Goal: Task Accomplishment & Management: Use online tool/utility

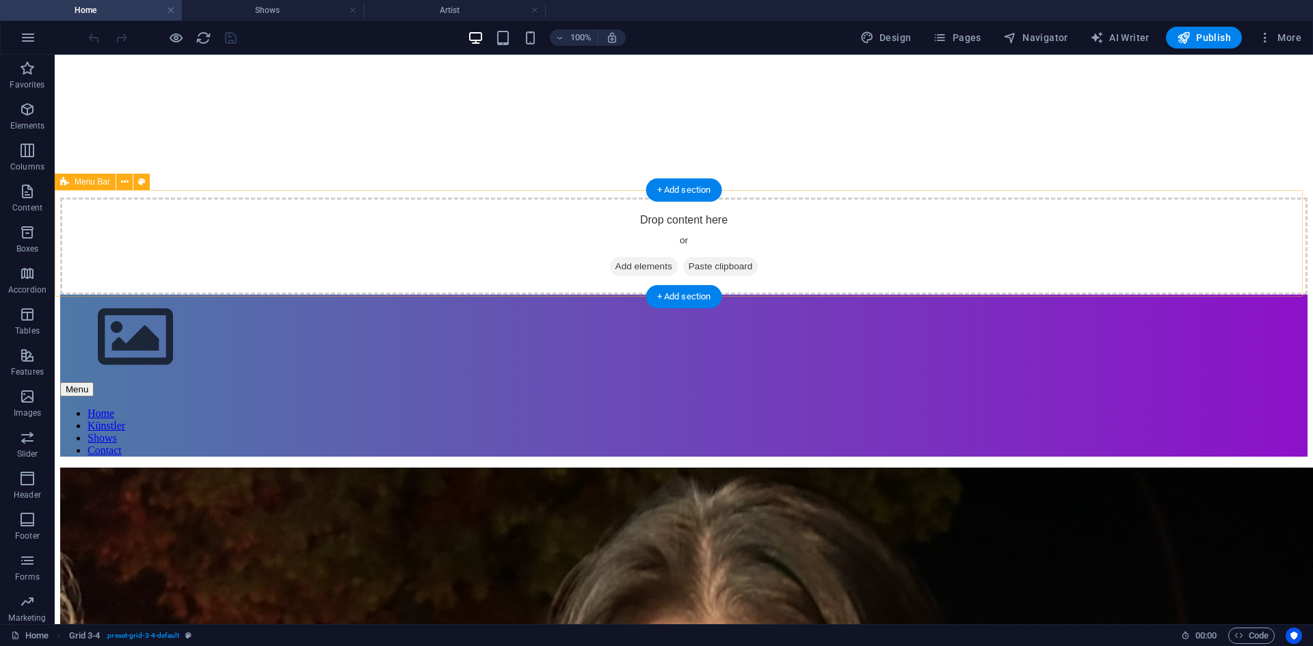
scroll to position [137, 0]
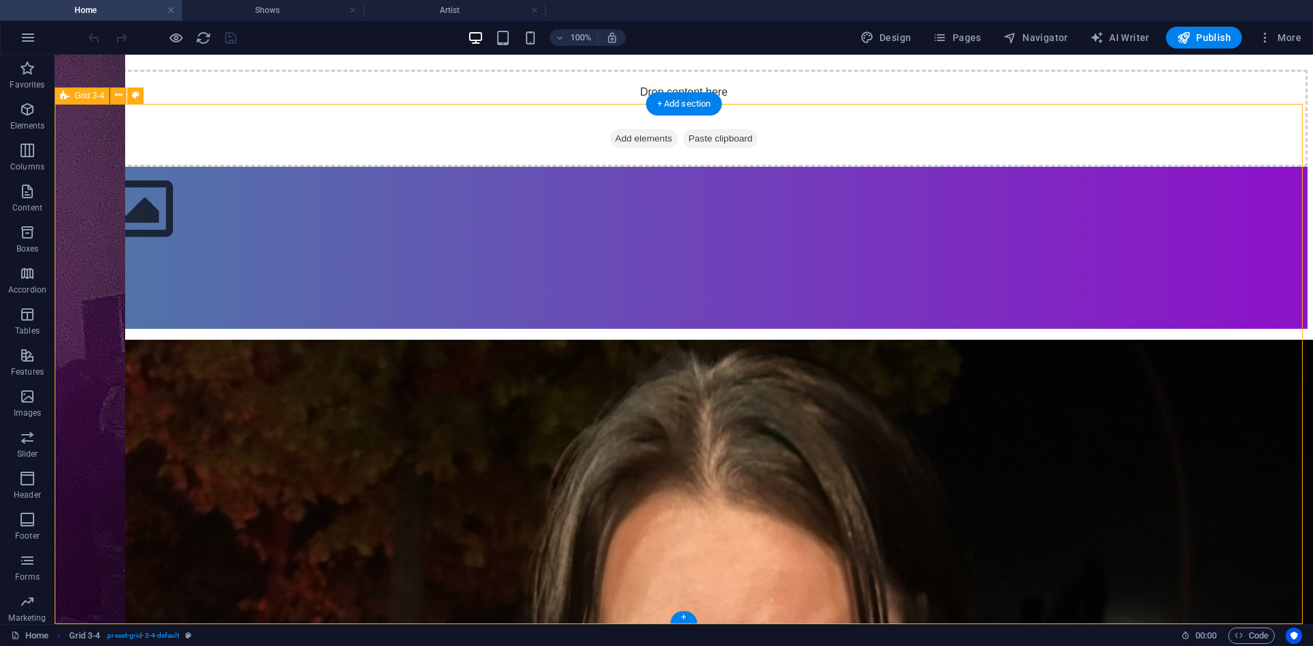
scroll to position [0, 0]
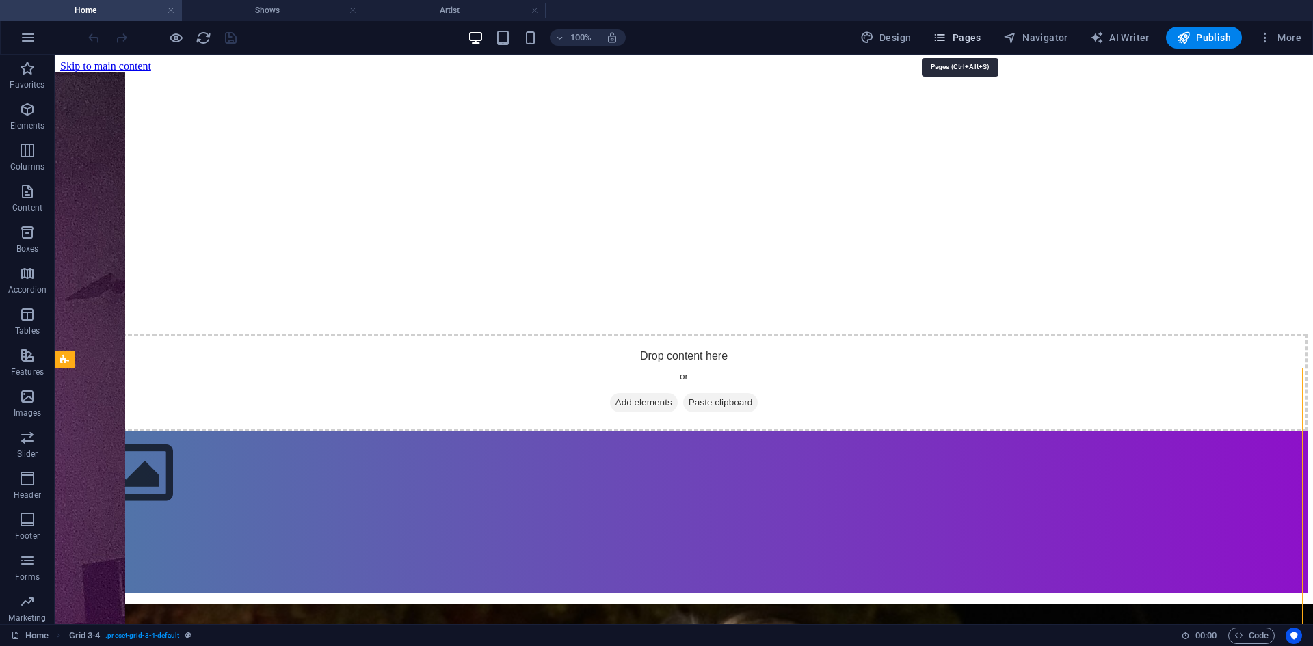
click at [980, 37] on span "Pages" at bounding box center [957, 38] width 48 height 14
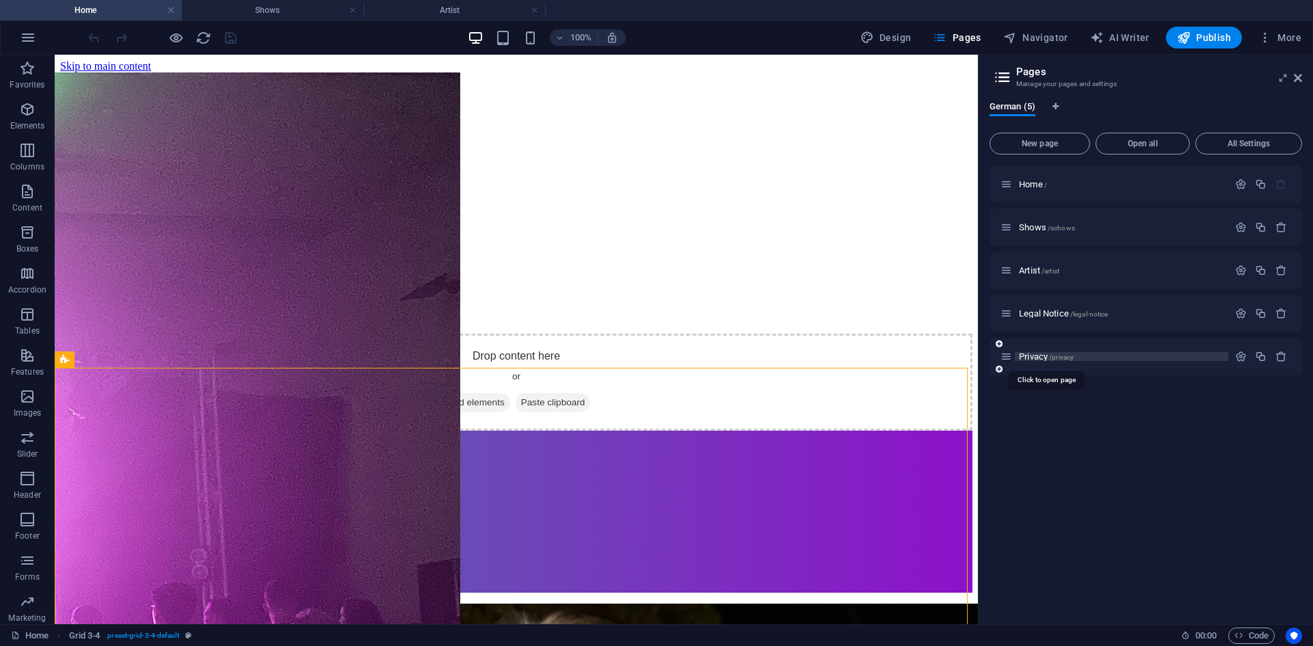
click at [1041, 356] on span "Privacy /privacy" at bounding box center [1046, 356] width 55 height 10
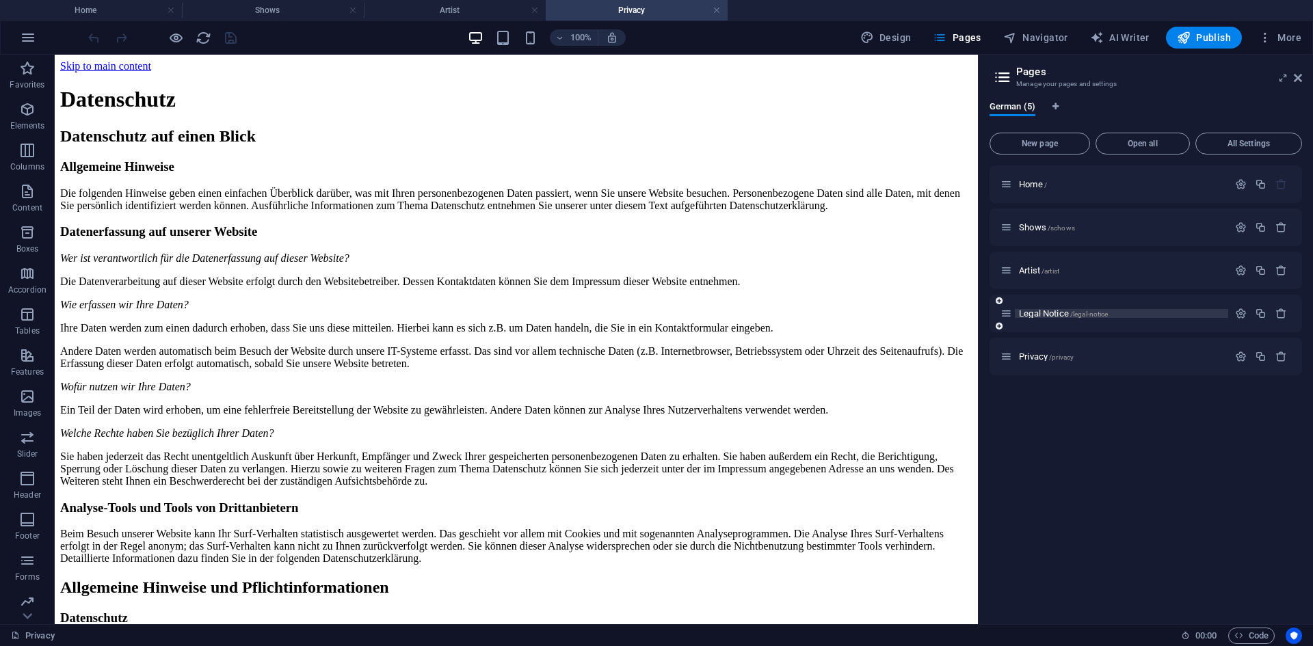
click at [1038, 311] on span "Legal Notice /legal-notice" at bounding box center [1063, 313] width 89 height 10
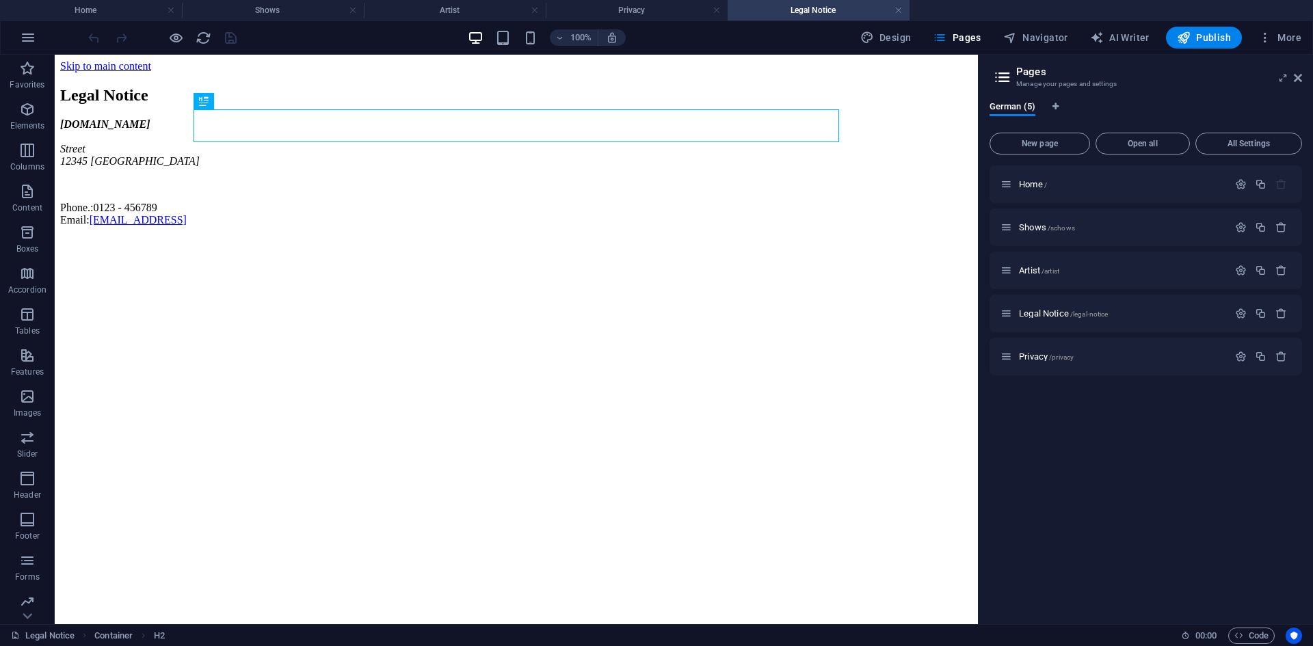
click at [540, 237] on html "Skip to main content Legal Notice new-gen-empire.de Street 12345 Berlin Phone.:…" at bounding box center [516, 146] width 923 height 183
drag, startPoint x: 540, startPoint y: 343, endPoint x: 509, endPoint y: 383, distance: 50.3
click at [509, 237] on html "Skip to main content Legal Notice new-gen-empire.de Street 12345 Berlin Phone.:…" at bounding box center [516, 146] width 923 height 183
click at [324, 105] on div "Legal Notice" at bounding box center [516, 95] width 912 height 18
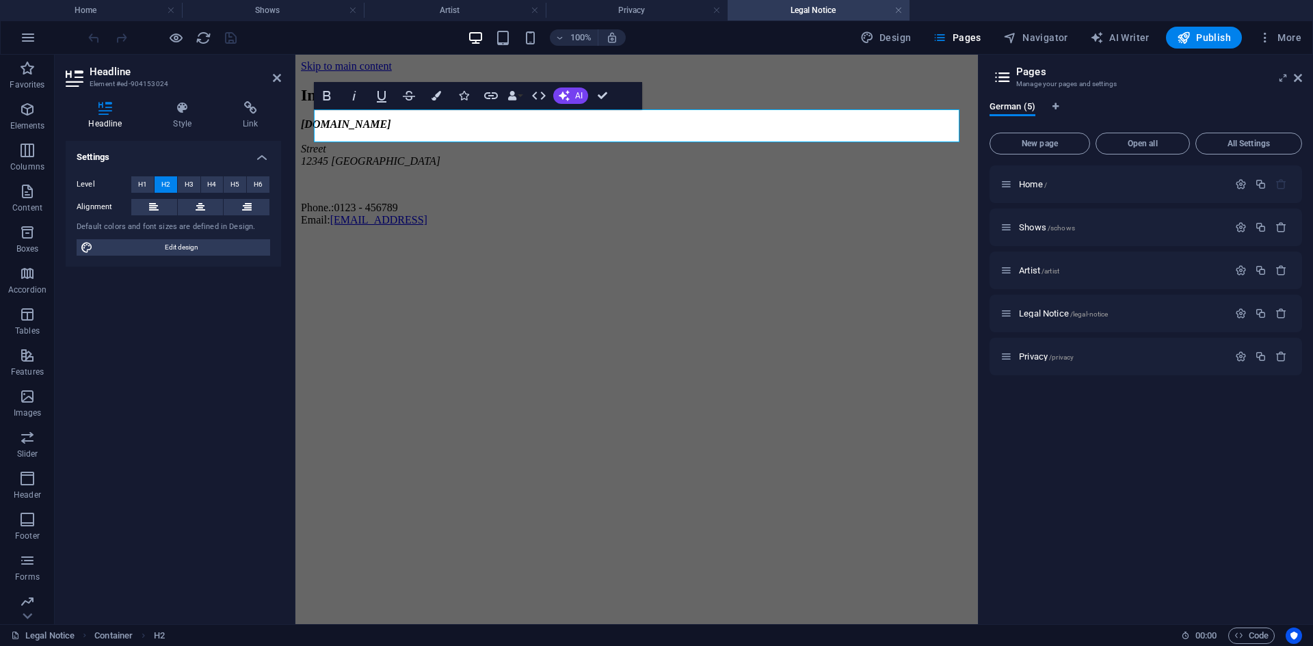
click at [405, 237] on html "Skip to main content Impressum new-gen-empire.de Street 12345 Berlin Phone.: 01…" at bounding box center [636, 146] width 682 height 183
click at [397, 167] on div "new-gen-empire.de Street 12345 Berlin Phone.: 0123 - 456789 Email: 40fa9fe28c58…" at bounding box center [636, 172] width 671 height 108
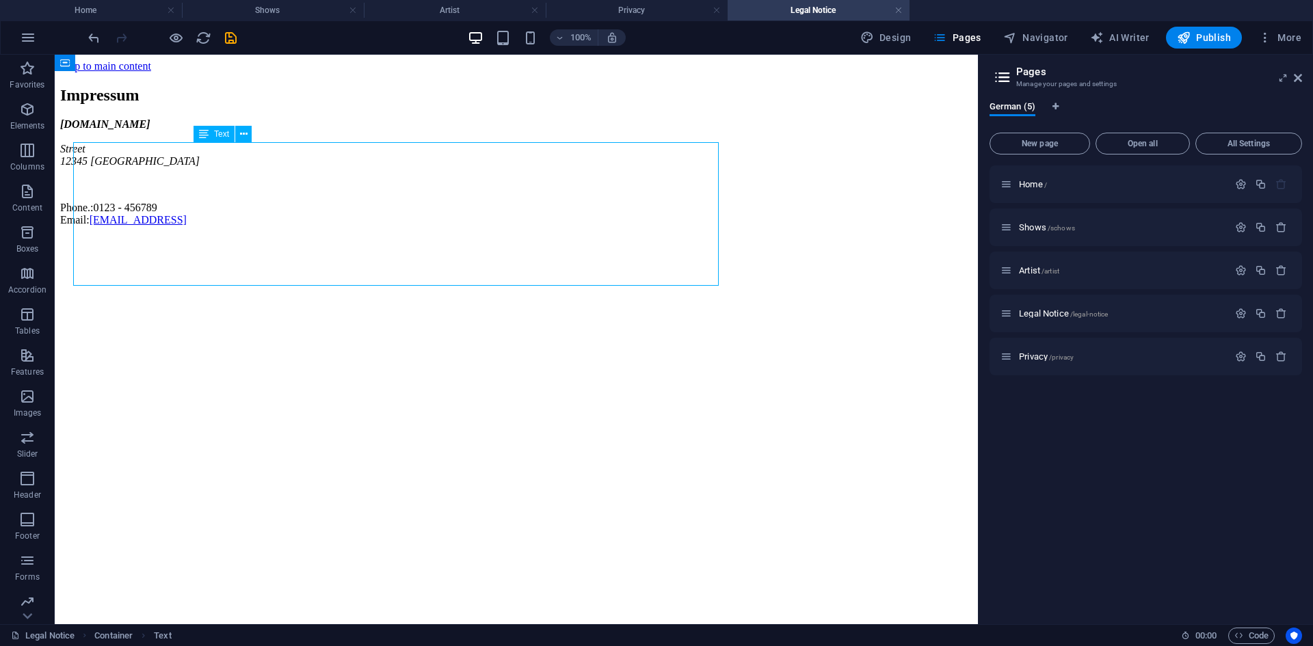
click at [397, 172] on div "new-gen-empire.de Street 12345 Berlin Phone.: 0123 - 456789 Email: 40fa9fe28c58…" at bounding box center [516, 172] width 912 height 108
click at [342, 209] on div "new-gen-empire.de Street 12345 Berlin Phone.: 0123 - 456789 Email: 40fa9fe28c58…" at bounding box center [516, 172] width 912 height 108
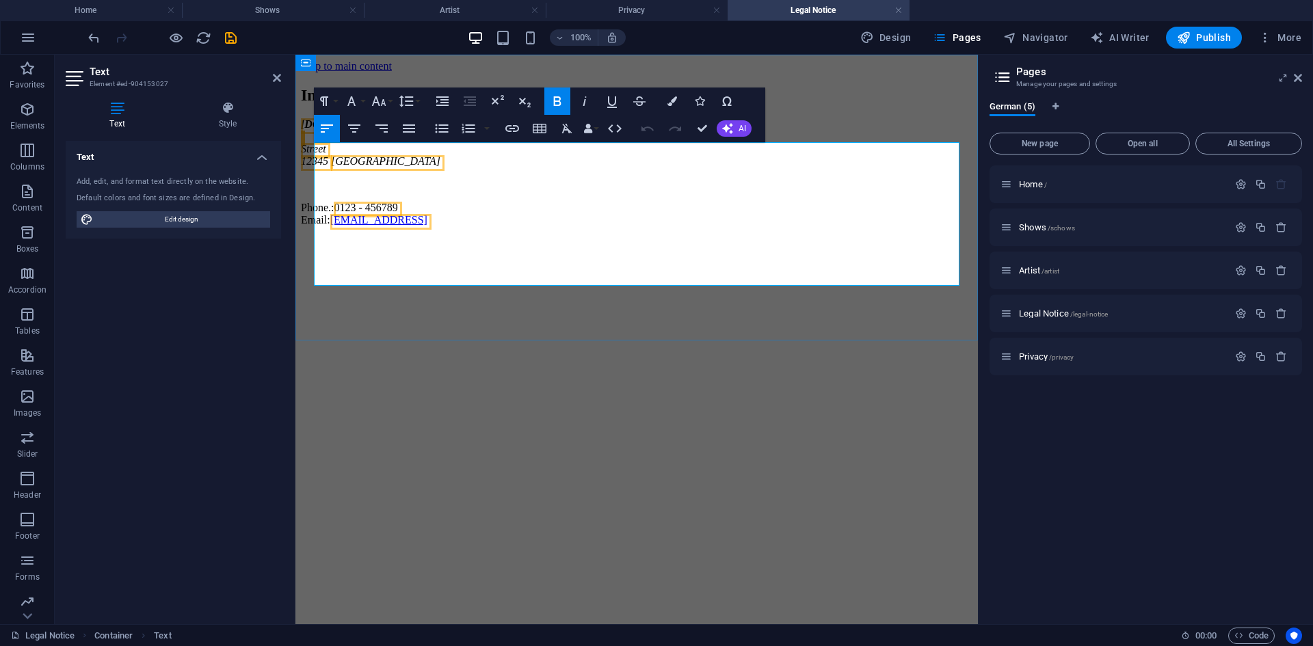
click at [364, 168] on address "new-gen-empire.de Street 12345 Berlin" at bounding box center [636, 142] width 671 height 49
click at [369, 168] on address "new-gen-empire.de Street 12345 Berlin" at bounding box center [636, 142] width 671 height 49
click at [441, 168] on address "new-gen-empire.de Street 12345 Berlin" at bounding box center [636, 142] width 671 height 49
click at [460, 168] on address "new-gen-empire.de Street 12345 Berlin" at bounding box center [636, 142] width 671 height 49
click at [401, 168] on address "new-gen-empire.de Street 12345 Berlin" at bounding box center [636, 142] width 671 height 49
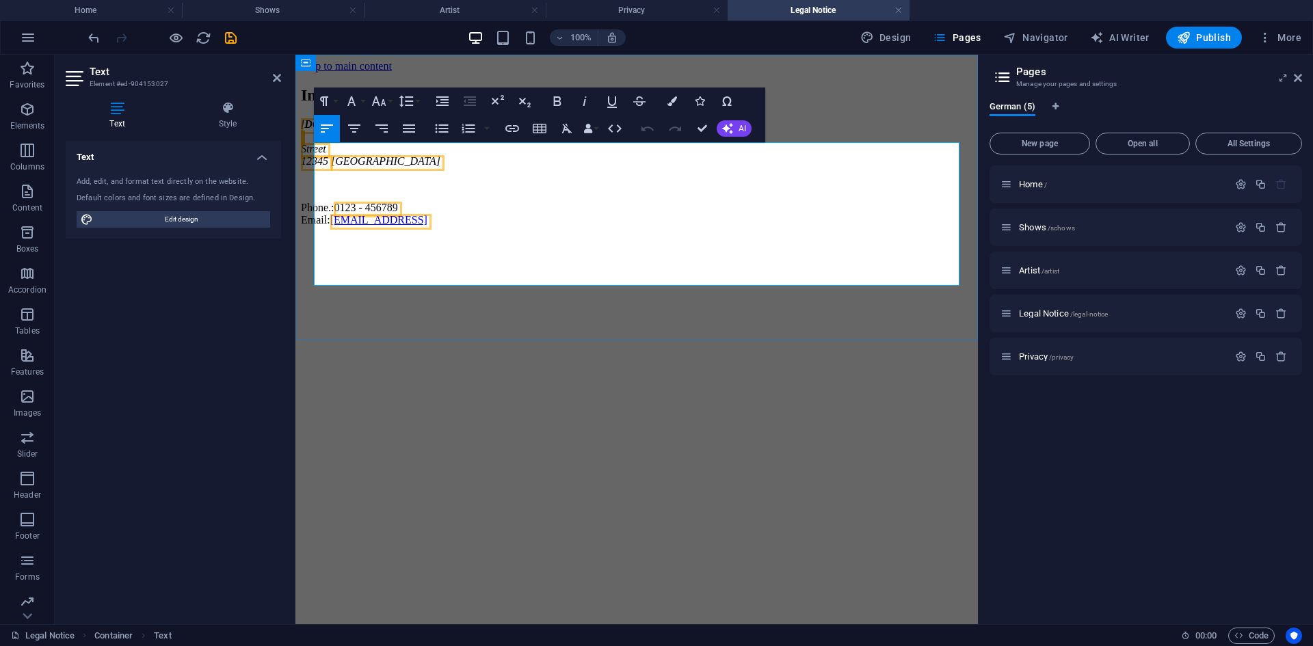
click at [401, 168] on address "new-gen-empire.de Street 12345 Berlin" at bounding box center [636, 142] width 671 height 49
click at [372, 168] on address "new-gen-empire.de Street 12345 Berlin" at bounding box center [636, 142] width 671 height 49
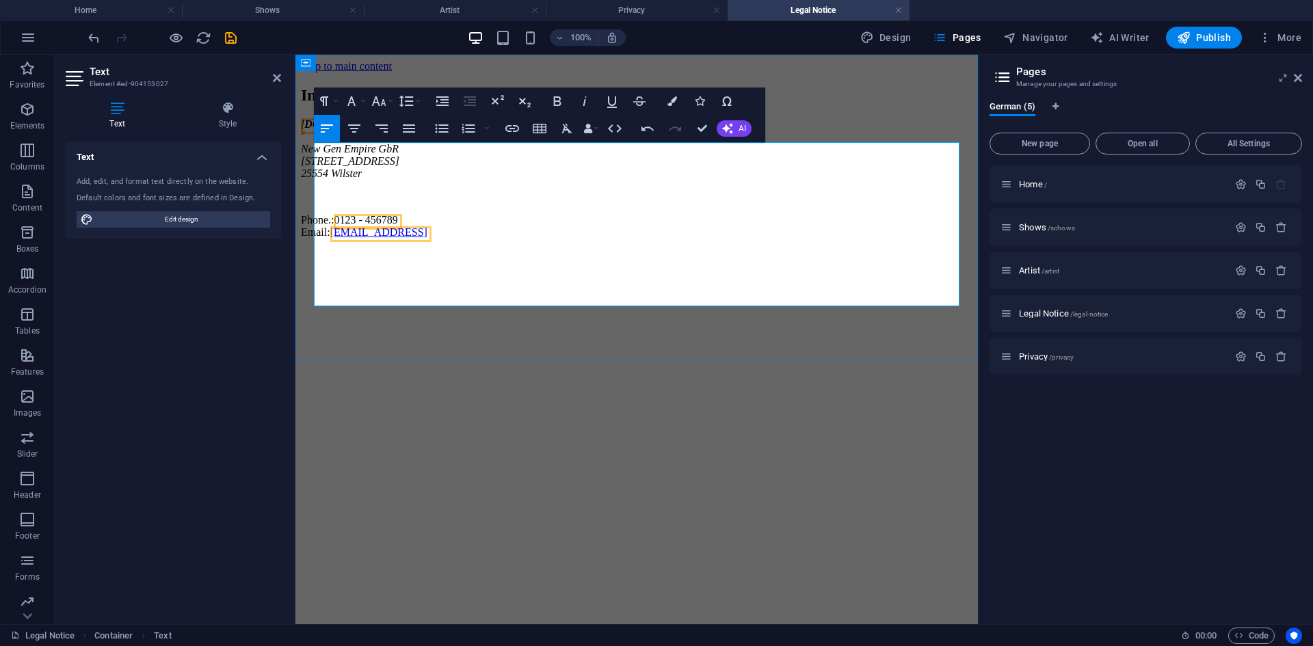
click at [397, 226] on span "0123 - 456789" at bounding box center [366, 220] width 64 height 12
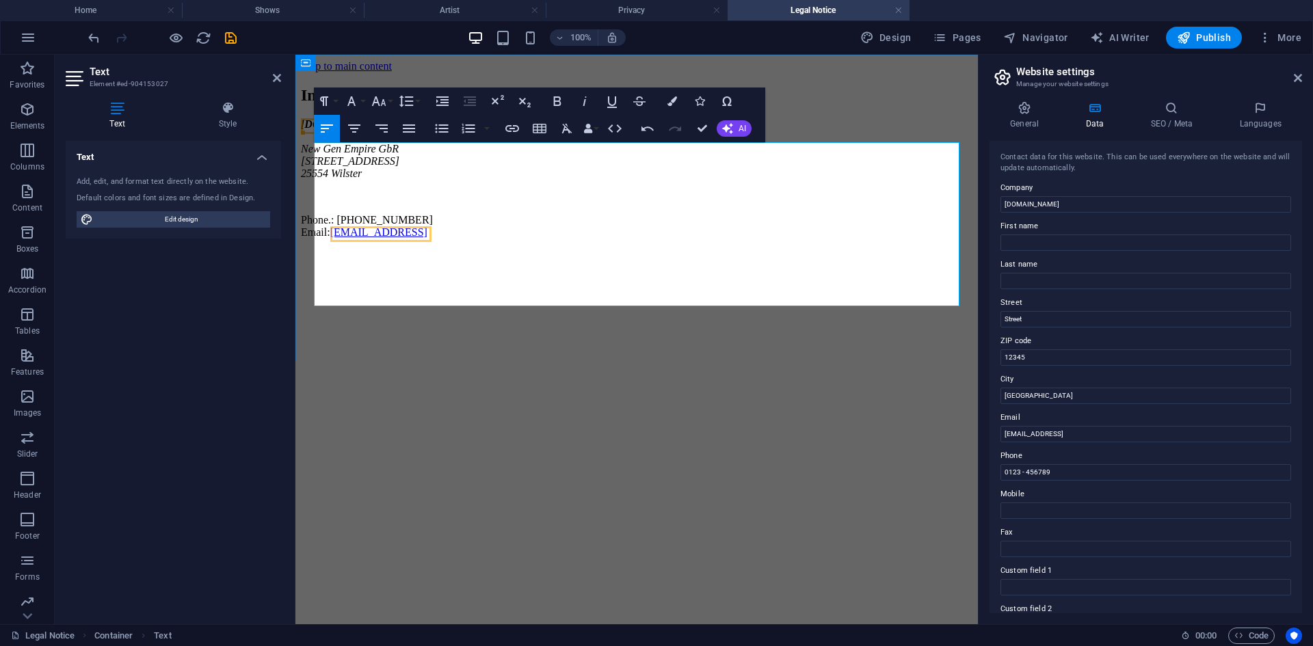
click at [663, 239] on p "Phone.: +49 1523 4167140 Email: 40fa9fe28c58d80d732c94d6d36806@plesk.local" at bounding box center [636, 226] width 671 height 25
click at [605, 250] on html "Skip to main content Impressum new-gen-empire.de New Gen Empire GbR Gärtnerweg …" at bounding box center [636, 152] width 682 height 195
click at [520, 250] on html "Skip to main content Impressum new-gen-empire.de New Gen Empire GbR Gärtnerweg …" at bounding box center [636, 152] width 682 height 195
click at [487, 250] on html "Skip to main content Impressum new-gen-empire.de New Gen Empire GbR Gärtnerweg …" at bounding box center [636, 152] width 682 height 195
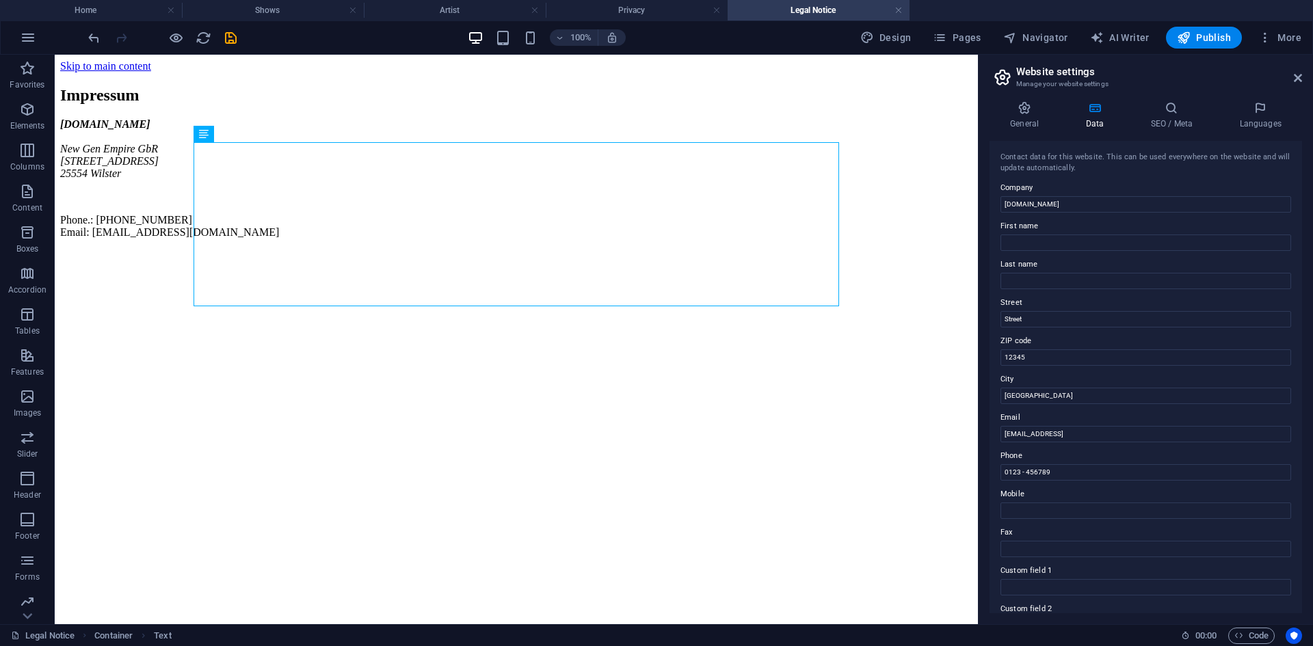
click at [437, 250] on html "Skip to main content Impressum new-gen-empire.de New Gen Empire GbR Gärtnerweg …" at bounding box center [516, 152] width 923 height 195
click at [140, 239] on div "Impressum new-gen-empire.de New Gen Empire GbR Gärtnerweg 2 25554 Wilster Phone…" at bounding box center [516, 162] width 912 height 152
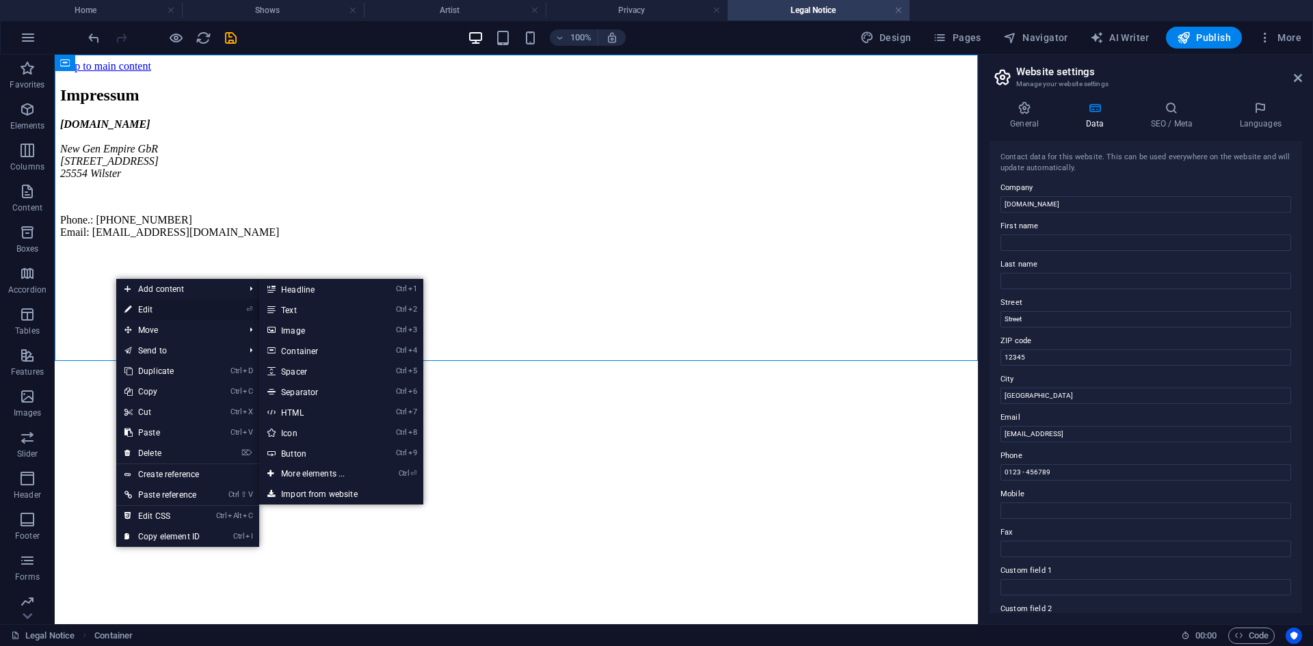
click at [147, 305] on link "⏎ Edit" at bounding box center [162, 309] width 92 height 21
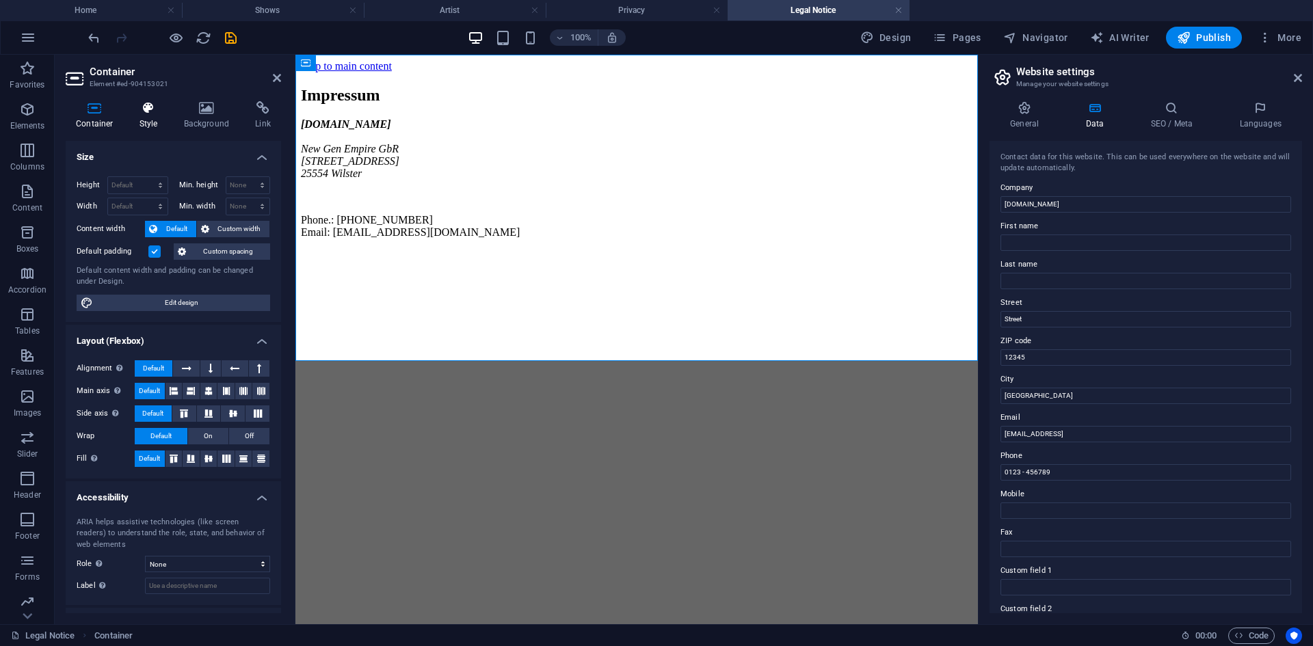
click at [146, 118] on h4 "Style" at bounding box center [151, 115] width 44 height 29
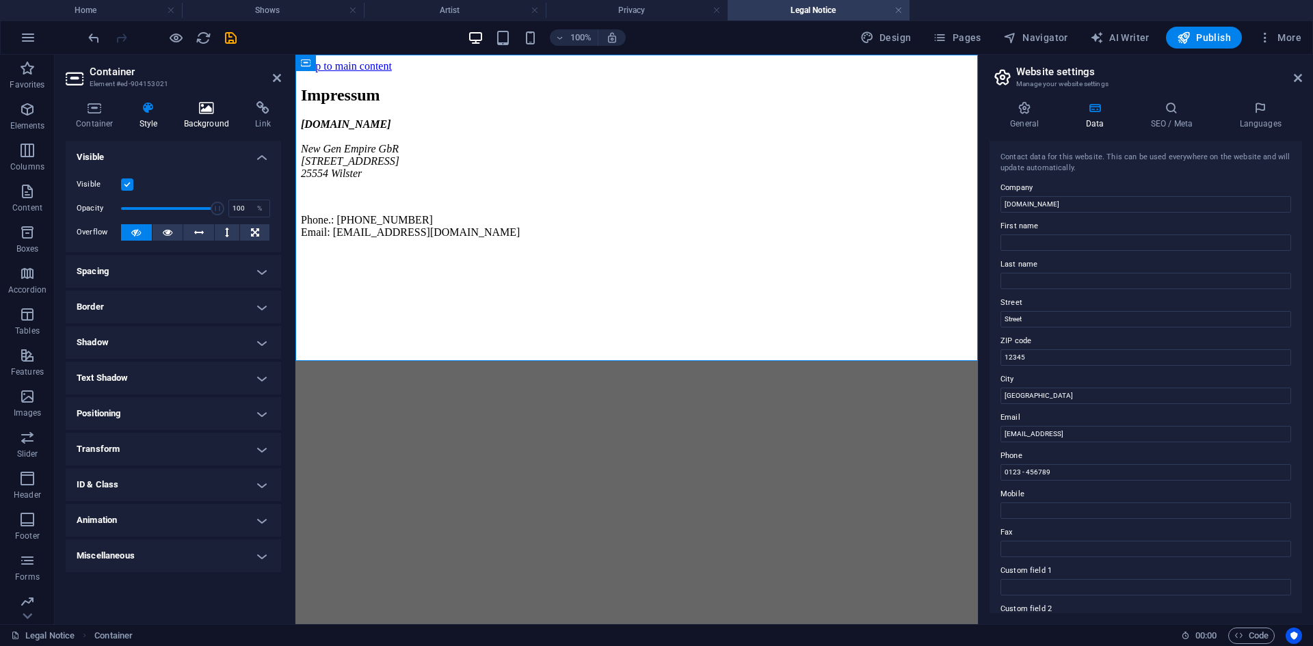
click at [189, 113] on icon at bounding box center [207, 108] width 66 height 14
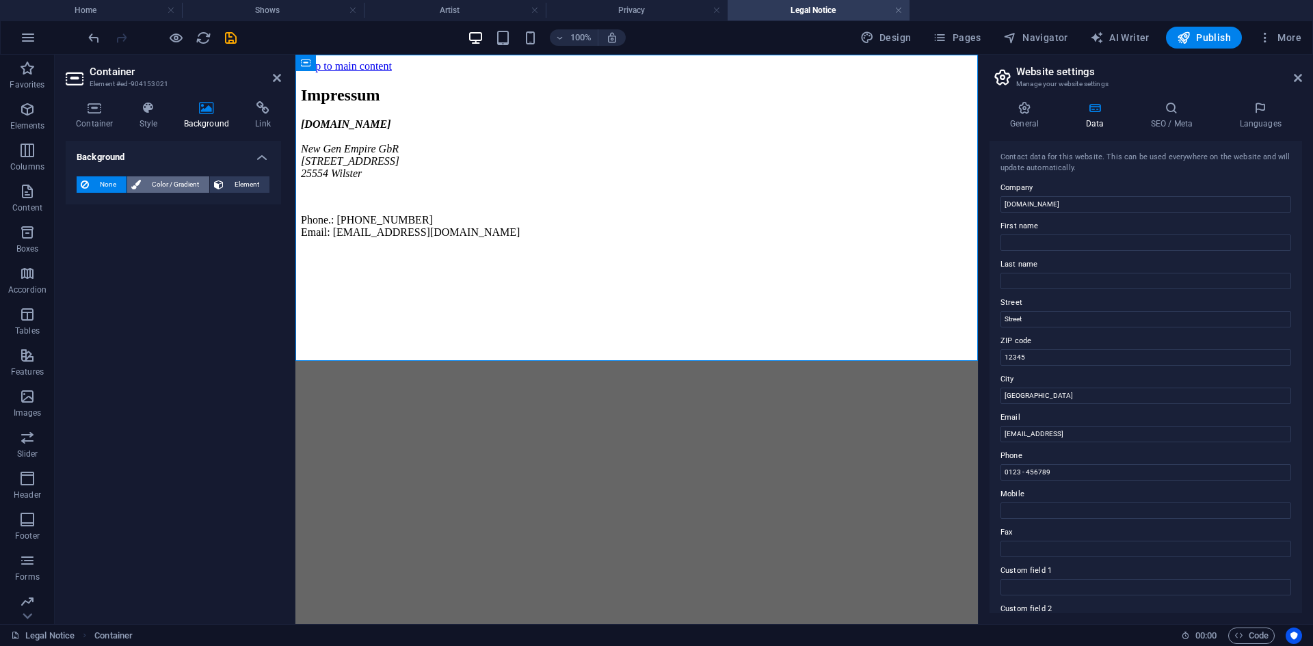
click at [174, 191] on span "Color / Gradient" at bounding box center [175, 184] width 60 height 16
click at [80, 234] on span at bounding box center [85, 239] width 15 height 15
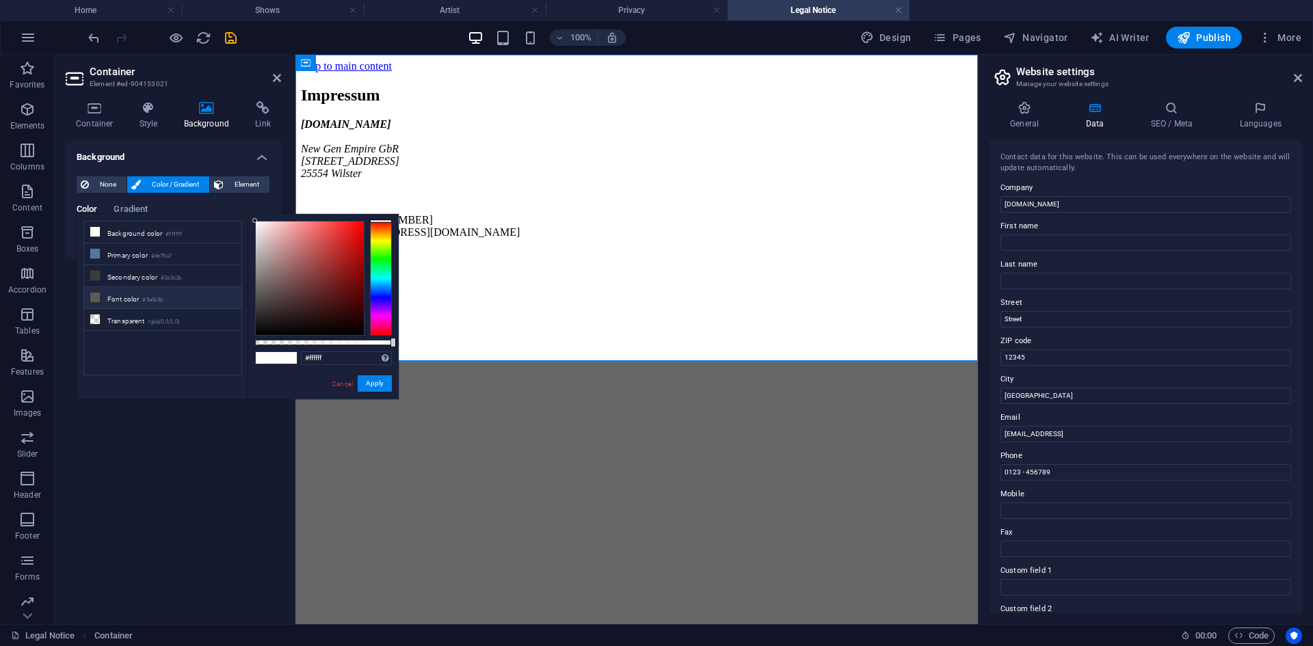
click at [108, 289] on li "Font color #5a5c5b" at bounding box center [162, 298] width 157 height 22
type input "#5a5c5b"
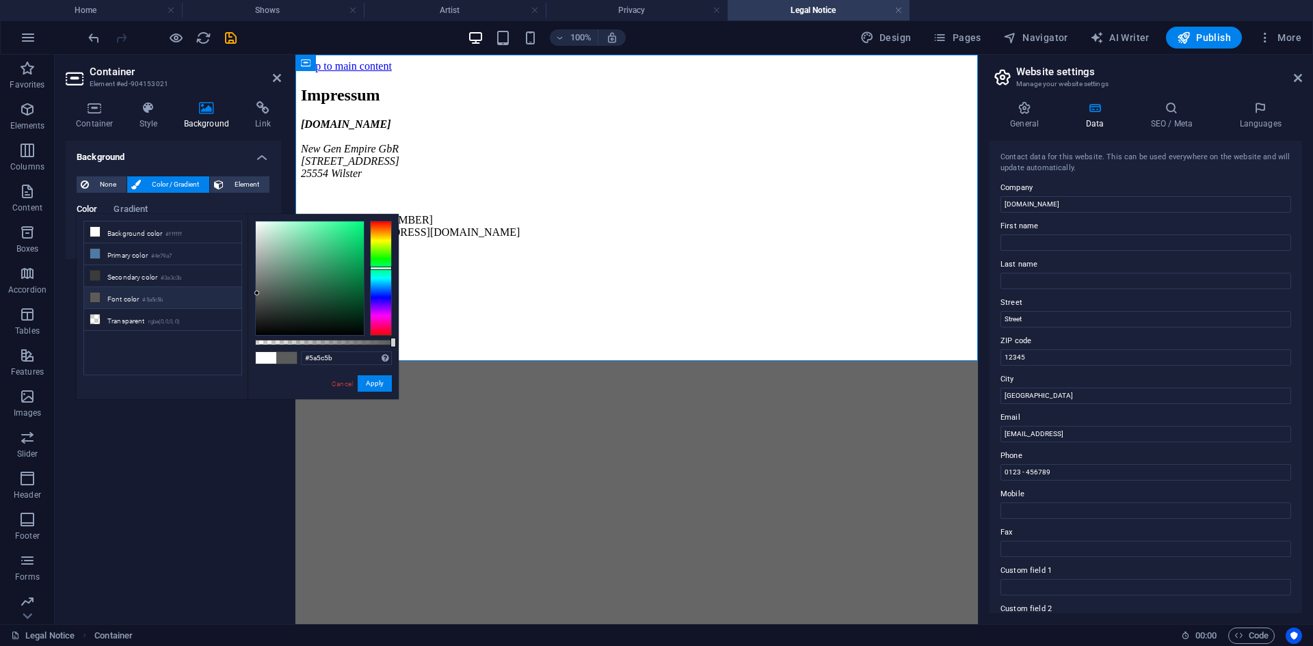
click at [208, 470] on div "Background None Color / Gradient Element Stretch background to full-width Color…" at bounding box center [173, 377] width 215 height 472
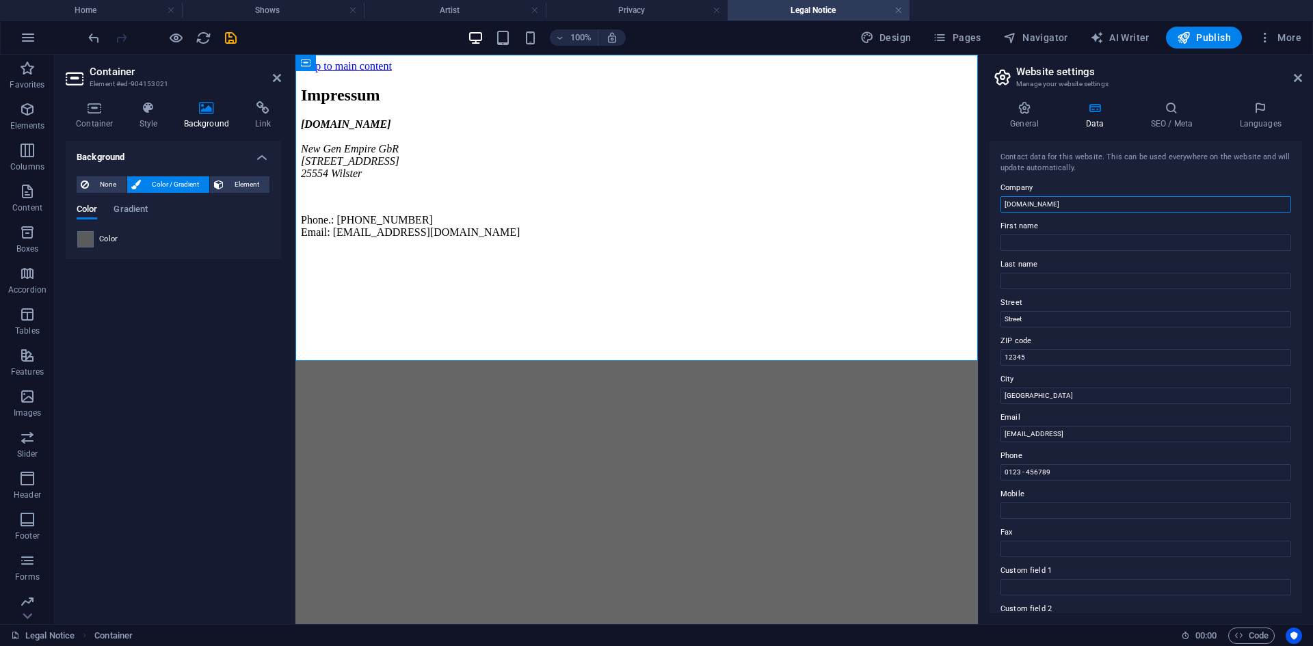
click at [1067, 202] on input "[DOMAIN_NAME]" at bounding box center [1145, 204] width 291 height 16
type input "new"
type input "New Gen Empire GbR"
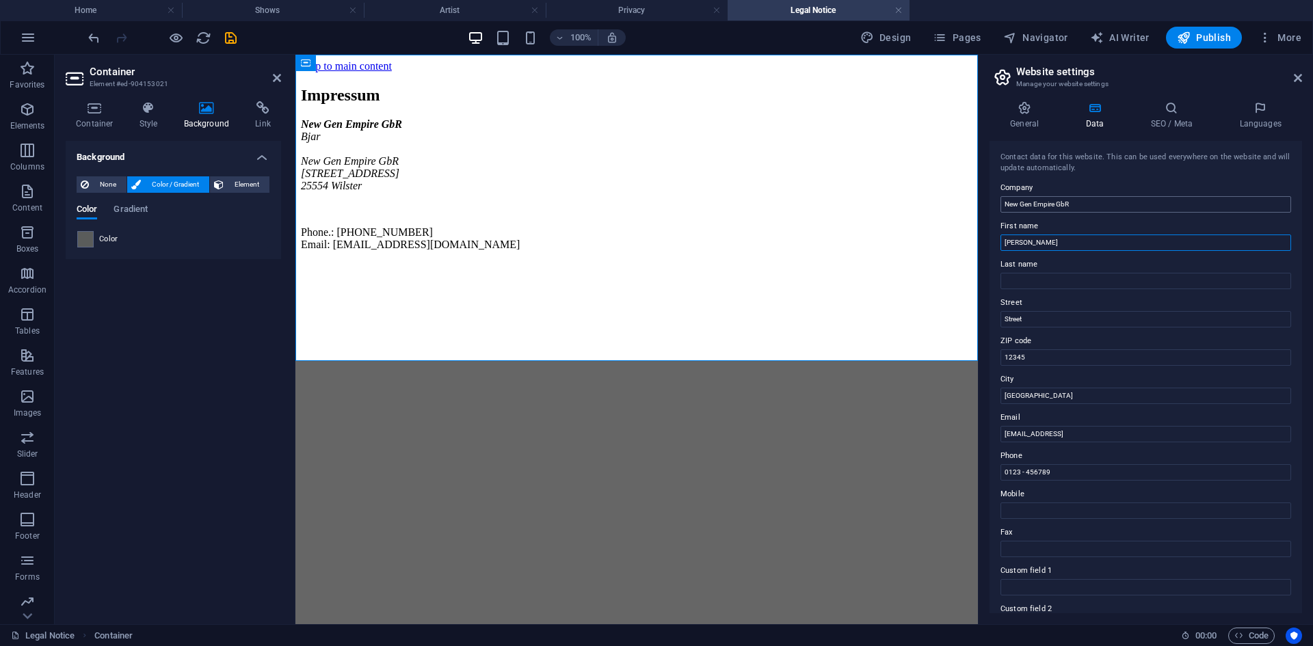
type input "[PERSON_NAME]"
type input "[STREET_ADDRESS]"
type input "25554"
type input "Wilster"
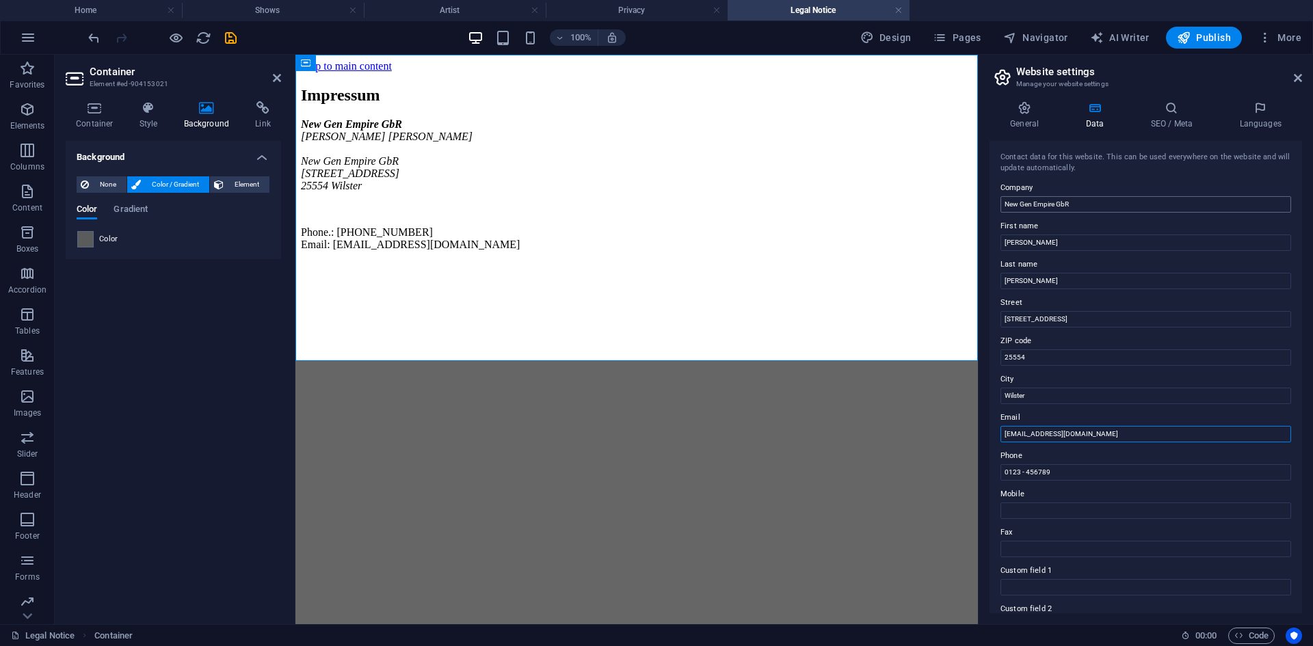
type input "info@new-gen-empire.de"
type input "+49 1523 4167140"
click at [1162, 81] on h3 "Manage your website settings" at bounding box center [1145, 84] width 258 height 12
click at [1098, 109] on icon at bounding box center [1094, 108] width 59 height 14
click at [453, 213] on div "New Gen Empire GbR [PERSON_NAME] New Gen Empire GbR [STREET_ADDRESS] Phone.: [P…" at bounding box center [636, 184] width 671 height 133
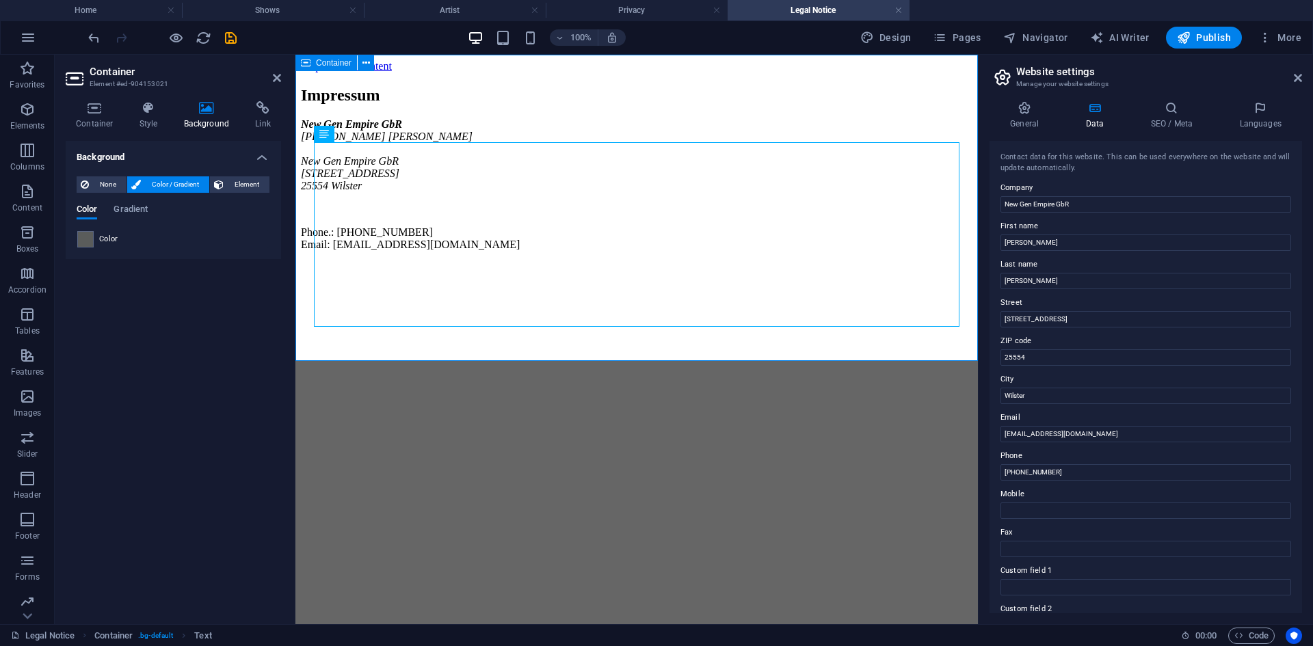
click at [423, 251] on div "Impressum New Gen Empire GbR Bjarne Simon New Gen Empire GbR Gärtnerweg 2 25554…" at bounding box center [636, 168] width 671 height 165
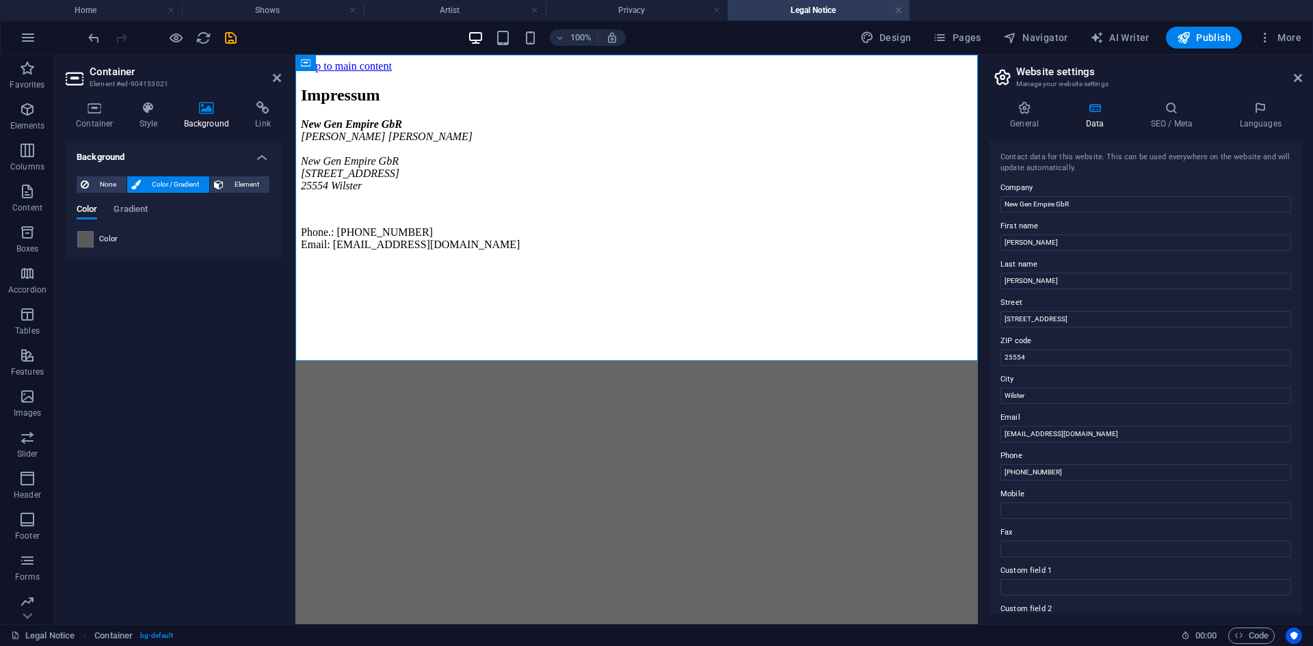
click at [127, 180] on button "Color / Gradient" at bounding box center [168, 184] width 82 height 16
click at [120, 183] on span "None" at bounding box center [107, 184] width 29 height 16
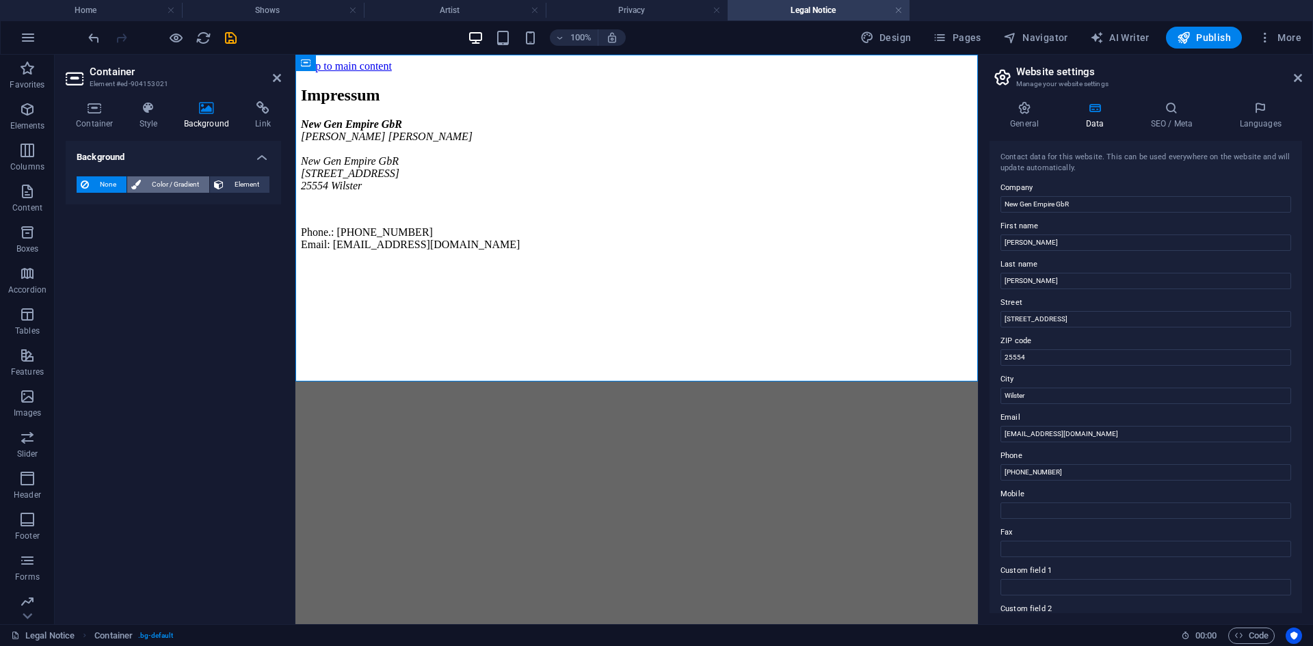
click at [152, 185] on span "Color / Gradient" at bounding box center [175, 184] width 60 height 16
click at [809, 251] on div "New Gen Empire GbR [PERSON_NAME] New Gen Empire GbR [STREET_ADDRESS] Phone.: [P…" at bounding box center [636, 184] width 671 height 133
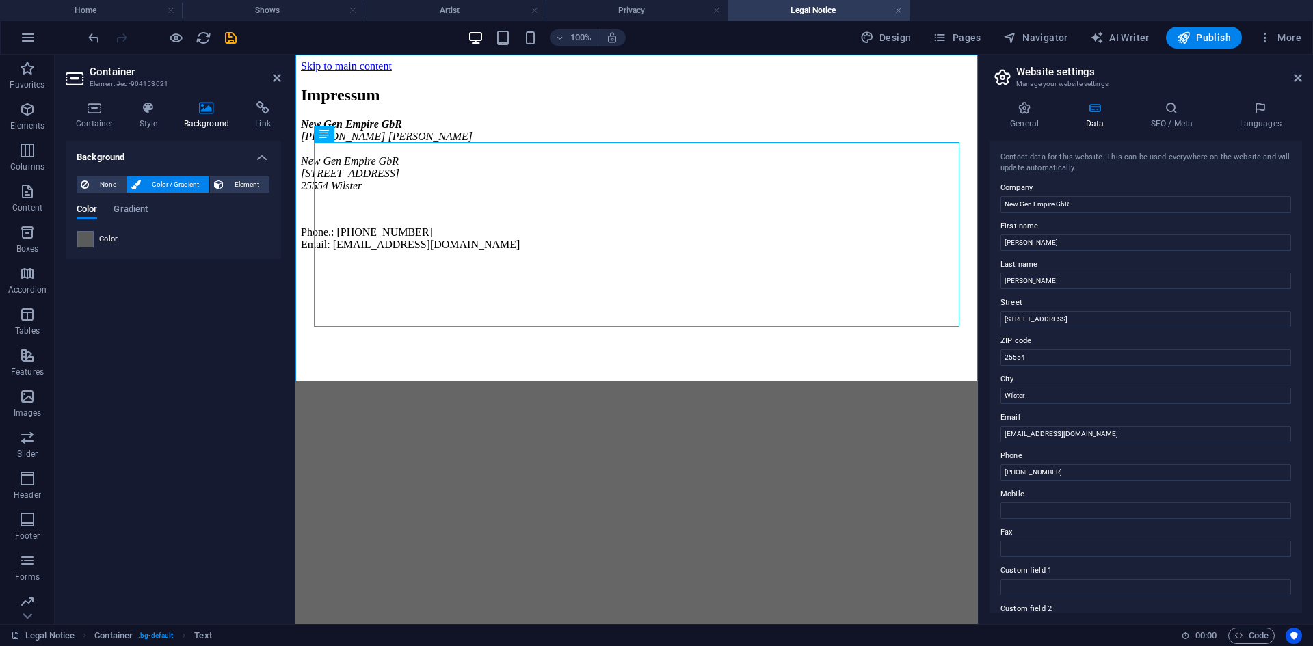
click at [770, 262] on html "Skip to main content Impressum New Gen Empire GbR Bjarne Simon New Gen Empire G…" at bounding box center [636, 158] width 682 height 207
click at [235, 396] on div "Background None Color / Gradient Element Stretch background to full-width Color…" at bounding box center [173, 377] width 215 height 472
click at [1030, 118] on h4 "General" at bounding box center [1026, 115] width 75 height 29
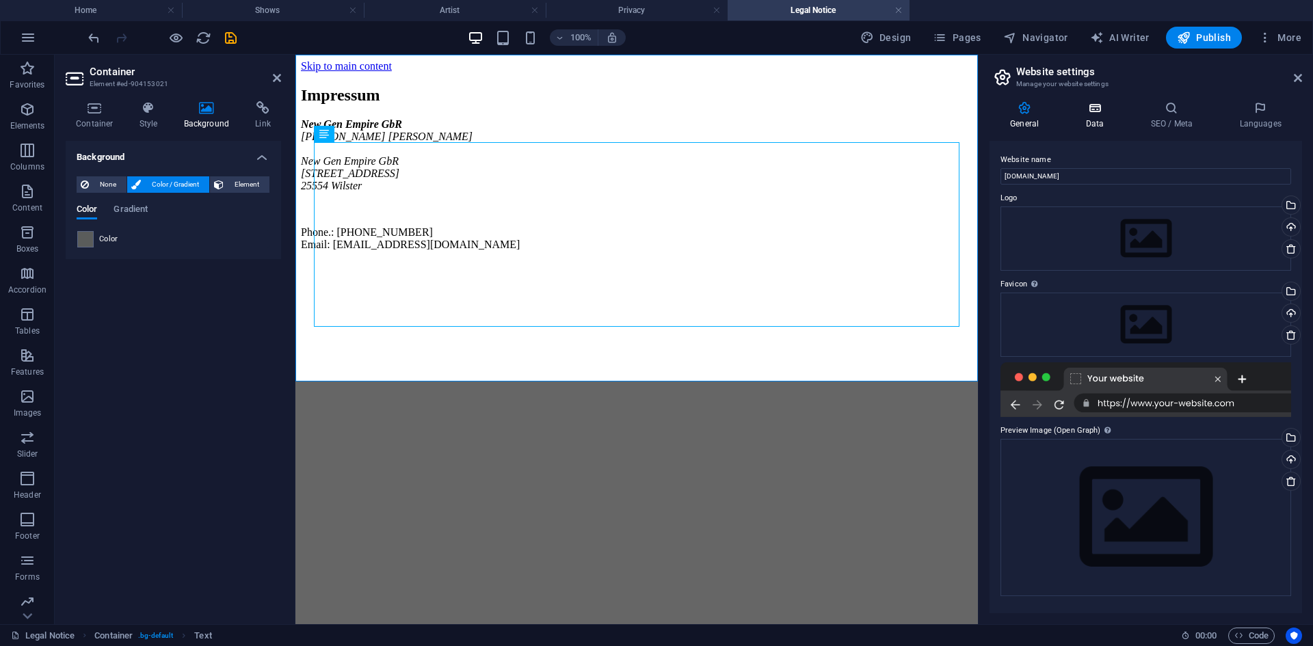
click at [1099, 109] on icon at bounding box center [1094, 108] width 59 height 14
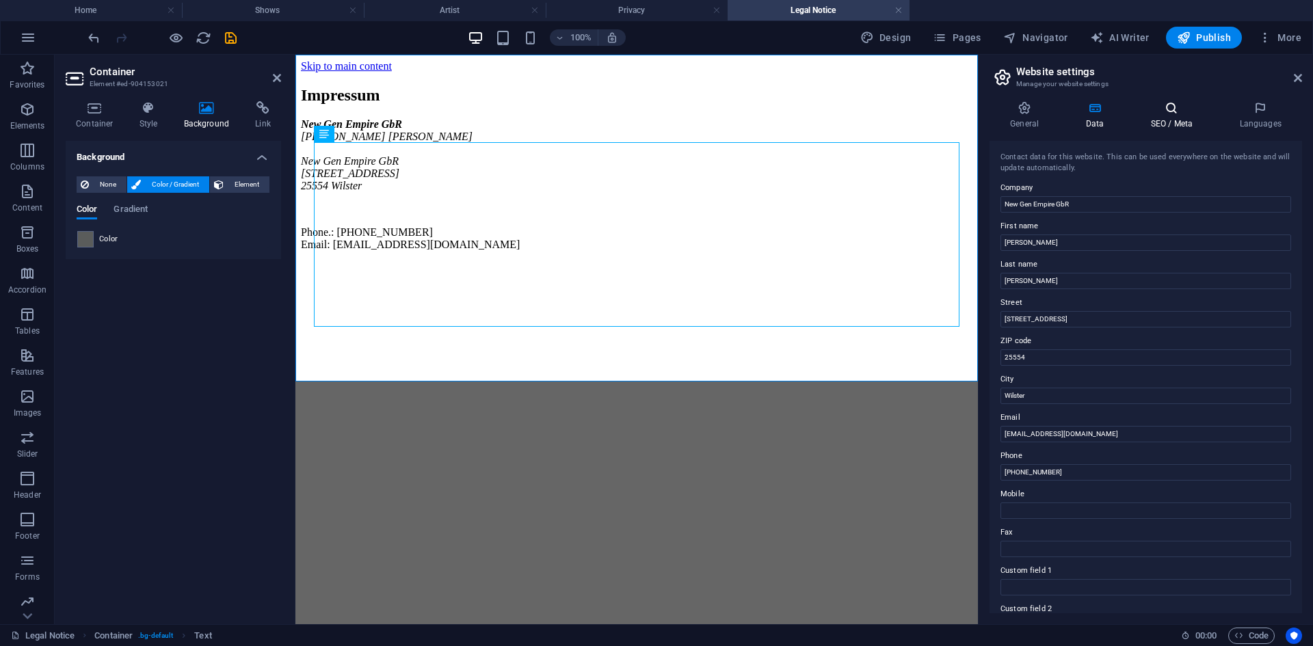
click at [1179, 126] on h4 "SEO / Meta" at bounding box center [1174, 115] width 89 height 29
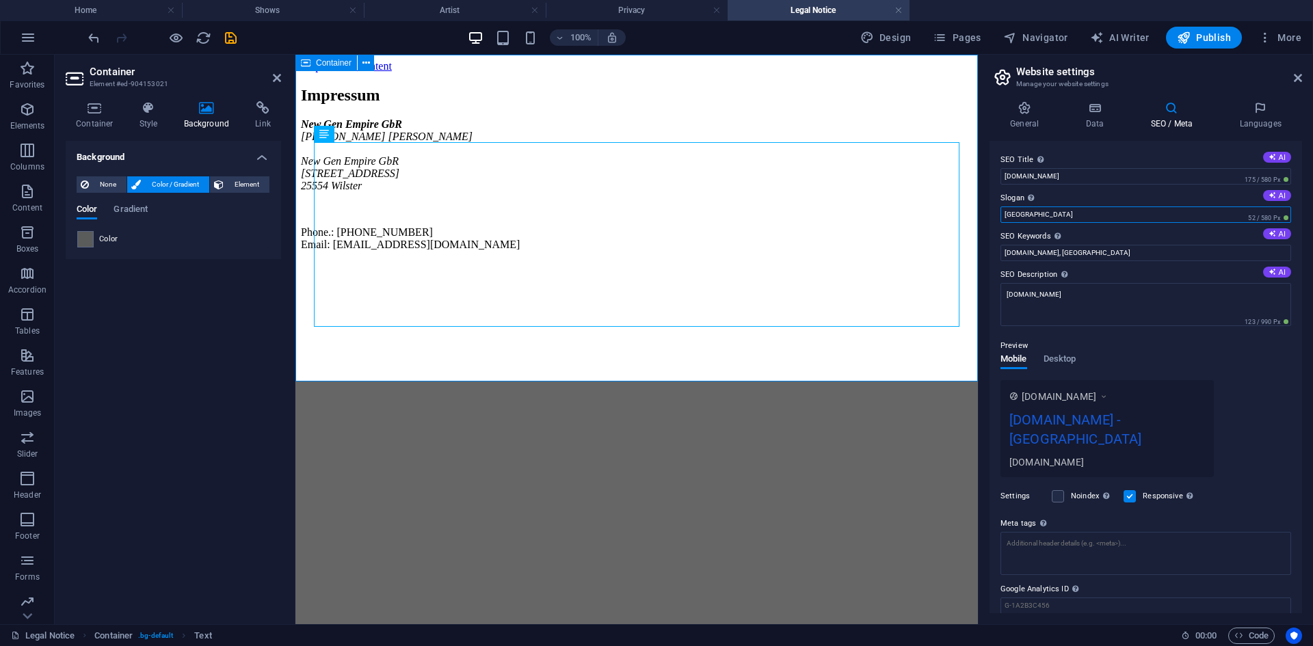
drag, startPoint x: 1404, startPoint y: 266, endPoint x: 976, endPoint y: 228, distance: 430.4
click at [1024, 219] on input "Berlin" at bounding box center [1145, 215] width 291 height 16
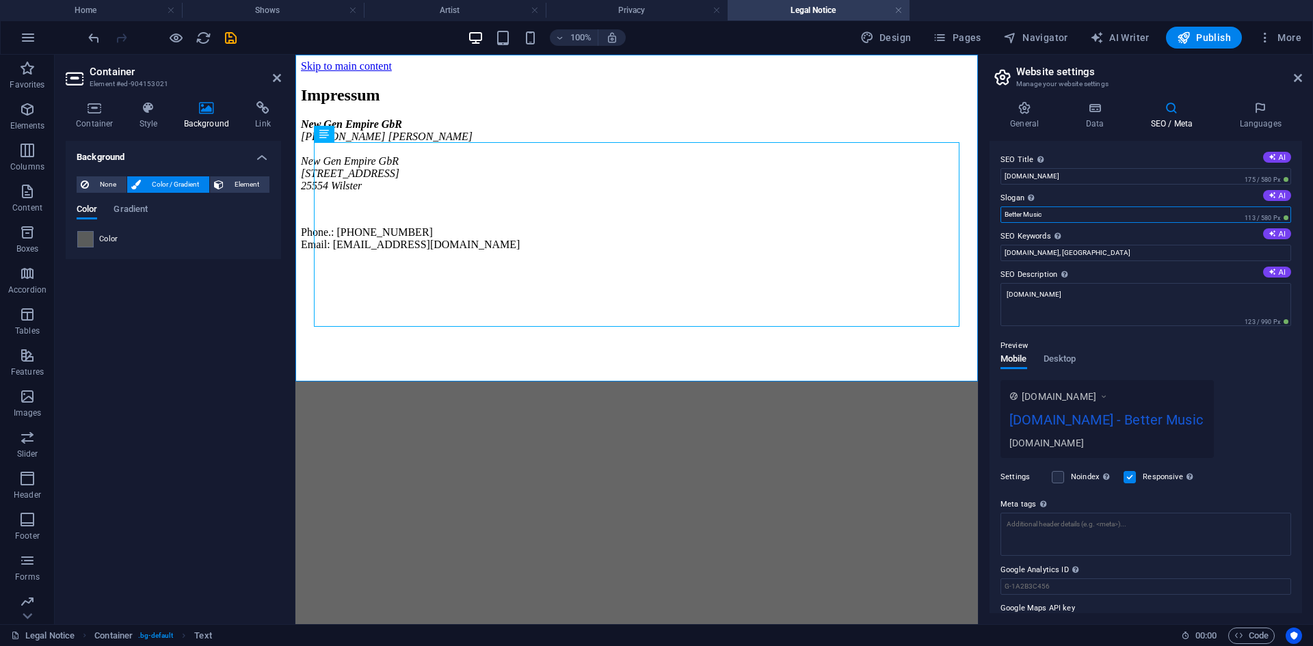
type input "Beter Music"
click at [1067, 218] on input "Beter Music" at bounding box center [1145, 215] width 291 height 16
drag, startPoint x: 1346, startPoint y: 272, endPoint x: 976, endPoint y: 218, distance: 374.5
click at [1087, 248] on input "new-gen-empire.de, Berlin" at bounding box center [1145, 253] width 291 height 16
type input "new-gen-empire.de, Music, Künstler, Agentur"
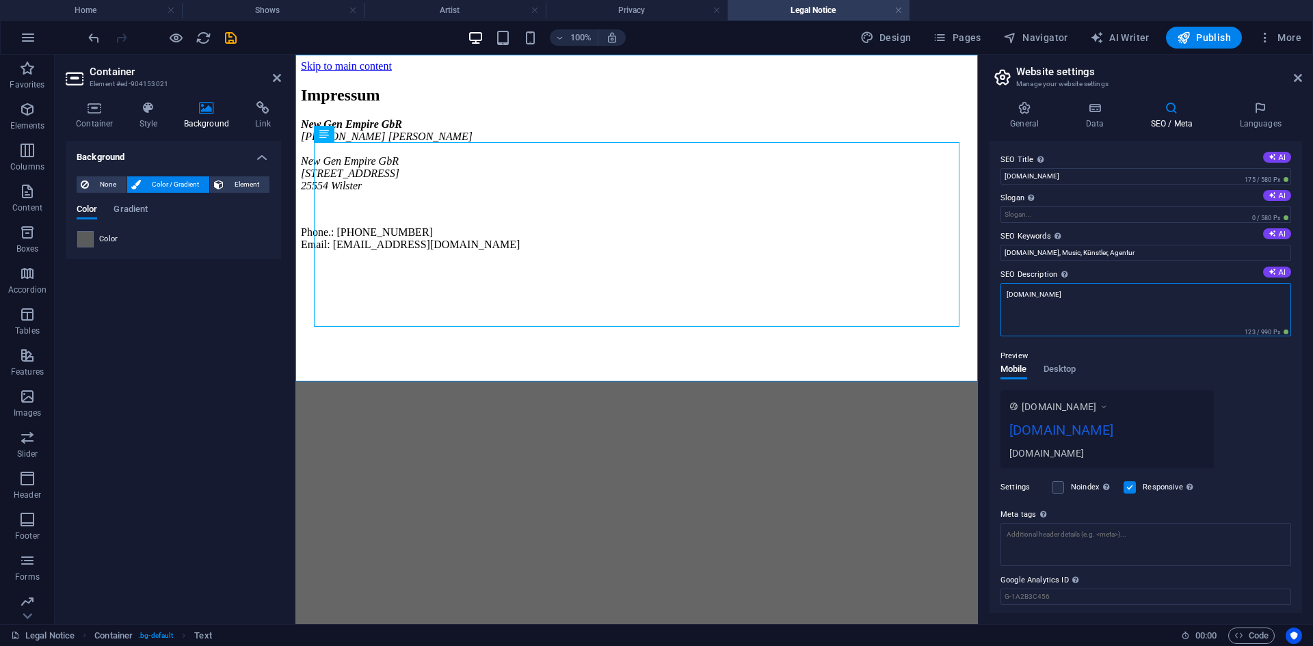
drag, startPoint x: 1073, startPoint y: 291, endPoint x: 986, endPoint y: 301, distance: 87.4
click at [986, 301] on div "General Data SEO / Meta Languages Website name new-gen-empire.de Logo Drag file…" at bounding box center [1145, 357] width 334 height 534
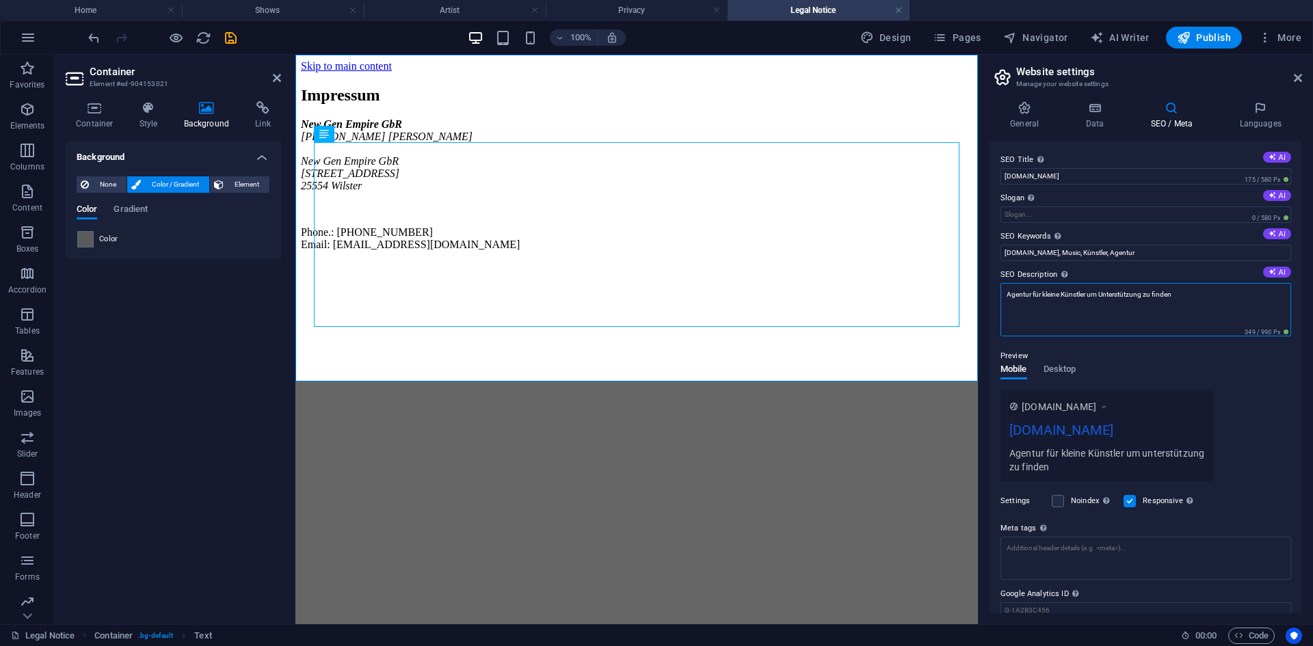
click at [1195, 299] on textarea "Agentur für kleine Künstler um Unterstützung zu finden" at bounding box center [1145, 309] width 291 height 53
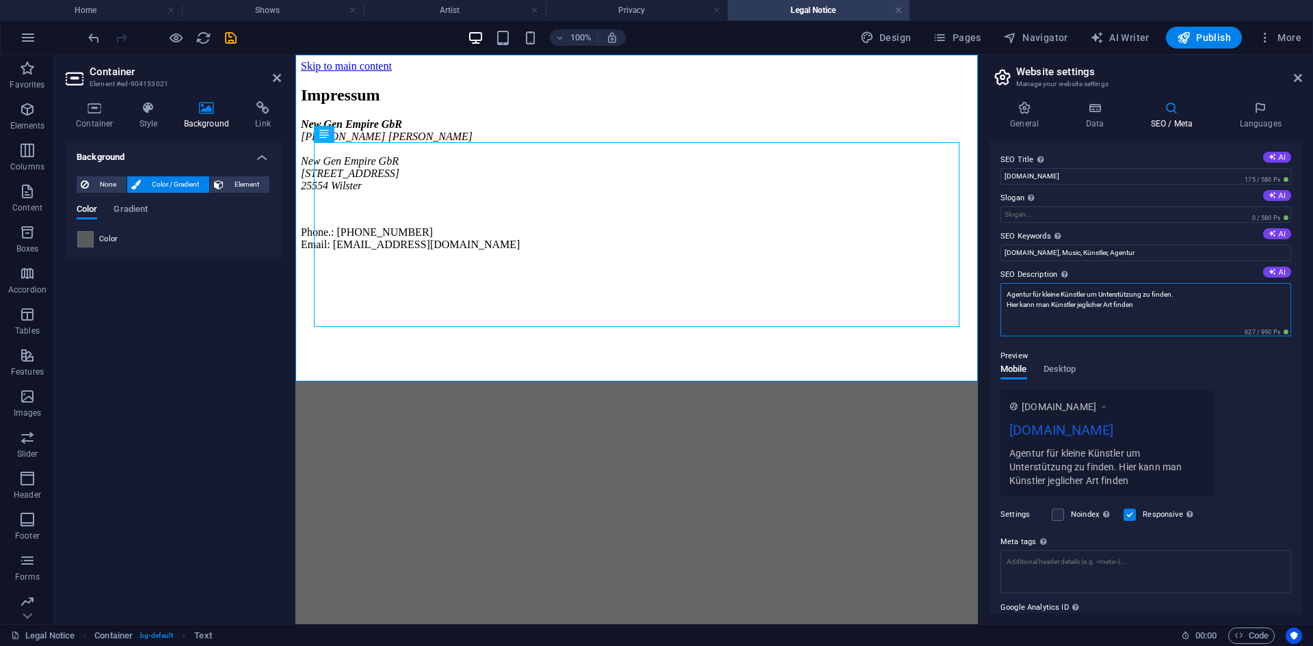
type textarea "Agentur für kleine Künstler um Unterstützung zu finden. Hier kann man Künstler …"
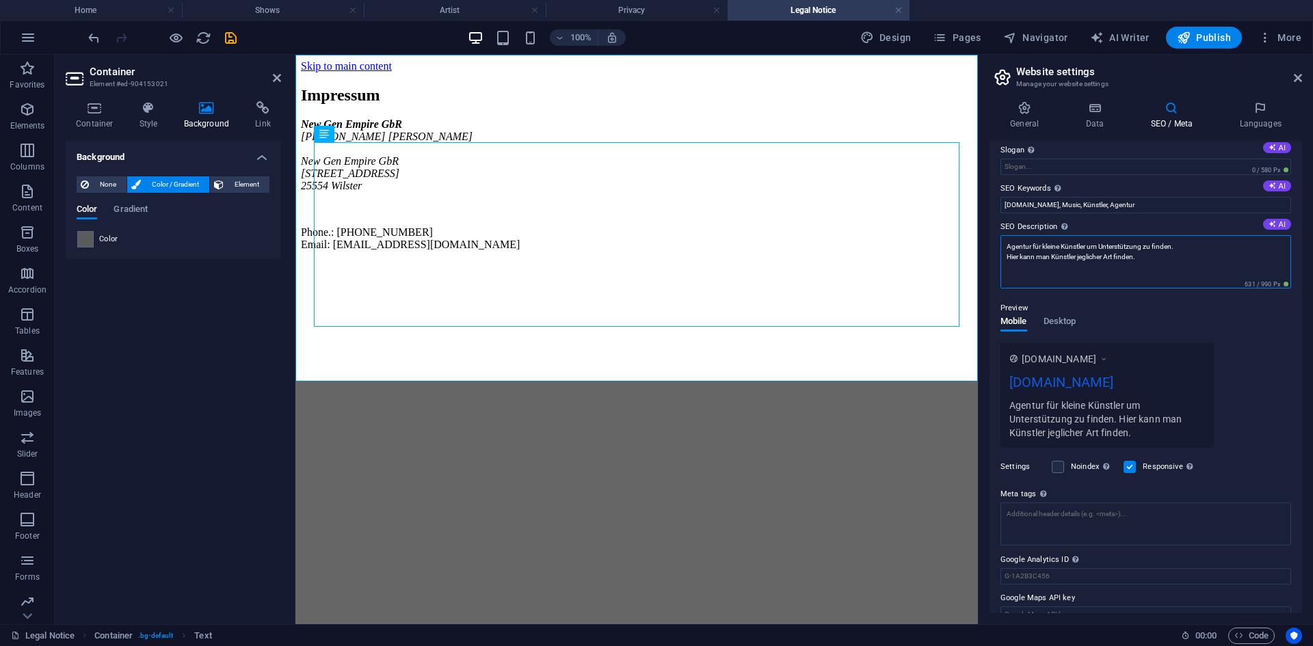
scroll to position [68, 0]
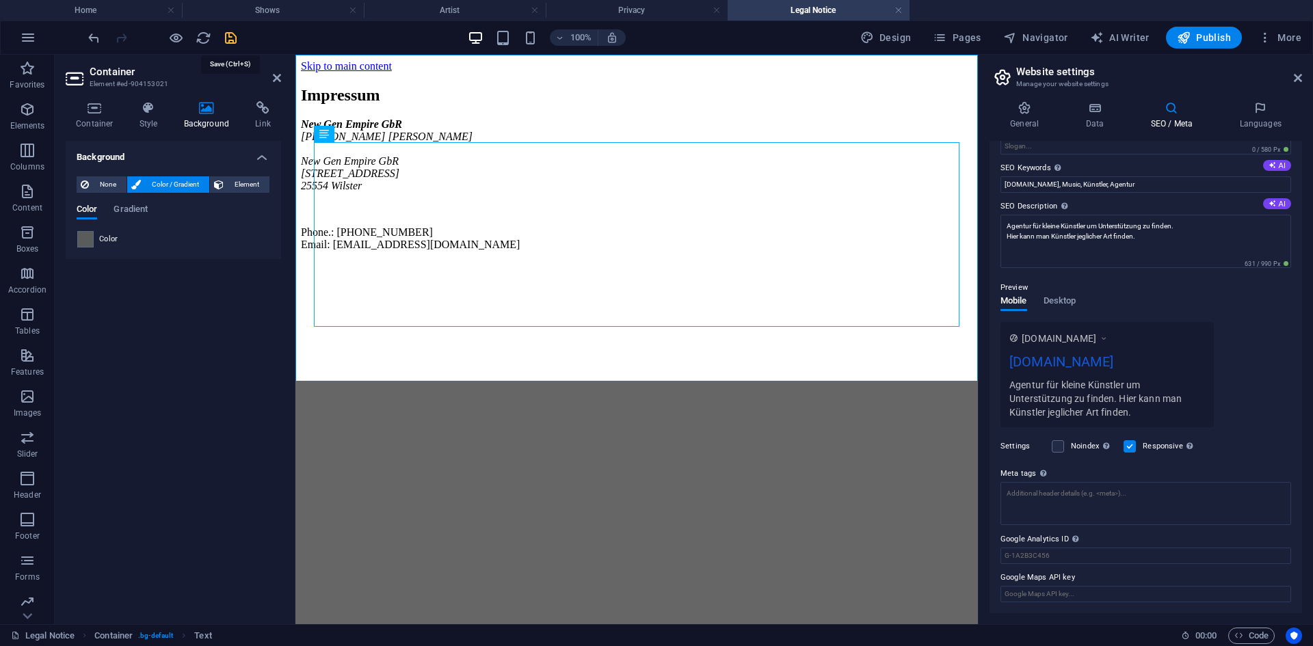
click at [228, 37] on icon "save" at bounding box center [231, 38] width 16 height 16
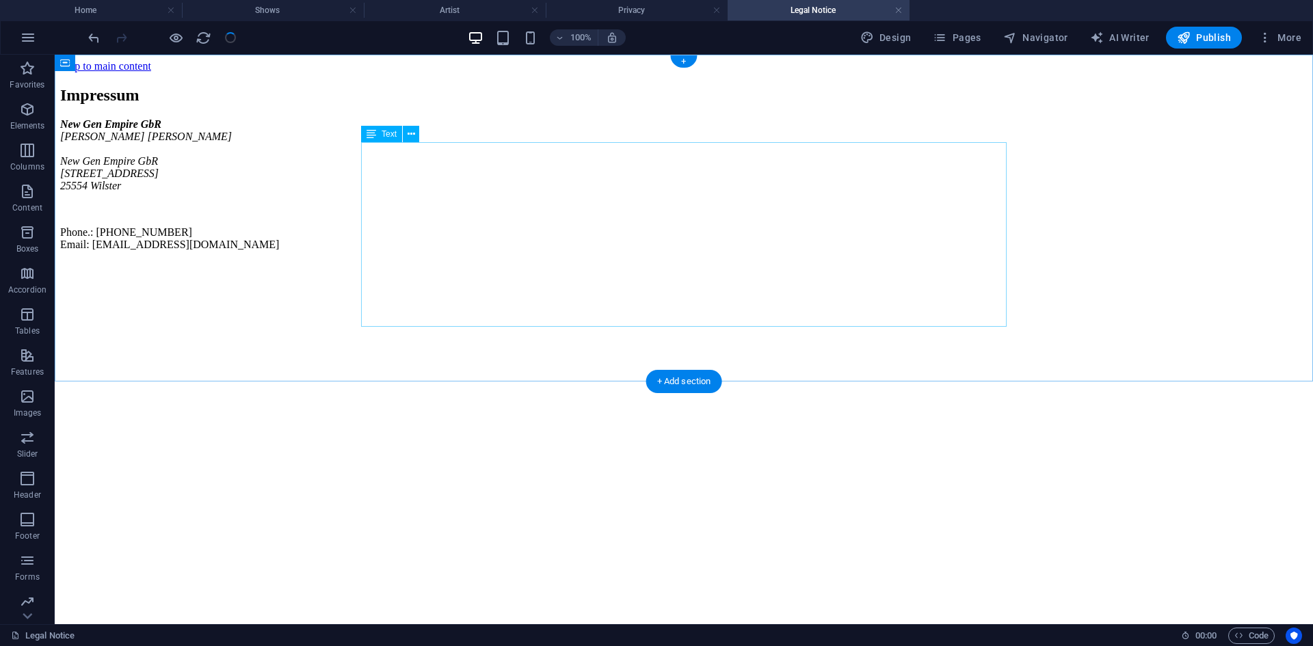
click at [537, 242] on div "New Gen Empire GbR [PERSON_NAME] New Gen Empire GbR [STREET_ADDRESS] Phone.: [P…" at bounding box center [683, 184] width 1247 height 133
click at [537, 241] on div "New Gen Empire GbR [PERSON_NAME] New Gen Empire GbR [STREET_ADDRESS] Phone.: [P…" at bounding box center [683, 184] width 1247 height 133
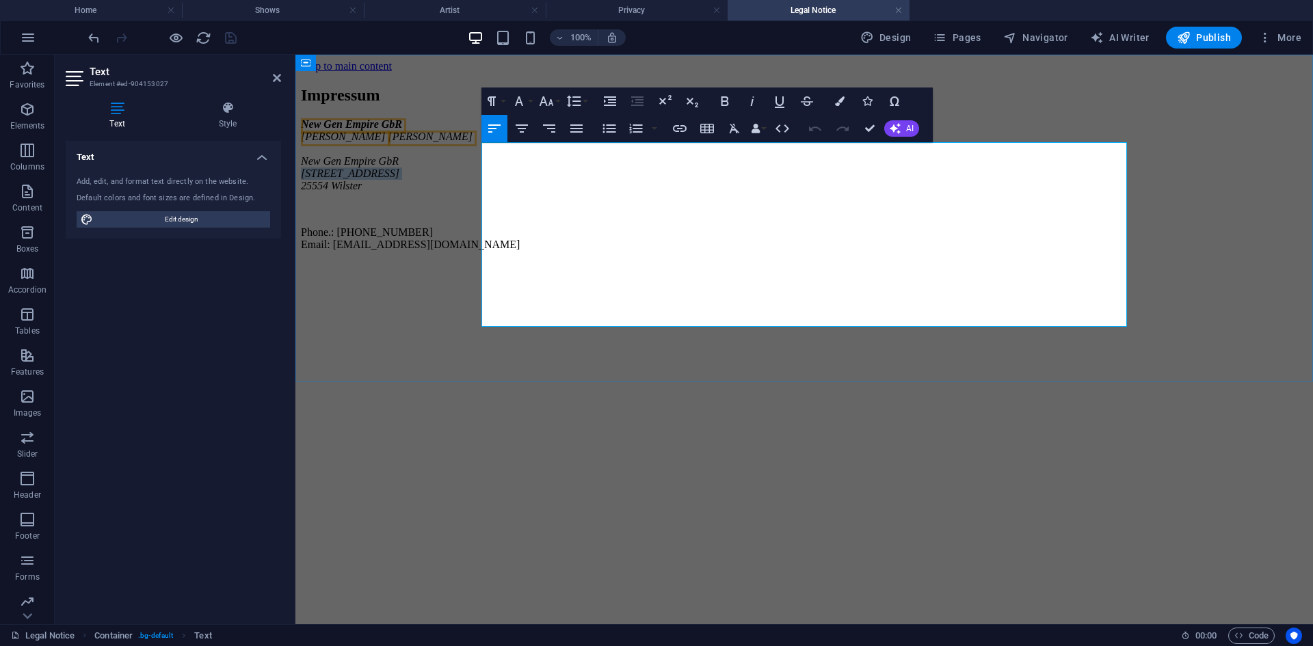
click at [537, 192] on address "New Gen Empire GbR Gärtnerweg 2 25554 Wilster" at bounding box center [804, 173] width 1007 height 37
click at [678, 215] on p at bounding box center [804, 209] width 1007 height 12
click at [741, 192] on address "New Gen Empire GbR Gärtnerweg 2 25554 Wilster" at bounding box center [804, 173] width 1007 height 37
click at [681, 192] on address "New Gen Empire GbR Gärtnerweg 2 25554 Wilster" at bounding box center [804, 173] width 1007 height 37
click at [397, 251] on div "Impressum New Gen Empire GbR Bjarne Simon New Gen Empire GbR Gärtnerweg 2 25554…" at bounding box center [804, 168] width 1007 height 165
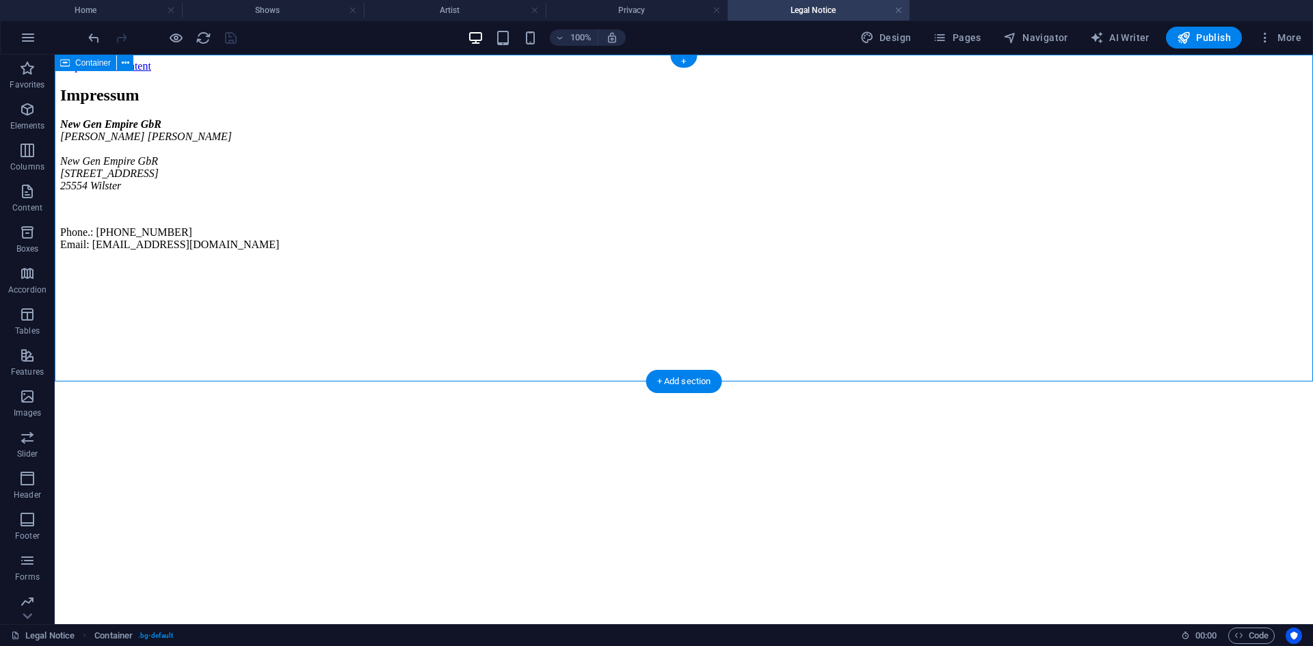
click at [280, 251] on div "Impressum New Gen Empire GbR Bjarne Simon New Gen Empire GbR Gärtnerweg 2 25554…" at bounding box center [683, 168] width 1247 height 165
click at [977, 39] on span "Pages" at bounding box center [957, 38] width 48 height 14
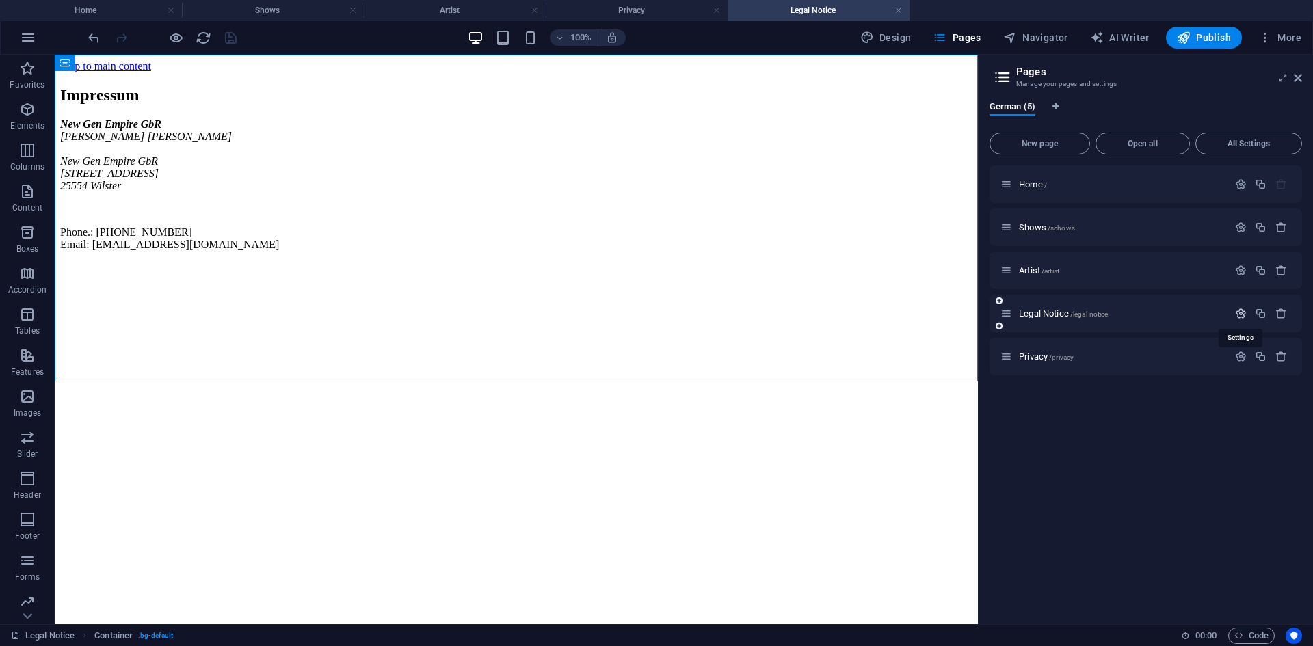
click at [1248, 317] on button "button" at bounding box center [1241, 314] width 20 height 12
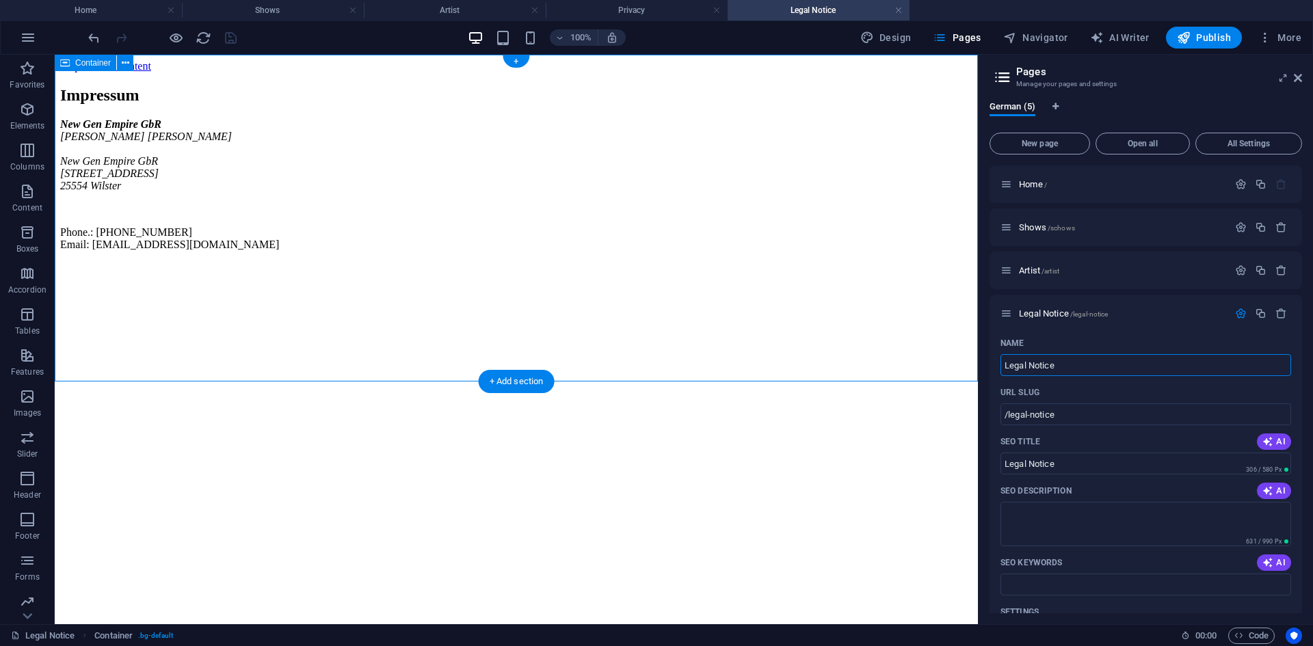
drag, startPoint x: 1136, startPoint y: 414, endPoint x: 918, endPoint y: 370, distance: 222.5
click at [1009, 413] on input "/Impressum" at bounding box center [1145, 414] width 291 height 22
type input "/impressum"
click at [225, 38] on icon "save" at bounding box center [231, 38] width 16 height 16
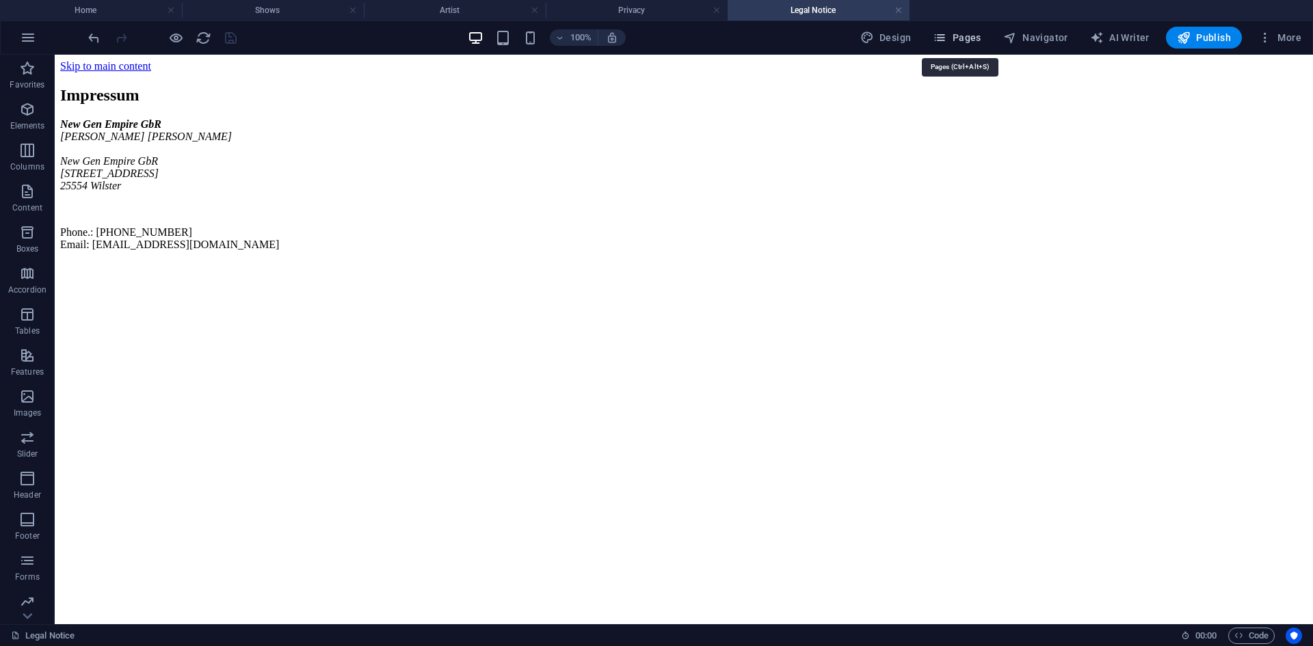
click at [972, 36] on span "Pages" at bounding box center [957, 38] width 48 height 14
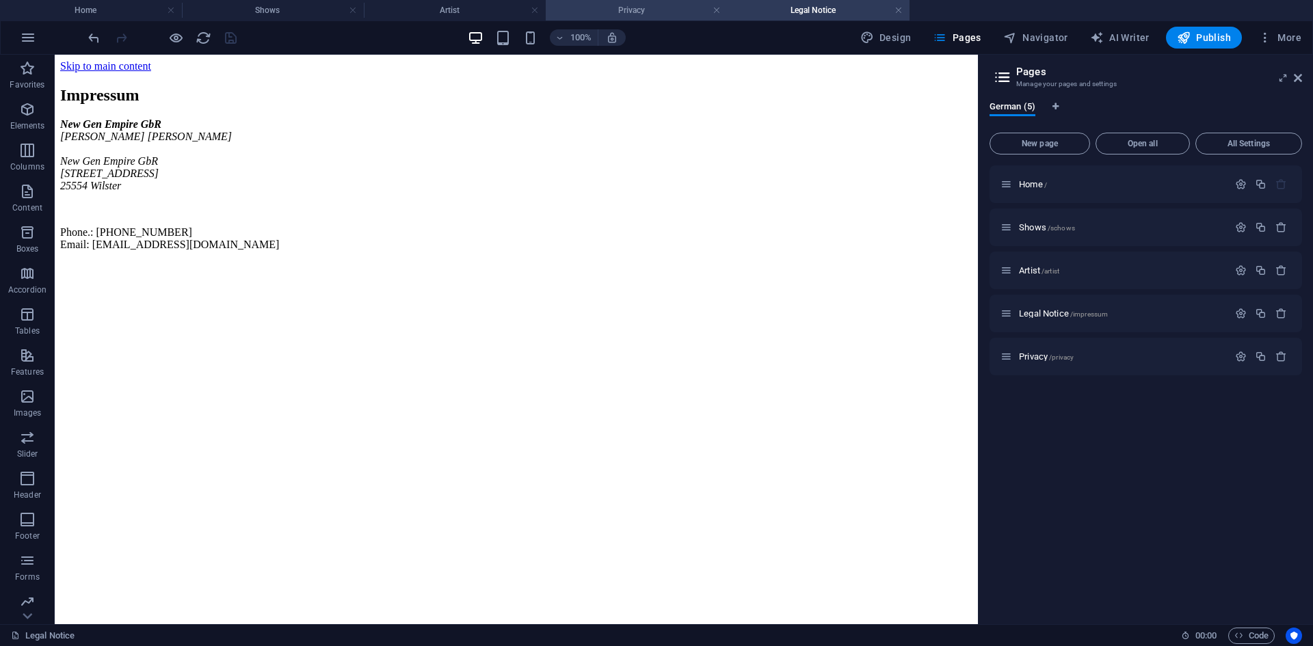
click at [660, 16] on h4 "Privacy" at bounding box center [637, 10] width 182 height 15
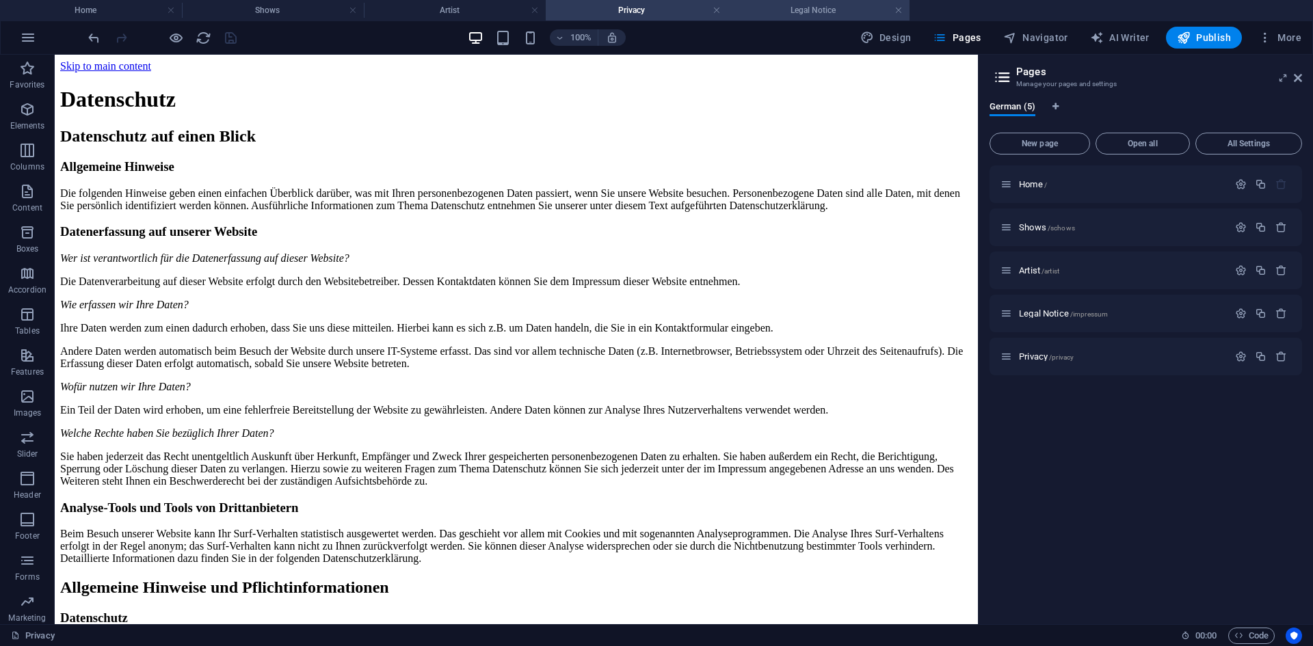
click at [770, 12] on h4 "Legal Notice" at bounding box center [819, 10] width 182 height 15
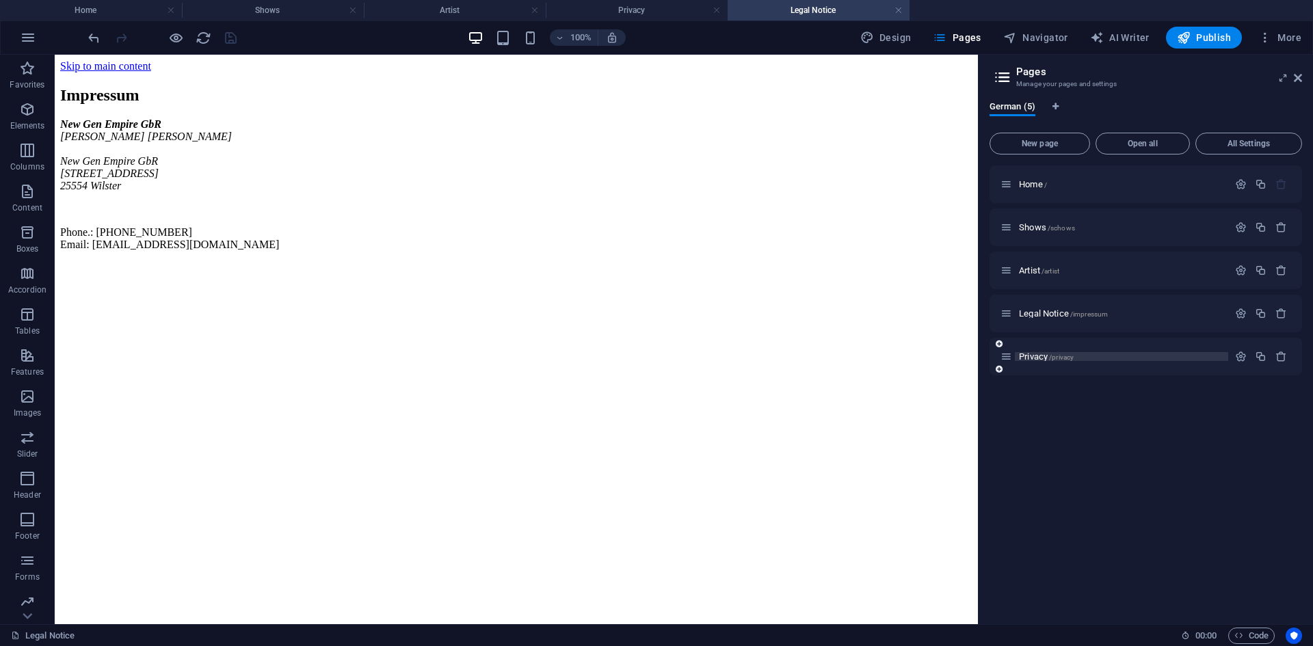
click at [1052, 355] on span "/privacy" at bounding box center [1061, 358] width 25 height 8
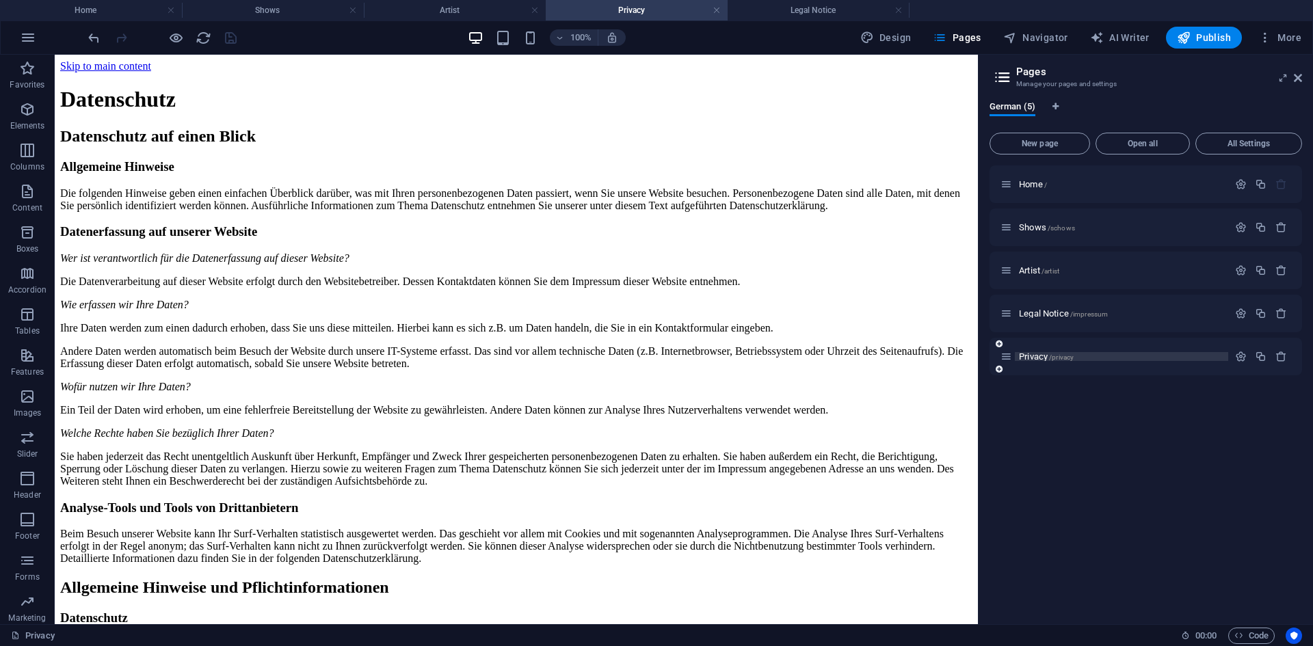
click at [1052, 355] on span "/privacy" at bounding box center [1061, 358] width 25 height 8
click at [1249, 359] on button "button" at bounding box center [1241, 357] width 20 height 12
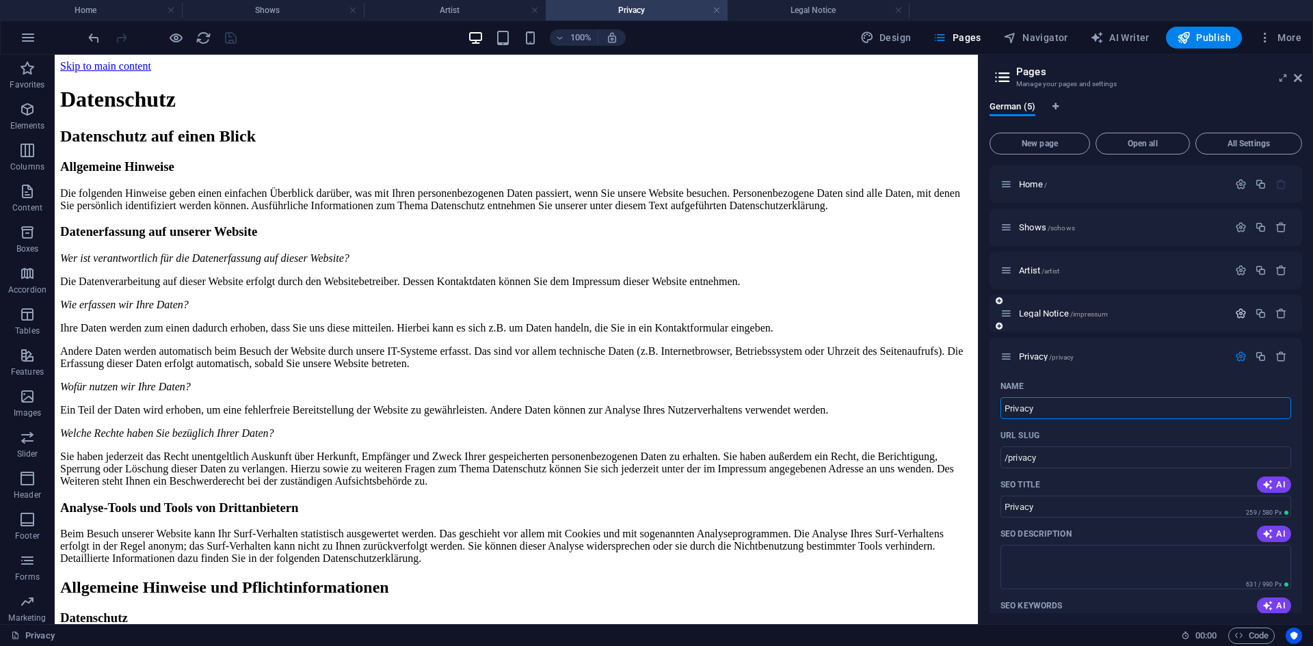
click at [1236, 315] on icon "button" at bounding box center [1241, 314] width 12 height 12
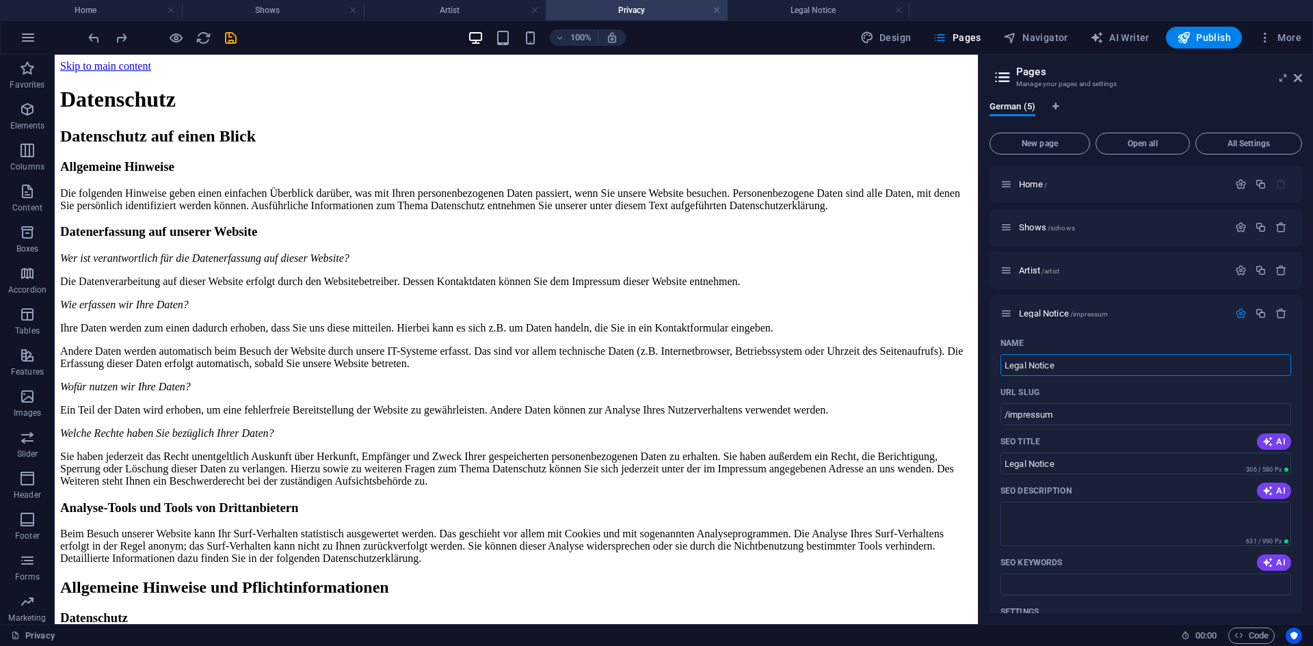
click at [131, 36] on div at bounding box center [161, 38] width 153 height 22
click at [127, 37] on icon "redo" at bounding box center [122, 38] width 16 height 16
type input "/impressum"
drag, startPoint x: 1074, startPoint y: 421, endPoint x: 1003, endPoint y: 421, distance: 71.1
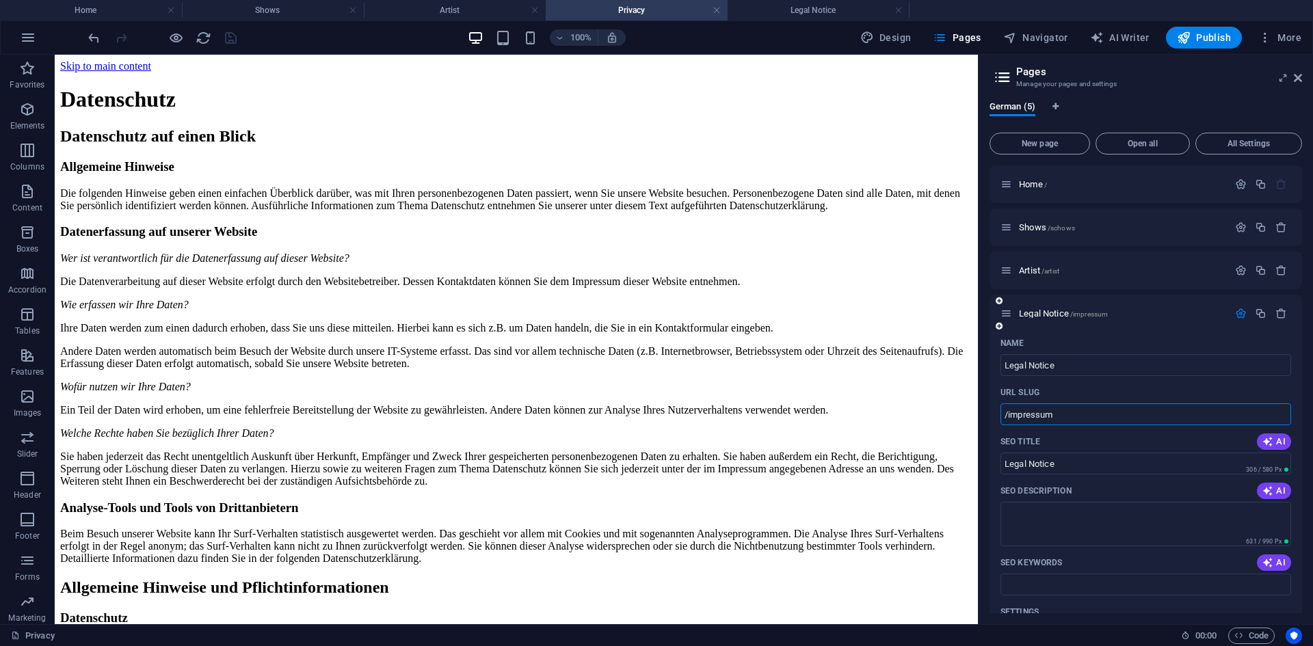
click at [1003, 421] on input "/impressum" at bounding box center [1145, 414] width 291 height 22
click at [1050, 313] on span "Legal Notice /impressum" at bounding box center [1063, 313] width 89 height 10
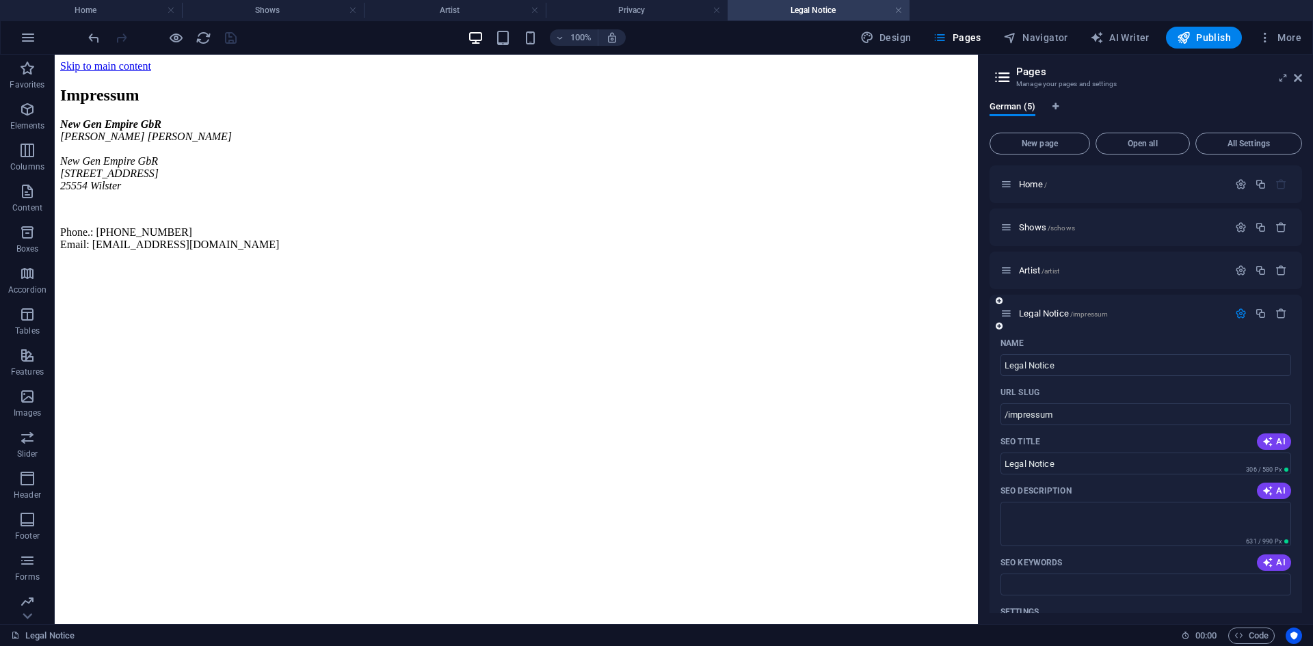
click at [1057, 319] on div "Legal Notice /impressum" at bounding box center [1114, 314] width 228 height 16
click at [1235, 309] on icon "button" at bounding box center [1241, 314] width 12 height 12
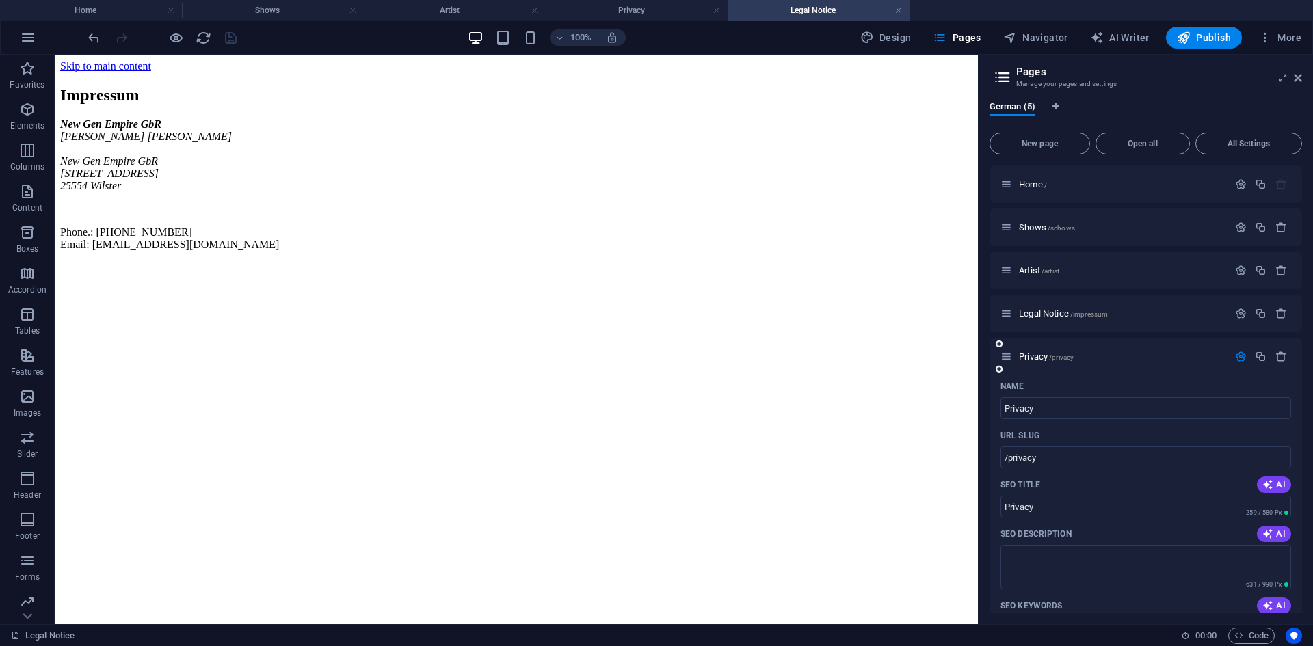
click at [1238, 354] on icon "button" at bounding box center [1241, 357] width 12 height 12
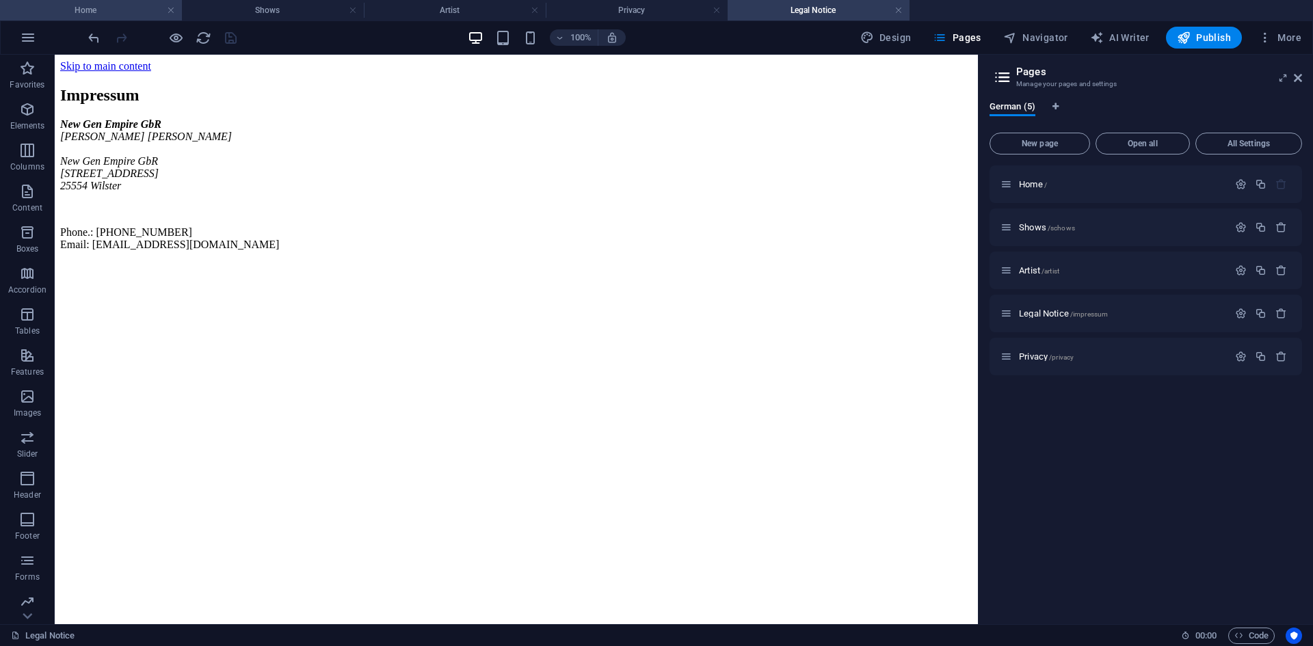
click at [105, 8] on h4 "Home" at bounding box center [91, 10] width 182 height 15
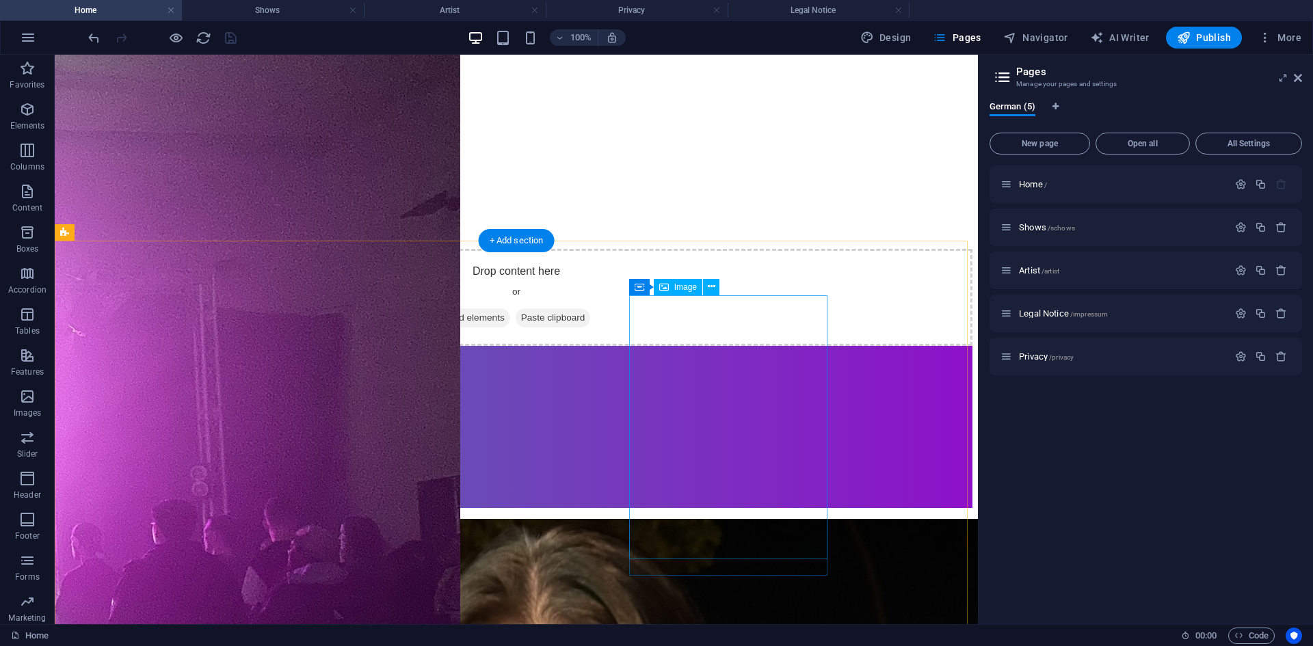
scroll to position [264, 0]
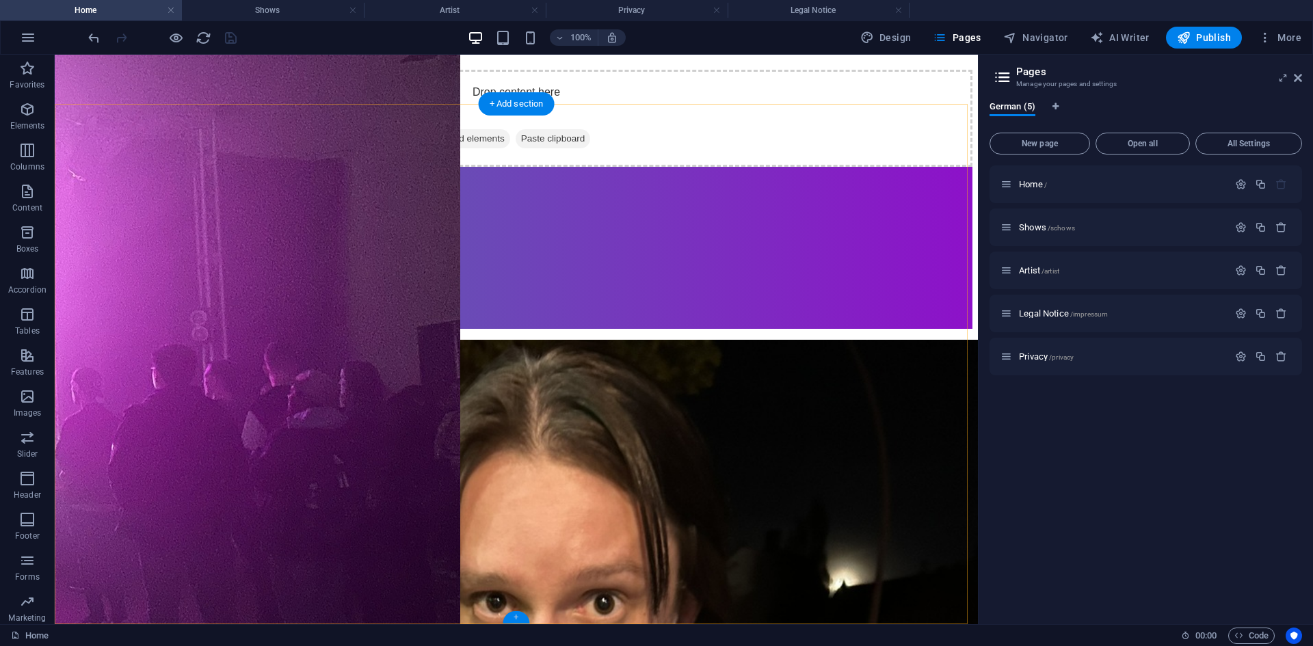
click at [518, 618] on div "+" at bounding box center [516, 617] width 27 height 12
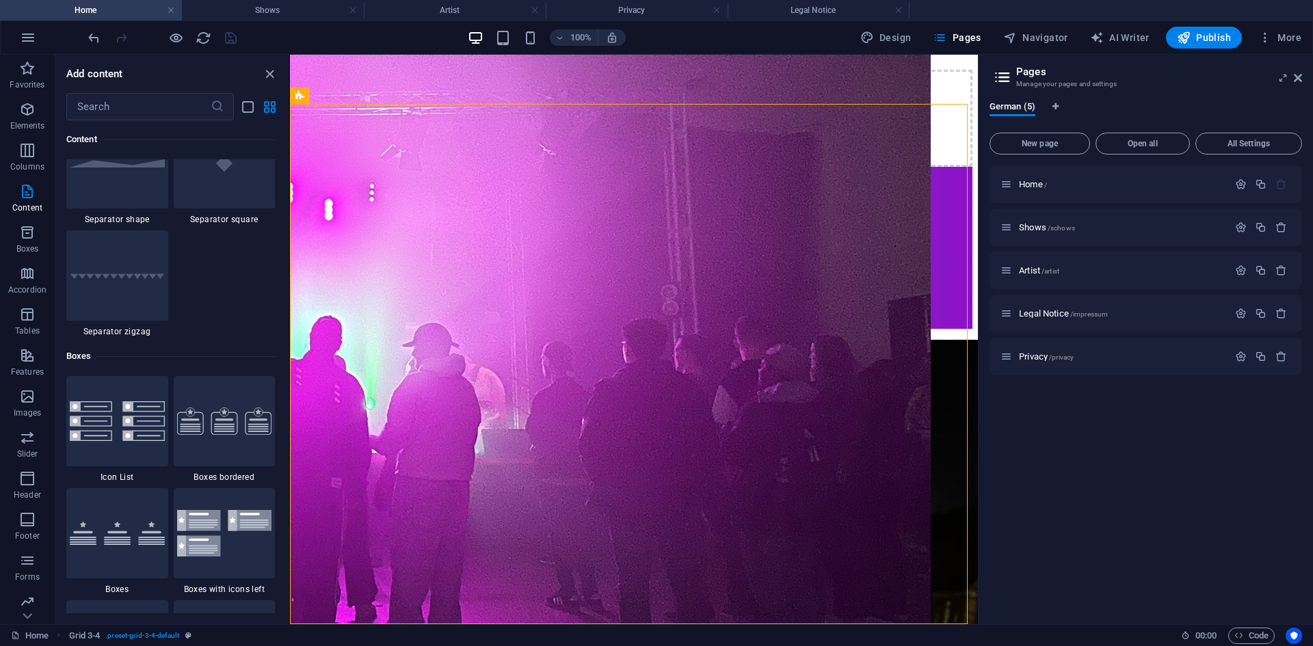
scroll to position [3350, 0]
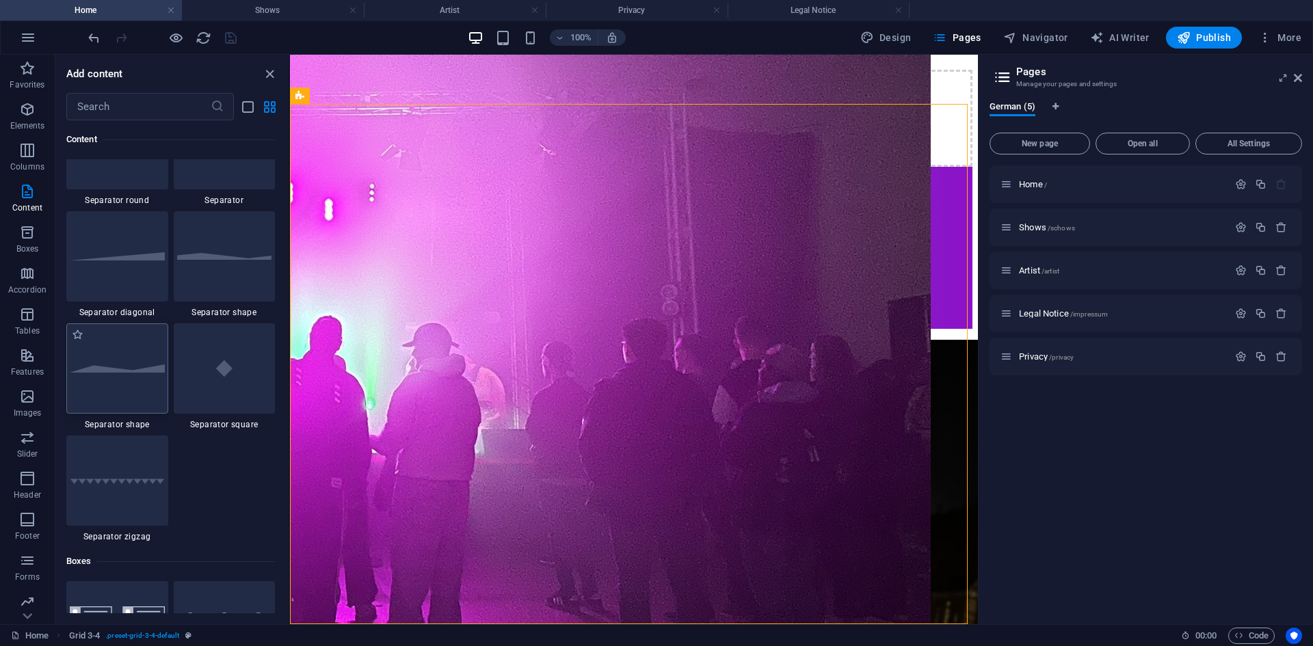
click at [126, 383] on div at bounding box center [117, 368] width 102 height 90
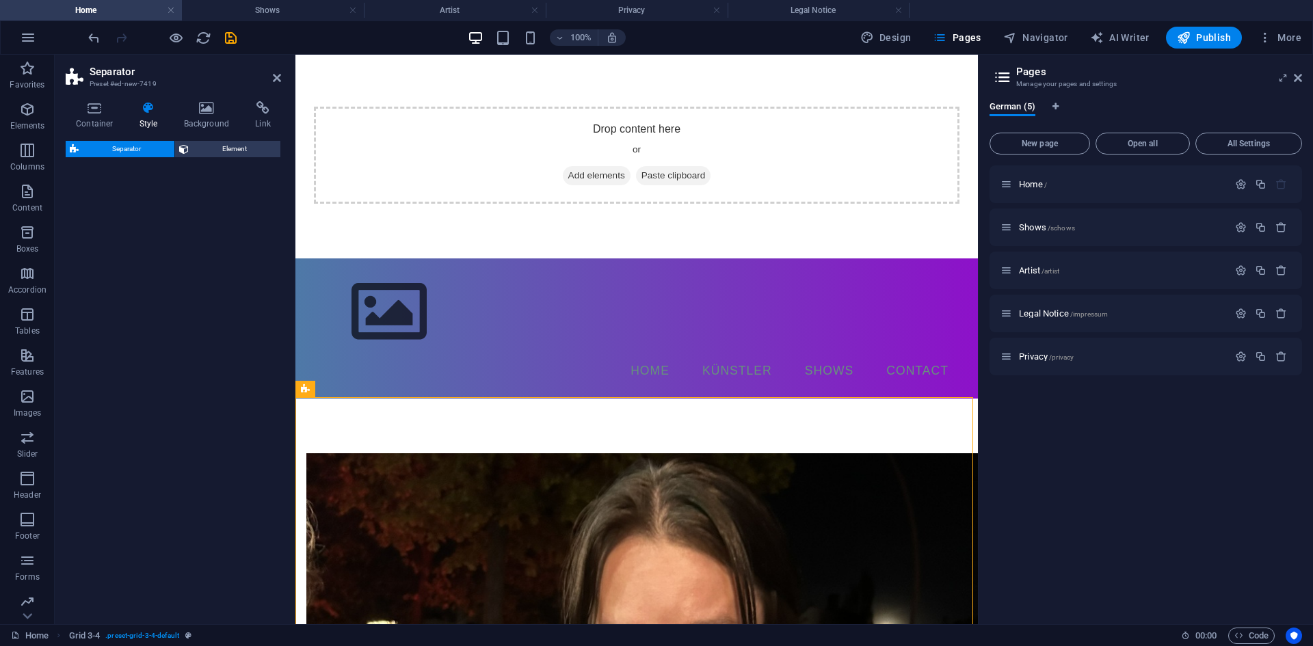
scroll to position [319, 0]
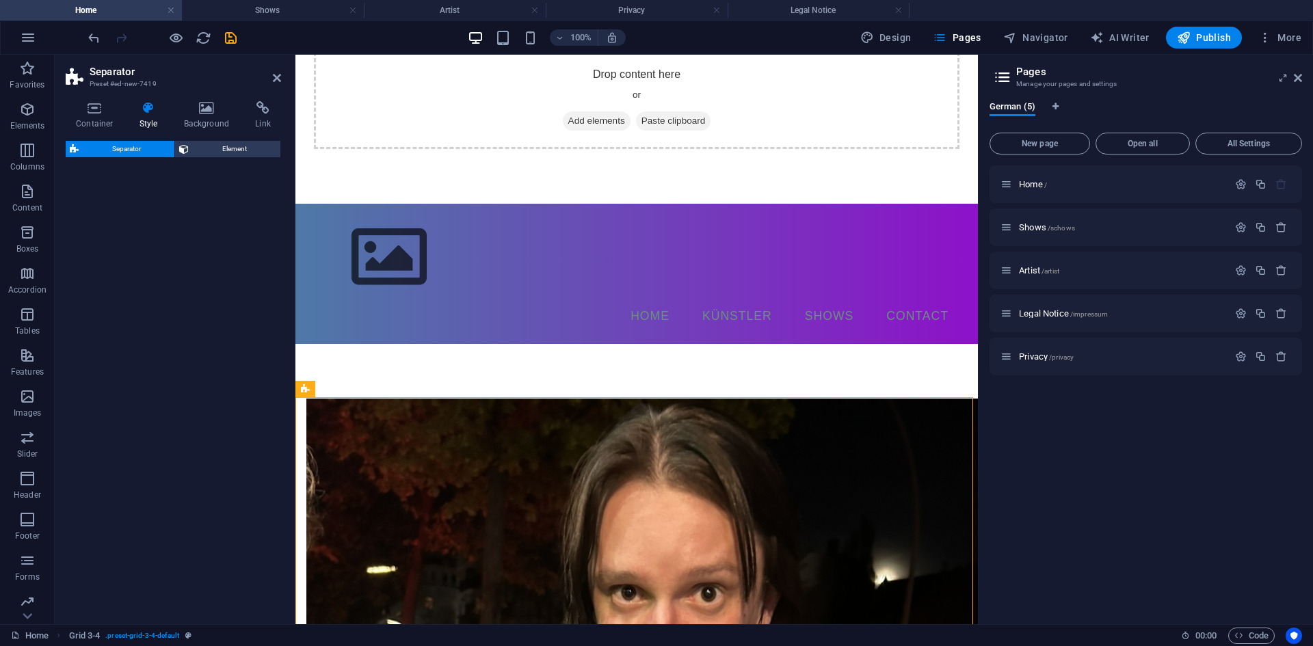
select select "polygon2"
select select "rem"
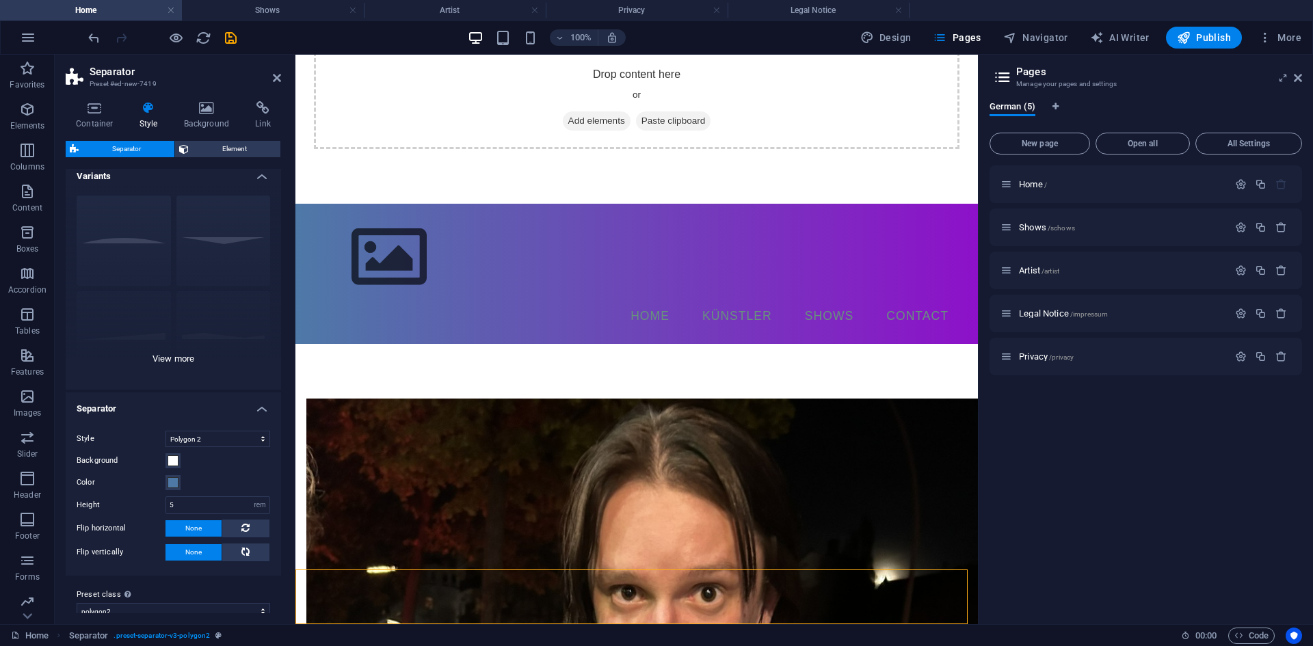
scroll to position [0, 0]
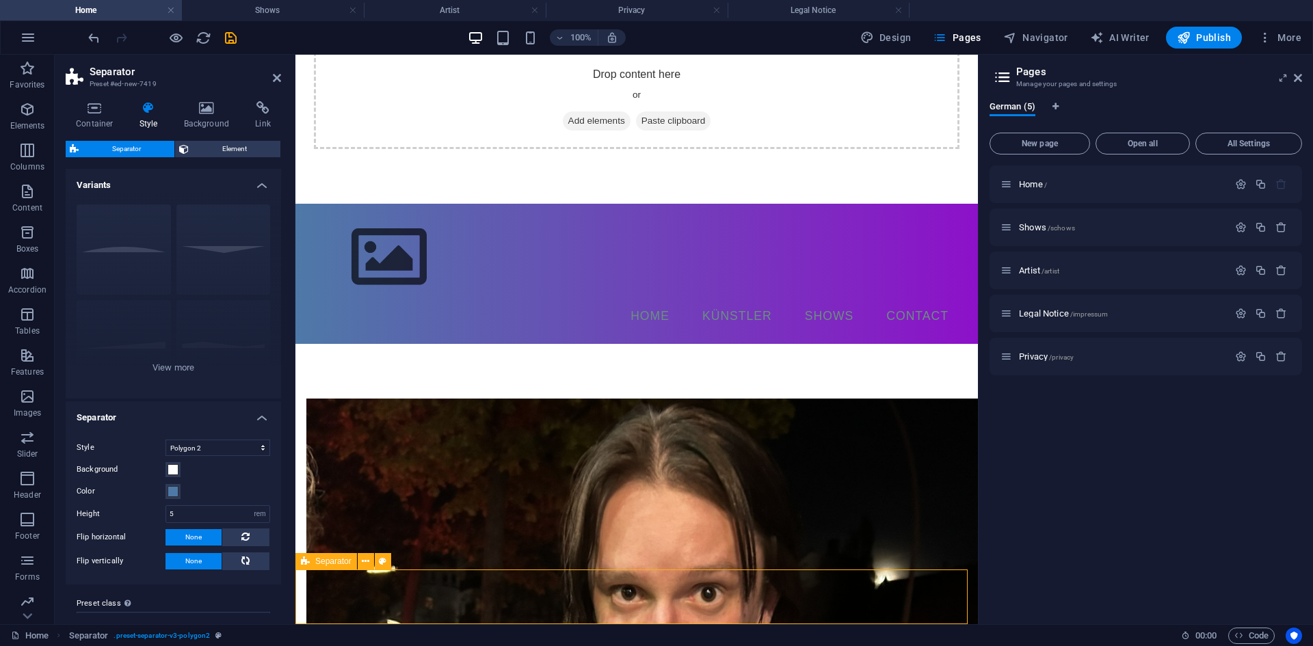
click at [310, 565] on div "Separator" at bounding box center [326, 561] width 62 height 16
click at [233, 542] on button at bounding box center [246, 538] width 48 height 18
click at [179, 533] on button "None" at bounding box center [193, 537] width 56 height 16
click at [254, 563] on button at bounding box center [246, 561] width 48 height 18
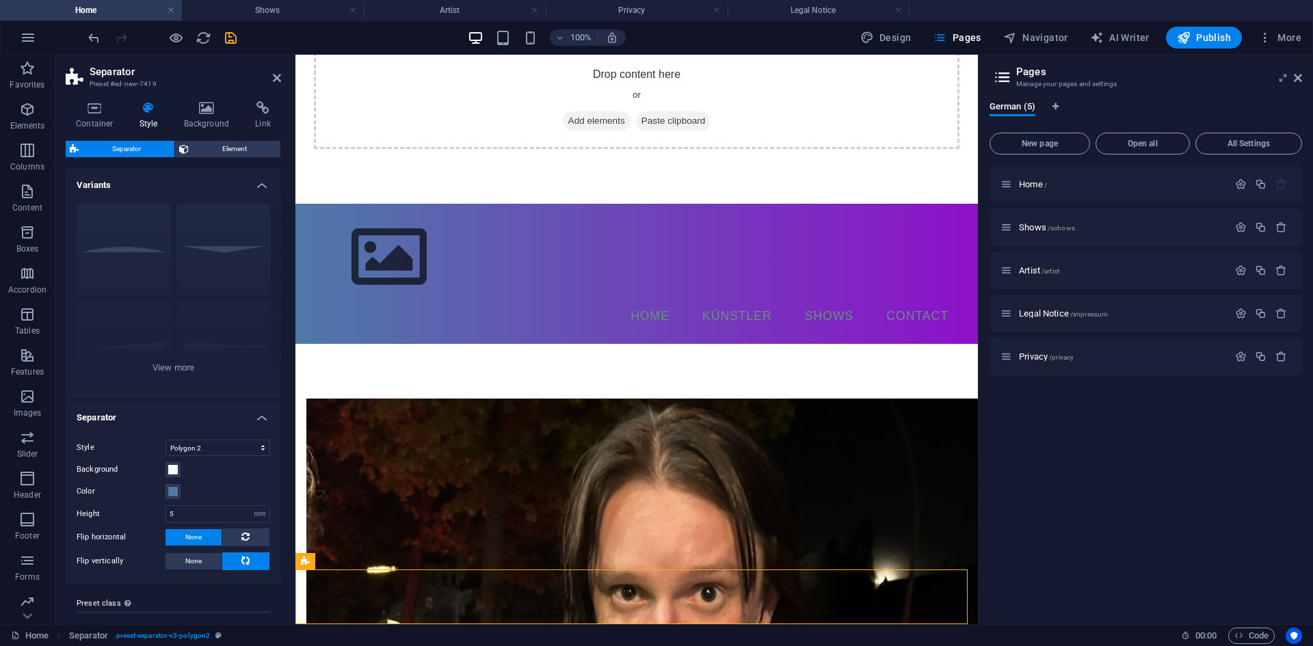
click at [204, 554] on button "None" at bounding box center [193, 561] width 56 height 16
click at [233, 531] on button at bounding box center [246, 538] width 48 height 18
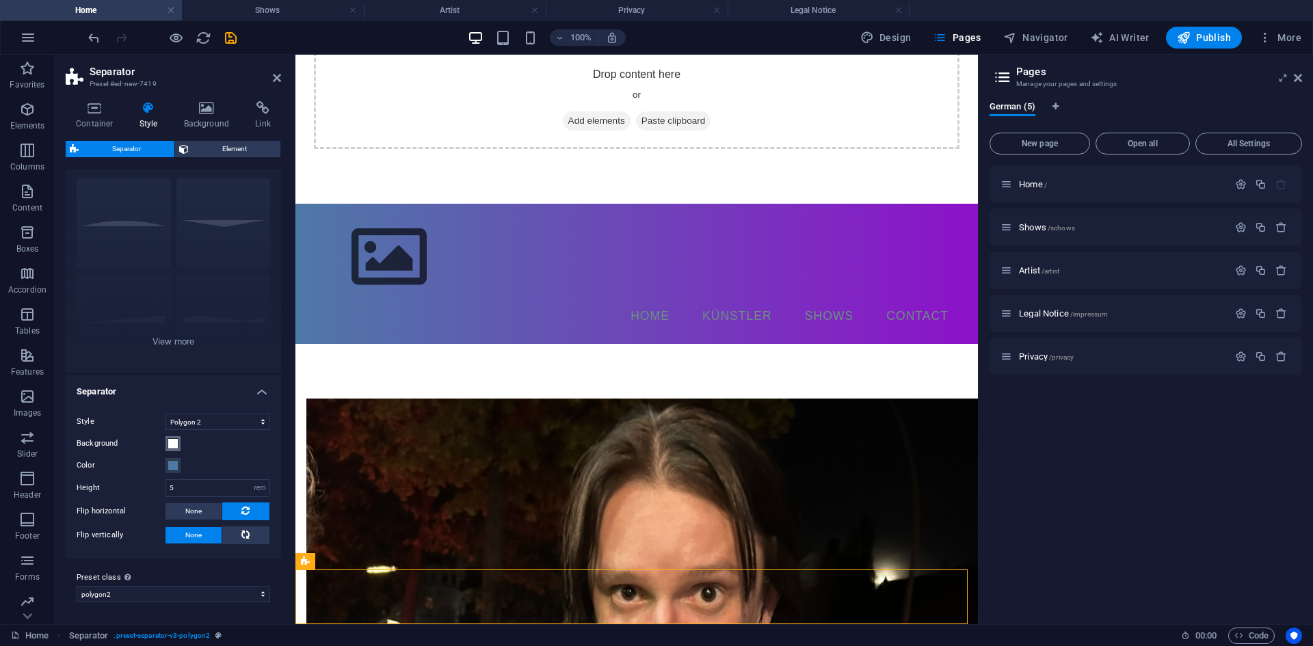
click at [176, 450] on button "Background" at bounding box center [172, 443] width 15 height 15
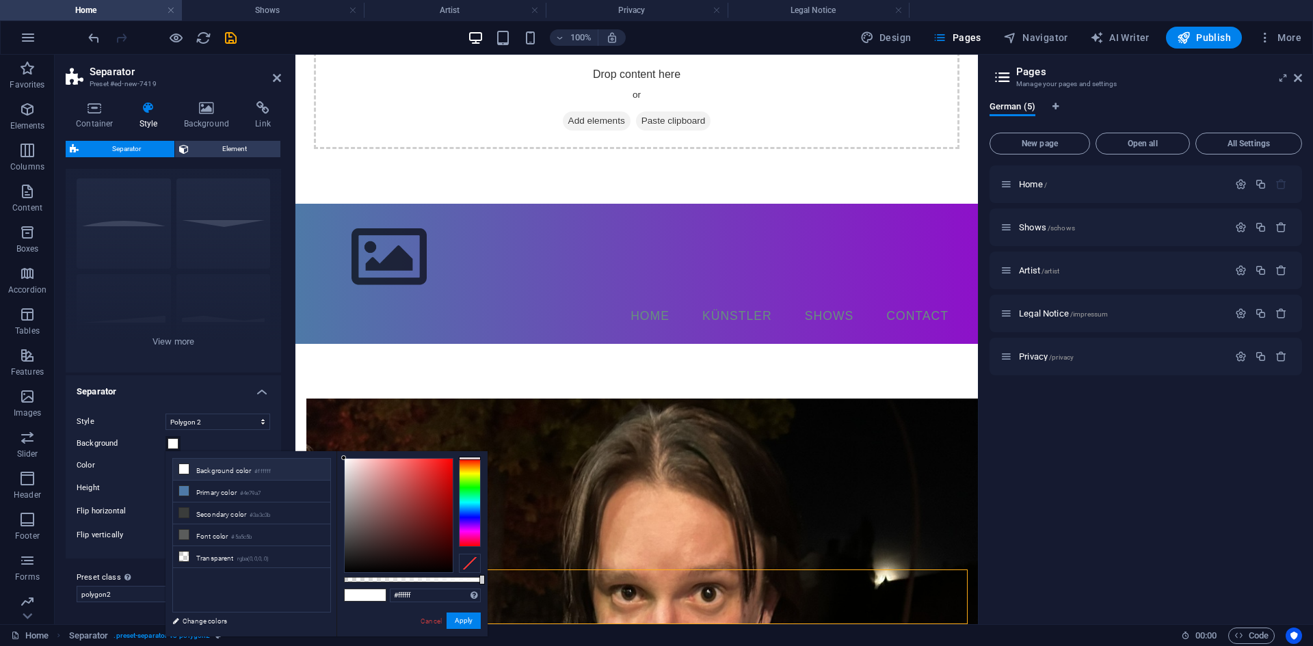
click at [202, 442] on div "Background" at bounding box center [174, 444] width 194 height 16
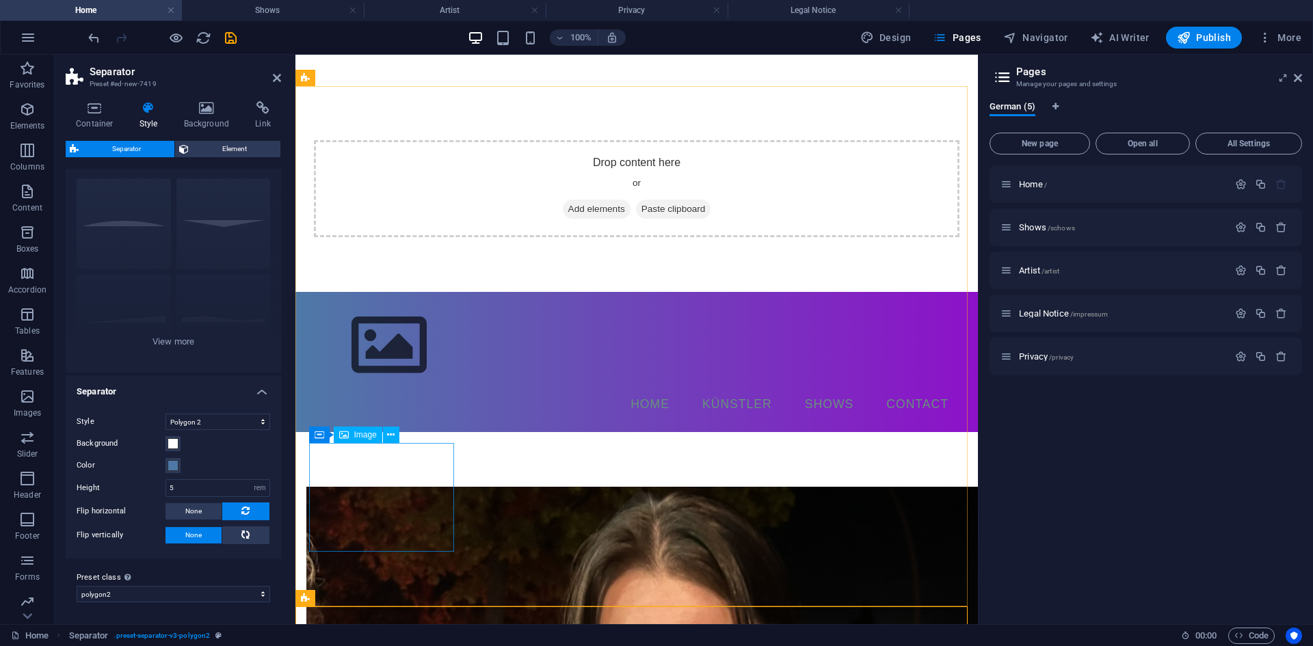
scroll to position [319, 0]
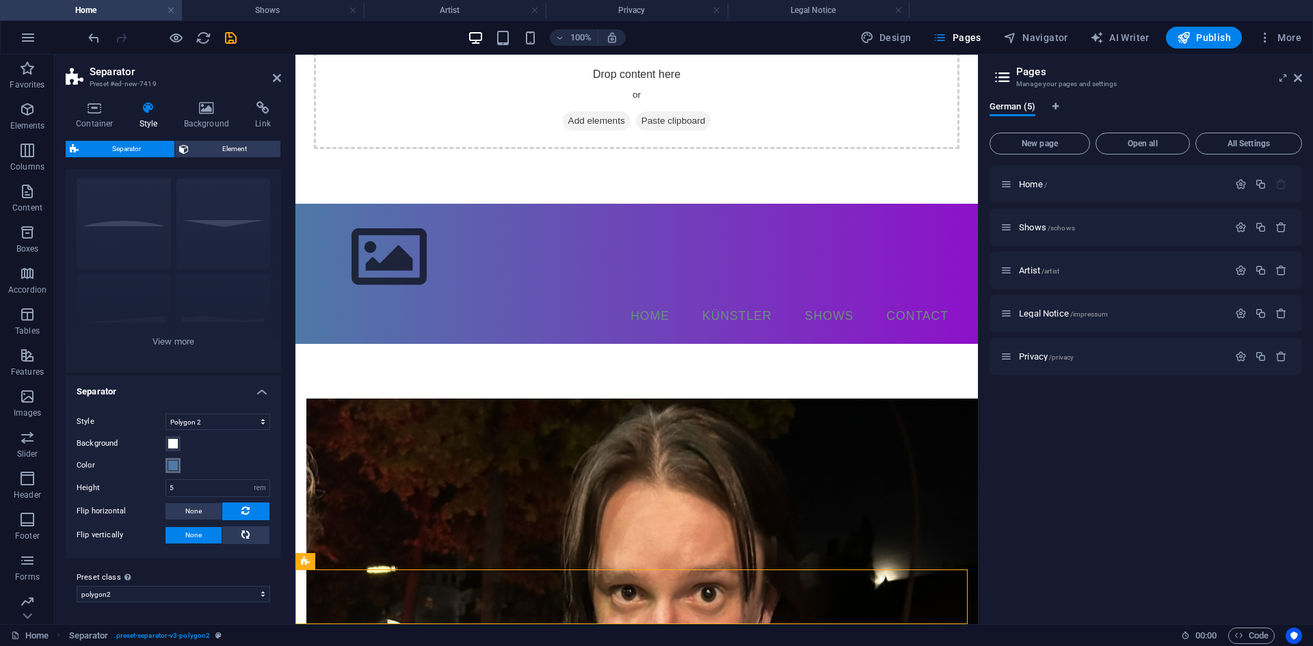
click at [174, 466] on span at bounding box center [173, 465] width 11 height 11
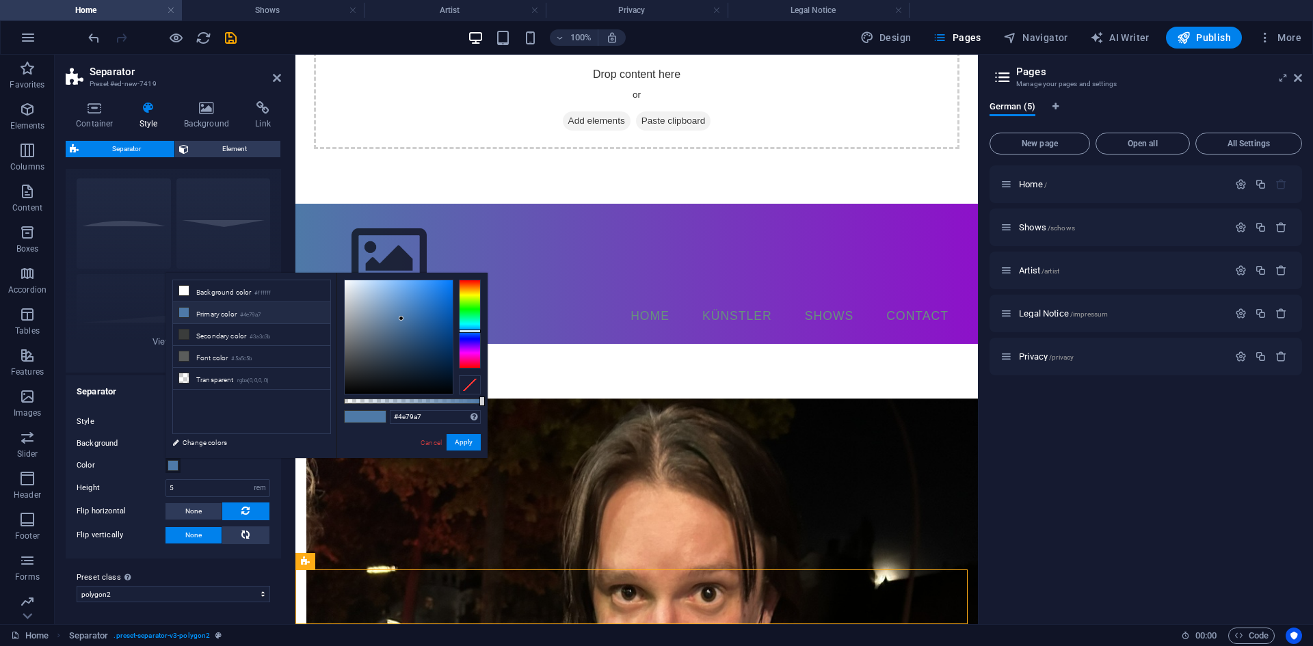
click at [201, 467] on div "Color" at bounding box center [174, 465] width 194 height 16
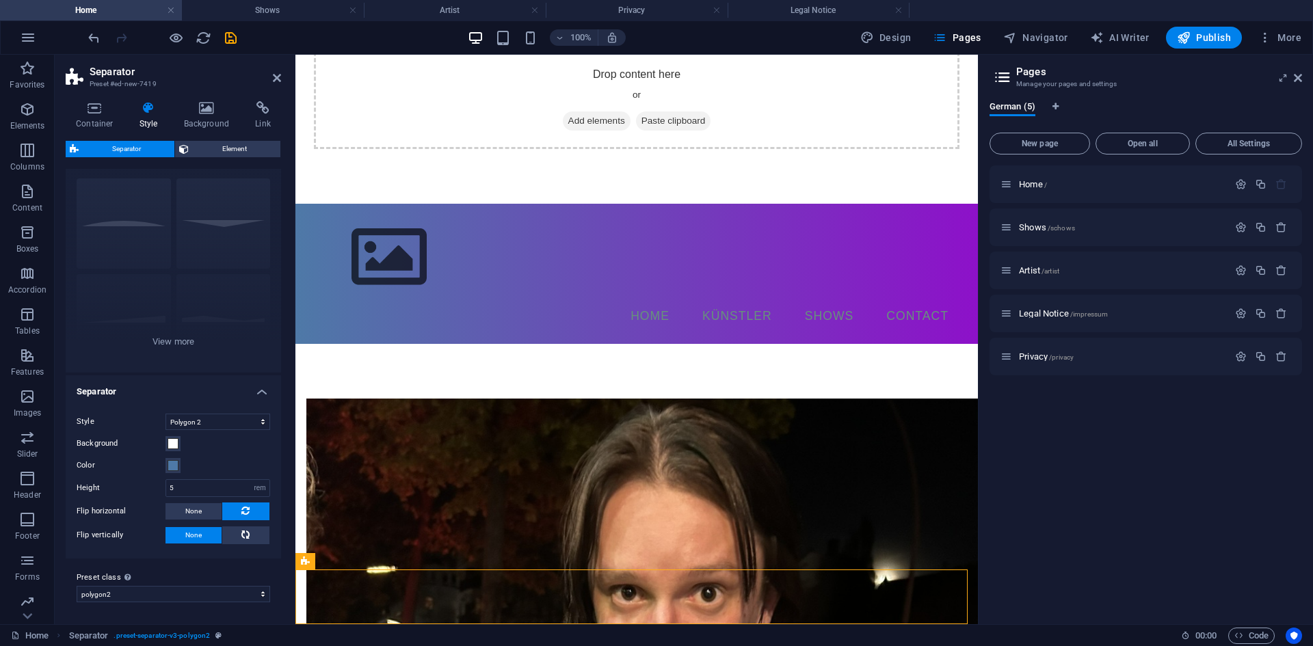
click at [80, 460] on label "Color" at bounding box center [121, 465] width 89 height 16
click at [165, 460] on button "Color" at bounding box center [172, 465] width 15 height 15
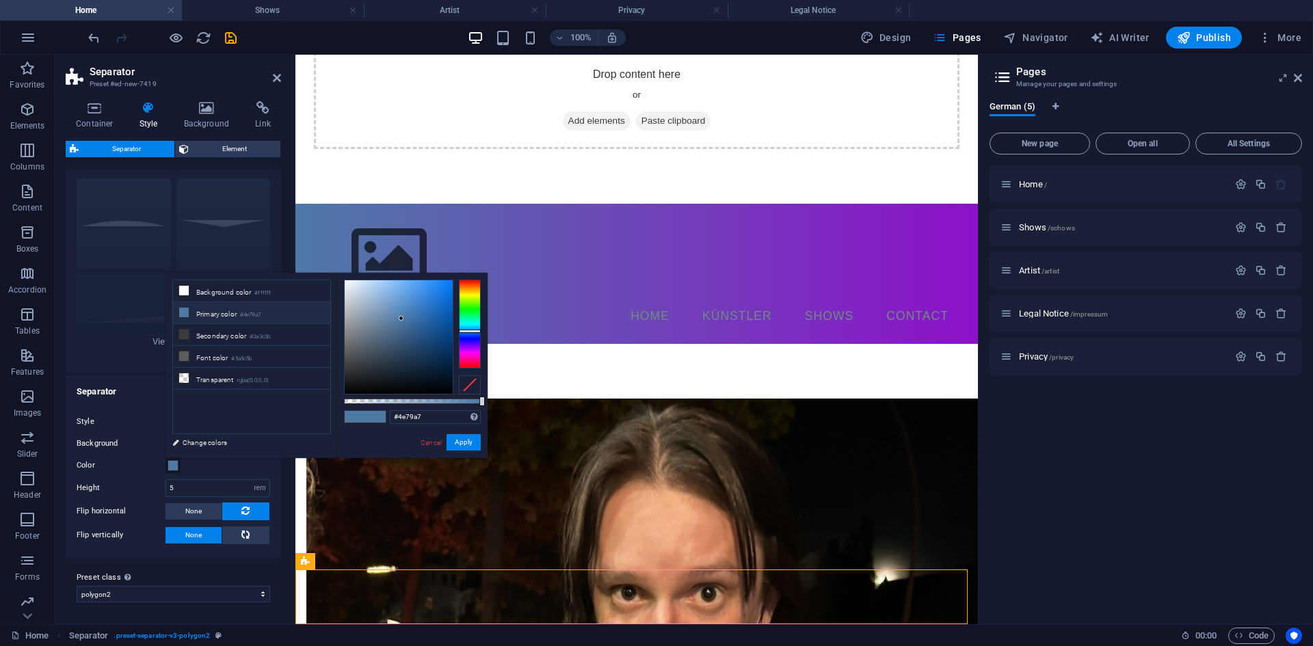
click at [217, 468] on div "Color" at bounding box center [174, 465] width 194 height 16
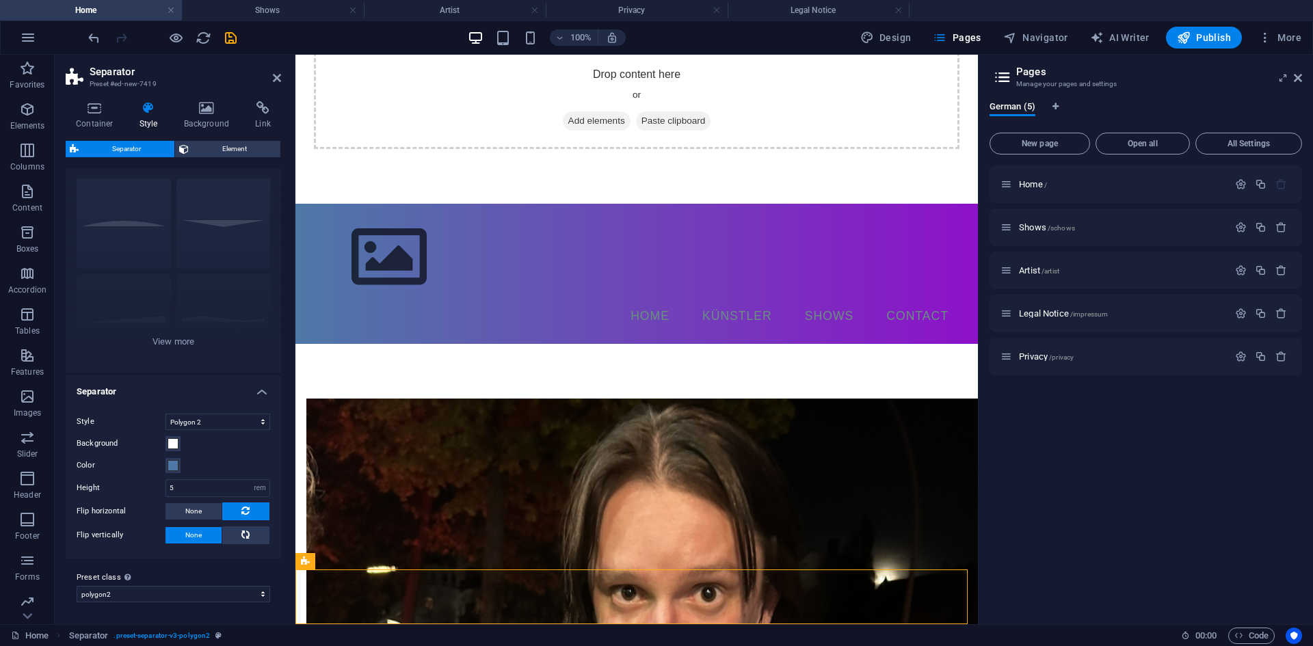
click at [215, 602] on div "Preset class Above chosen variant and settings affect all elements which carry …" at bounding box center [173, 586] width 215 height 55
click at [215, 601] on select "polygon2 Add preset class" at bounding box center [174, 594] width 194 height 16
select select "preset-separator-v3-polygon2"
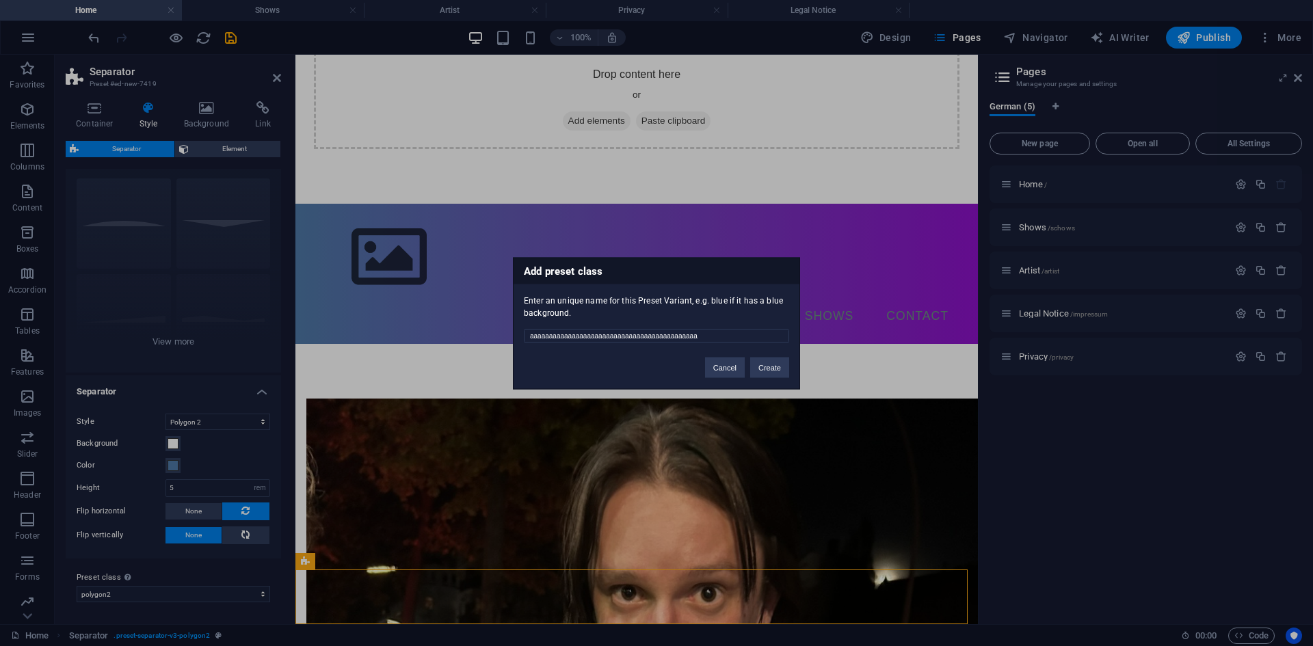
type input "aaaaaaaaaaaaaaaaaaaaaaaaaaaaaaaaaaaaaaaaaaaaa"
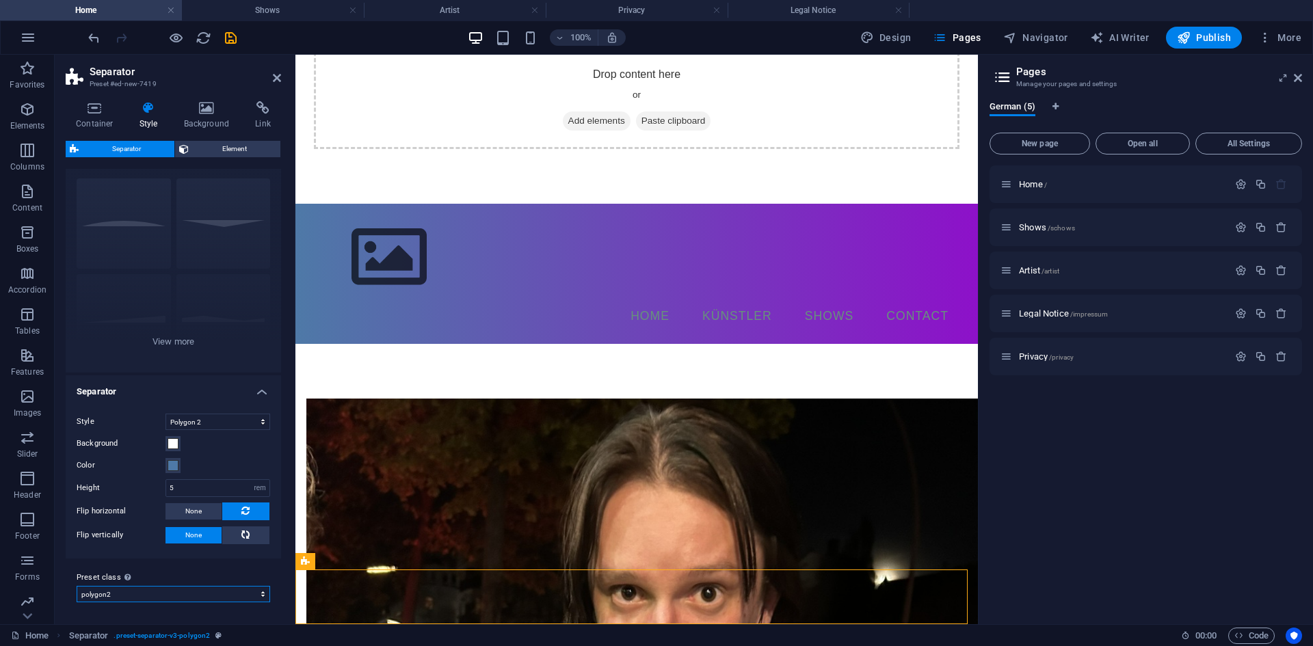
click at [157, 591] on select "polygon2 Add preset class" at bounding box center [174, 594] width 194 height 16
click at [173, 581] on label "Preset class Above chosen variant and settings affect all elements which carry …" at bounding box center [174, 578] width 194 height 16
click at [173, 586] on select "polygon2 Add preset class" at bounding box center [174, 594] width 194 height 16
click at [173, 594] on select "polygon2 Add preset class" at bounding box center [174, 594] width 194 height 16
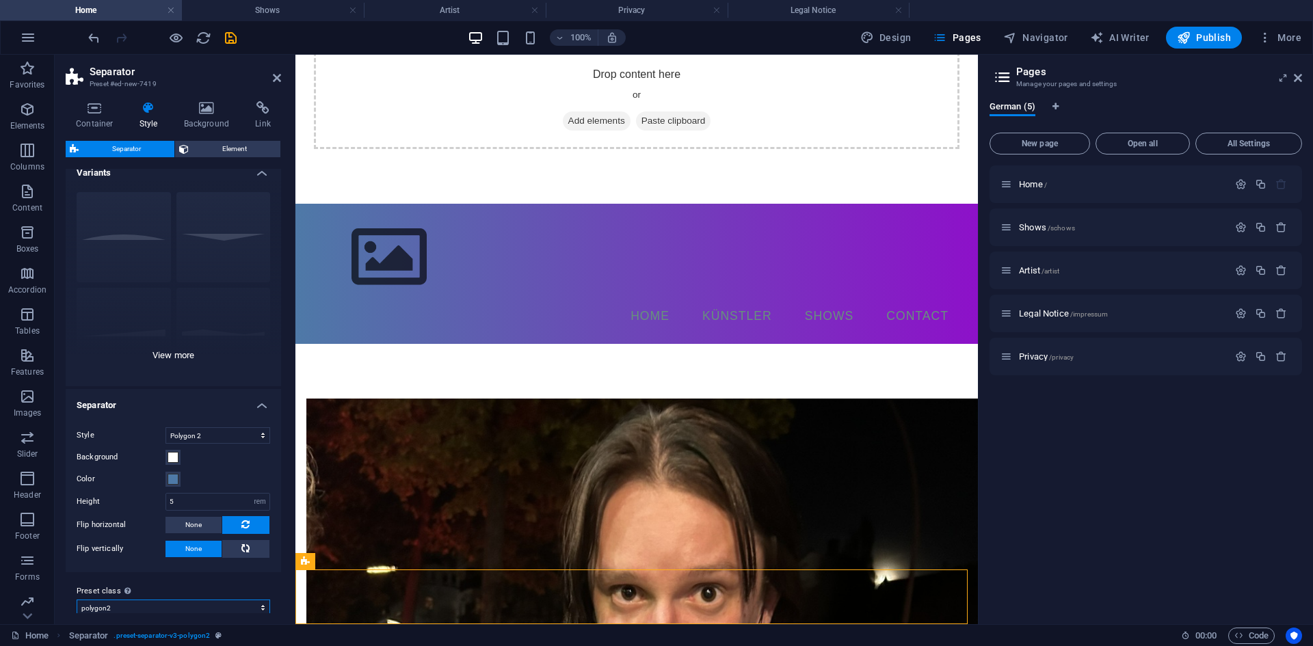
scroll to position [0, 0]
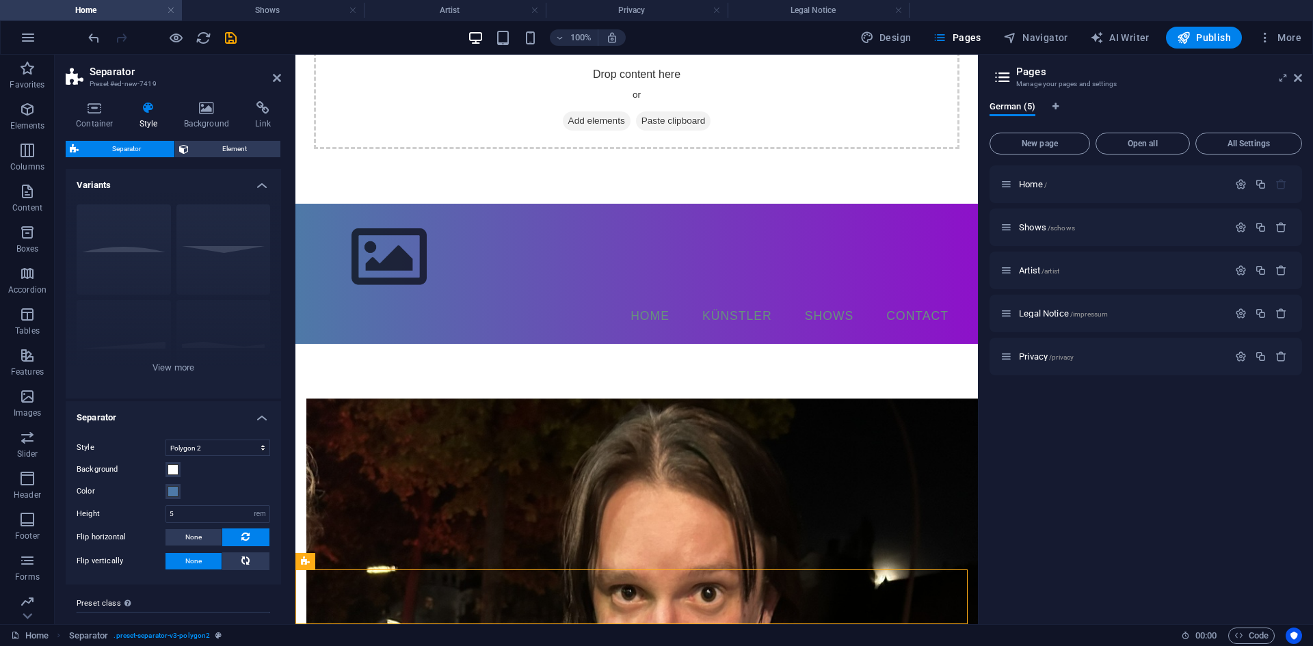
click at [258, 183] on h4 "Variants" at bounding box center [173, 181] width 215 height 25
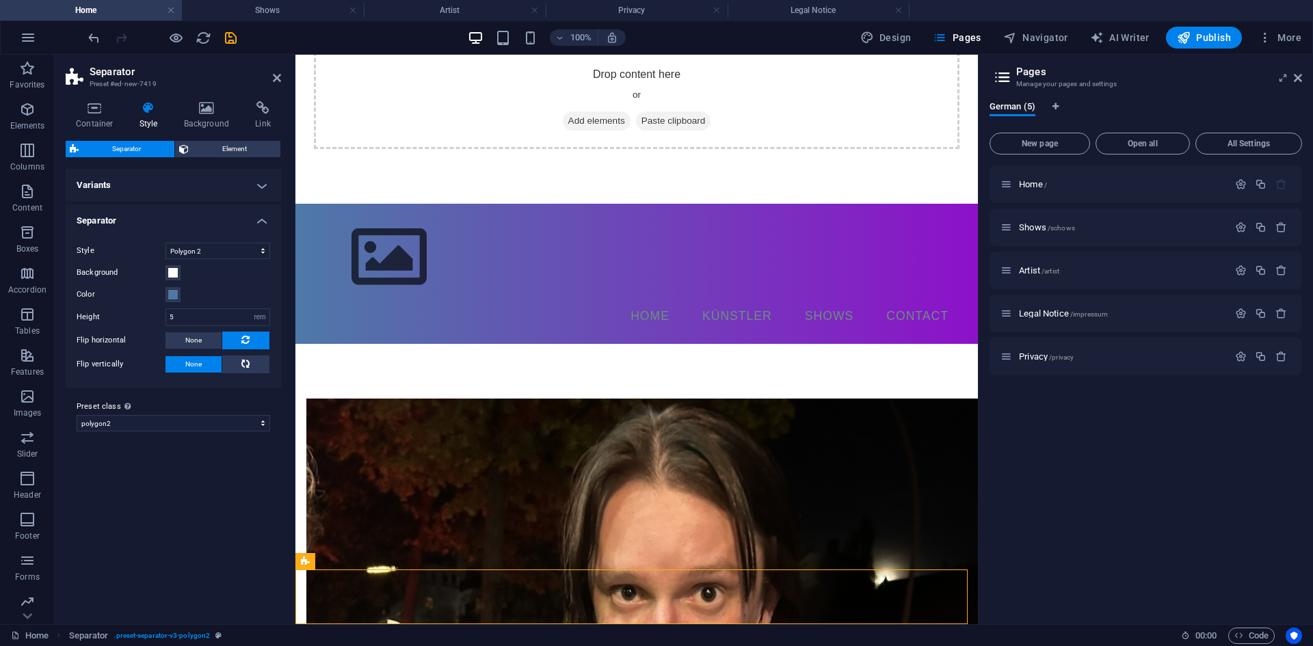
click at [258, 183] on h4 "Variants" at bounding box center [173, 185] width 215 height 33
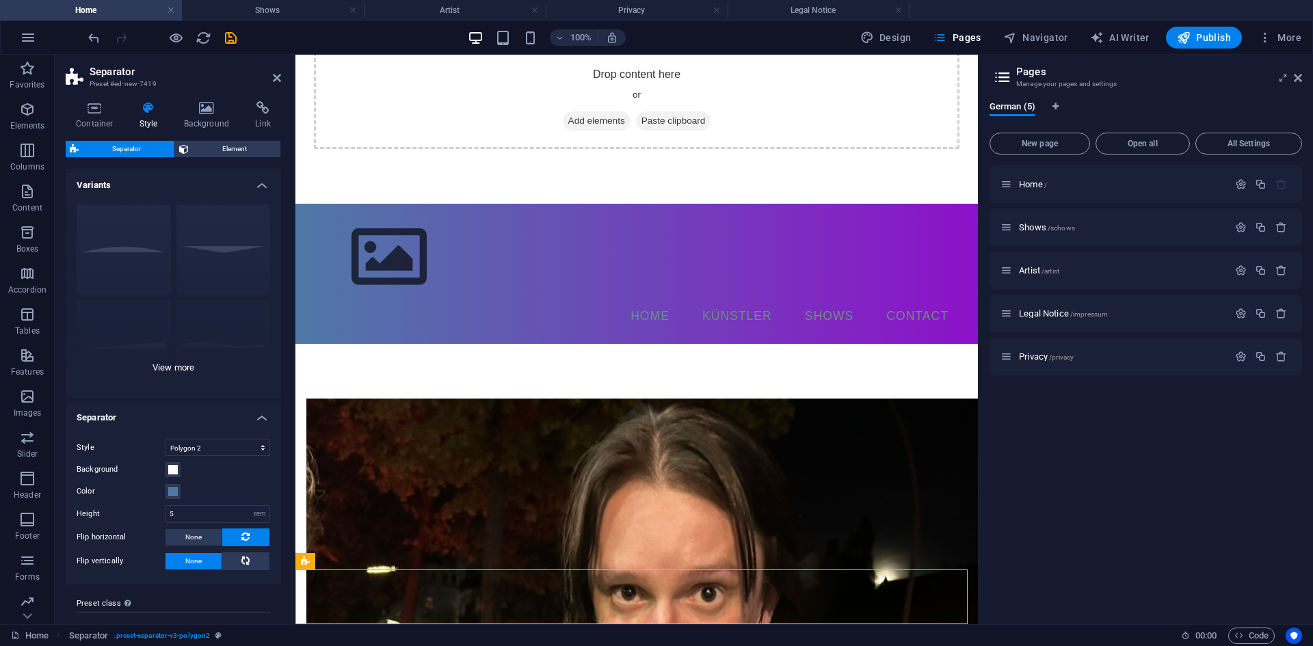
click at [168, 359] on div "Circle Default Diagonal Polygon 1 Polygon 2 Square Zigzag" at bounding box center [173, 296] width 215 height 205
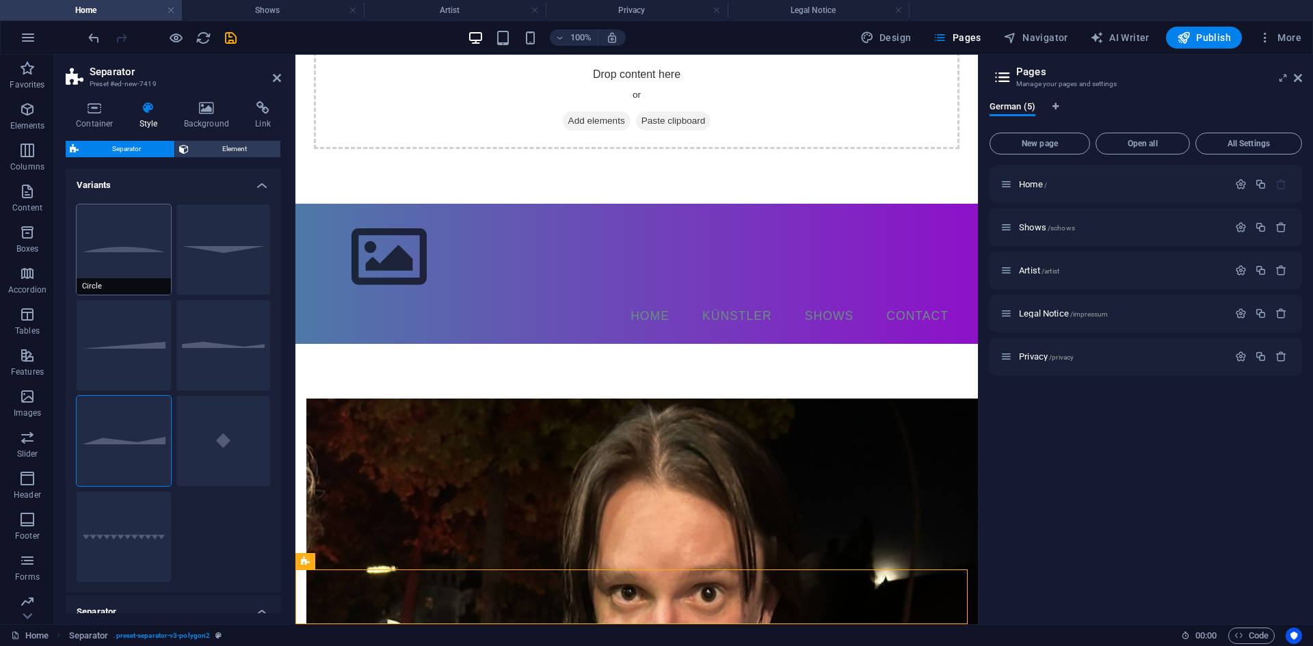
click at [130, 243] on button "Circle" at bounding box center [124, 249] width 94 height 90
click at [216, 255] on button "Default" at bounding box center [223, 249] width 94 height 90
click at [149, 250] on button "Circle" at bounding box center [124, 249] width 94 height 90
click at [137, 321] on button "Diagonal" at bounding box center [124, 345] width 94 height 90
click at [223, 338] on button "Polygon 1" at bounding box center [223, 345] width 94 height 90
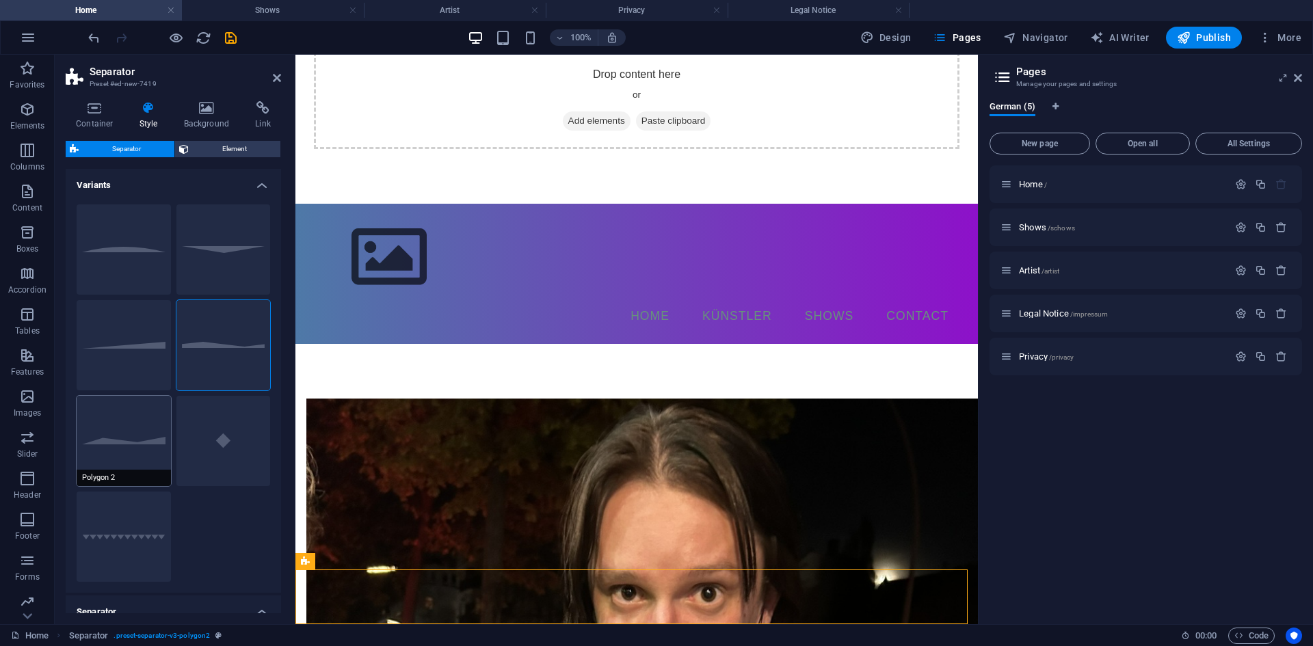
click at [135, 425] on button "Polygon 2" at bounding box center [124, 441] width 94 height 90
click at [229, 359] on button "Polygon 1" at bounding box center [223, 345] width 94 height 90
select select "polygon1"
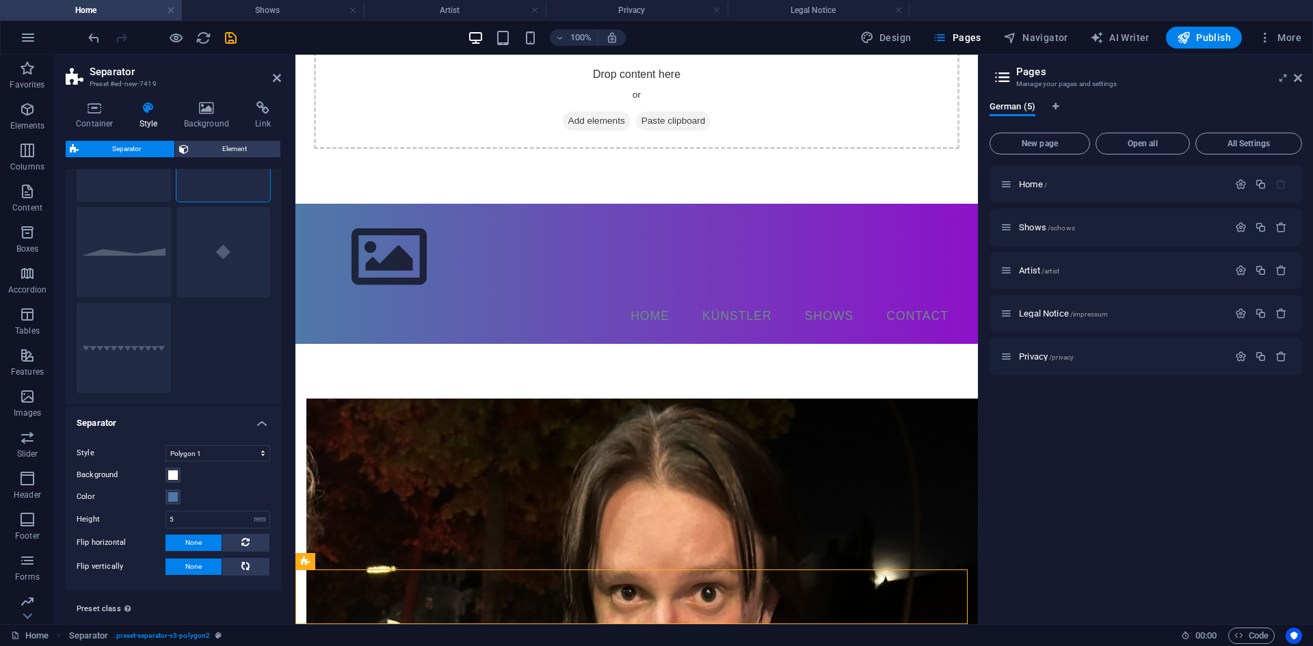
scroll to position [220, 0]
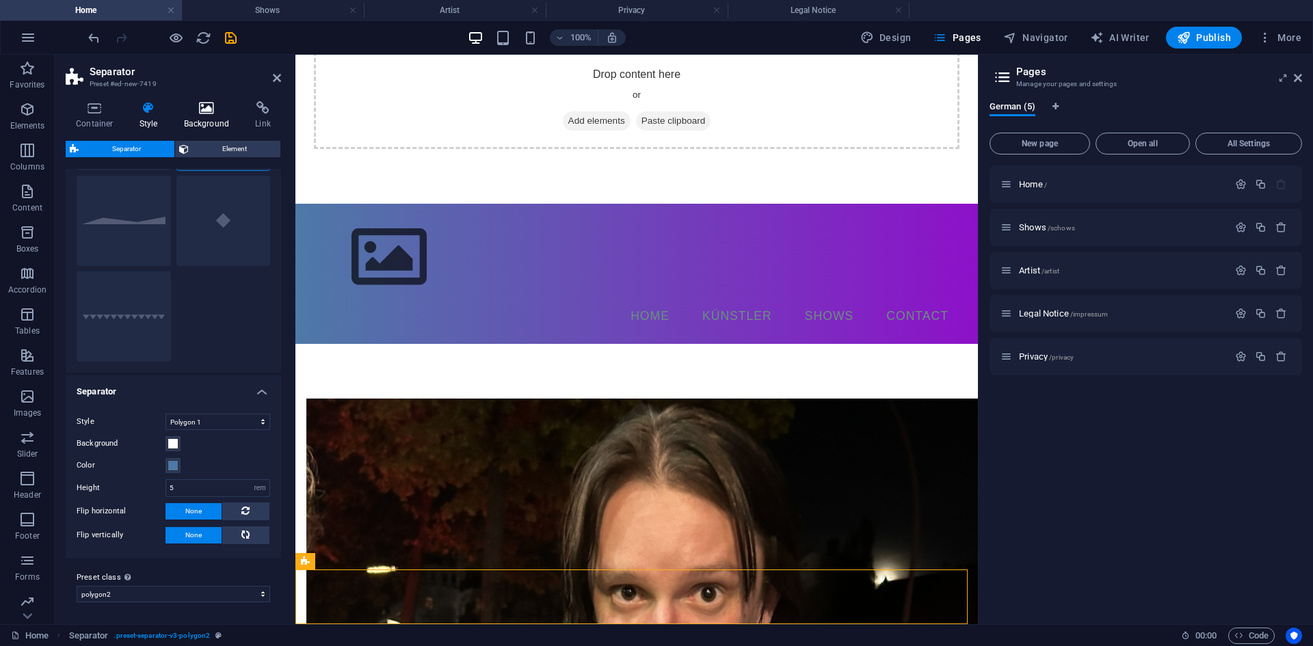
click at [214, 111] on icon at bounding box center [207, 108] width 66 height 14
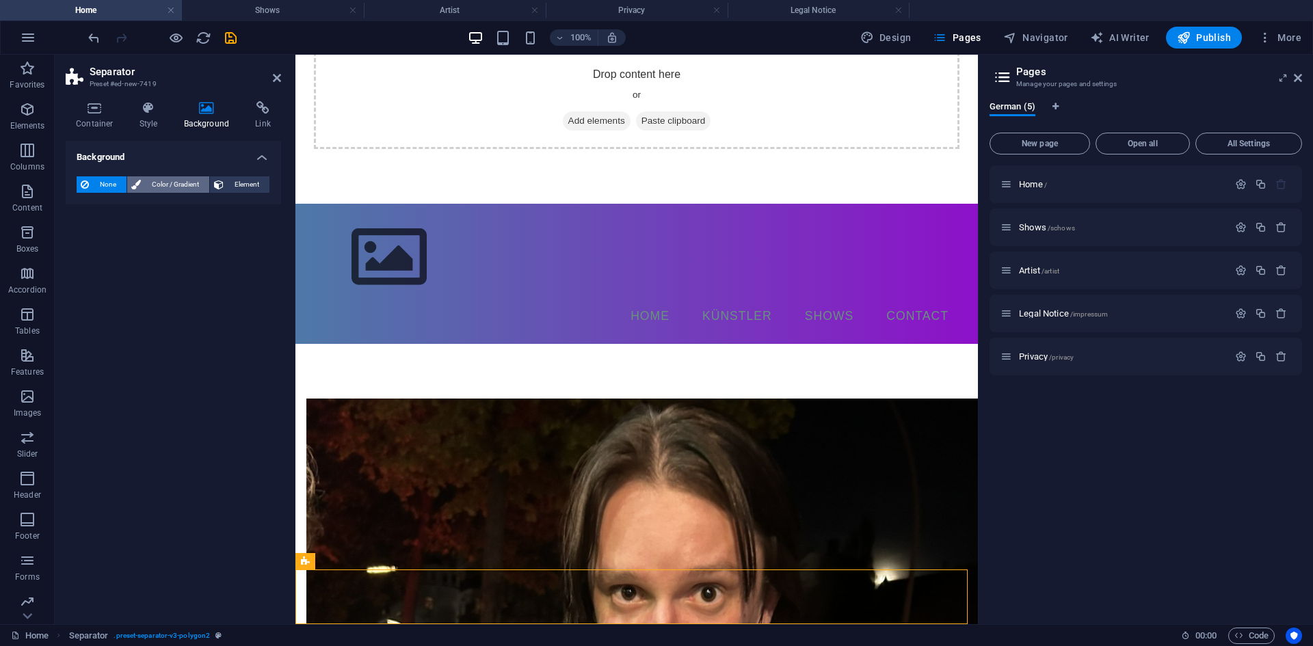
click at [173, 180] on span "Color / Gradient" at bounding box center [175, 184] width 60 height 16
click at [116, 210] on span "Gradient" at bounding box center [131, 210] width 34 height 19
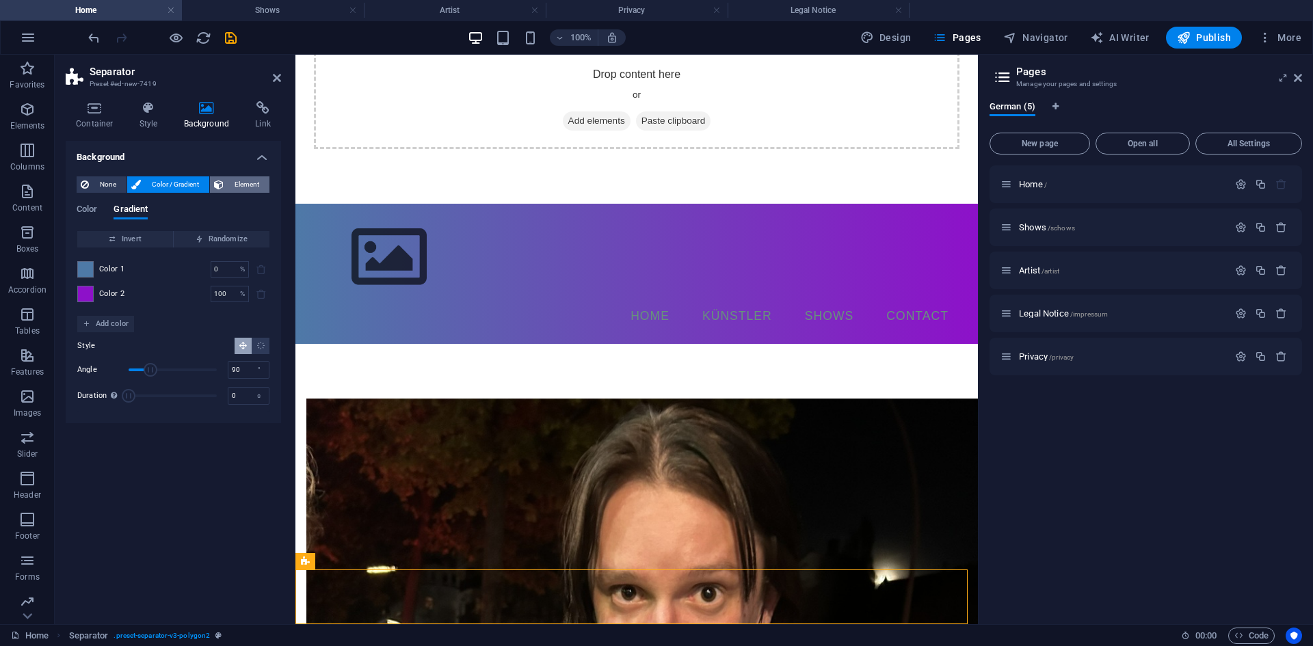
click at [219, 180] on icon at bounding box center [219, 184] width 10 height 16
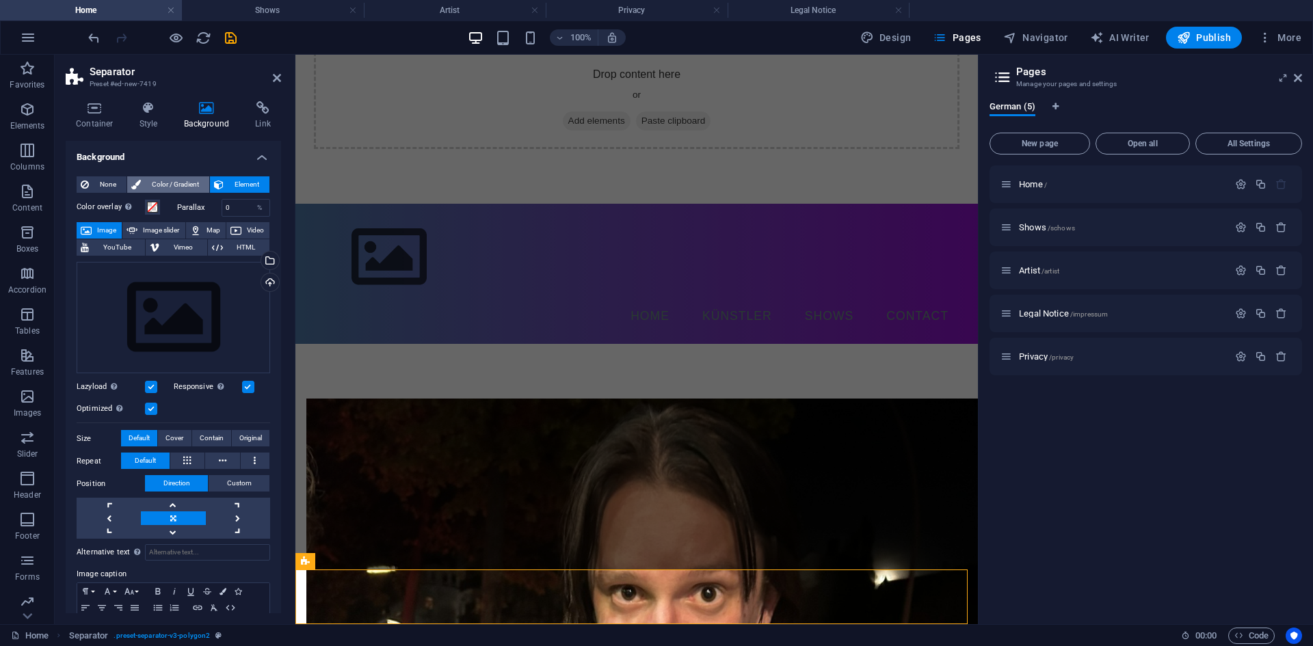
click at [165, 185] on span "Color / Gradient" at bounding box center [175, 184] width 60 height 16
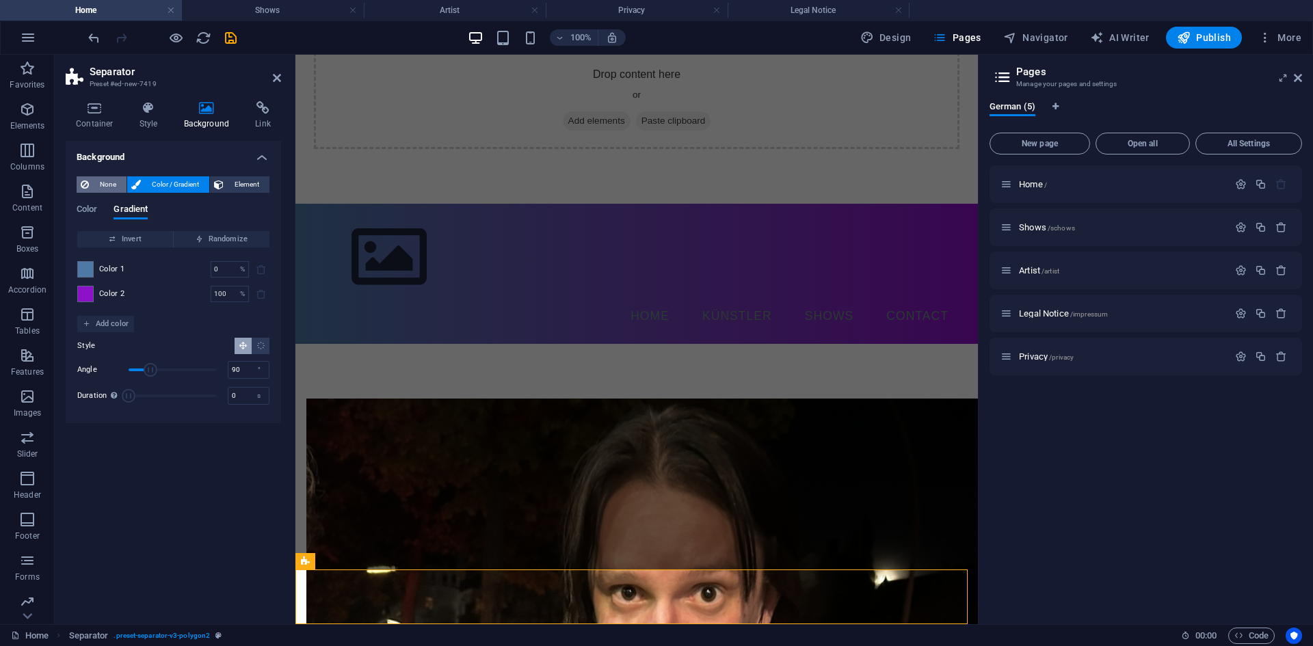
click at [101, 187] on span "None" at bounding box center [107, 184] width 29 height 16
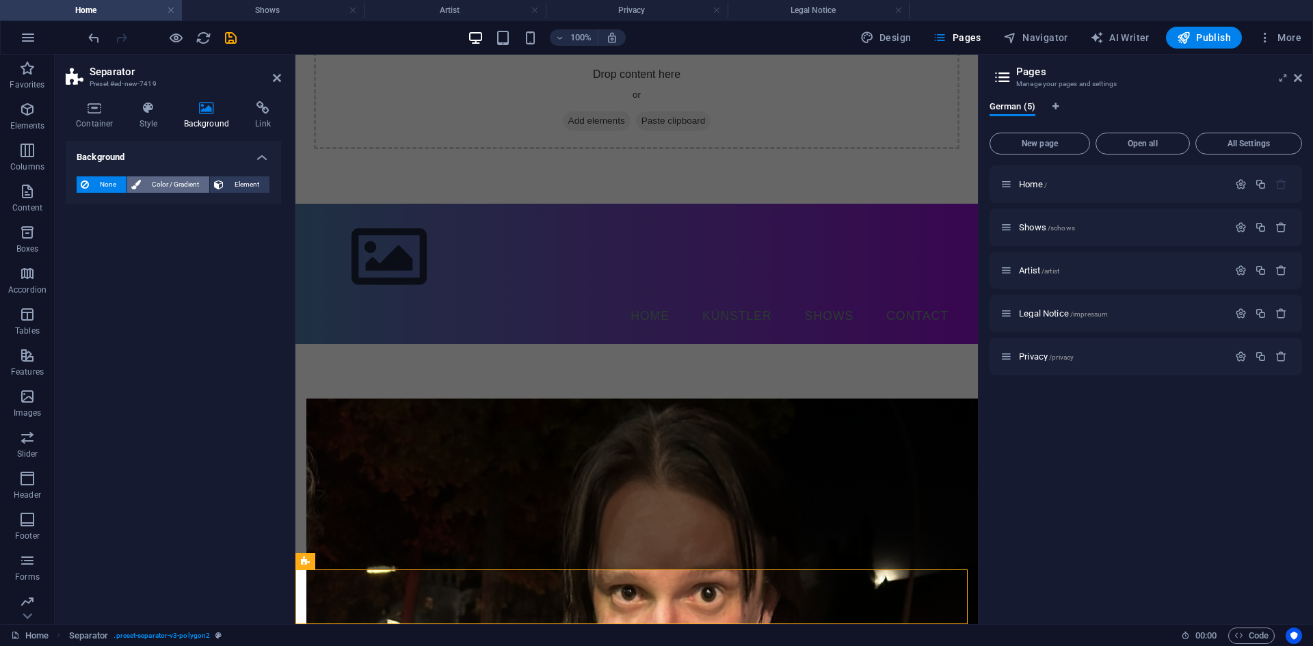
click at [152, 178] on span "Color / Gradient" at bounding box center [175, 184] width 60 height 16
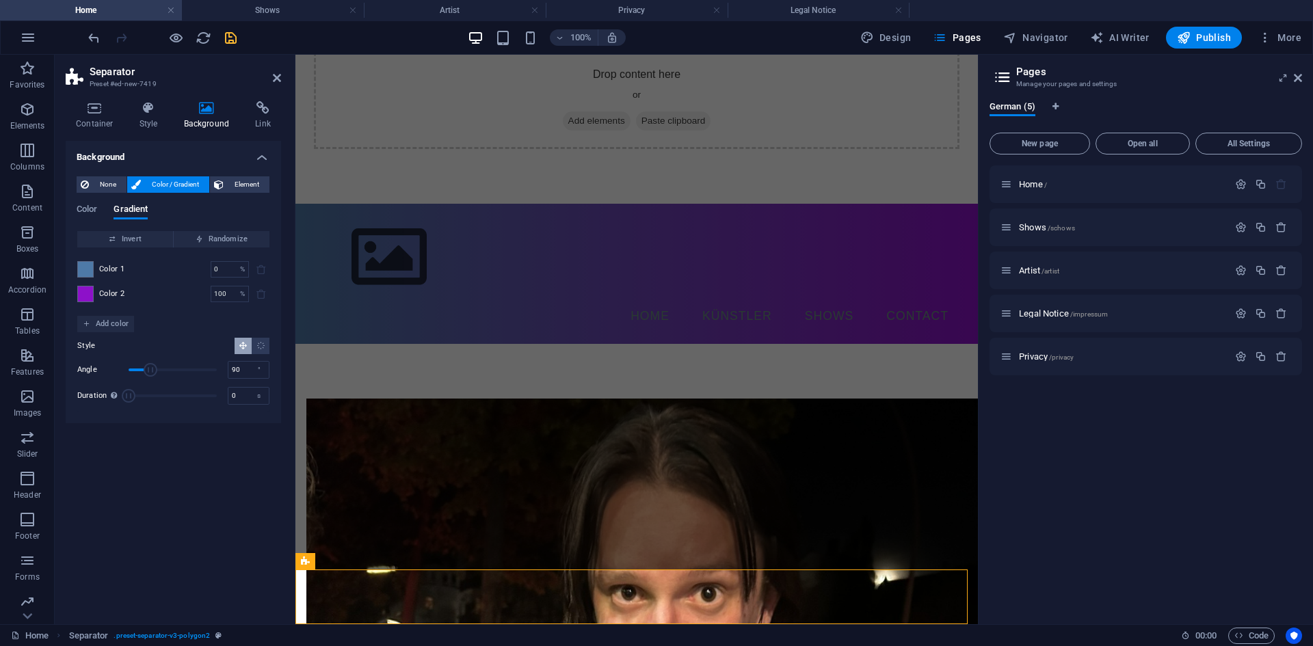
click at [232, 38] on icon "save" at bounding box center [231, 38] width 16 height 16
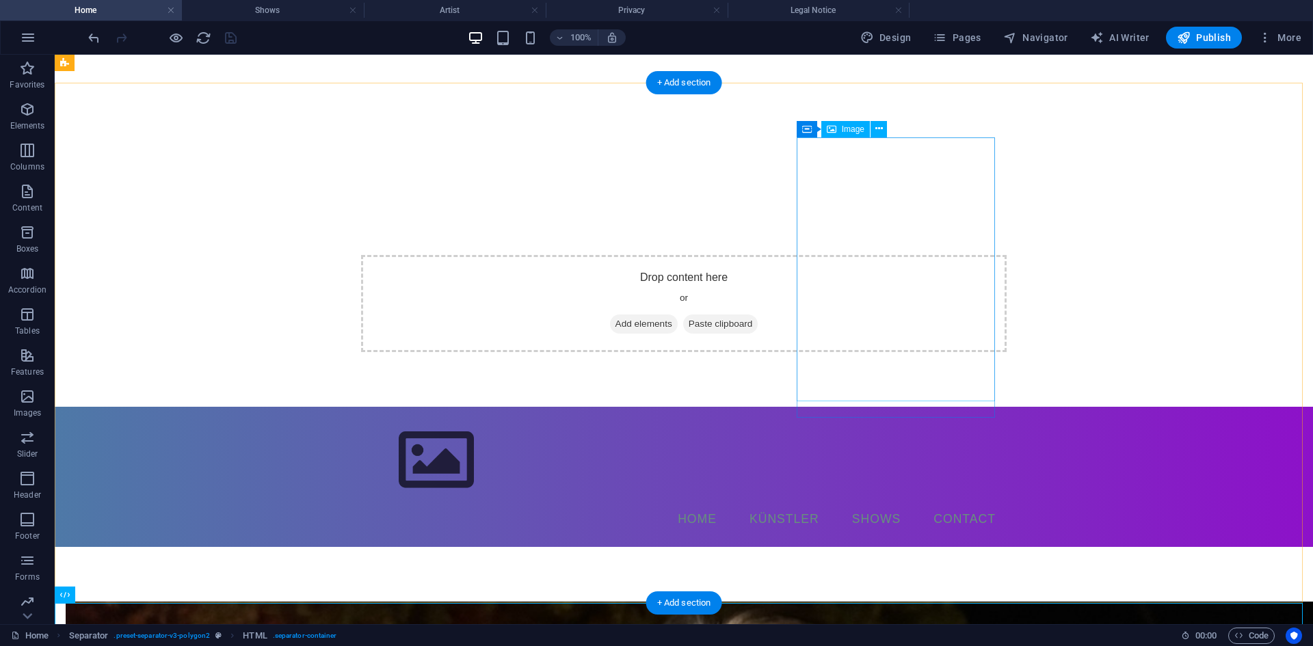
scroll to position [0, 0]
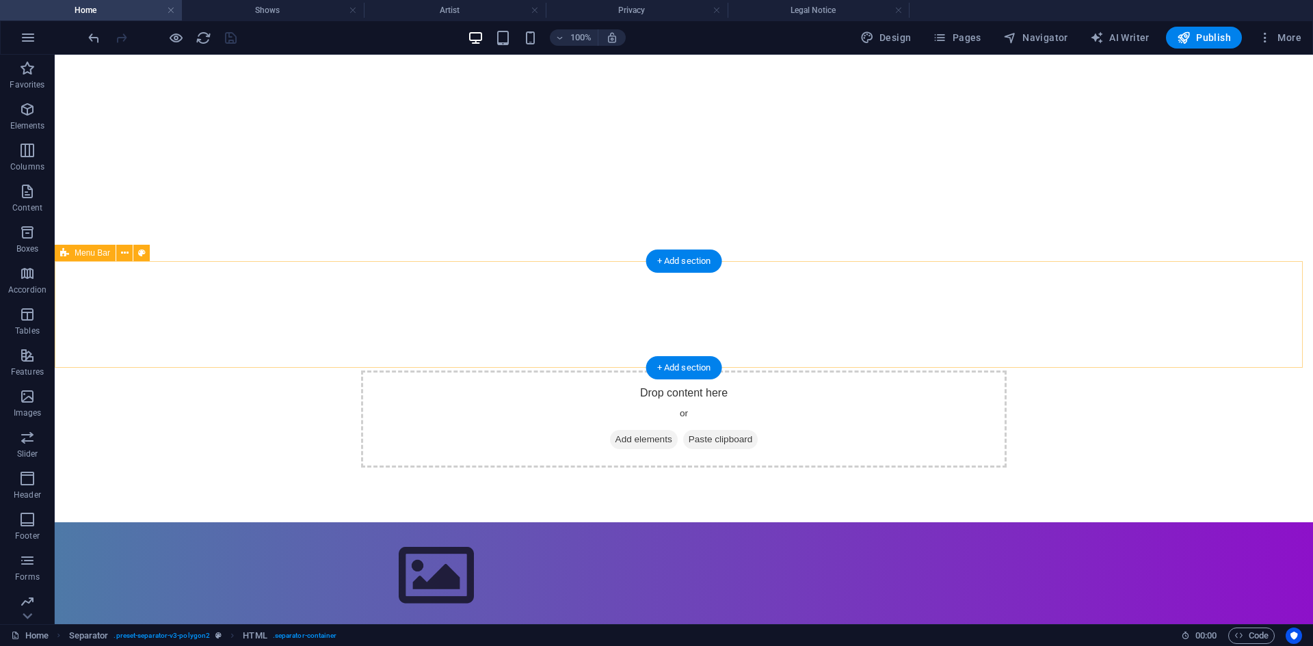
click at [562, 618] on nav "Home Künstler Shows Contact" at bounding box center [683, 635] width 645 height 34
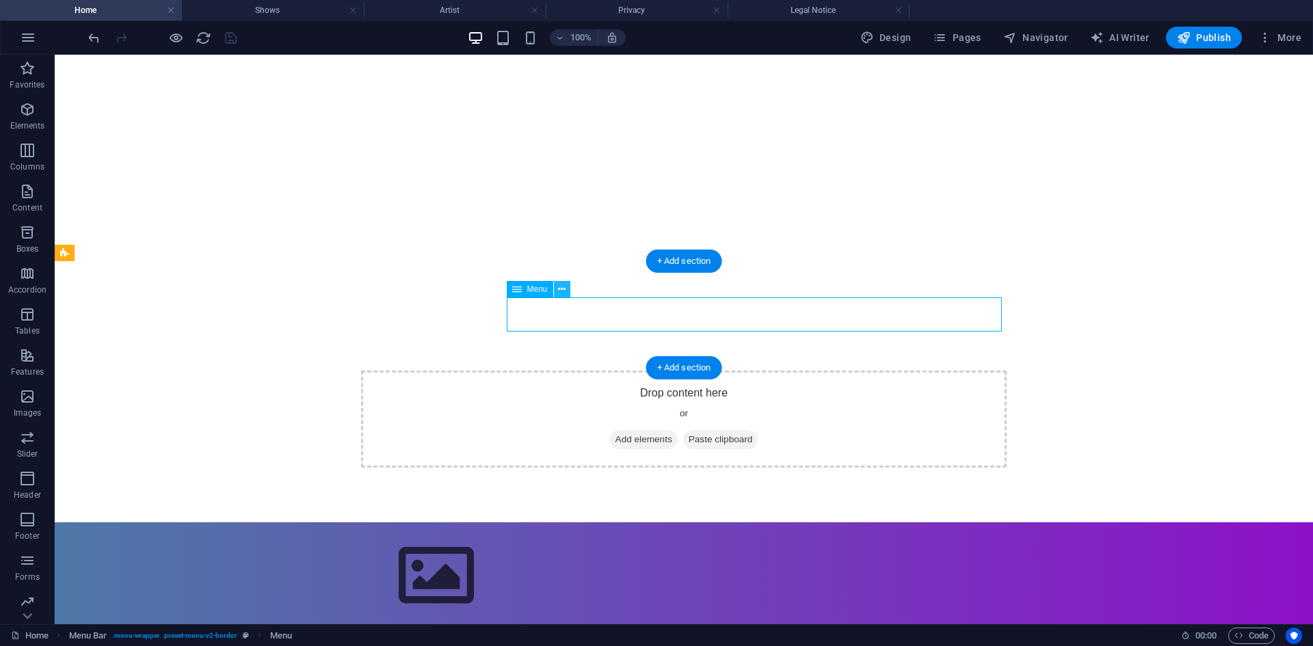
click at [562, 295] on icon at bounding box center [562, 289] width 8 height 14
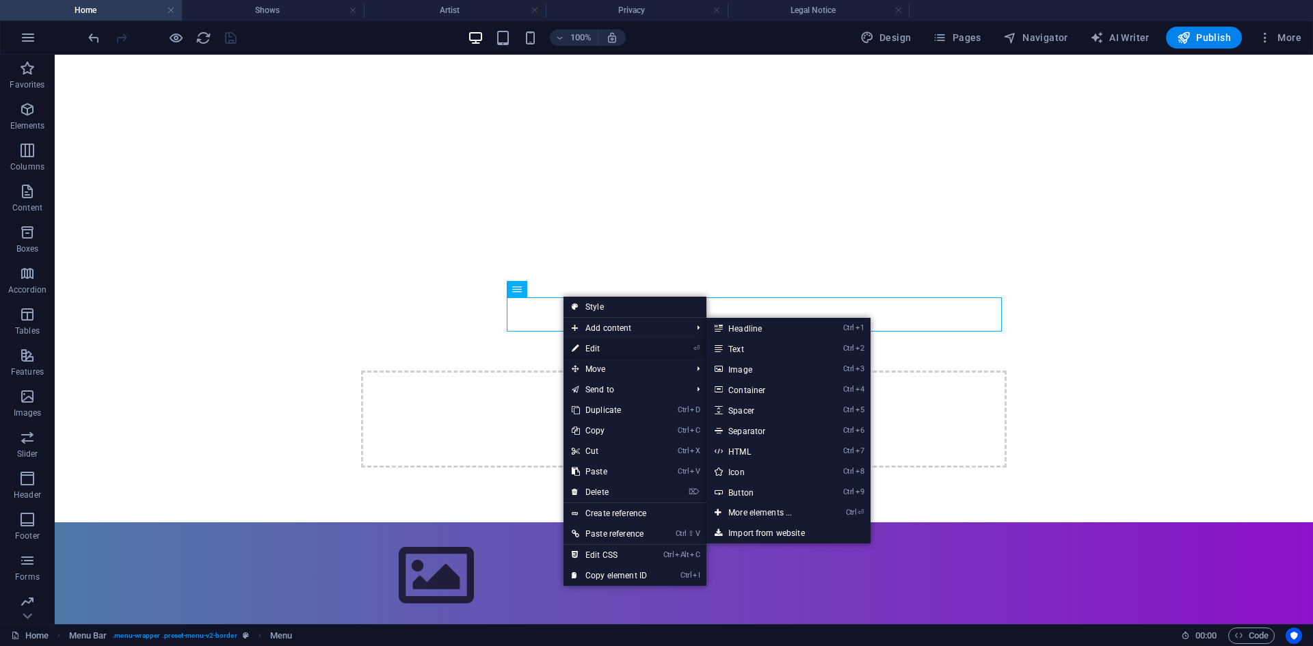
click at [617, 345] on link "⏎ Edit" at bounding box center [609, 348] width 92 height 21
select select
select select "2"
select select
select select "1"
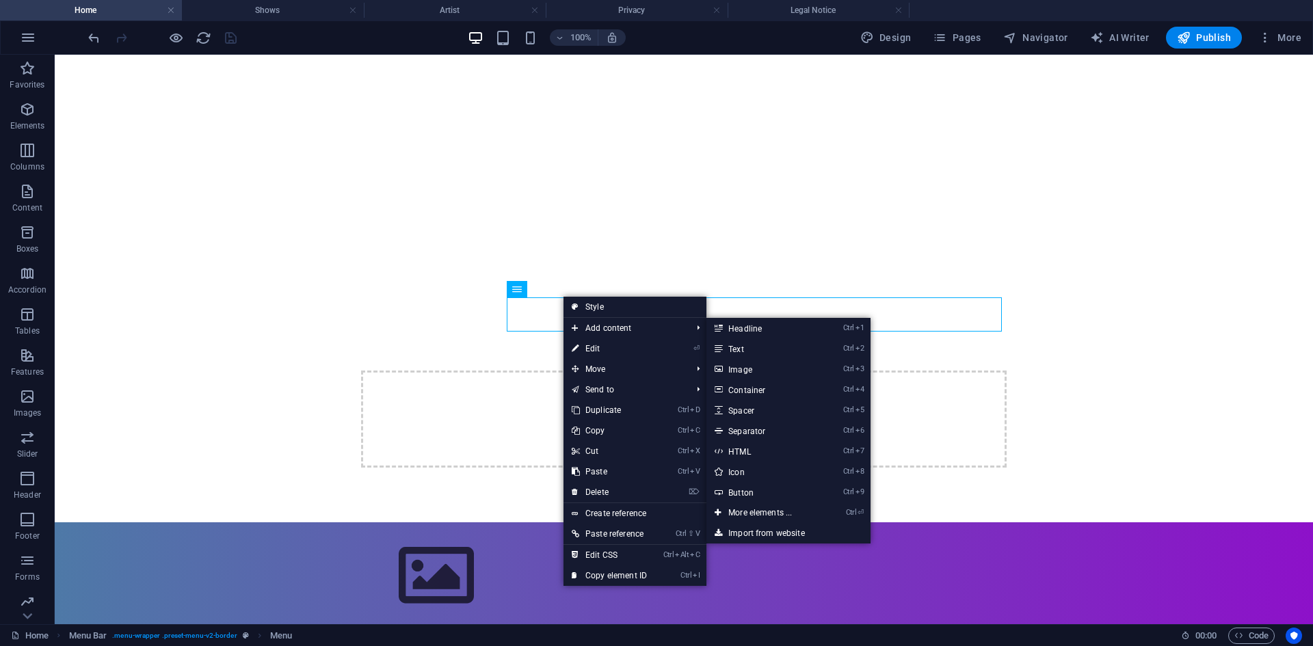
select select
select select "3"
select select
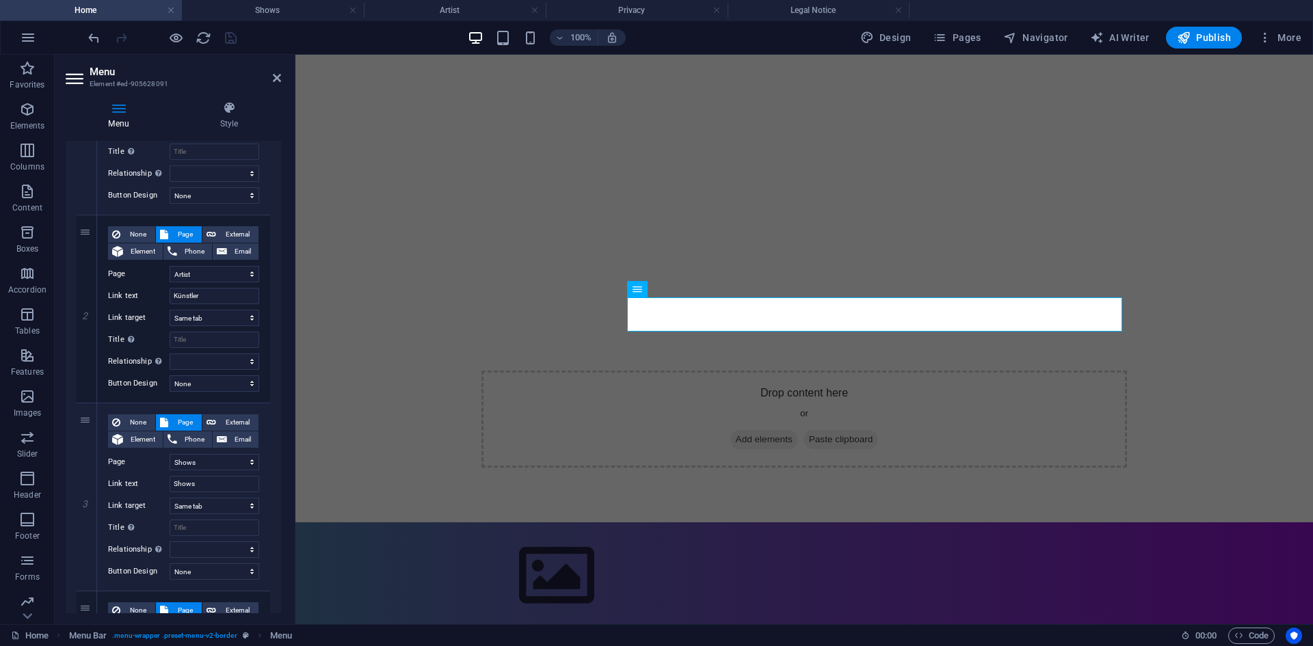
scroll to position [242, 0]
click at [276, 76] on icon at bounding box center [277, 77] width 8 height 11
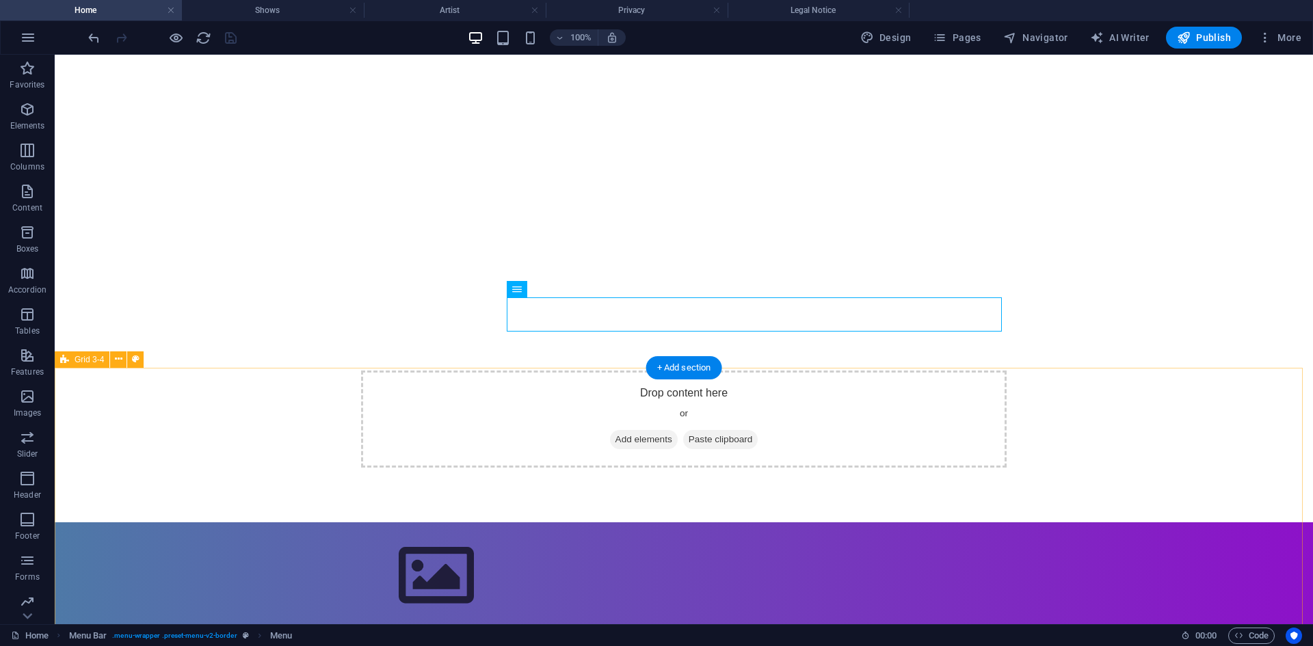
scroll to position [319, 0]
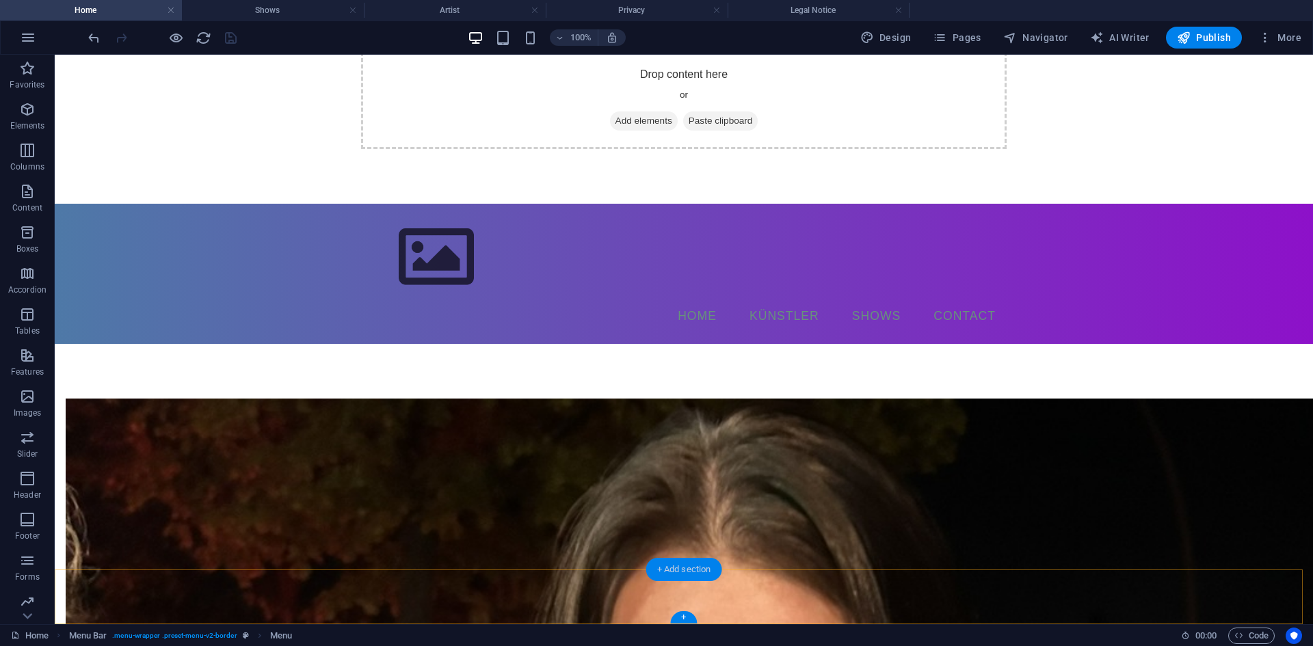
drag, startPoint x: 386, startPoint y: 516, endPoint x: 676, endPoint y: 571, distance: 295.2
click at [676, 571] on div "+ Add section" at bounding box center [684, 569] width 76 height 23
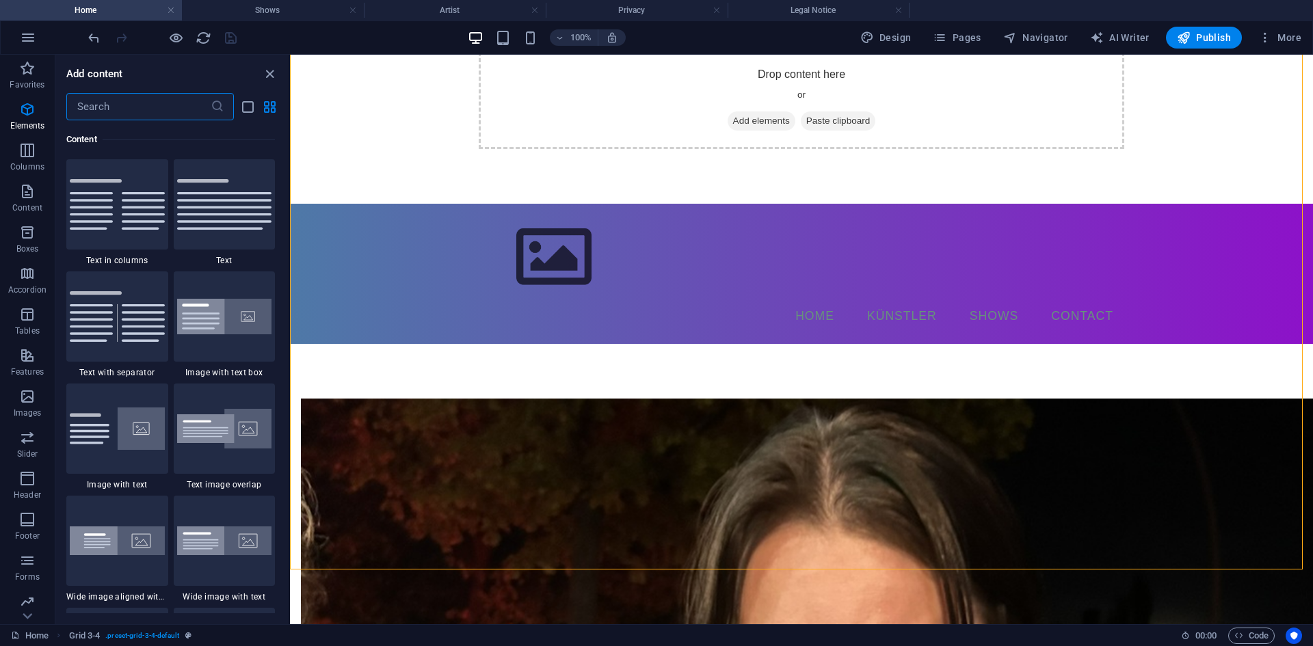
scroll to position [2393, 0]
click at [371, 564] on icon at bounding box center [371, 562] width 8 height 14
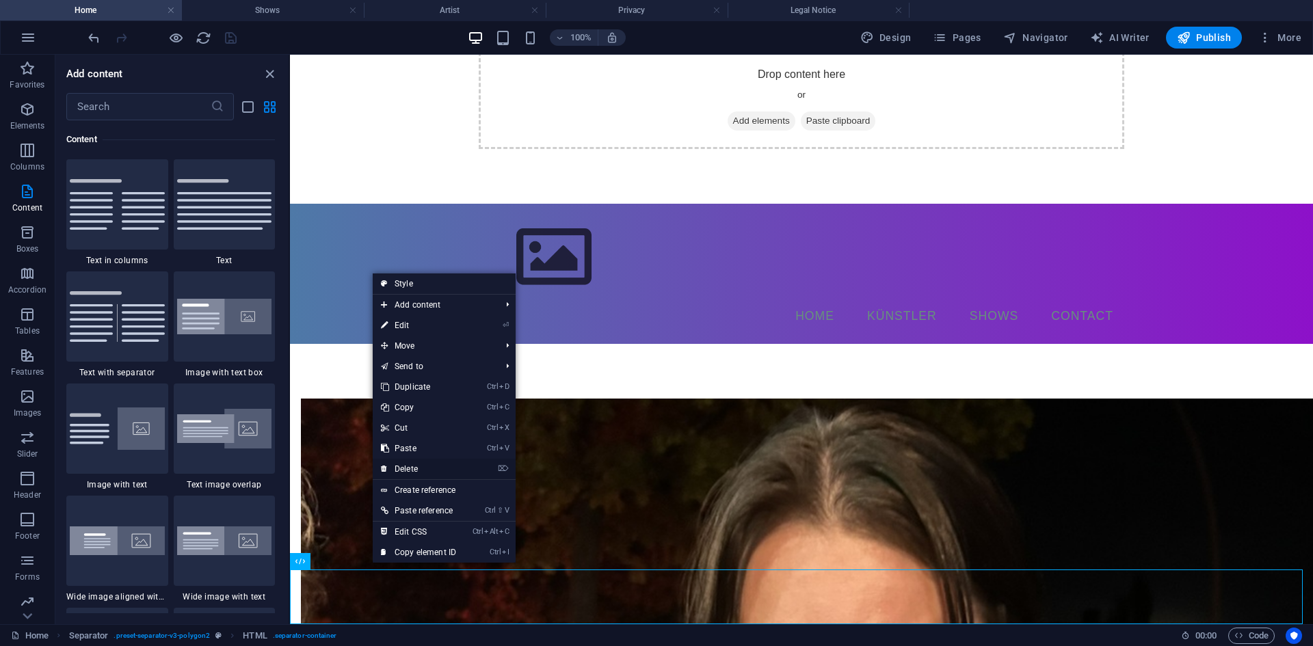
click at [423, 464] on link "⌦ Delete" at bounding box center [419, 469] width 92 height 21
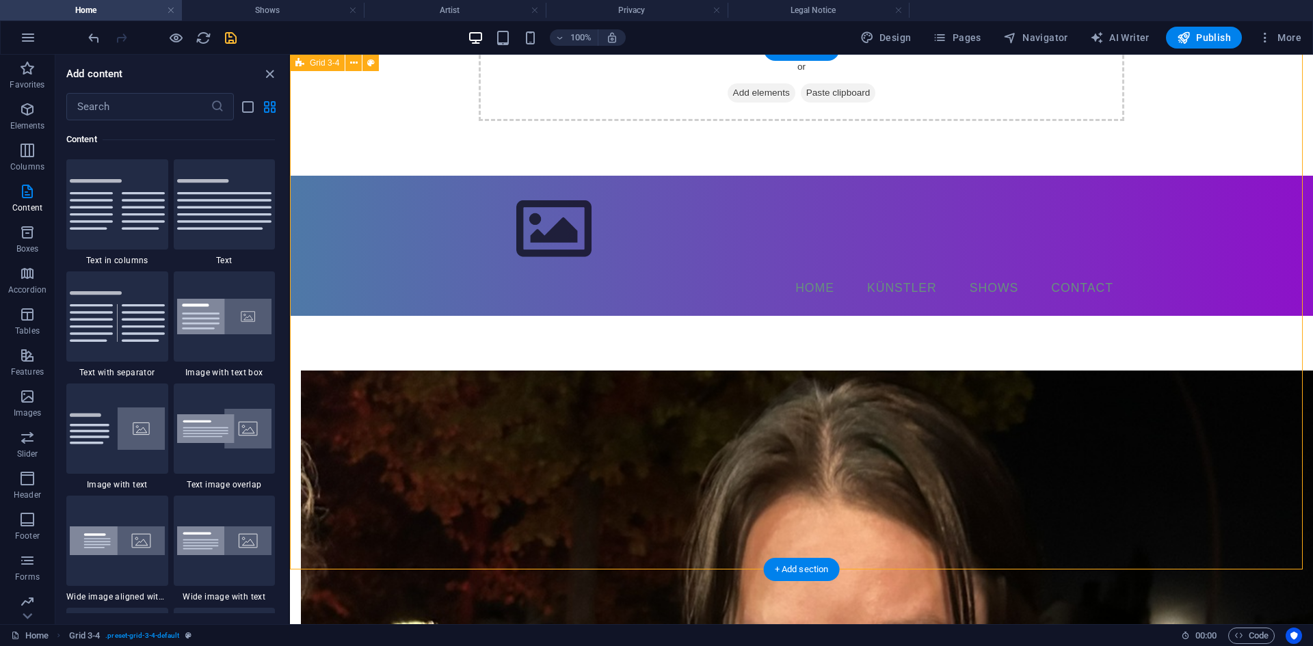
scroll to position [361, 0]
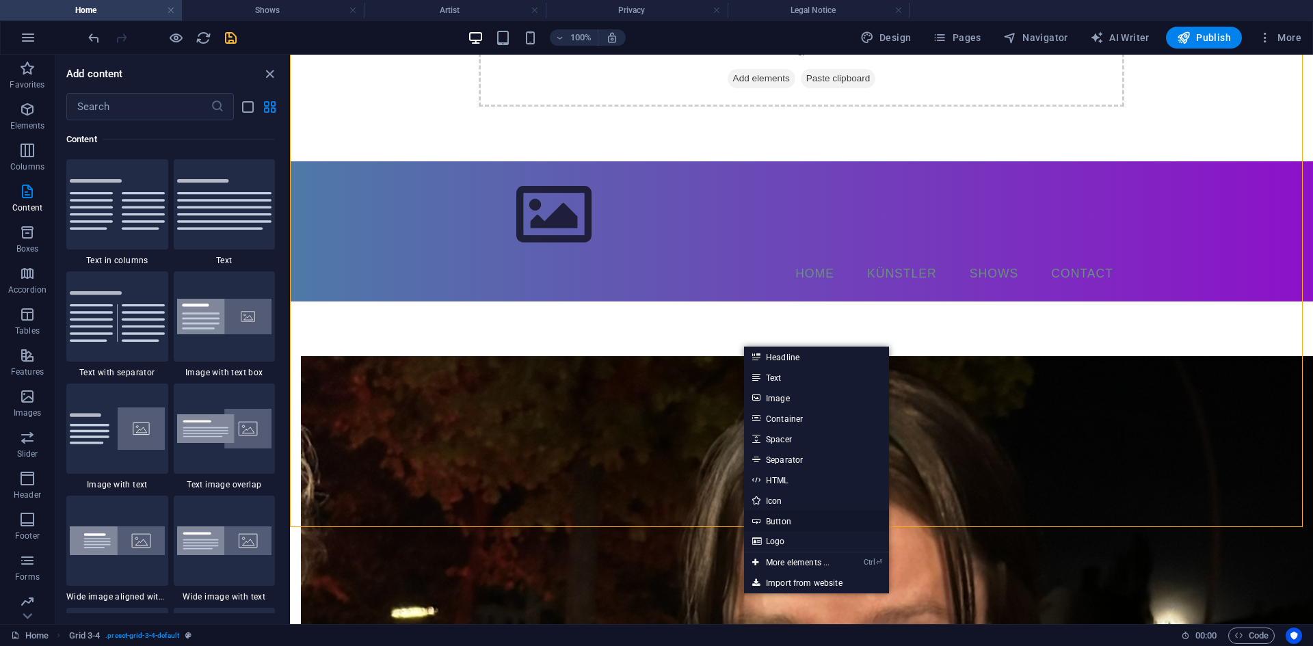
click at [805, 526] on link "Button" at bounding box center [816, 521] width 145 height 21
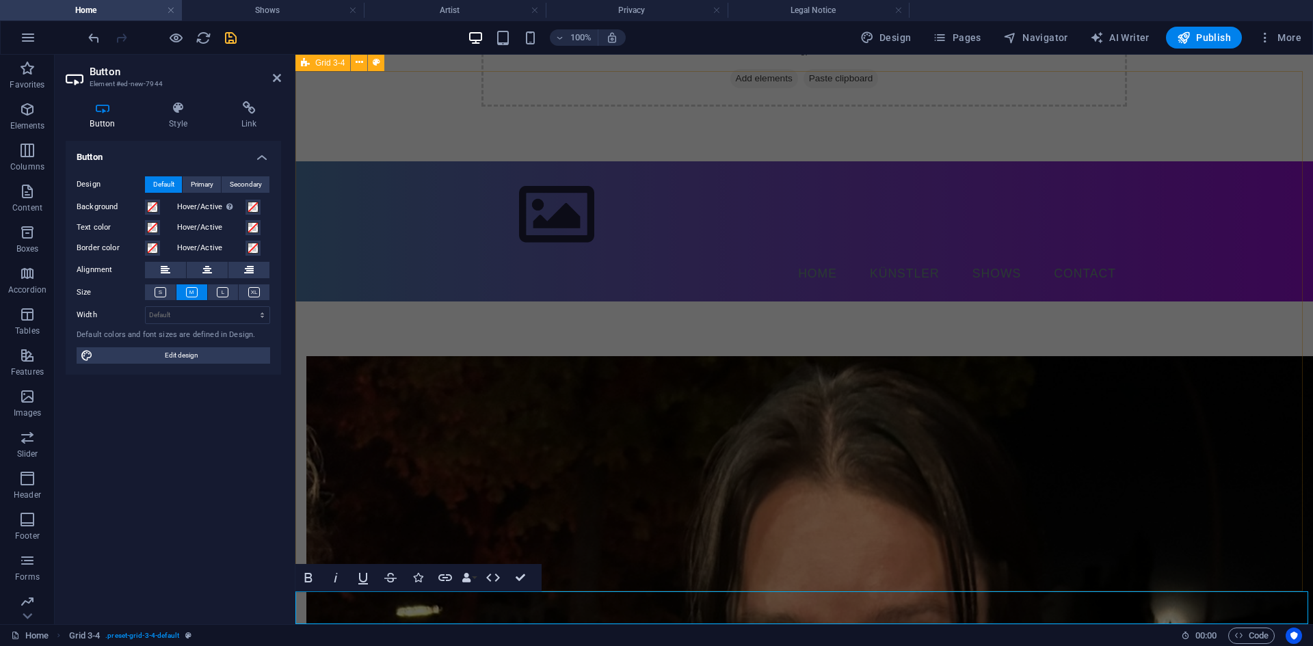
scroll to position [297, 0]
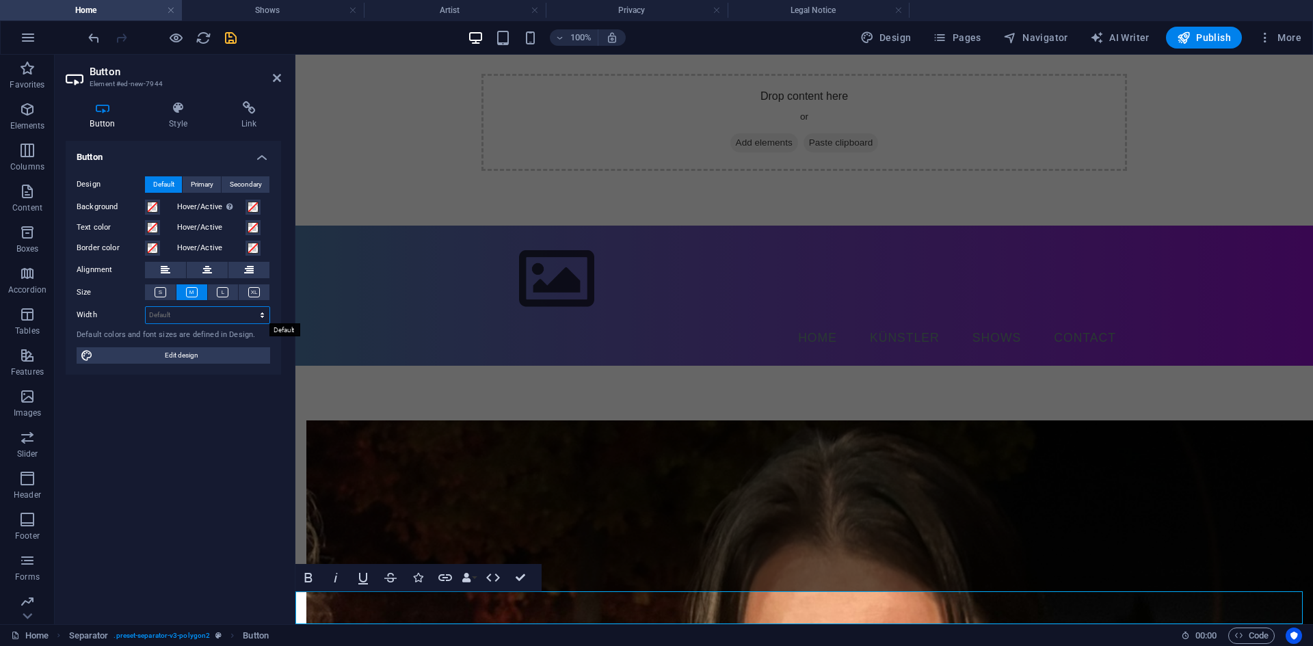
click at [221, 316] on select "Default px rem % em vh vw" at bounding box center [208, 315] width 124 height 16
click at [256, 116] on h4 "Link" at bounding box center [249, 115] width 64 height 29
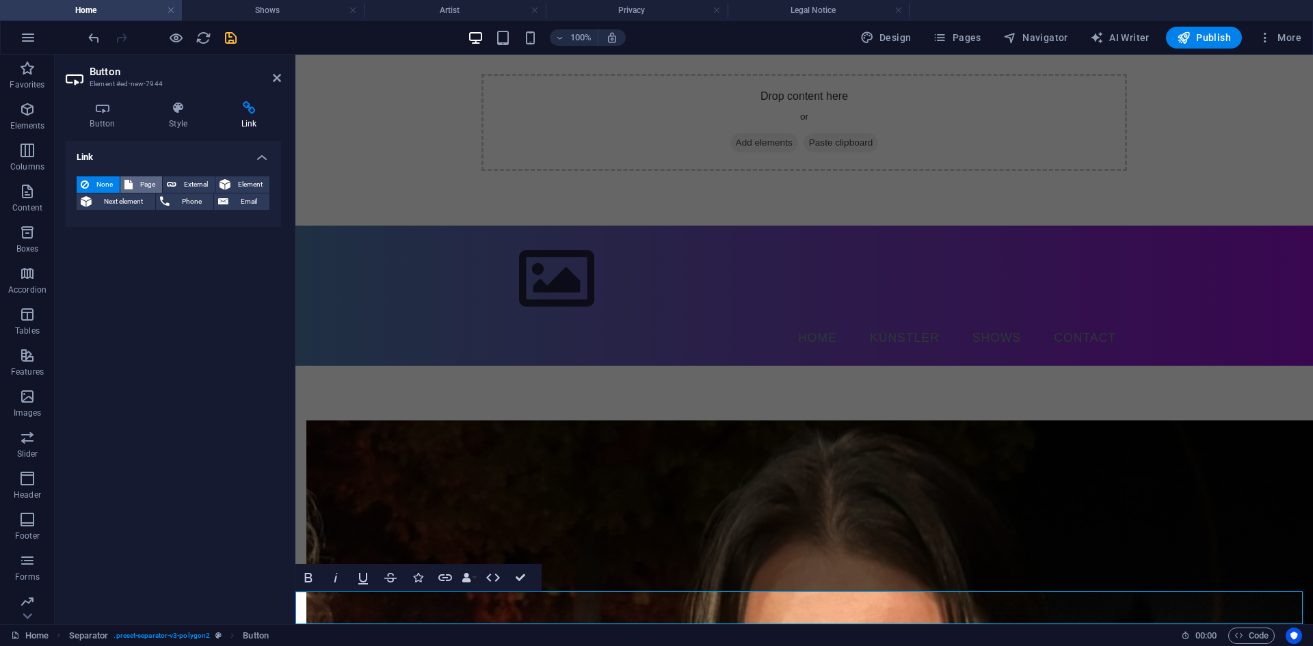
click at [150, 184] on span "Page" at bounding box center [147, 184] width 21 height 16
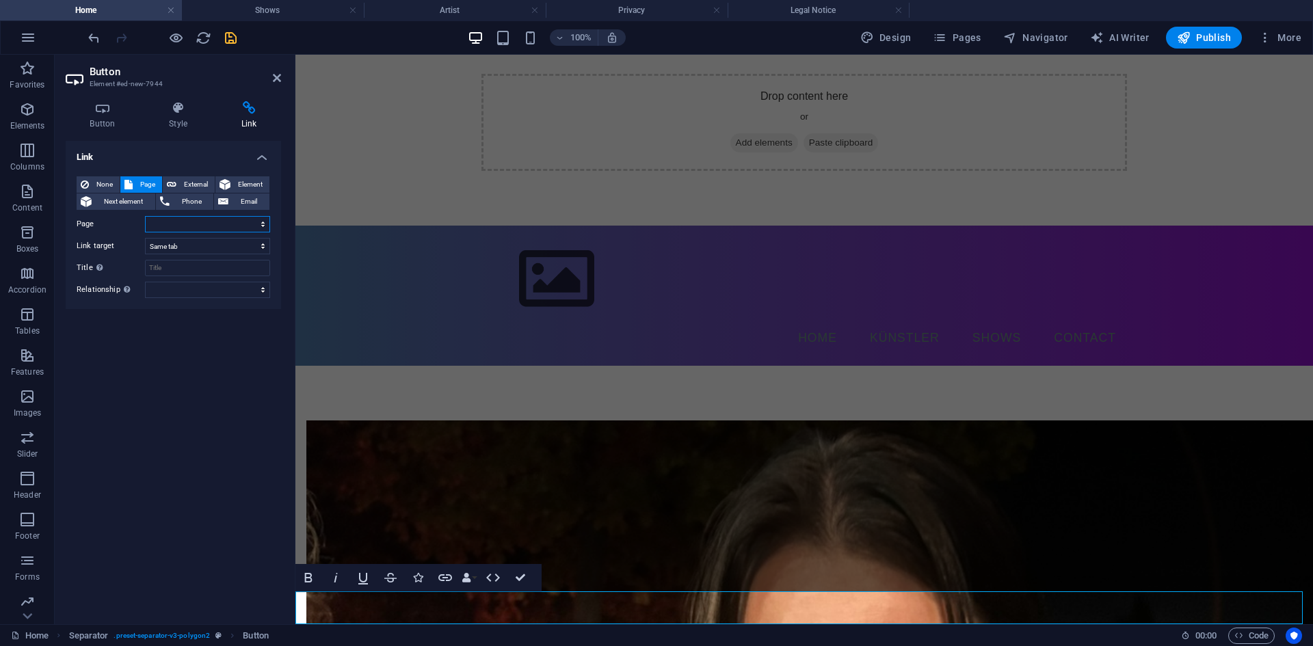
click at [200, 223] on select "Home Shows Artist Legal Notice Privacy" at bounding box center [207, 224] width 125 height 16
select select "3"
click at [145, 216] on select "Home Shows Artist Legal Notice Privacy" at bounding box center [207, 224] width 125 height 16
click at [114, 122] on h4 "Button" at bounding box center [105, 115] width 79 height 29
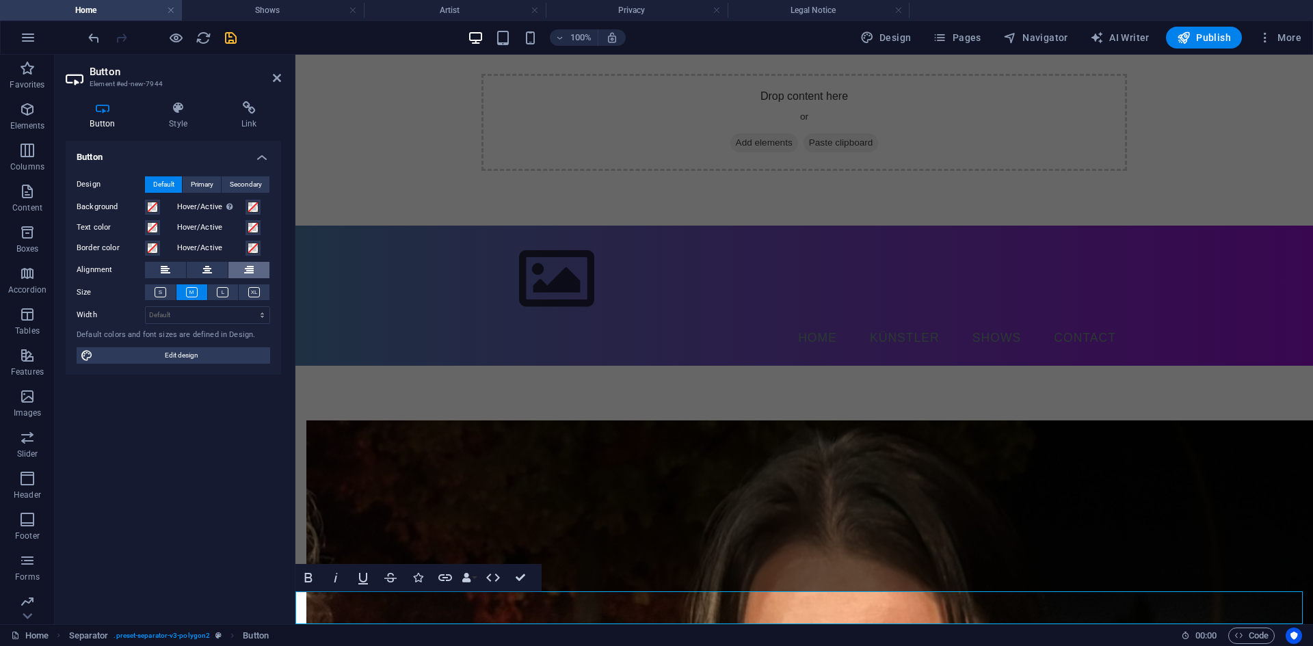
click at [252, 273] on icon at bounding box center [249, 270] width 10 height 16
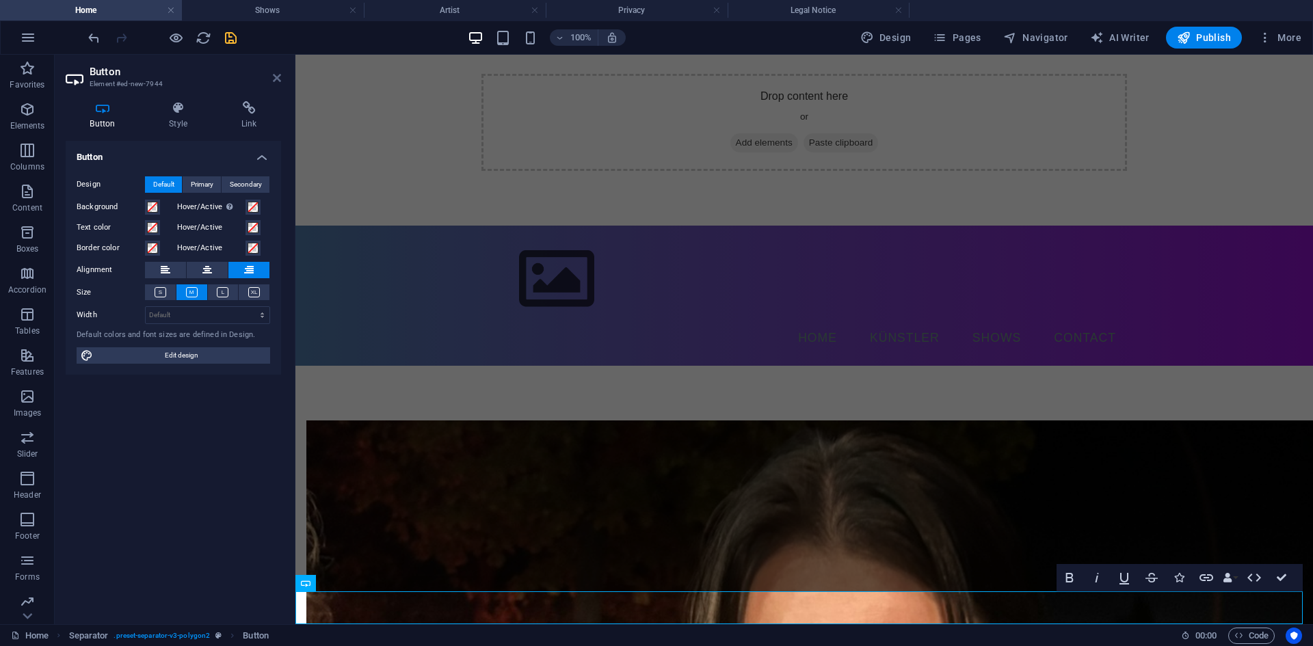
click at [277, 81] on icon at bounding box center [277, 77] width 8 height 11
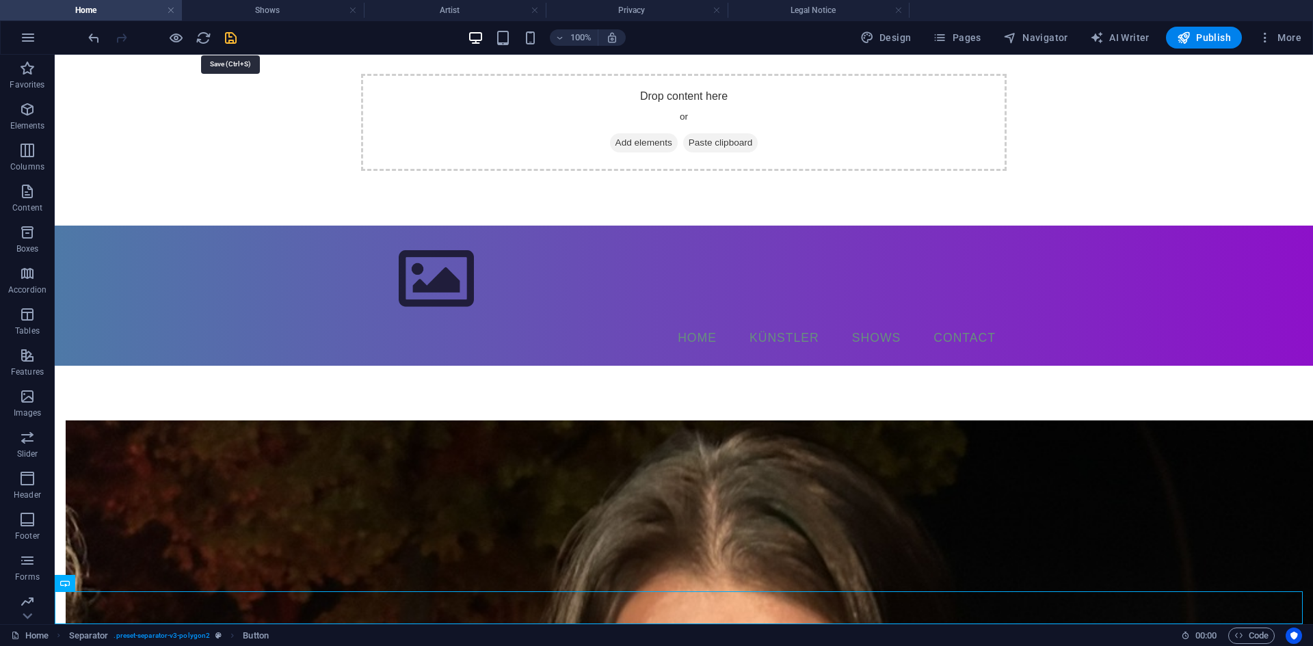
click at [235, 40] on icon "save" at bounding box center [231, 38] width 16 height 16
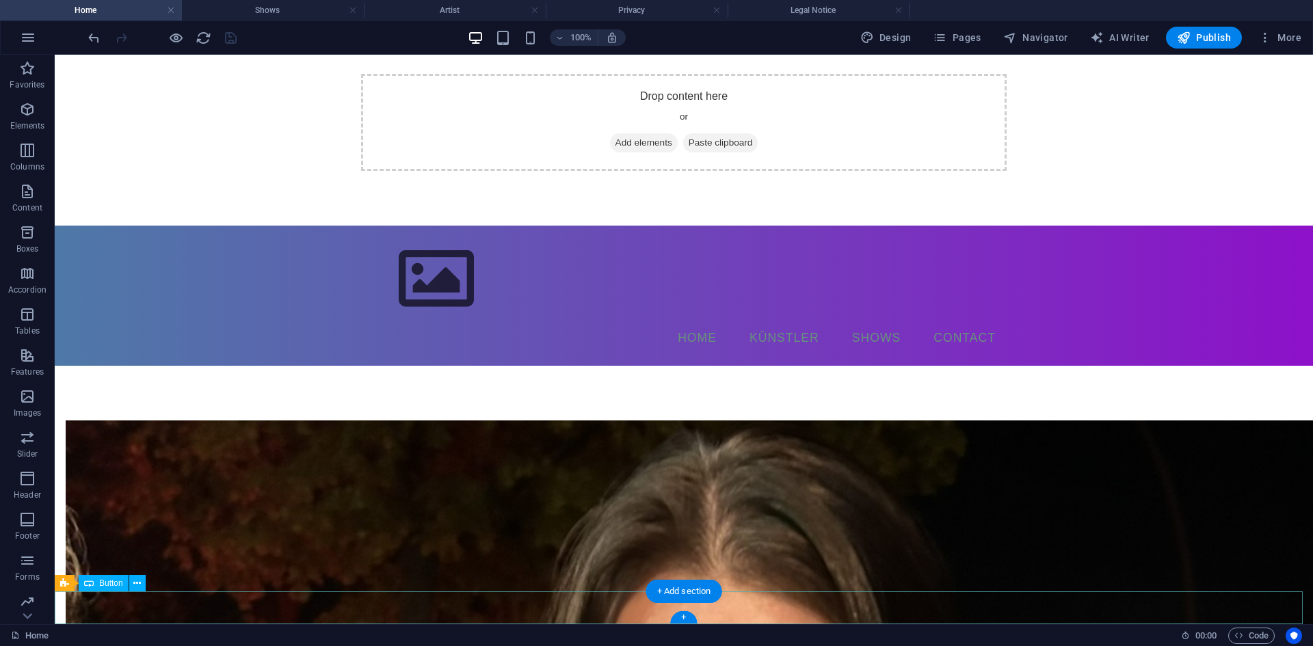
click at [135, 584] on icon at bounding box center [137, 583] width 8 height 14
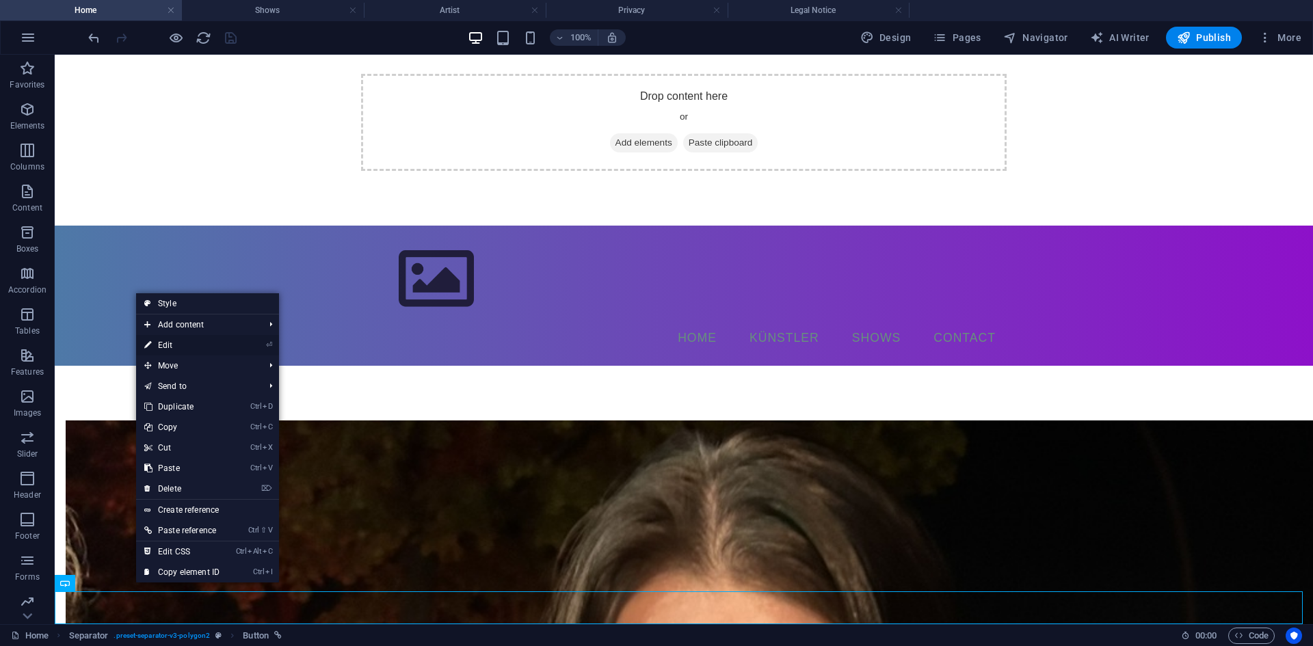
click at [183, 347] on link "⏎ Edit" at bounding box center [182, 345] width 92 height 21
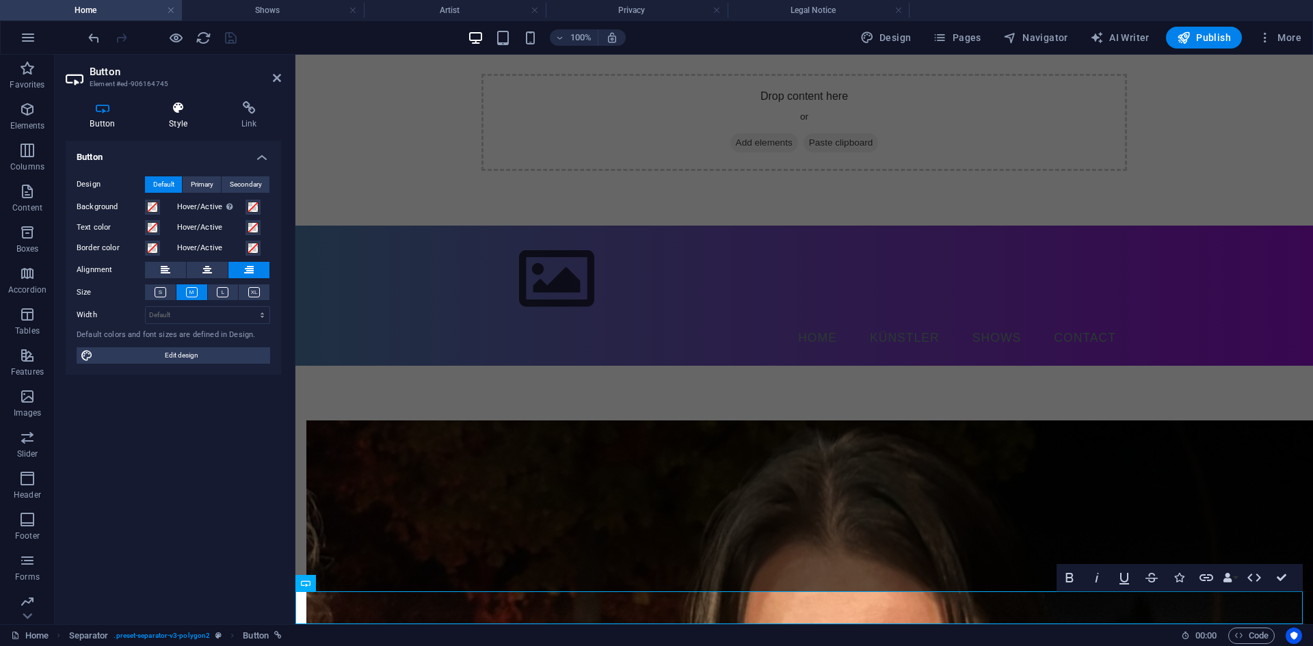
click at [170, 122] on h4 "Style" at bounding box center [181, 115] width 72 height 29
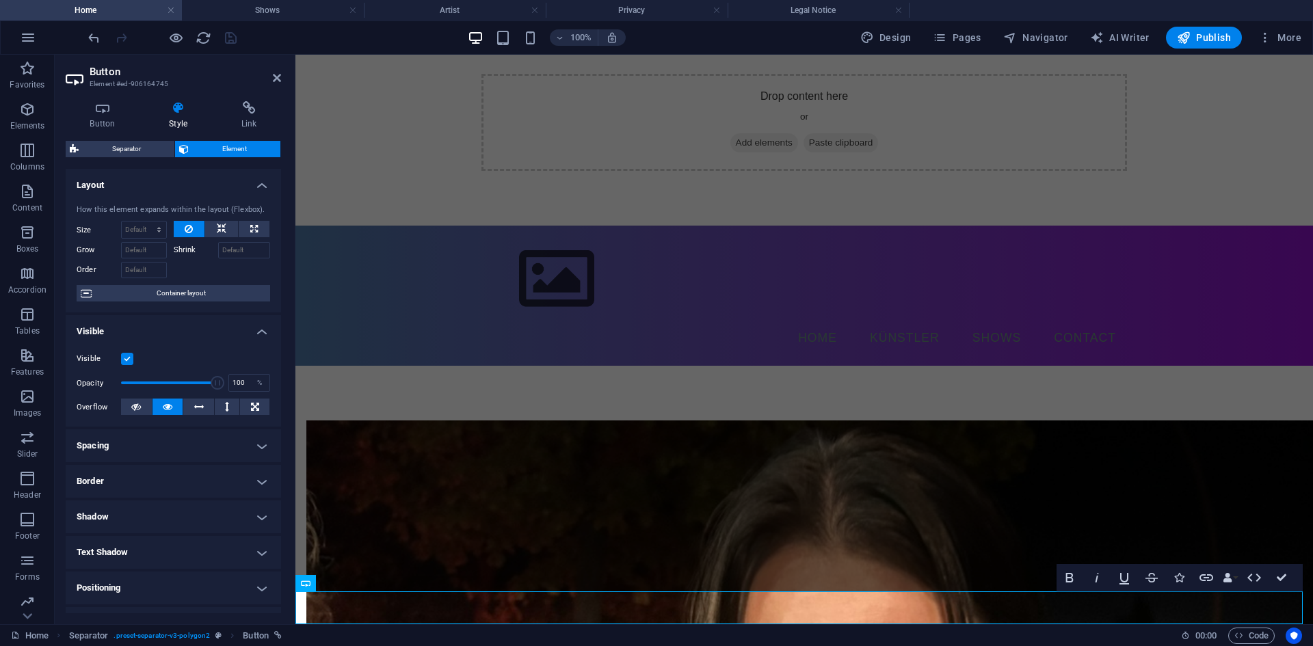
click at [271, 74] on h2 "Button" at bounding box center [185, 72] width 191 height 12
drag, startPoint x: 274, startPoint y: 73, endPoint x: 211, endPoint y: 83, distance: 63.1
click at [274, 73] on icon at bounding box center [277, 77] width 8 height 11
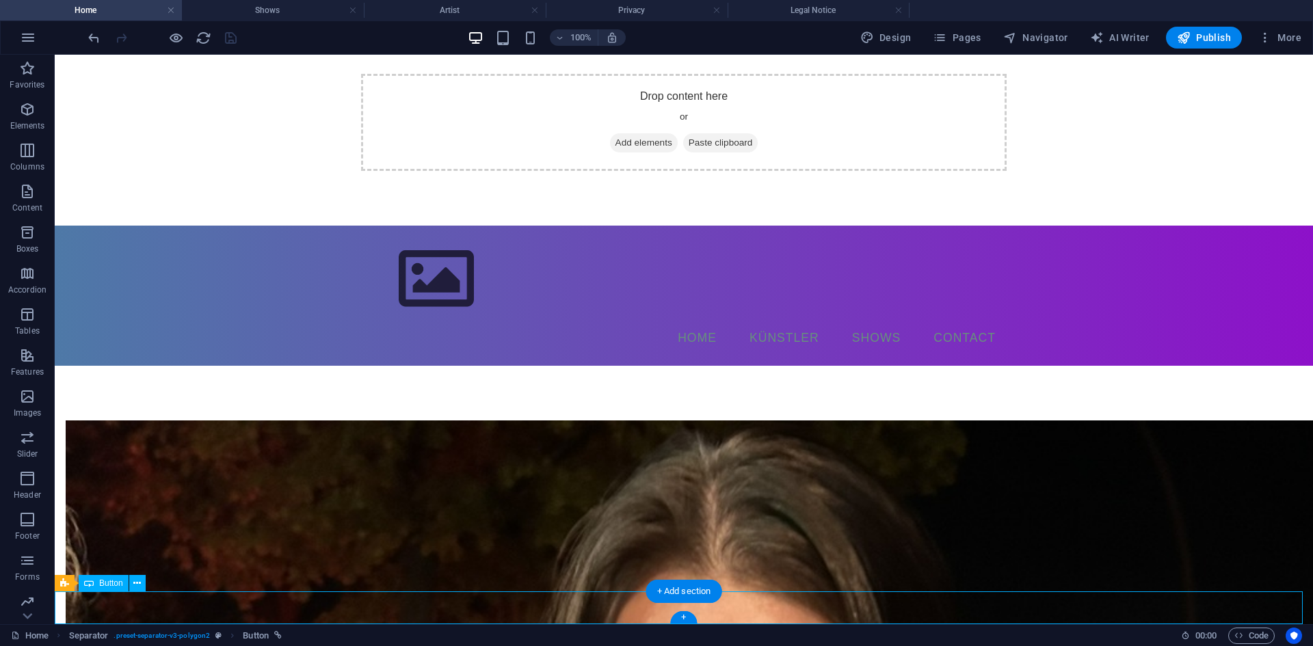
click at [129, 587] on button at bounding box center [137, 583] width 16 height 16
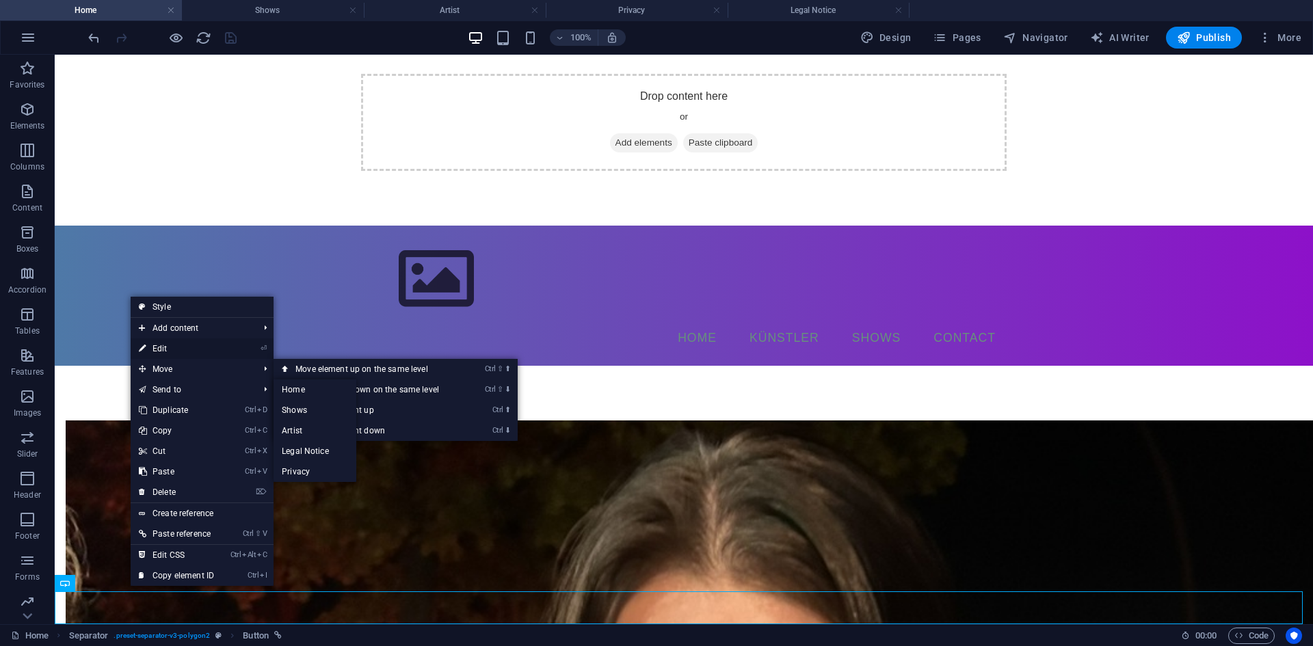
click at [178, 346] on link "⏎ Edit" at bounding box center [177, 348] width 92 height 21
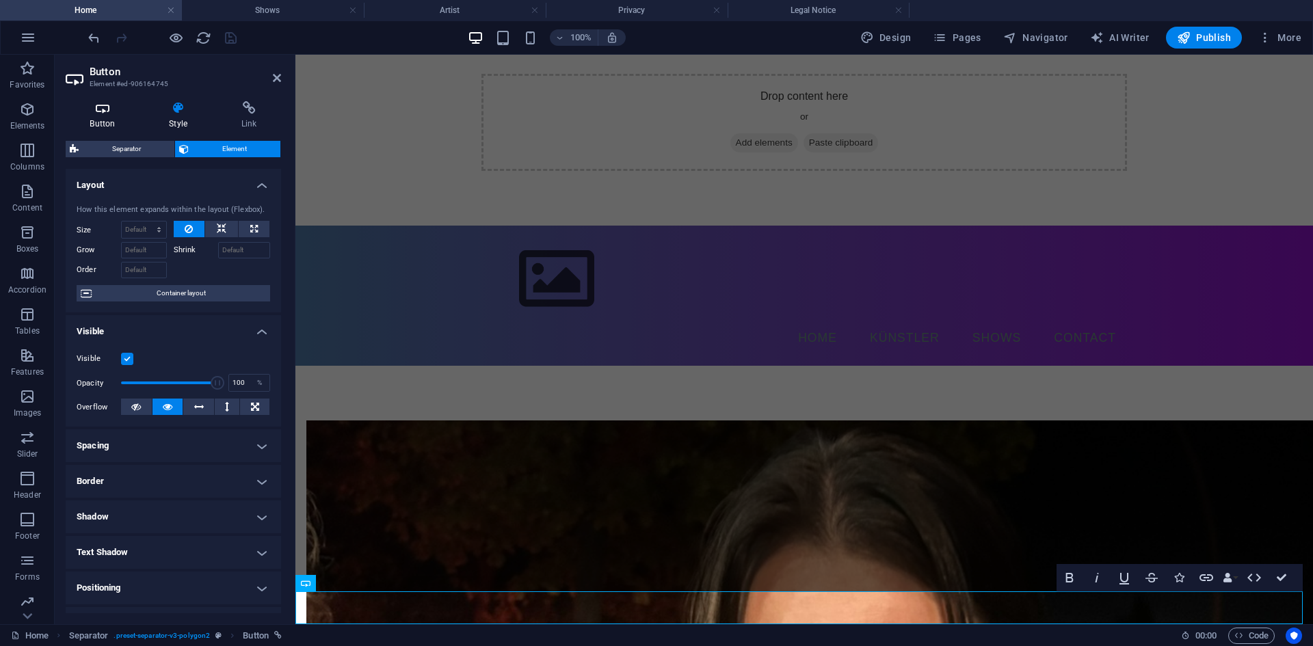
click at [92, 106] on icon at bounding box center [103, 108] width 74 height 14
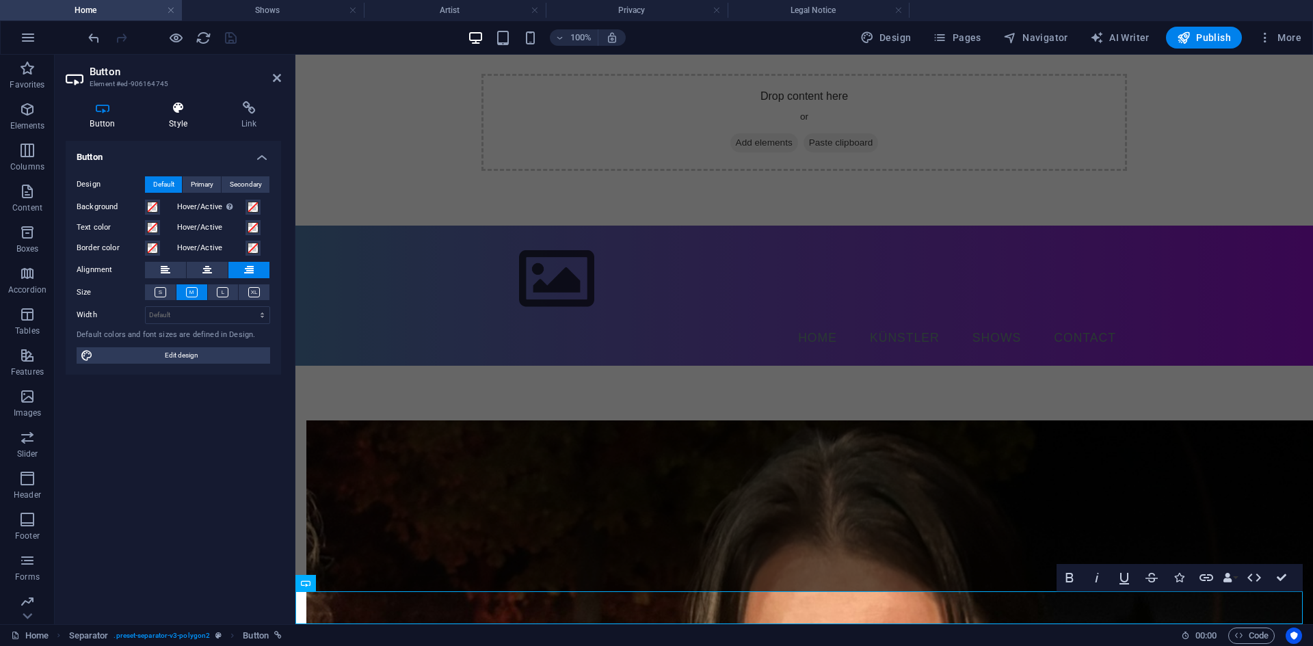
click at [168, 105] on icon at bounding box center [178, 108] width 67 height 14
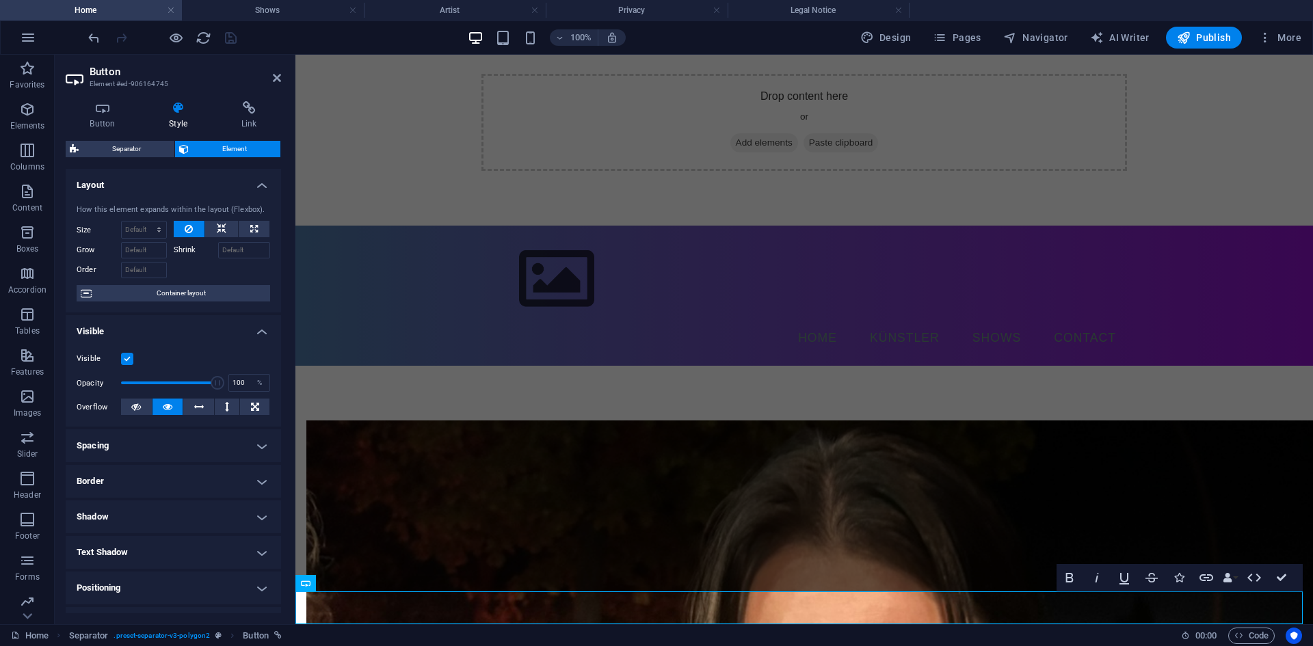
click at [155, 139] on div "Button Style Link Button Design Default Primary Secondary Background Hover/Acti…" at bounding box center [173, 357] width 215 height 512
click at [145, 154] on span "Separator" at bounding box center [127, 149] width 88 height 16
select select "polygon1"
select select "rem"
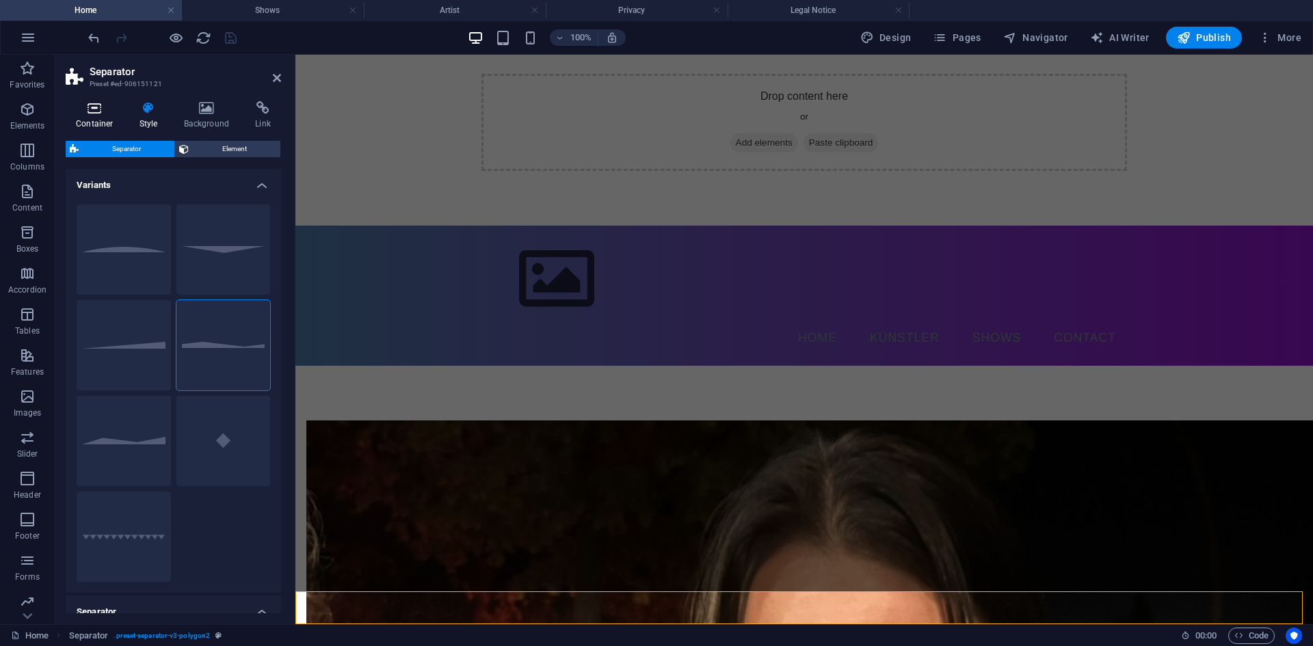
click at [86, 110] on icon at bounding box center [95, 108] width 58 height 14
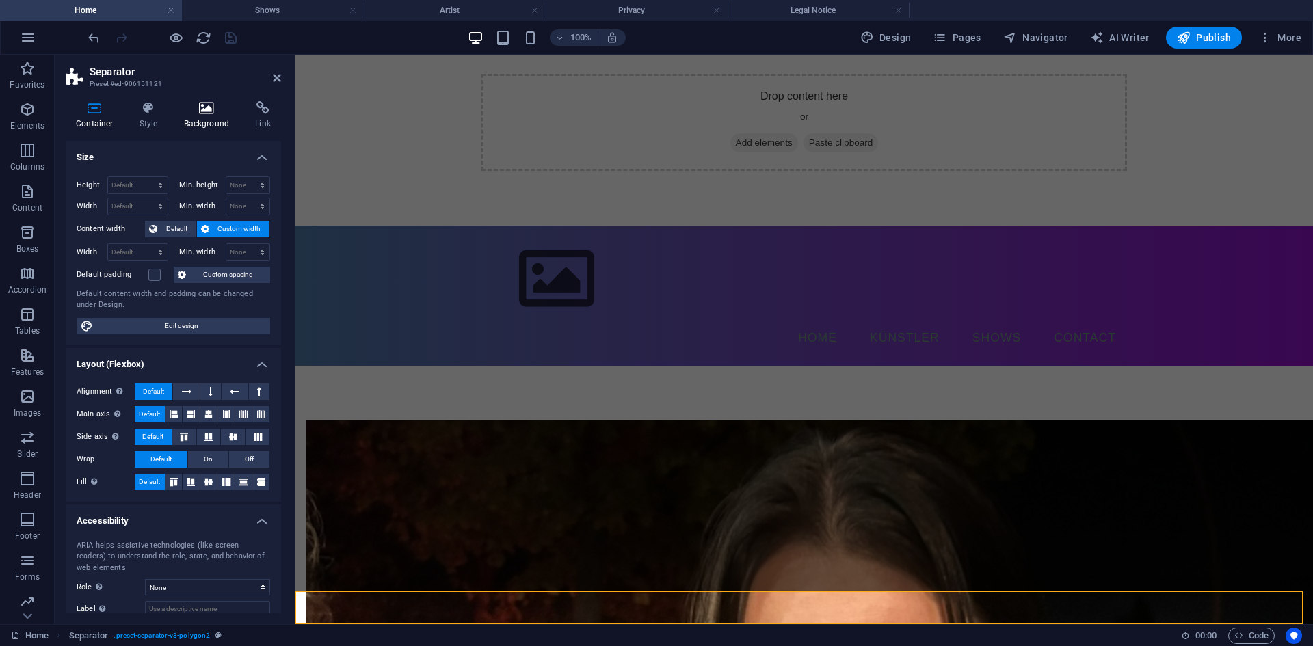
click at [196, 113] on icon at bounding box center [207, 108] width 66 height 14
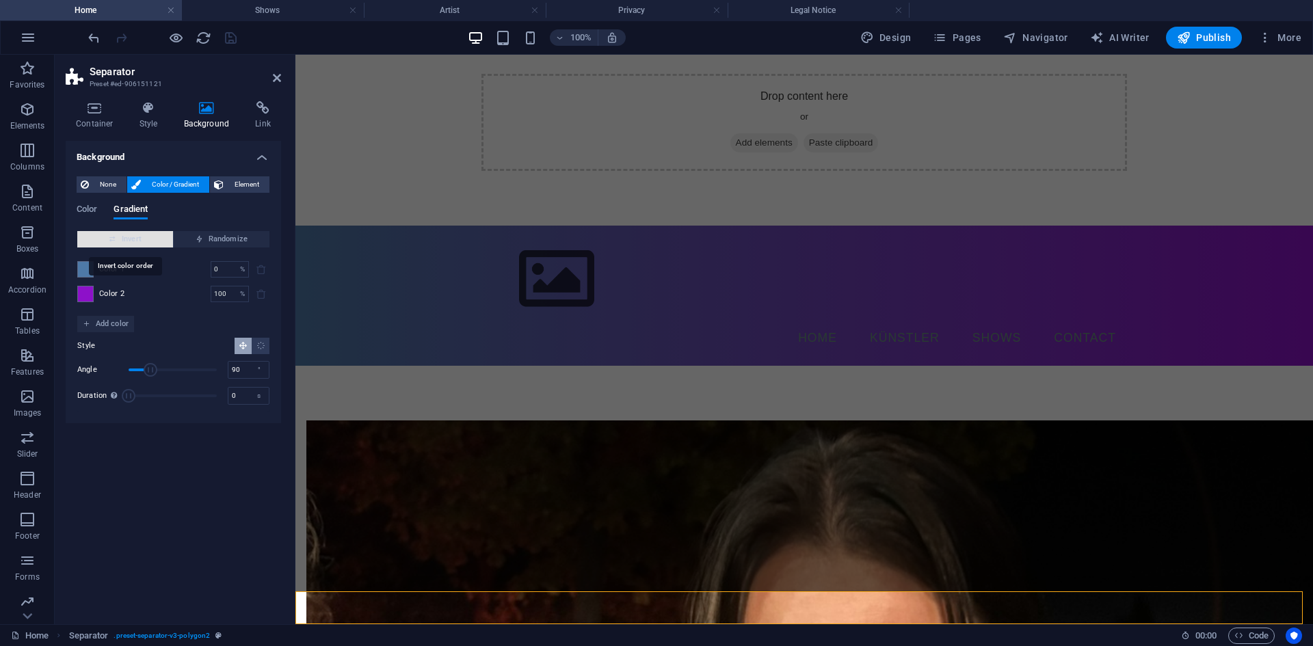
click at [159, 243] on span "Invert" at bounding box center [125, 239] width 85 height 16
drag, startPoint x: 224, startPoint y: 24, endPoint x: 279, endPoint y: 79, distance: 77.8
click at [279, 79] on icon at bounding box center [277, 77] width 8 height 11
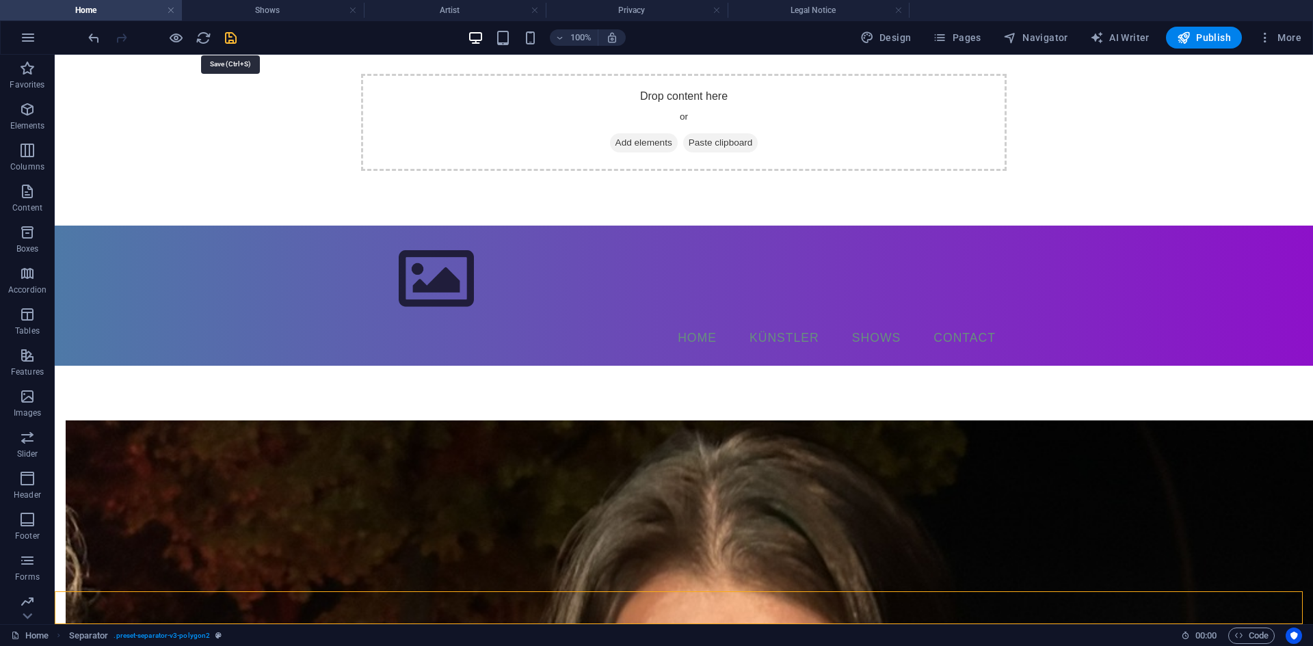
click at [234, 34] on icon "save" at bounding box center [231, 38] width 16 height 16
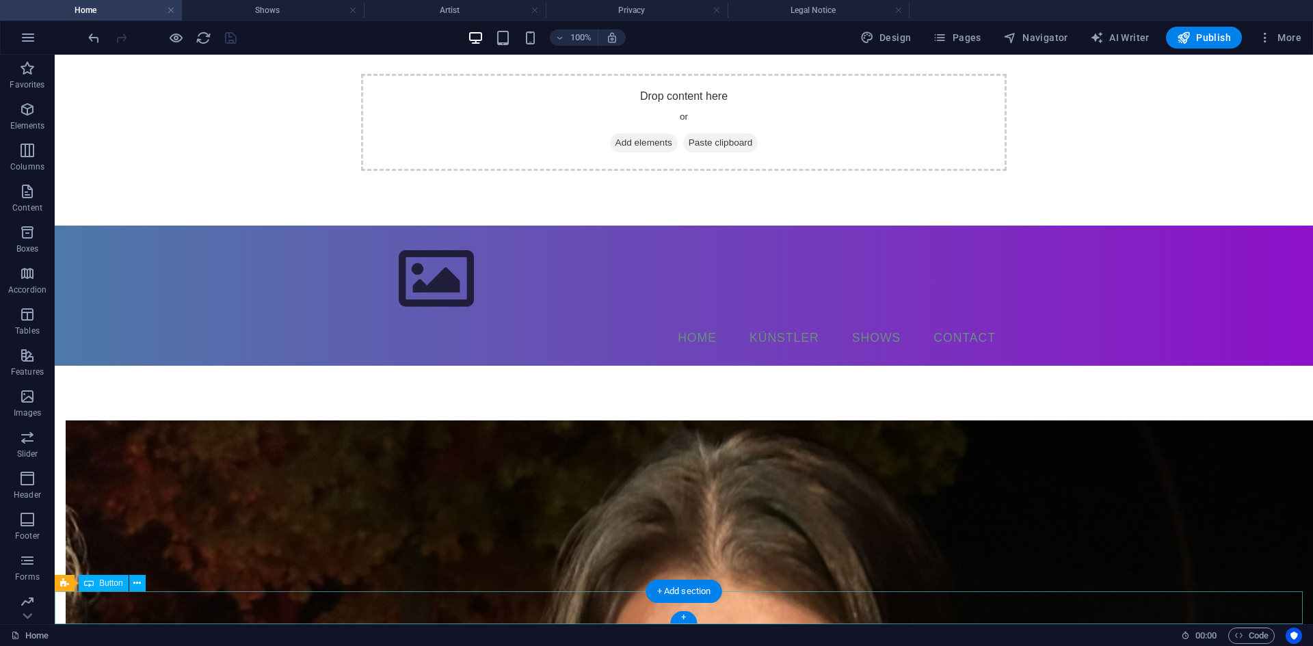
click at [685, 615] on div "+" at bounding box center [683, 617] width 27 height 12
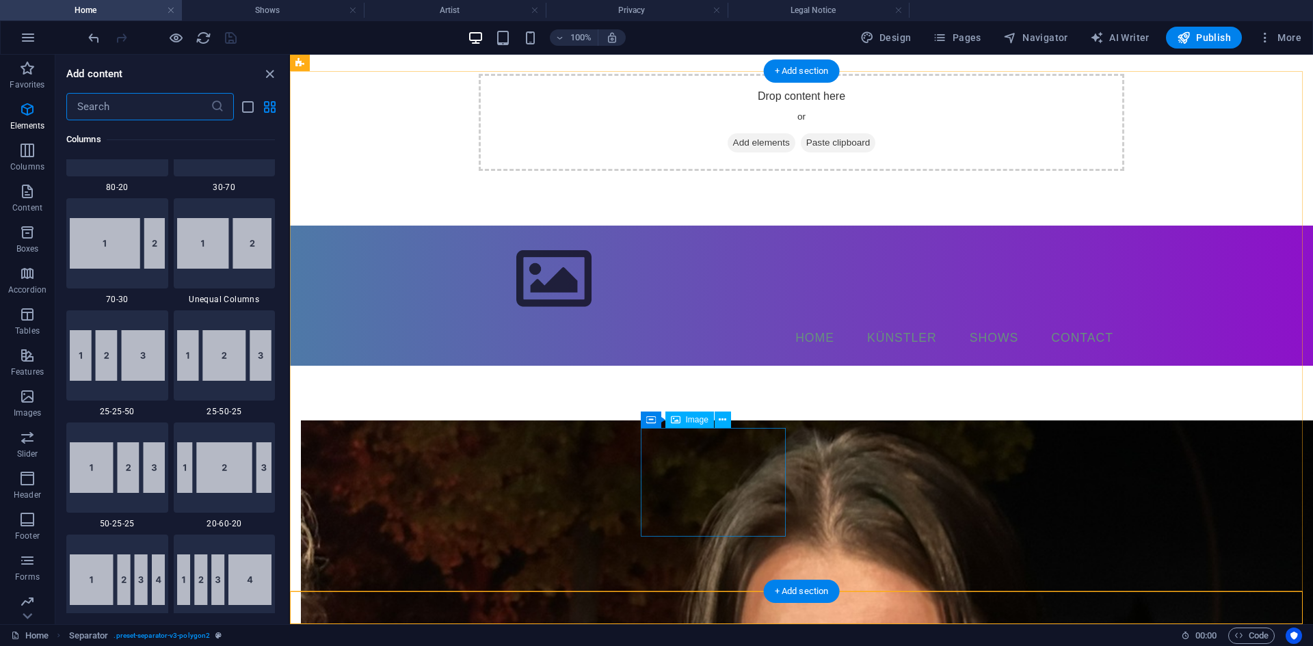
scroll to position [2393, 0]
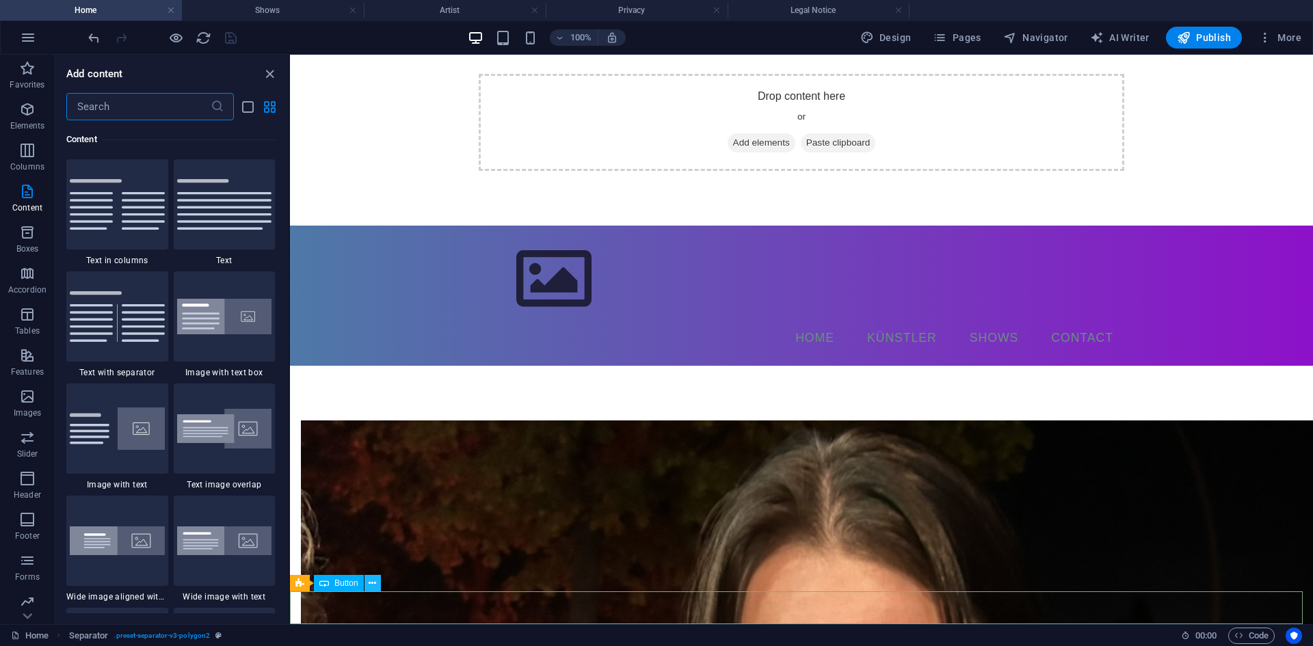
click at [371, 585] on icon at bounding box center [373, 583] width 8 height 14
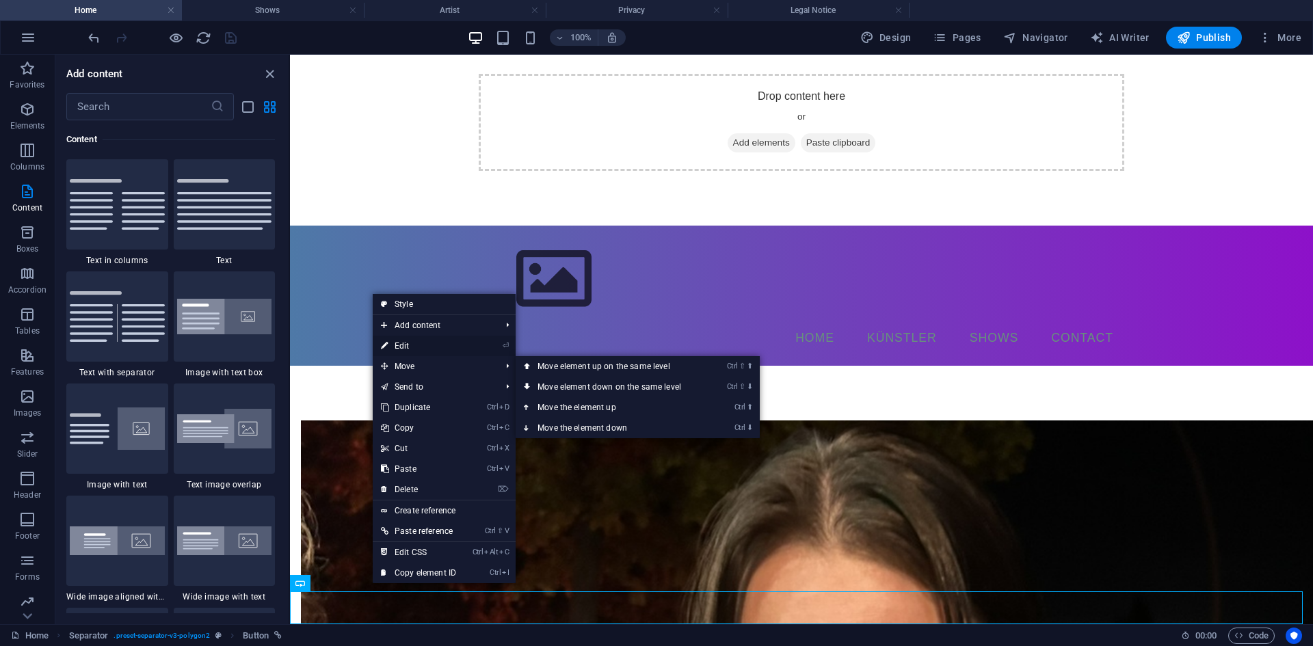
click at [424, 349] on link "⏎ Edit" at bounding box center [419, 346] width 92 height 21
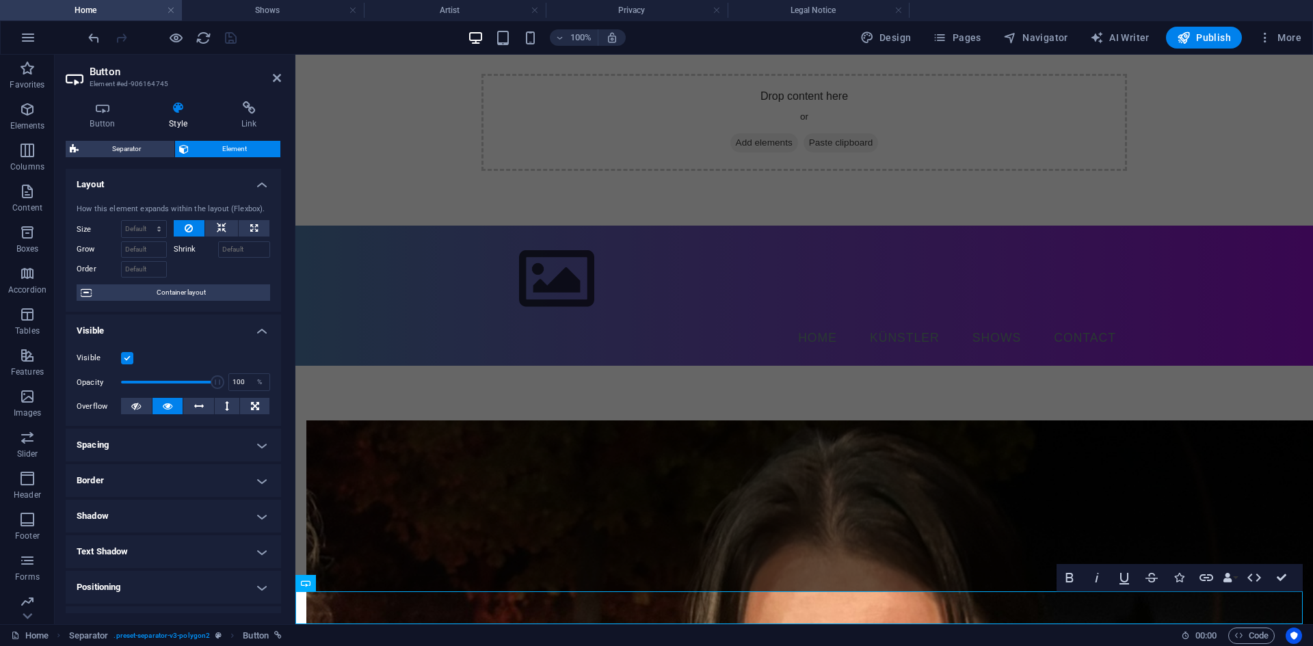
scroll to position [0, 0]
click at [103, 117] on h4 "Button" at bounding box center [105, 115] width 79 height 29
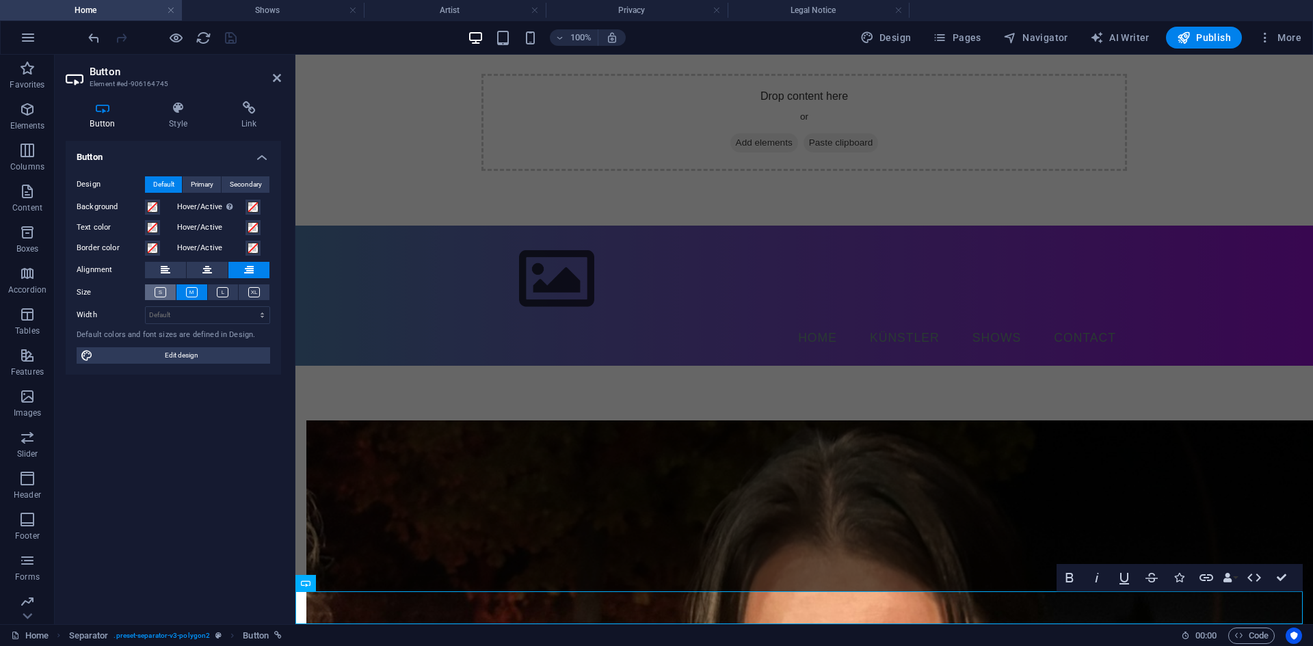
click at [163, 297] on icon at bounding box center [161, 292] width 12 height 10
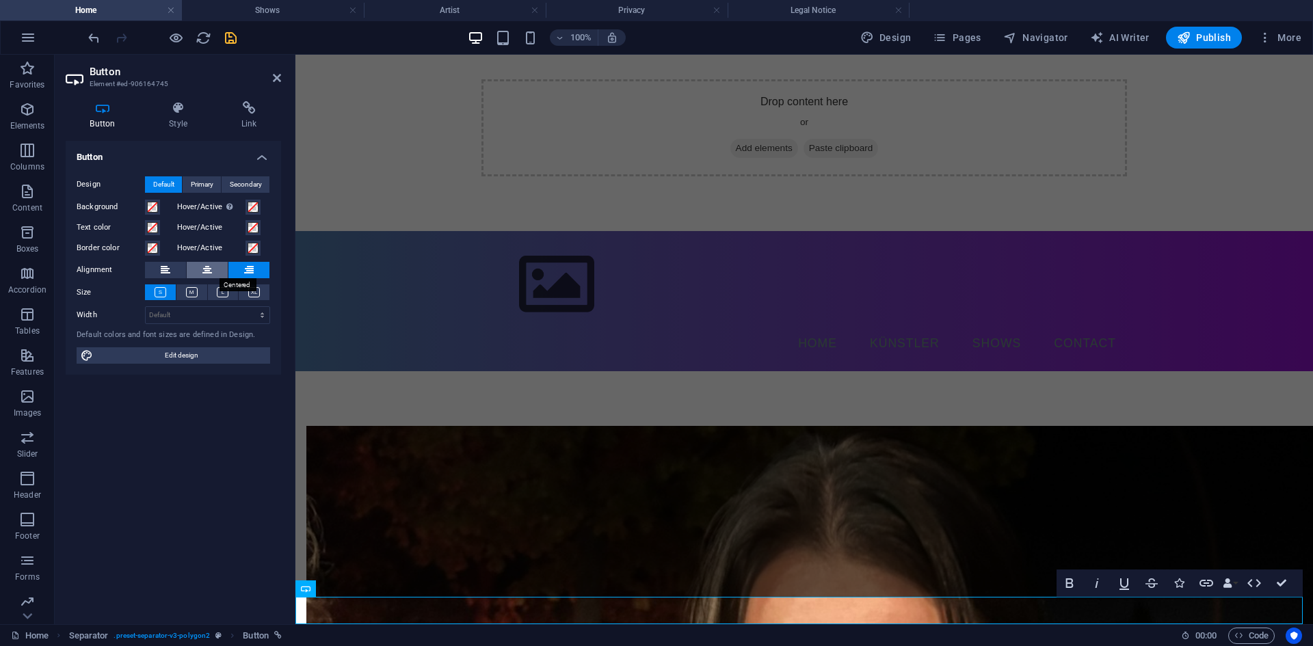
click at [204, 271] on icon at bounding box center [207, 270] width 10 height 16
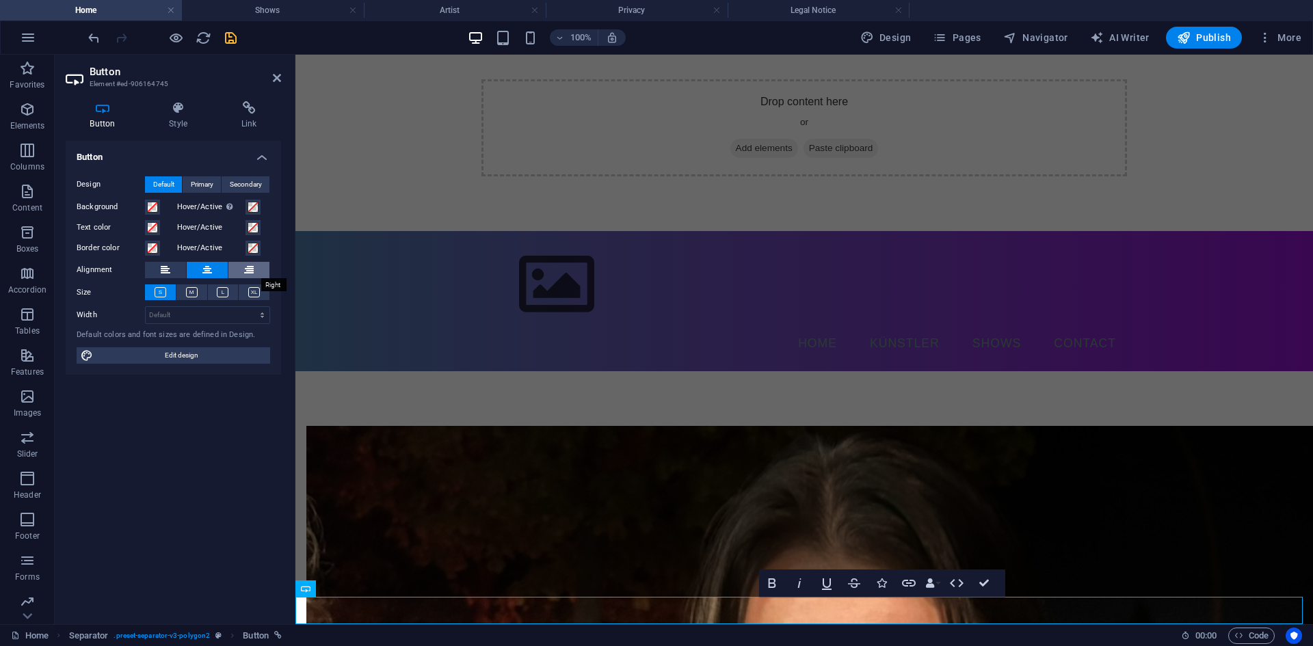
click at [258, 273] on button at bounding box center [248, 270] width 41 height 16
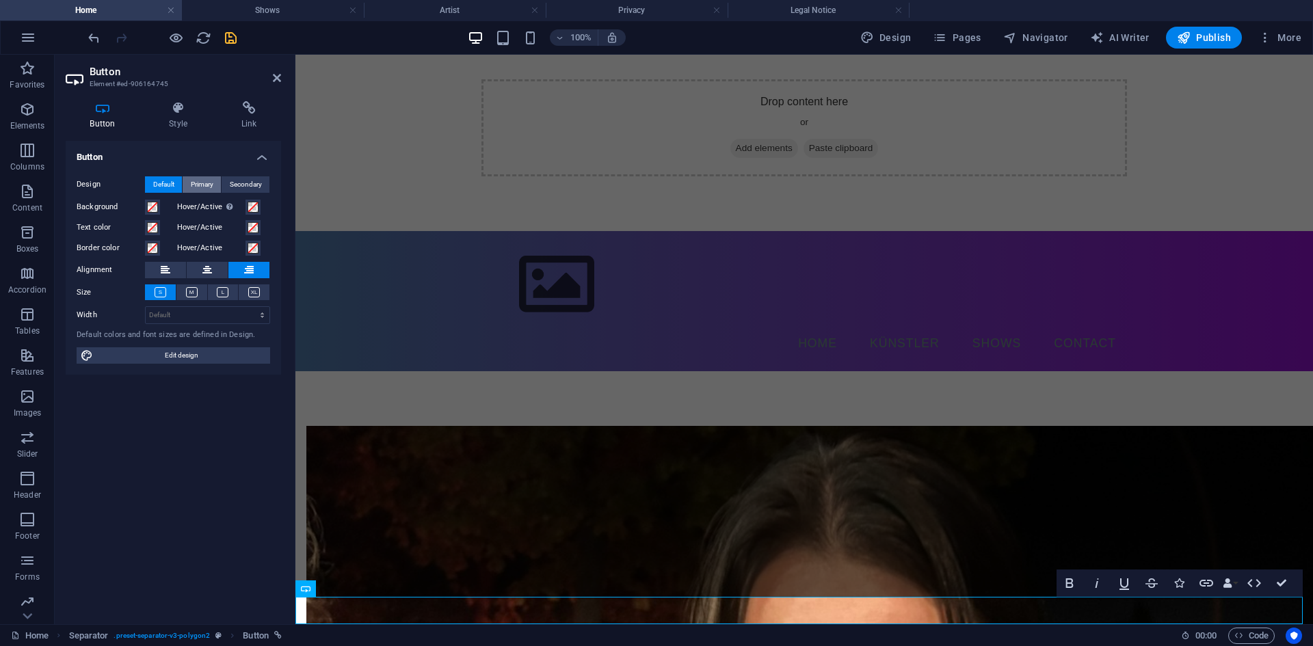
click at [210, 185] on span "Primary" at bounding box center [202, 184] width 23 height 16
click at [235, 181] on span "Secondary" at bounding box center [246, 184] width 32 height 16
click at [172, 182] on span "Default" at bounding box center [163, 184] width 21 height 16
click at [207, 161] on h4 "Button" at bounding box center [173, 153] width 215 height 25
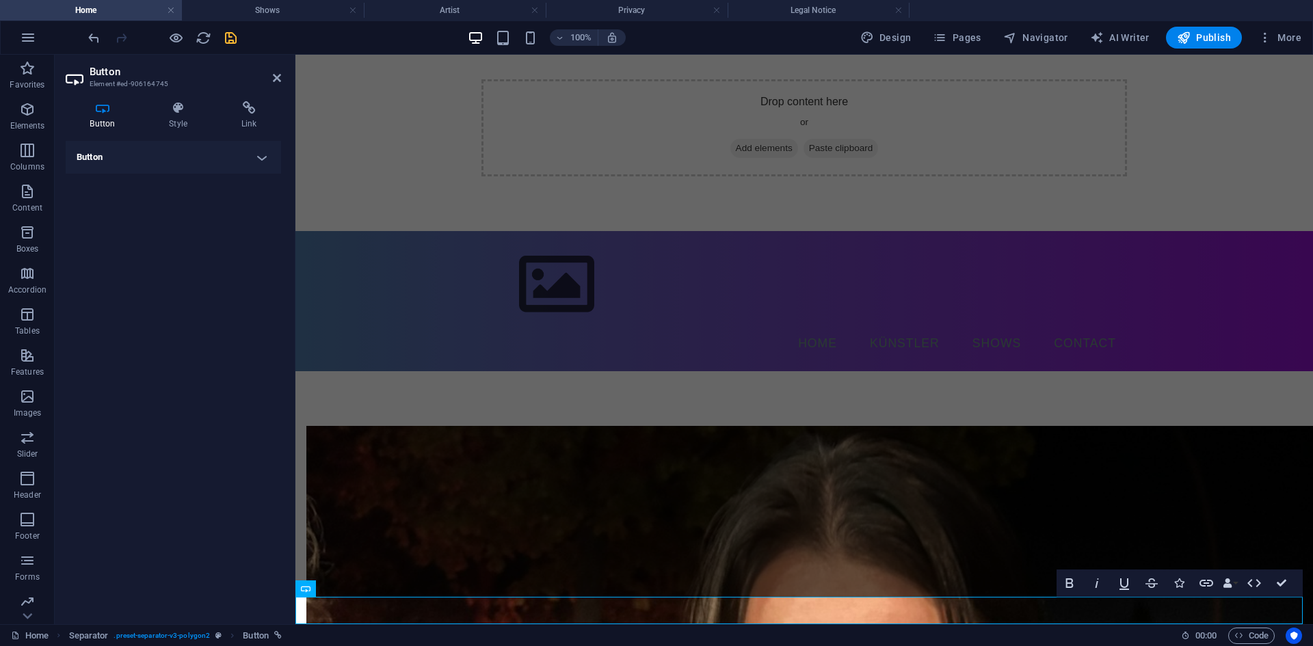
click at [207, 166] on h4 "Button" at bounding box center [173, 157] width 215 height 33
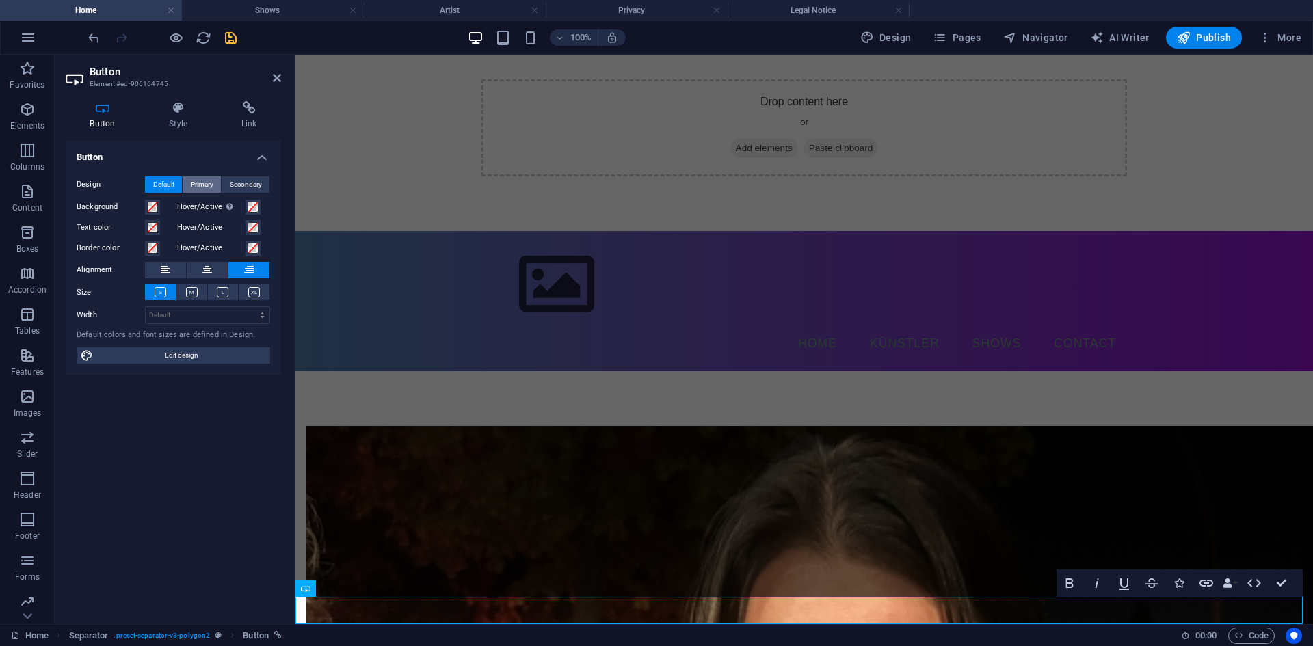
click at [204, 183] on span "Primary" at bounding box center [202, 184] width 23 height 16
click at [227, 184] on button "Secondary" at bounding box center [246, 184] width 48 height 16
click at [211, 181] on span "Primary" at bounding box center [202, 184] width 23 height 16
click at [158, 180] on span "Default" at bounding box center [163, 184] width 21 height 16
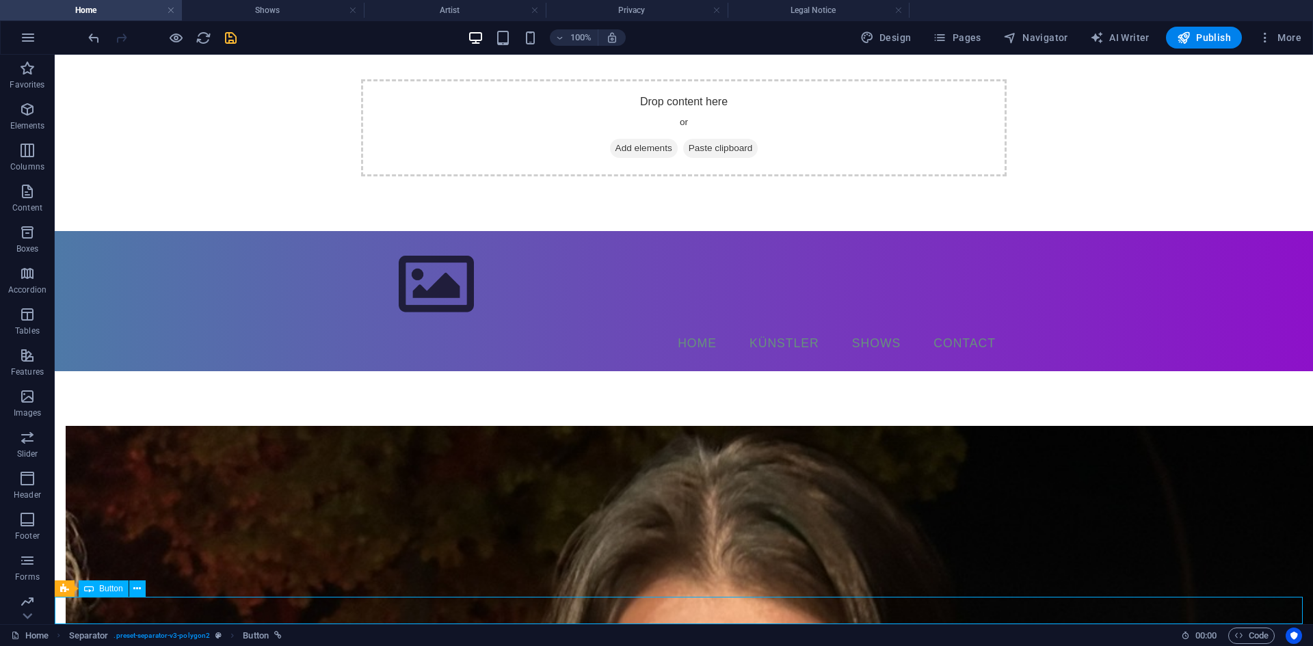
click at [96, 594] on div "Button" at bounding box center [104, 589] width 50 height 16
click at [97, 590] on div "Button" at bounding box center [104, 589] width 50 height 16
click at [124, 590] on icon at bounding box center [125, 589] width 8 height 14
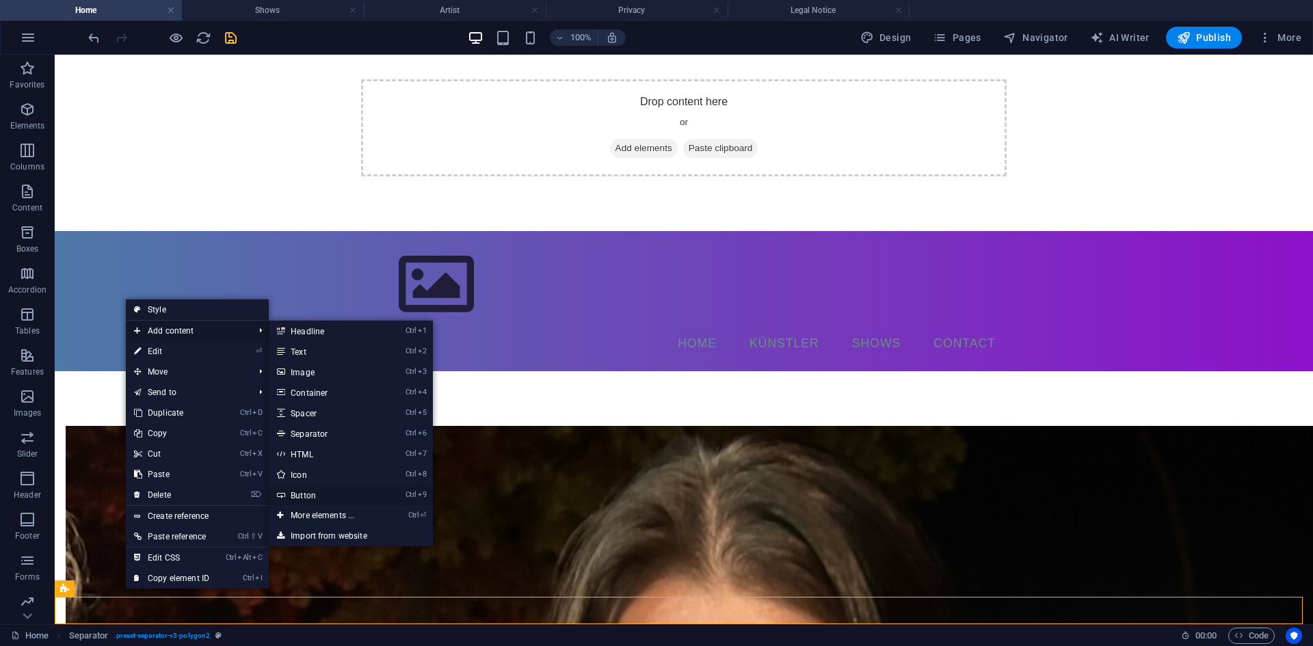
click at [317, 496] on link "Ctrl 9 Button" at bounding box center [325, 495] width 113 height 21
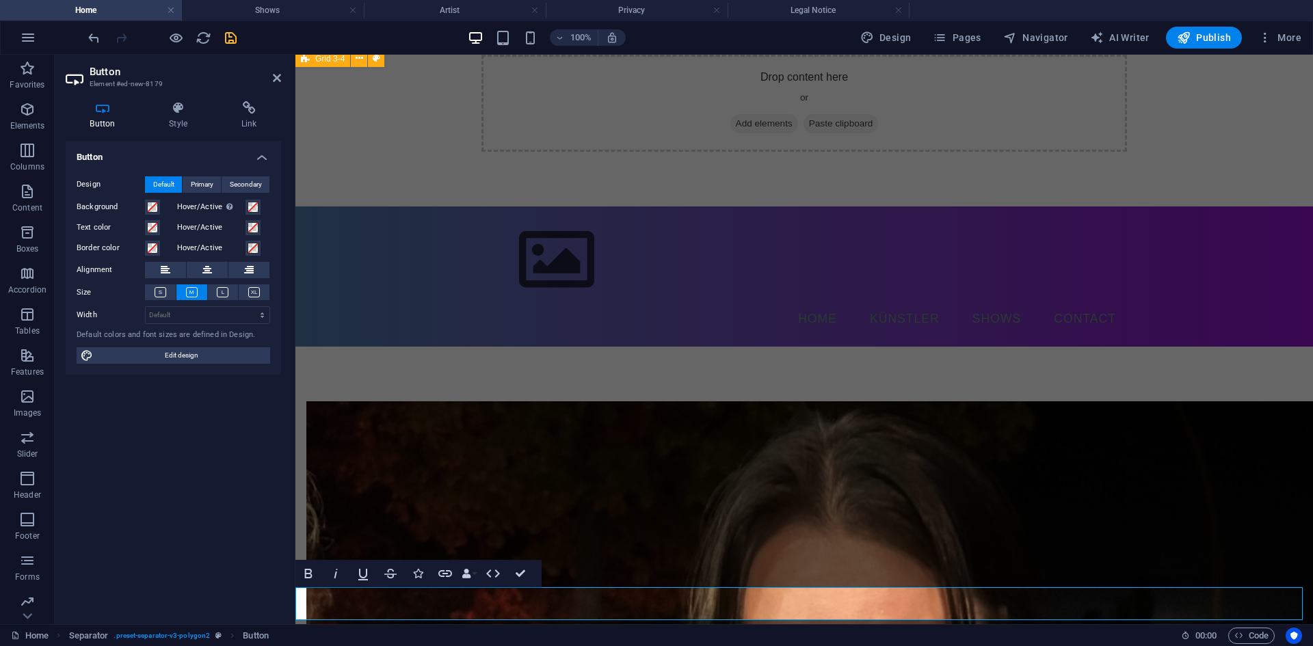
scroll to position [324, 0]
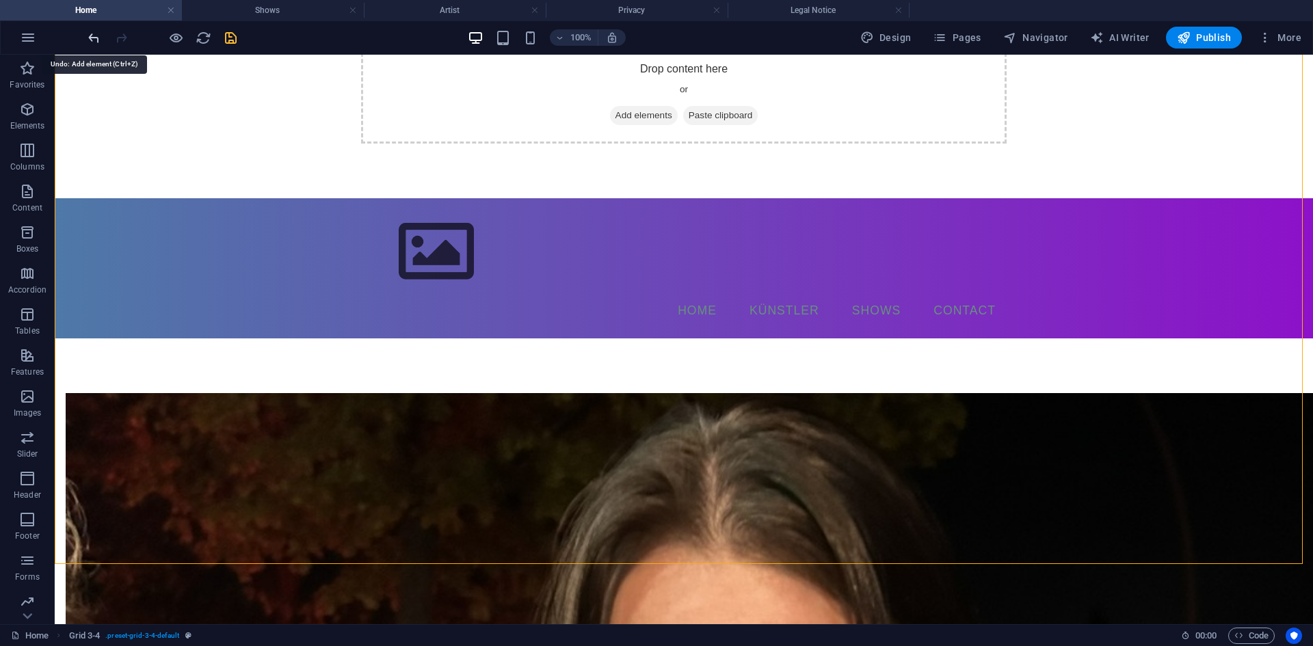
click at [98, 36] on icon "undo" at bounding box center [94, 38] width 16 height 16
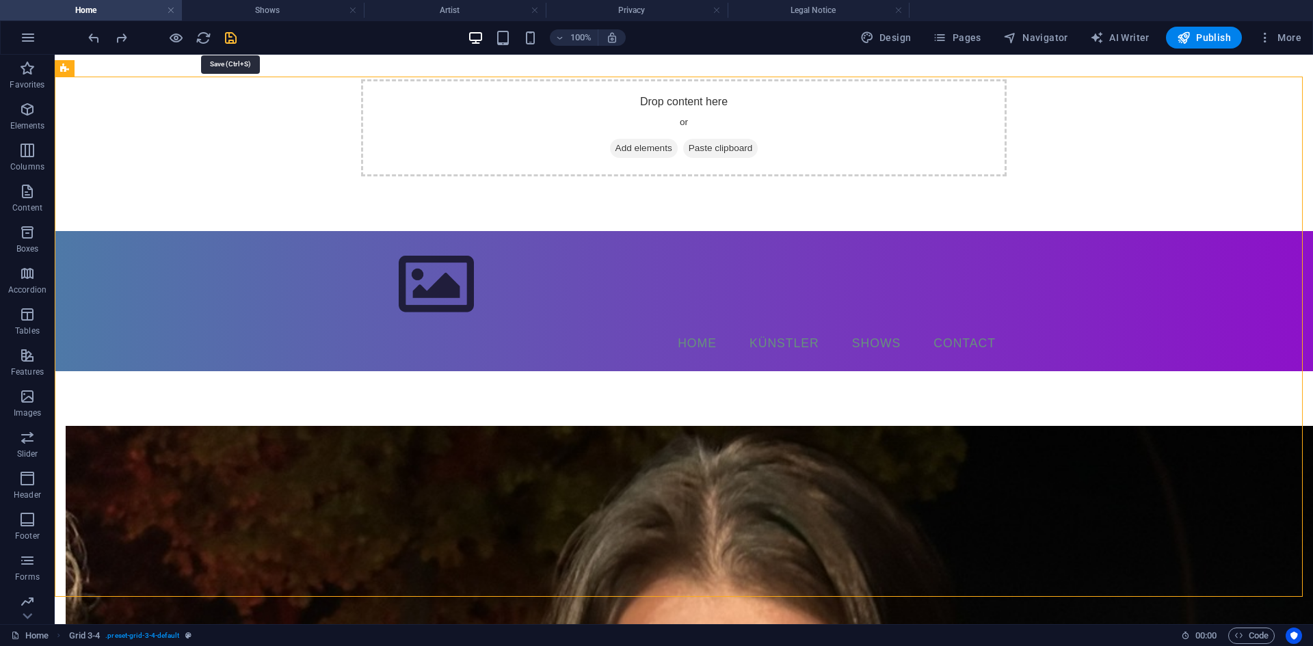
click at [230, 35] on icon "save" at bounding box center [231, 38] width 16 height 16
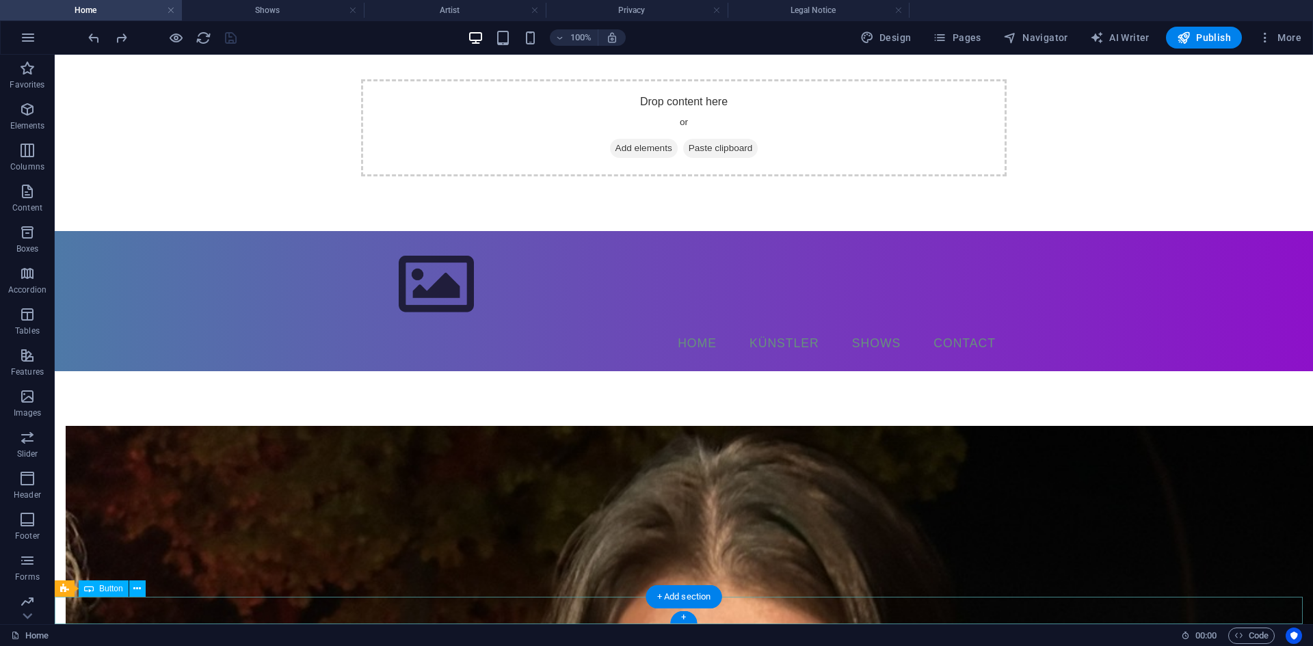
click at [137, 590] on icon at bounding box center [137, 589] width 8 height 14
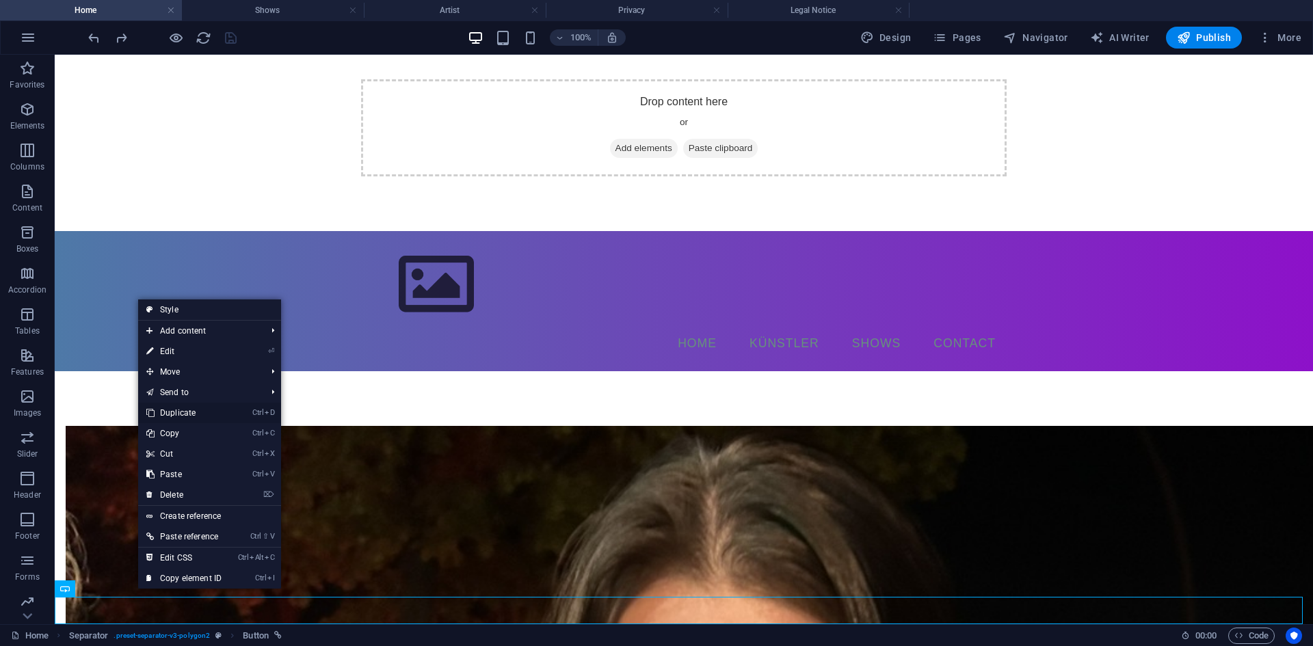
click at [195, 418] on link "Ctrl D Duplicate" at bounding box center [184, 413] width 92 height 21
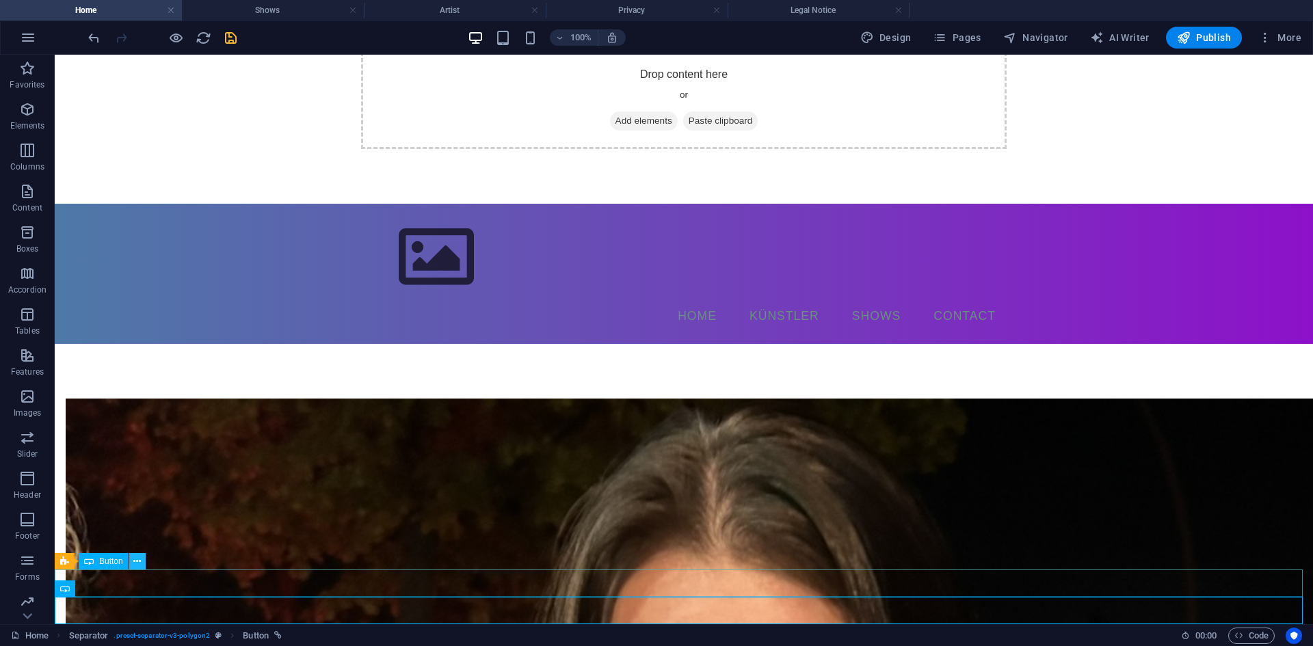
click at [137, 561] on icon at bounding box center [137, 562] width 8 height 14
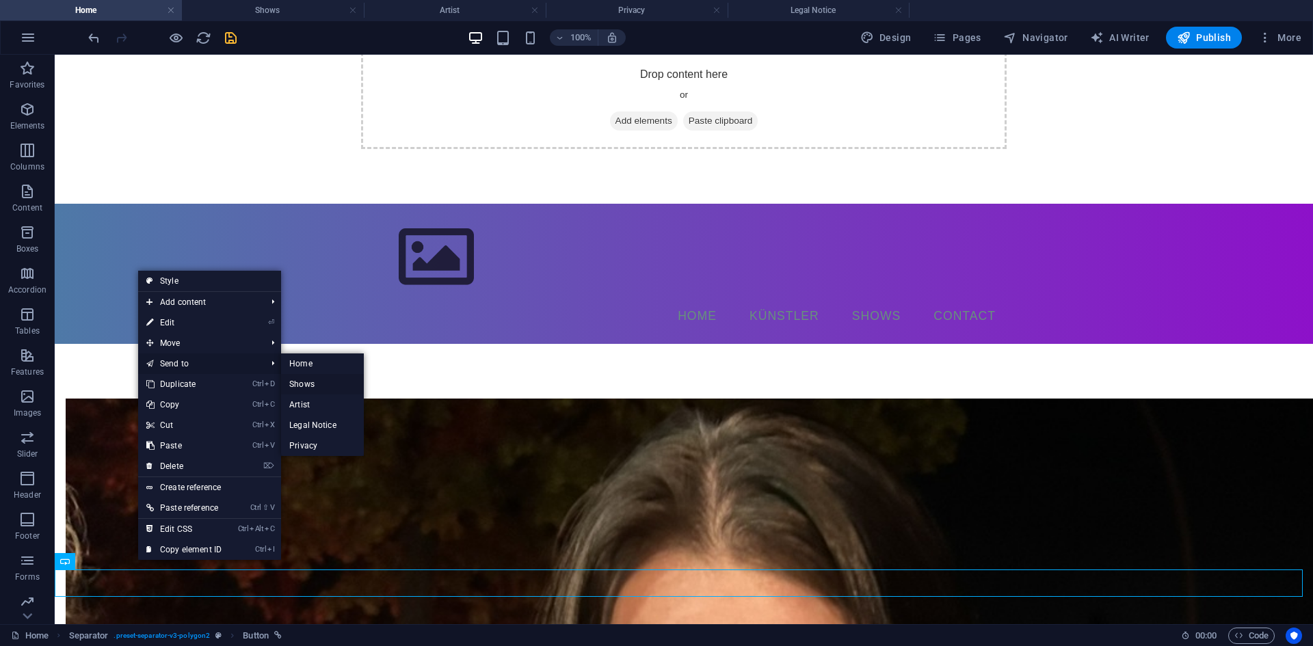
click at [310, 384] on link "Shows" at bounding box center [322, 384] width 83 height 21
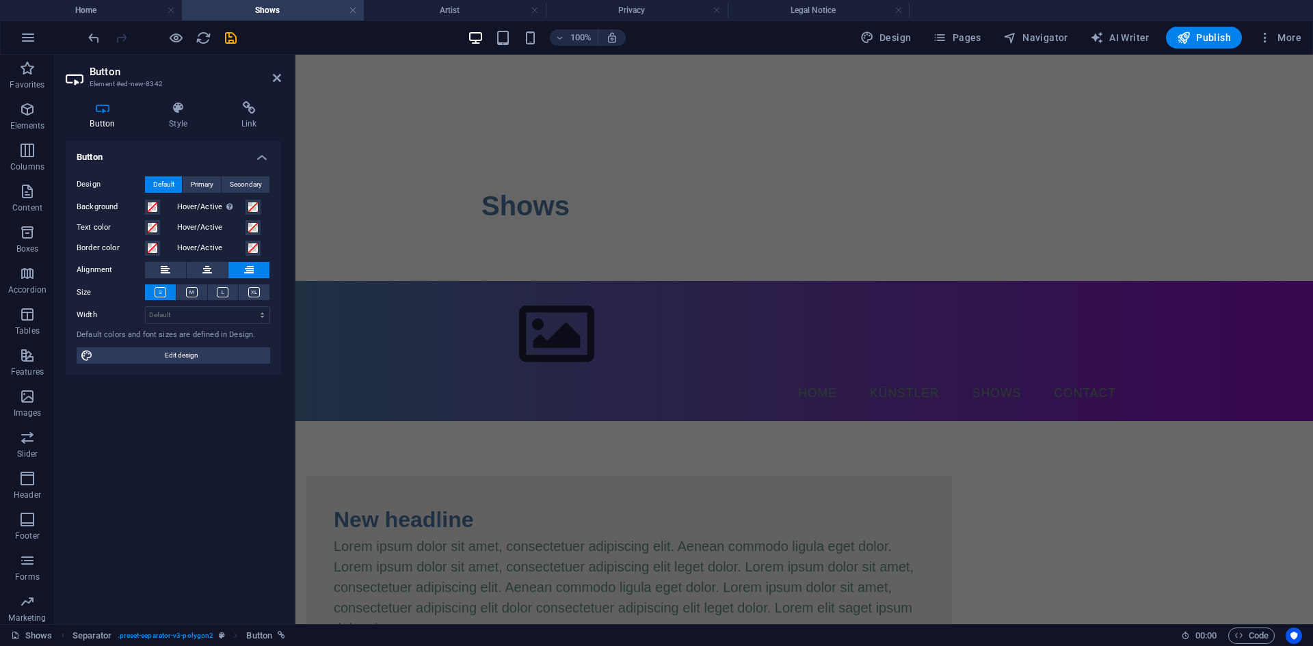
scroll to position [0, 0]
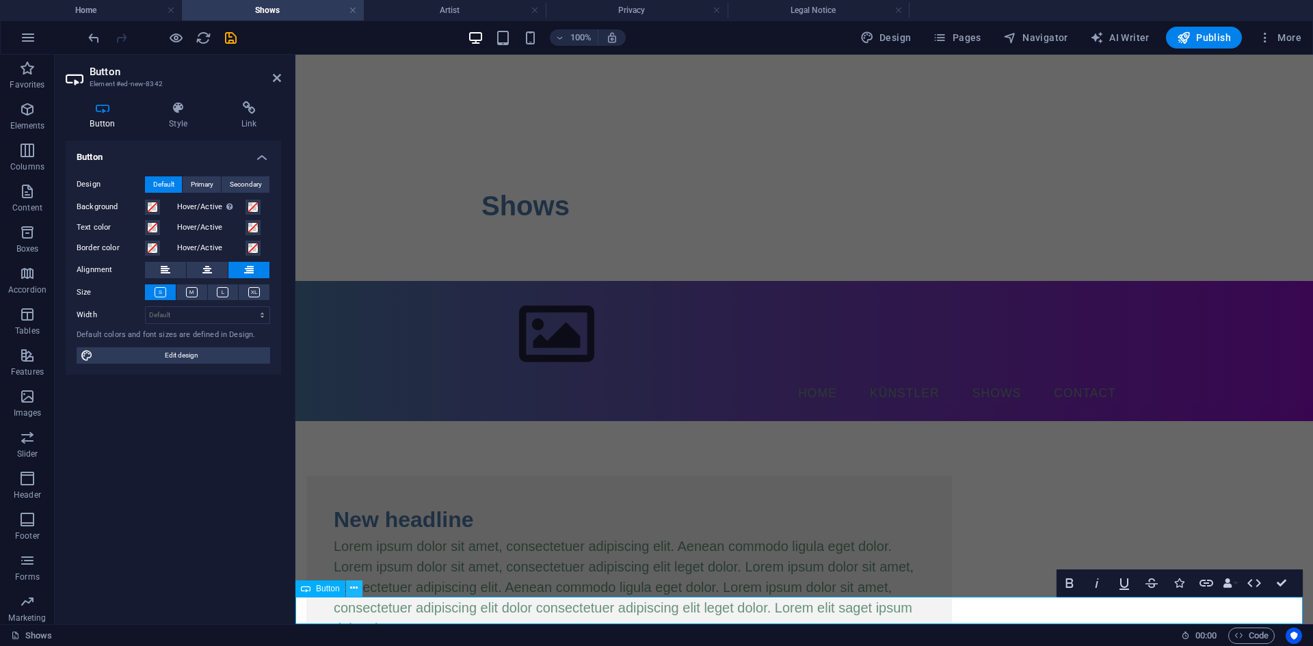
click at [354, 585] on icon at bounding box center [354, 588] width 8 height 14
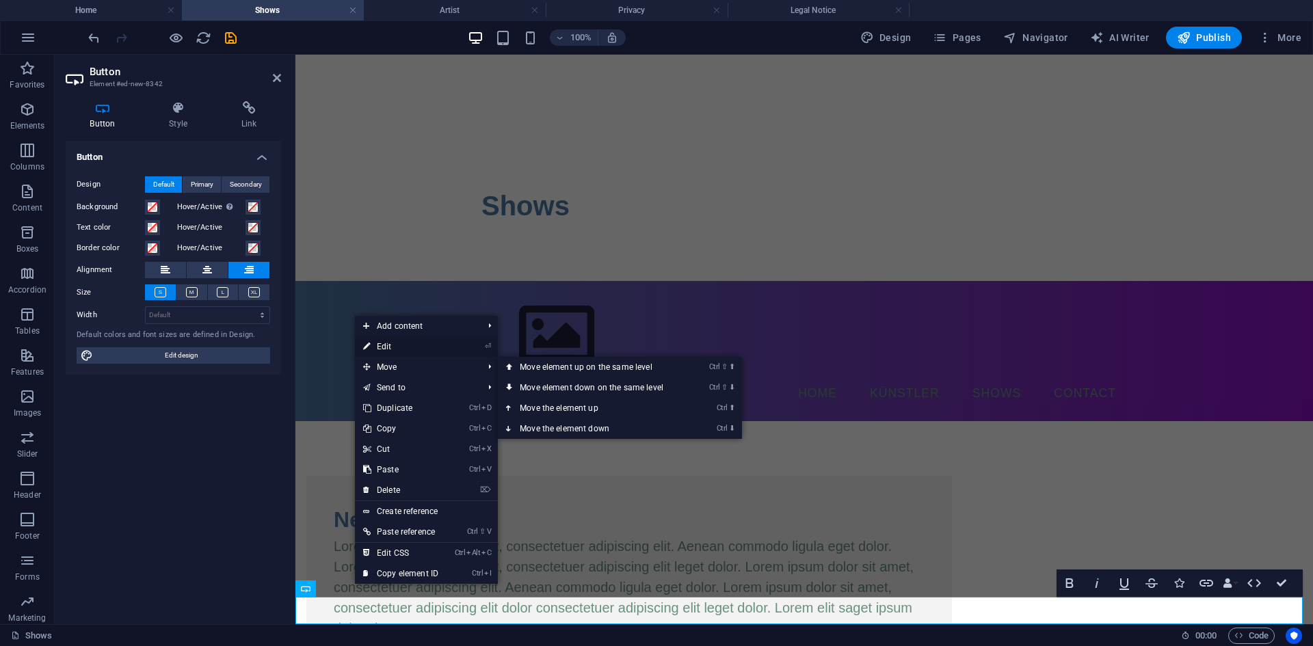
click at [421, 347] on link "⏎ Edit" at bounding box center [401, 346] width 92 height 21
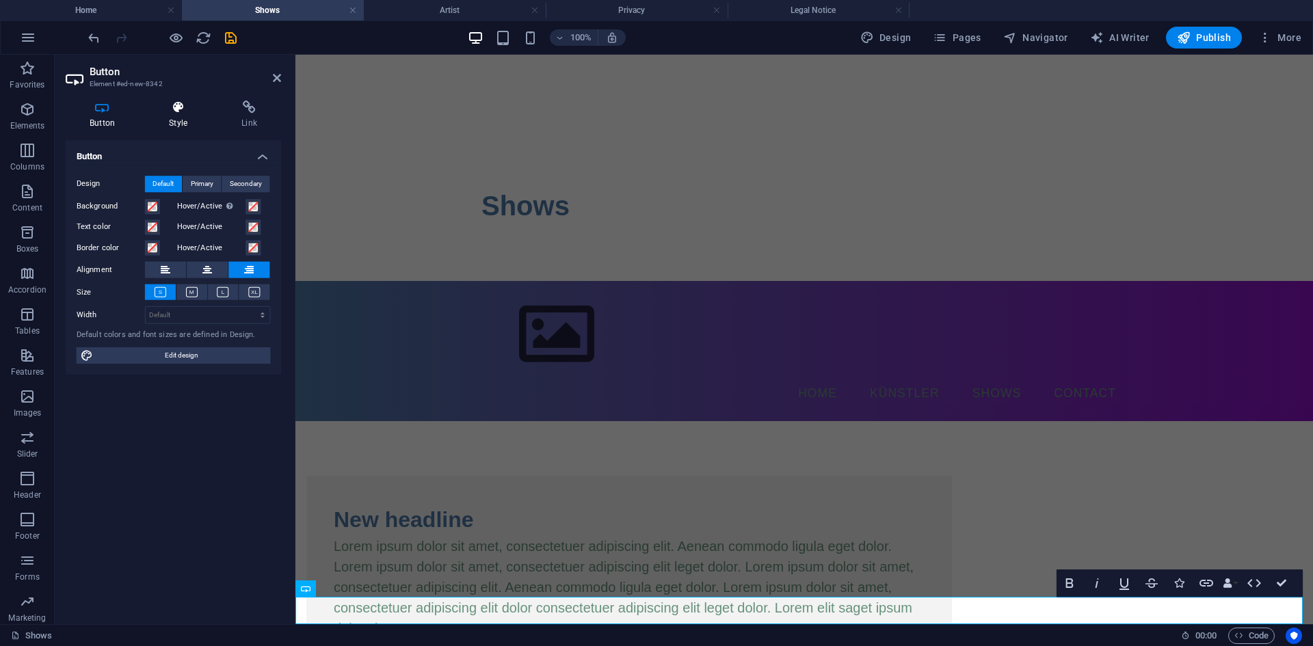
click at [176, 119] on h4 "Style" at bounding box center [181, 115] width 72 height 29
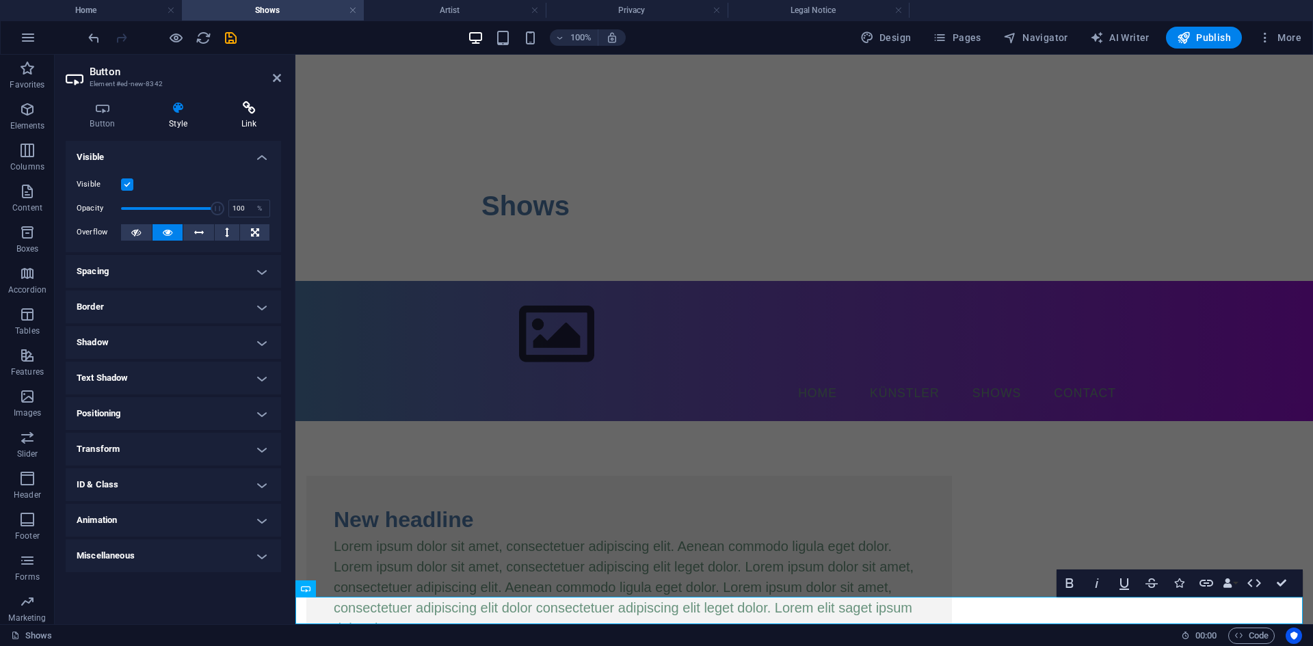
click at [253, 126] on h4 "Link" at bounding box center [249, 115] width 64 height 29
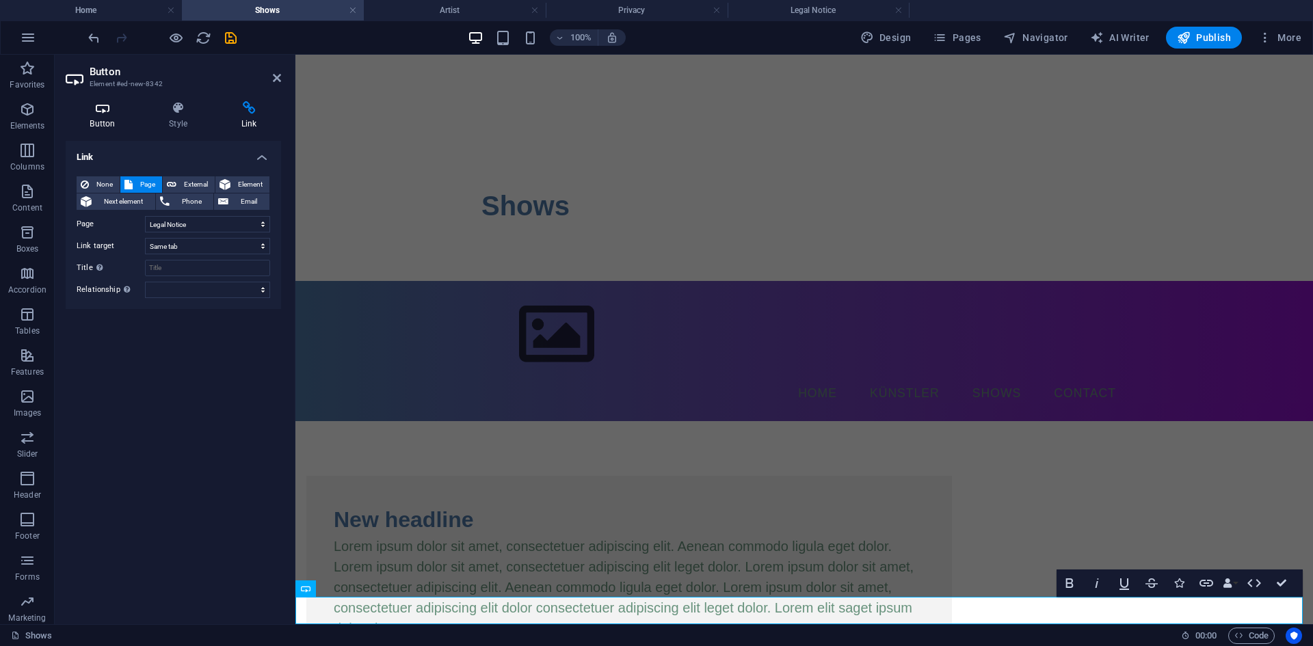
click at [94, 106] on icon at bounding box center [103, 108] width 74 height 14
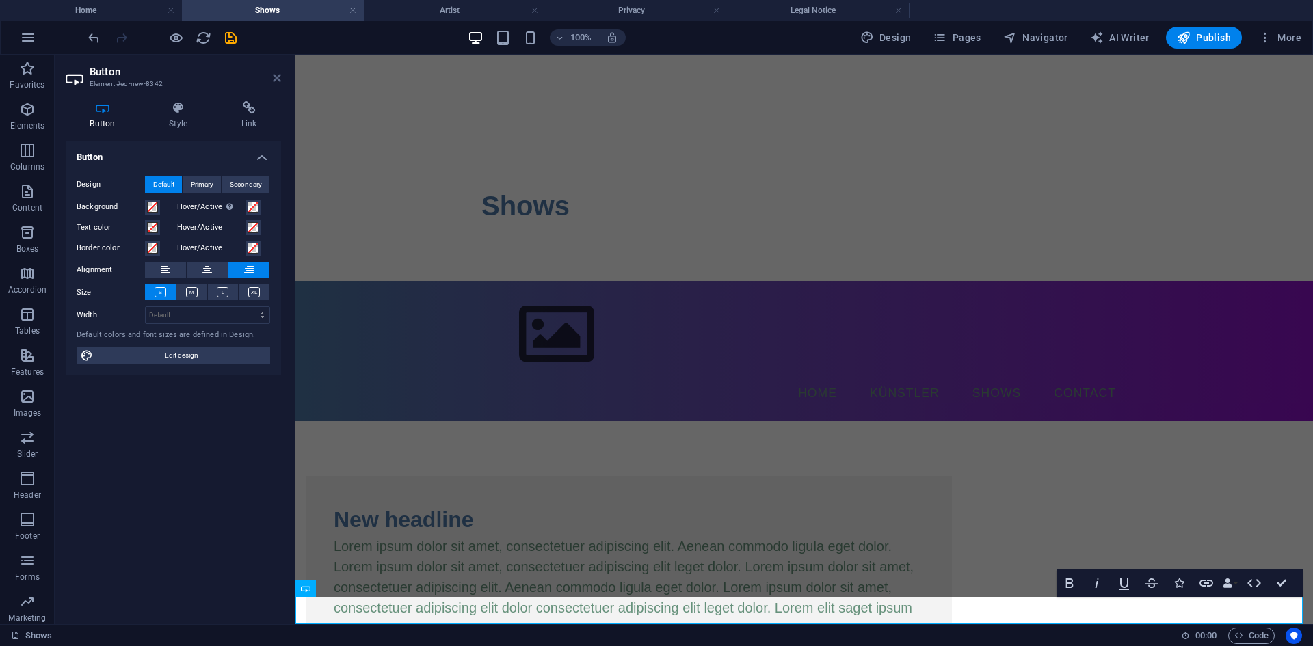
click at [278, 81] on icon at bounding box center [277, 77] width 8 height 11
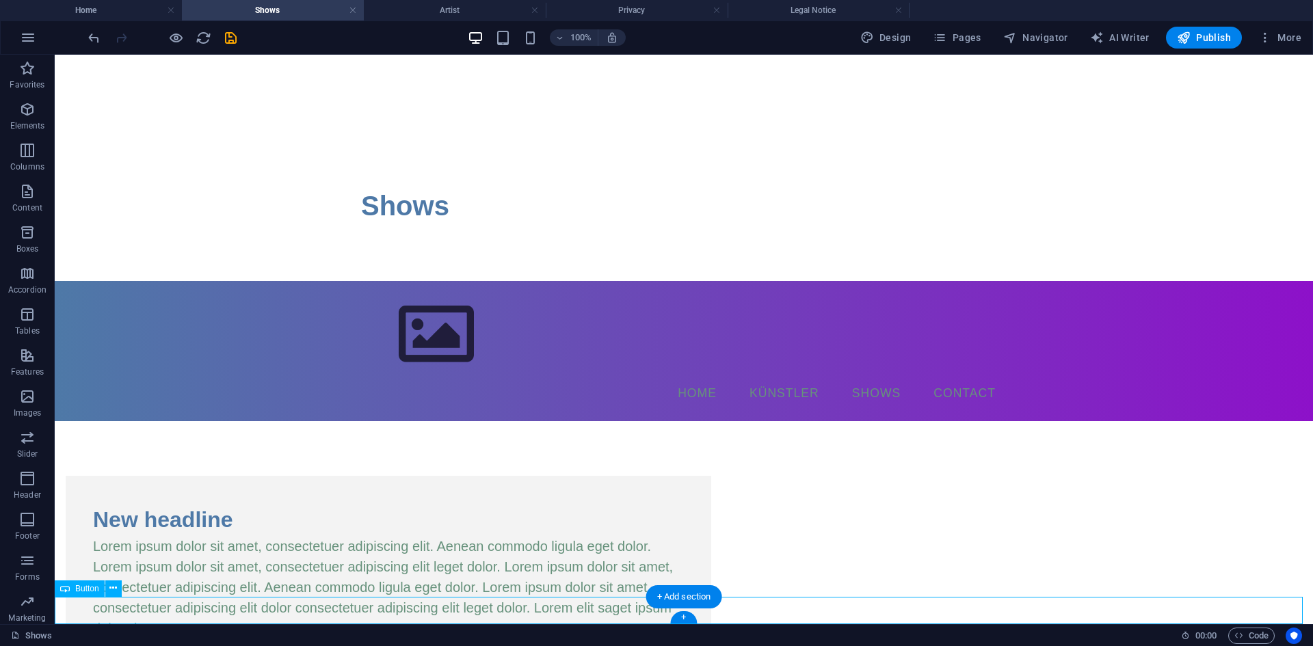
click at [111, 591] on icon at bounding box center [113, 588] width 8 height 14
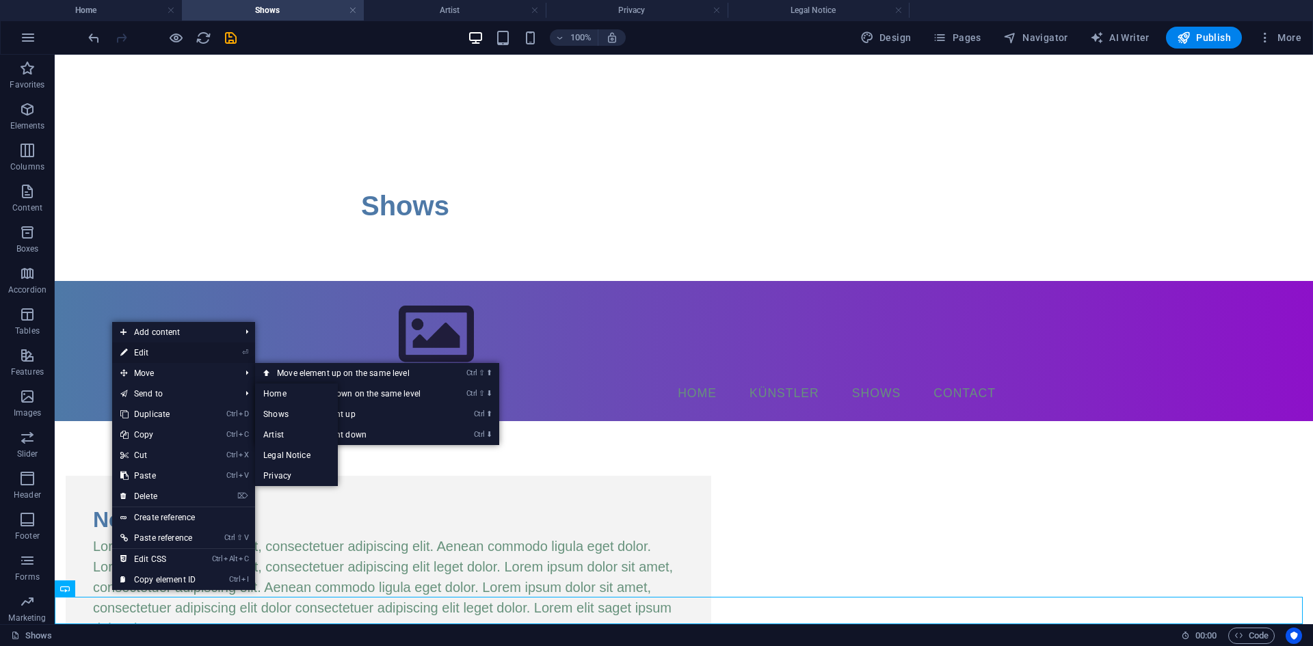
click at [153, 354] on link "⏎ Edit" at bounding box center [158, 353] width 92 height 21
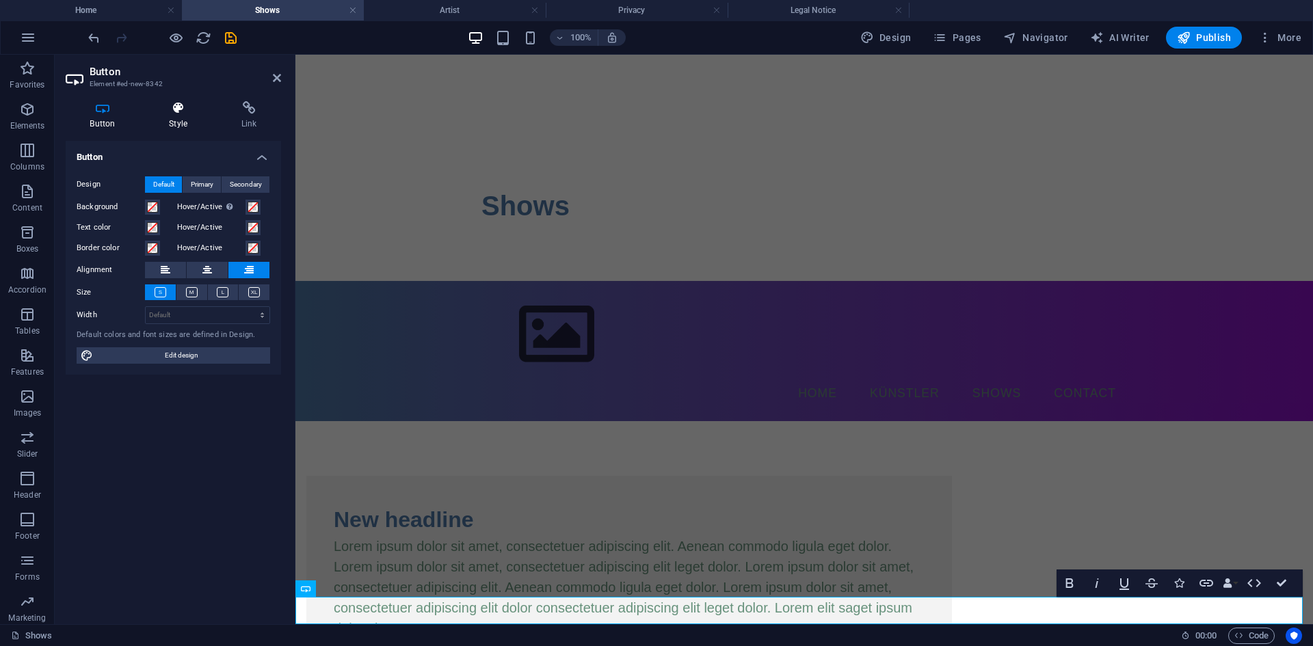
click at [179, 126] on h4 "Style" at bounding box center [181, 115] width 72 height 29
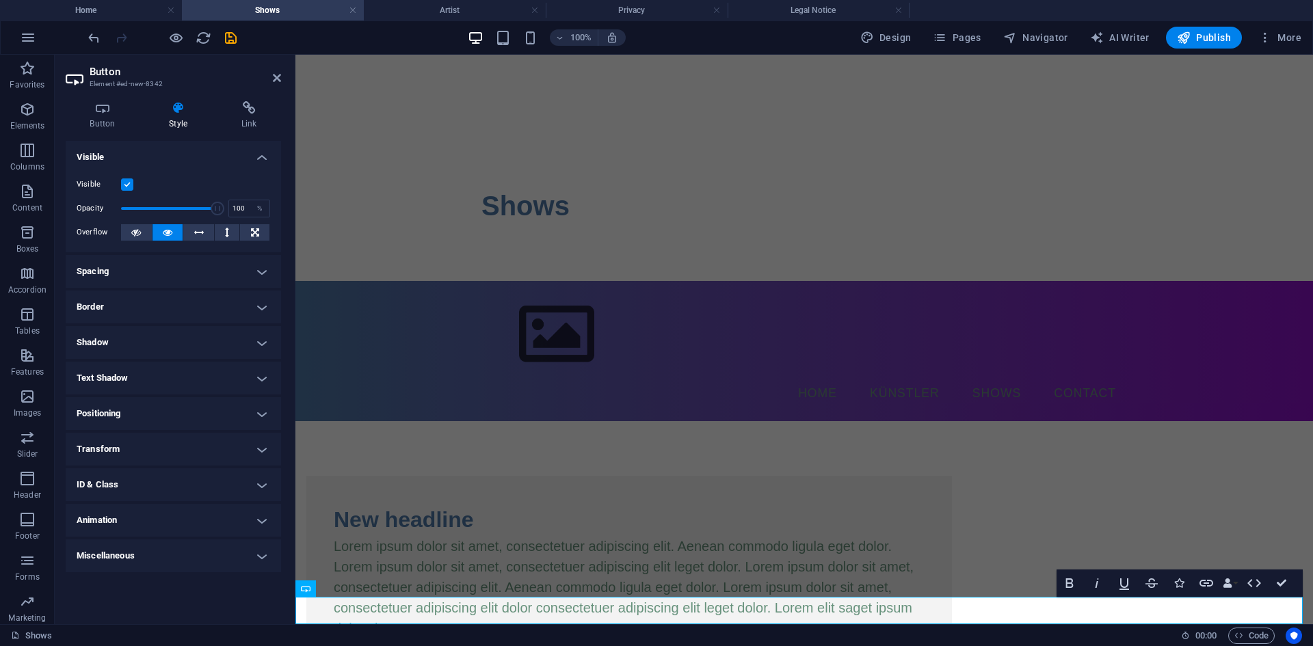
click at [179, 126] on h4 "Style" at bounding box center [181, 115] width 72 height 29
click at [93, 94] on div "Button Style Link Button Design Default Primary Secondary Background Hover/Acti…" at bounding box center [173, 357] width 237 height 534
click at [103, 74] on h2 "Button" at bounding box center [185, 72] width 191 height 12
drag, startPoint x: 279, startPoint y: 76, endPoint x: 224, endPoint y: 27, distance: 73.6
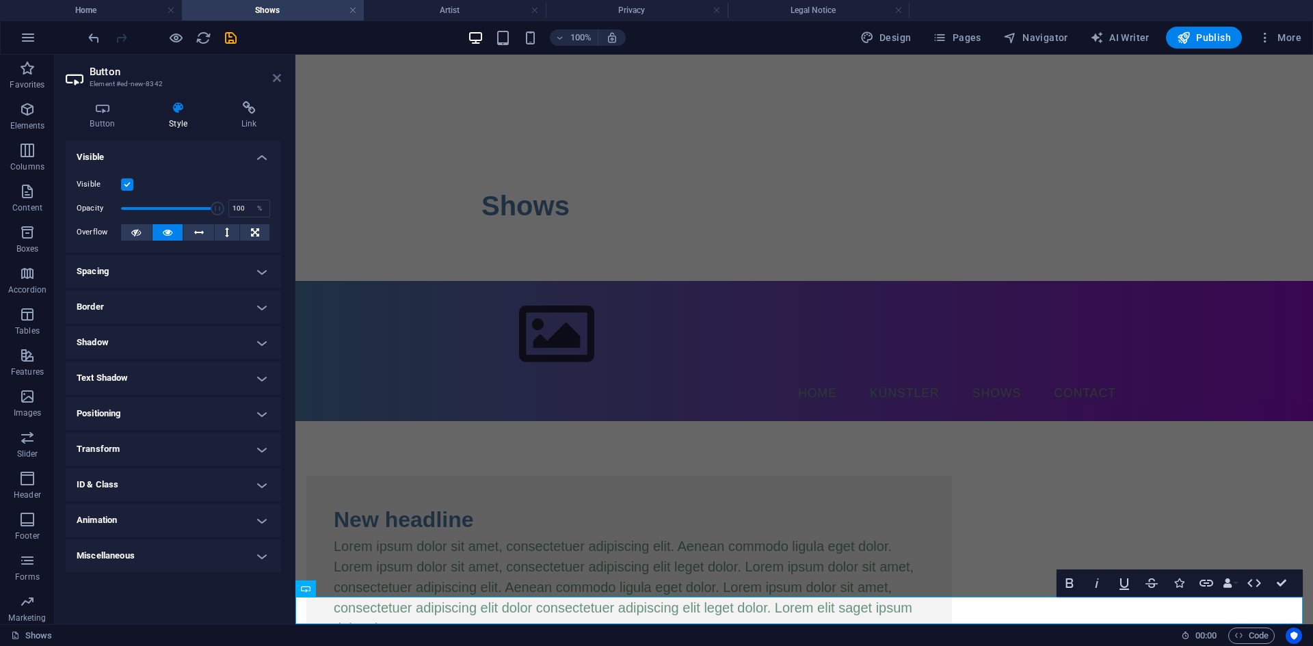
click at [279, 76] on icon at bounding box center [277, 77] width 8 height 11
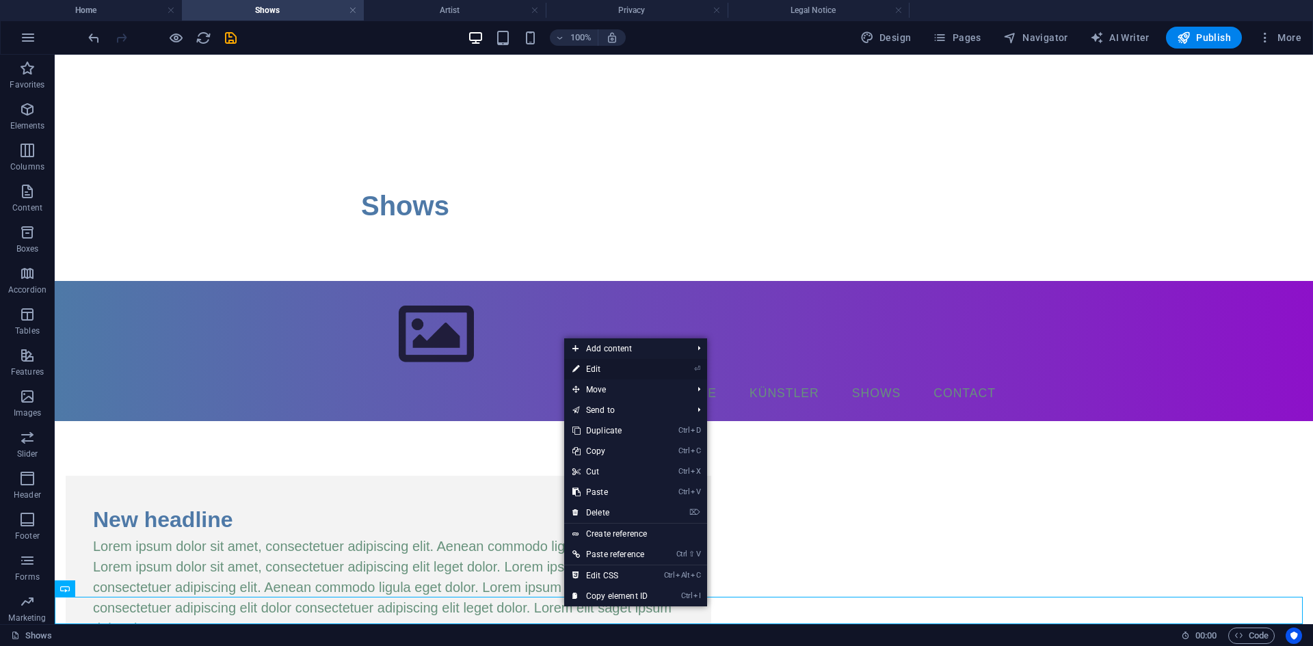
click at [645, 375] on link "⏎ Edit" at bounding box center [610, 369] width 92 height 21
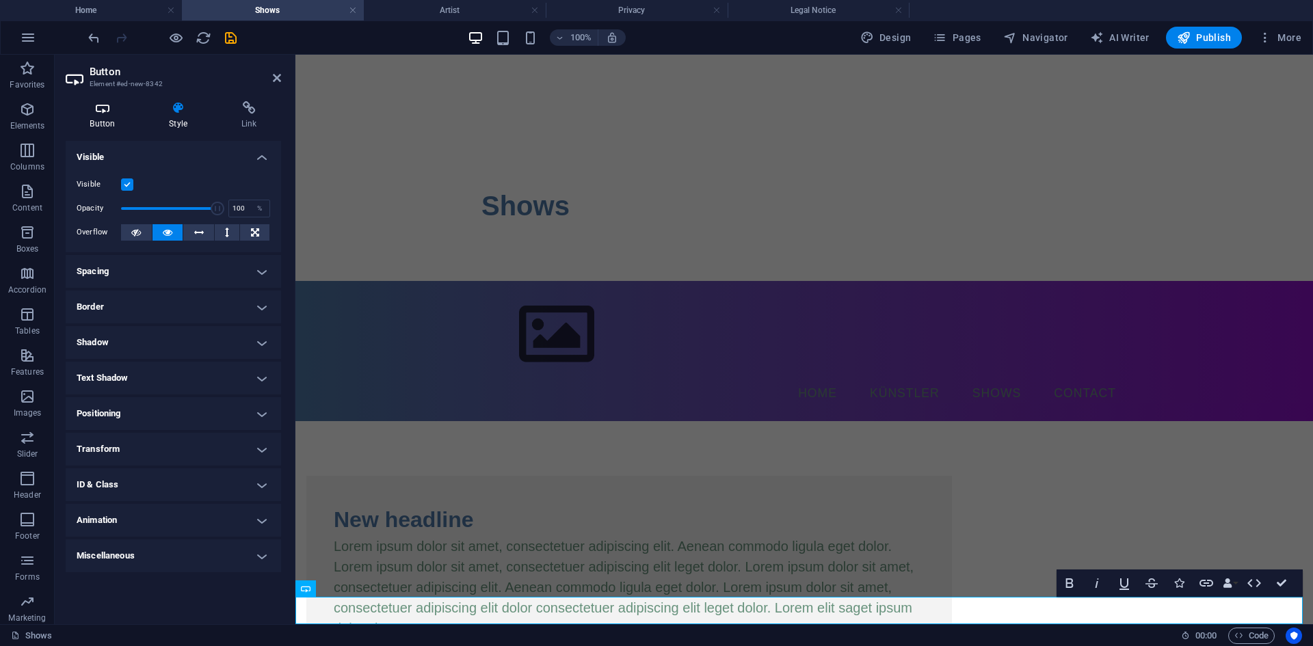
click at [98, 110] on icon at bounding box center [103, 108] width 74 height 14
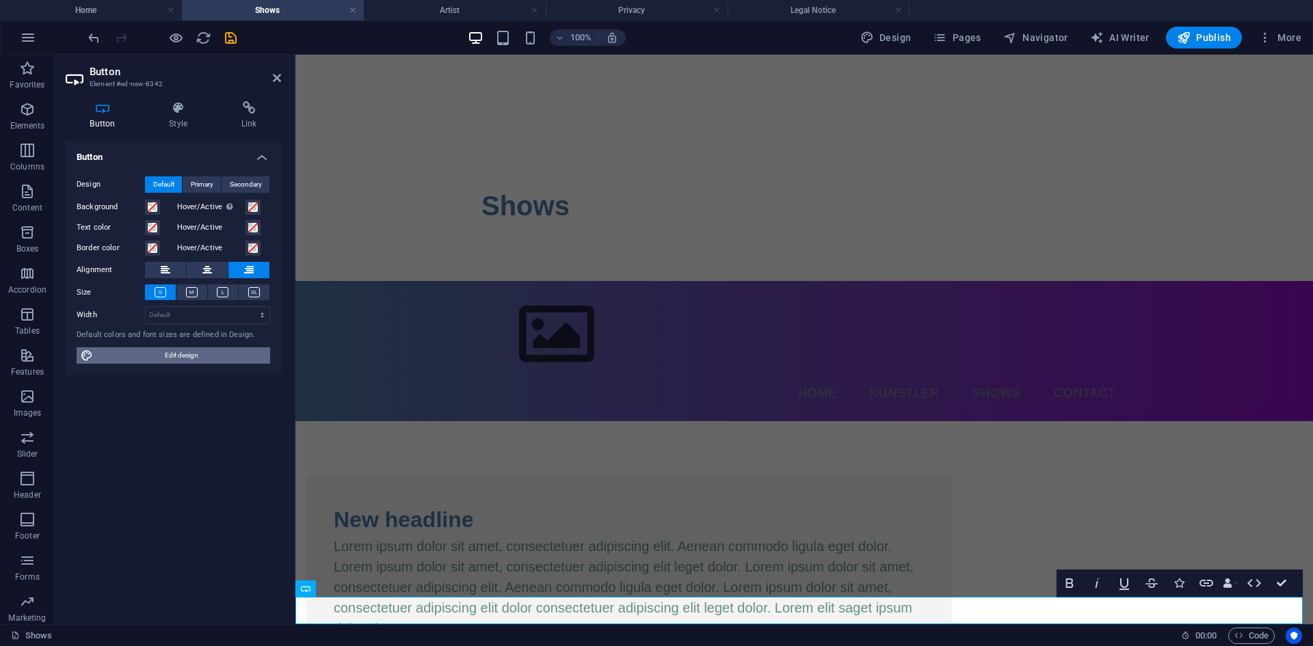
click at [204, 360] on span "Edit design" at bounding box center [181, 355] width 169 height 16
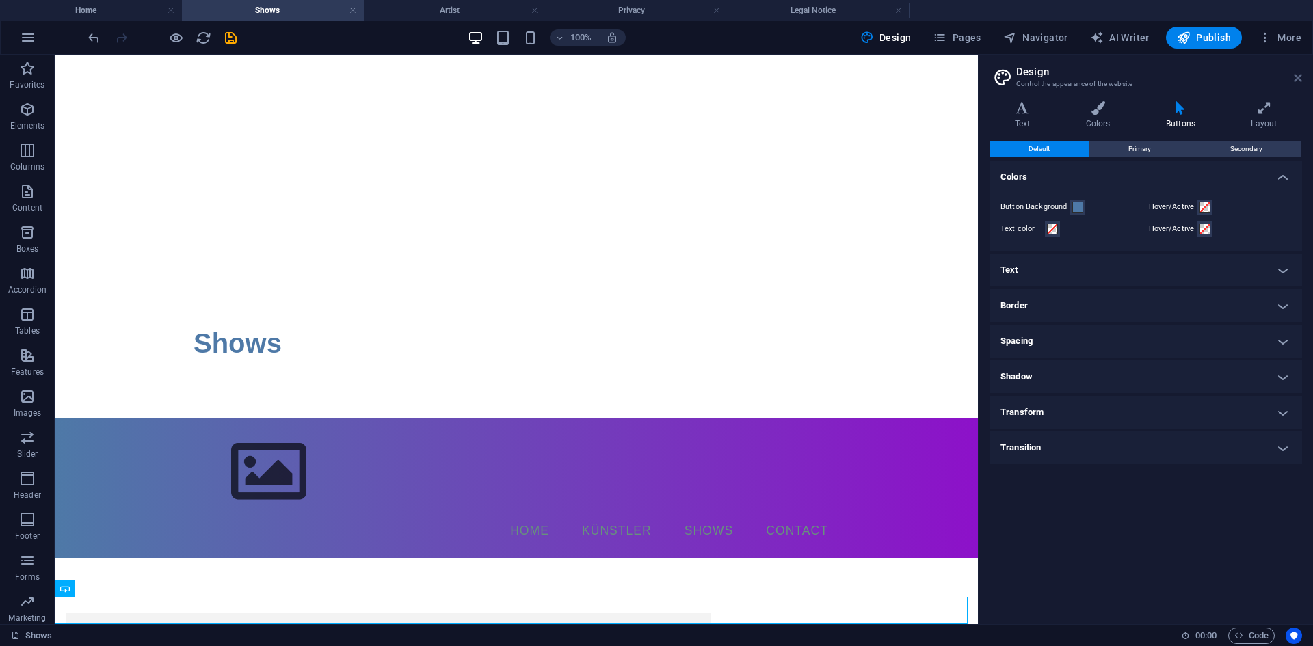
drag, startPoint x: 1301, startPoint y: 77, endPoint x: 1130, endPoint y: 185, distance: 201.3
click at [1301, 77] on icon at bounding box center [1298, 77] width 8 height 11
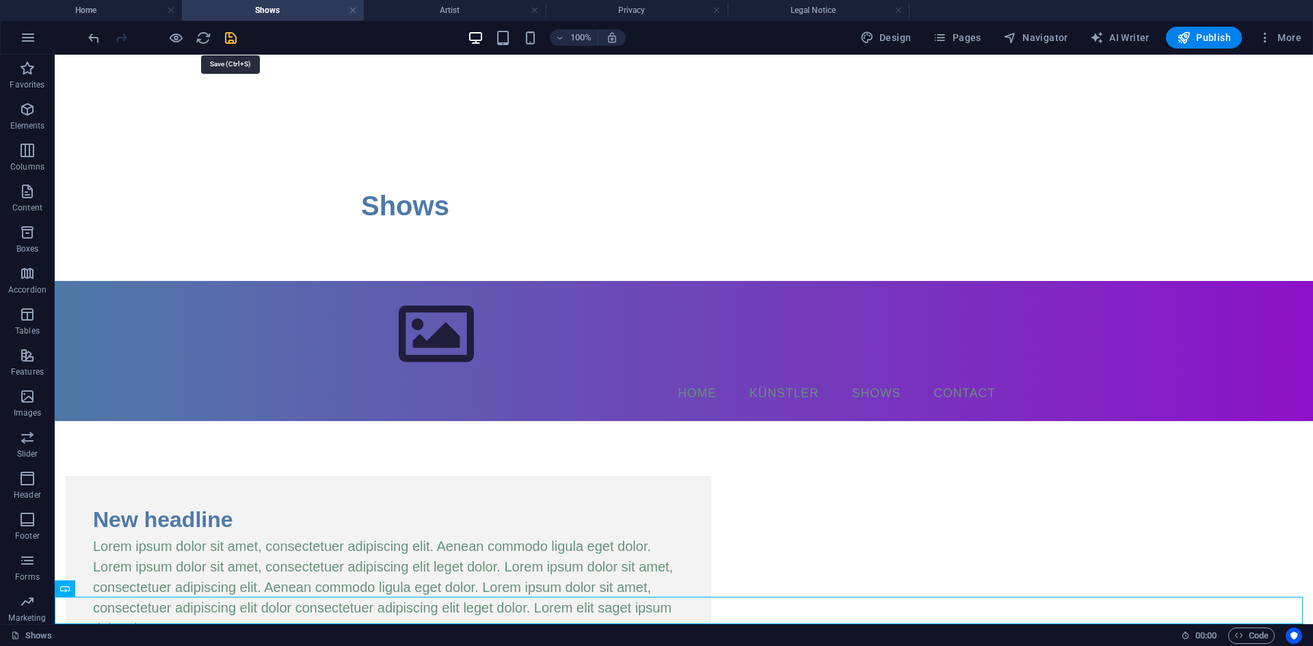
click at [235, 38] on icon "save" at bounding box center [231, 38] width 16 height 16
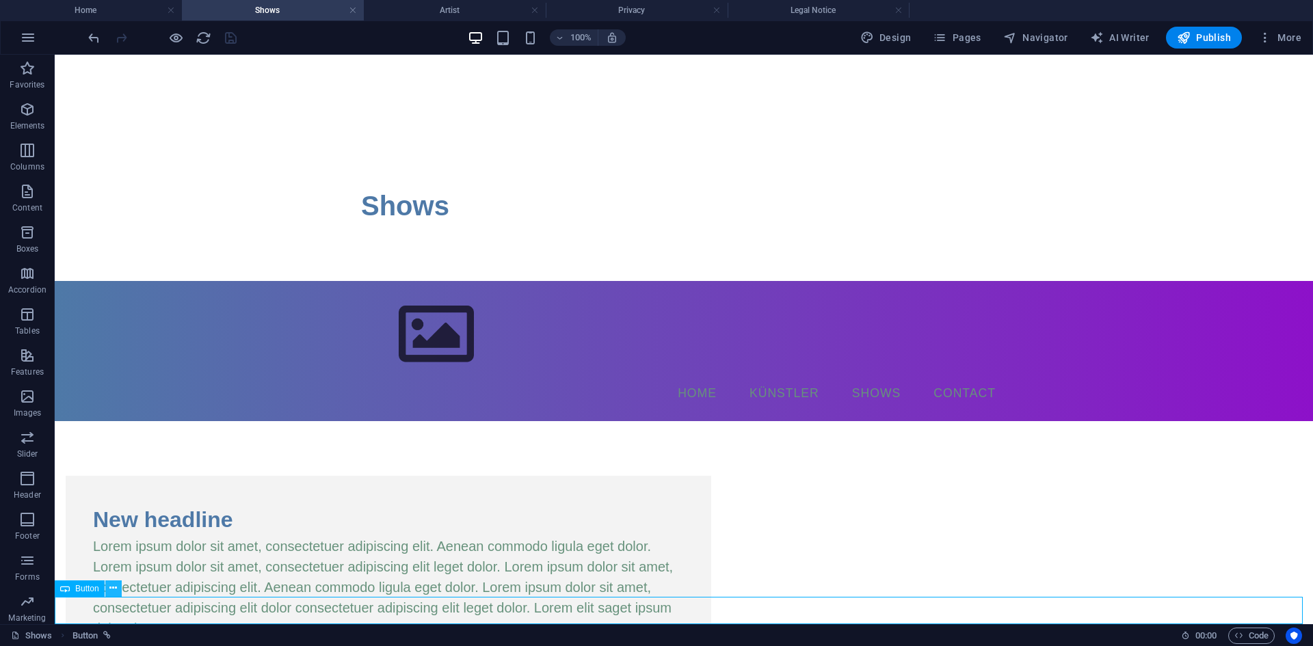
click at [110, 585] on icon at bounding box center [113, 588] width 8 height 14
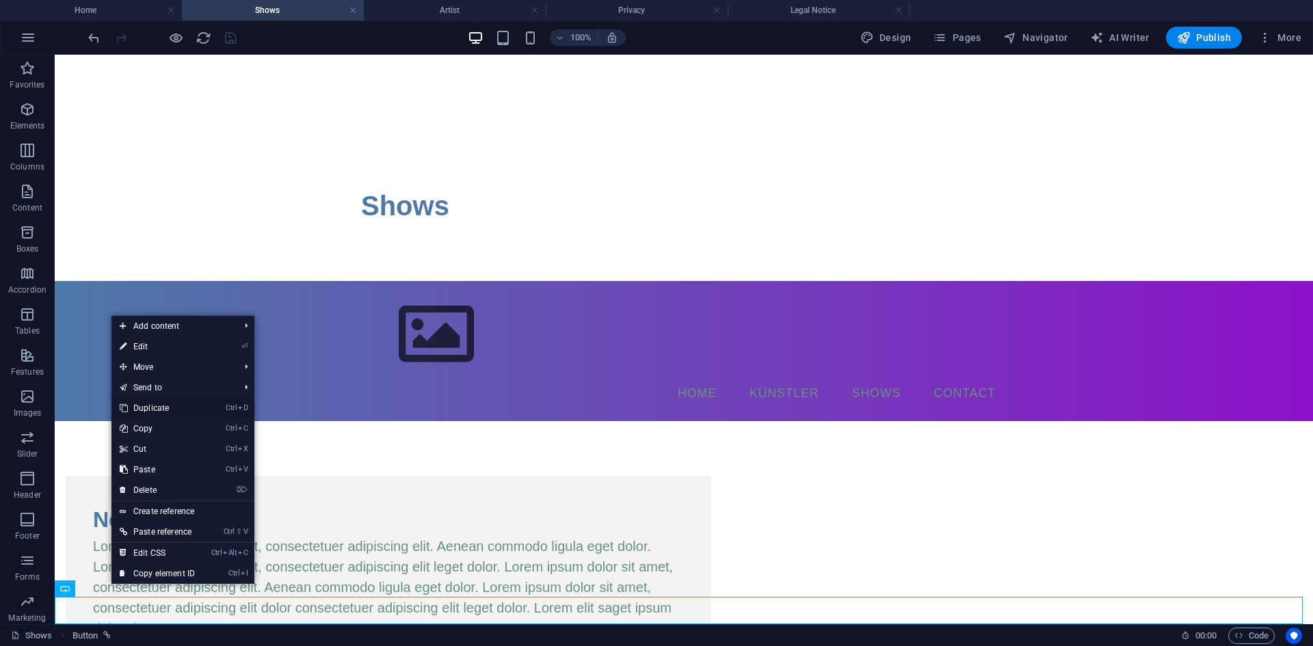
click at [185, 410] on link "Ctrl D Duplicate" at bounding box center [157, 408] width 92 height 21
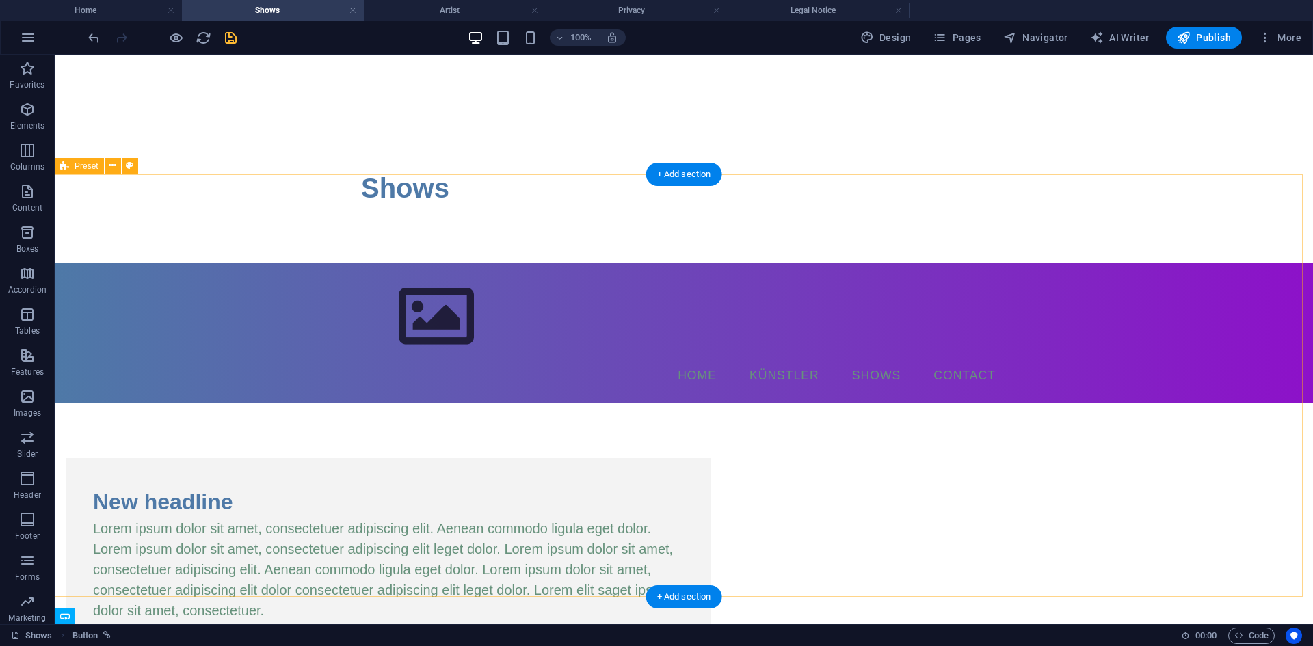
scroll to position [165, 0]
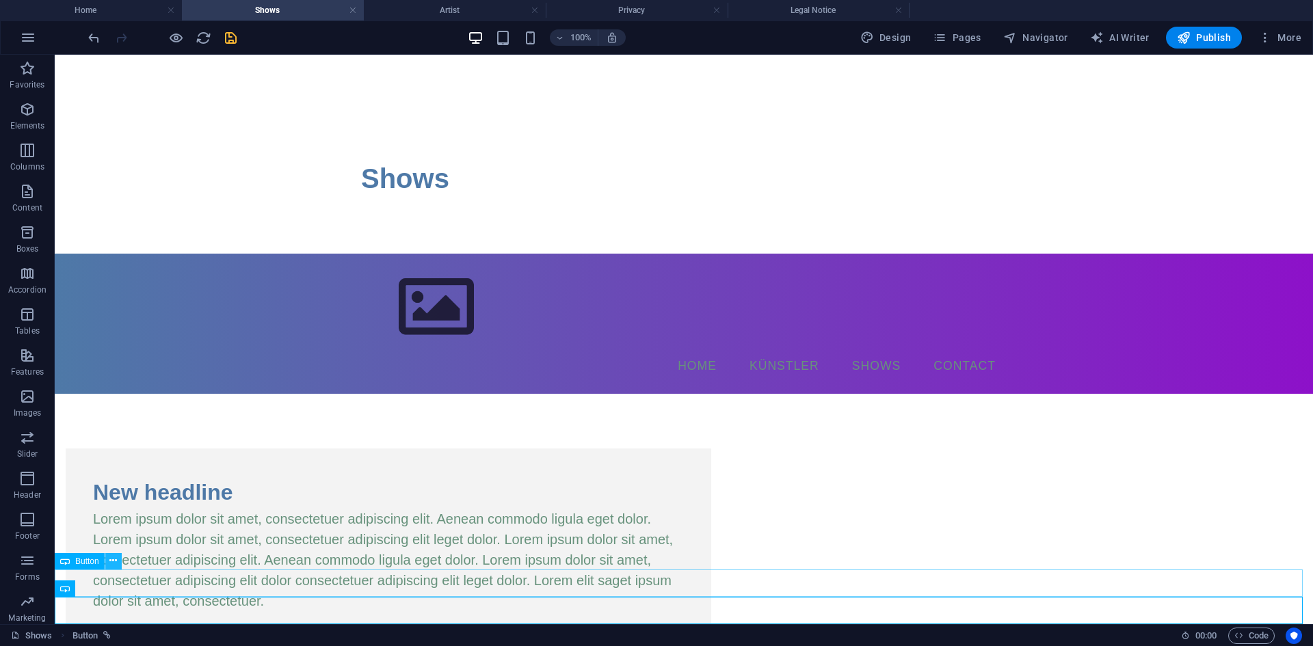
click at [115, 565] on icon at bounding box center [113, 561] width 8 height 14
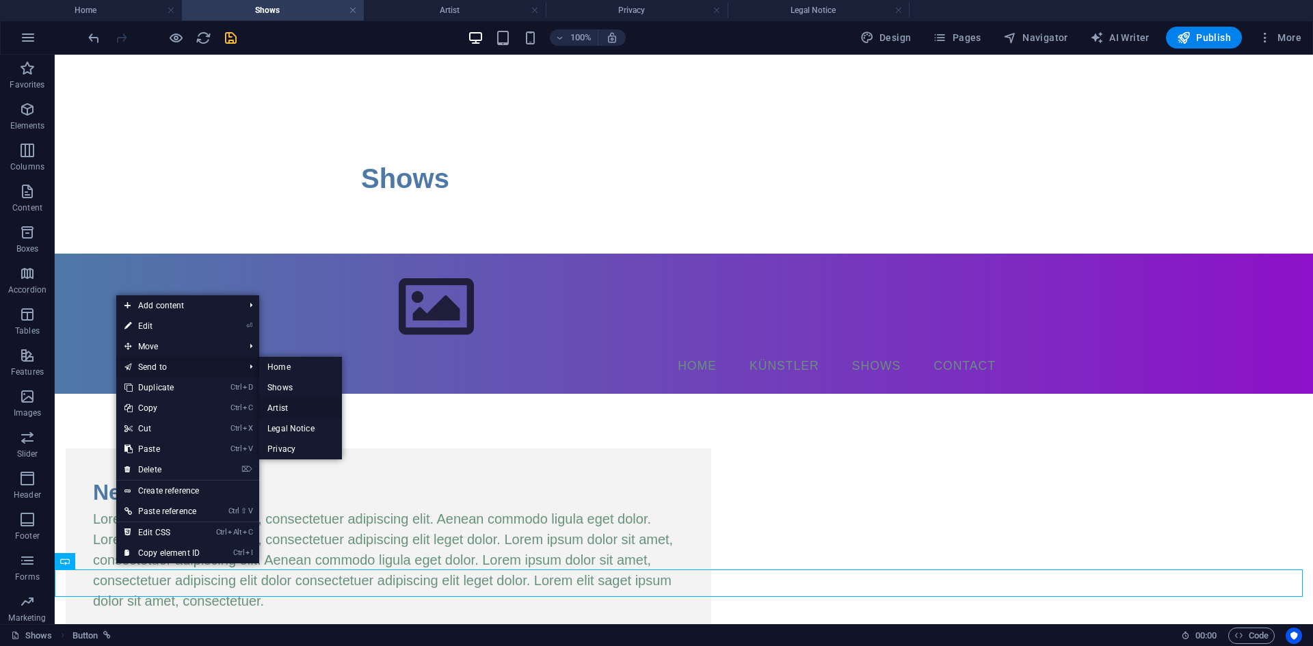
click at [282, 405] on link "Artist" at bounding box center [300, 408] width 83 height 21
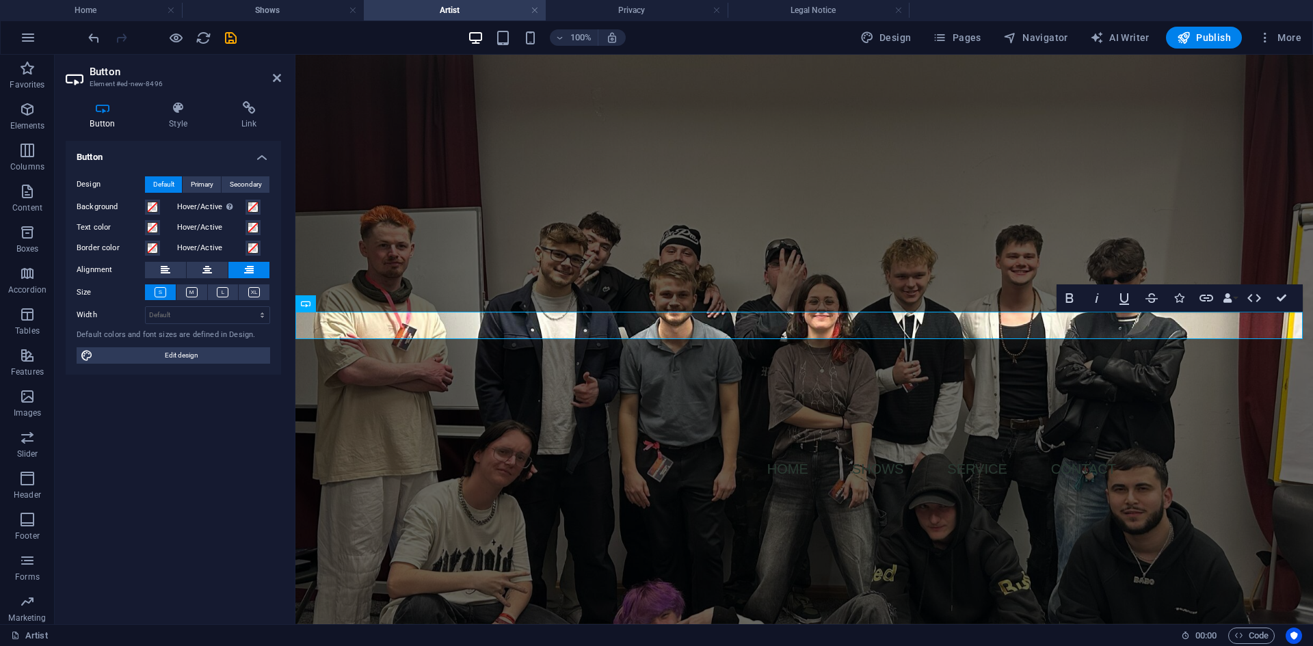
scroll to position [0, 0]
drag, startPoint x: 648, startPoint y: 330, endPoint x: 488, endPoint y: 323, distance: 160.2
click at [552, 498] on div "Impressum" at bounding box center [803, 511] width 1017 height 27
drag, startPoint x: 359, startPoint y: 321, endPoint x: 352, endPoint y: 314, distance: 10.2
click at [358, 498] on div "Impressum" at bounding box center [803, 511] width 1017 height 27
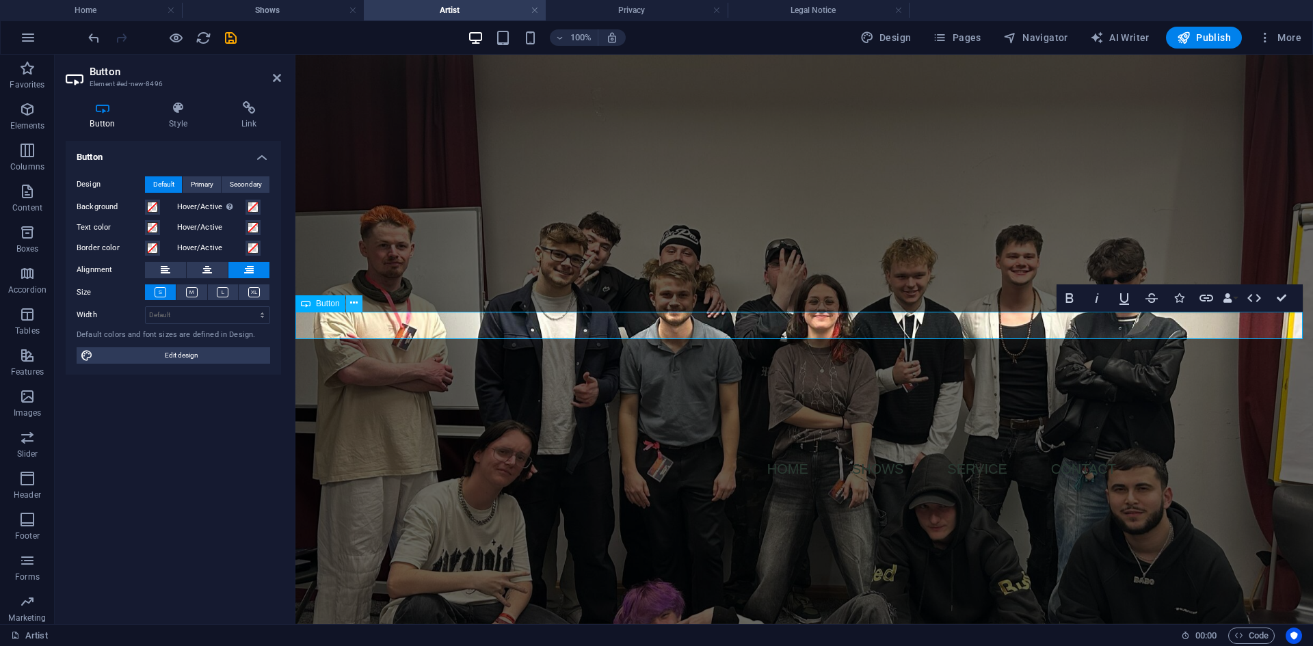
click at [351, 302] on icon at bounding box center [354, 303] width 8 height 14
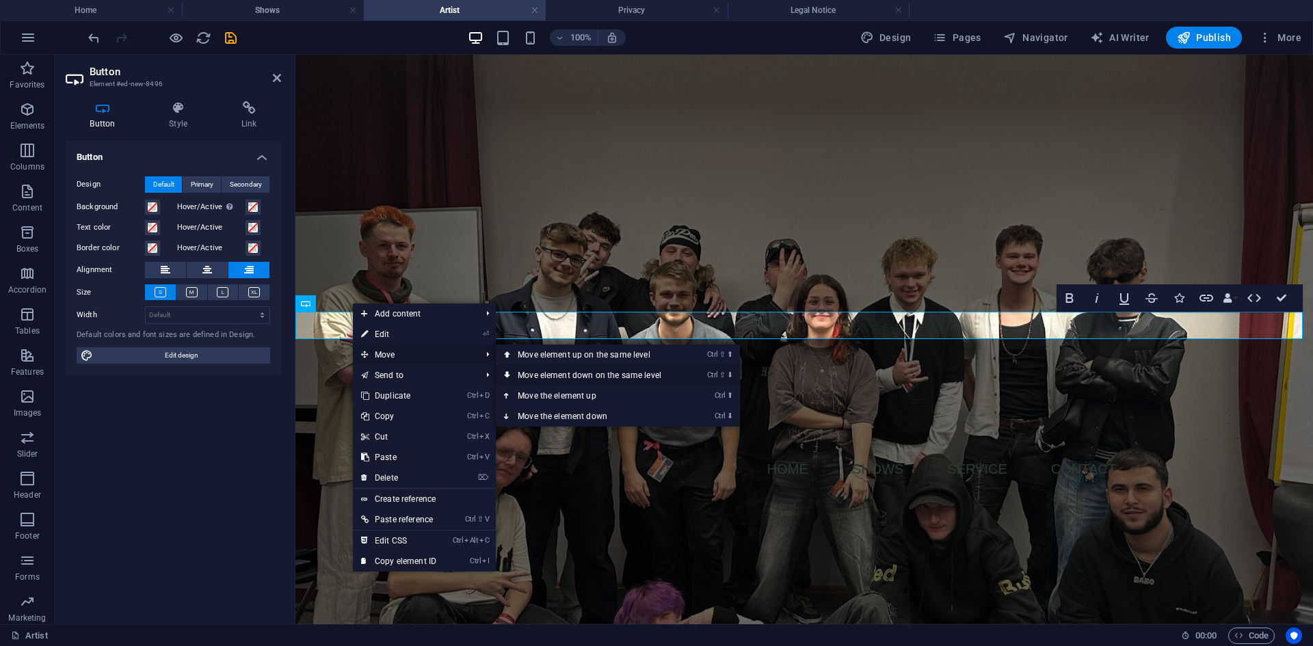
click at [518, 374] on link "Ctrl ⇧ ⬇ Move element down on the same level" at bounding box center [592, 375] width 193 height 21
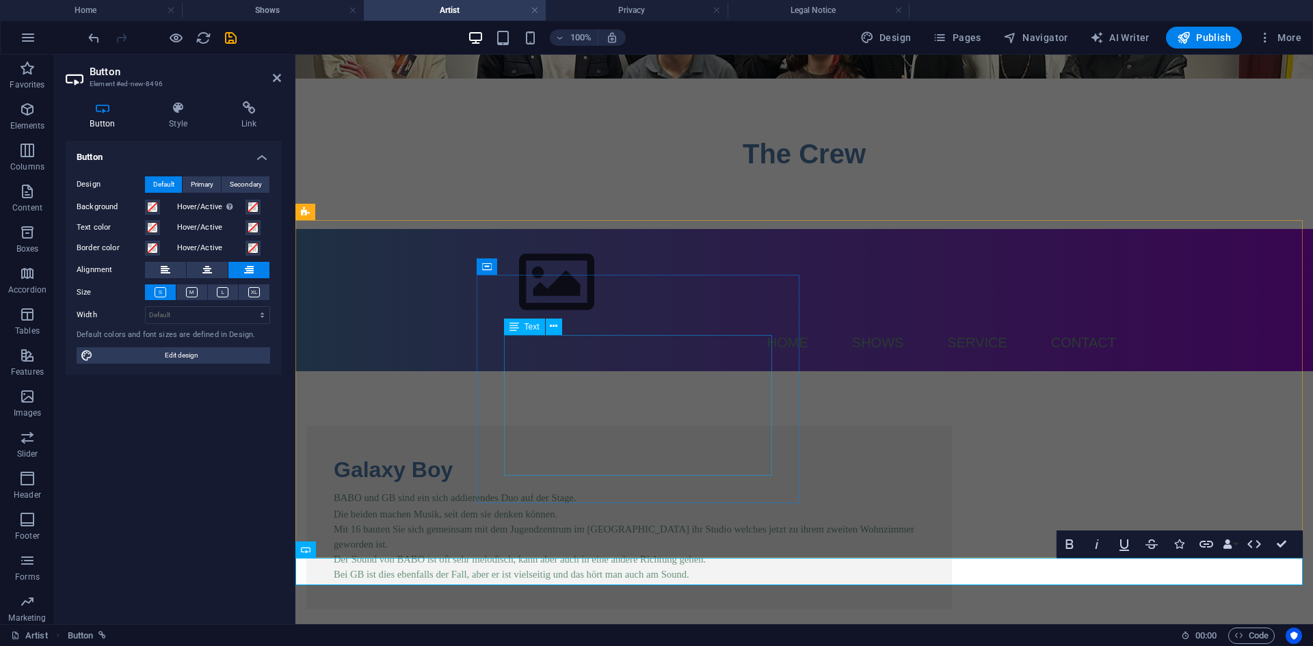
scroll to position [324, 0]
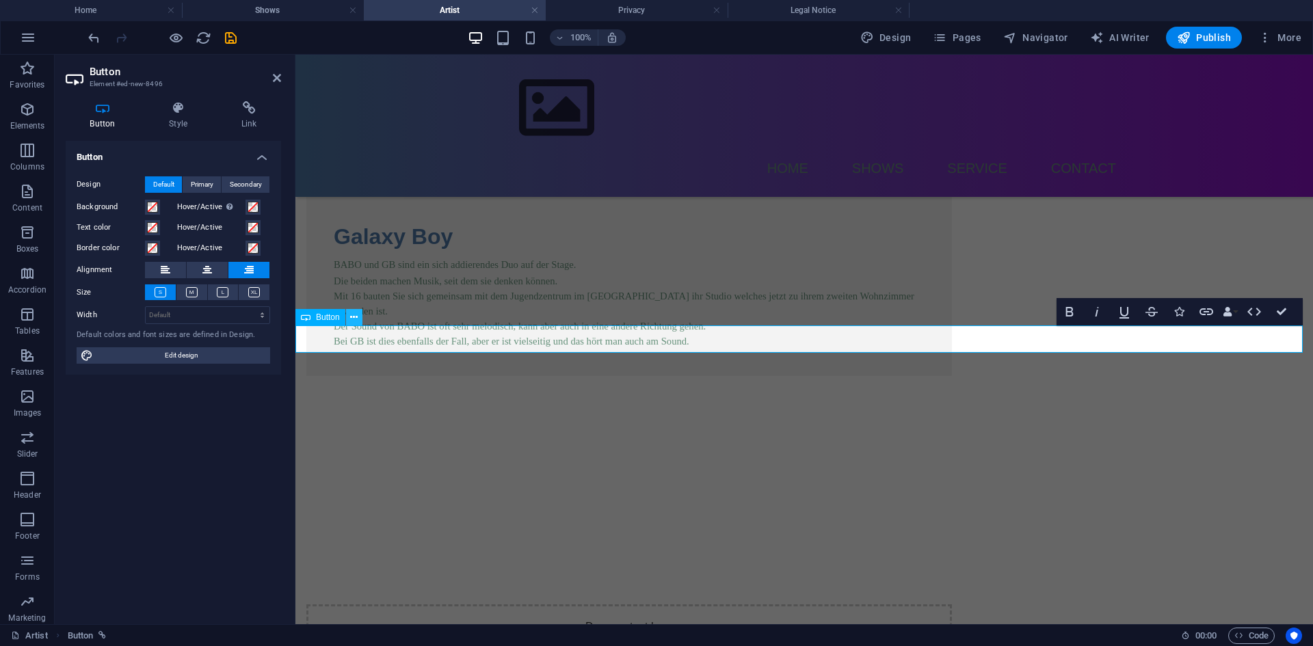
click at [354, 321] on icon at bounding box center [354, 317] width 8 height 14
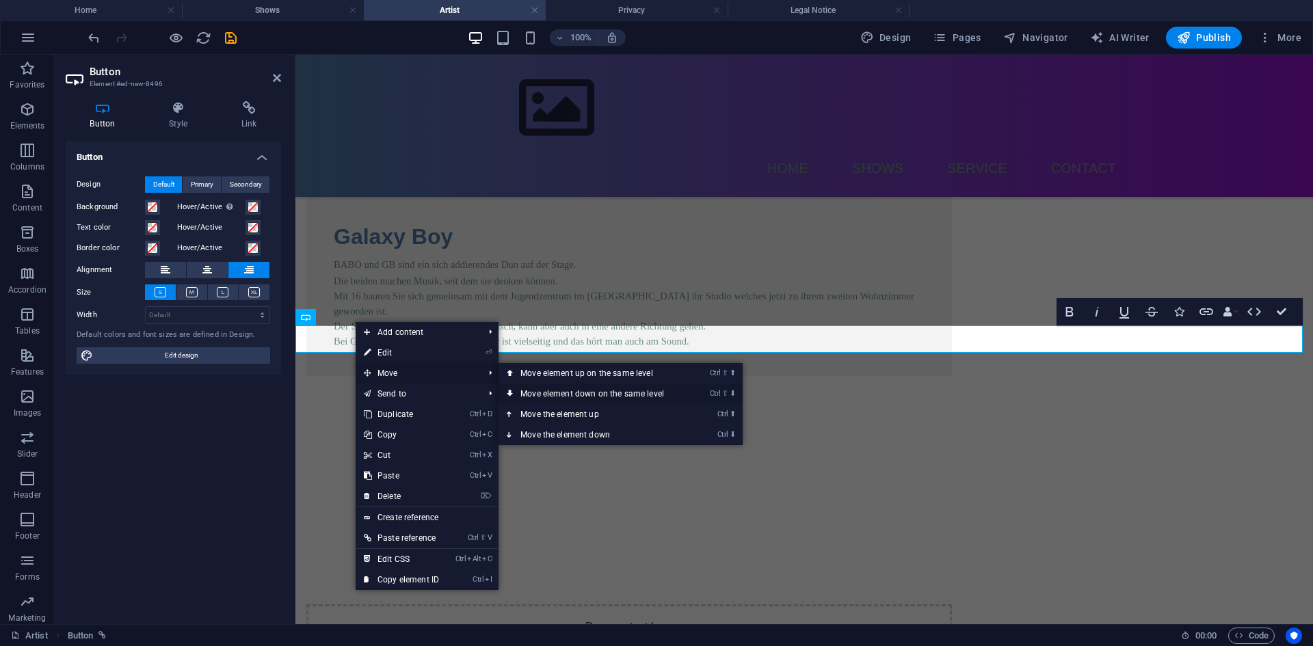
click at [511, 388] on icon at bounding box center [510, 394] width 7 height 21
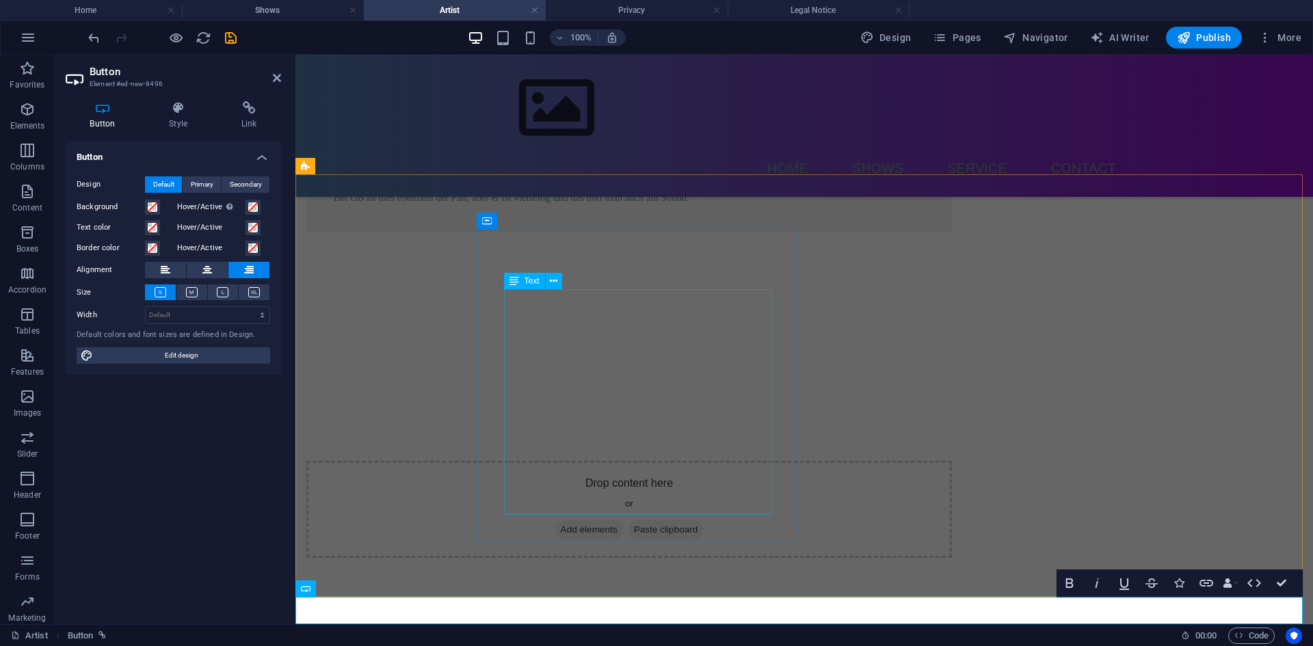
scroll to position [475, 0]
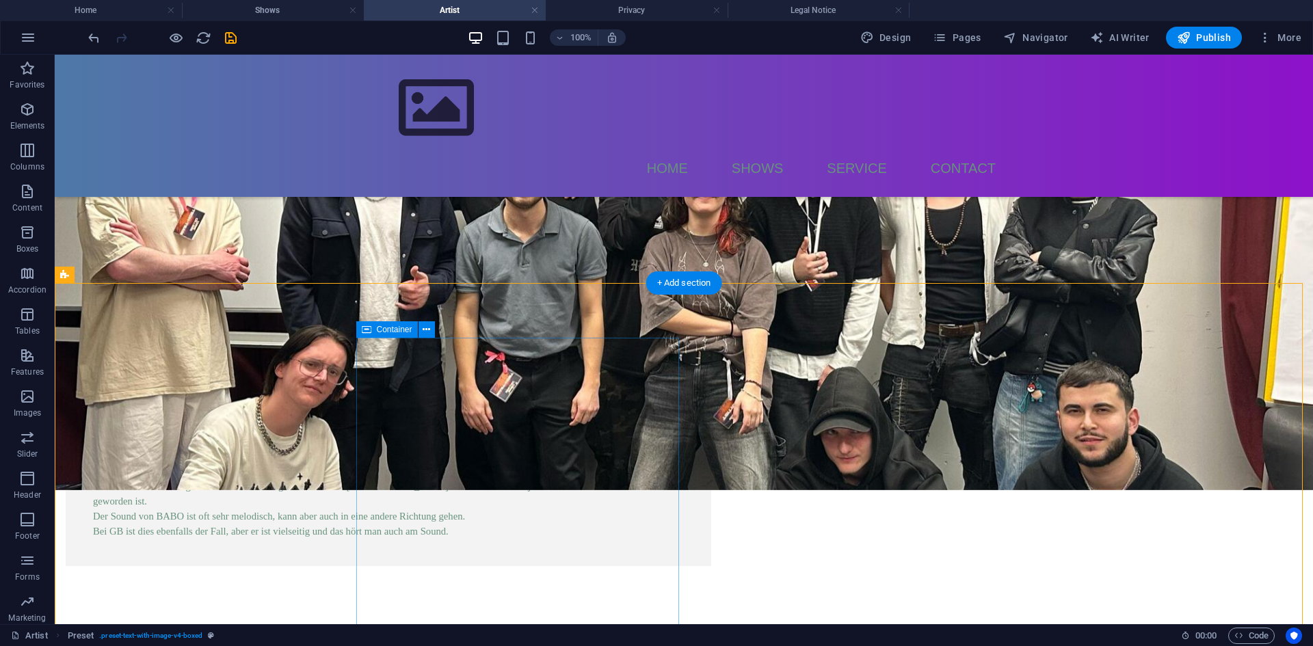
scroll to position [133, 0]
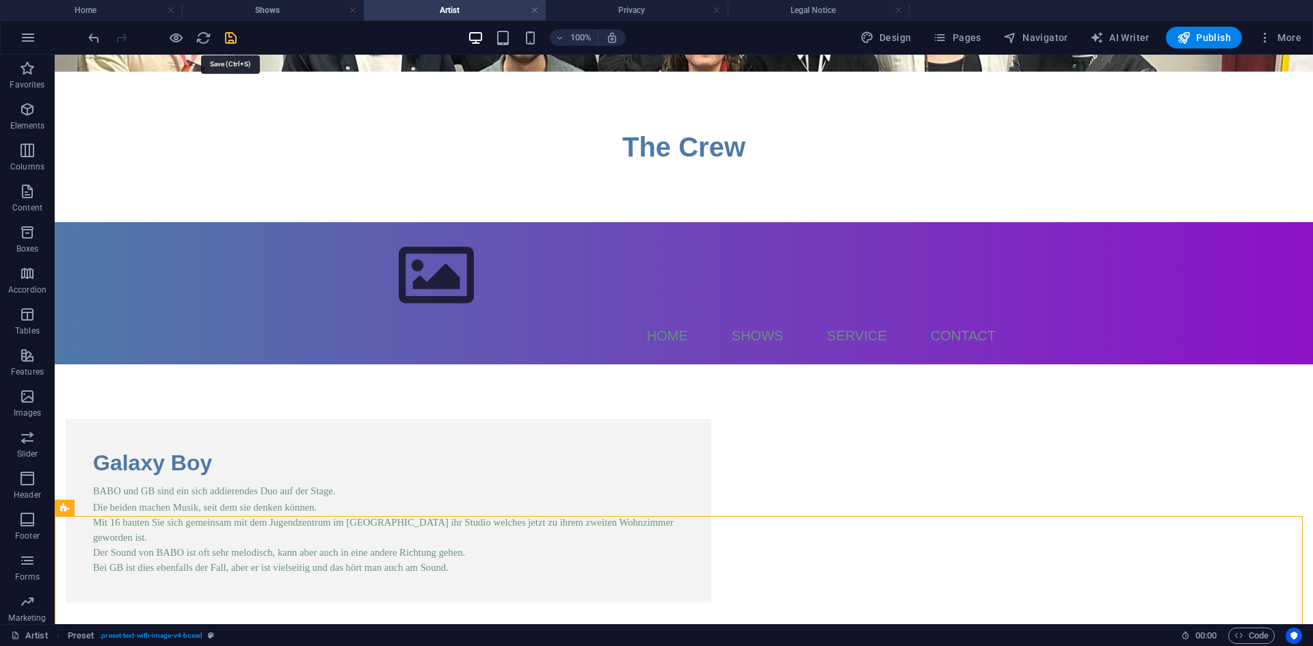
click at [236, 41] on icon "save" at bounding box center [231, 38] width 16 height 16
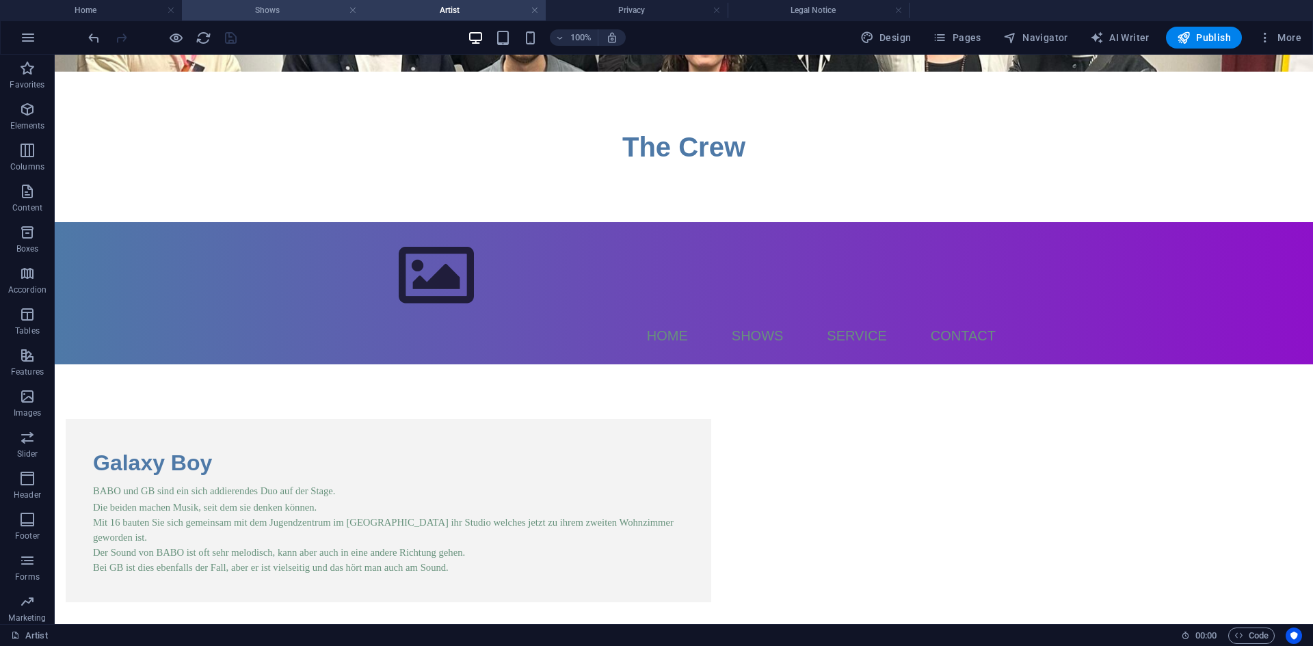
click at [299, 4] on h4 "Shows" at bounding box center [273, 10] width 182 height 15
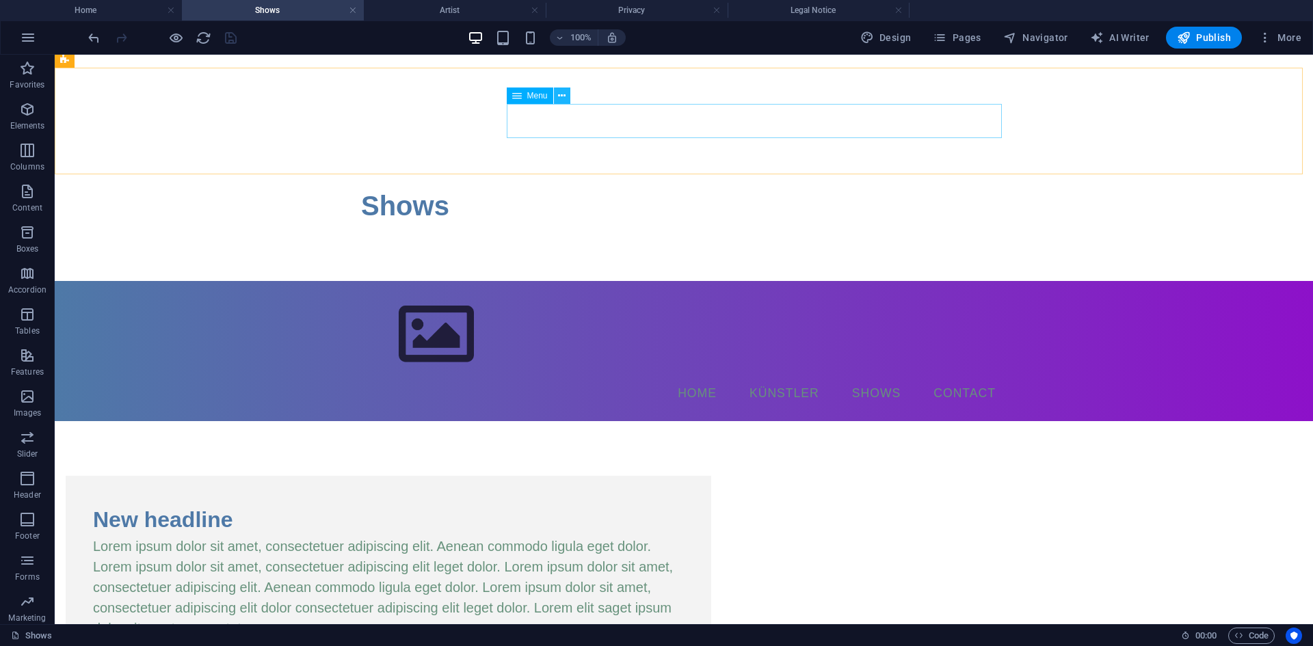
click at [562, 96] on icon at bounding box center [562, 96] width 8 height 14
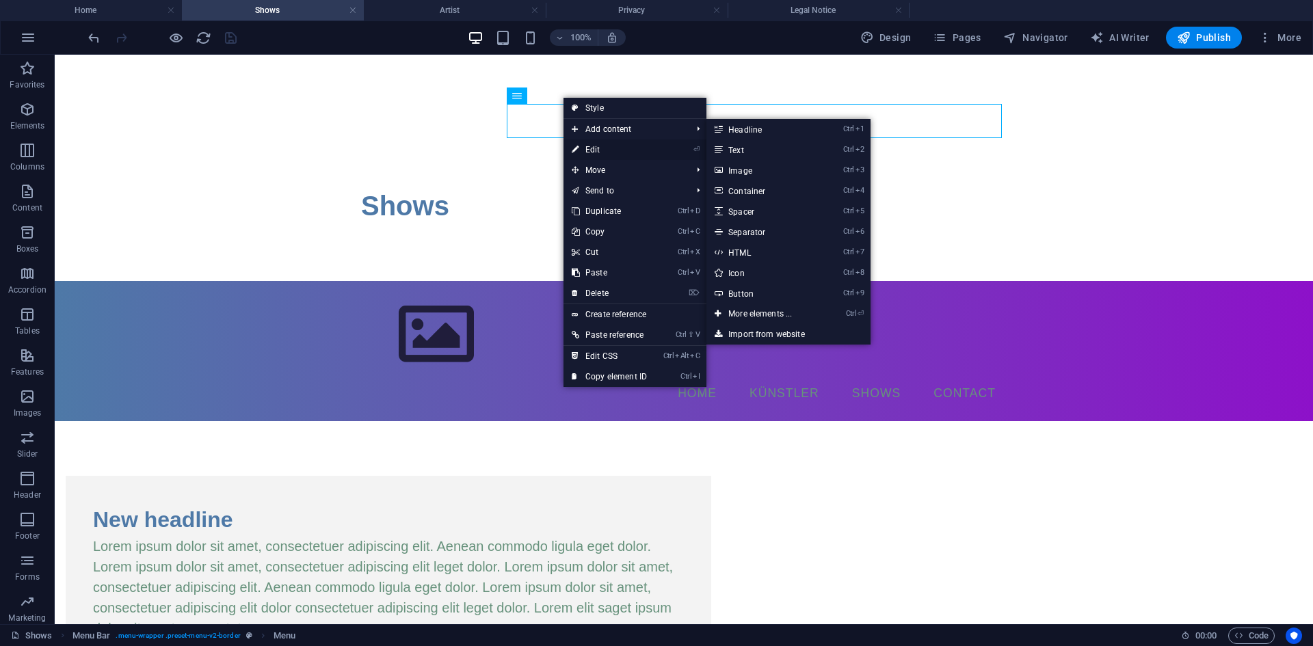
click at [606, 142] on link "⏎ Edit" at bounding box center [609, 149] width 92 height 21
select select
select select "2"
select select
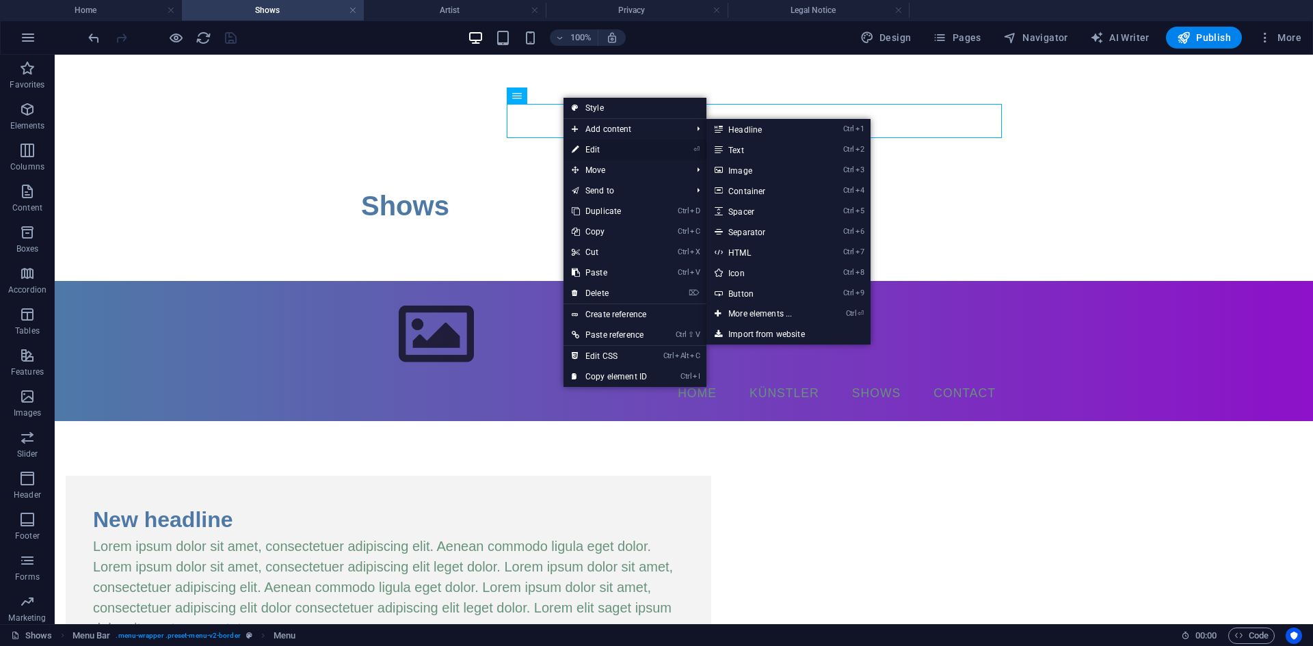
select select "3"
select select
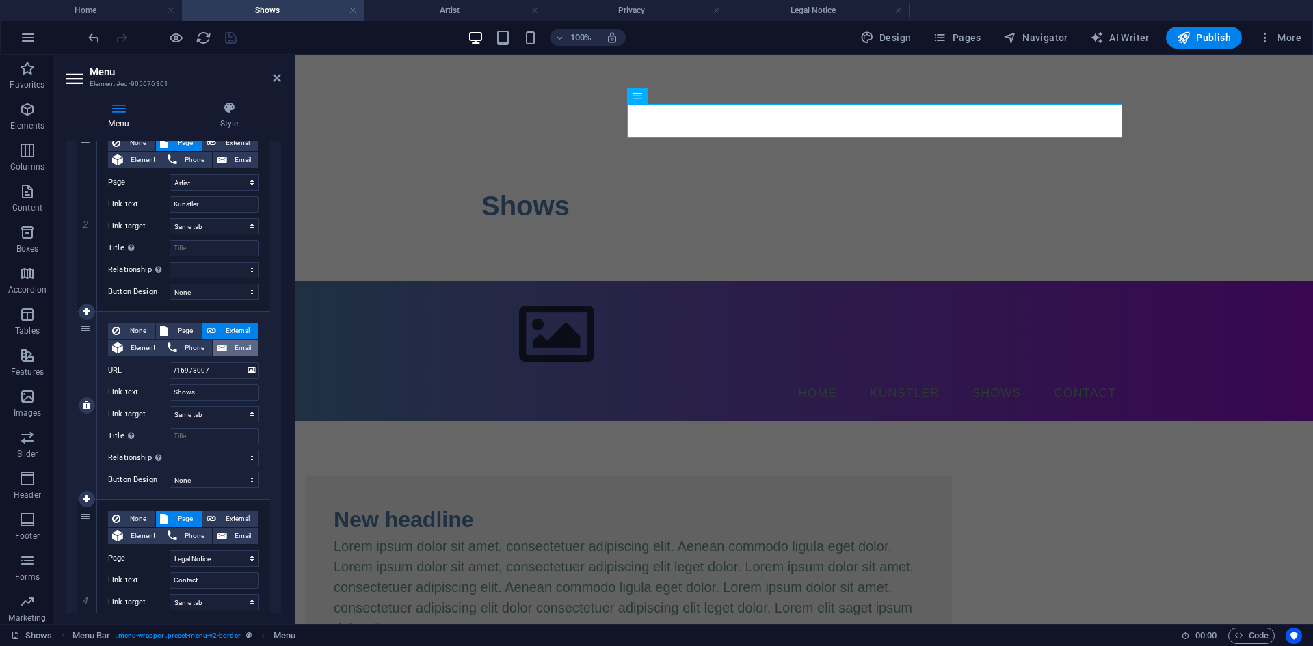
scroll to position [342, 0]
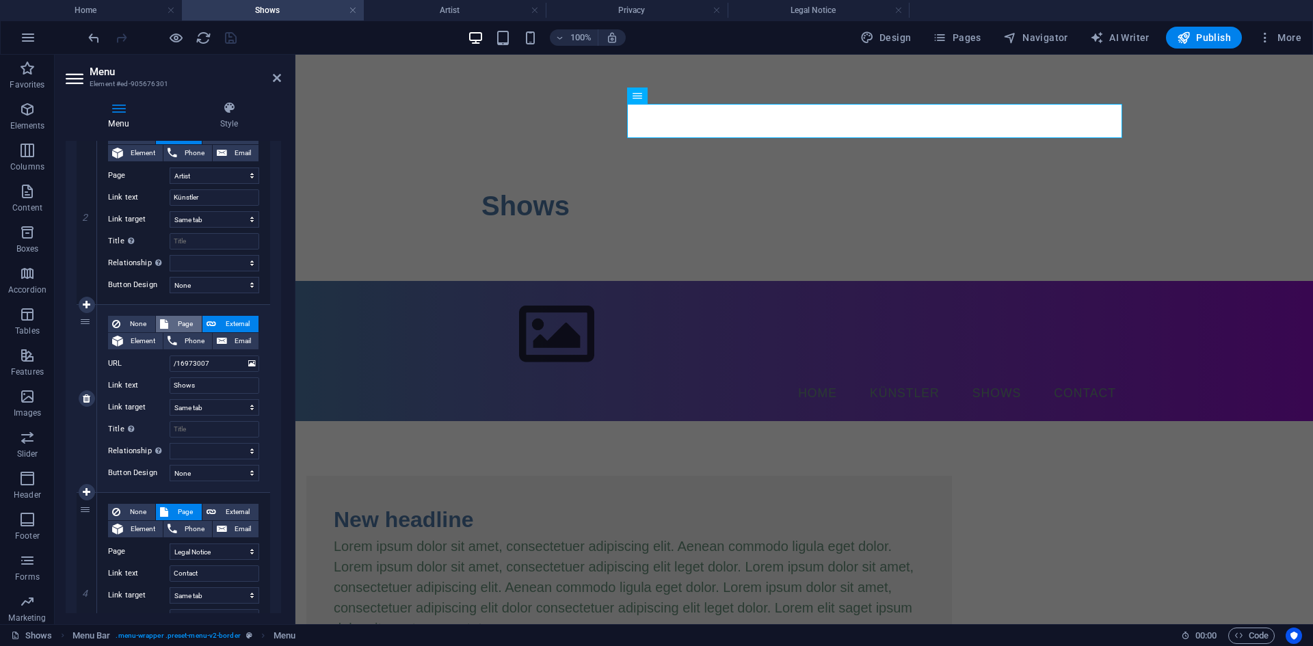
click at [178, 319] on span "Page" at bounding box center [184, 324] width 25 height 16
select select
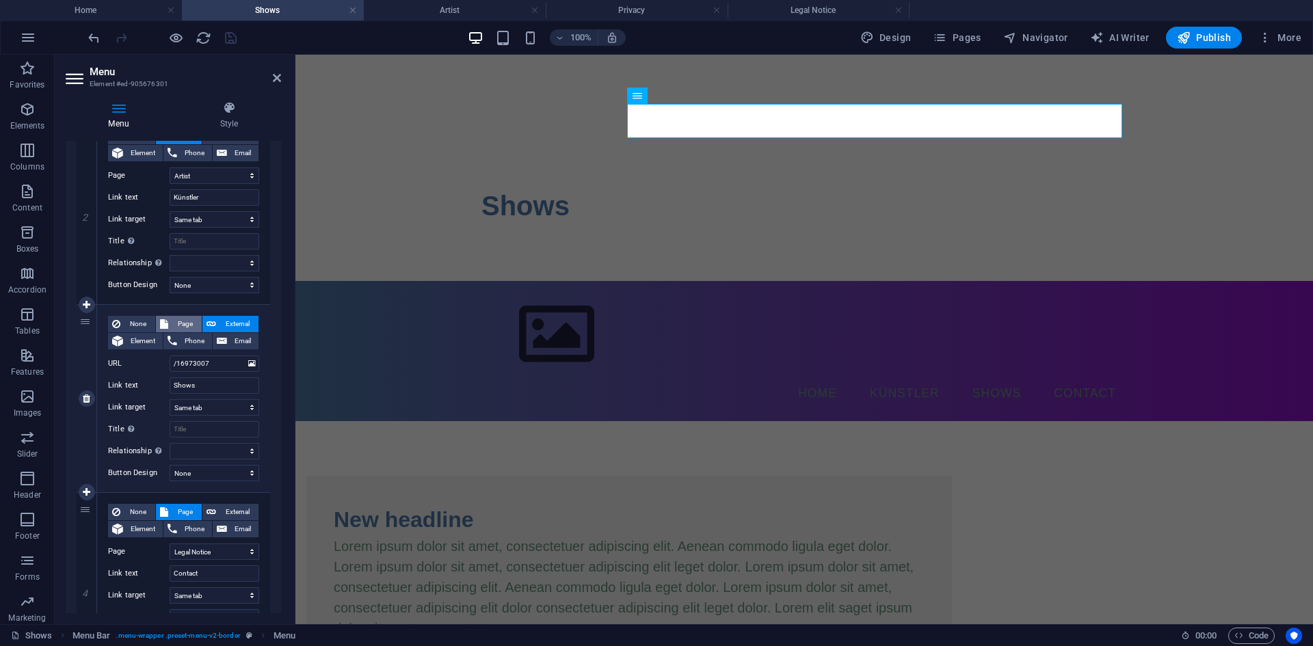
select select
click at [198, 358] on select "Home Shows Artist Legal Notice Privacy" at bounding box center [215, 364] width 90 height 16
select select "1"
click at [170, 356] on select "Home Shows Artist Legal Notice Privacy" at bounding box center [215, 364] width 90 height 16
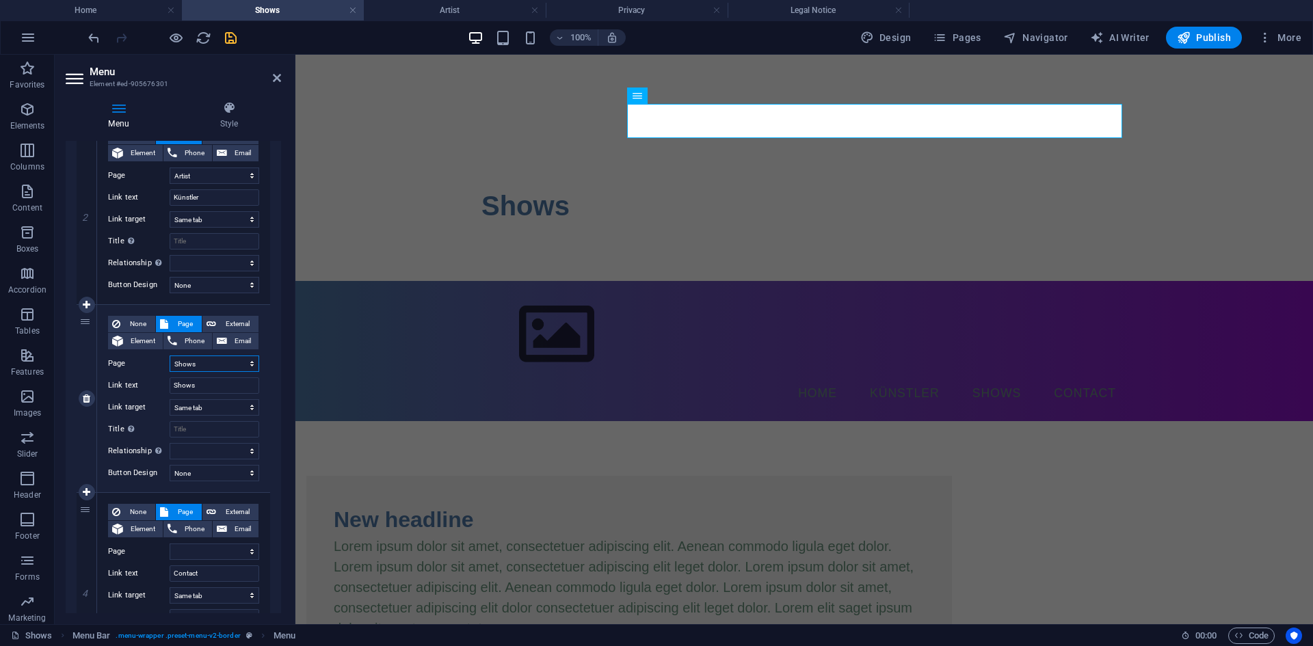
select select
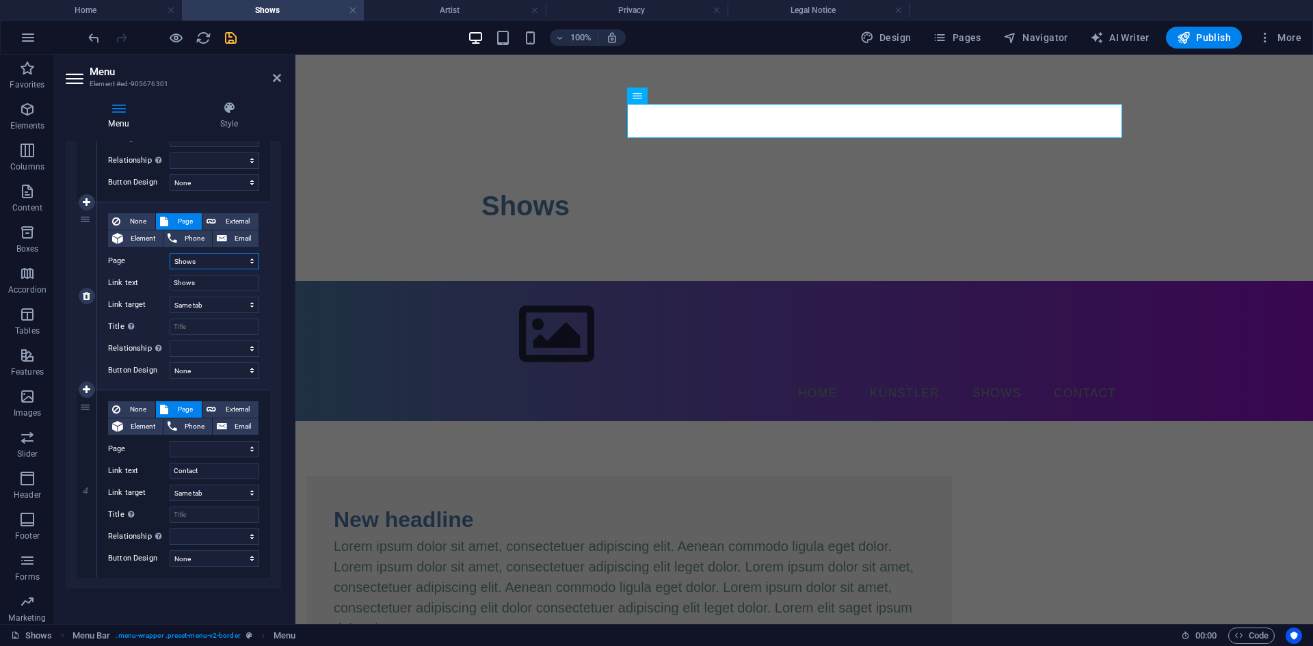
scroll to position [447, 0]
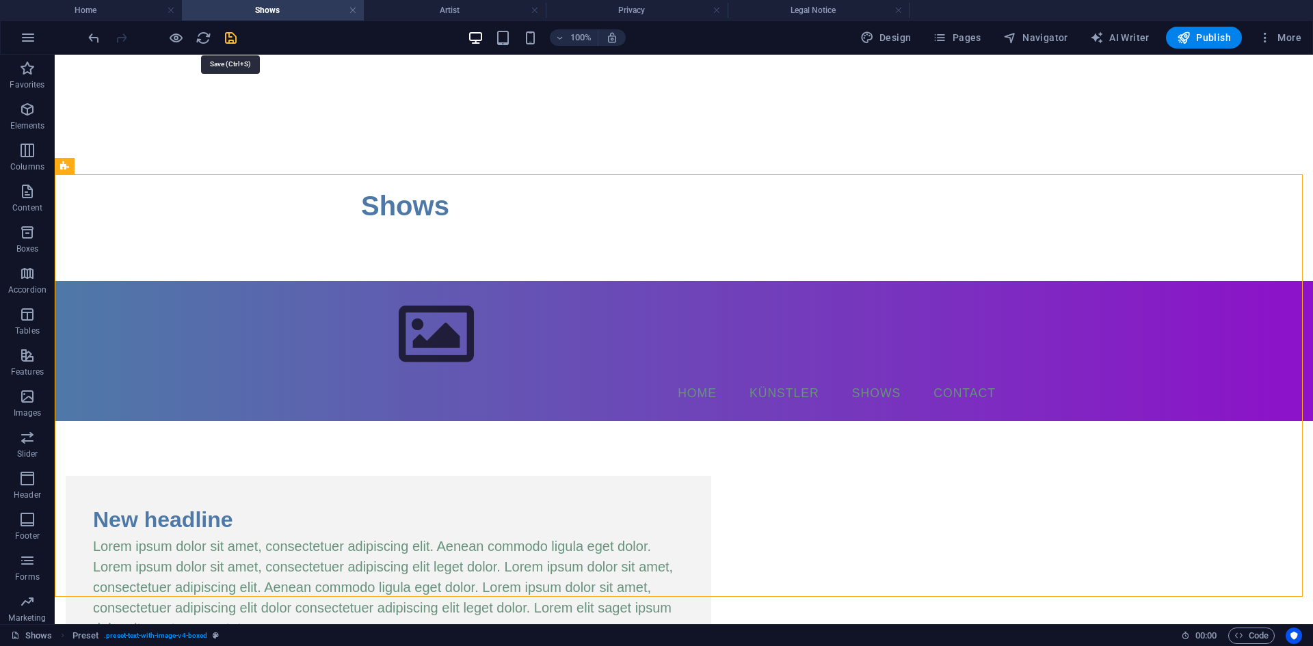
click at [228, 36] on icon "save" at bounding box center [231, 38] width 16 height 16
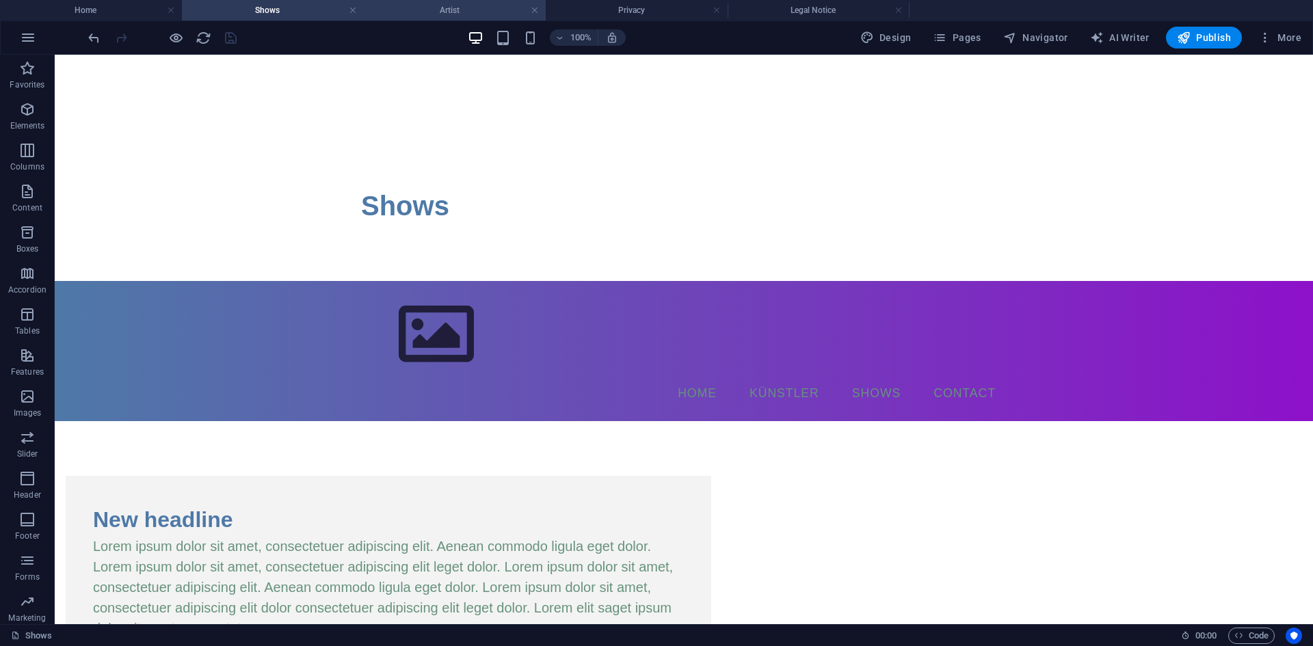
click at [414, 11] on h4 "Artist" at bounding box center [455, 10] width 182 height 15
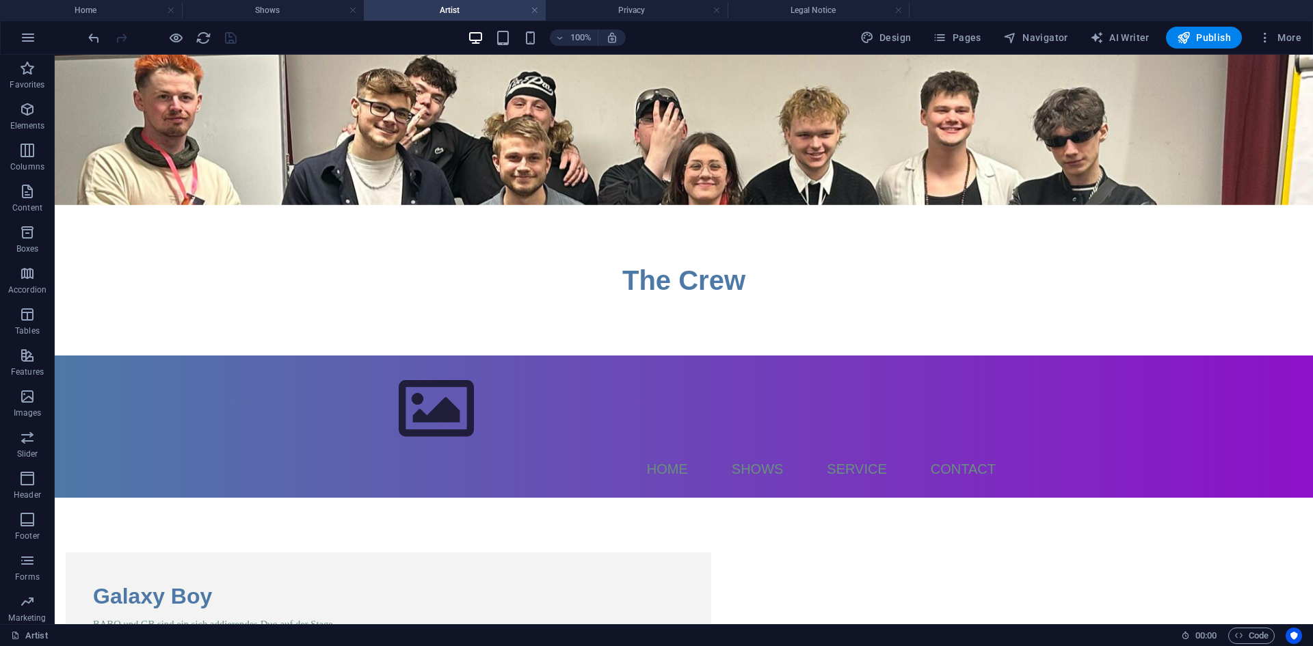
scroll to position [133, 0]
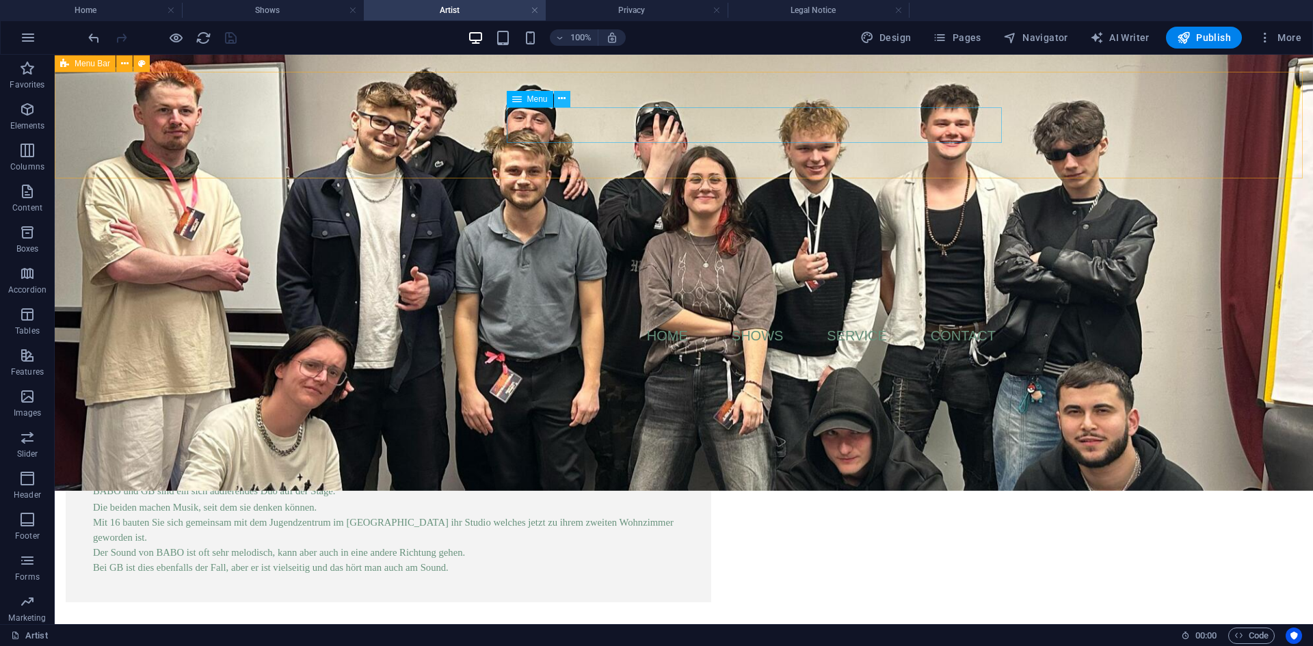
click at [561, 99] on icon at bounding box center [562, 99] width 8 height 14
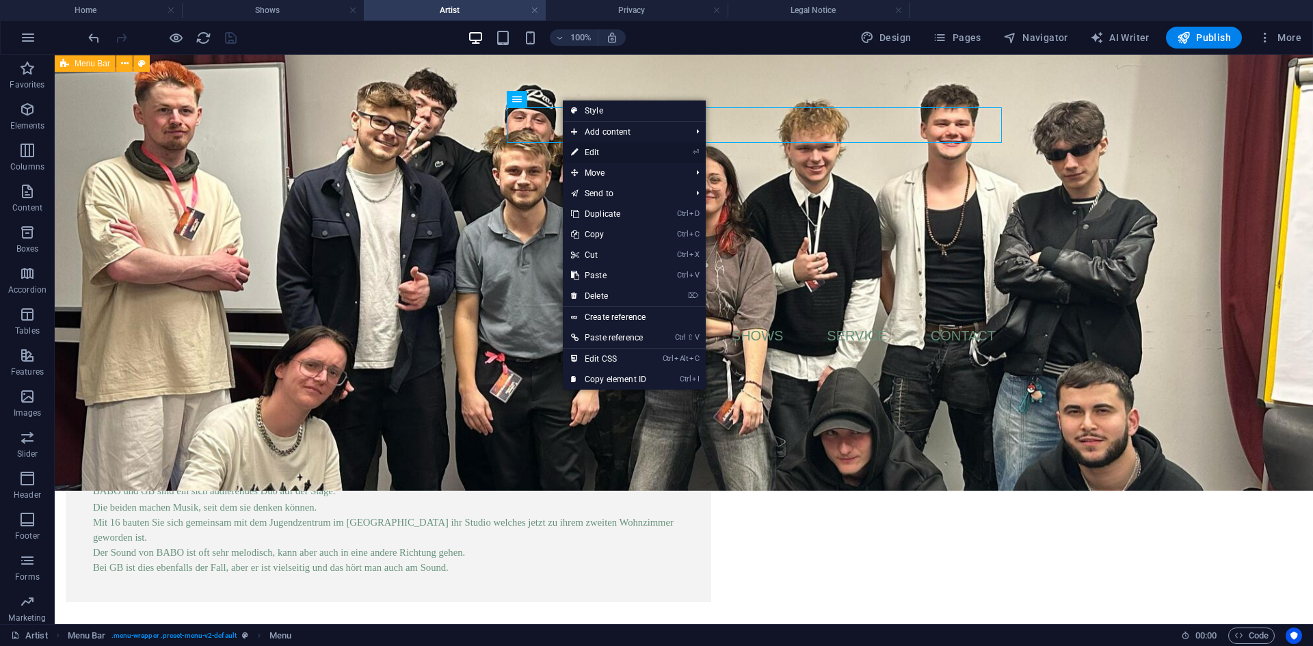
click at [600, 150] on link "⏎ Edit" at bounding box center [609, 152] width 92 height 21
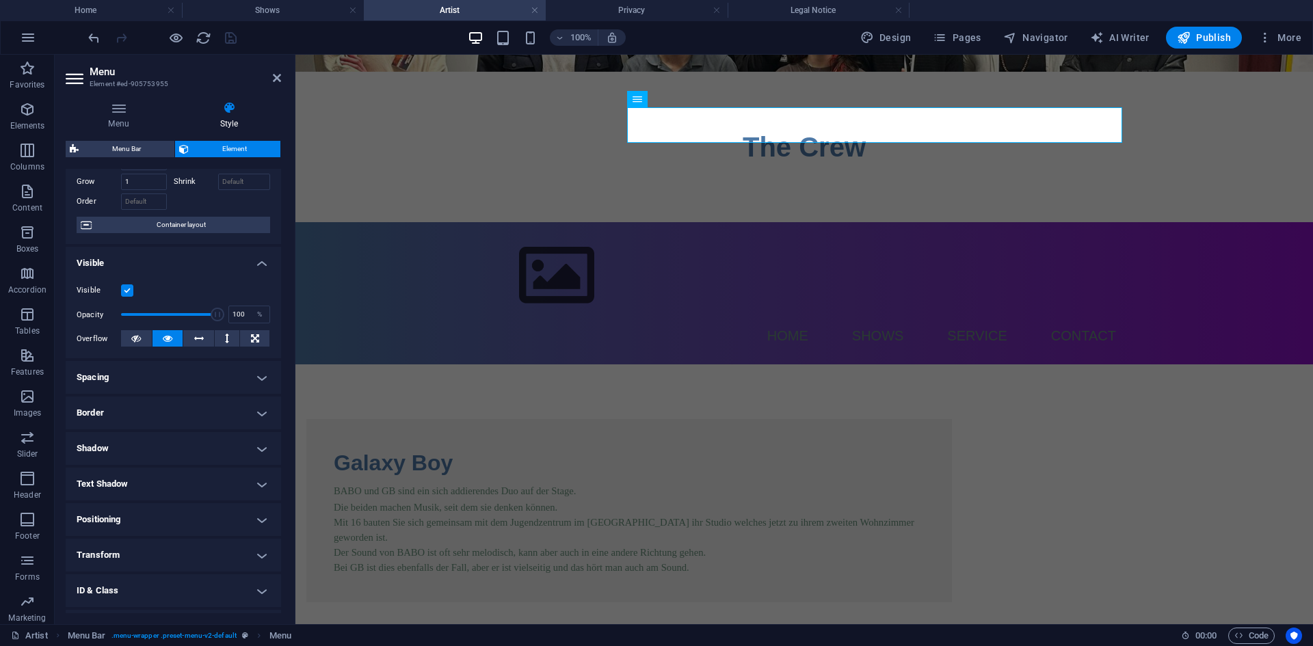
scroll to position [0, 0]
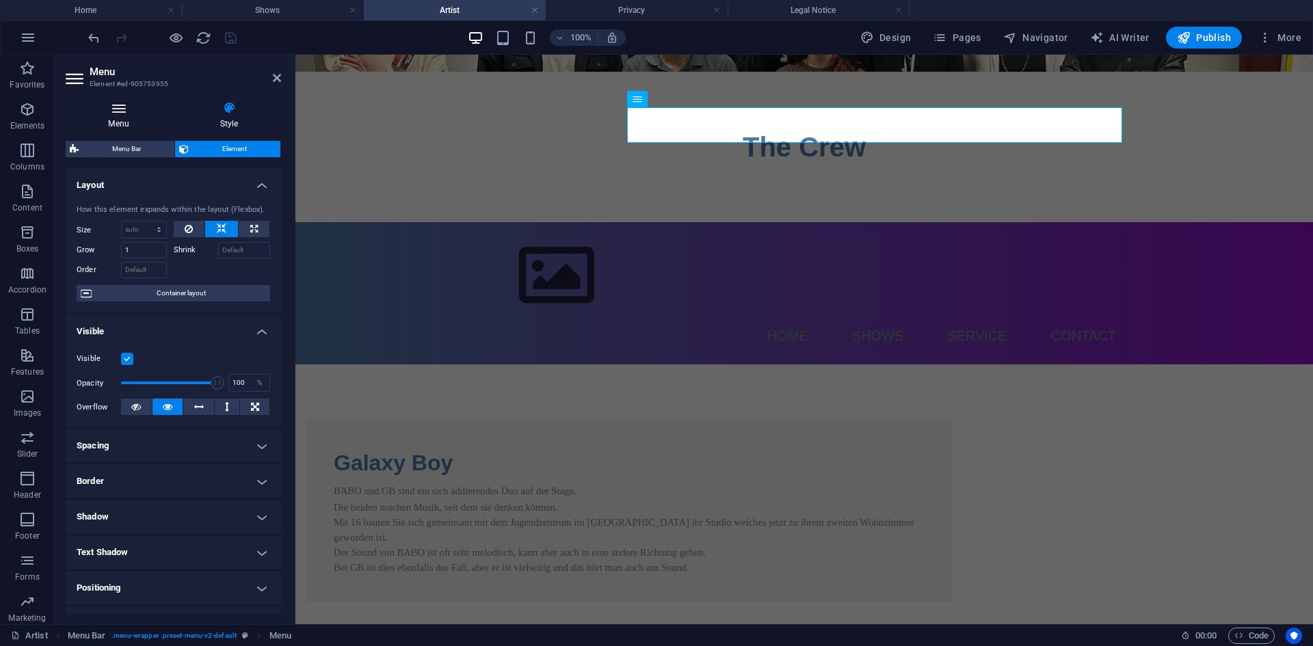
click at [130, 118] on h4 "Menu" at bounding box center [121, 115] width 111 height 29
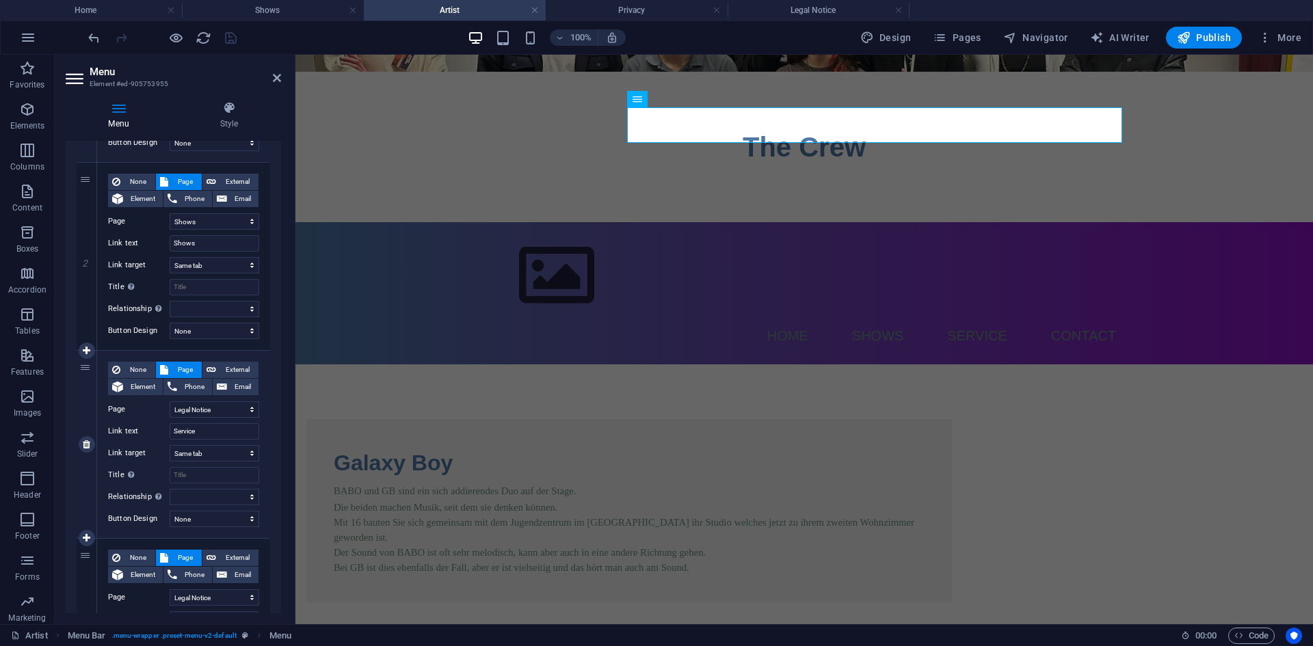
scroll to position [274, 0]
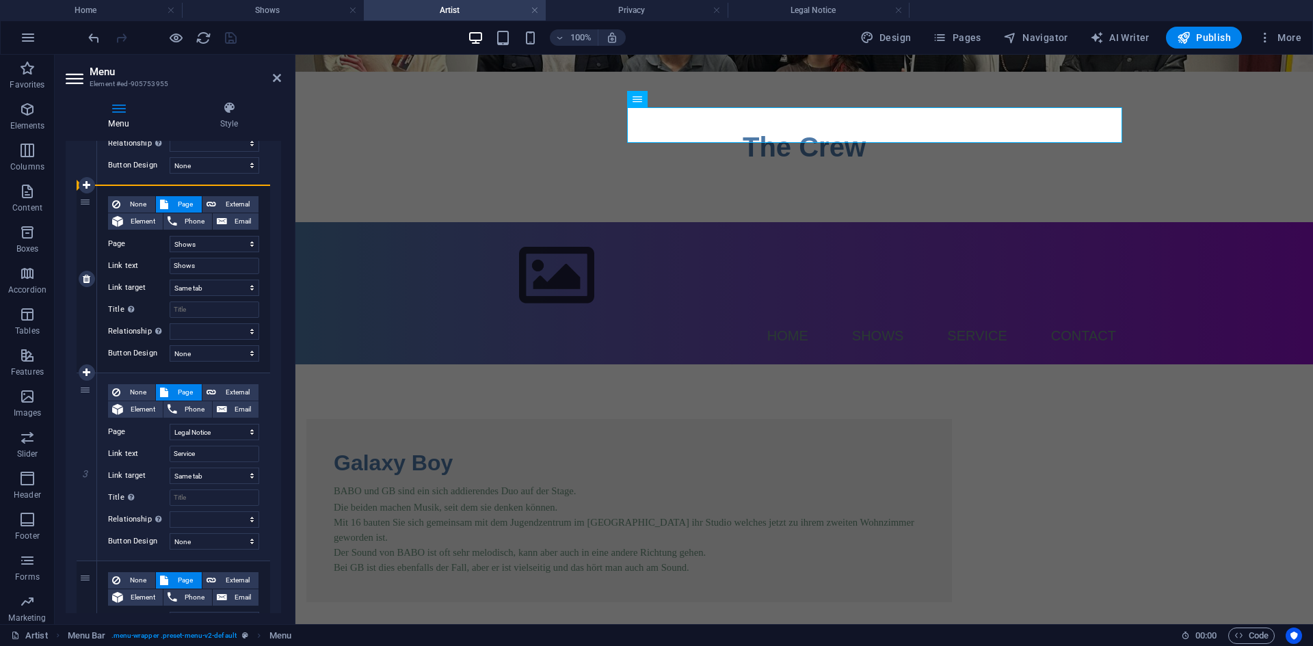
drag, startPoint x: 90, startPoint y: 390, endPoint x: 96, endPoint y: 217, distance: 173.1
click at [96, 217] on div "1 None Page External Element Phone Email Page Home Shows Artist Legal Notice Pr…" at bounding box center [174, 373] width 194 height 752
select select
type input "Service"
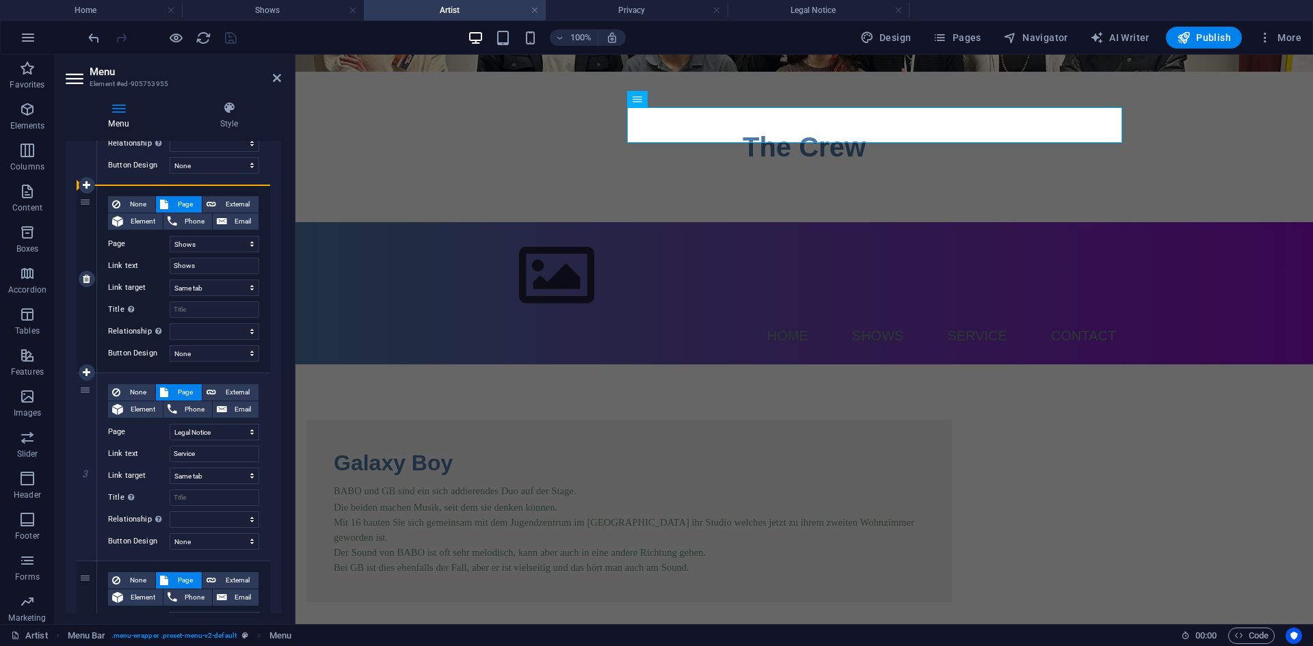
select select
select select "1"
type input "Shows"
select select
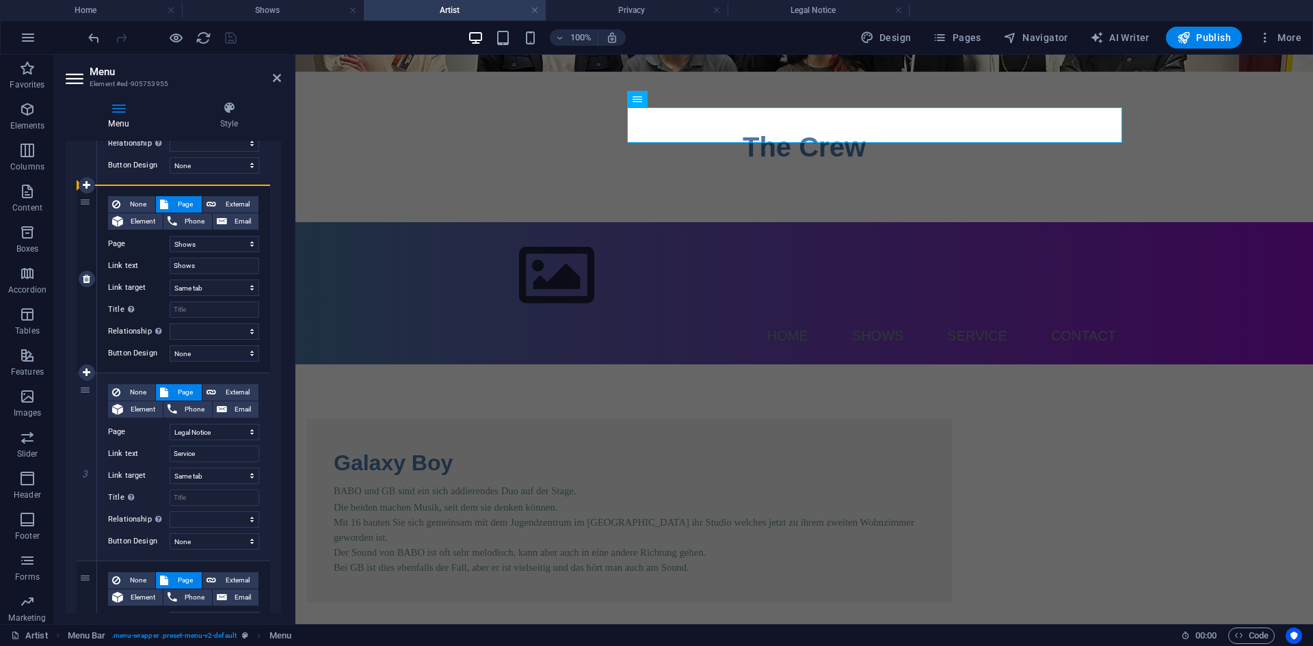
select select
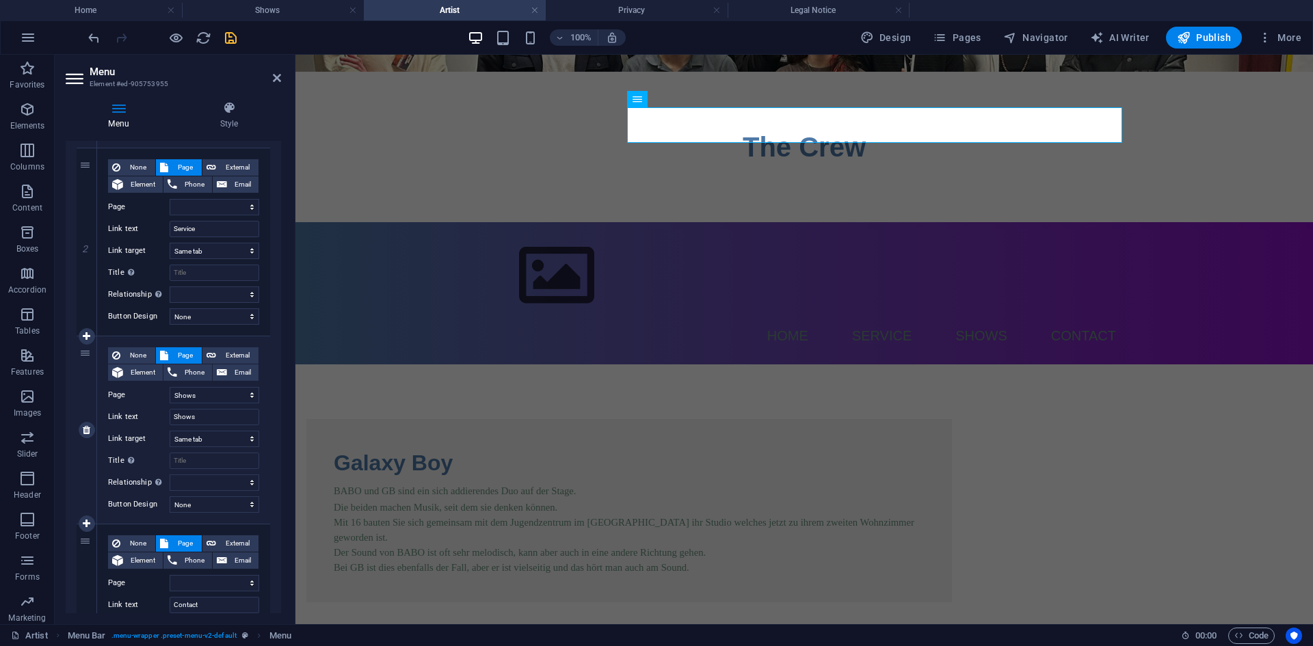
scroll to position [242, 0]
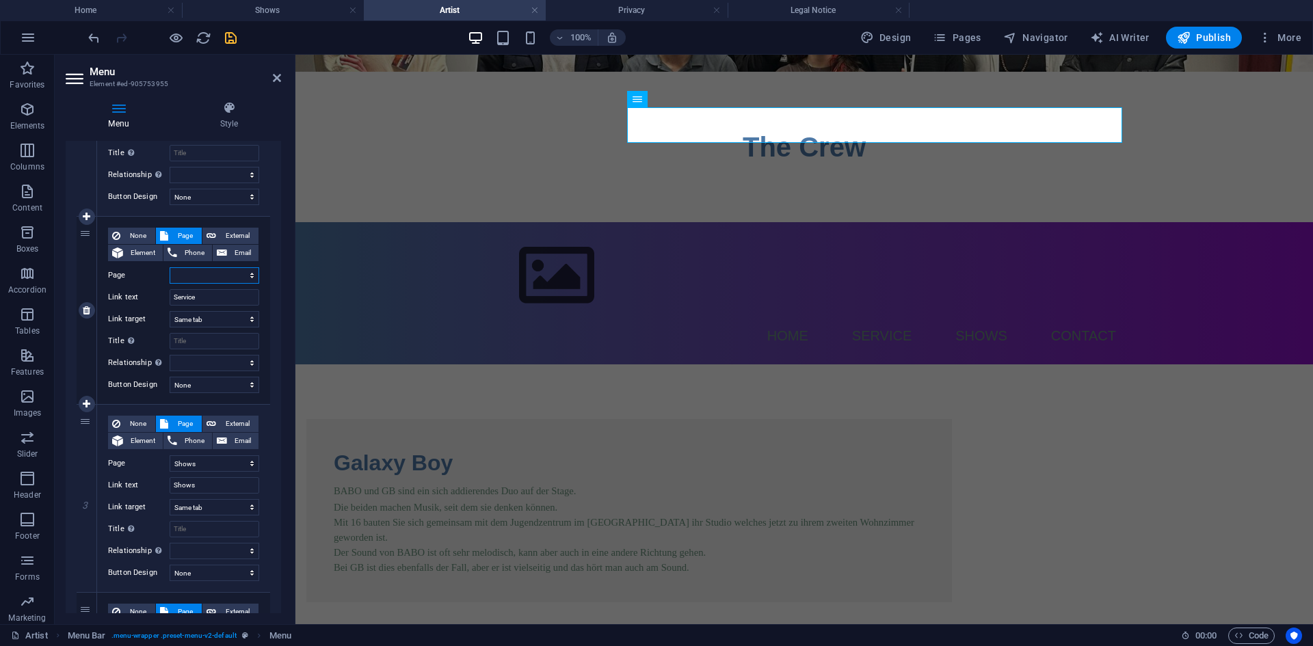
click at [198, 269] on select "Home Shows Artist Legal Notice Privacy" at bounding box center [215, 275] width 90 height 16
select select "2"
click at [170, 267] on select "Home Shows Artist Legal Notice Privacy" at bounding box center [215, 275] width 90 height 16
select select
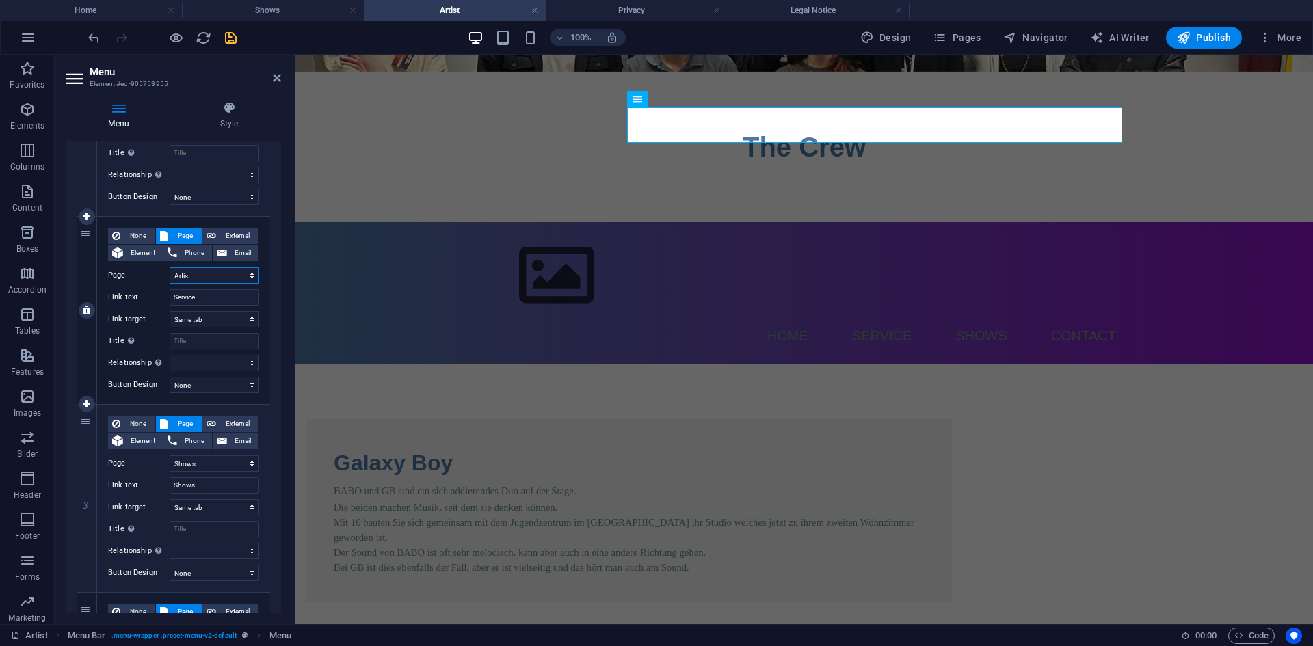
select select
drag, startPoint x: 206, startPoint y: 296, endPoint x: 152, endPoint y: 293, distance: 53.4
click at [152, 293] on div "Link text Service" at bounding box center [183, 297] width 151 height 16
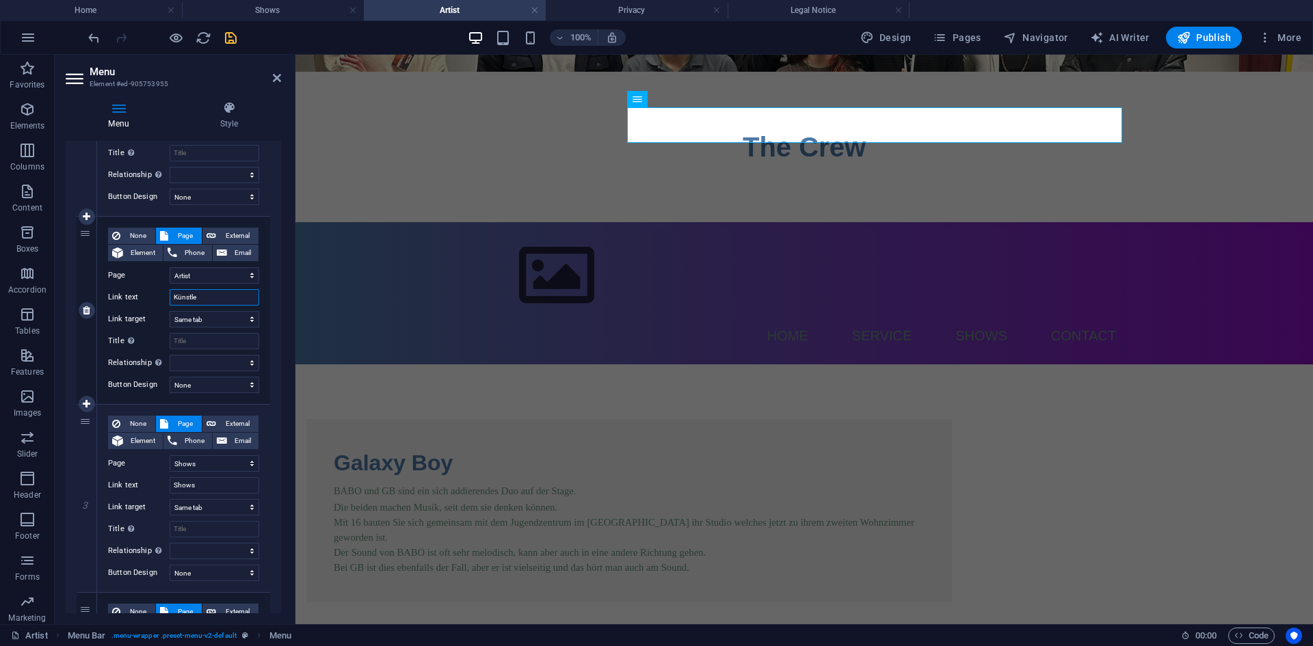
type input "Künstler"
select select
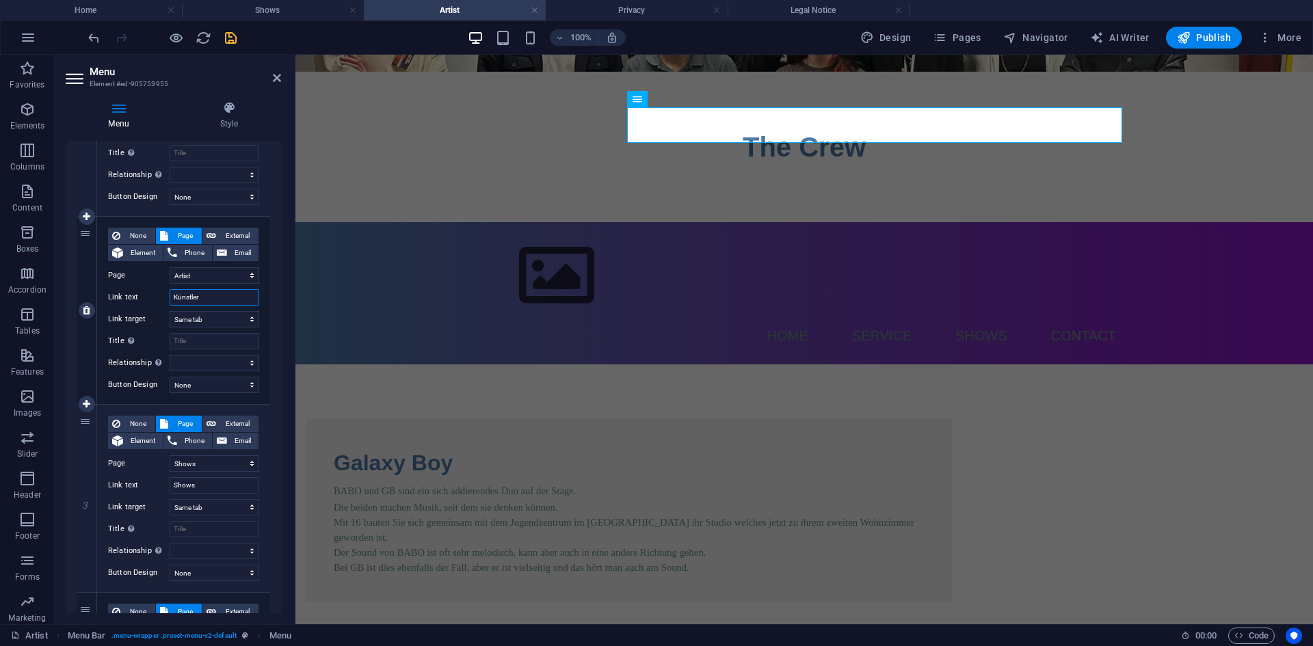
select select
type input "Künstler"
click at [228, 38] on icon "save" at bounding box center [231, 38] width 16 height 16
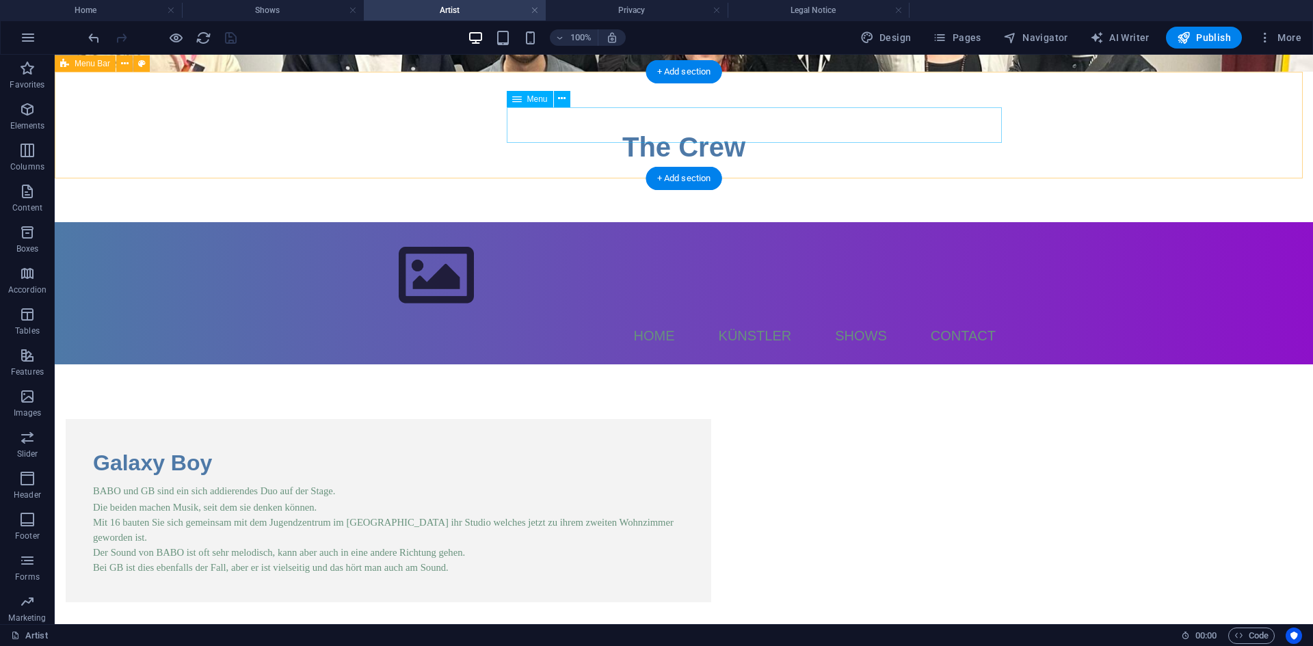
click at [647, 318] on nav "Home Künstler Shows Contact" at bounding box center [683, 336] width 645 height 36
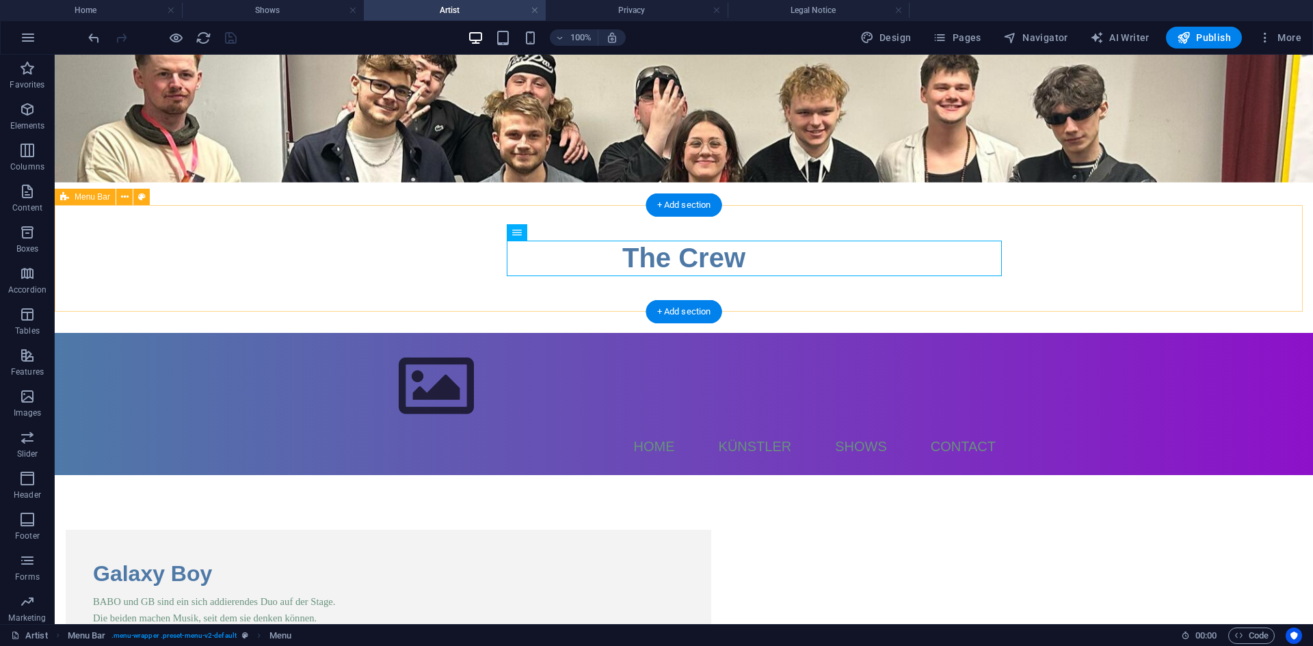
scroll to position [0, 0]
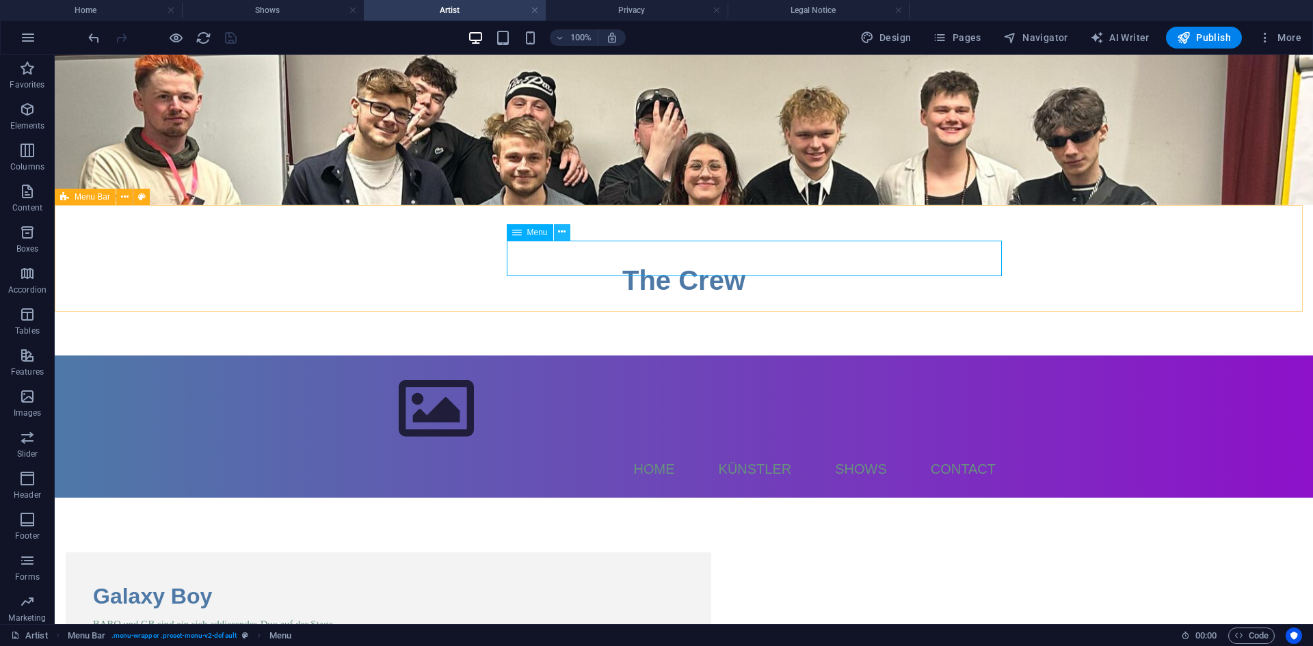
click at [567, 236] on button at bounding box center [562, 232] width 16 height 16
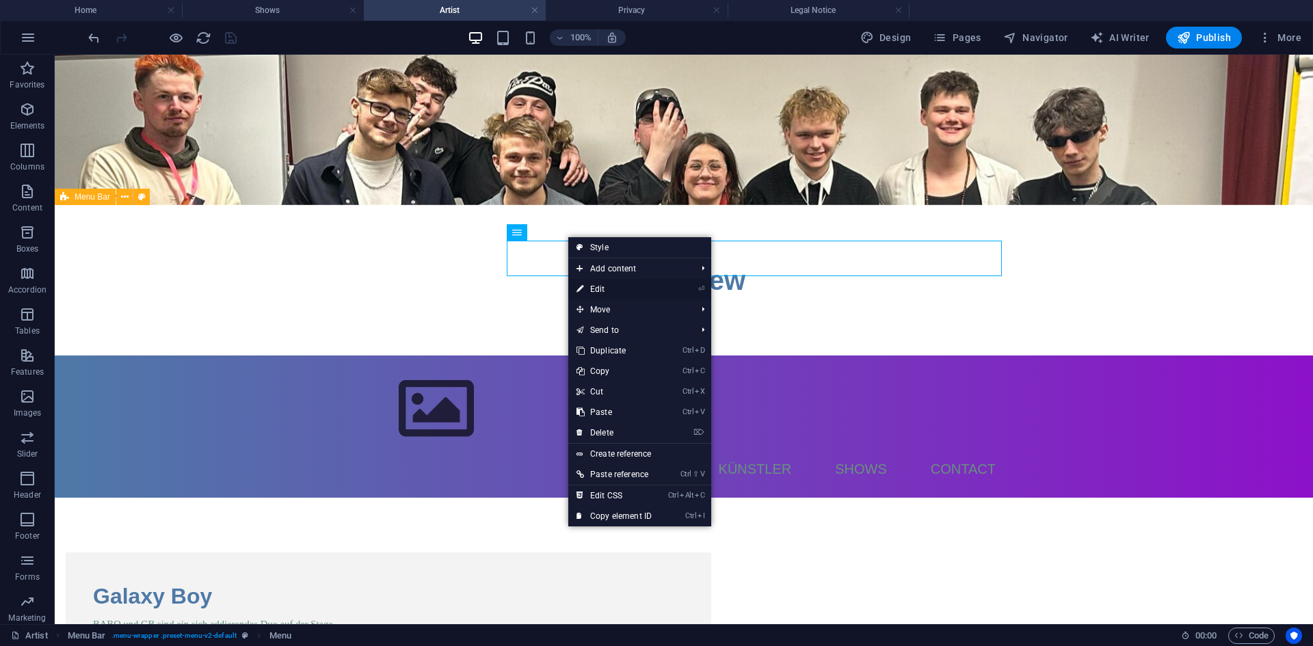
click at [601, 285] on link "⏎ Edit" at bounding box center [614, 289] width 92 height 21
select select
select select "2"
select select
select select "1"
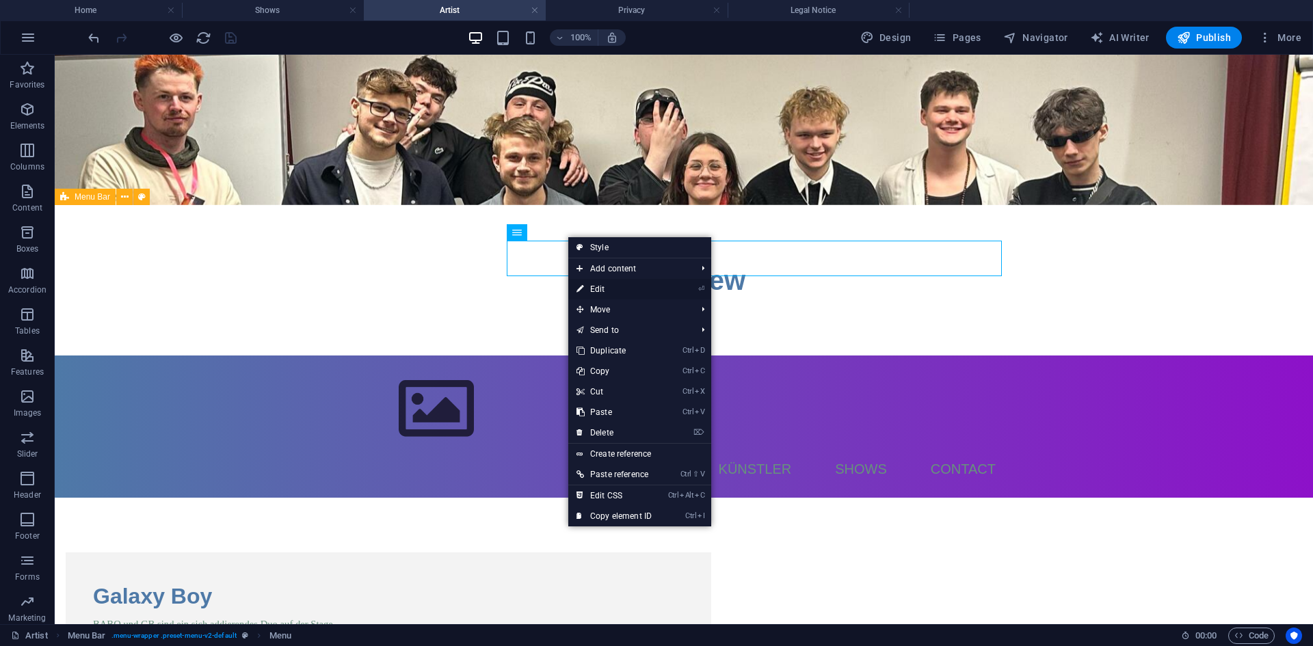
select select
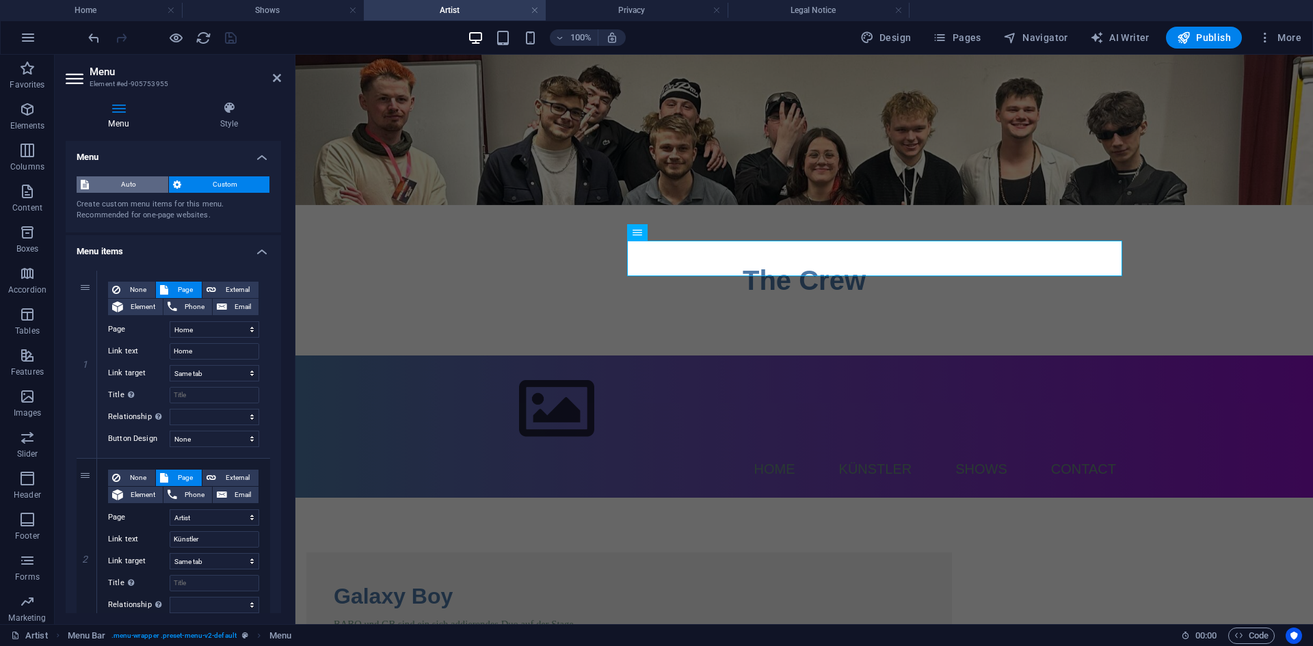
click at [134, 184] on span "Auto" at bounding box center [128, 184] width 71 height 16
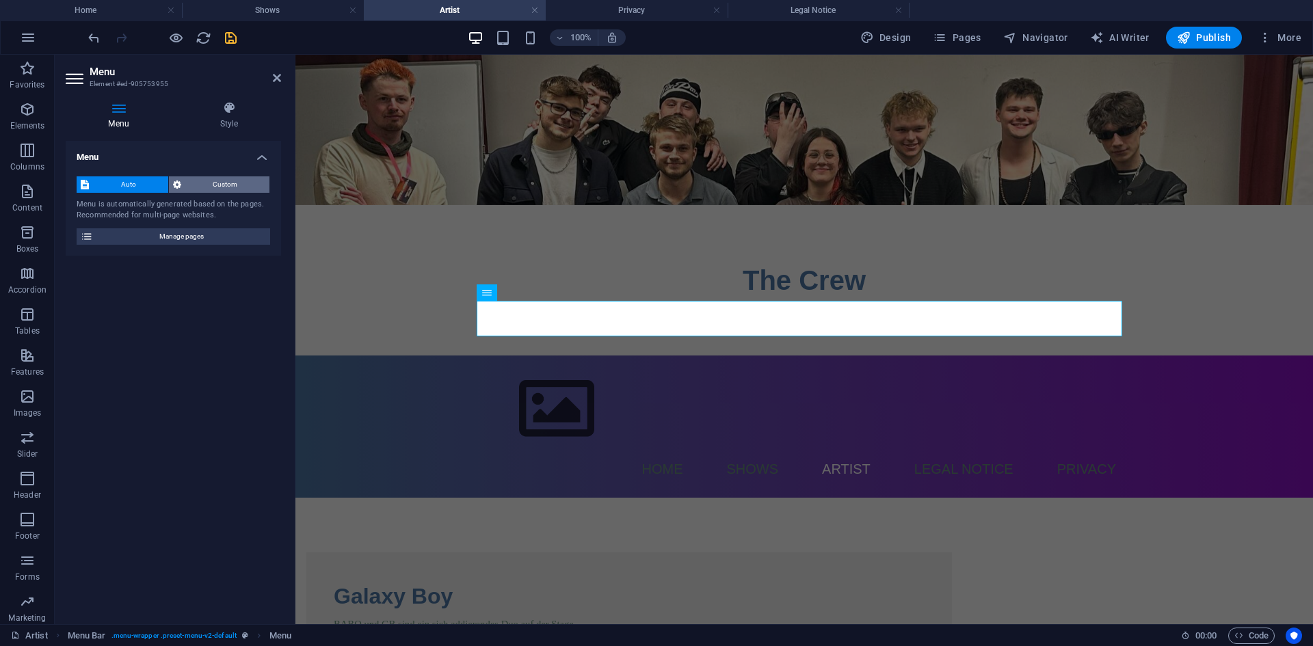
click at [210, 183] on span "Custom" at bounding box center [225, 184] width 81 height 16
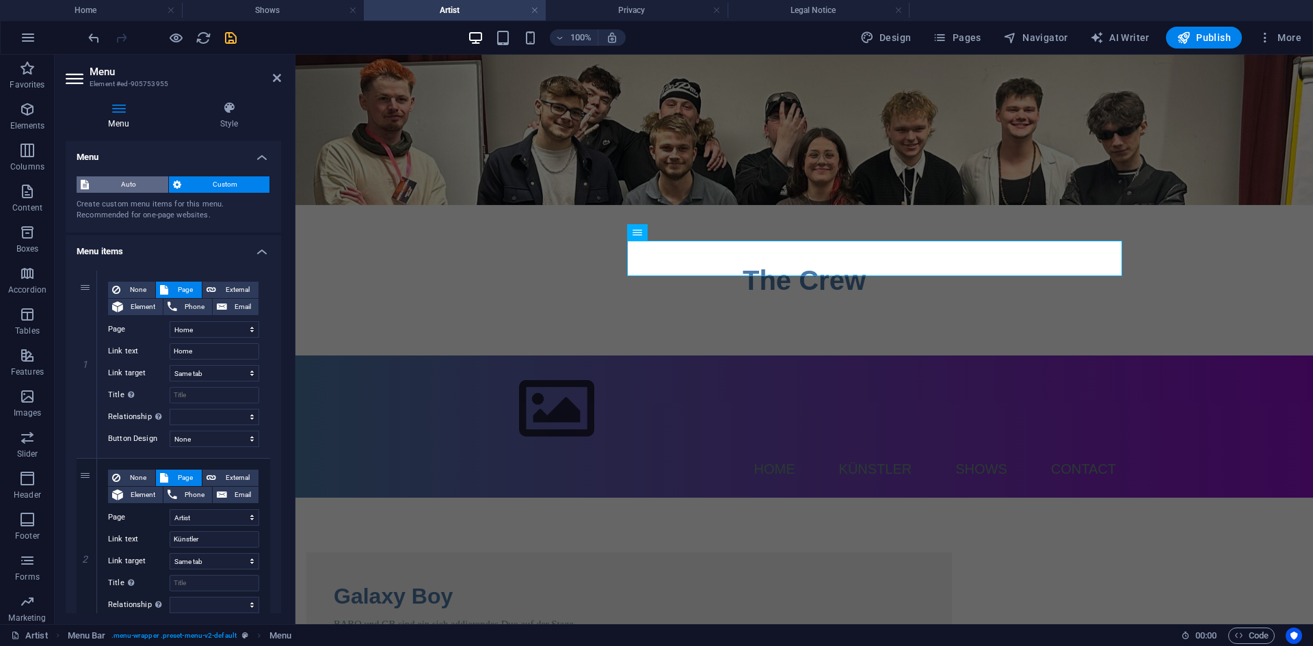
click at [142, 183] on span "Auto" at bounding box center [128, 184] width 71 height 16
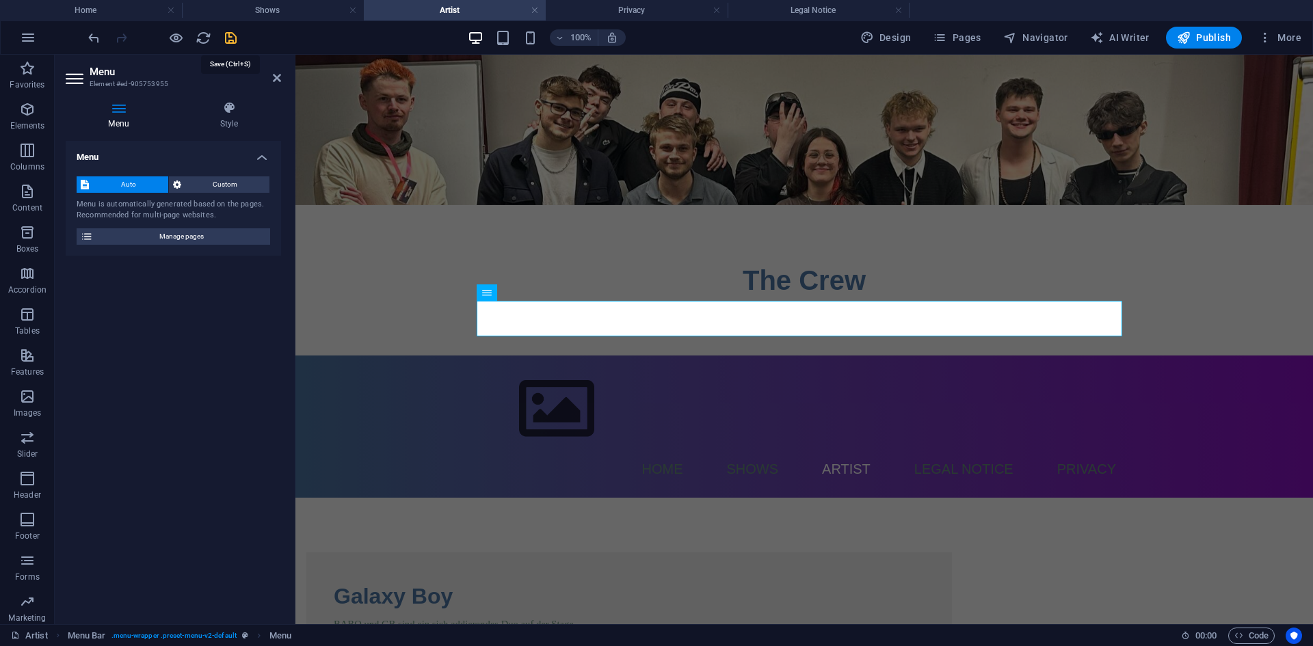
click at [231, 35] on icon "save" at bounding box center [231, 38] width 16 height 16
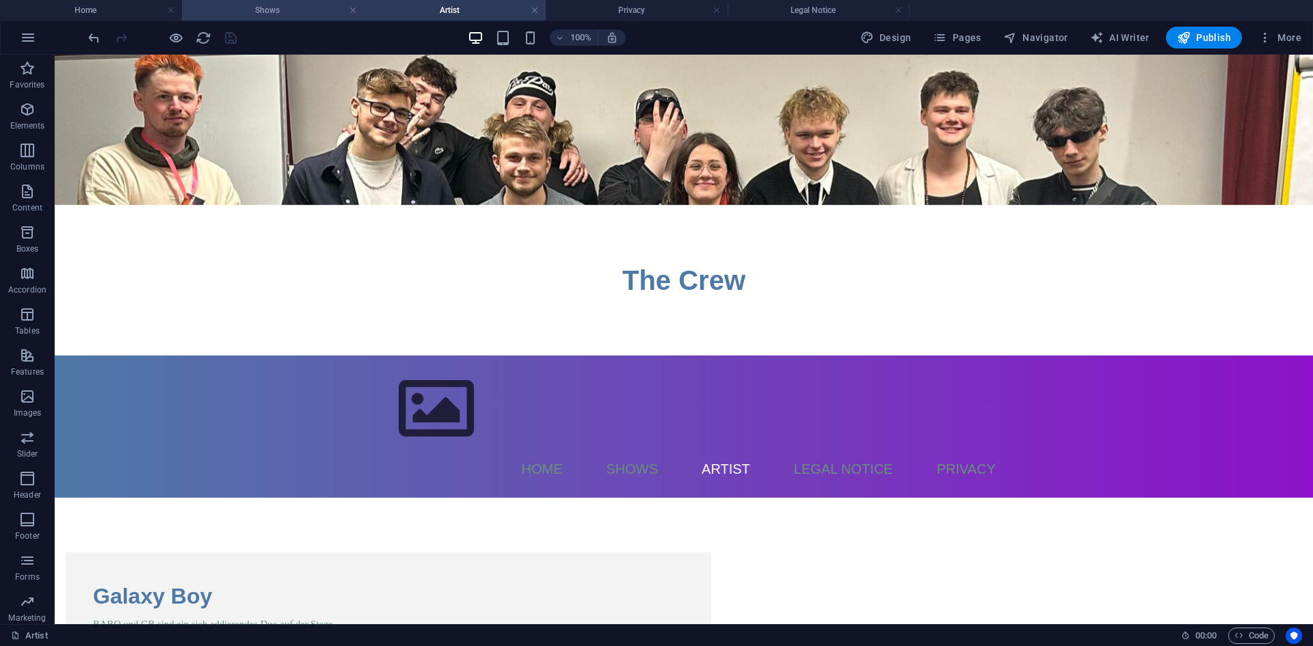
click at [301, 8] on h4 "Shows" at bounding box center [273, 10] width 182 height 15
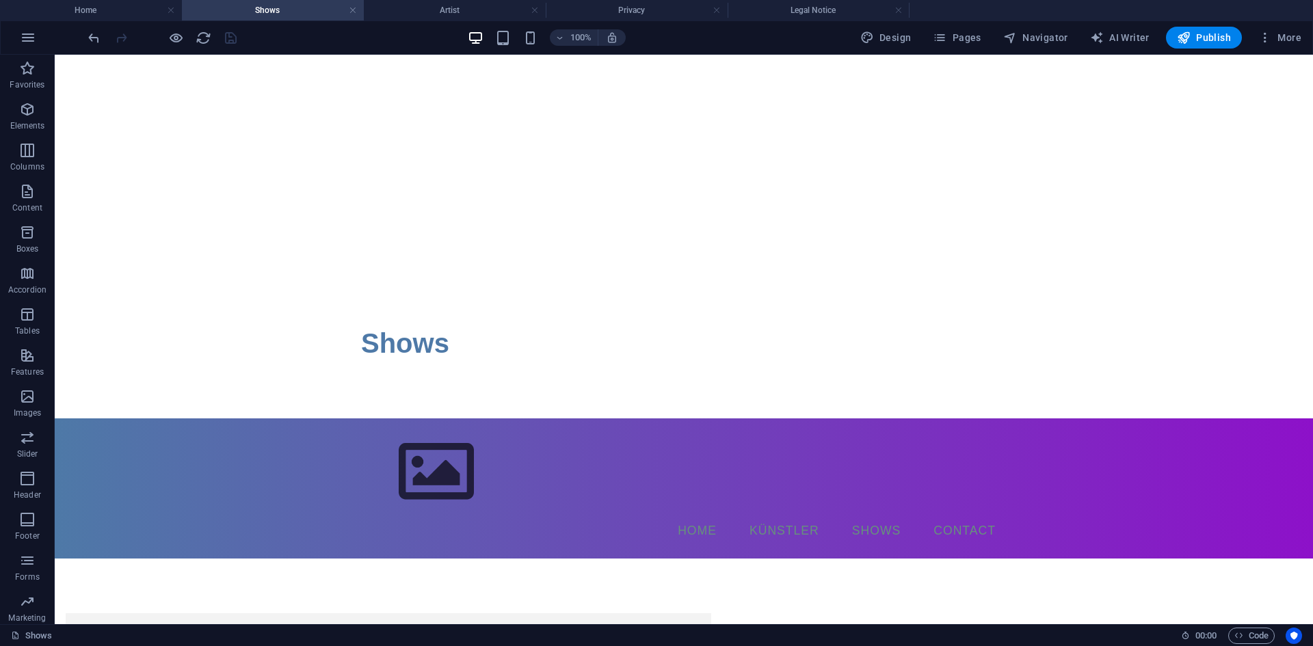
scroll to position [137, 0]
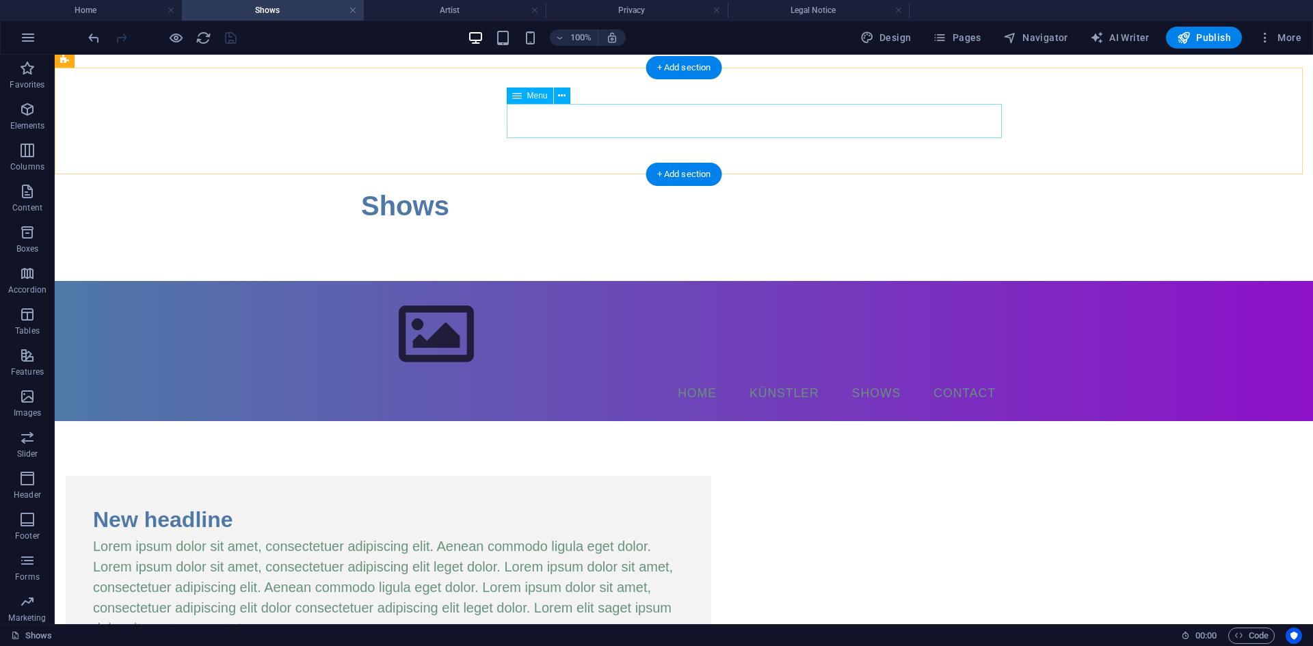
click at [569, 377] on nav "Home Künstler Shows Contact" at bounding box center [683, 394] width 645 height 34
click at [561, 100] on icon at bounding box center [562, 96] width 8 height 14
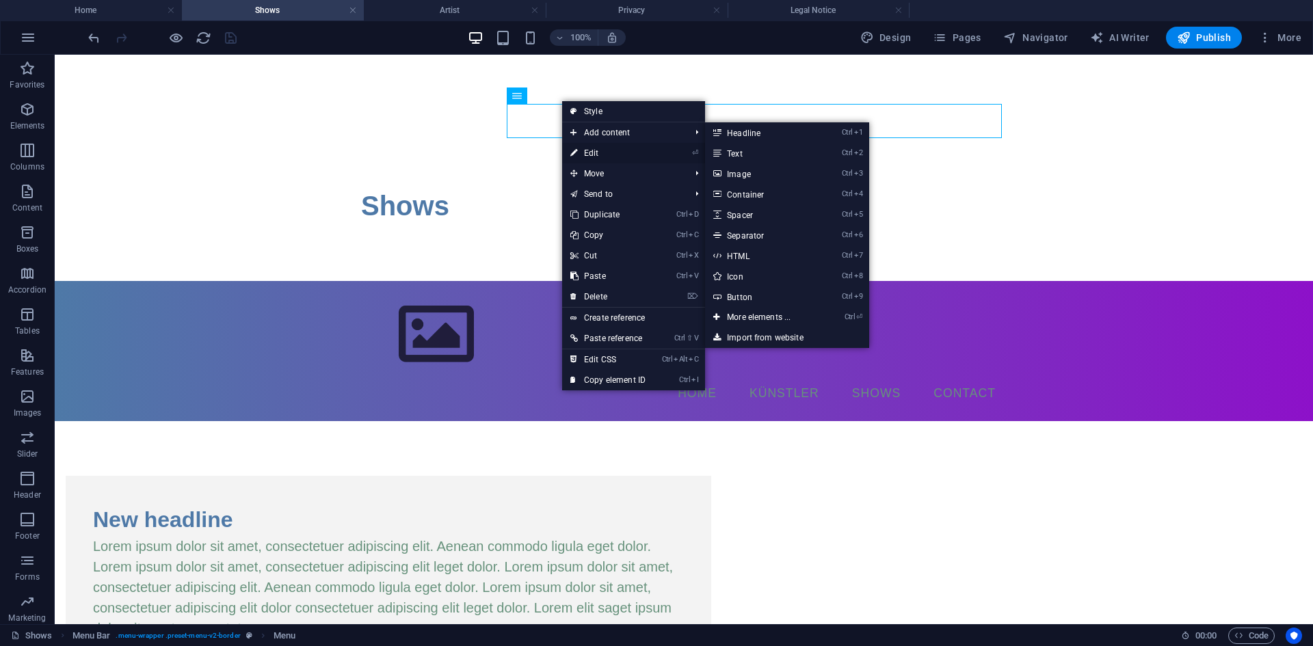
click at [586, 150] on link "⏎ Edit" at bounding box center [608, 153] width 92 height 21
select select
select select "2"
select select
select select "1"
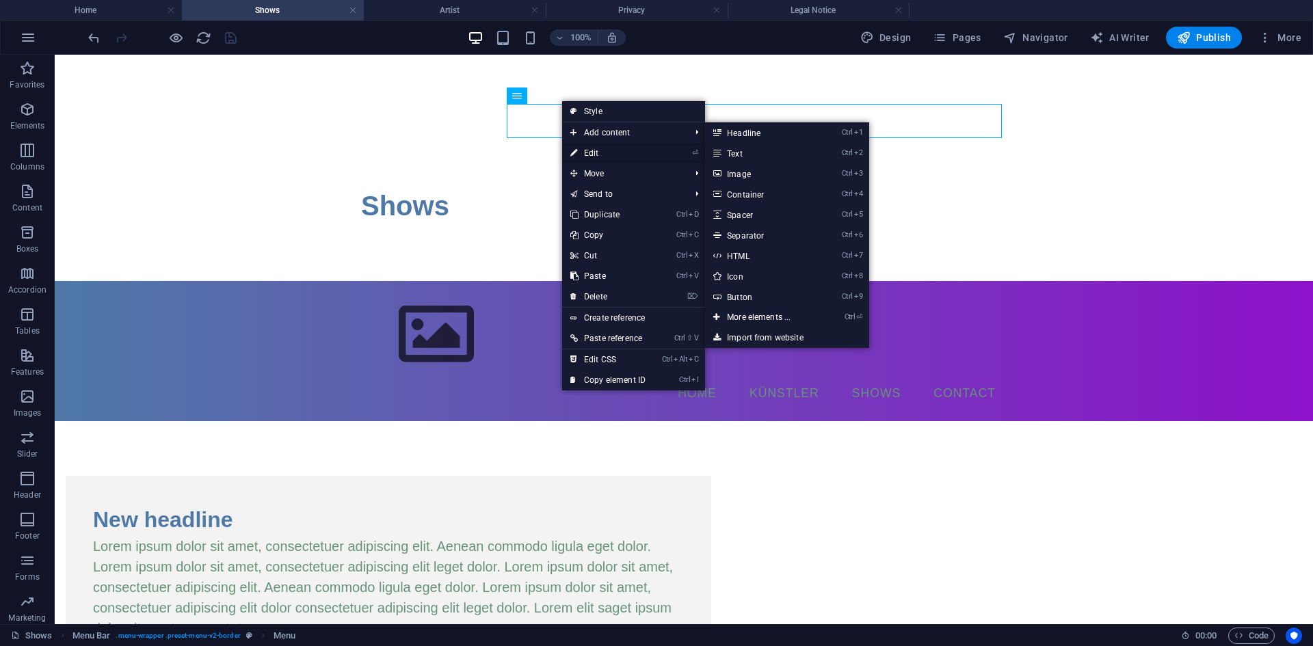
select select
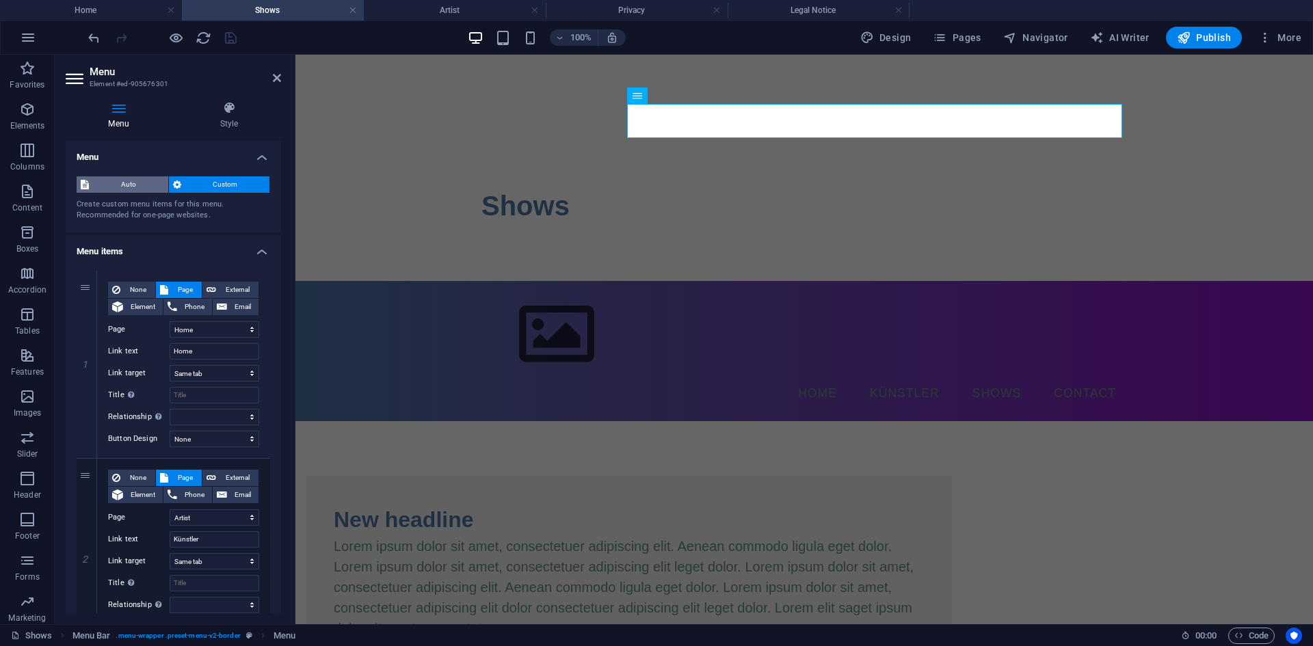
click at [141, 184] on span "Auto" at bounding box center [128, 184] width 71 height 16
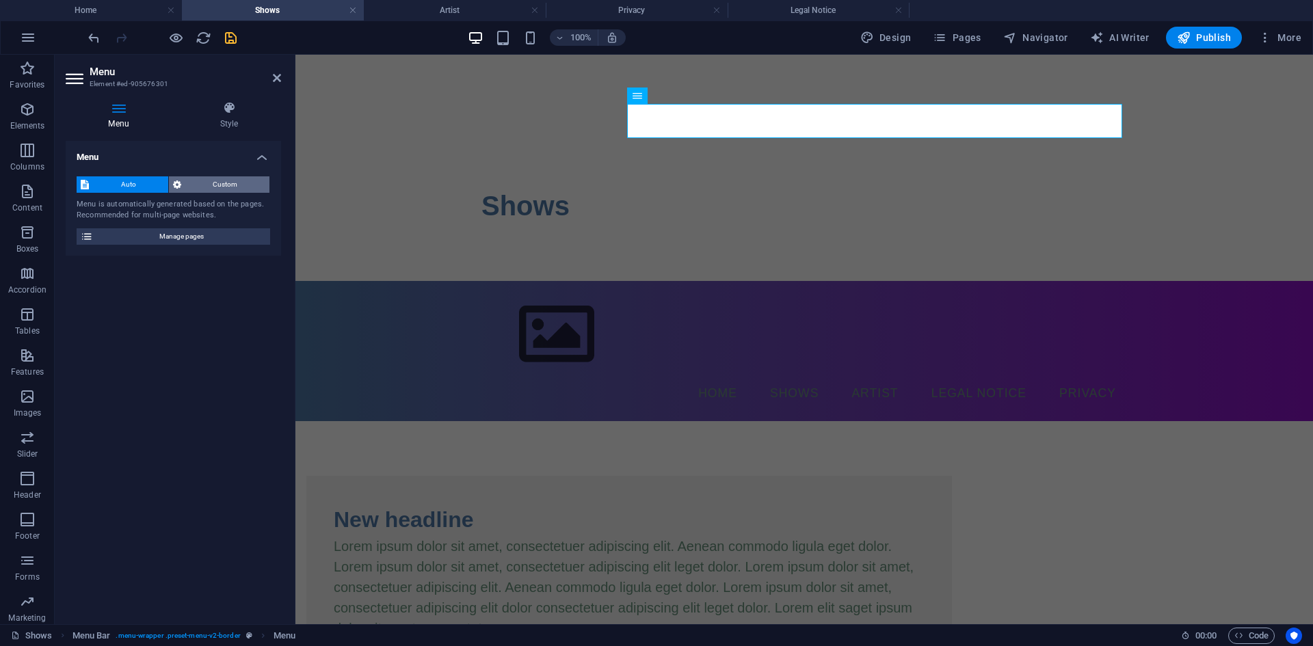
click at [233, 181] on span "Custom" at bounding box center [225, 184] width 81 height 16
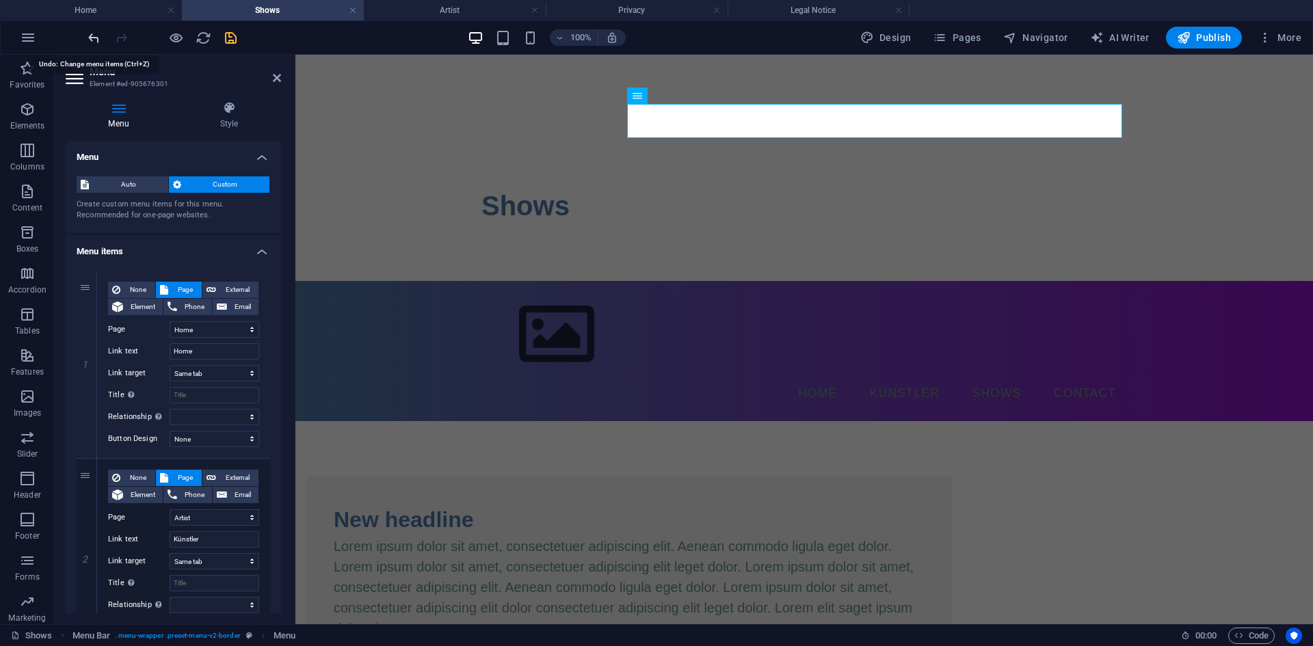
click at [92, 36] on icon "undo" at bounding box center [94, 38] width 16 height 16
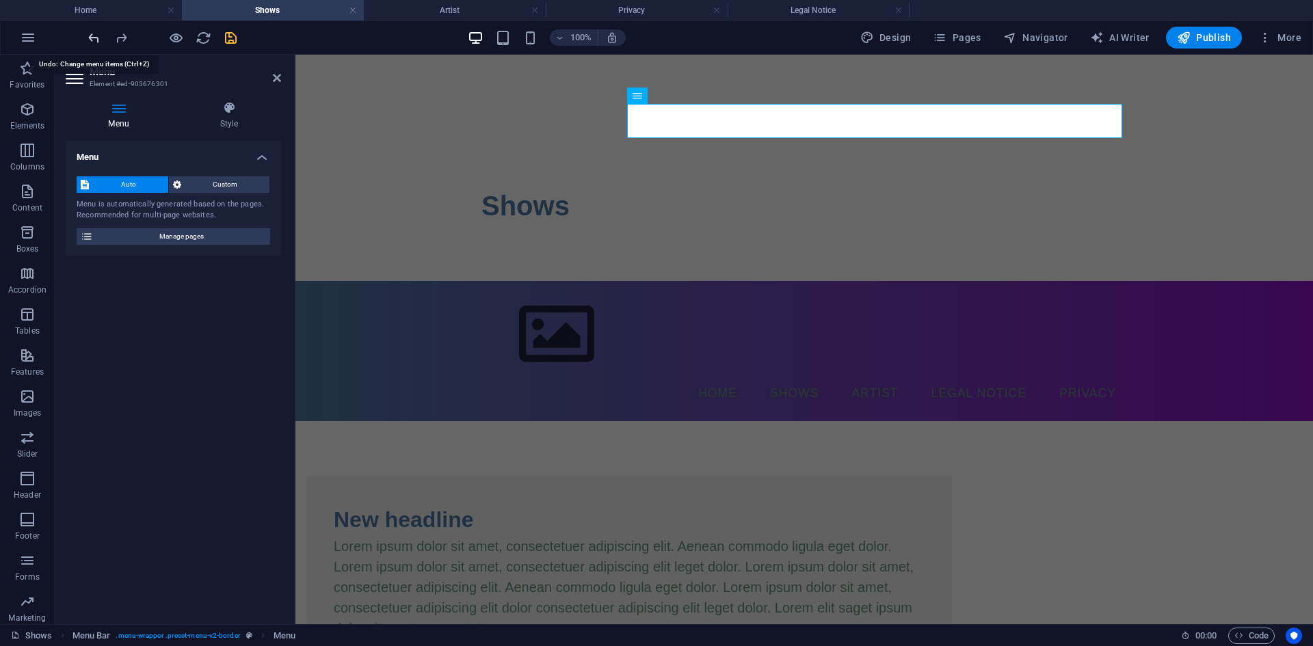
click at [92, 36] on icon "undo" at bounding box center [94, 38] width 16 height 16
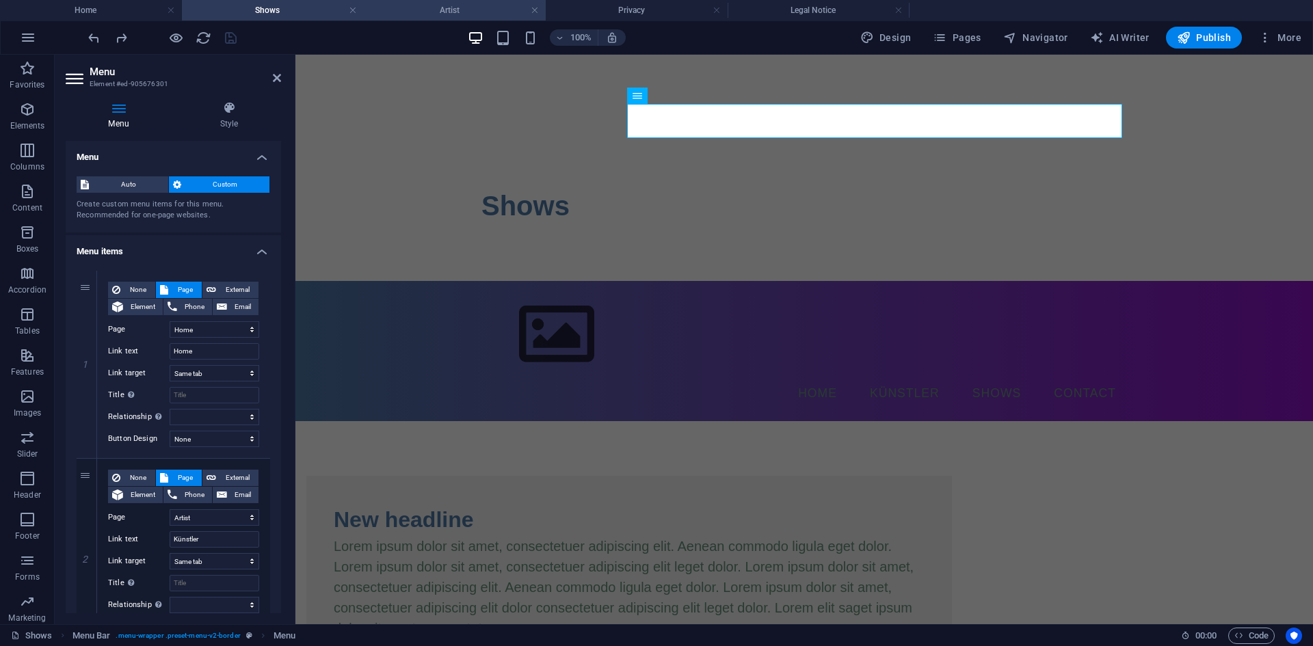
click at [424, 14] on h4 "Artist" at bounding box center [455, 10] width 182 height 15
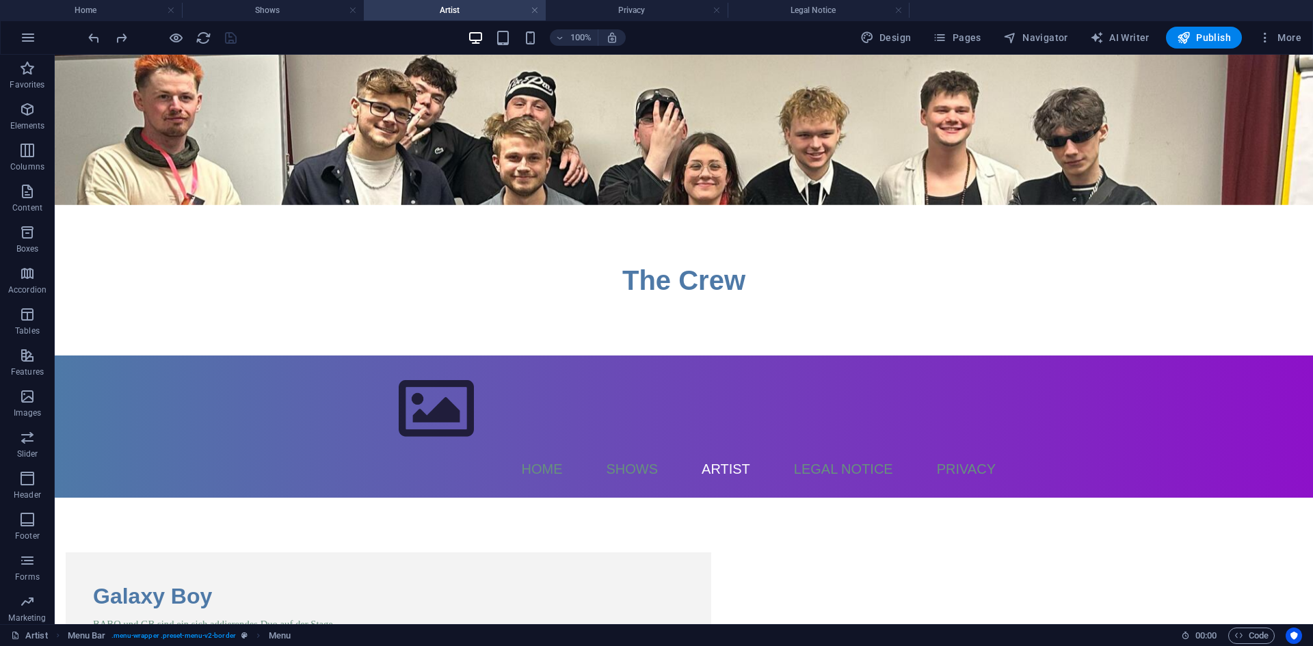
scroll to position [0, 0]
click at [98, 42] on icon "undo" at bounding box center [94, 38] width 16 height 16
click at [228, 40] on icon "save" at bounding box center [231, 38] width 16 height 16
click at [265, 15] on h4 "Shows" at bounding box center [273, 10] width 182 height 15
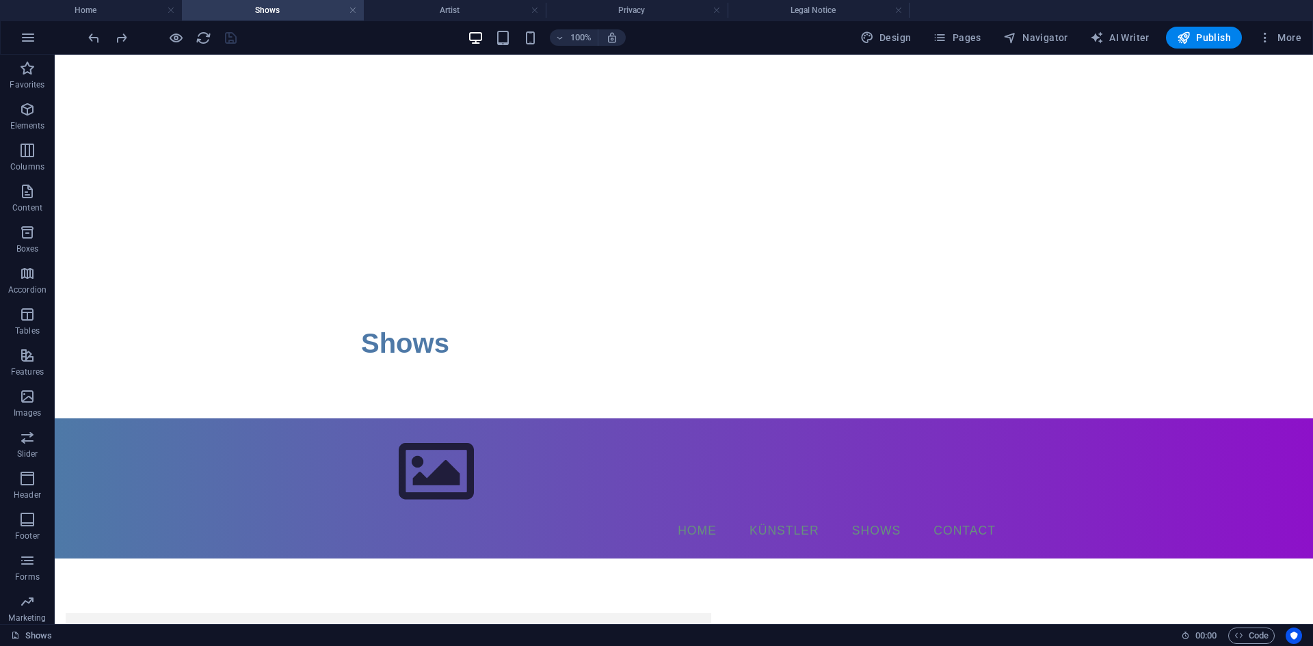
scroll to position [137, 0]
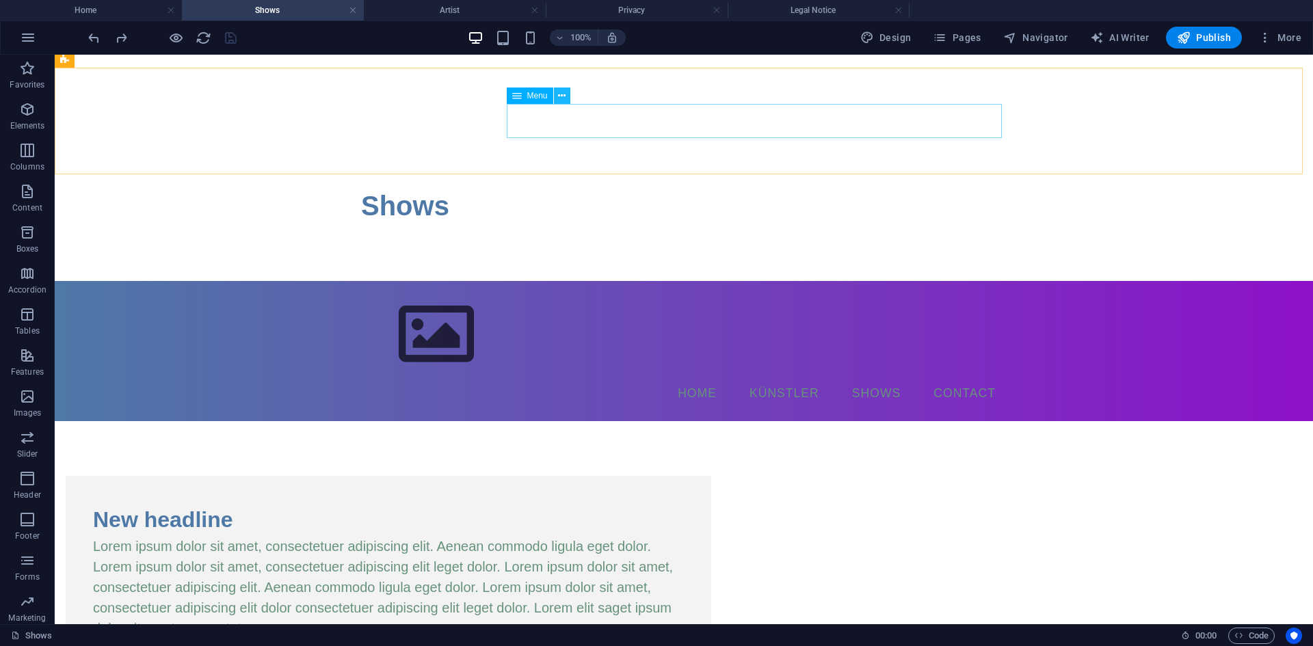
click at [561, 91] on icon at bounding box center [562, 96] width 8 height 14
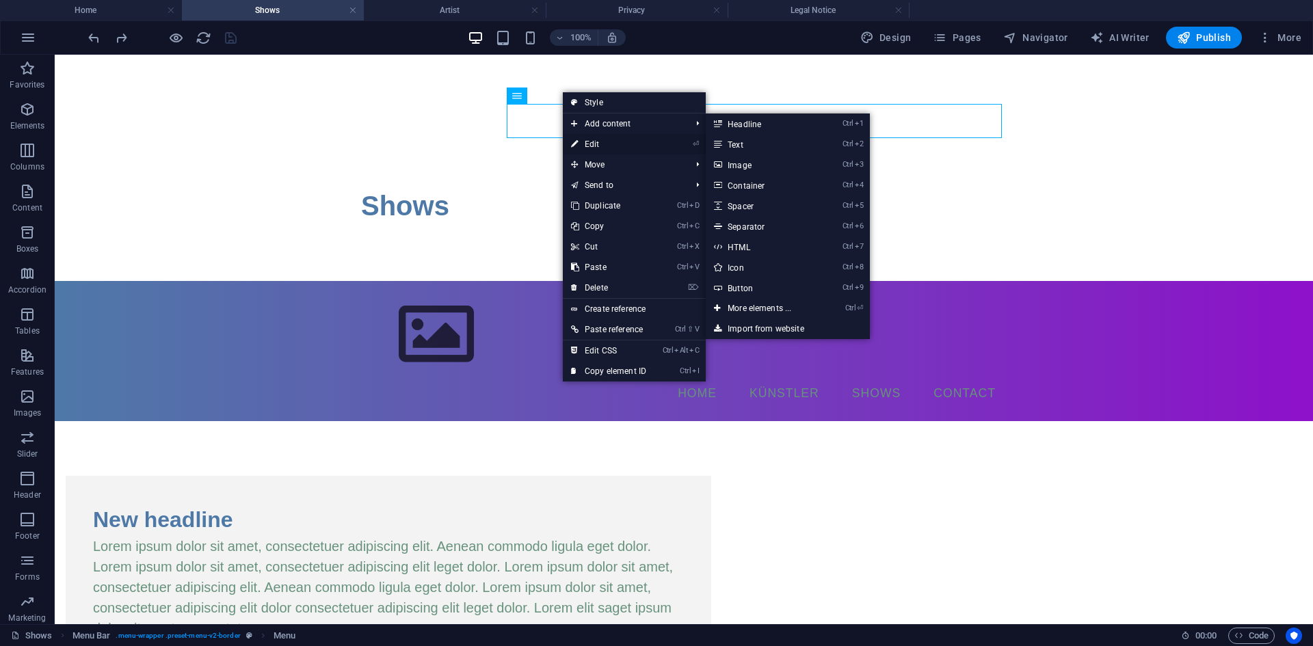
click at [581, 140] on link "⏎ Edit" at bounding box center [609, 144] width 92 height 21
select select
select select "2"
select select
select select "1"
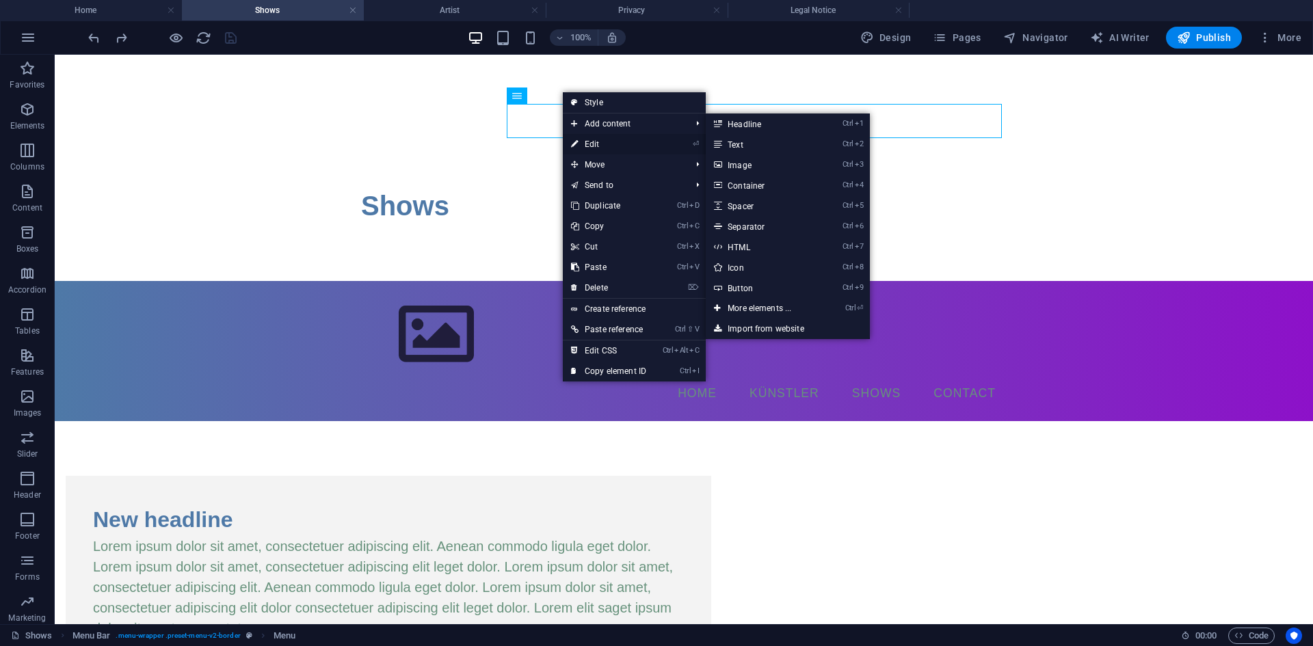
select select
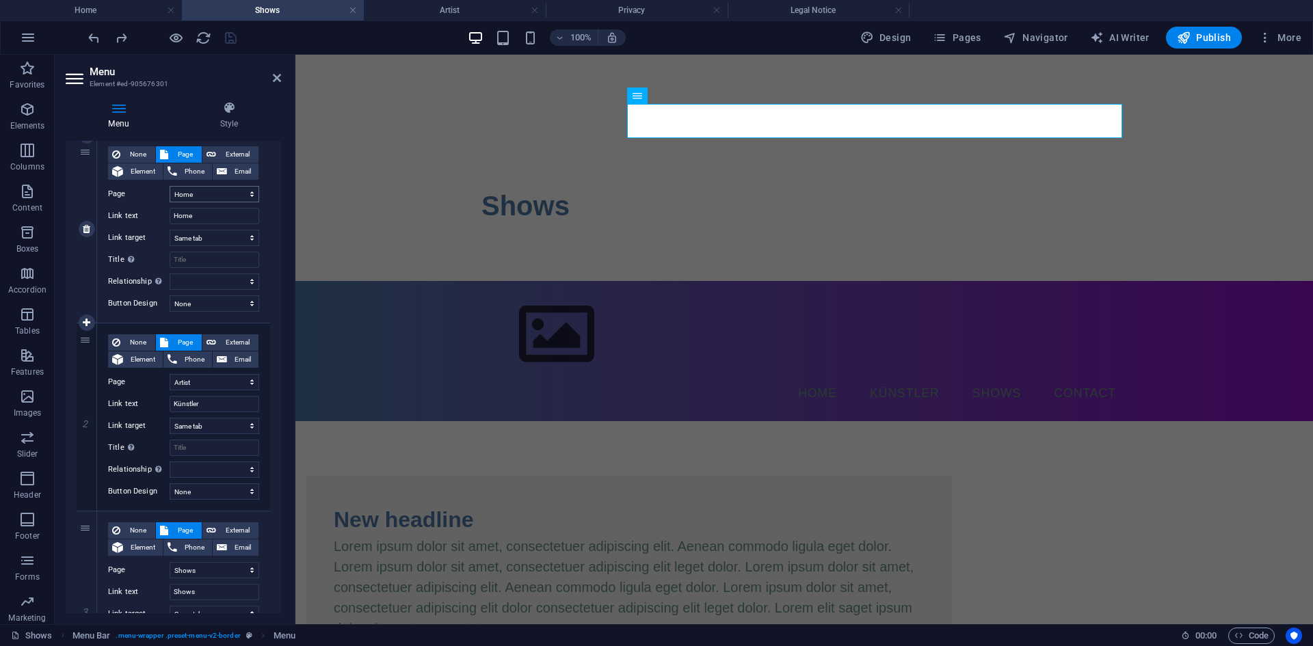
scroll to position [137, 0]
click at [484, 11] on h4 "Artist" at bounding box center [455, 10] width 182 height 15
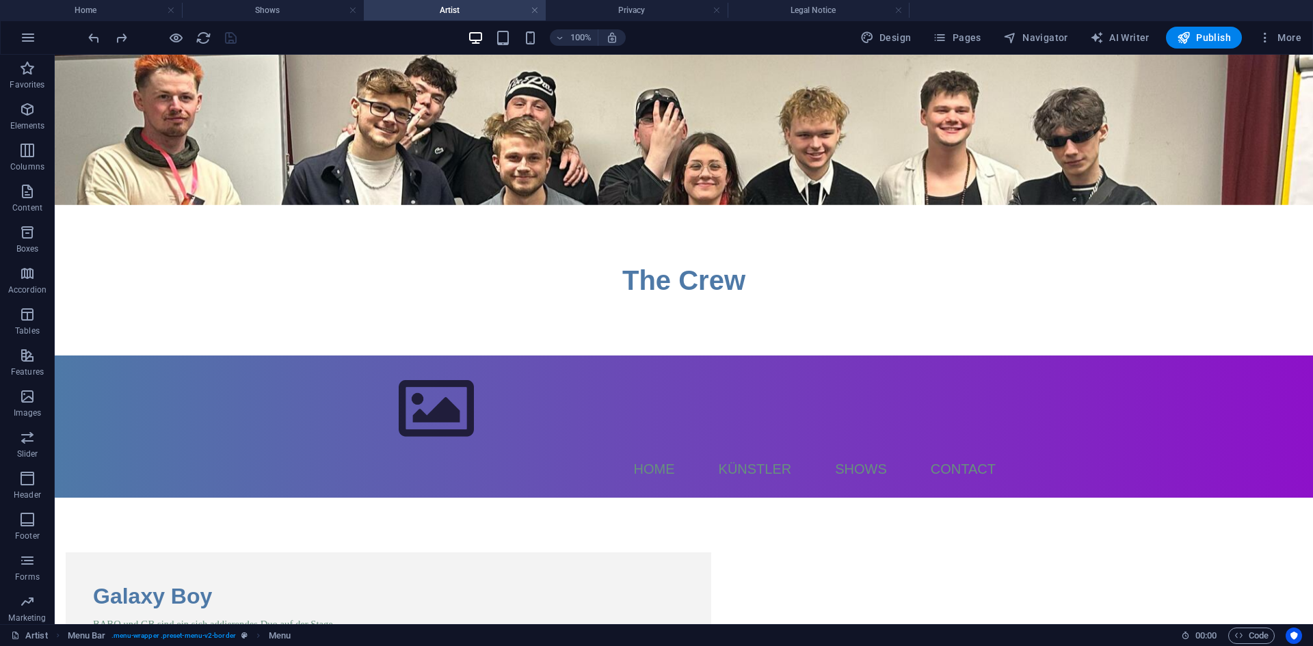
scroll to position [0, 0]
click at [641, 14] on h4 "Privacy" at bounding box center [637, 10] width 182 height 15
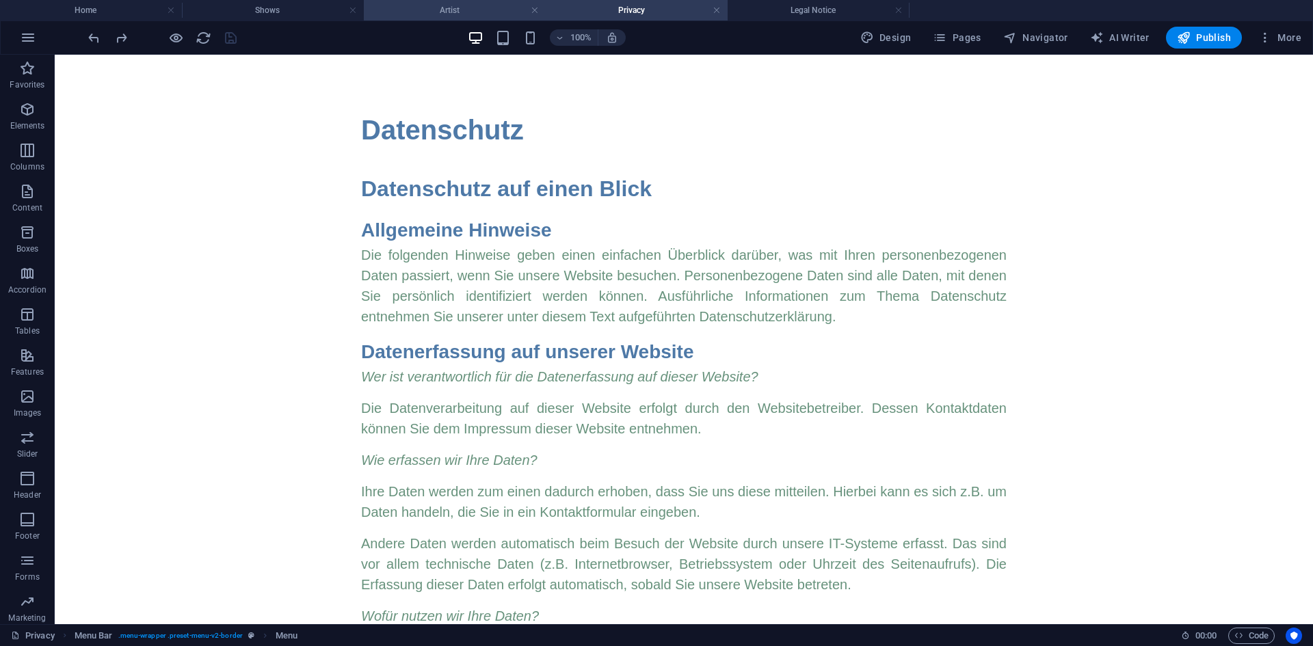
click at [486, 9] on h4 "Artist" at bounding box center [455, 10] width 182 height 15
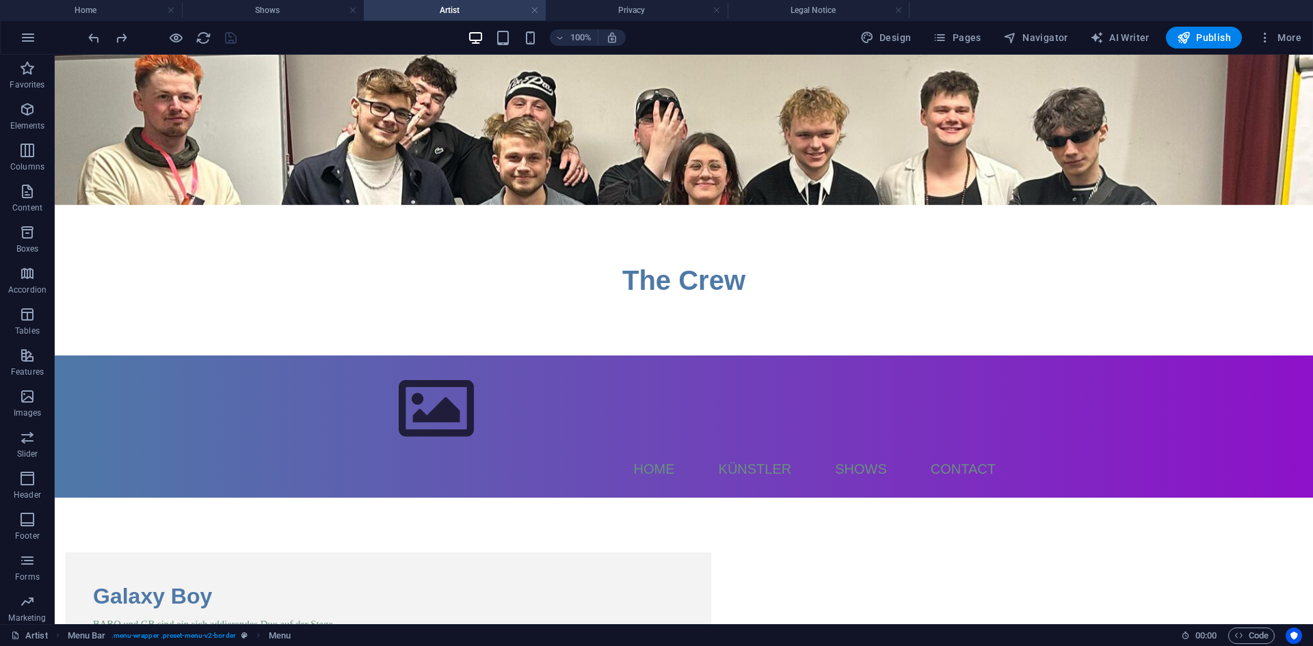
click at [782, 2] on li "Legal Notice" at bounding box center [819, 10] width 182 height 21
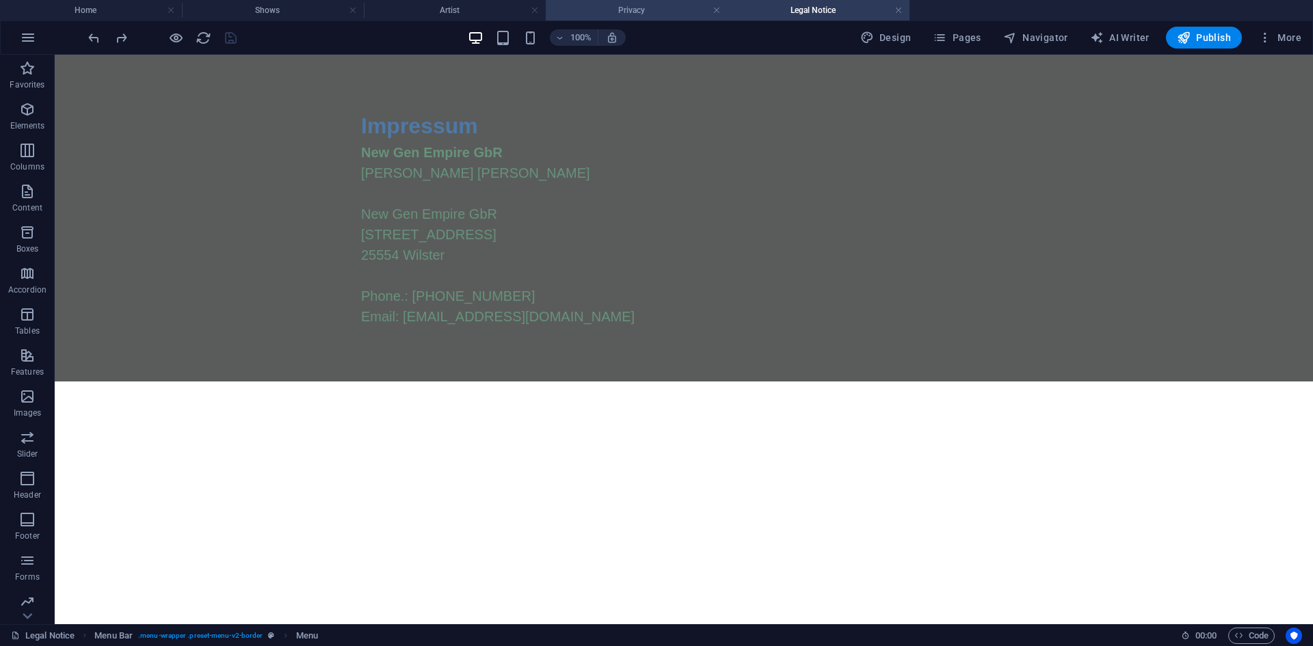
click at [643, 14] on h4 "Privacy" at bounding box center [637, 10] width 182 height 15
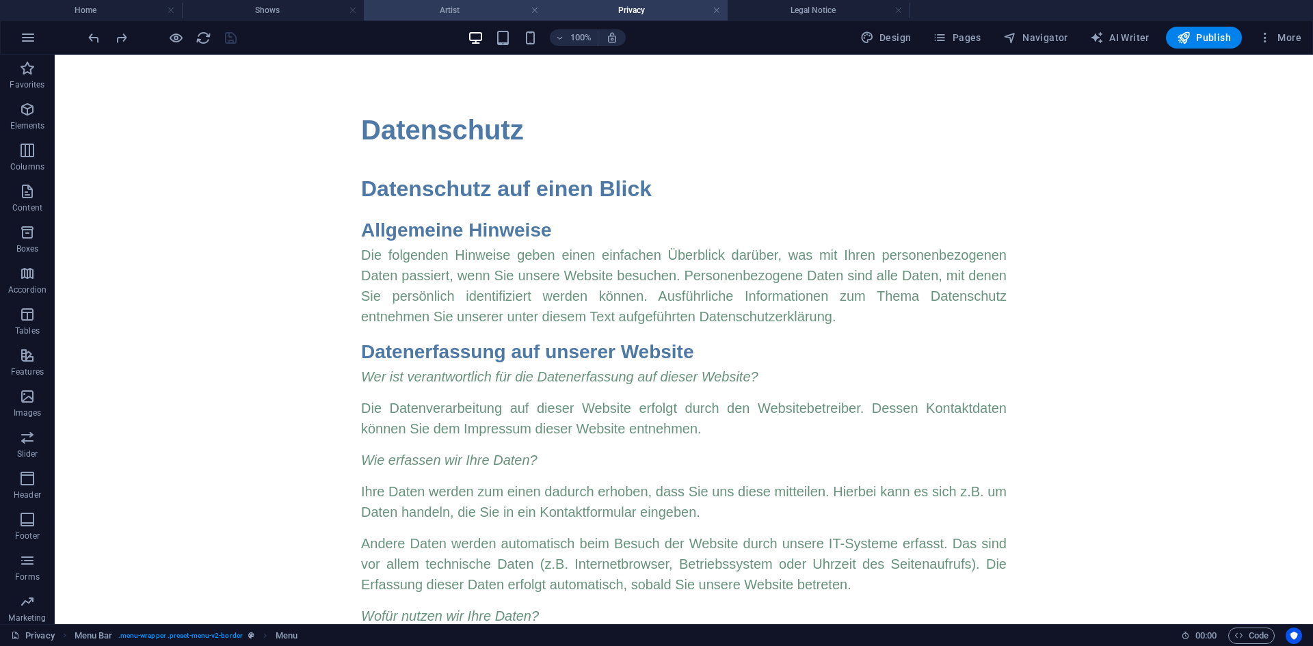
click at [460, 14] on h4 "Artist" at bounding box center [455, 10] width 182 height 15
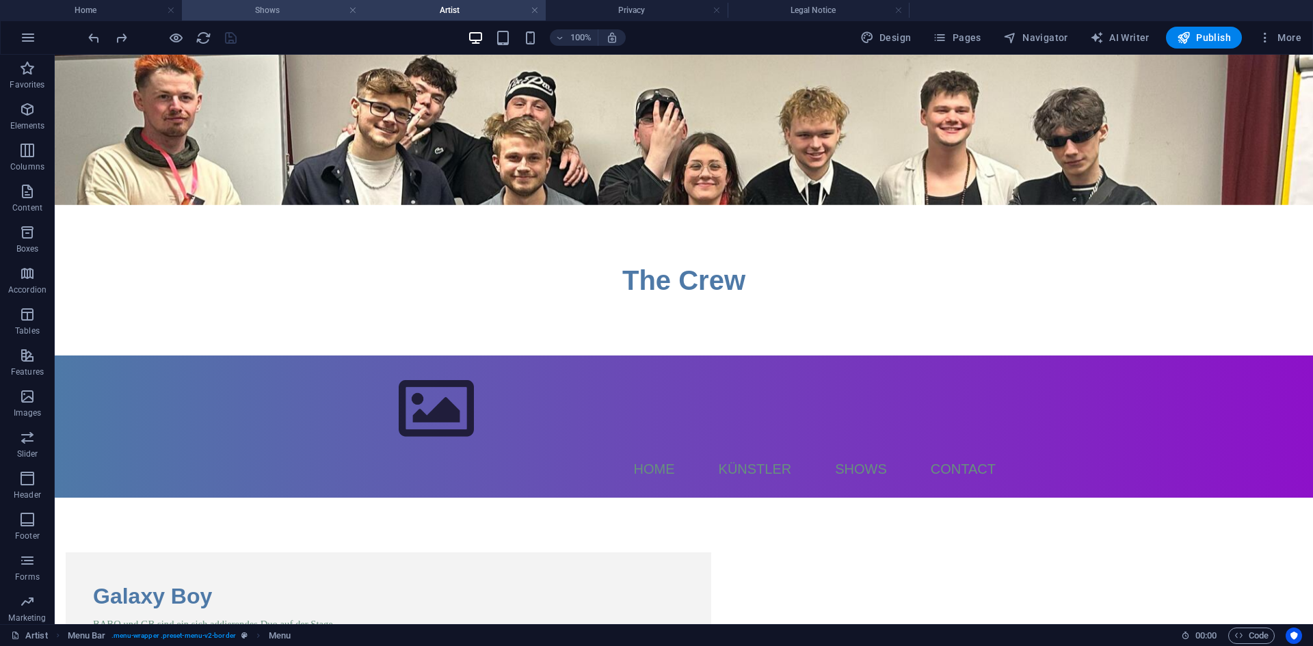
click at [307, 16] on h4 "Shows" at bounding box center [273, 10] width 182 height 15
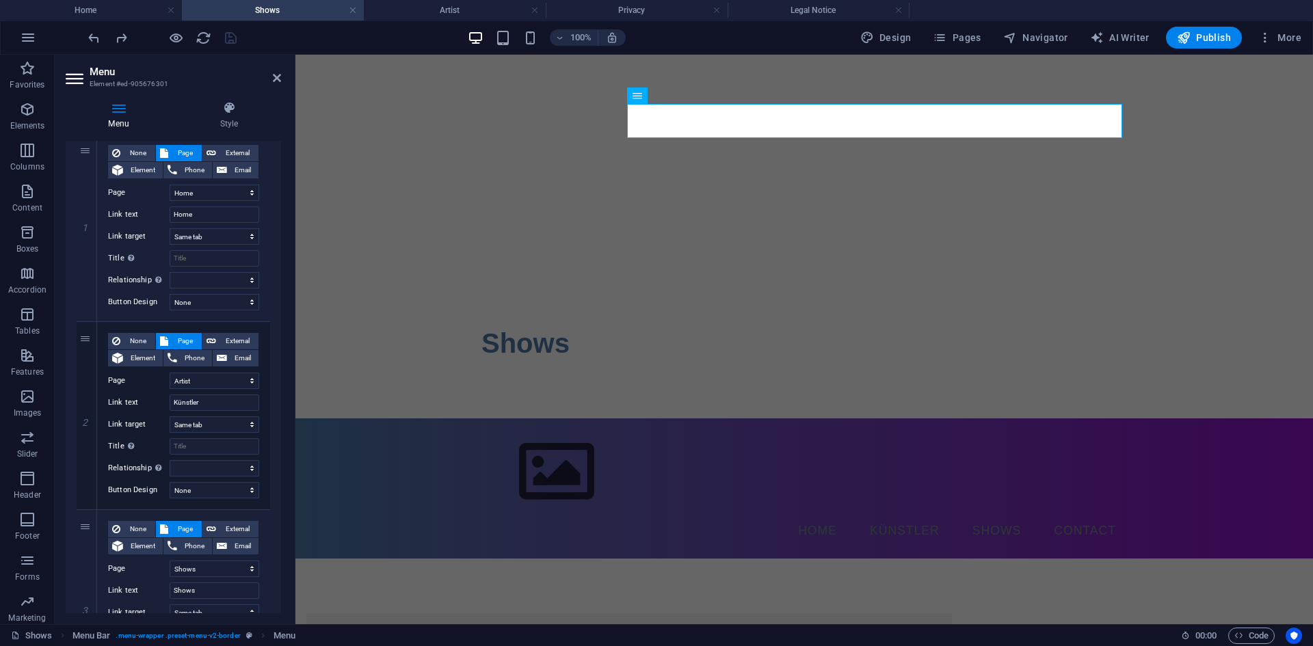
scroll to position [137, 0]
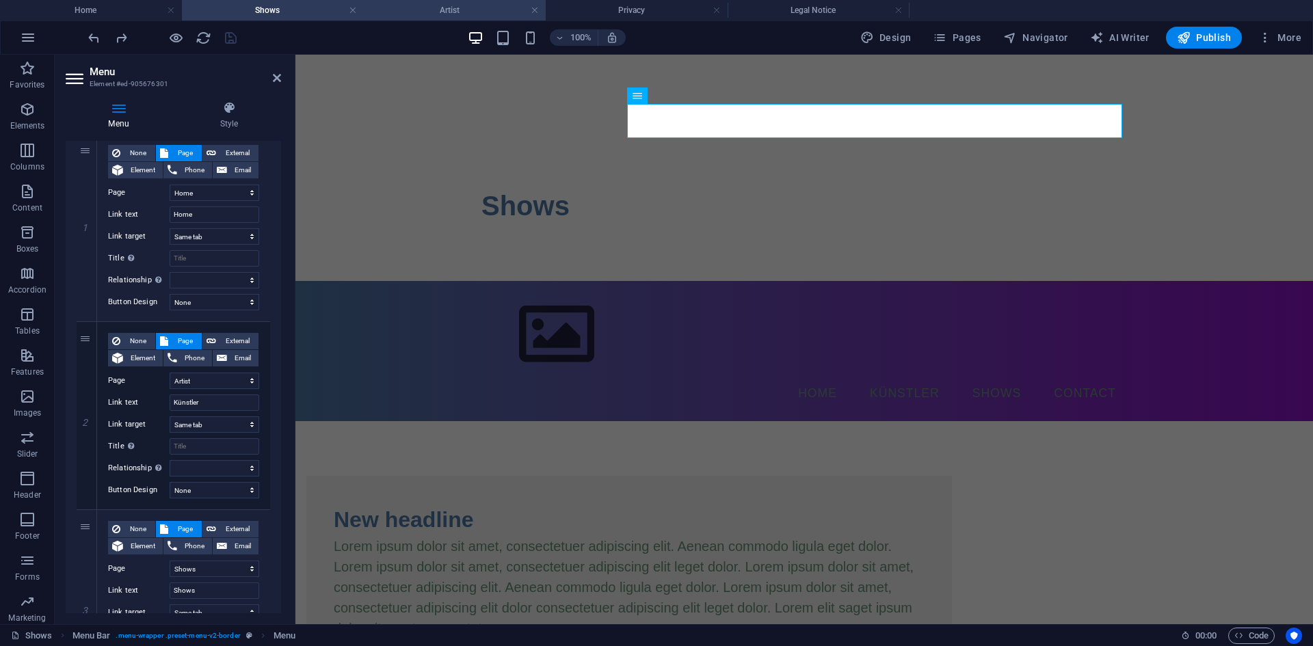
click at [401, 7] on h4 "Artist" at bounding box center [455, 10] width 182 height 15
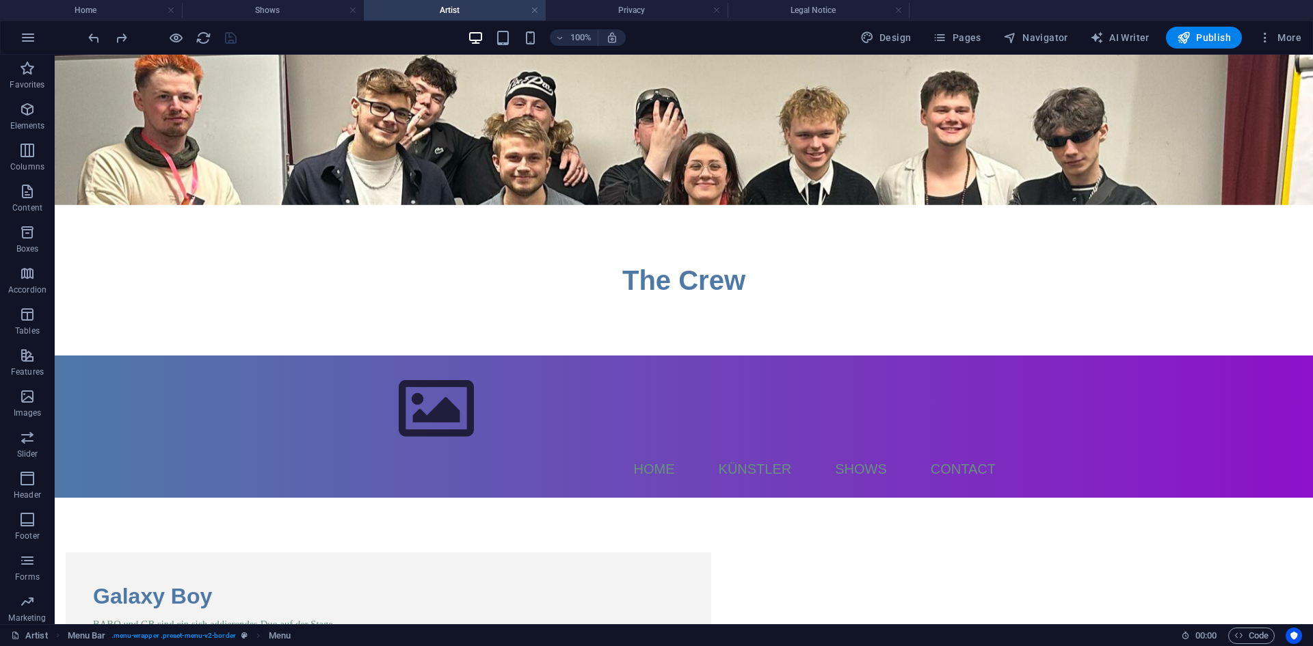
scroll to position [0, 0]
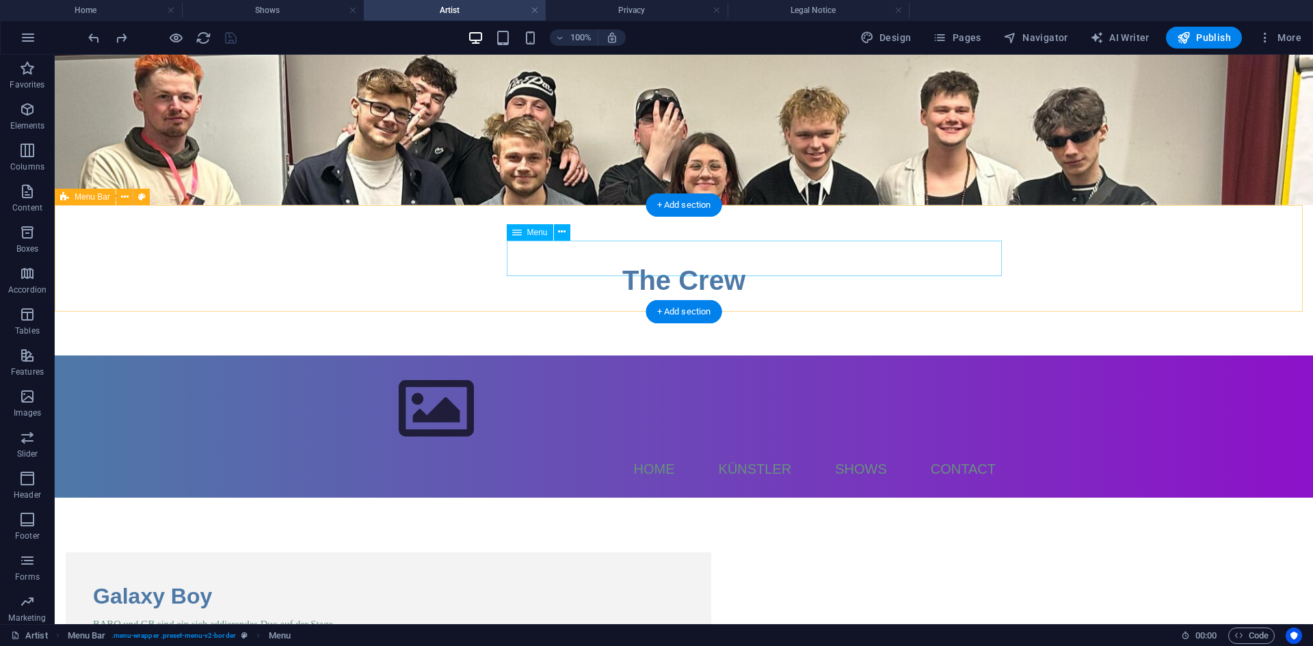
click at [570, 451] on nav "Home Künstler Shows Contact" at bounding box center [683, 469] width 645 height 36
click at [555, 232] on button at bounding box center [562, 232] width 16 height 16
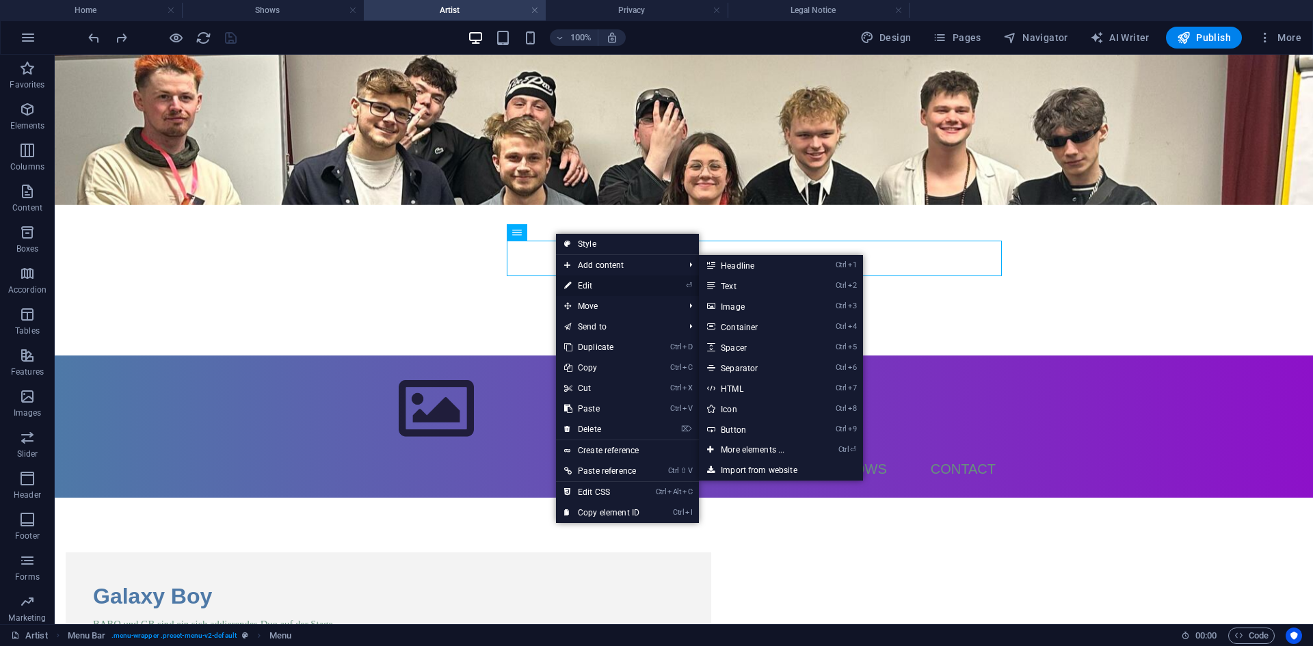
drag, startPoint x: 592, startPoint y: 282, endPoint x: 306, endPoint y: 150, distance: 314.5
click at [592, 282] on link "⏎ Edit" at bounding box center [602, 286] width 92 height 21
select select
select select "2"
select select
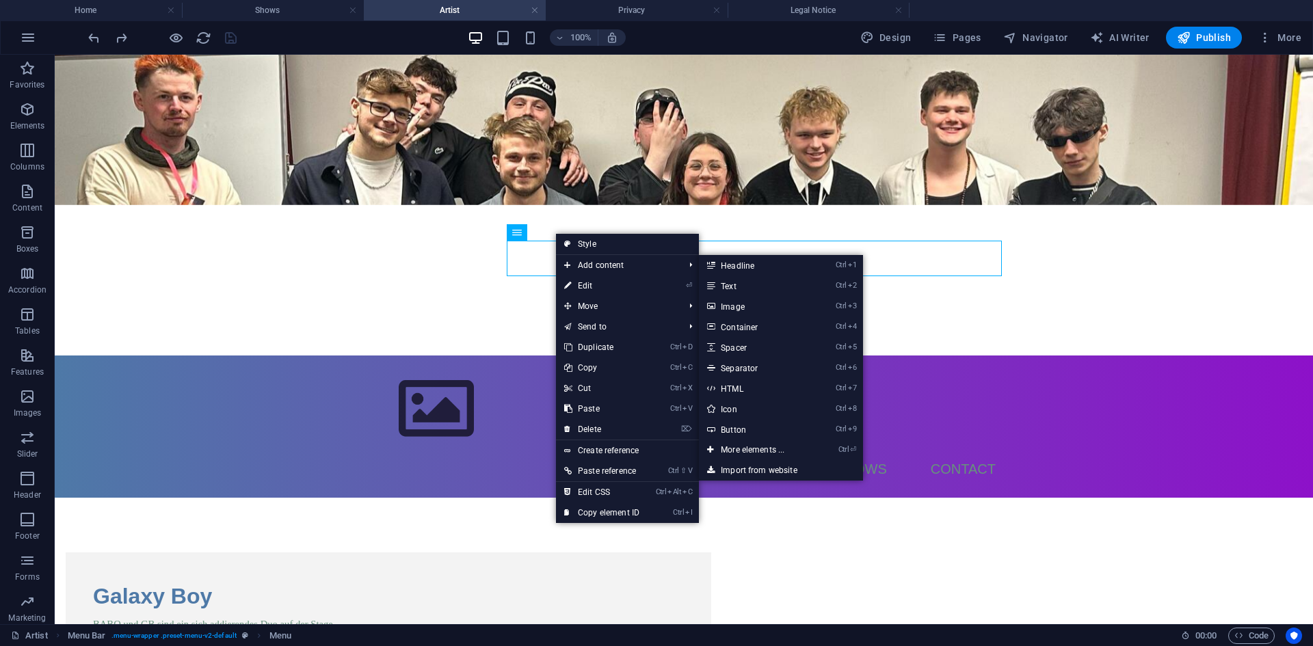
select select "1"
select select
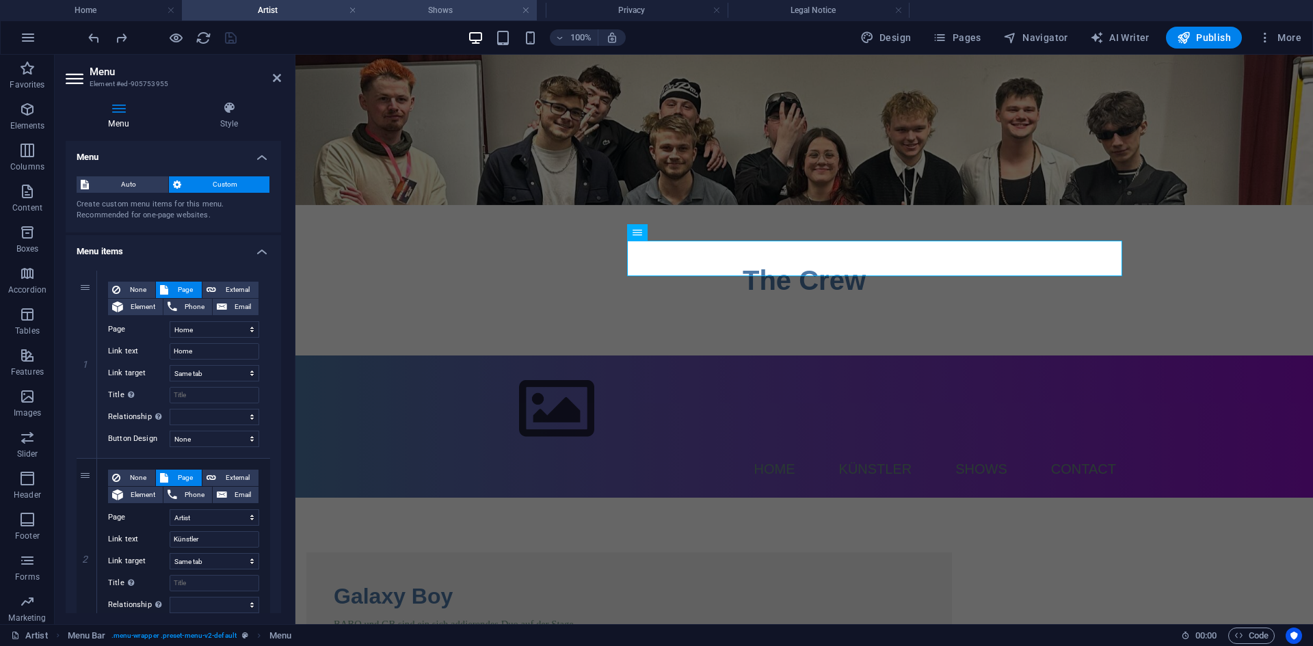
drag, startPoint x: 290, startPoint y: 8, endPoint x: 459, endPoint y: 12, distance: 168.9
click at [416, 13] on h4 "Shows" at bounding box center [455, 10] width 182 height 15
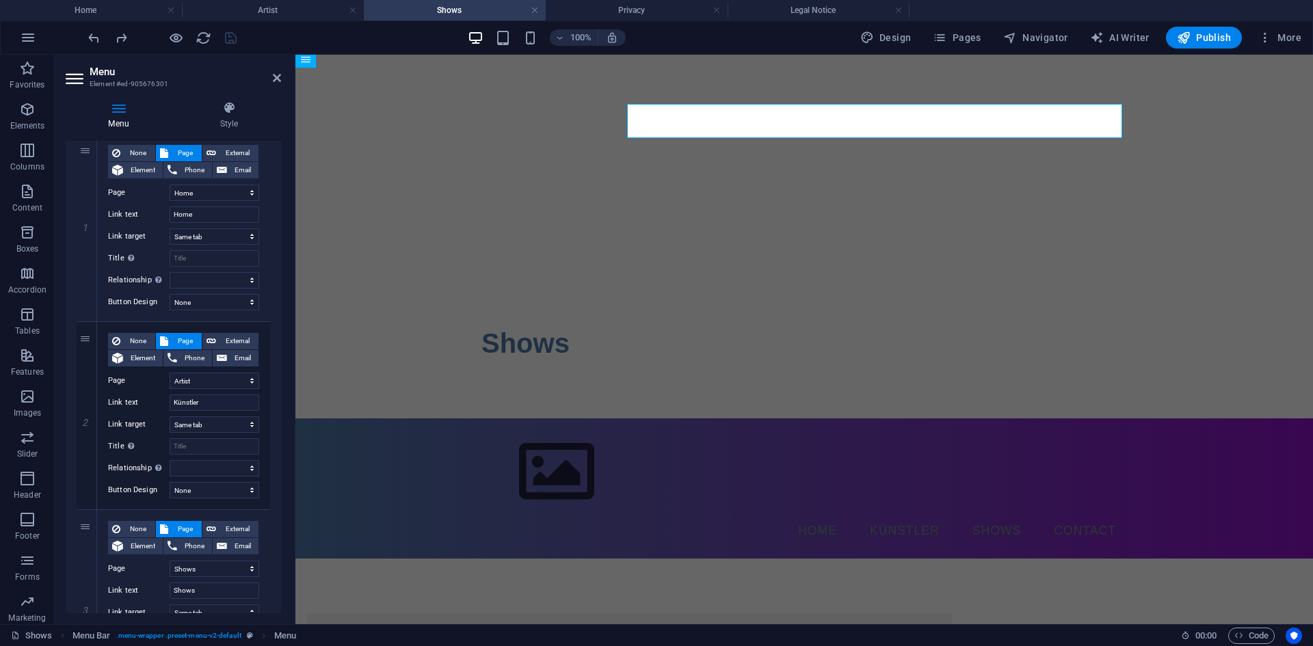
scroll to position [137, 0]
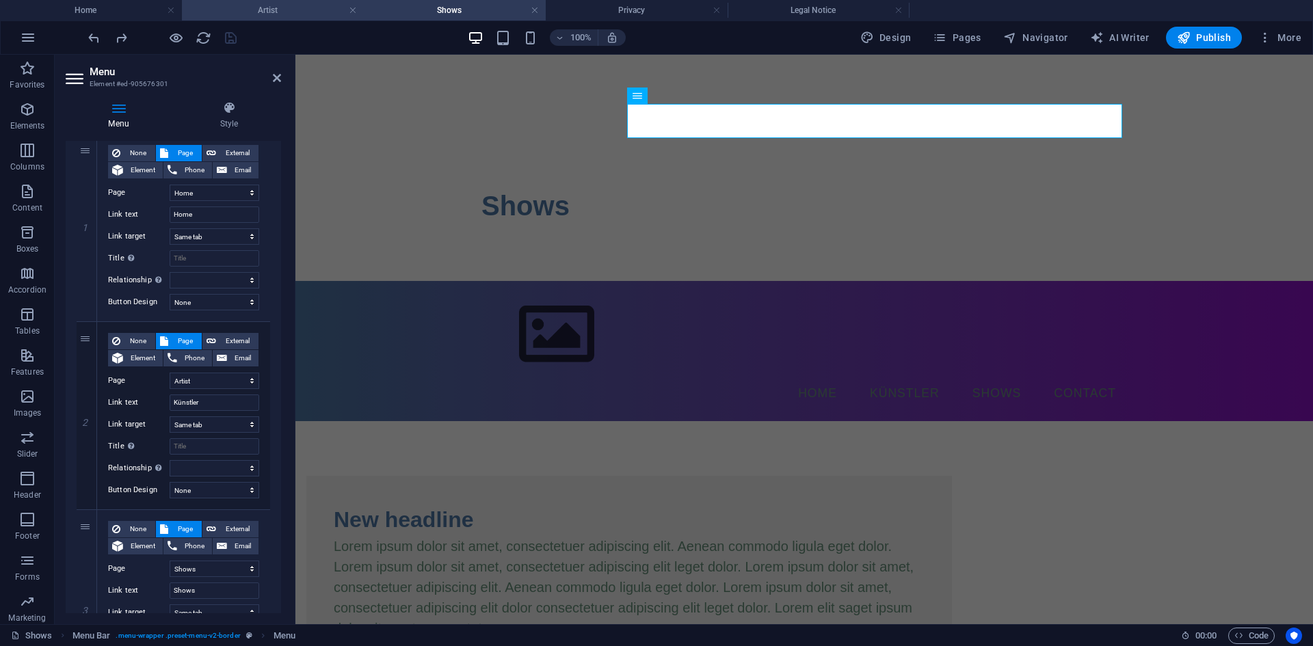
click at [291, 7] on h4 "Artist" at bounding box center [273, 10] width 182 height 15
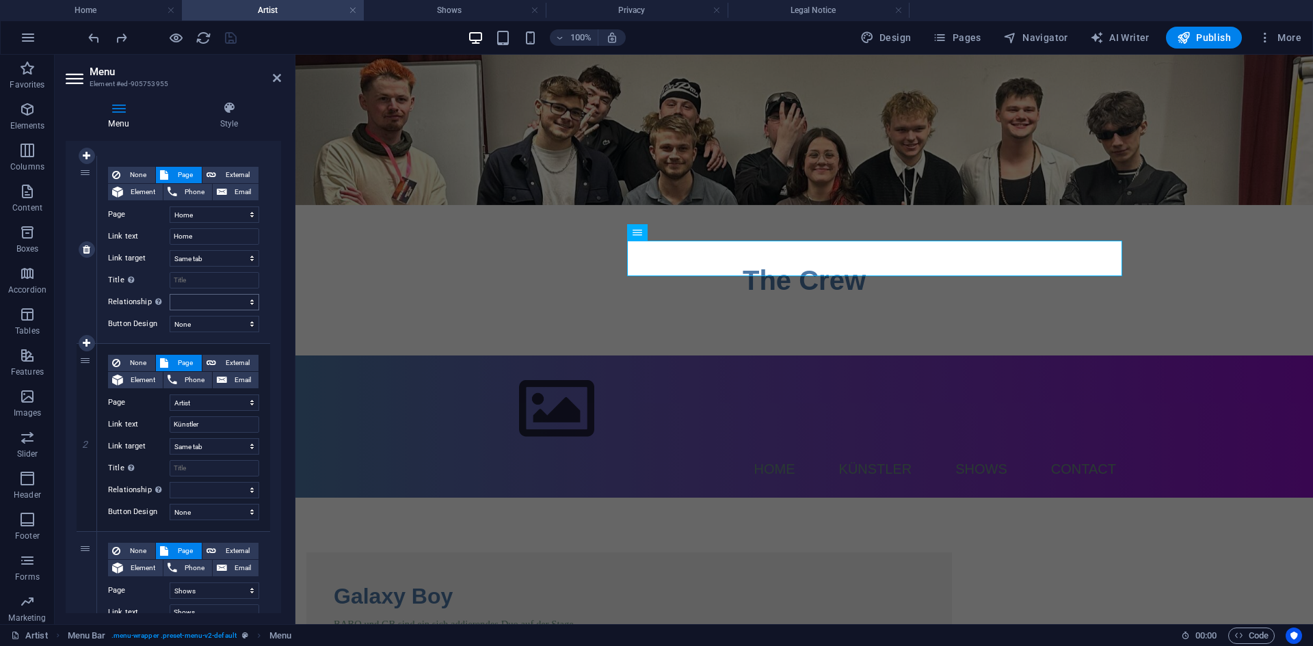
scroll to position [137, 0]
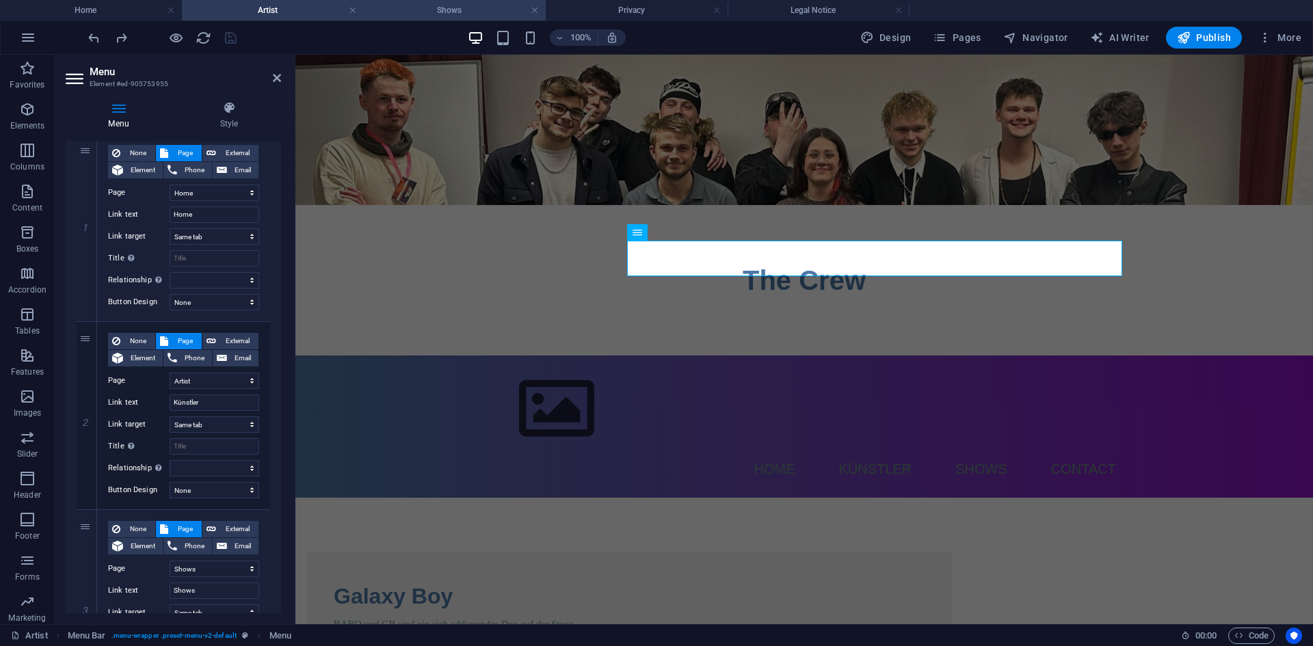
click at [438, 11] on h4 "Shows" at bounding box center [455, 10] width 182 height 15
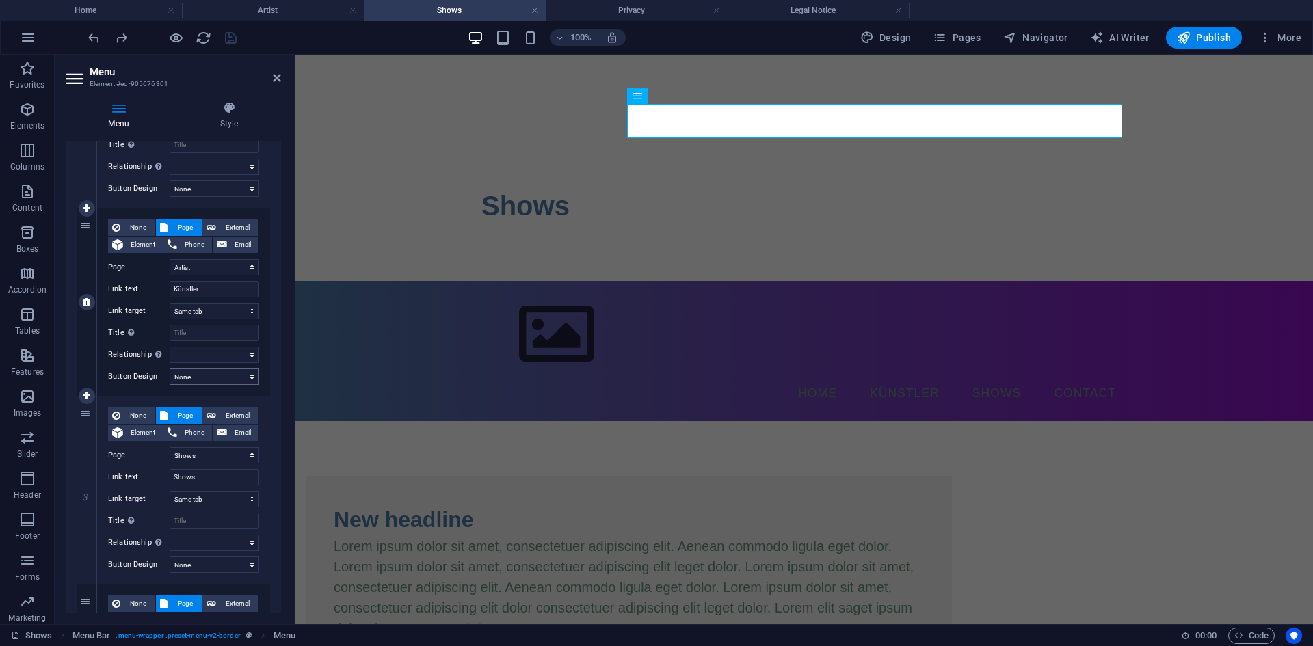
scroll to position [274, 0]
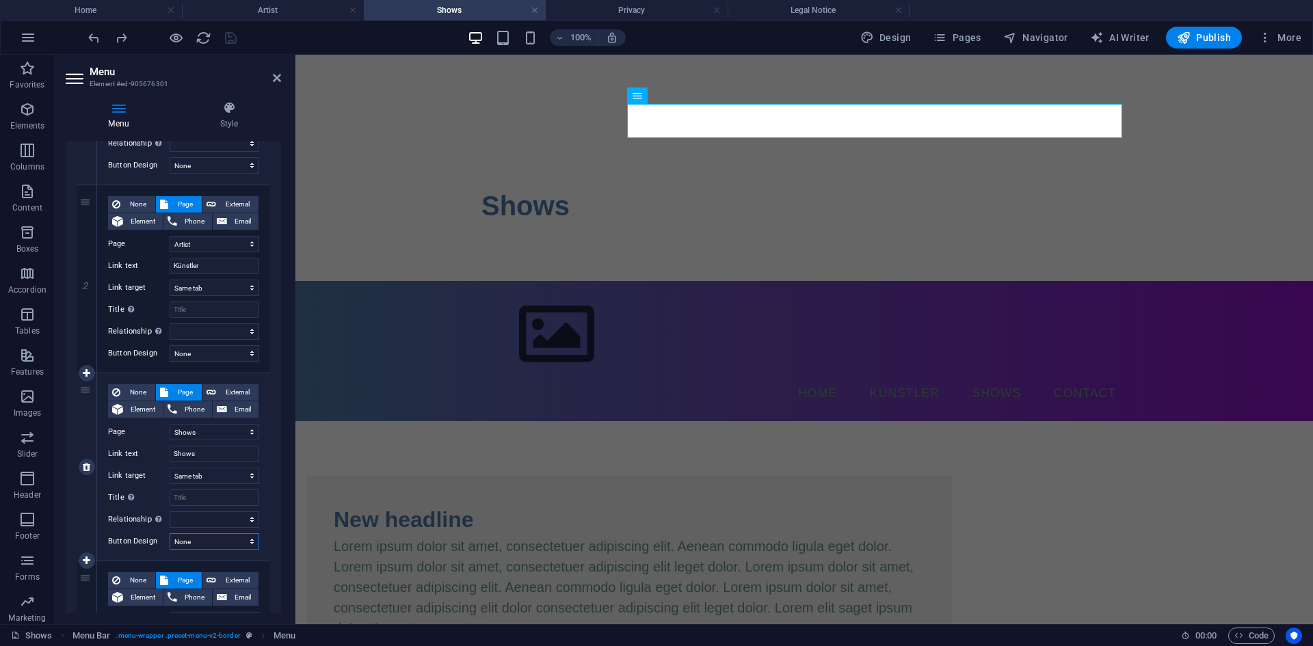
click at [211, 542] on select "None Default Primary Secondary" at bounding box center [215, 541] width 90 height 16
click at [214, 540] on select "None Default Primary Secondary" at bounding box center [215, 541] width 90 height 16
select select "default"
click at [170, 533] on select "None Default Primary Secondary" at bounding box center [215, 541] width 90 height 16
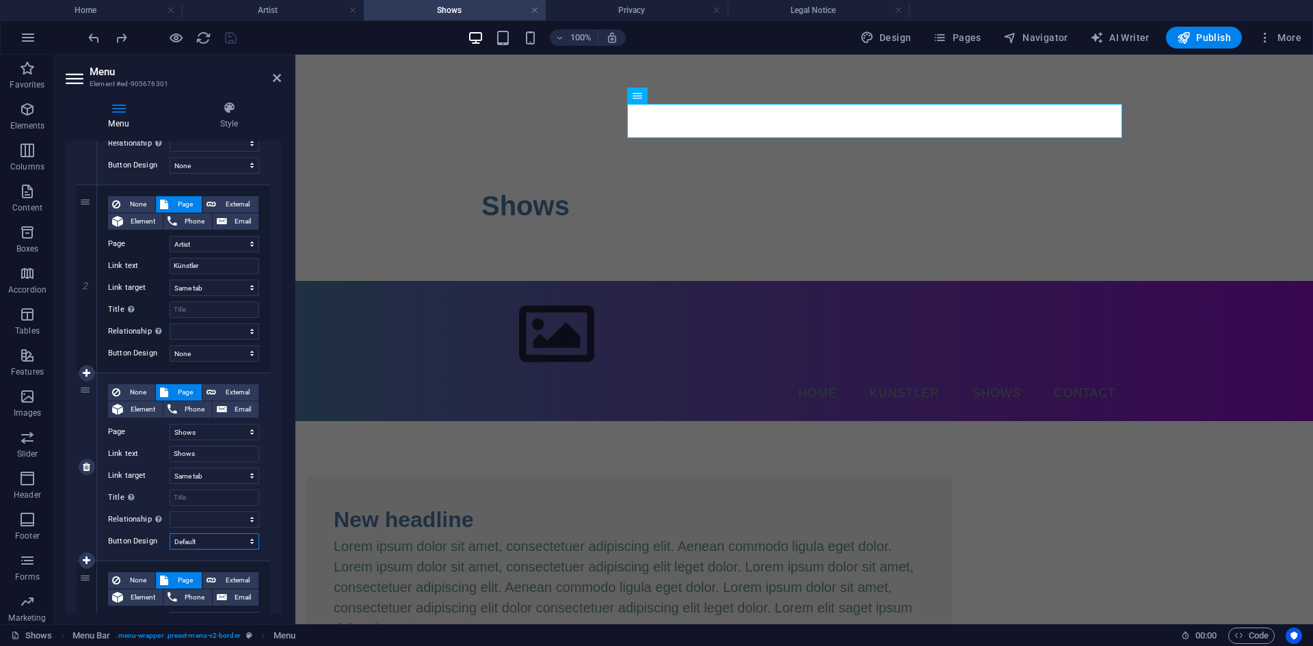
select select
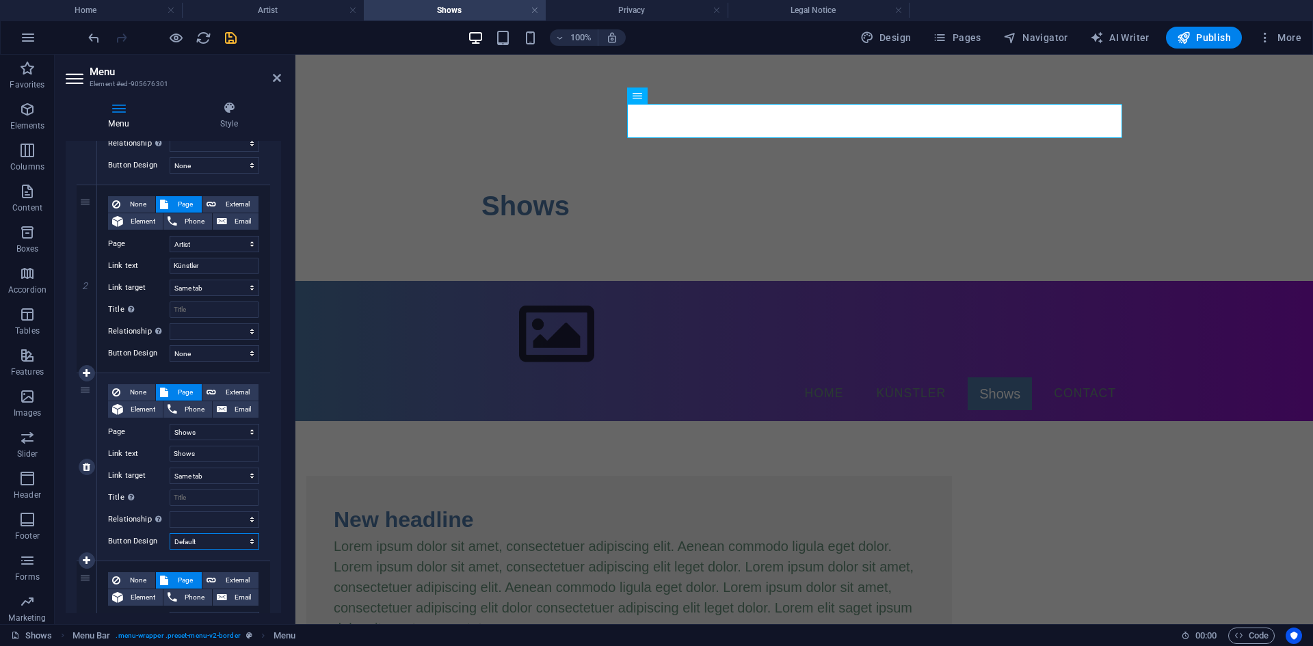
click at [239, 540] on select "None Default Primary Secondary" at bounding box center [215, 541] width 90 height 16
select select "primary"
click at [170, 533] on select "None Default Primary Secondary" at bounding box center [215, 541] width 90 height 16
select select
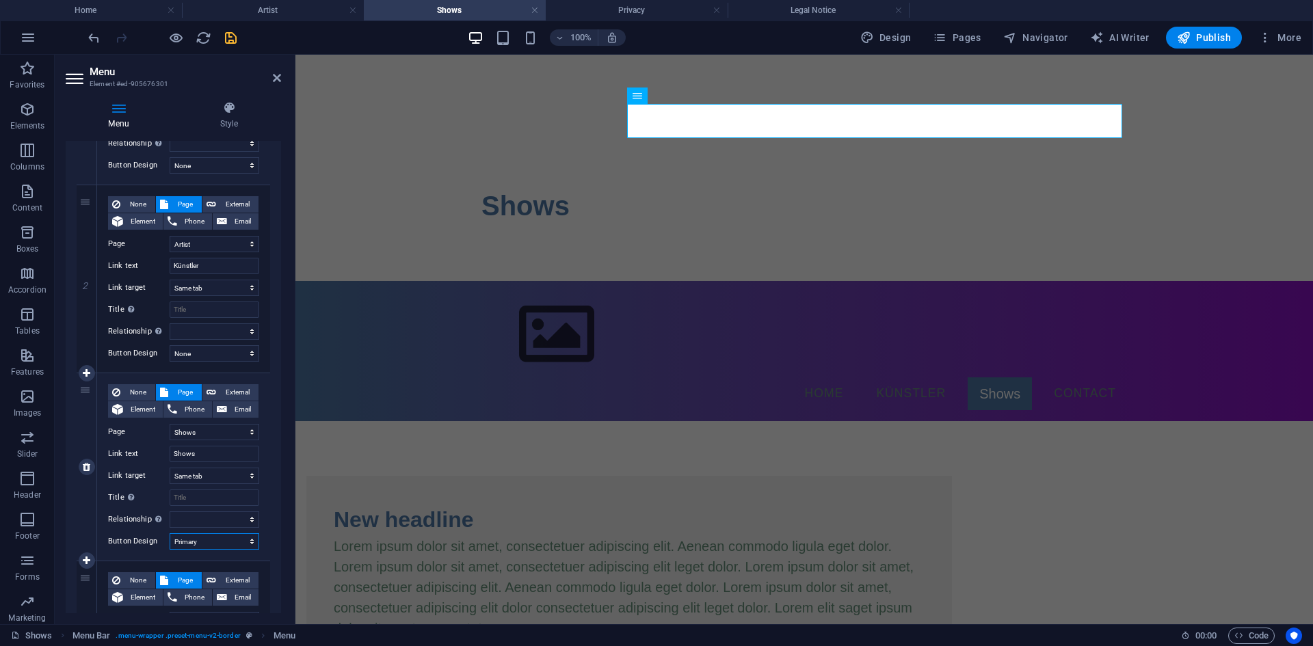
select select
click at [235, 542] on select "None Default Primary Secondary" at bounding box center [215, 541] width 90 height 16
select select "secondary"
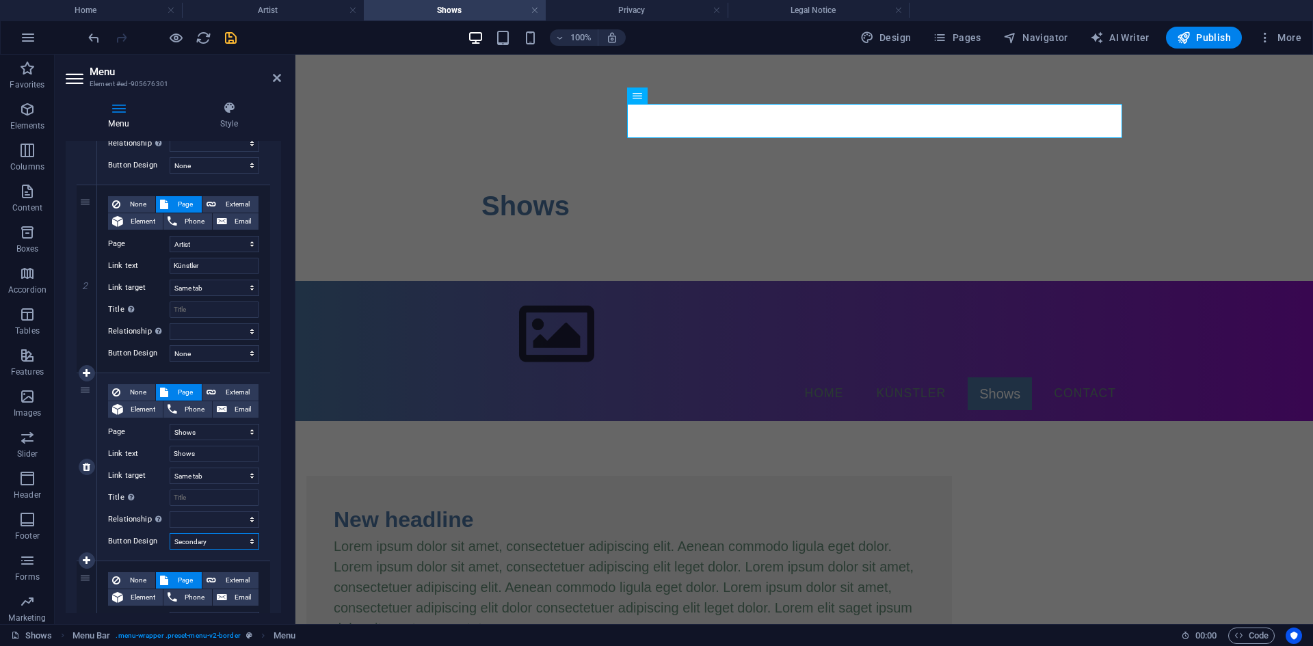
click at [170, 533] on select "None Default Primary Secondary" at bounding box center [215, 541] width 90 height 16
select select
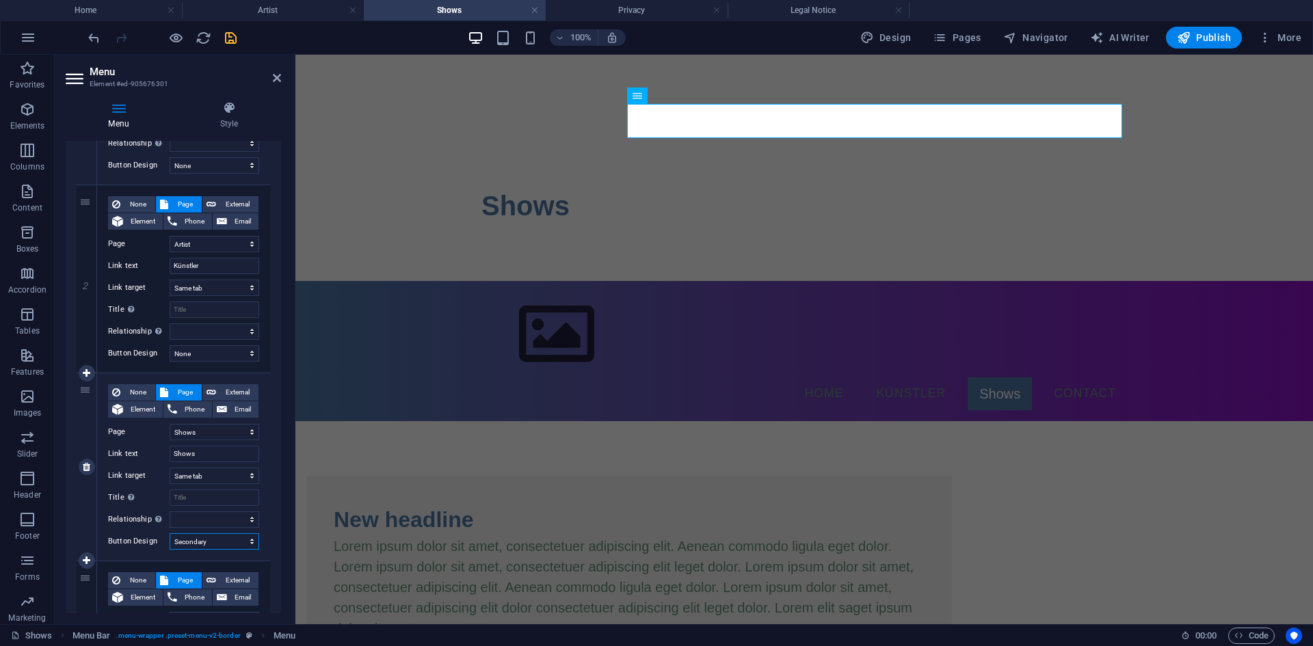
select select
click at [239, 542] on select "None Default Primary Secondary" at bounding box center [215, 541] width 90 height 16
select select "default"
click at [170, 533] on select "None Default Primary Secondary" at bounding box center [215, 541] width 90 height 16
select select
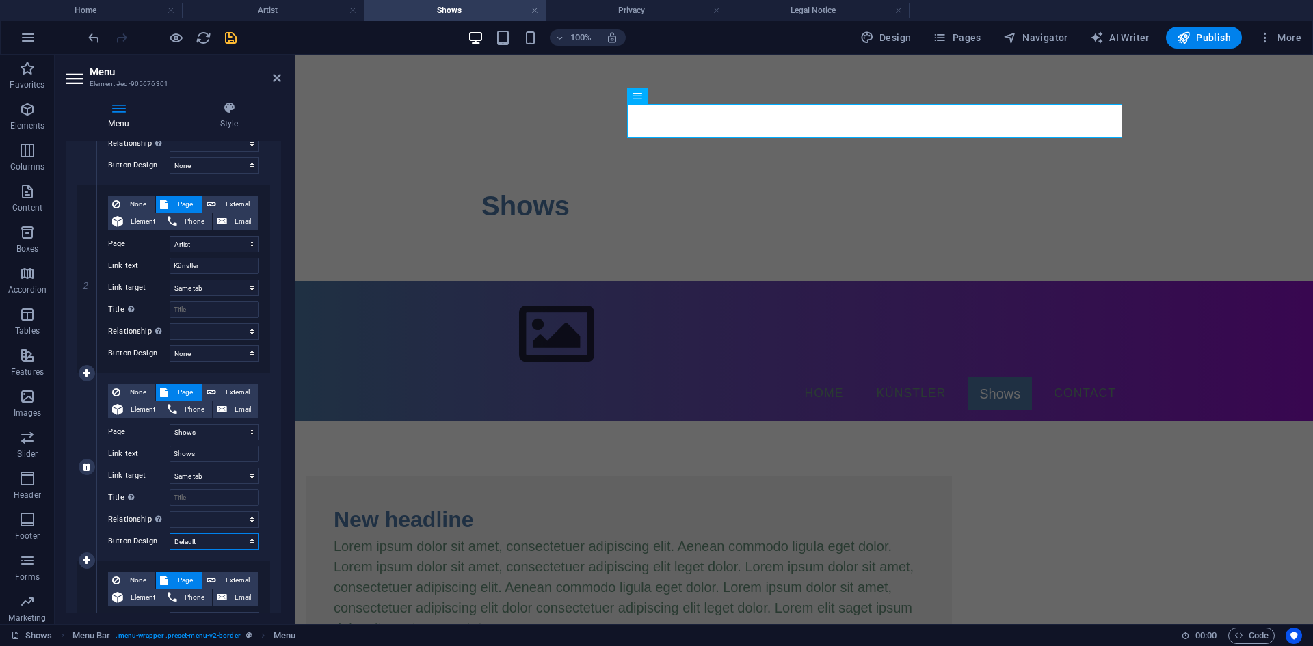
select select
click at [238, 546] on select "None Default Primary Secondary" at bounding box center [215, 541] width 90 height 16
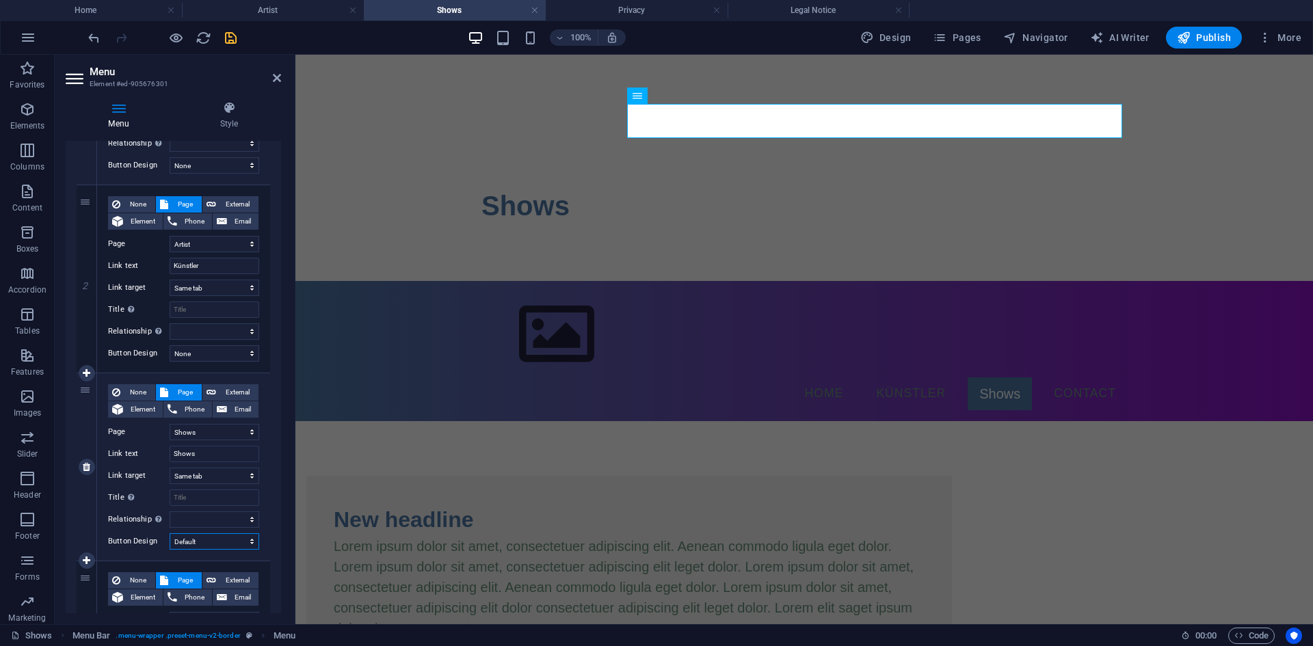
select select
click at [170, 533] on select "None Default Primary Secondary" at bounding box center [215, 541] width 90 height 16
select select
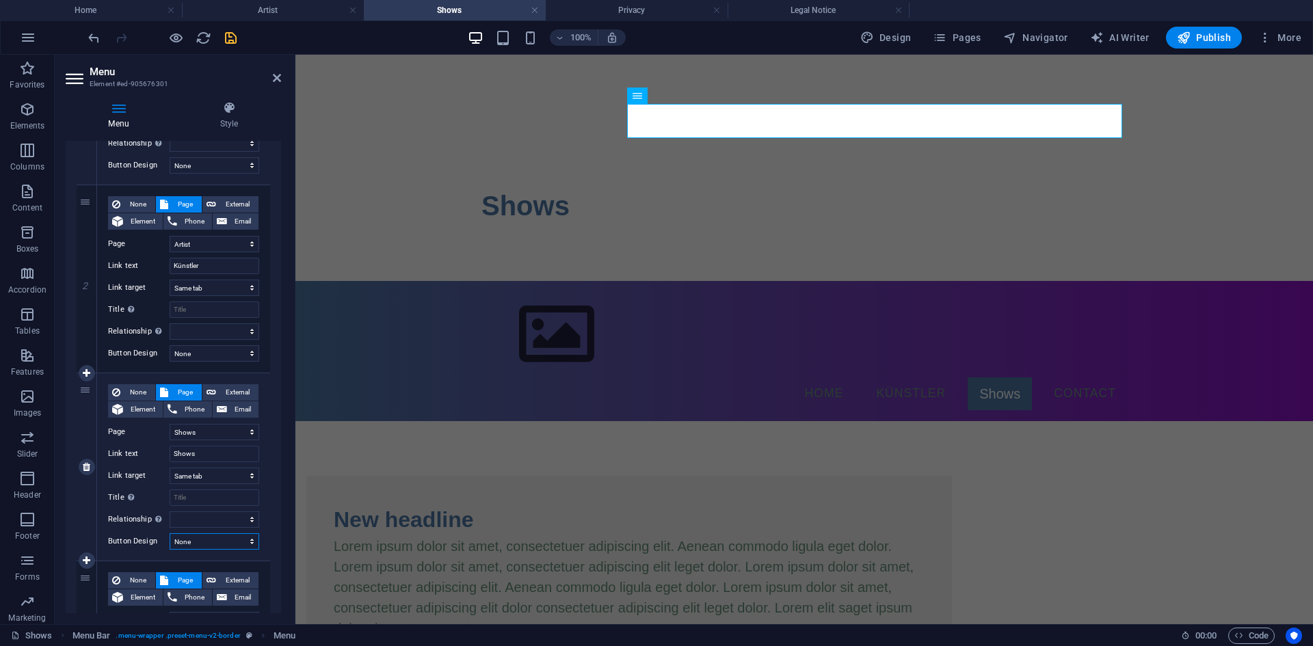
select select
click at [257, 126] on h4 "Style" at bounding box center [229, 115] width 104 height 29
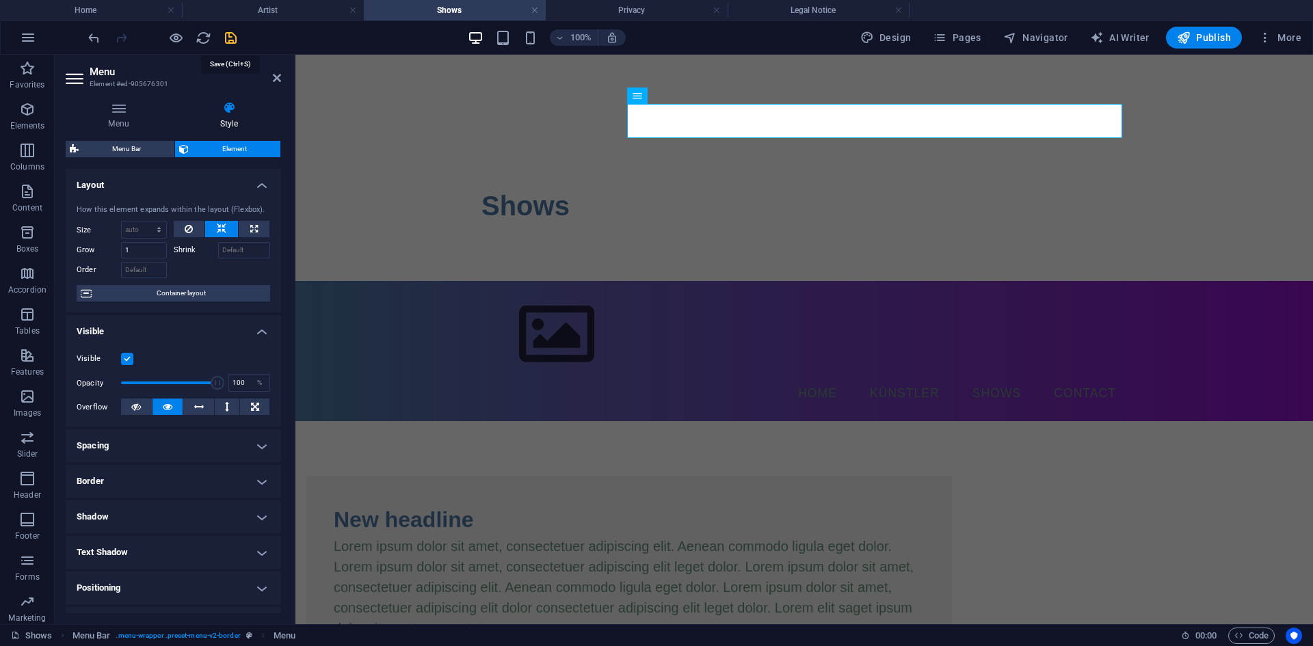
click at [226, 41] on icon "save" at bounding box center [231, 38] width 16 height 16
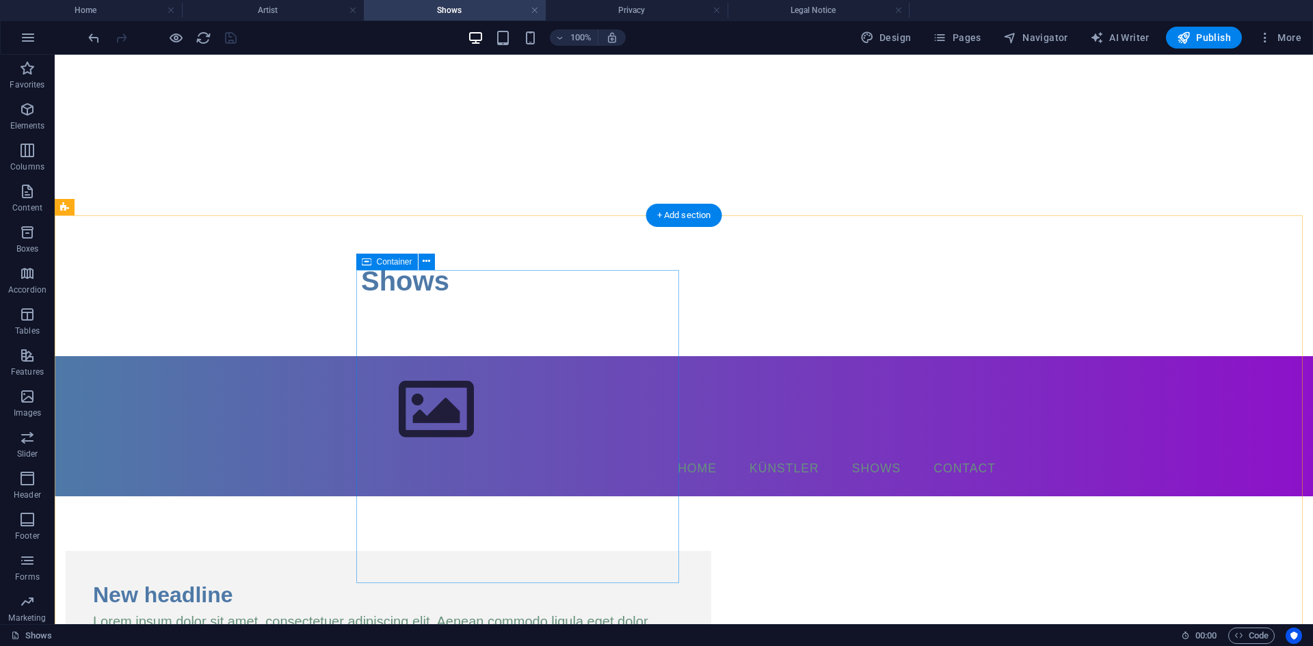
scroll to position [0, 0]
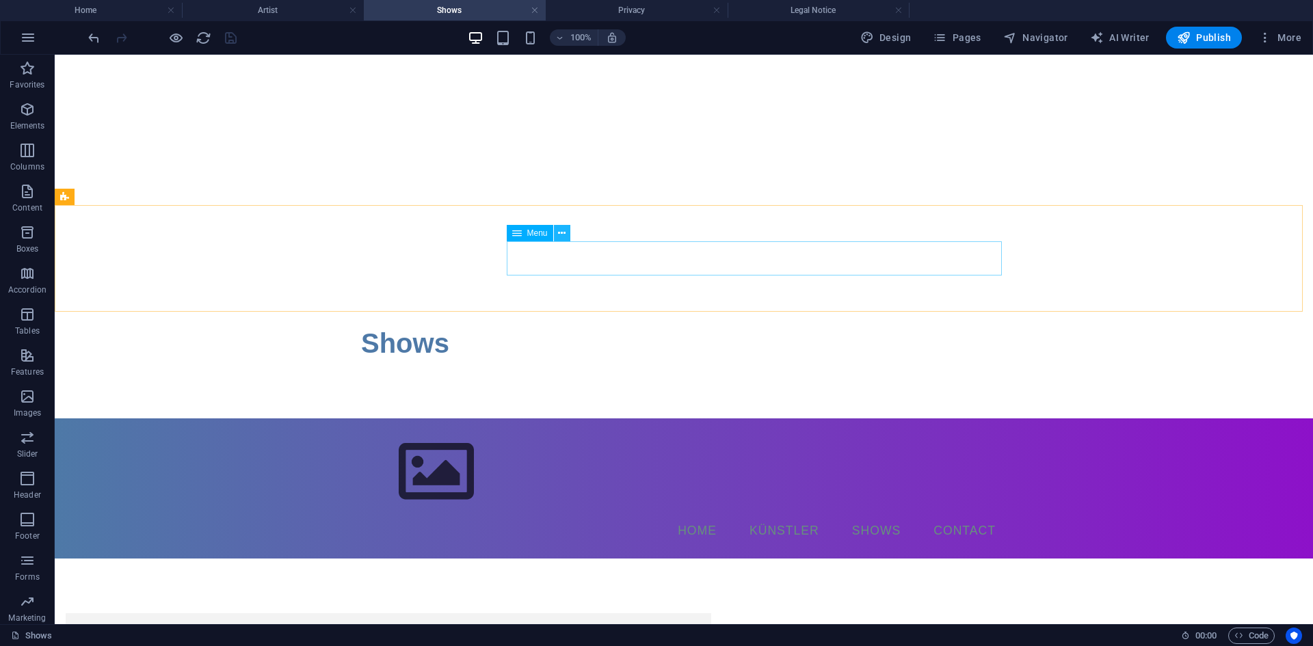
click at [559, 235] on icon at bounding box center [562, 233] width 8 height 14
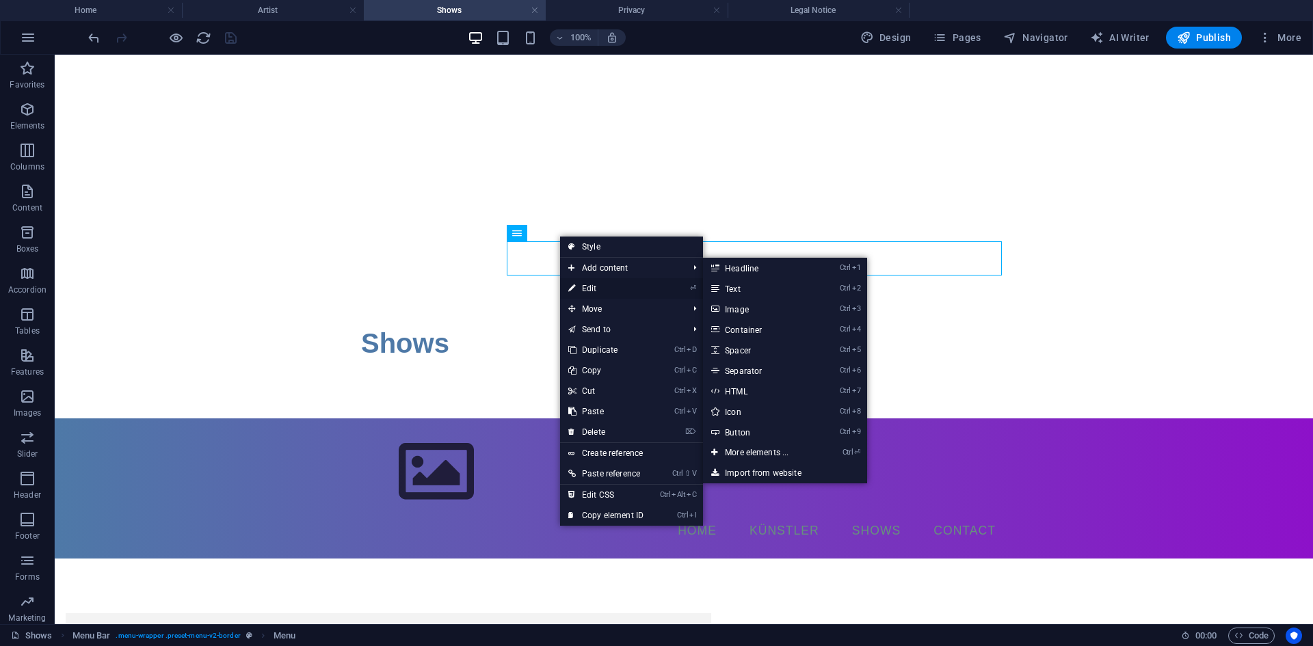
click at [599, 285] on link "⏎ Edit" at bounding box center [606, 288] width 92 height 21
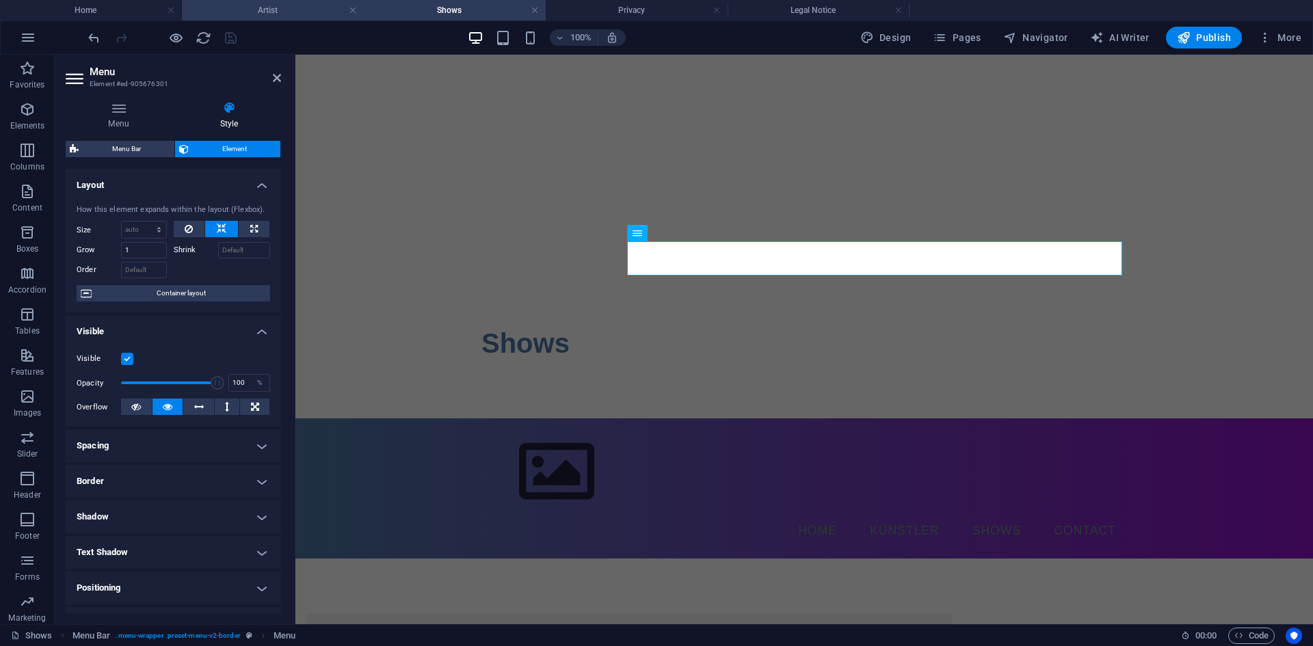
click at [316, 17] on h4 "Artist" at bounding box center [273, 10] width 182 height 15
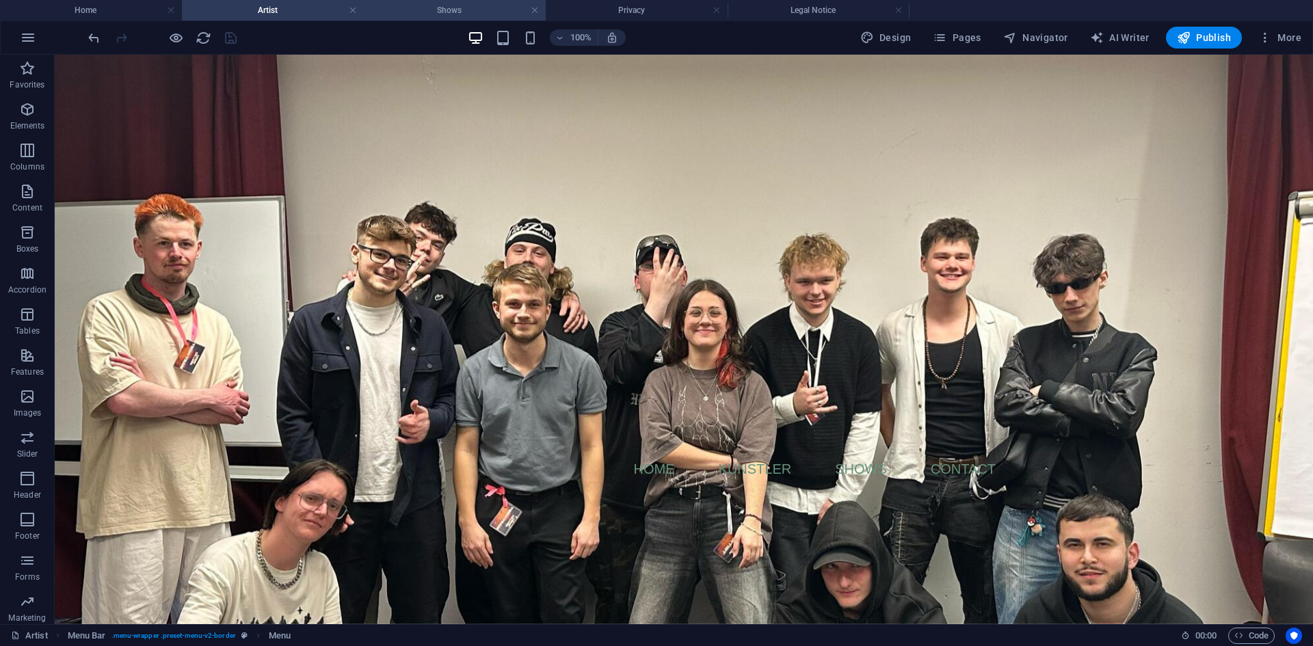
click at [405, 14] on h4 "Shows" at bounding box center [455, 10] width 182 height 15
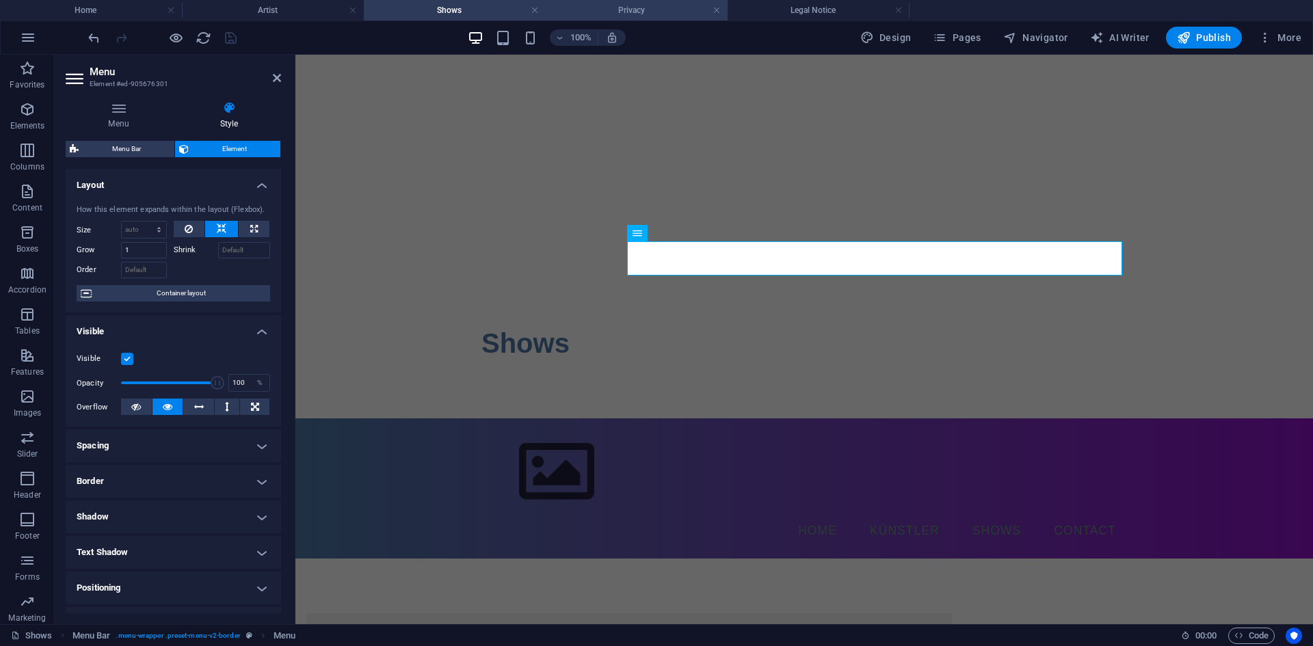
click at [589, 11] on h4 "Privacy" at bounding box center [637, 10] width 182 height 15
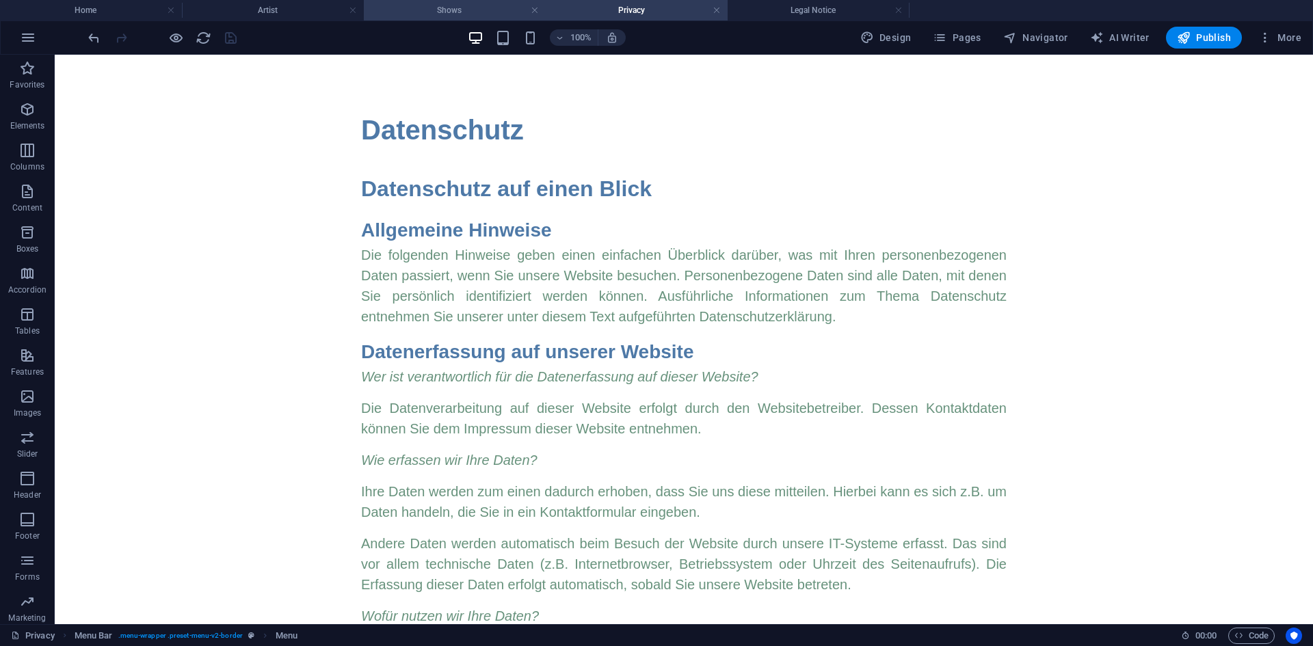
click at [468, 12] on h4 "Shows" at bounding box center [455, 10] width 182 height 15
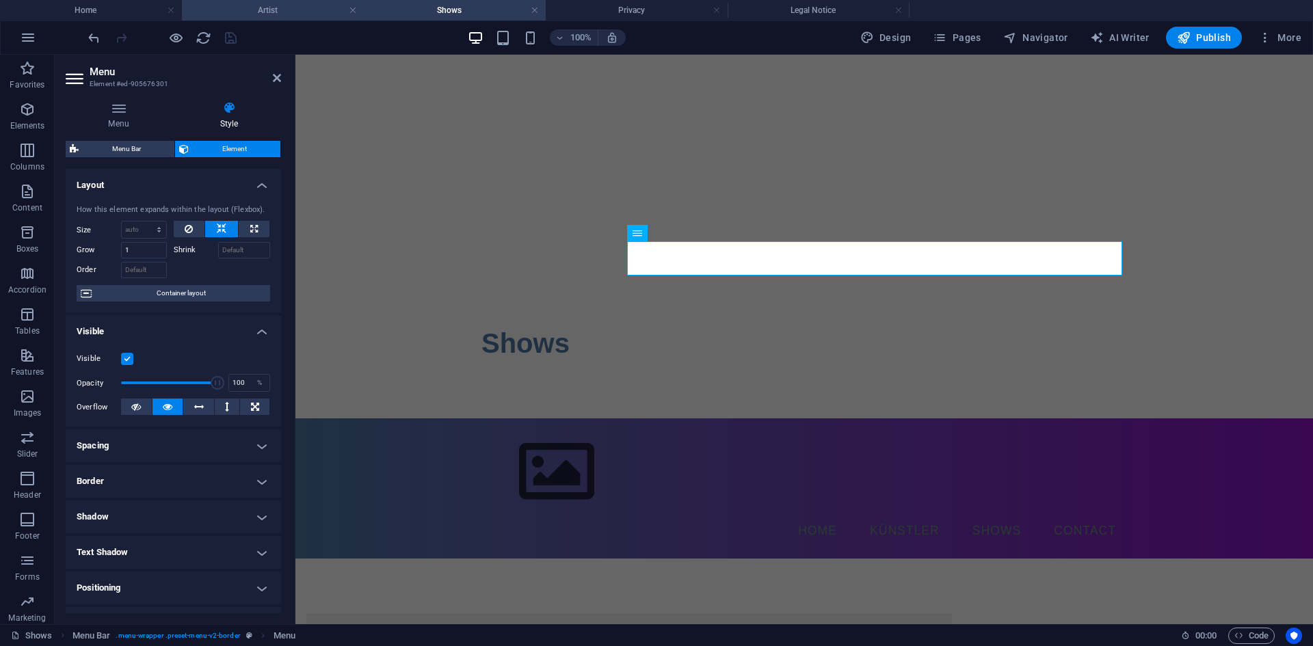
click at [289, 10] on h4 "Artist" at bounding box center [273, 10] width 182 height 15
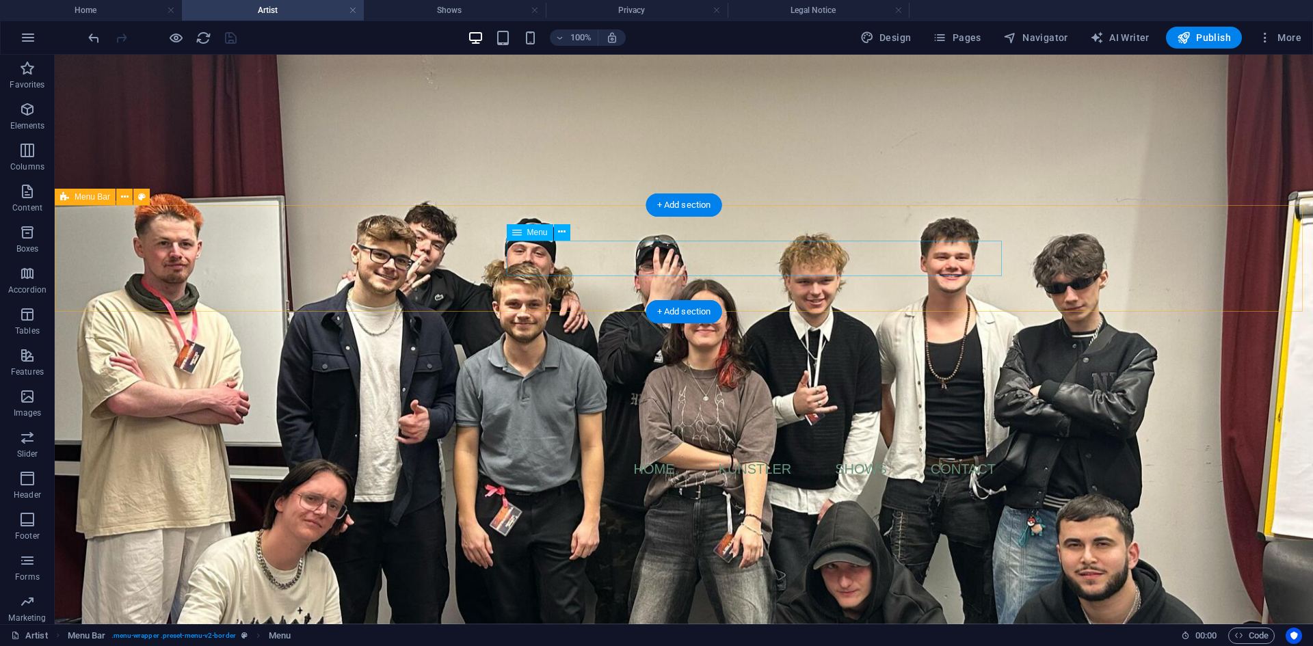
click at [570, 451] on nav "Home Künstler Shows Contact" at bounding box center [683, 469] width 645 height 36
click at [565, 234] on icon at bounding box center [562, 232] width 8 height 14
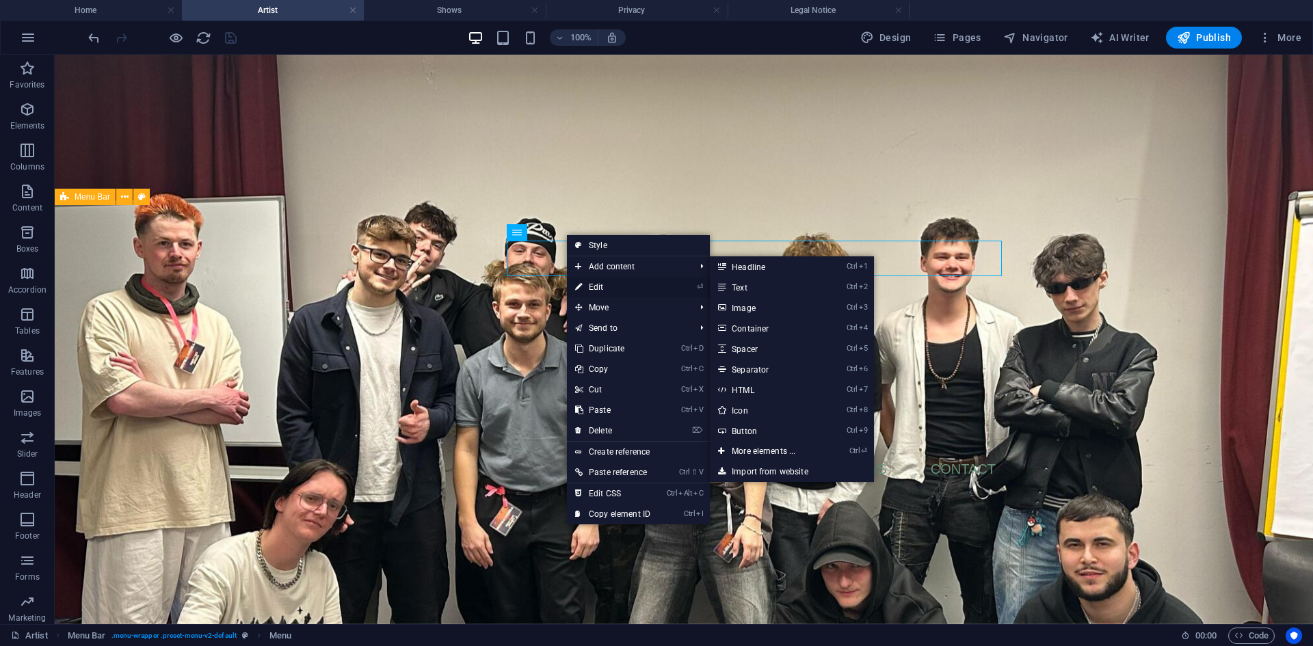
click at [596, 293] on link "⏎ Edit" at bounding box center [613, 287] width 92 height 21
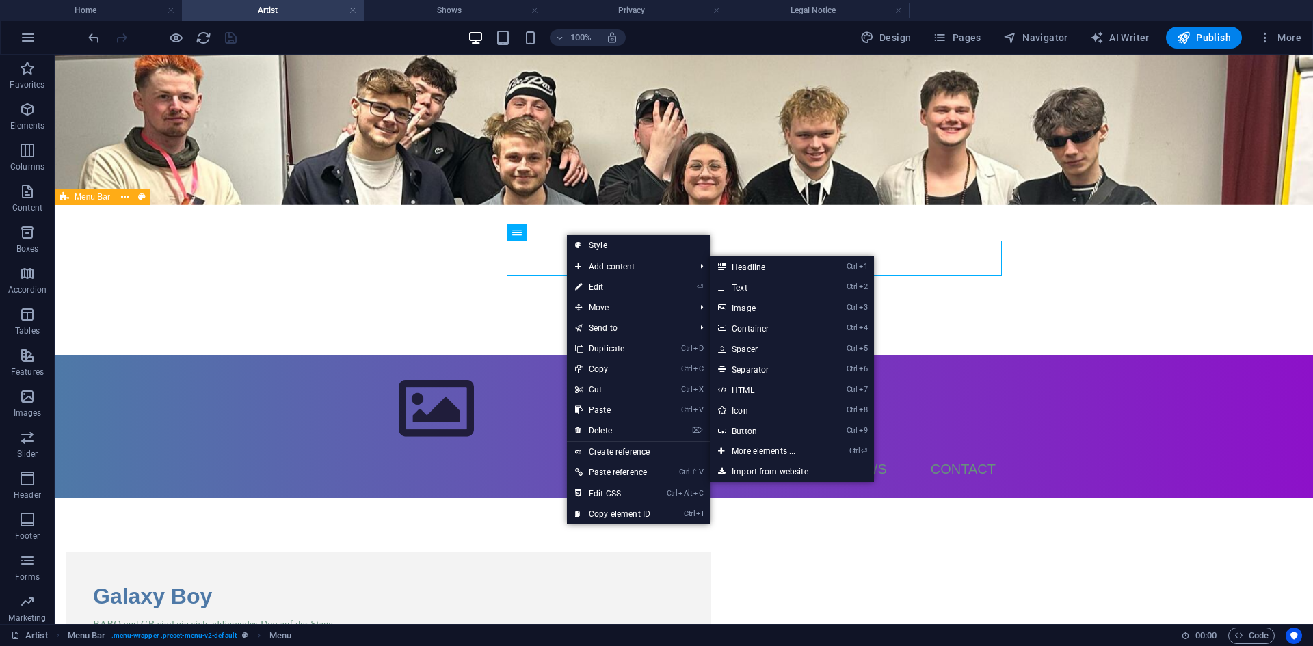
select select
select select "2"
select select
select select "1"
select select
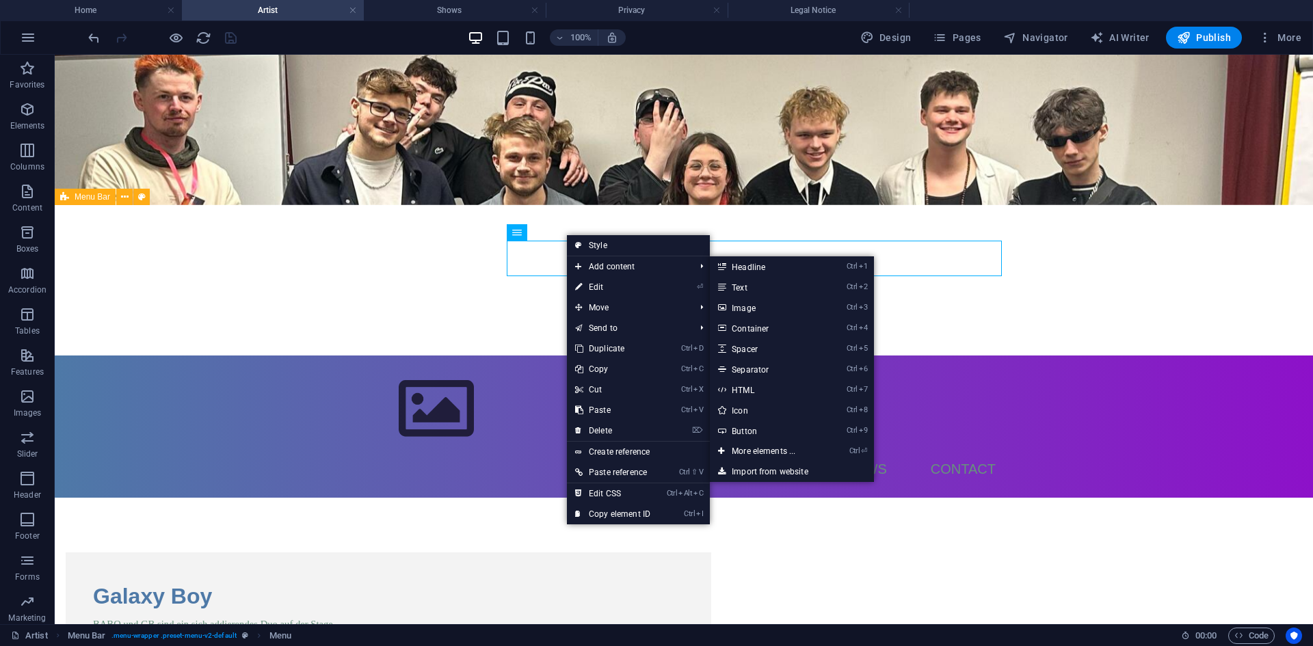
select select
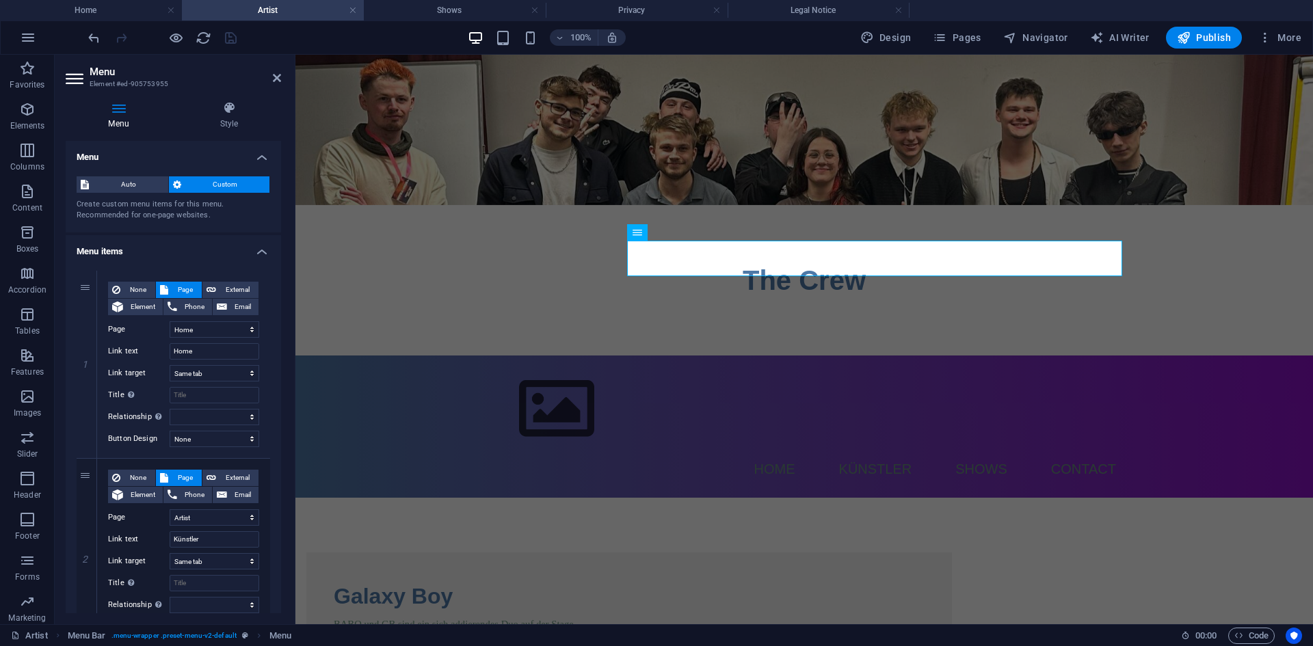
click at [241, 131] on div "Menu Style Menu Auto Custom Create custom menu items for this menu. Recommended…" at bounding box center [173, 357] width 215 height 512
click at [239, 115] on h4 "Style" at bounding box center [229, 115] width 104 height 29
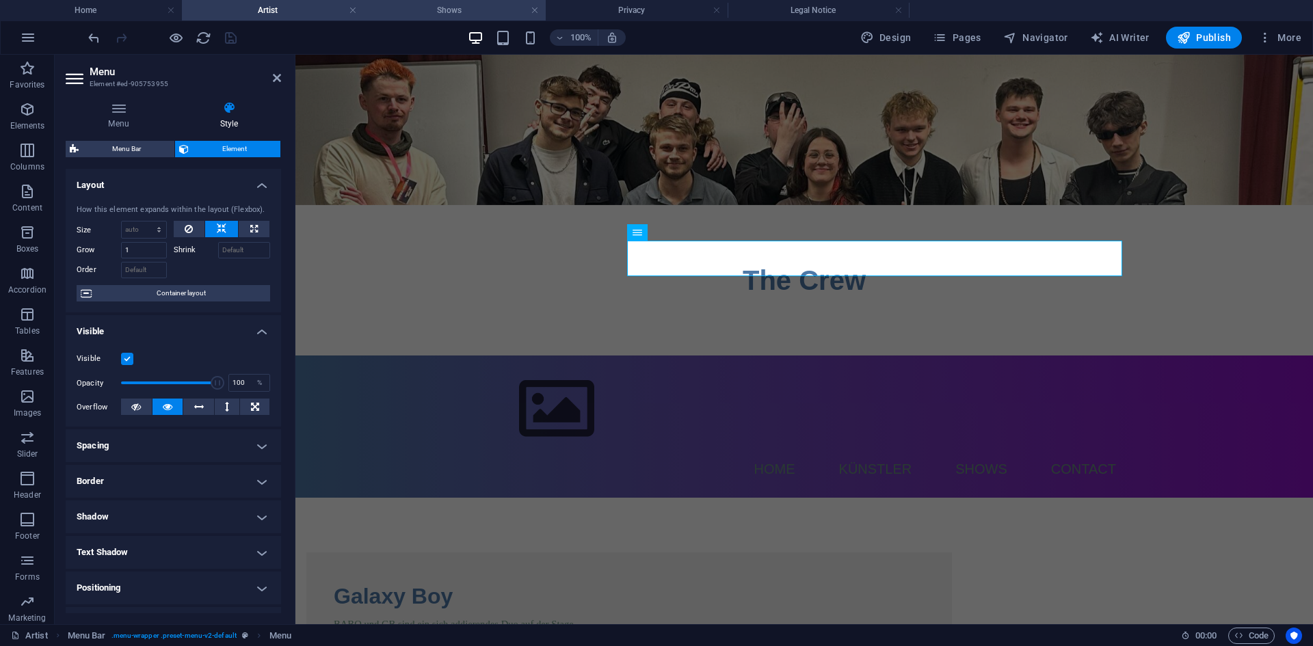
click at [457, 6] on h4 "Shows" at bounding box center [455, 10] width 182 height 15
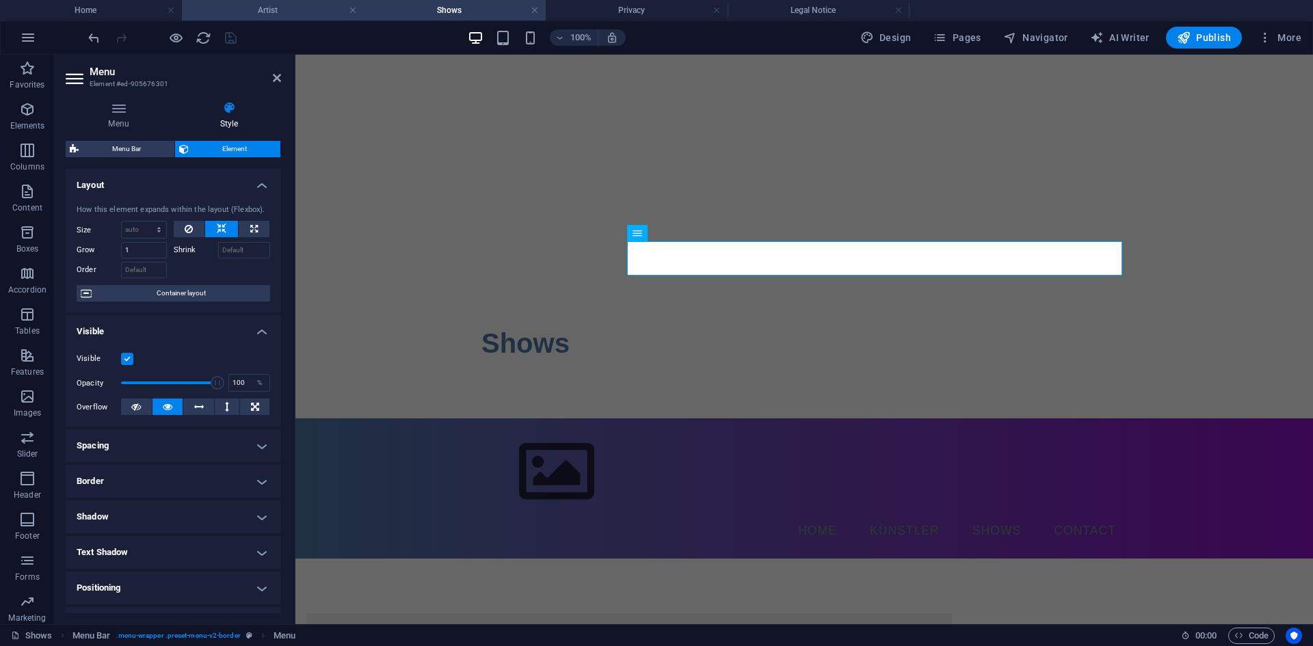
click at [320, 7] on h4 "Artist" at bounding box center [273, 10] width 182 height 15
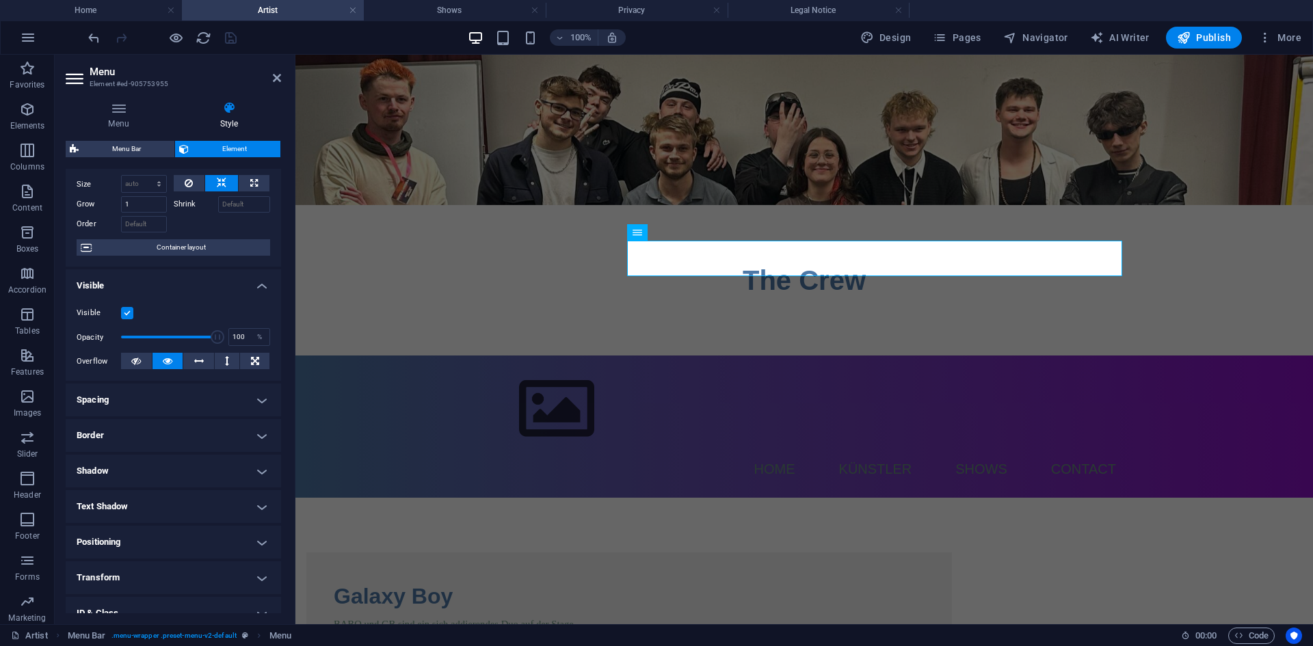
scroll to position [68, 0]
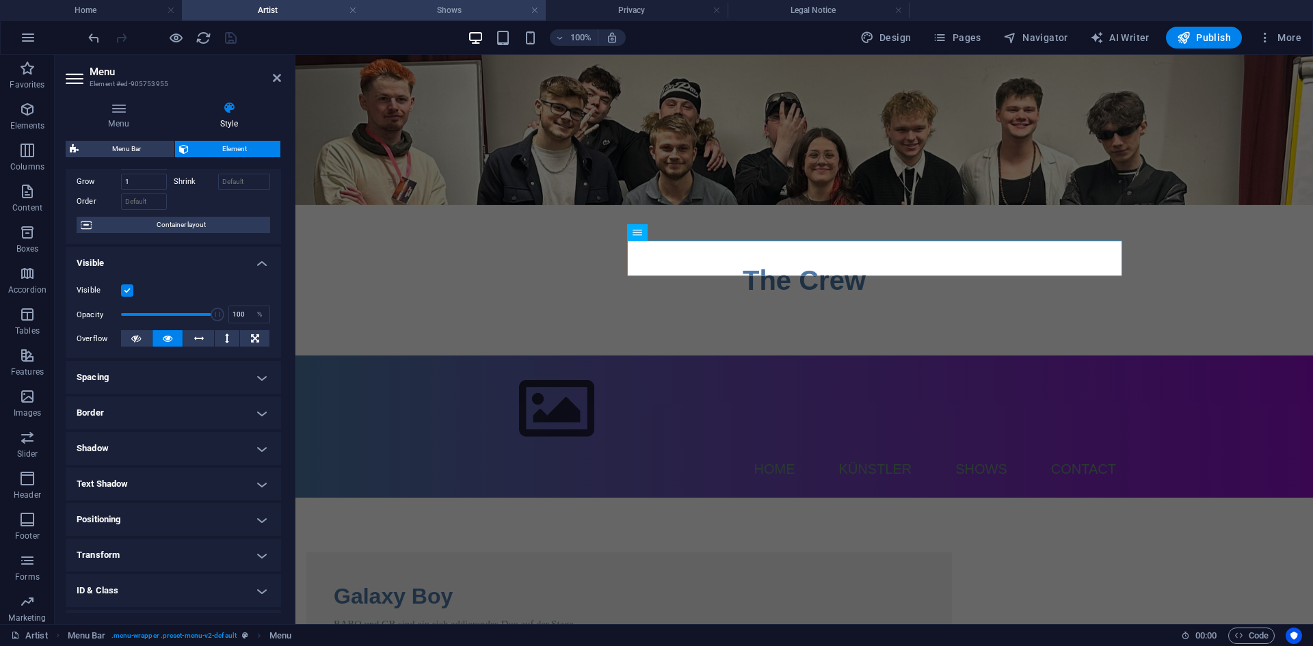
click at [405, 10] on h4 "Shows" at bounding box center [455, 10] width 182 height 15
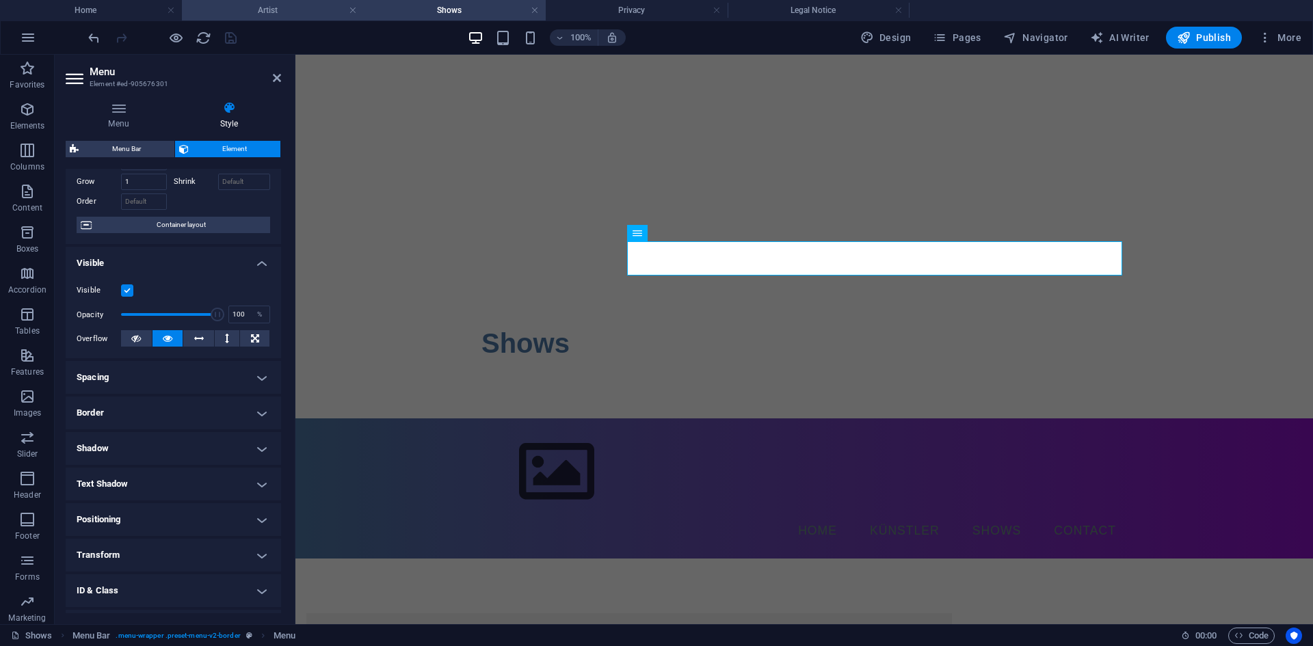
click at [302, 12] on h4 "Artist" at bounding box center [273, 10] width 182 height 15
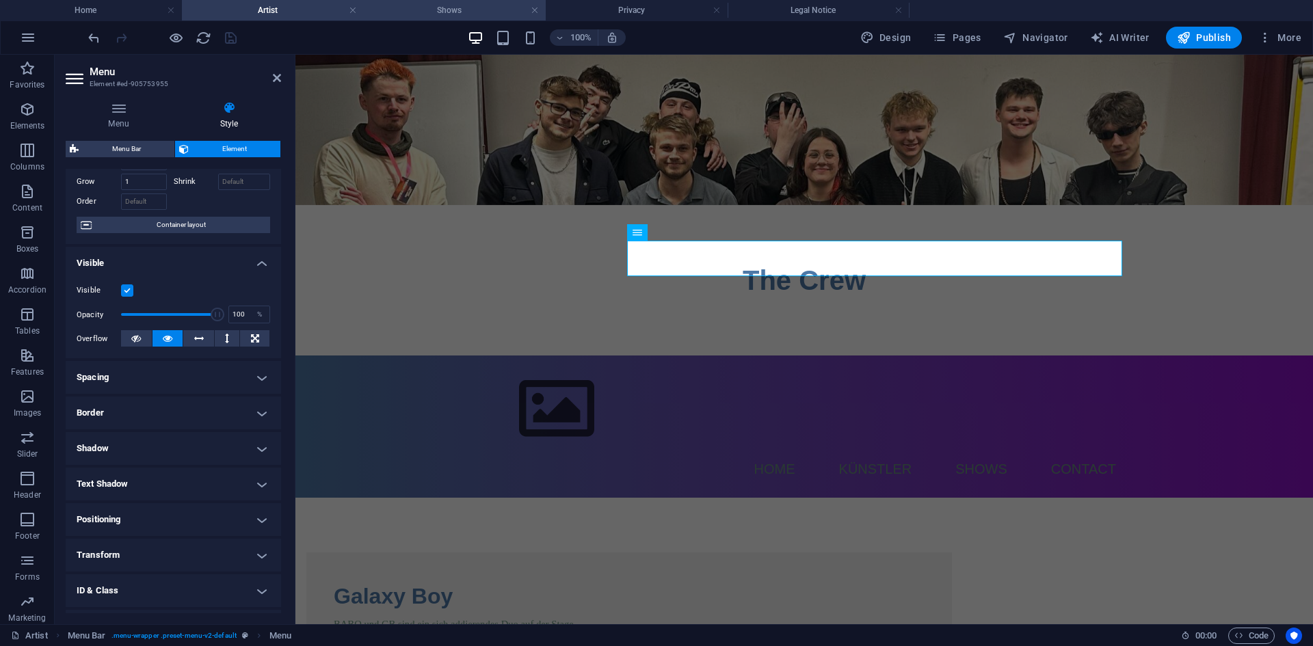
click at [418, 10] on h4 "Shows" at bounding box center [455, 10] width 182 height 15
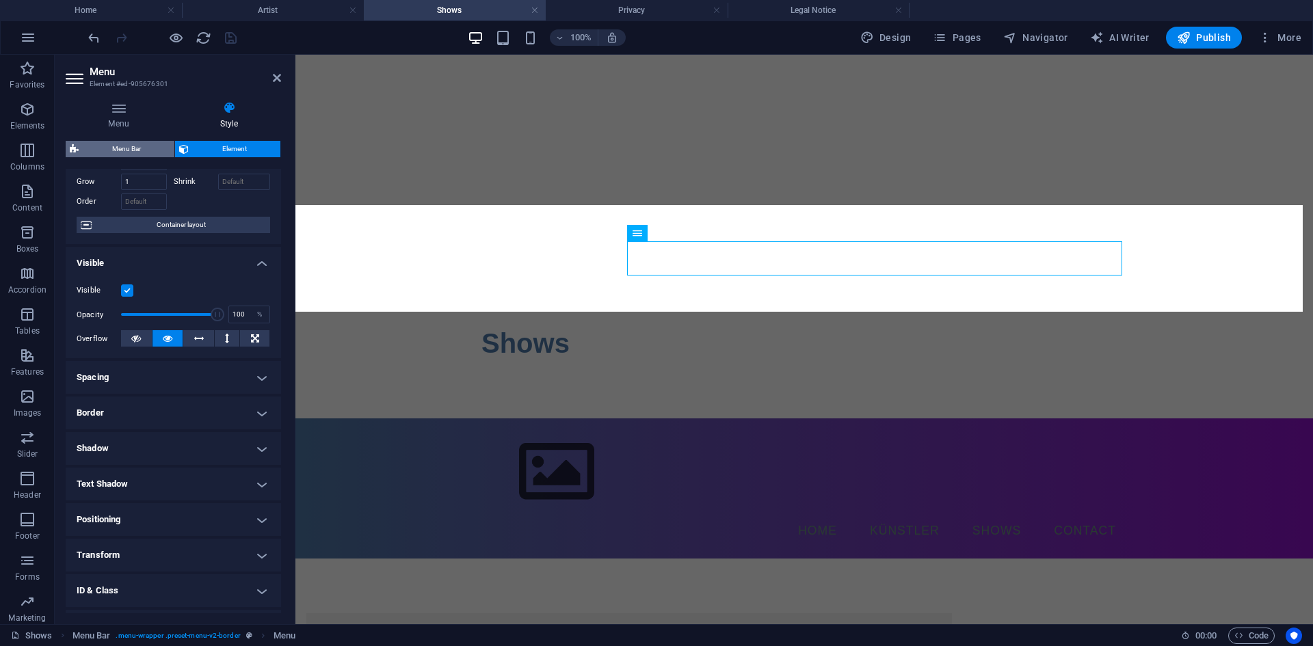
click at [144, 141] on span "Menu Bar" at bounding box center [127, 149] width 88 height 16
select select "rem"
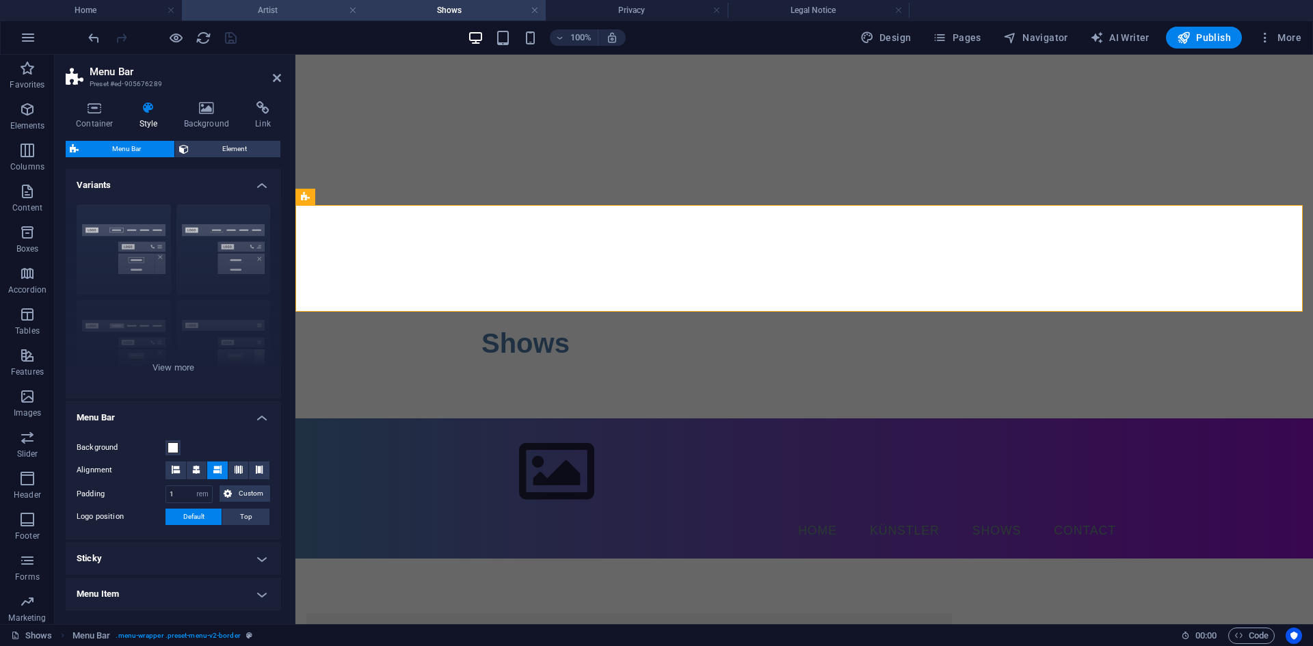
click at [310, 9] on h4 "Artist" at bounding box center [273, 10] width 182 height 15
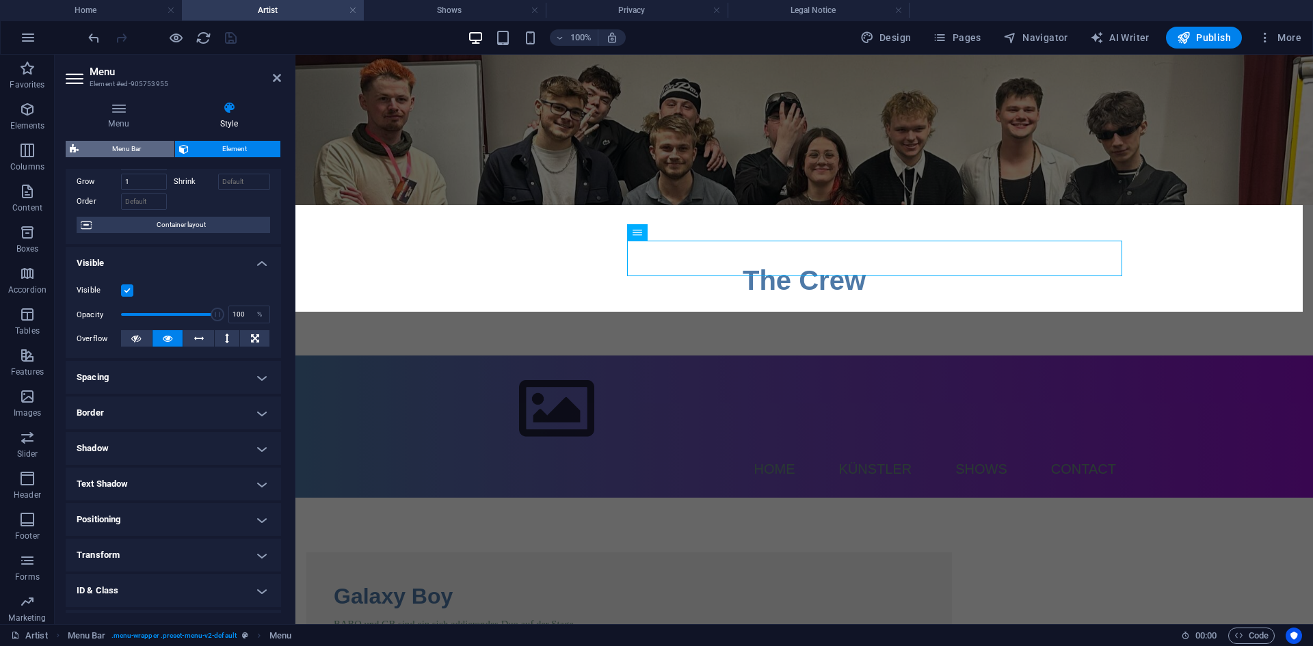
click at [158, 151] on span "Menu Bar" at bounding box center [127, 149] width 88 height 16
select select "rem"
select select "preset-menu-v2-default"
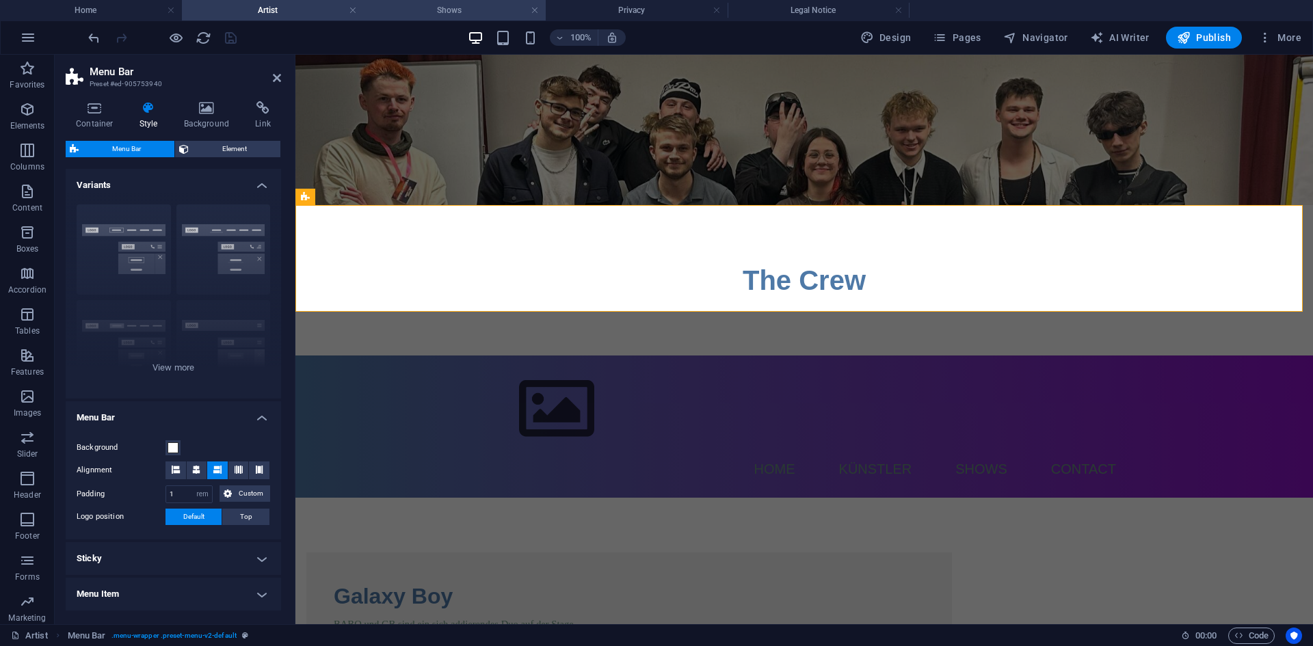
click at [406, 9] on h4 "Shows" at bounding box center [455, 10] width 182 height 15
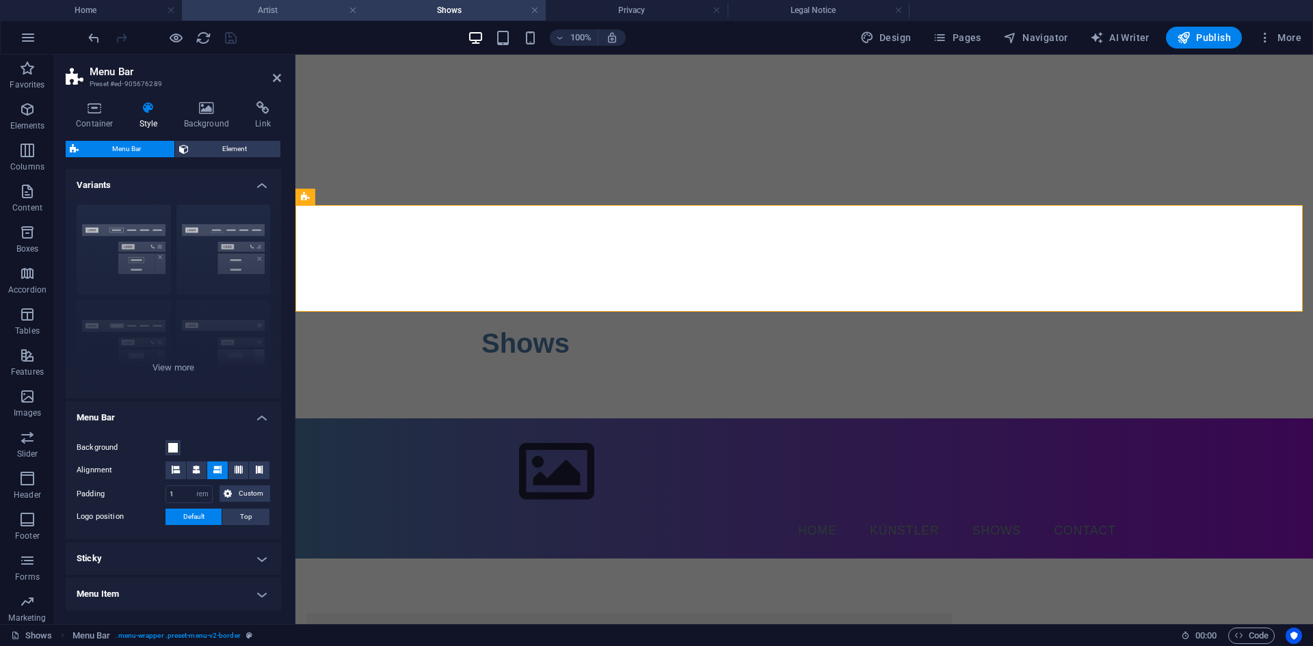
click at [315, 13] on h4 "Artist" at bounding box center [273, 10] width 182 height 15
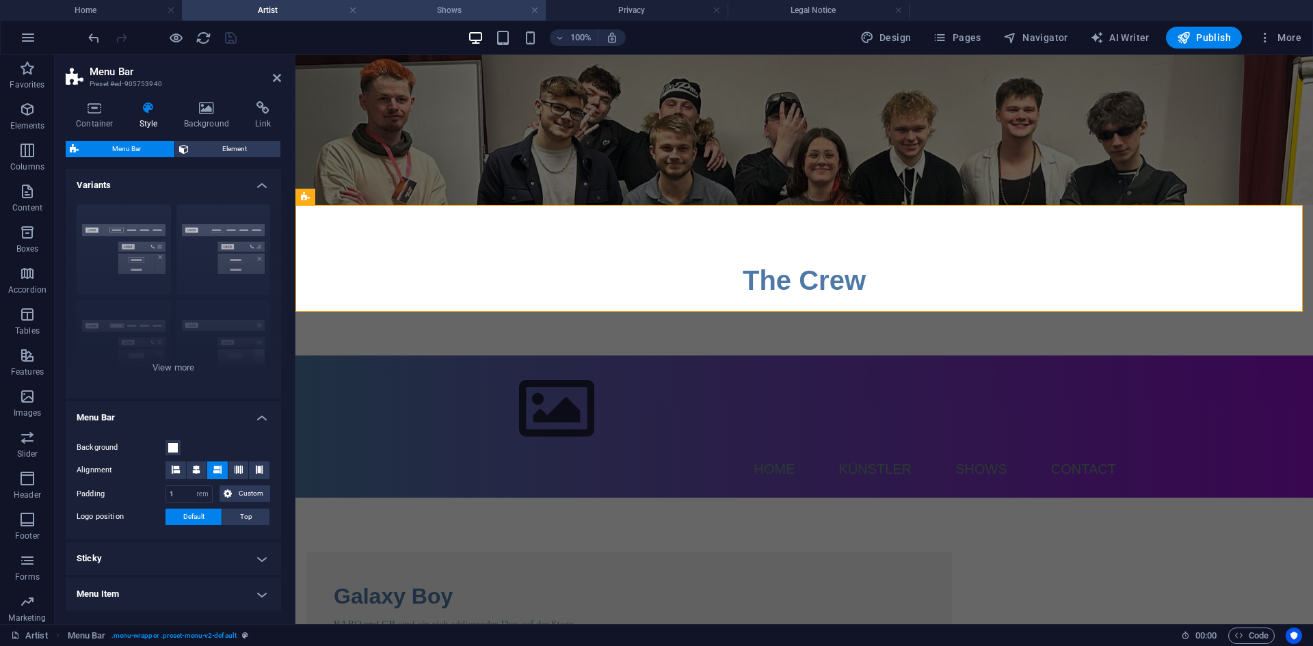
click at [412, 10] on h4 "Shows" at bounding box center [455, 10] width 182 height 15
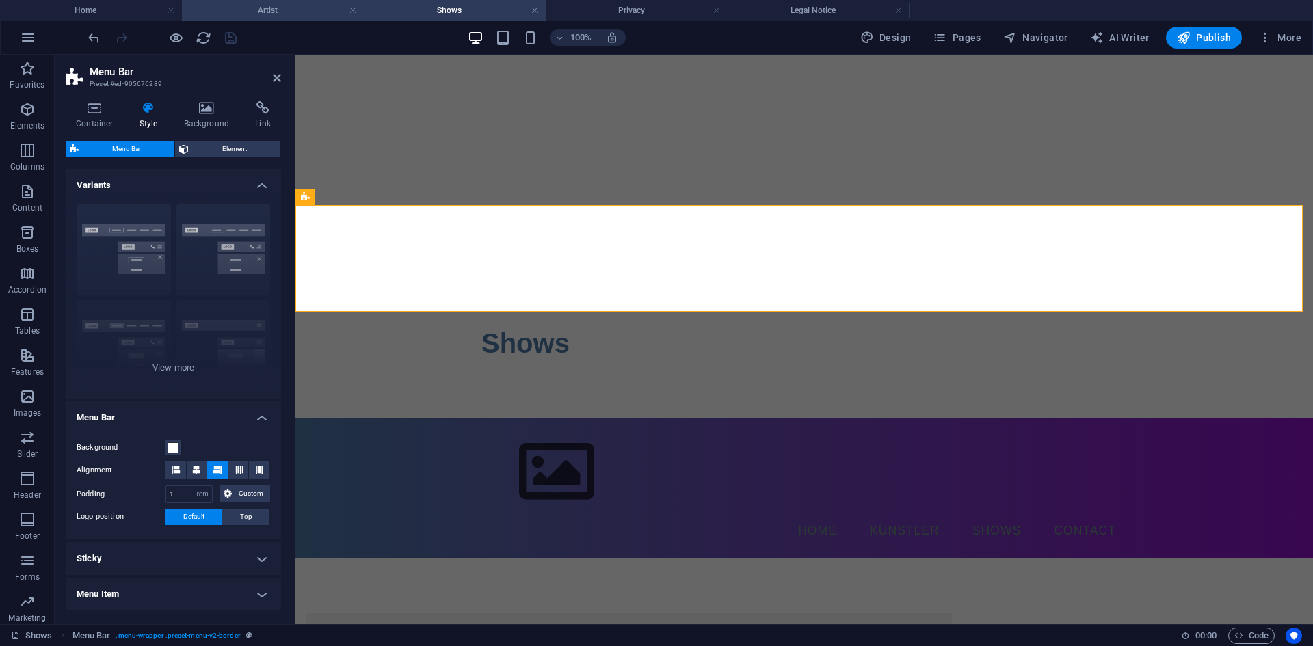
click at [291, 5] on h4 "Artist" at bounding box center [273, 10] width 182 height 15
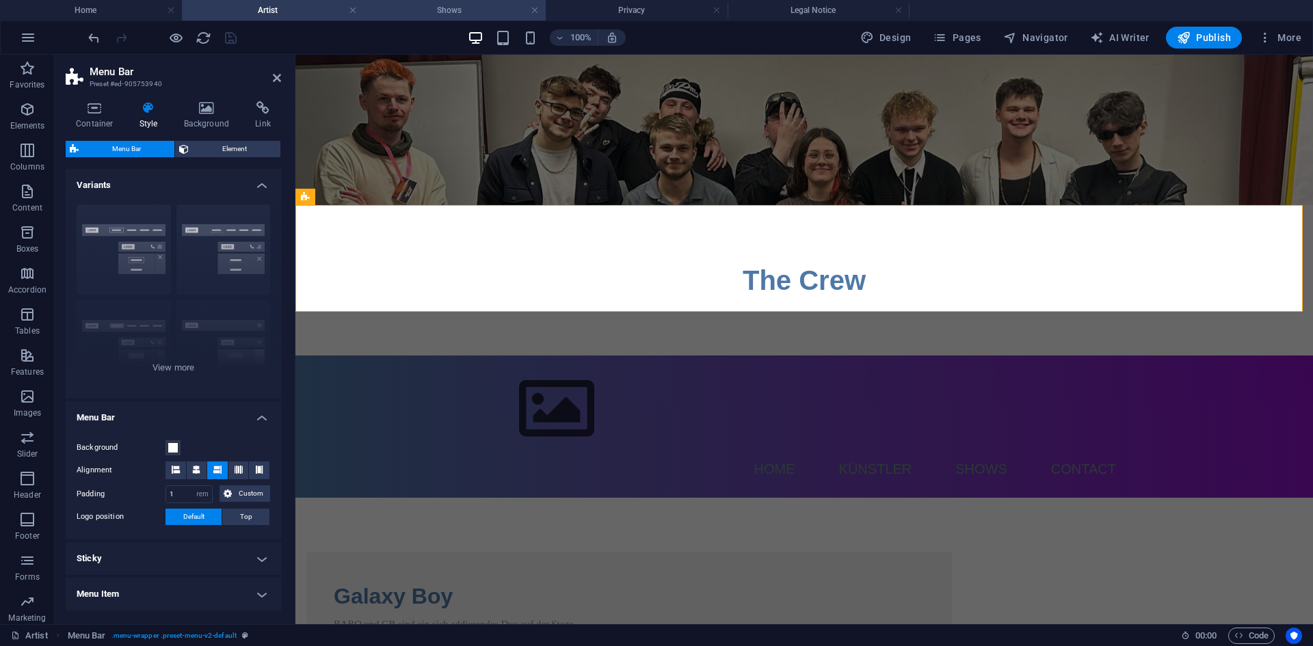
click at [390, 10] on h4 "Shows" at bounding box center [455, 10] width 182 height 15
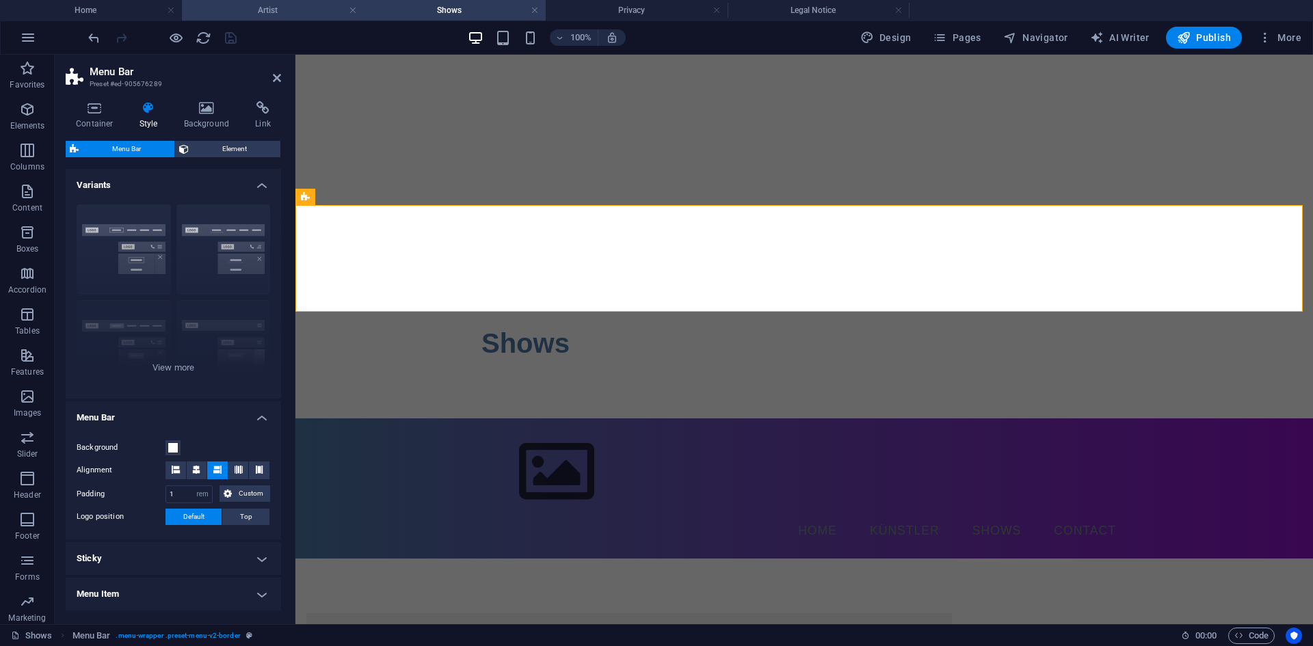
click at [312, 10] on h4 "Artist" at bounding box center [273, 10] width 182 height 15
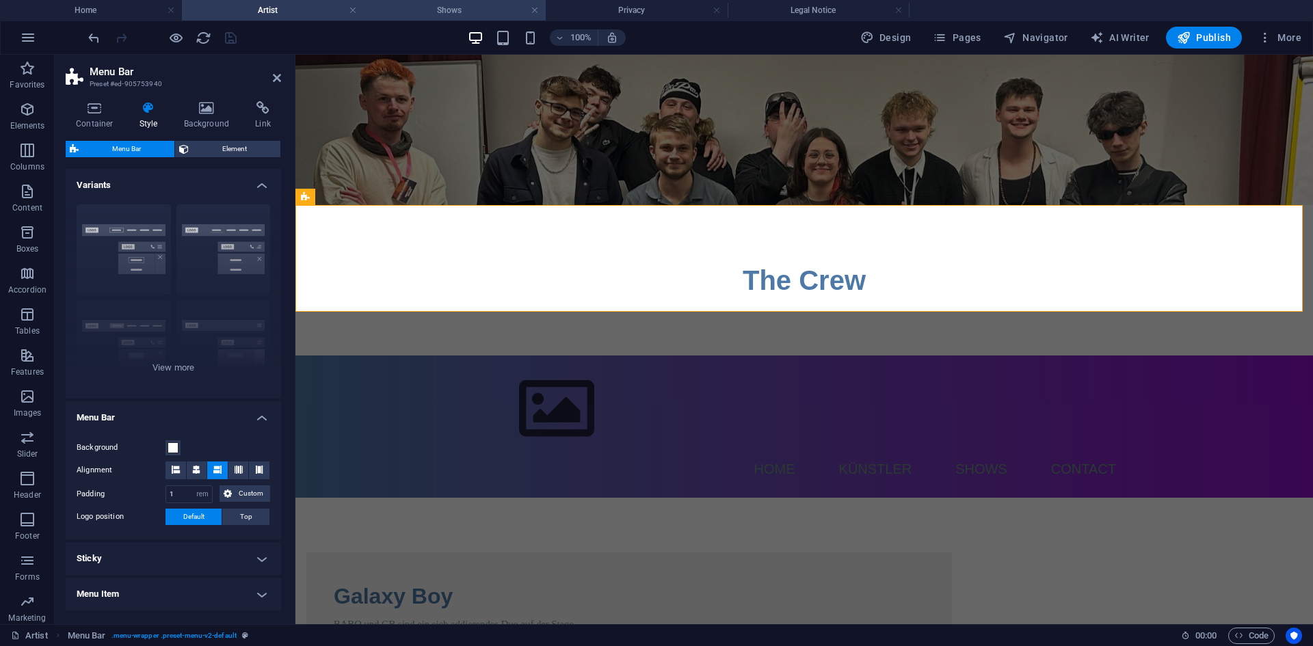
click at [396, 9] on h4 "Shows" at bounding box center [455, 10] width 182 height 15
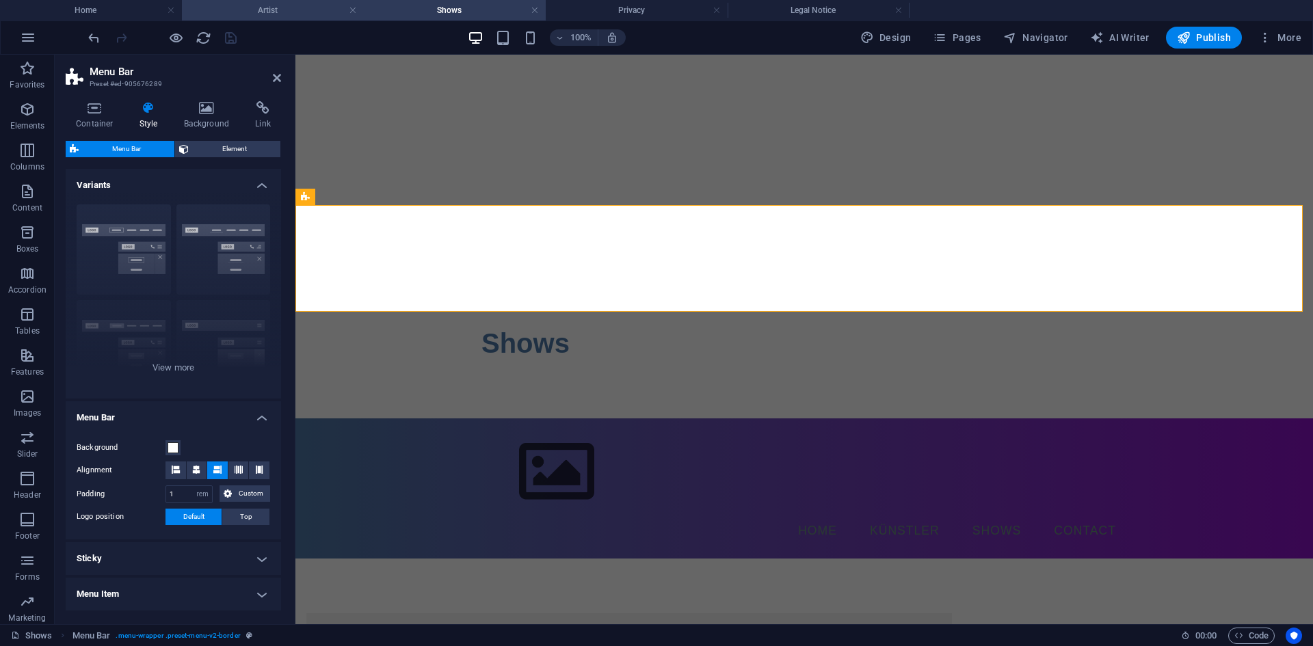
click at [246, 12] on h4 "Artist" at bounding box center [273, 10] width 182 height 15
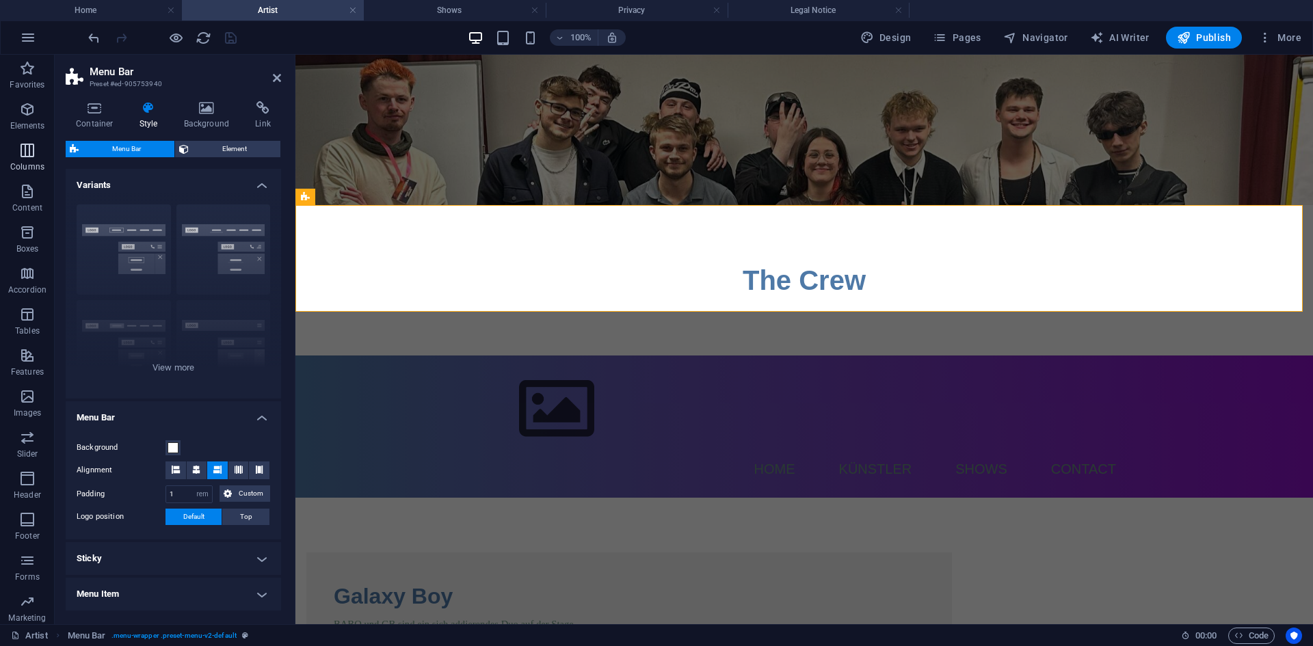
scroll to position [0, 0]
click at [387, 10] on h4 "Shows" at bounding box center [455, 10] width 182 height 15
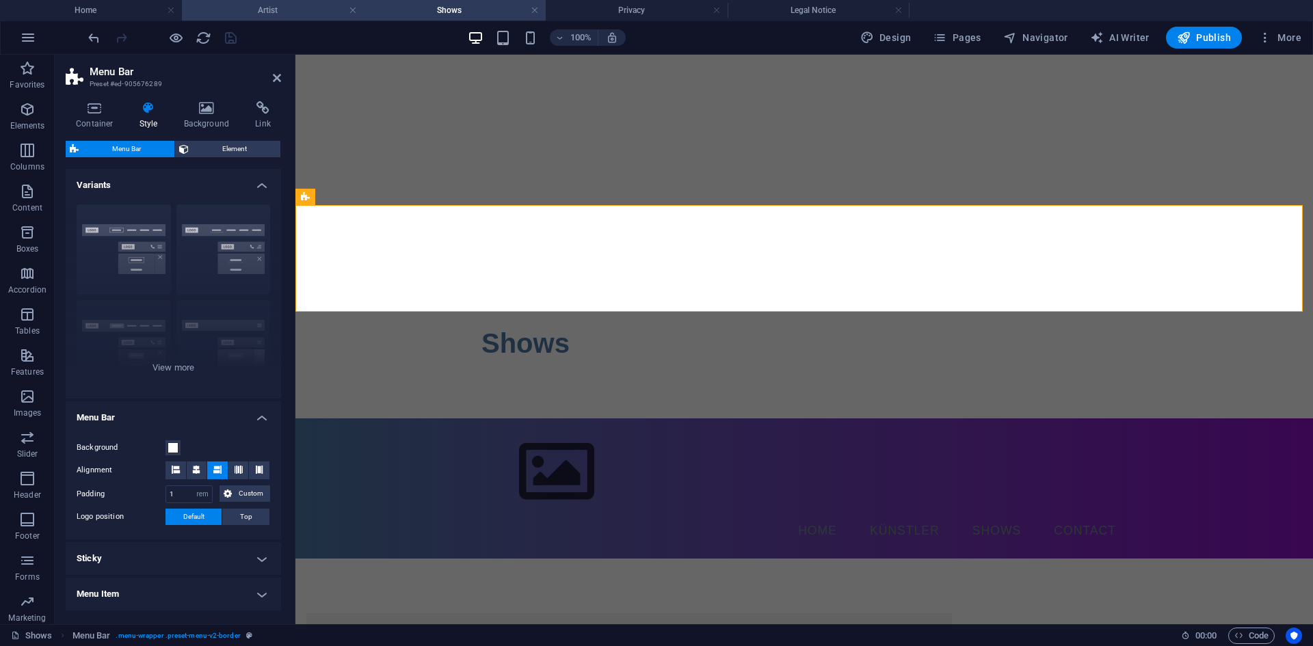
click at [330, 8] on h4 "Artist" at bounding box center [273, 10] width 182 height 15
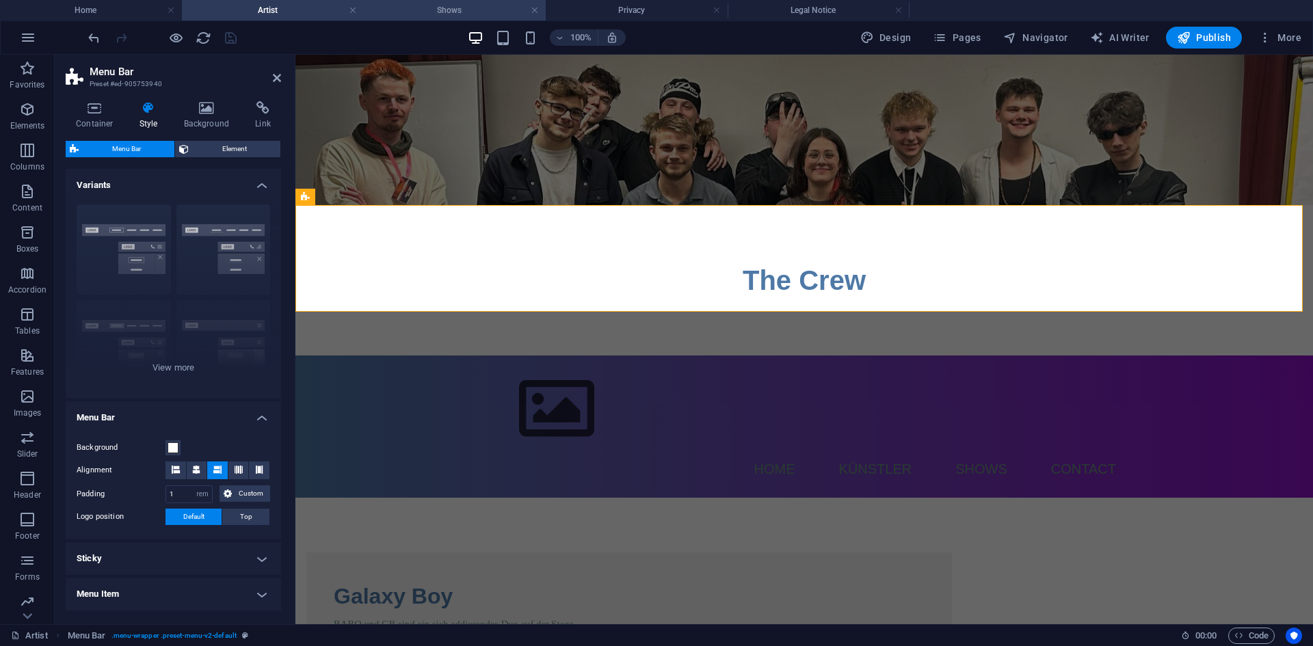
click at [434, 9] on h4 "Shows" at bounding box center [455, 10] width 182 height 15
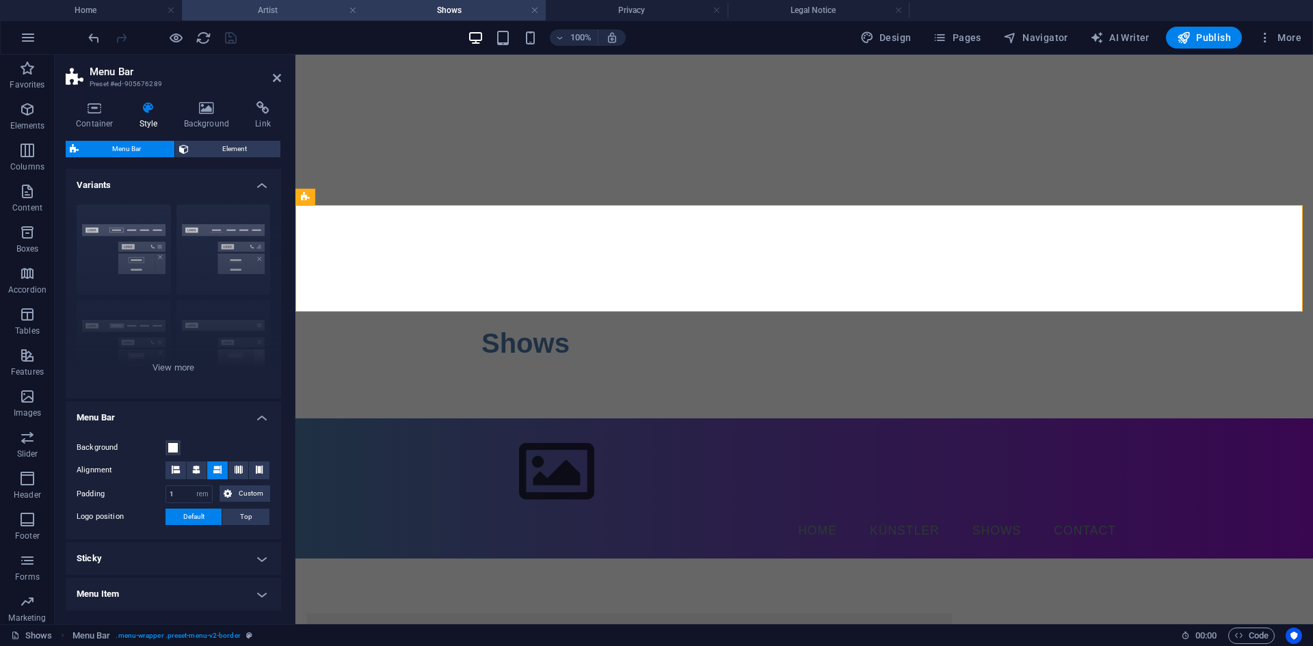
click at [291, 7] on h4 "Artist" at bounding box center [273, 10] width 182 height 15
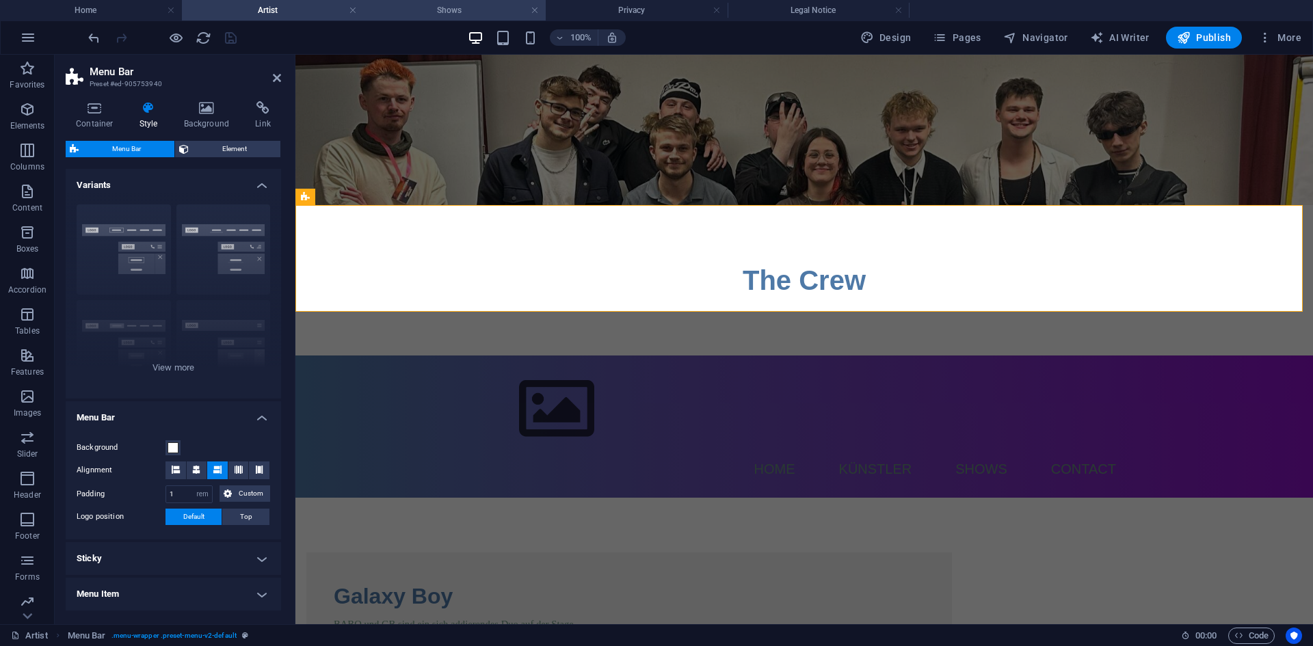
click at [392, 13] on h4 "Shows" at bounding box center [455, 10] width 182 height 15
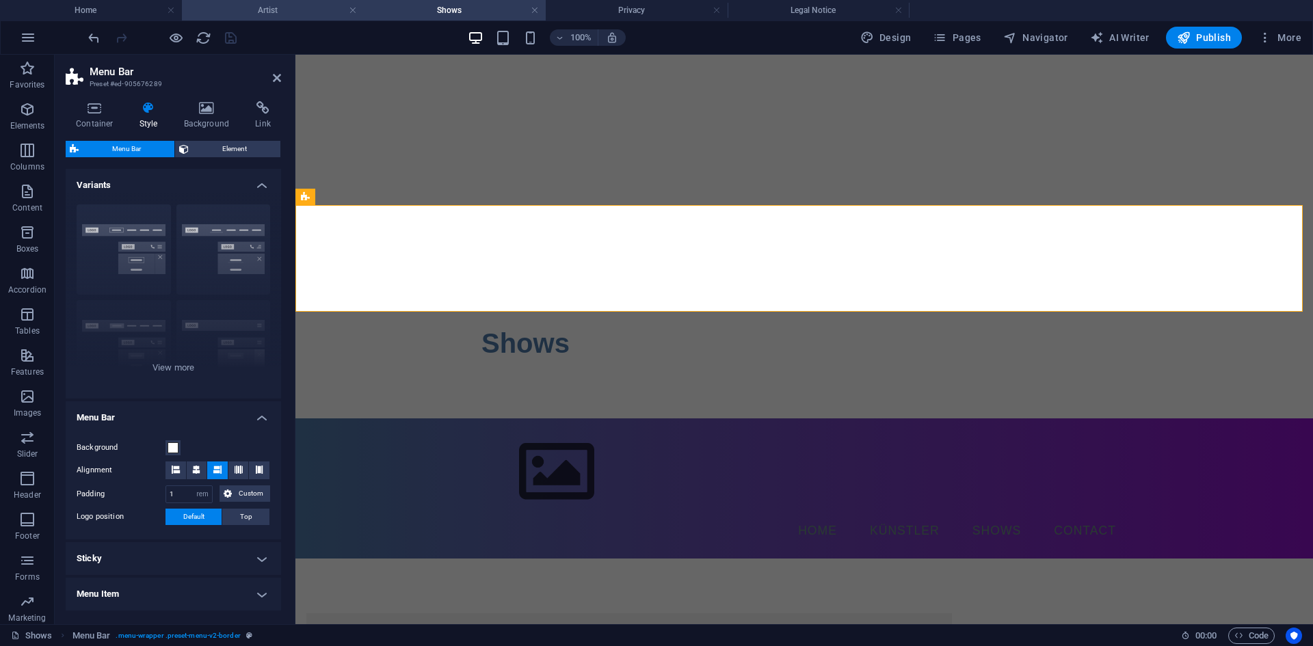
click at [299, 15] on h4 "Artist" at bounding box center [273, 10] width 182 height 15
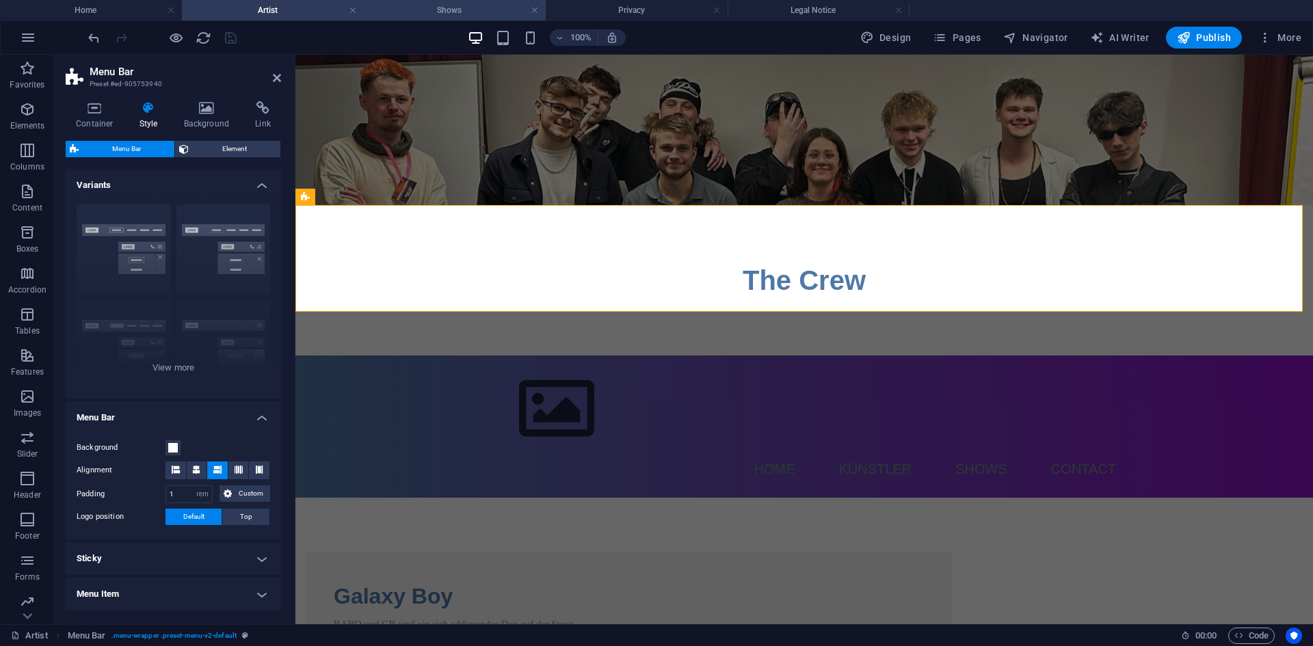
click at [406, 12] on h4 "Shows" at bounding box center [455, 10] width 182 height 15
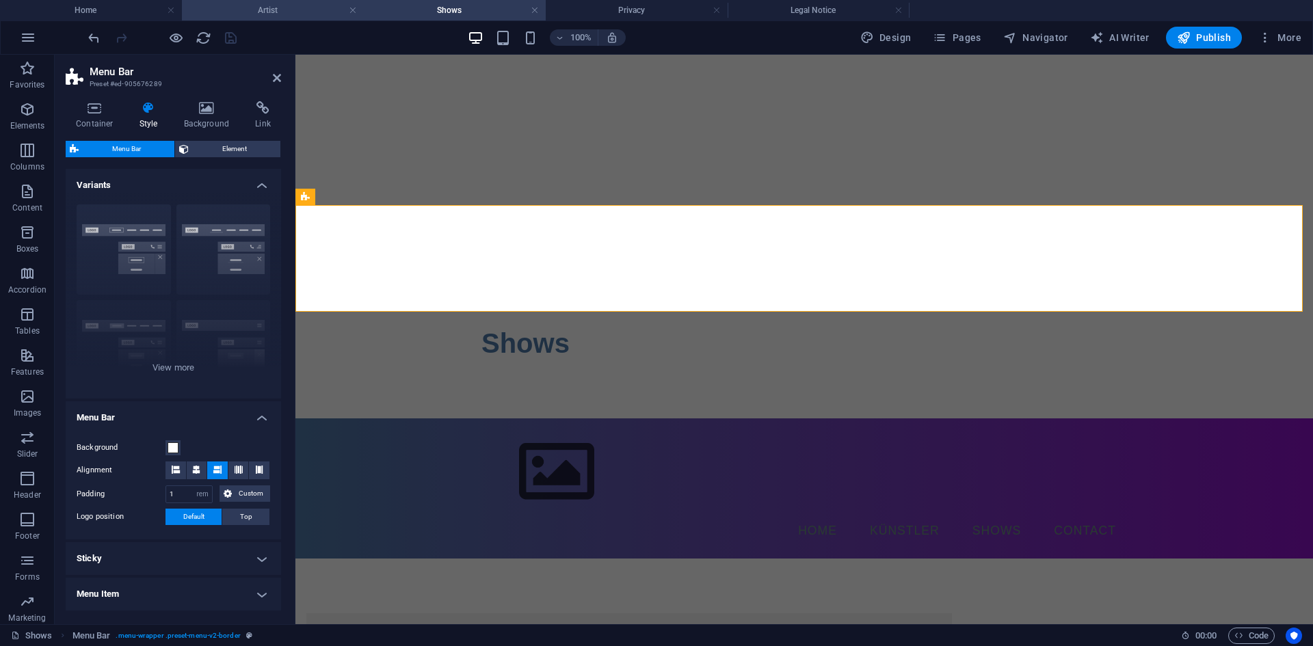
click at [291, 13] on h4 "Artist" at bounding box center [273, 10] width 182 height 15
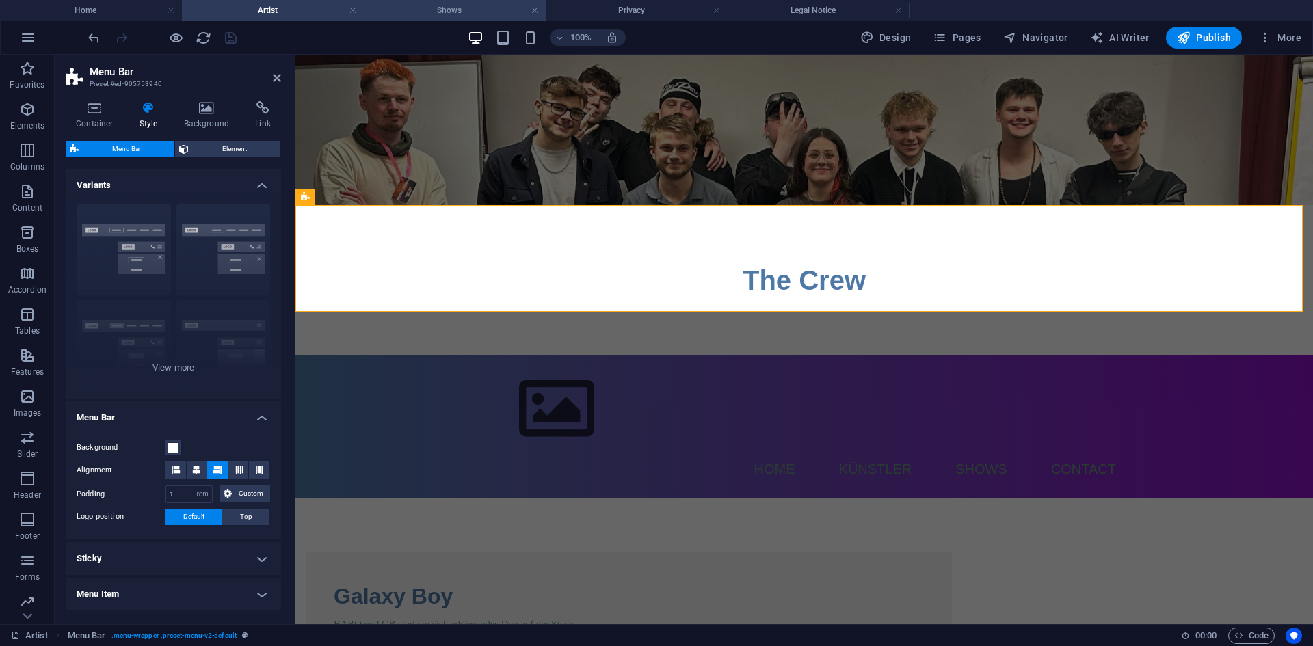
click at [408, 12] on h4 "Shows" at bounding box center [455, 10] width 182 height 15
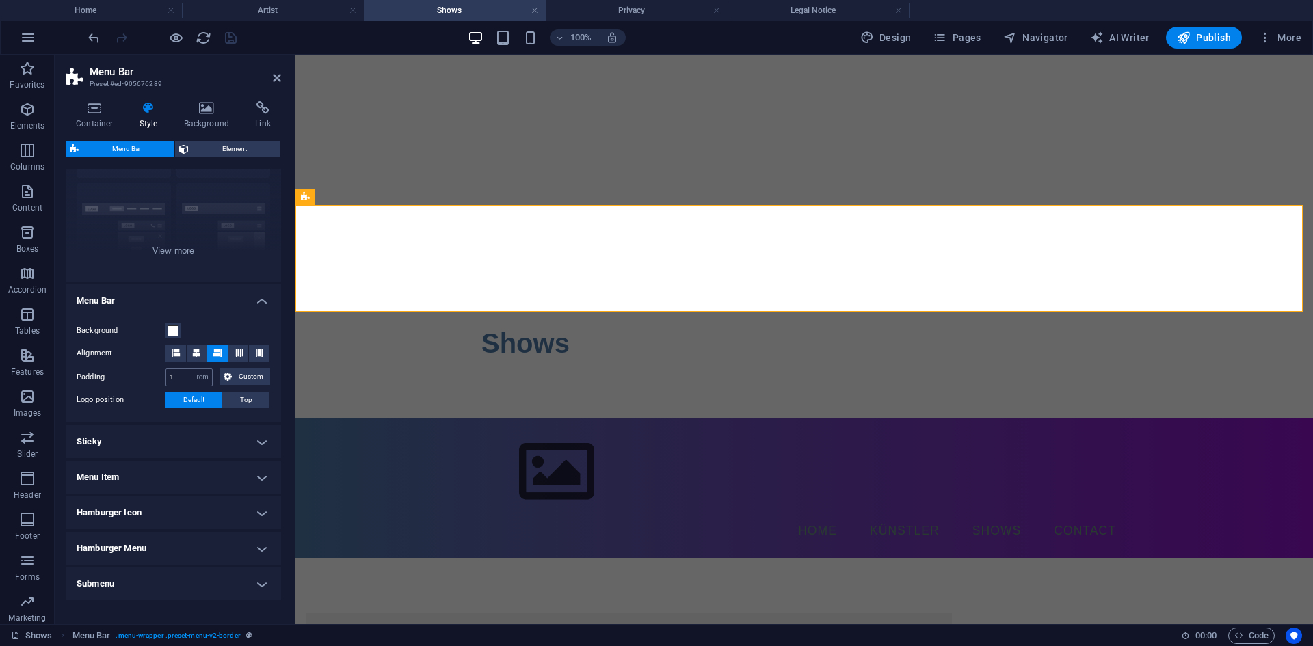
scroll to position [159, 0]
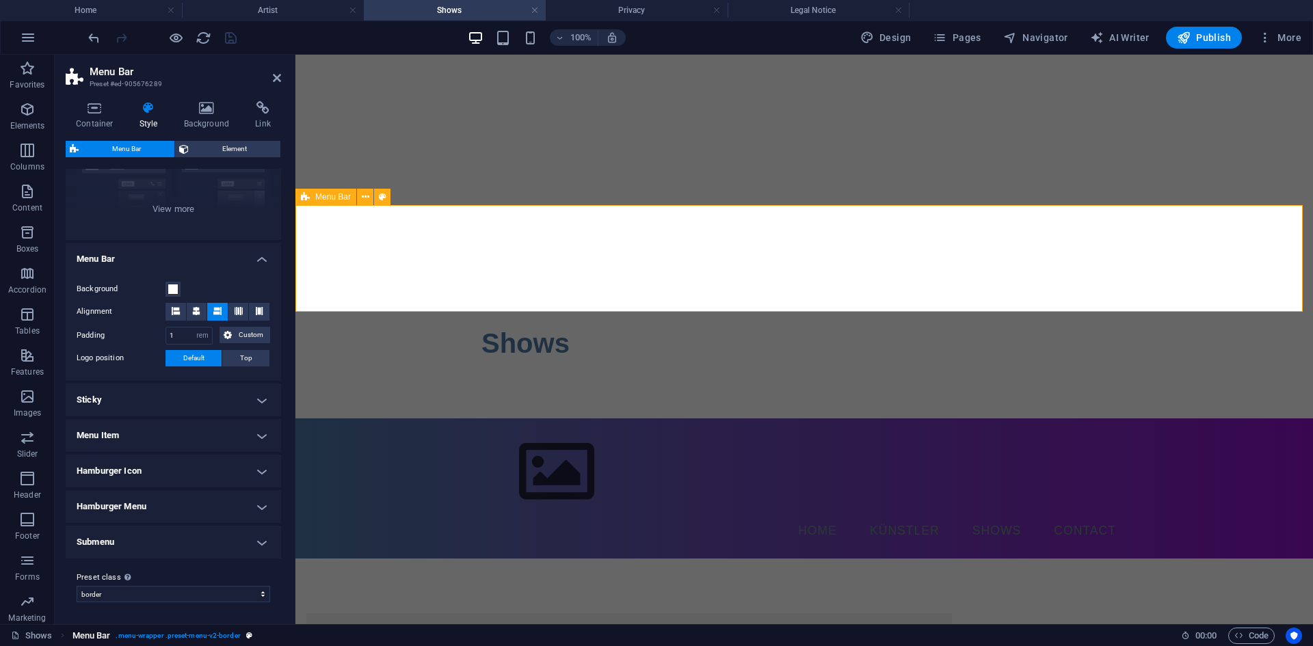
click at [225, 631] on span ". menu-wrapper .preset-menu-v2-border" at bounding box center [178, 636] width 124 height 16
click at [276, 16] on h4 "Artist" at bounding box center [273, 10] width 182 height 15
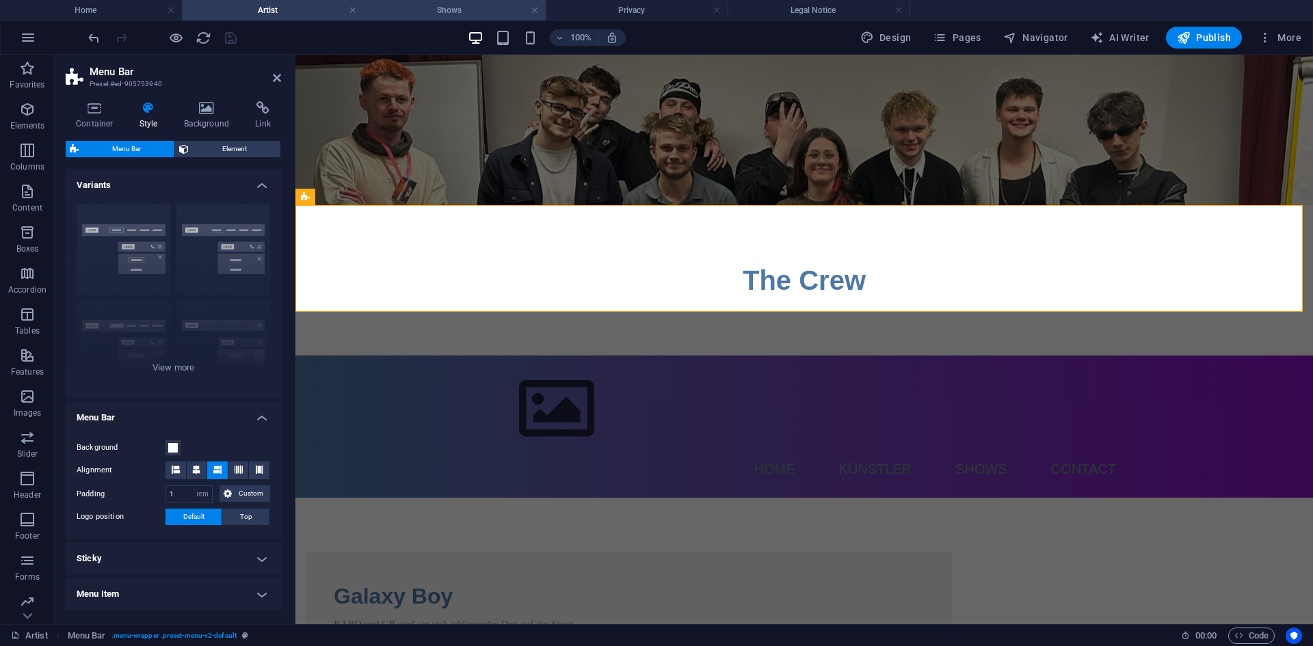
click at [426, 10] on h4 "Shows" at bounding box center [455, 10] width 182 height 15
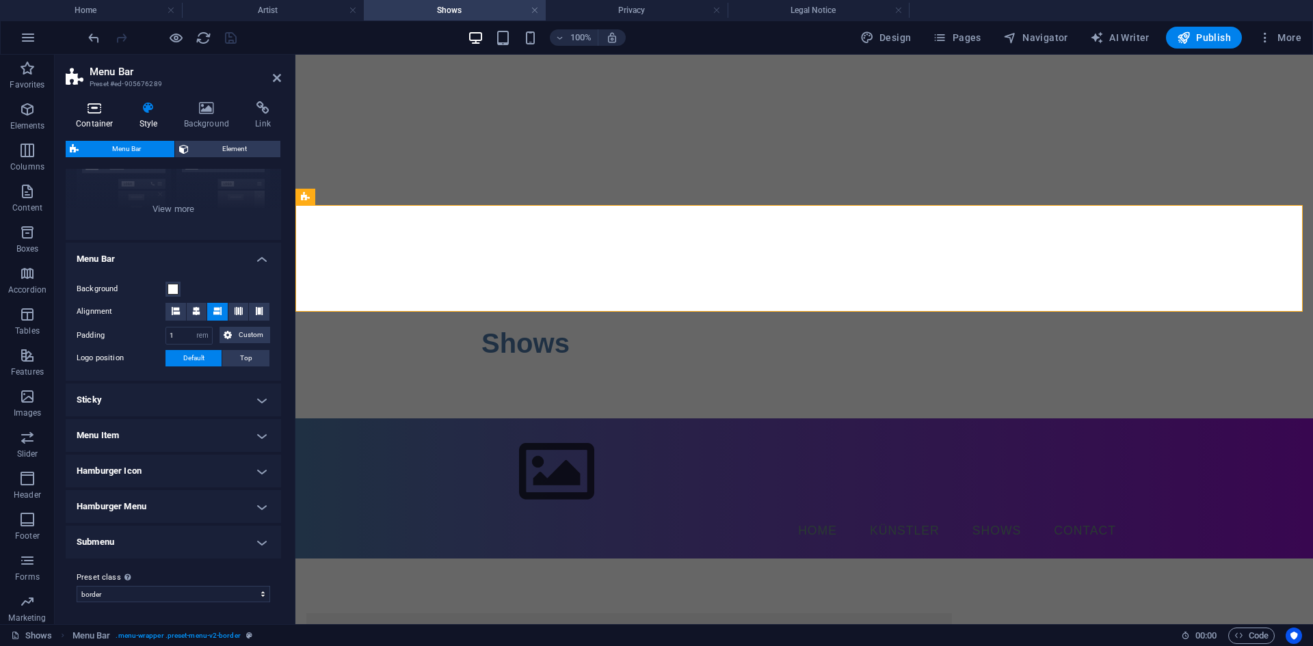
click at [97, 115] on h4 "Container" at bounding box center [98, 115] width 64 height 29
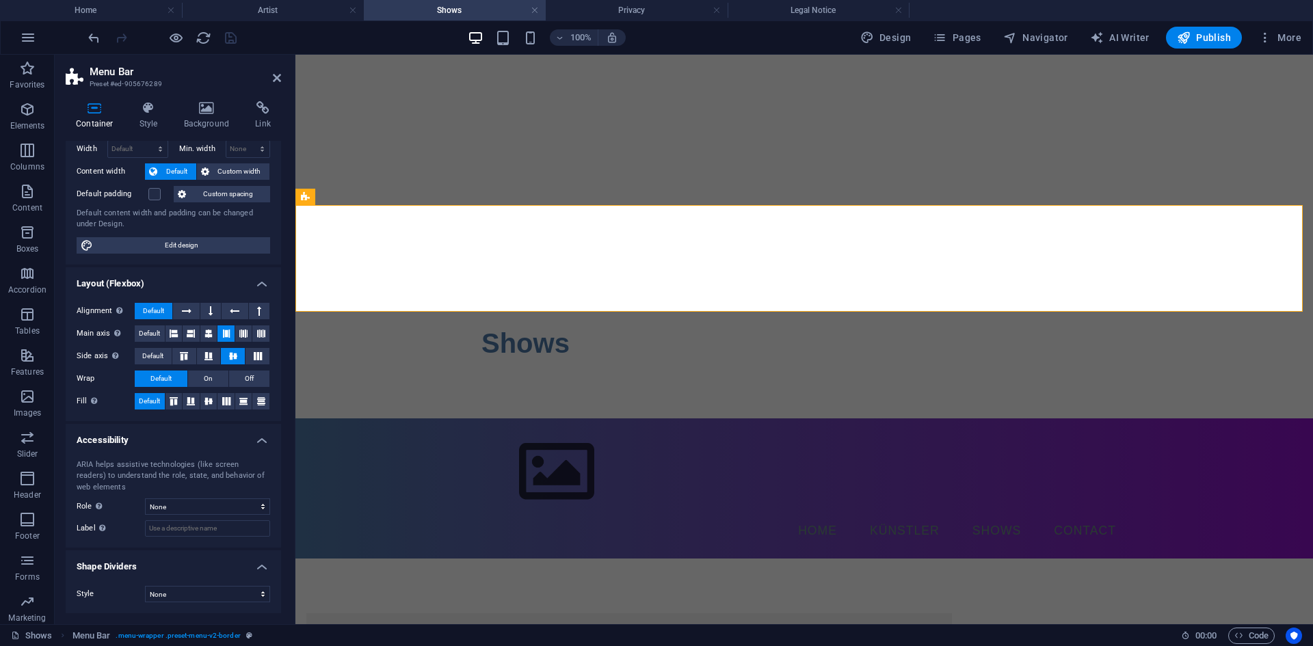
scroll to position [0, 0]
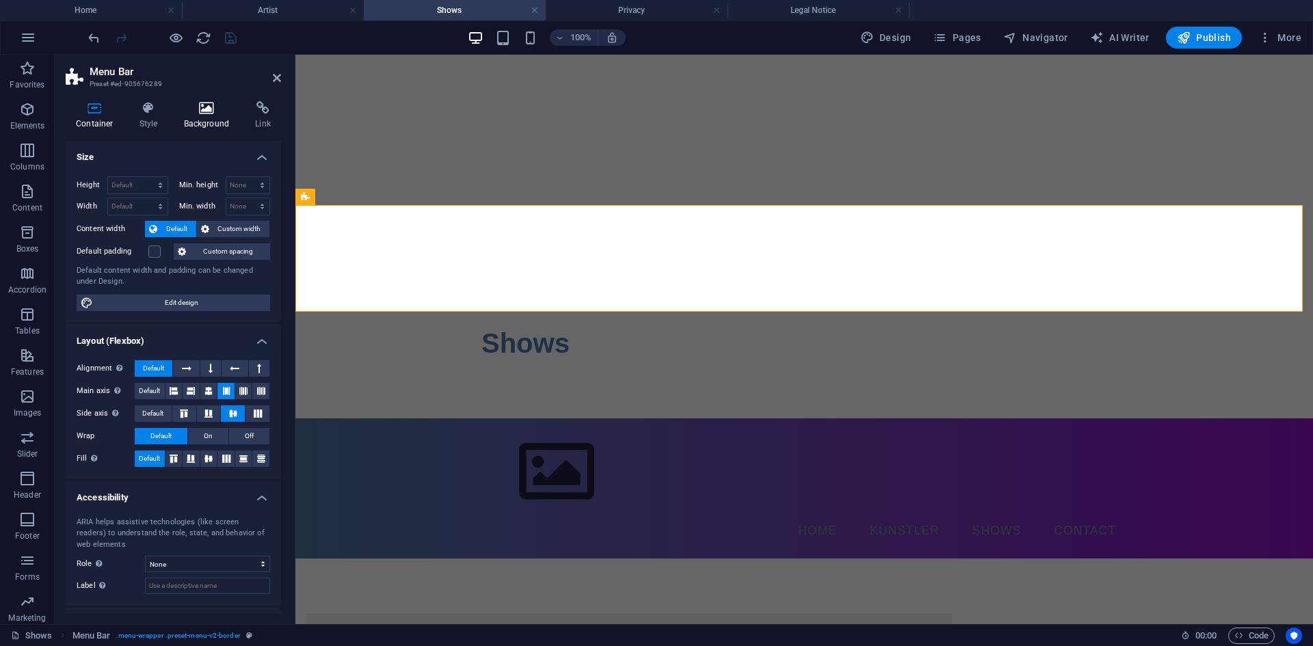
click at [208, 104] on icon at bounding box center [207, 108] width 66 height 14
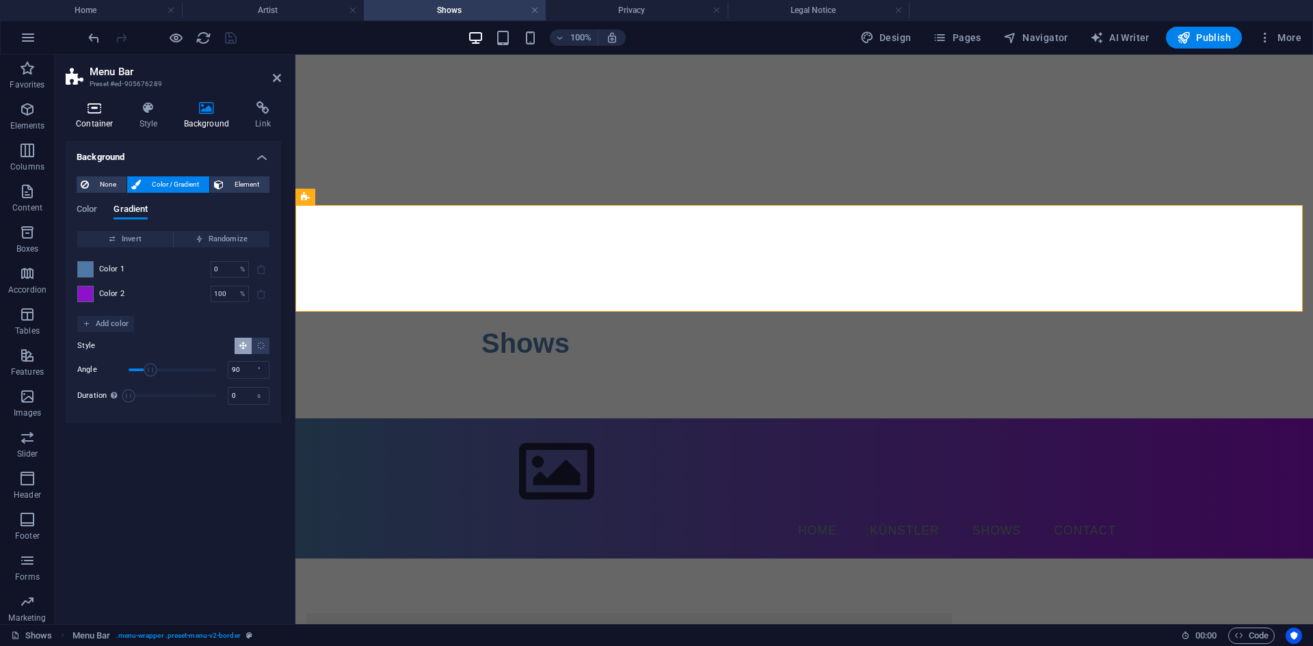
click at [95, 116] on h4 "Container" at bounding box center [98, 115] width 64 height 29
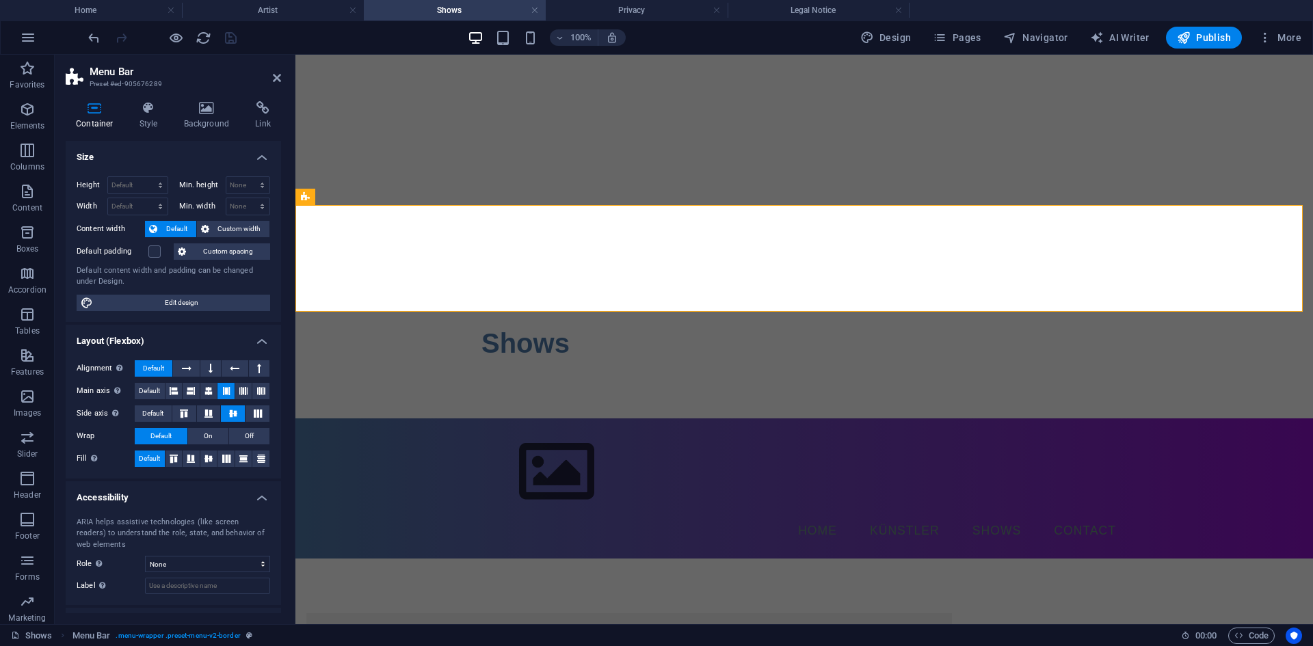
click at [271, 77] on h2 "Menu Bar" at bounding box center [185, 72] width 191 height 12
click at [280, 79] on icon at bounding box center [277, 77] width 8 height 11
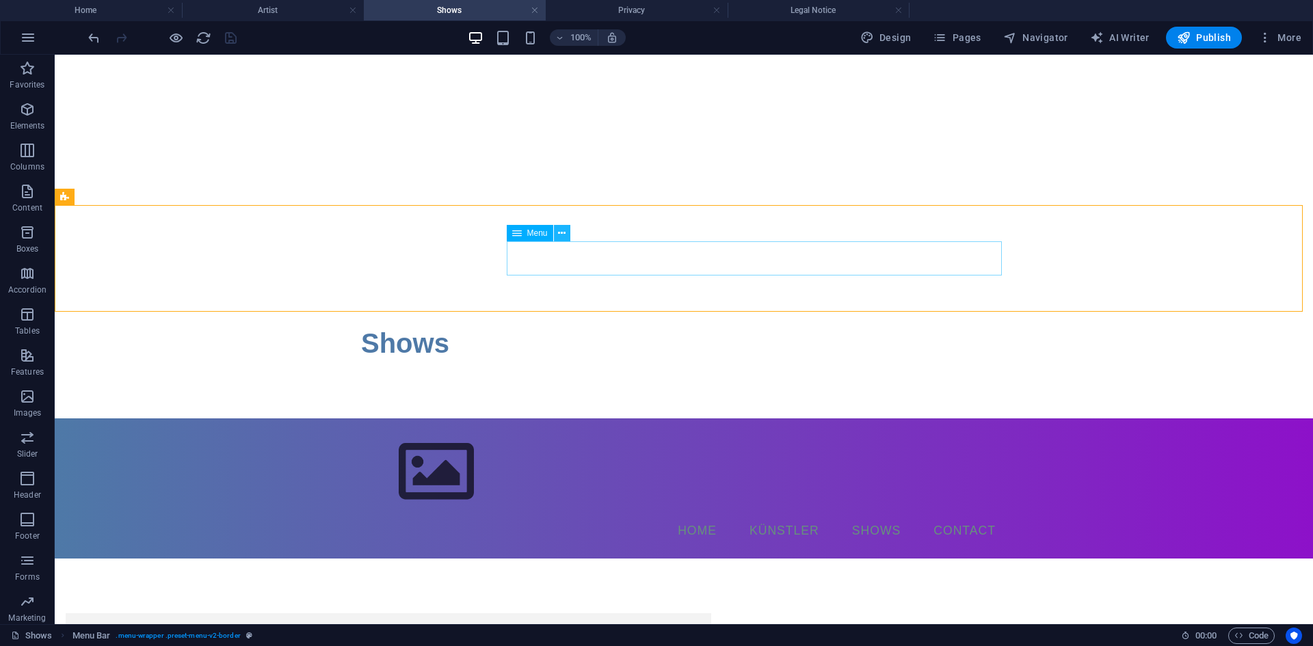
click at [559, 237] on icon at bounding box center [562, 233] width 8 height 14
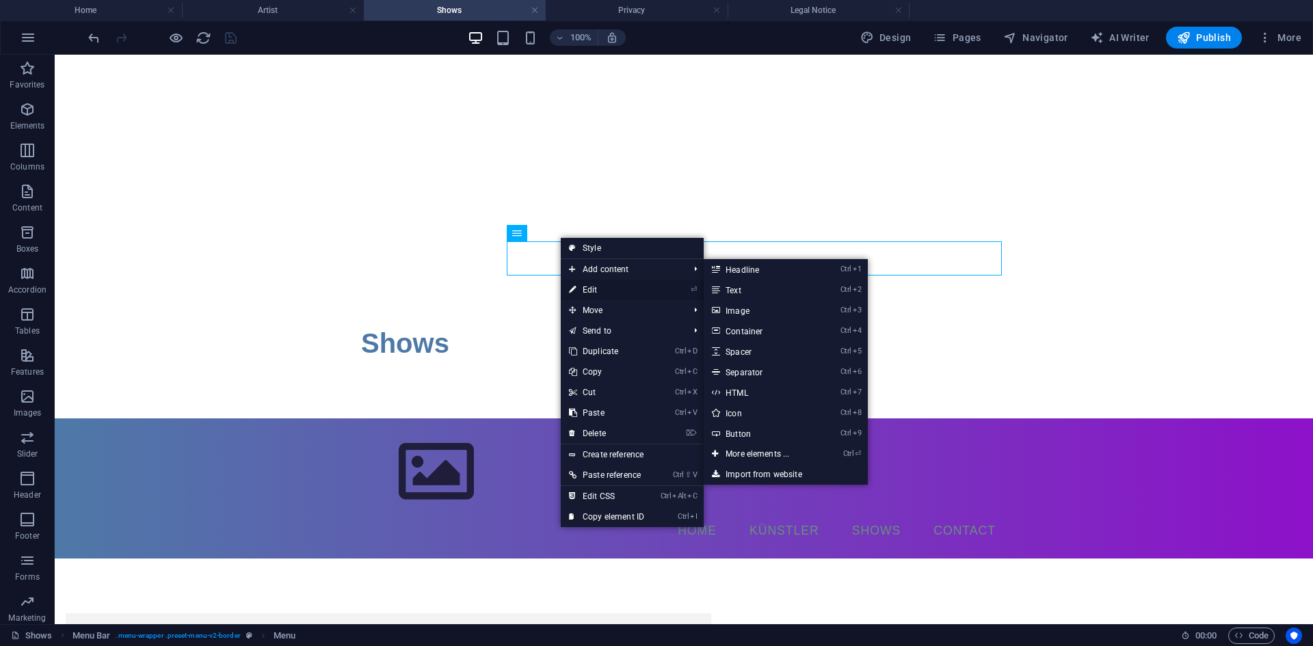
click at [578, 290] on link "⏎ Edit" at bounding box center [607, 290] width 92 height 21
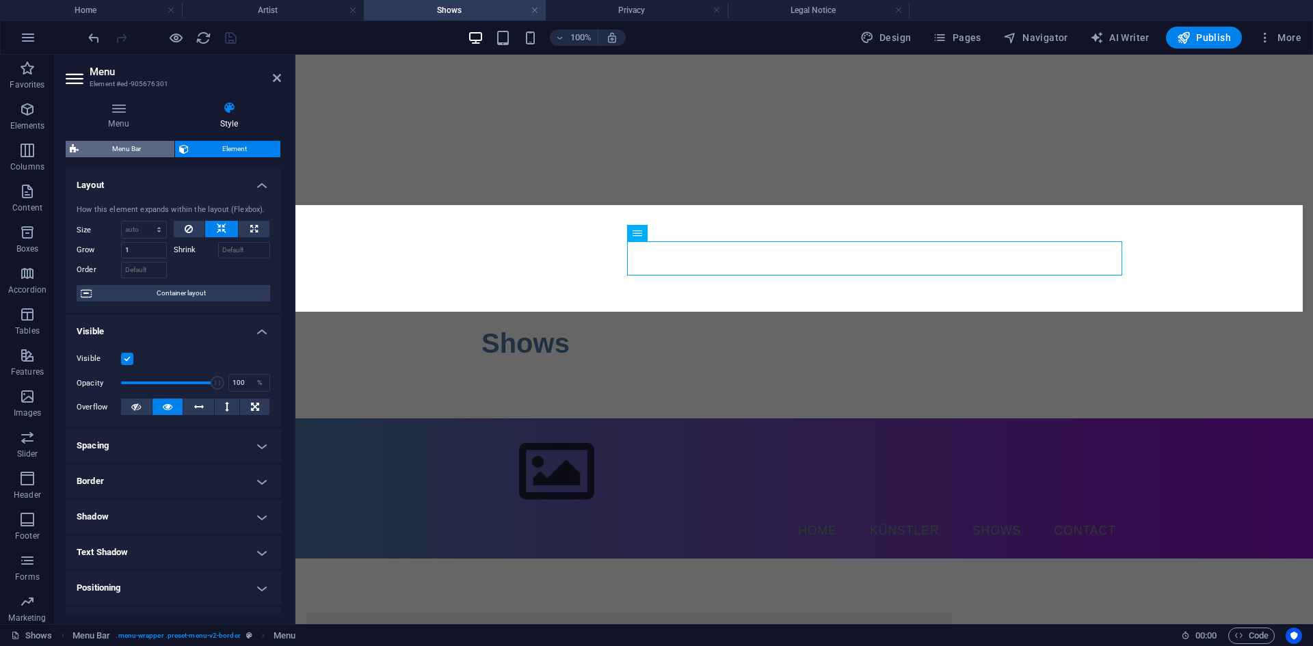
click at [136, 151] on span "Menu Bar" at bounding box center [127, 149] width 88 height 16
select select "rem"
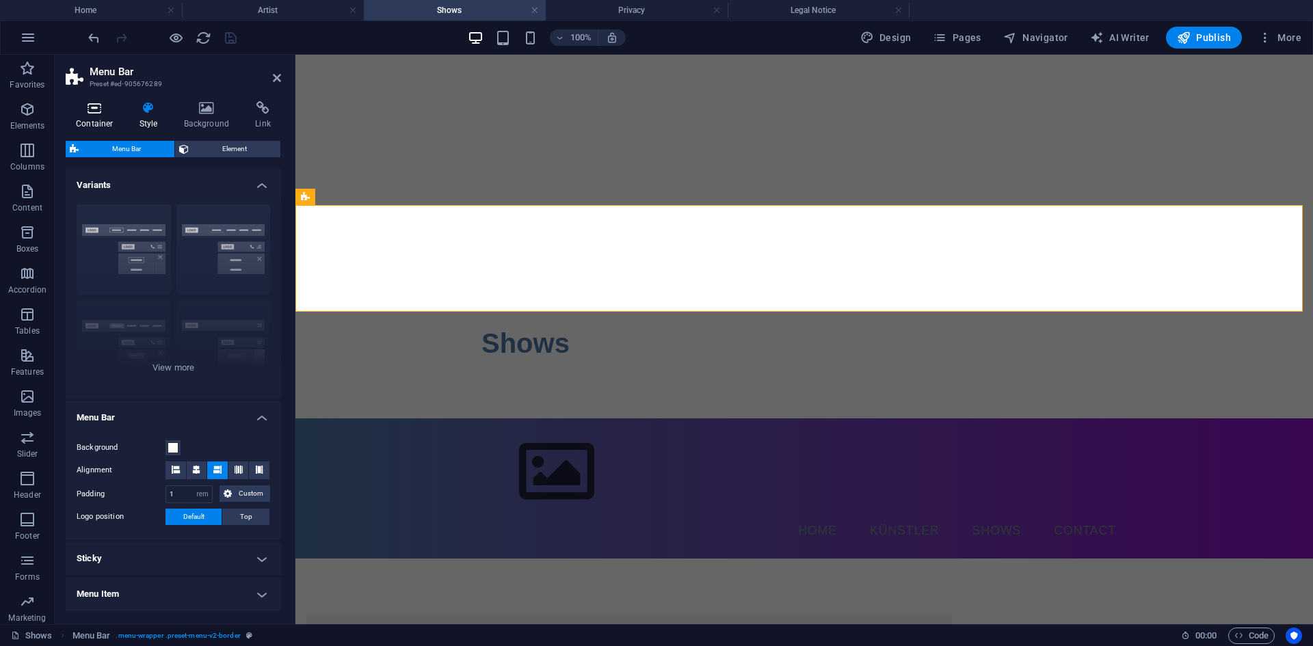
click at [94, 112] on icon at bounding box center [95, 108] width 58 height 14
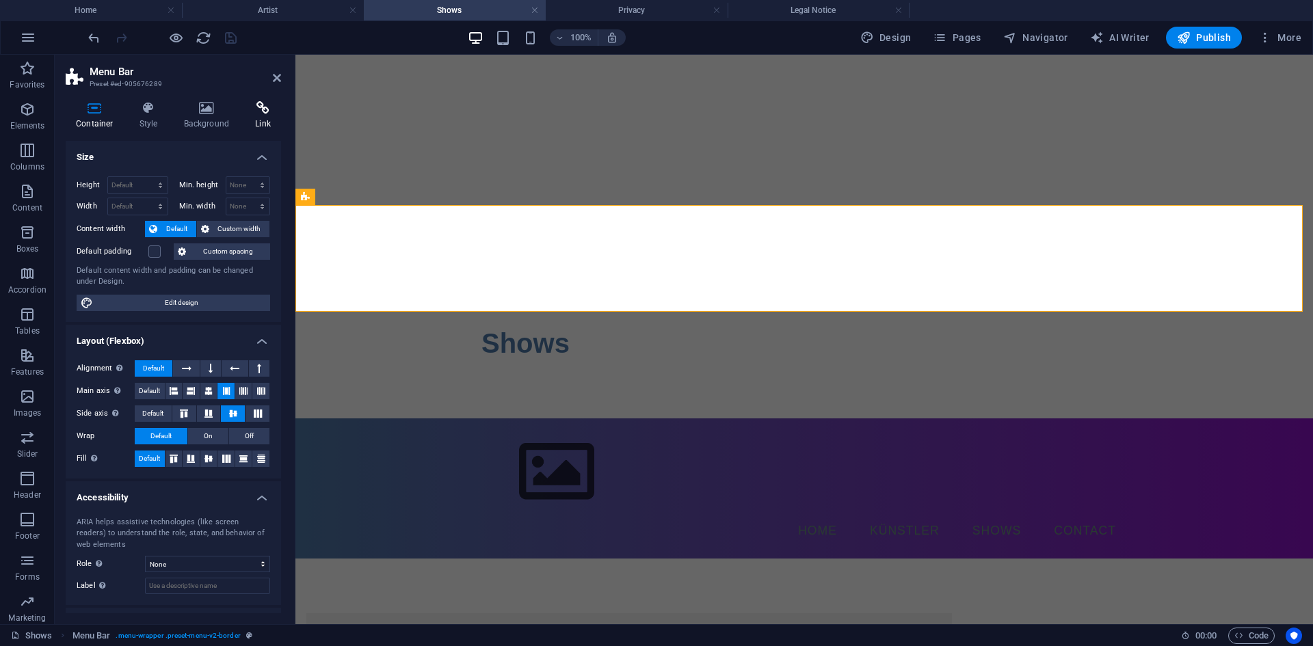
click at [268, 105] on icon at bounding box center [263, 108] width 36 height 14
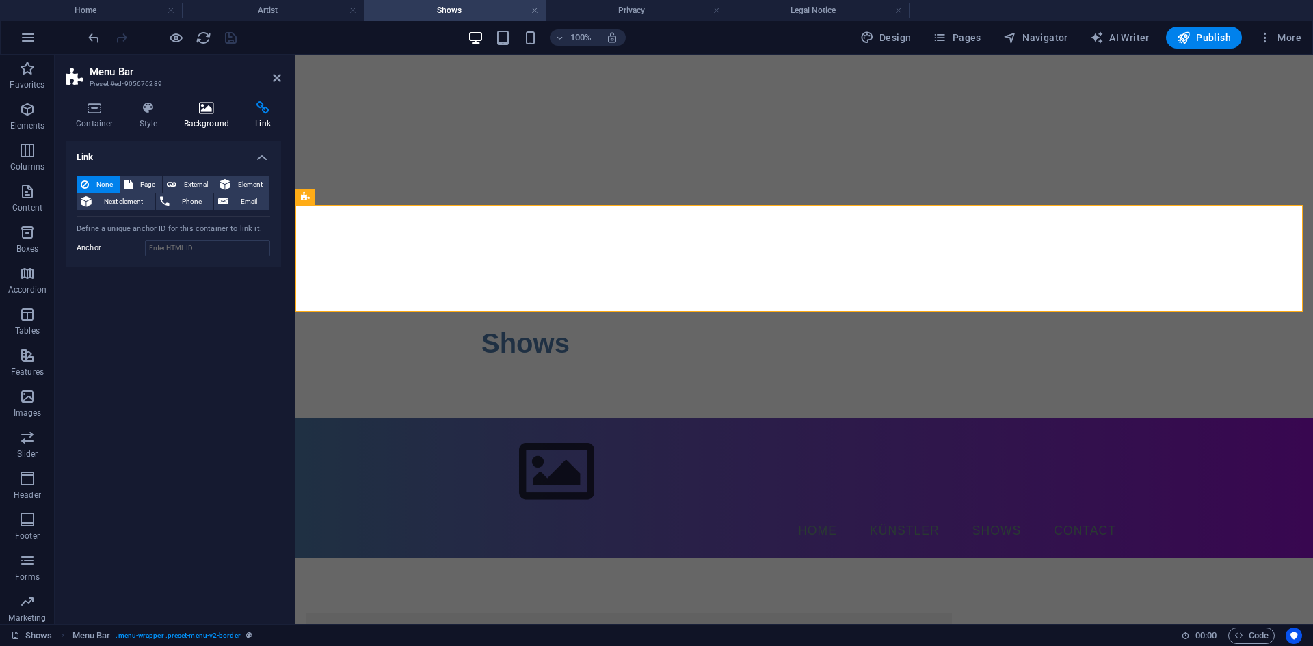
click at [213, 115] on h4 "Background" at bounding box center [210, 115] width 72 height 29
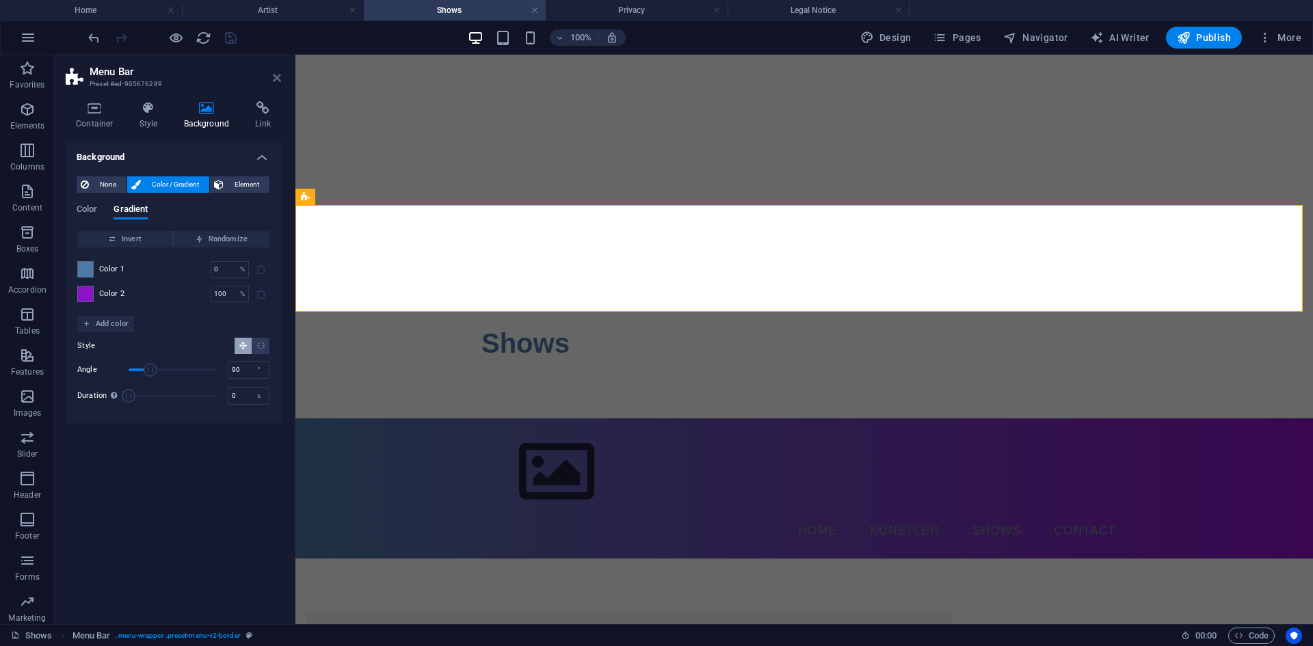
click at [275, 76] on icon at bounding box center [277, 77] width 8 height 11
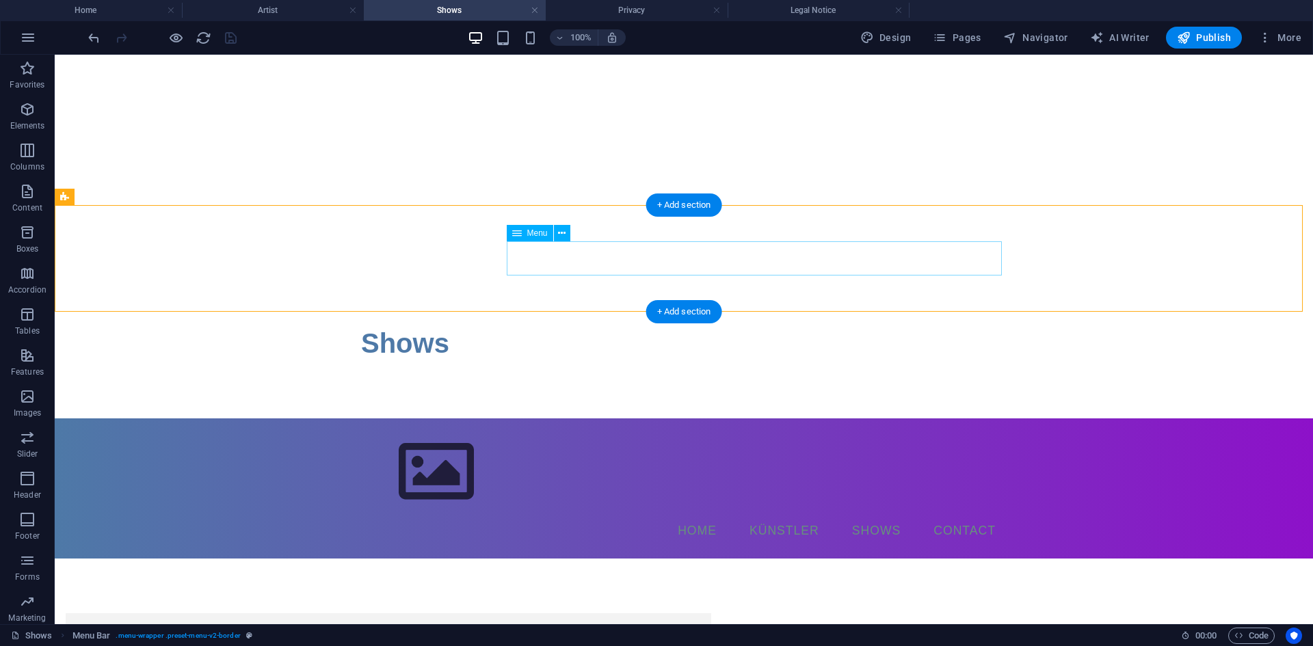
click at [654, 514] on nav "Home Künstler Shows Contact" at bounding box center [683, 531] width 645 height 34
click at [568, 514] on nav "Home Künstler Shows Contact" at bounding box center [683, 531] width 645 height 34
click at [558, 235] on icon at bounding box center [562, 233] width 8 height 14
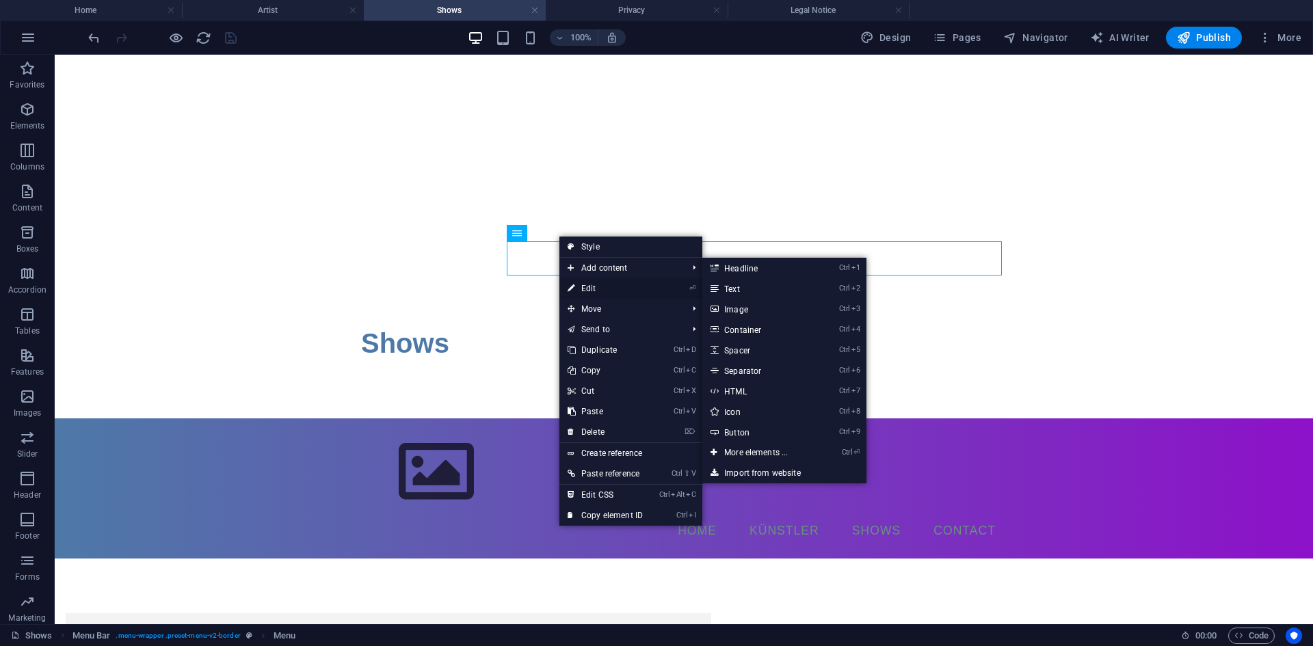
click at [578, 283] on link "⏎ Edit" at bounding box center [605, 288] width 92 height 21
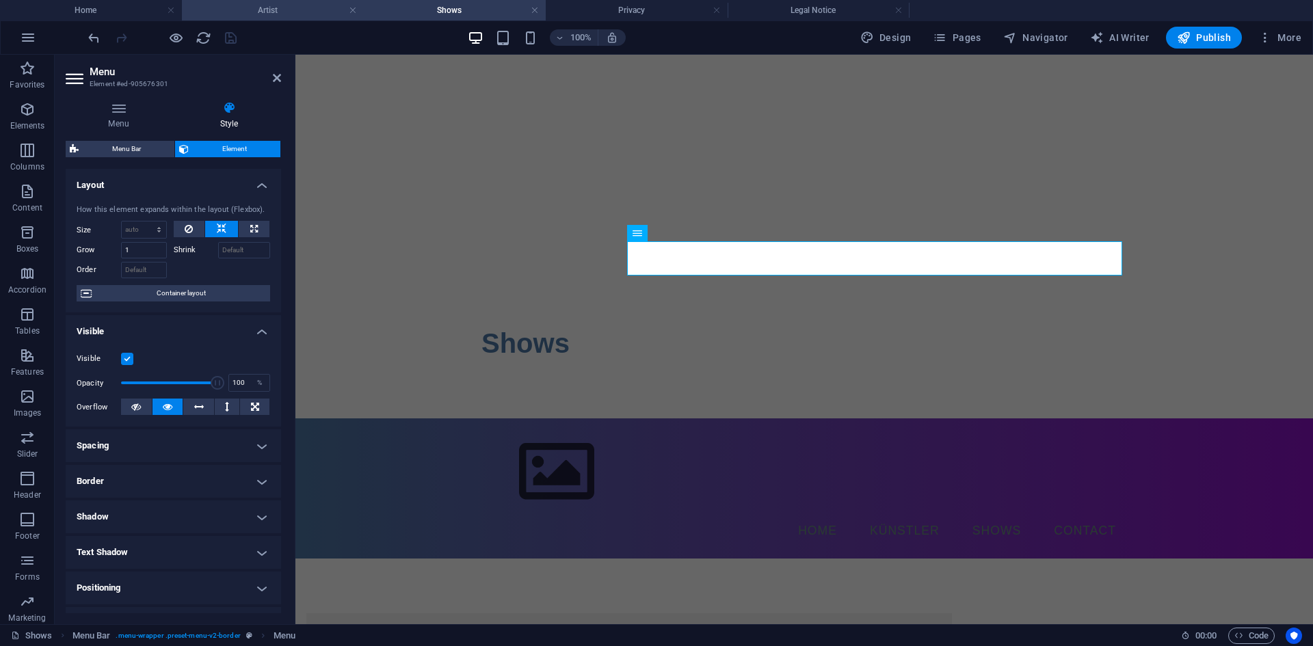
click at [274, 2] on li "Artist" at bounding box center [273, 10] width 182 height 21
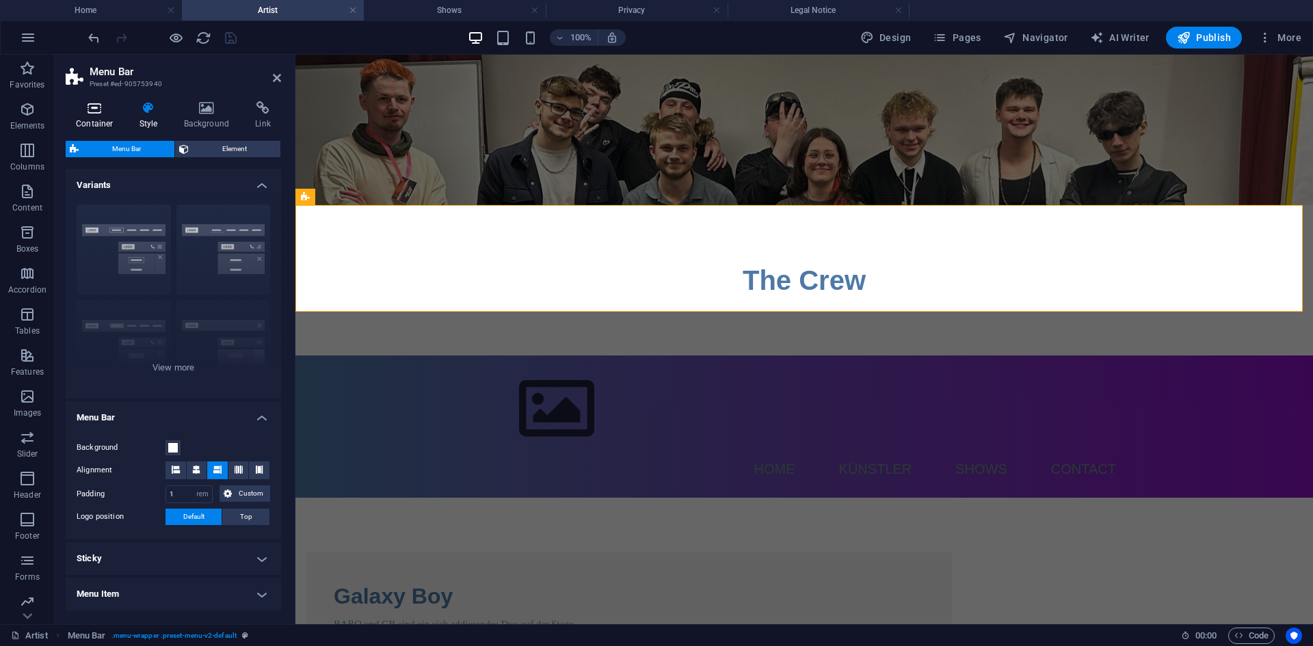
click at [82, 111] on icon at bounding box center [95, 108] width 58 height 14
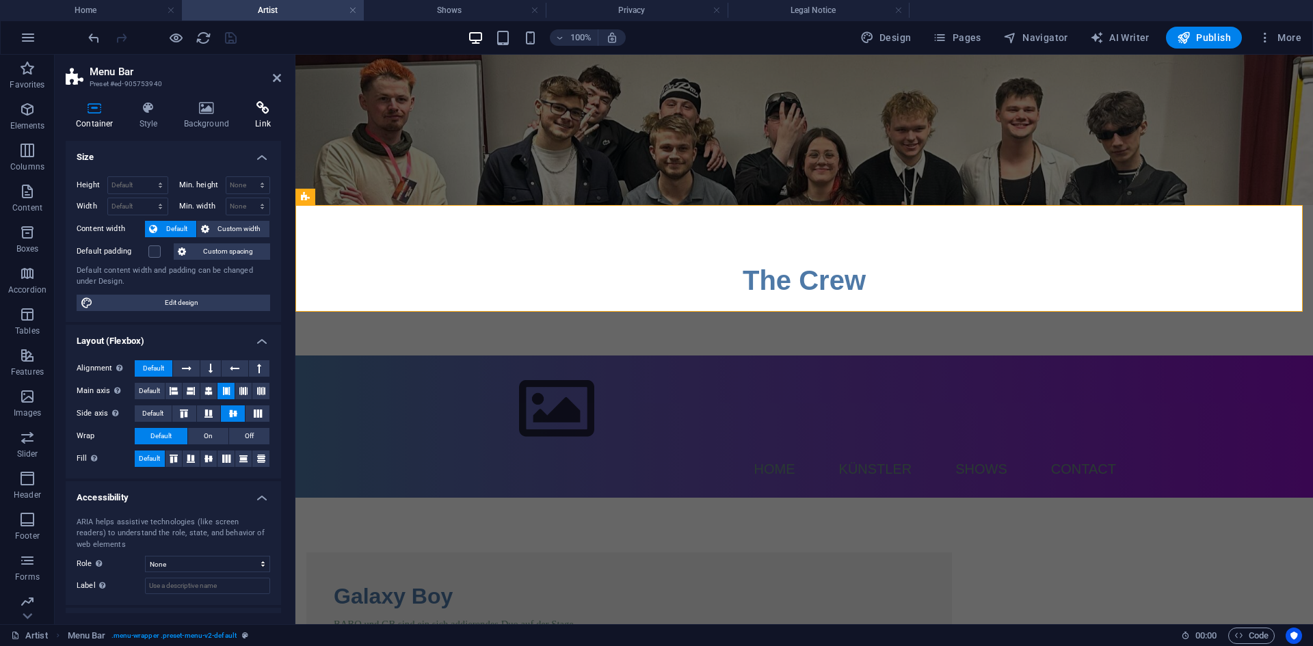
click at [250, 109] on icon at bounding box center [263, 108] width 36 height 14
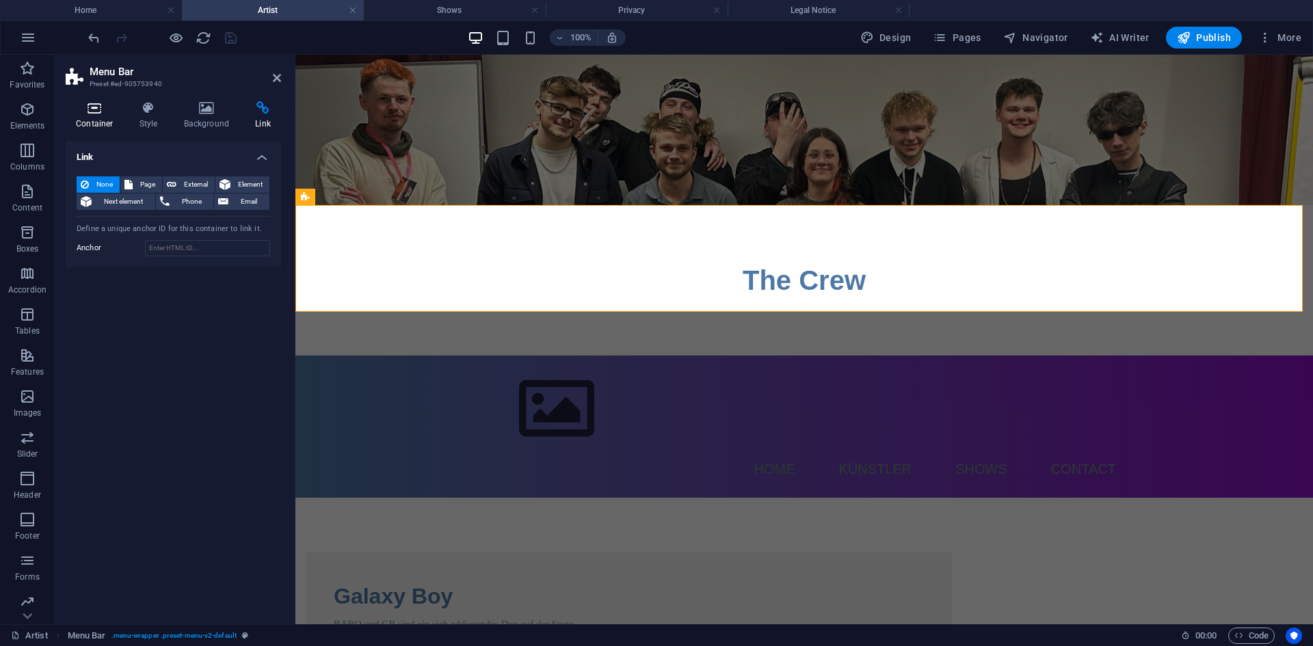
click at [90, 108] on icon at bounding box center [95, 108] width 58 height 14
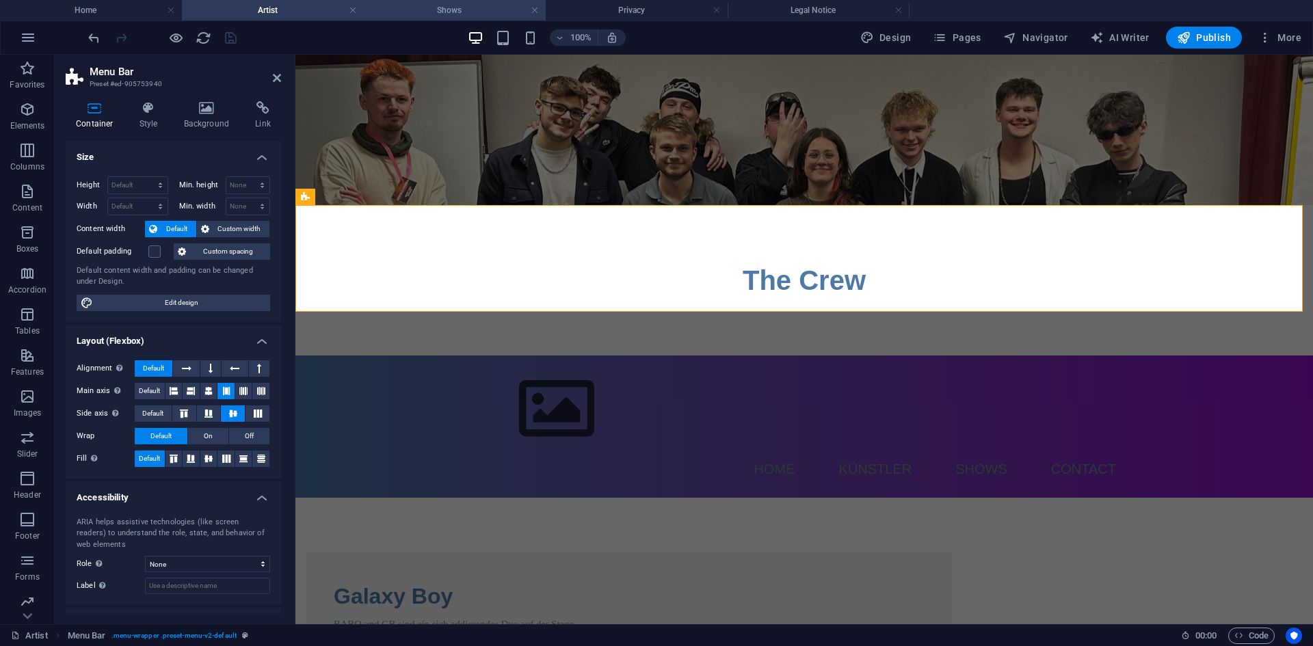
click at [440, 18] on li "Shows" at bounding box center [455, 10] width 182 height 21
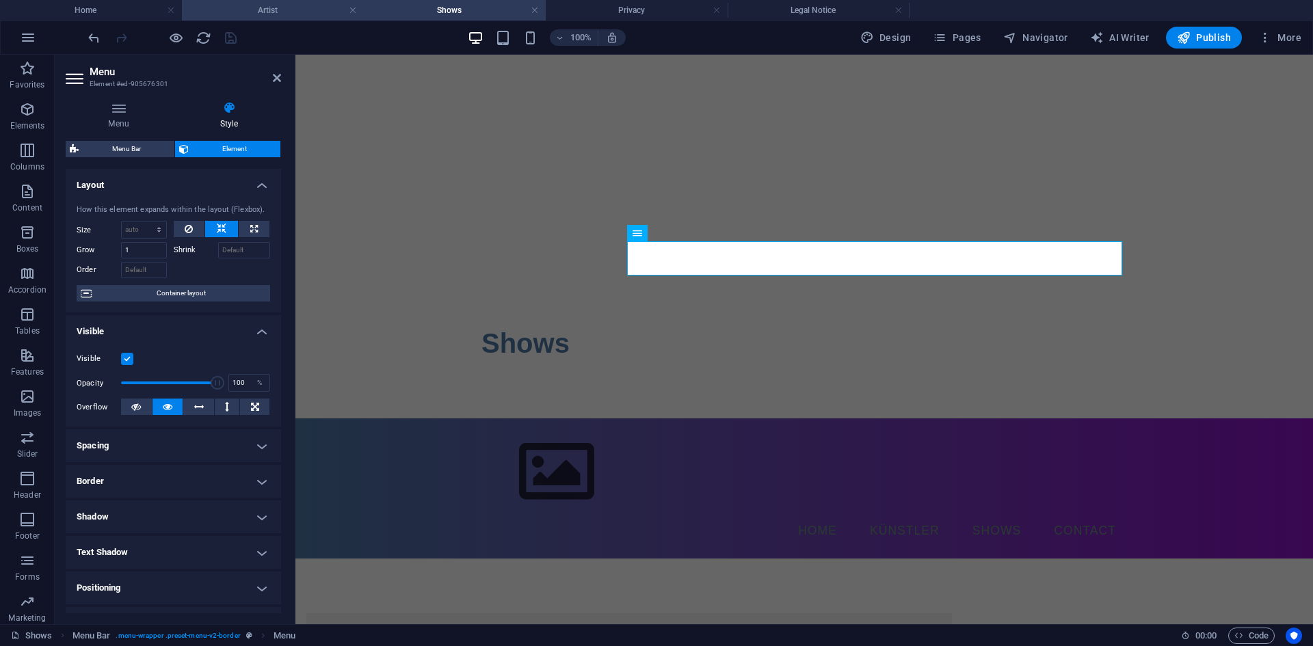
click at [332, 10] on h4 "Artist" at bounding box center [273, 10] width 182 height 15
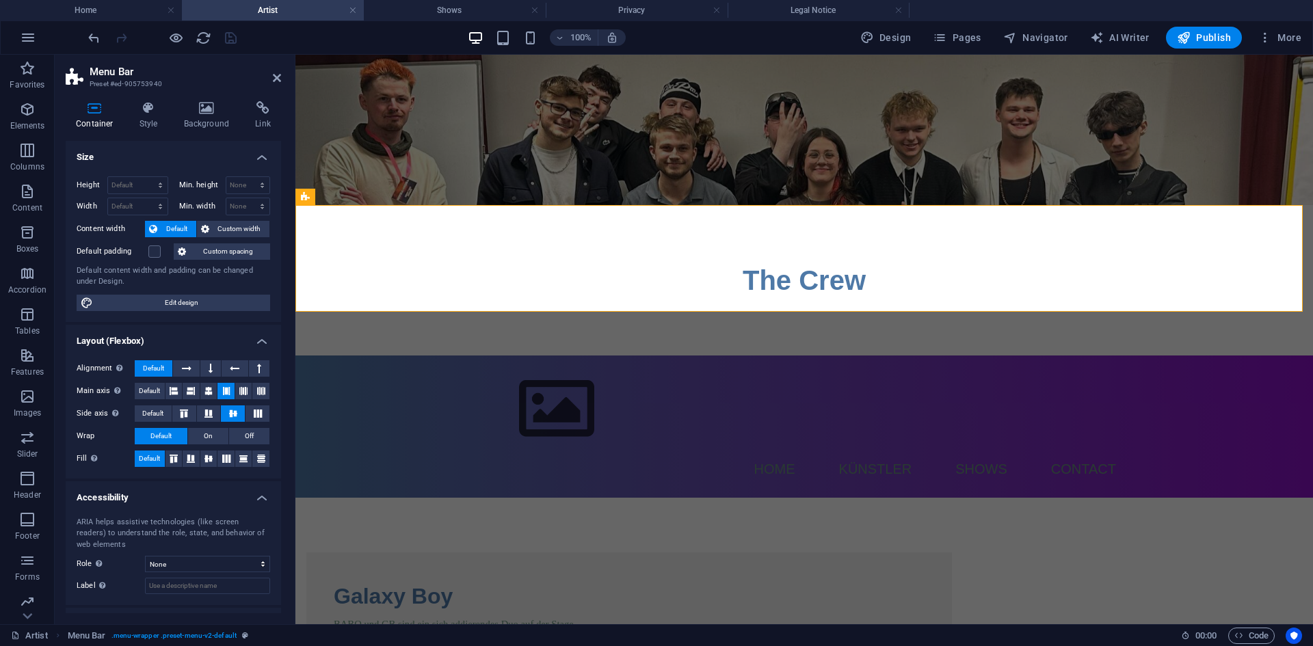
click at [429, 142] on figure at bounding box center [803, 130] width 1017 height 150
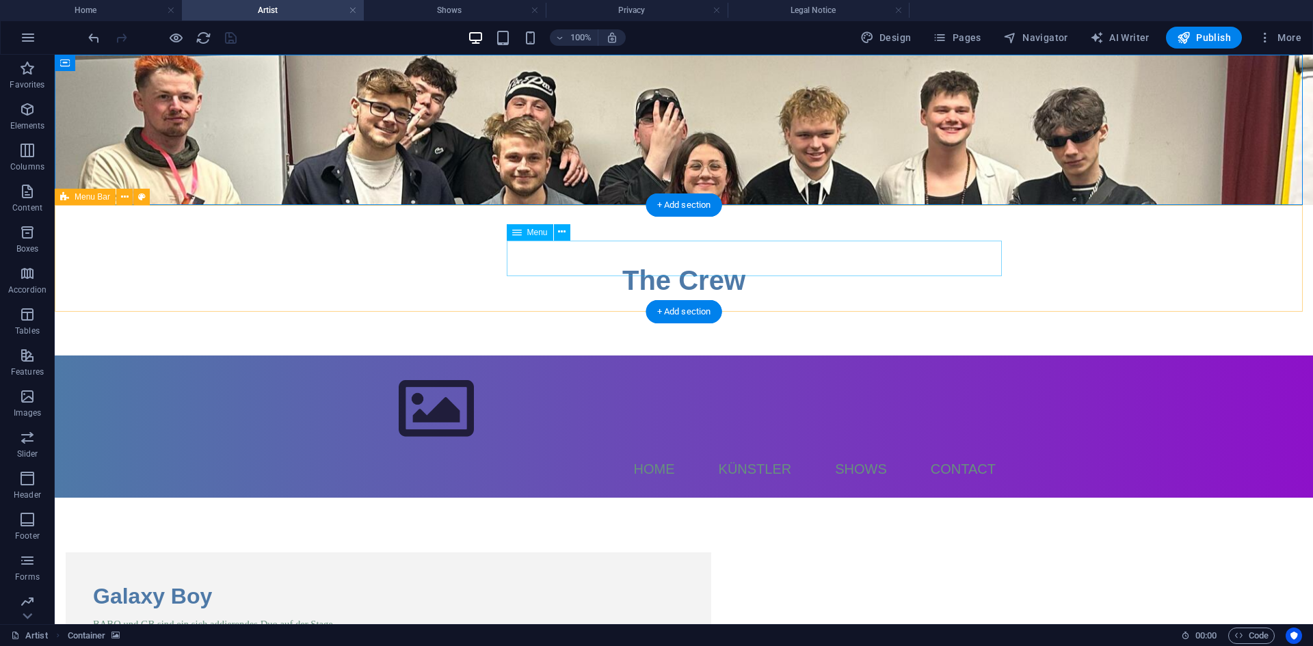
click at [731, 451] on nav "Home Künstler Shows Contact" at bounding box center [683, 469] width 645 height 36
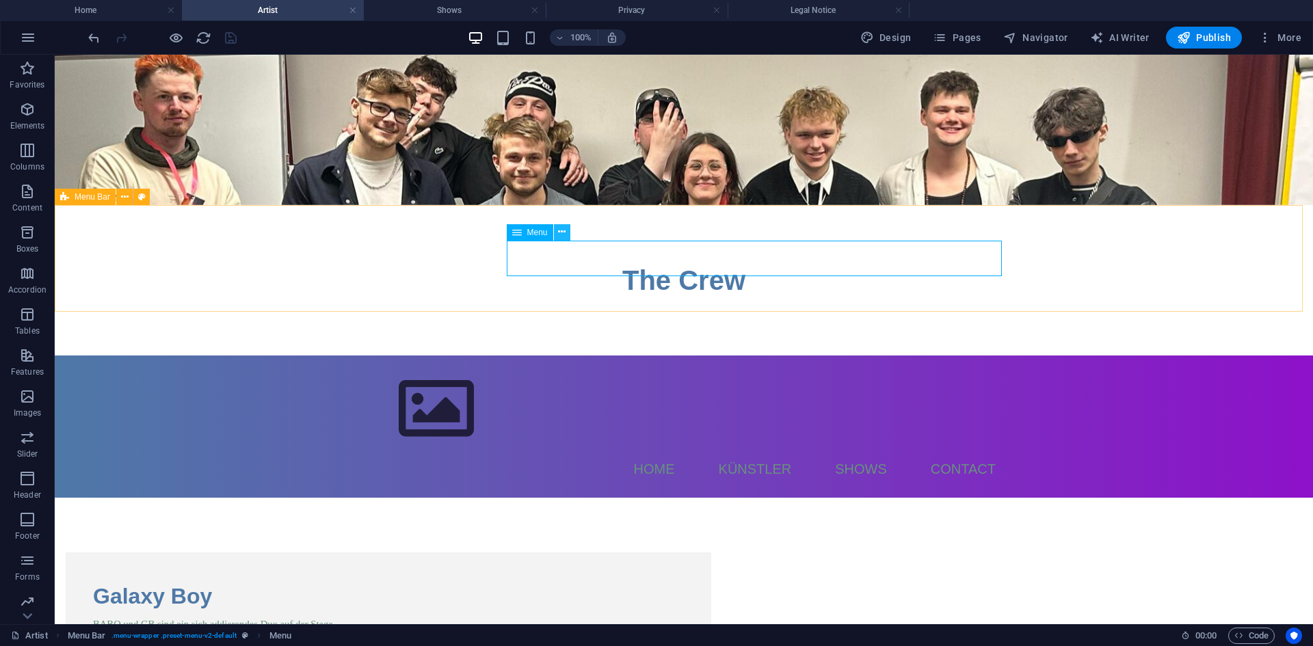
click at [565, 230] on icon at bounding box center [562, 232] width 8 height 14
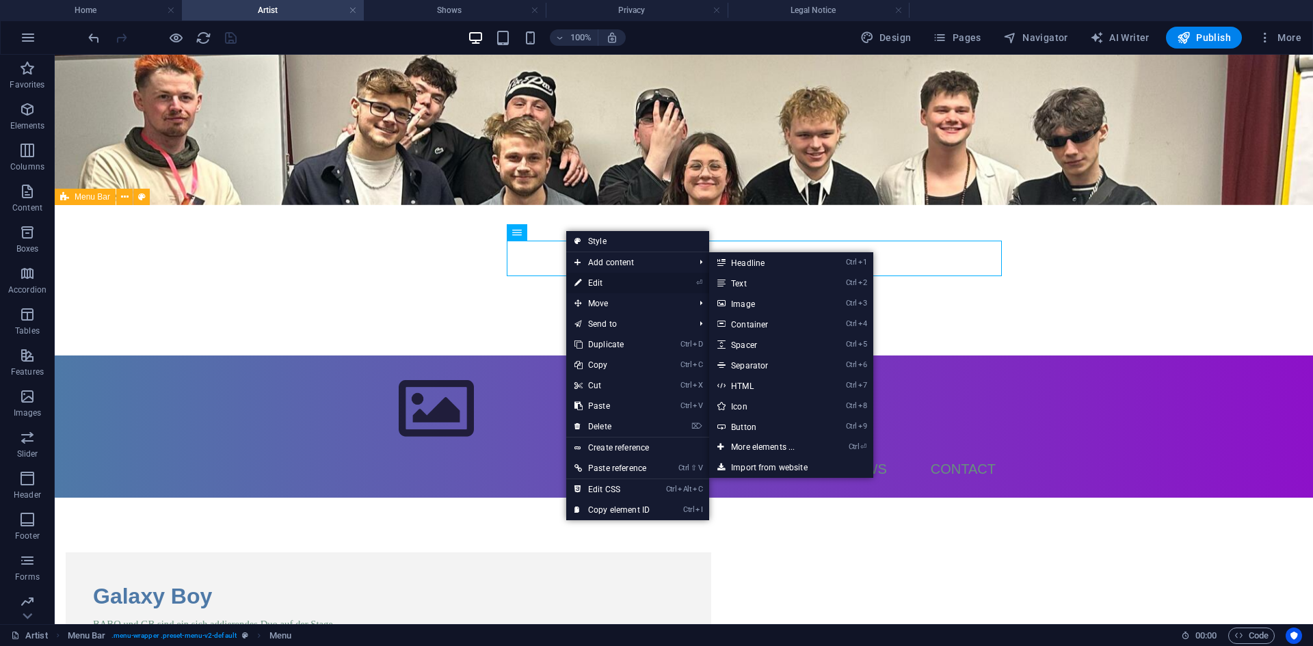
click at [592, 278] on link "⏎ Edit" at bounding box center [612, 283] width 92 height 21
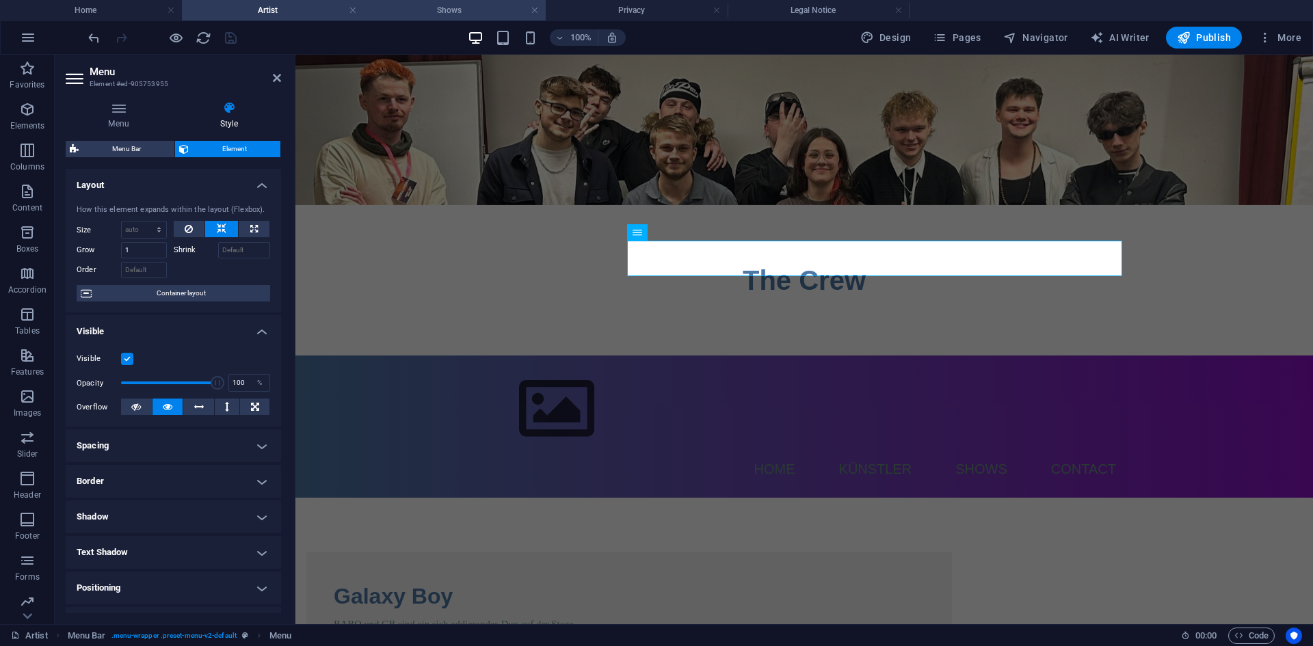
click at [393, 15] on h4 "Shows" at bounding box center [455, 10] width 182 height 15
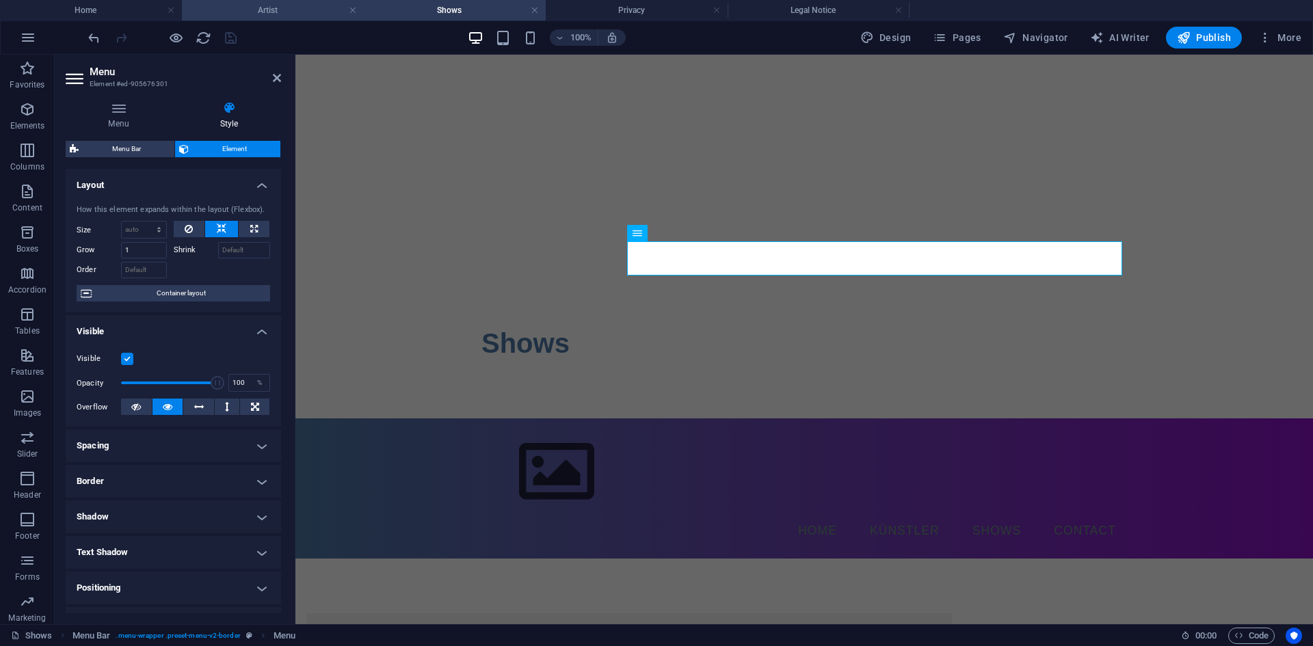
click at [292, 14] on h4 "Artist" at bounding box center [273, 10] width 182 height 15
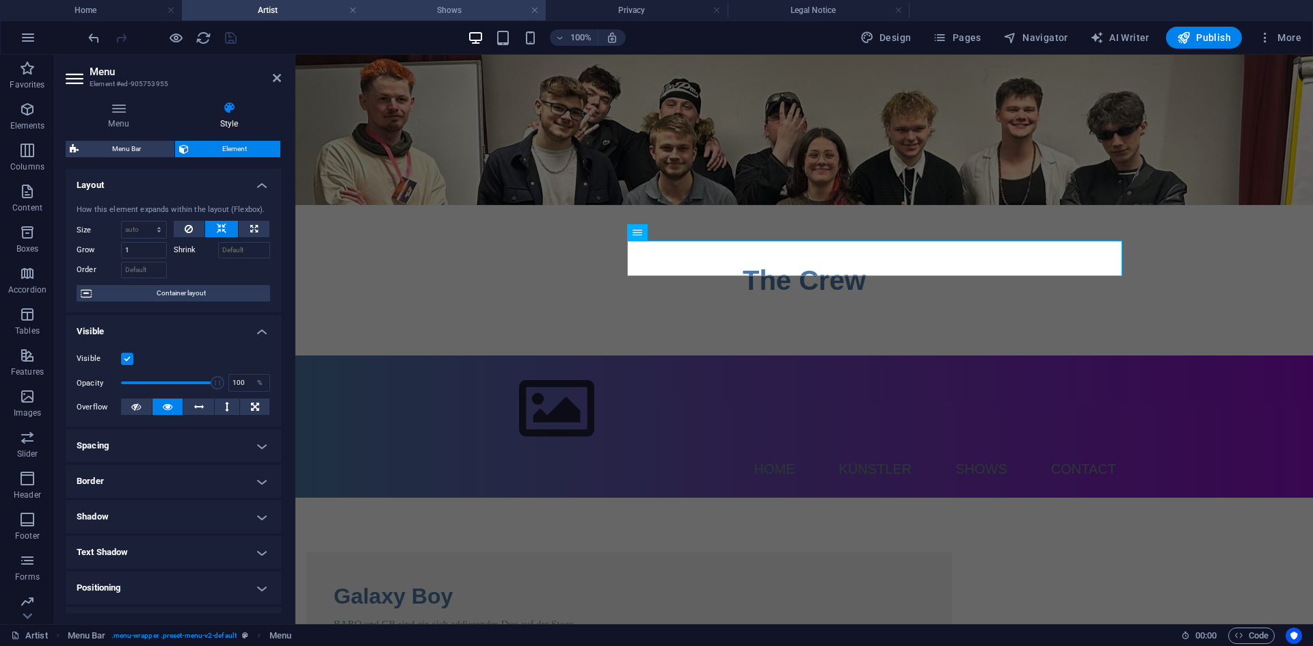
click at [401, 14] on h4 "Shows" at bounding box center [455, 10] width 182 height 15
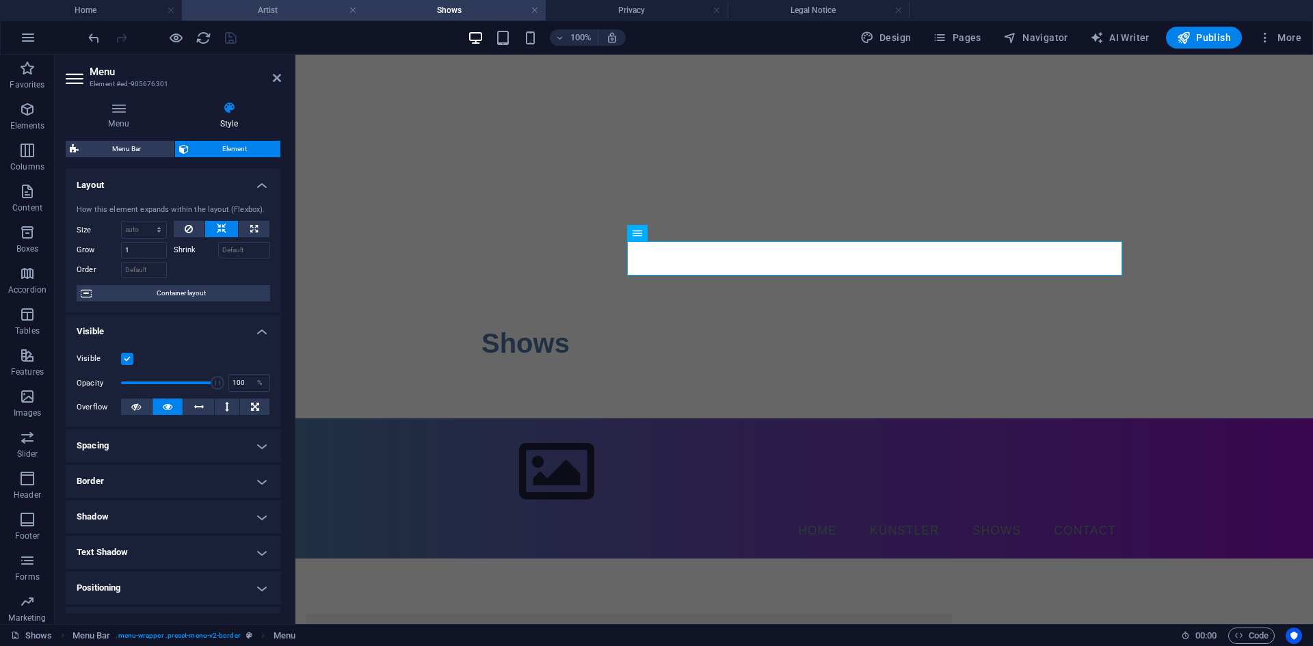
click at [312, 13] on h4 "Artist" at bounding box center [273, 10] width 182 height 15
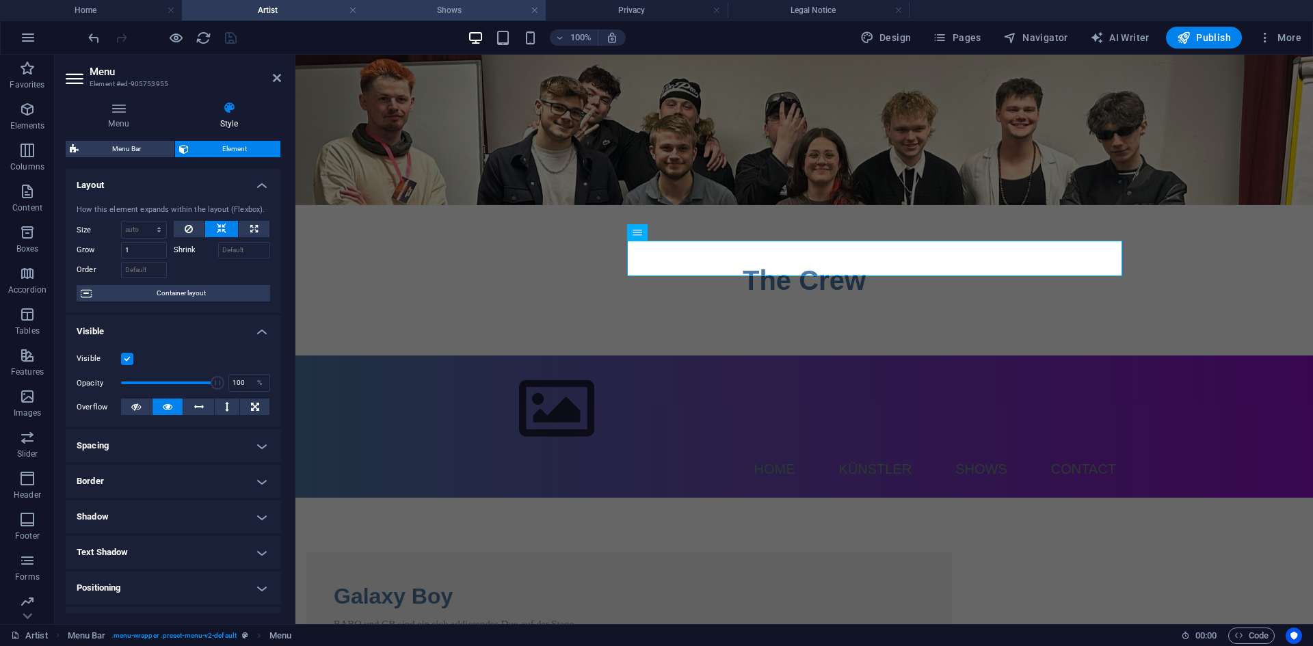
click at [425, 3] on h4 "Shows" at bounding box center [455, 10] width 182 height 15
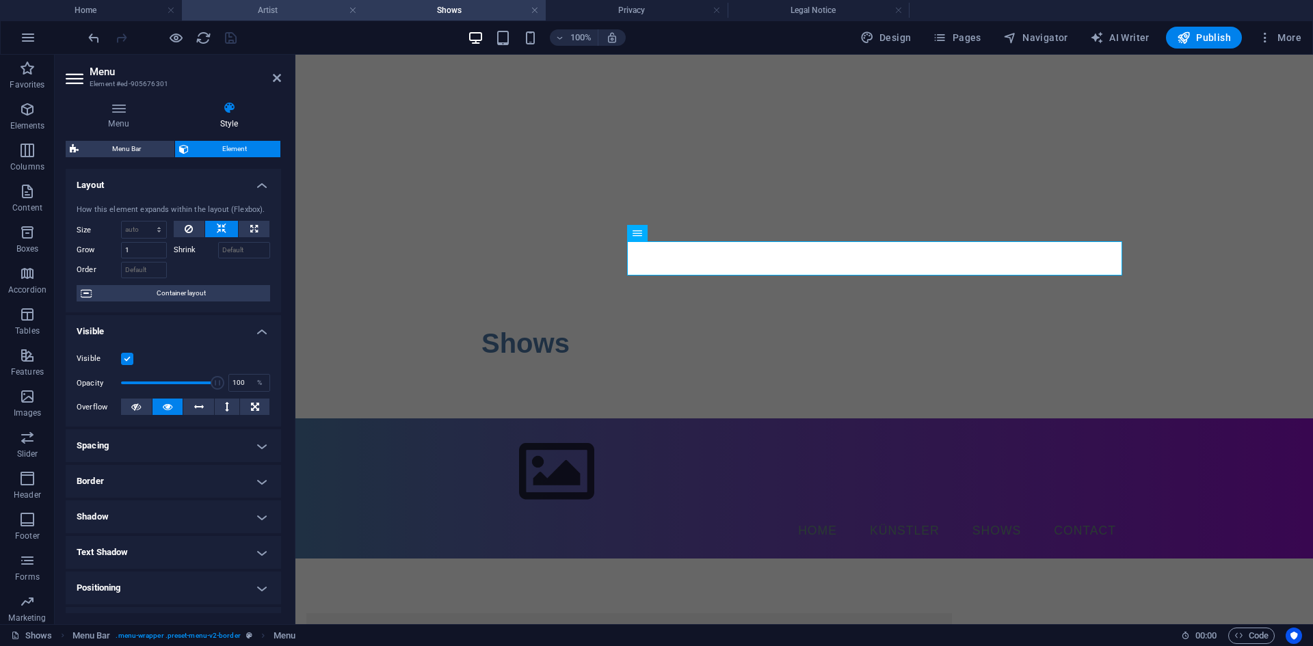
click at [307, 11] on h4 "Artist" at bounding box center [273, 10] width 182 height 15
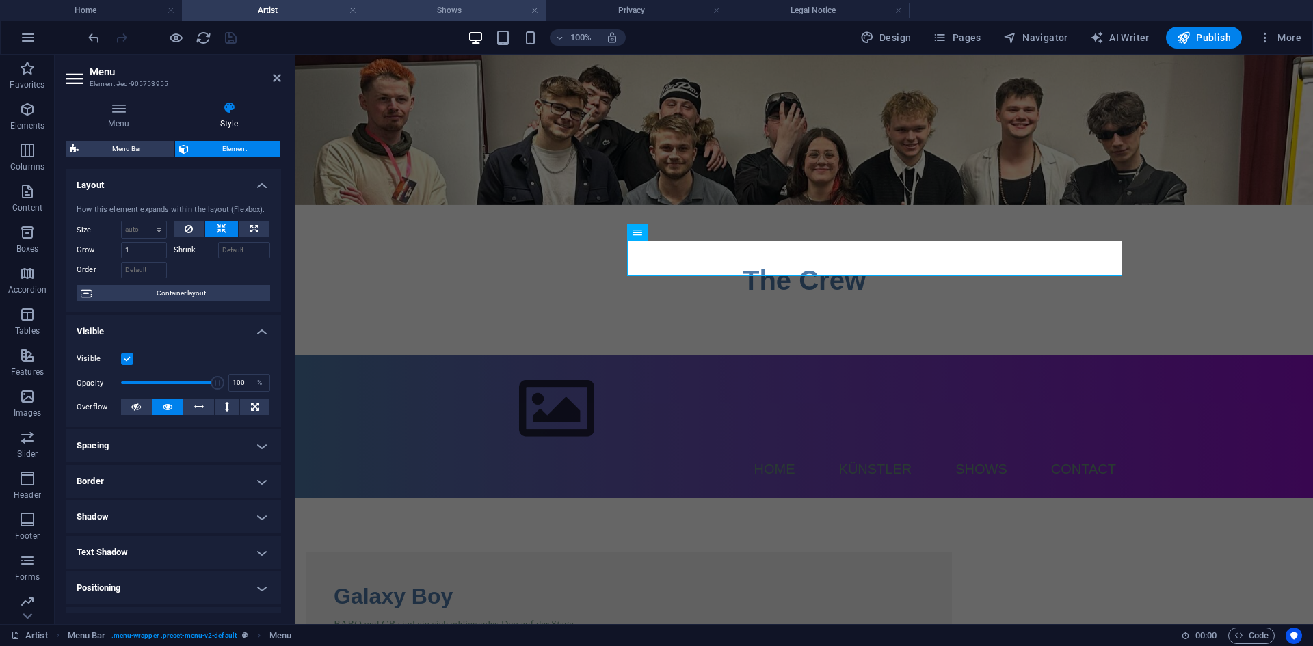
click at [393, 6] on h4 "Shows" at bounding box center [455, 10] width 182 height 15
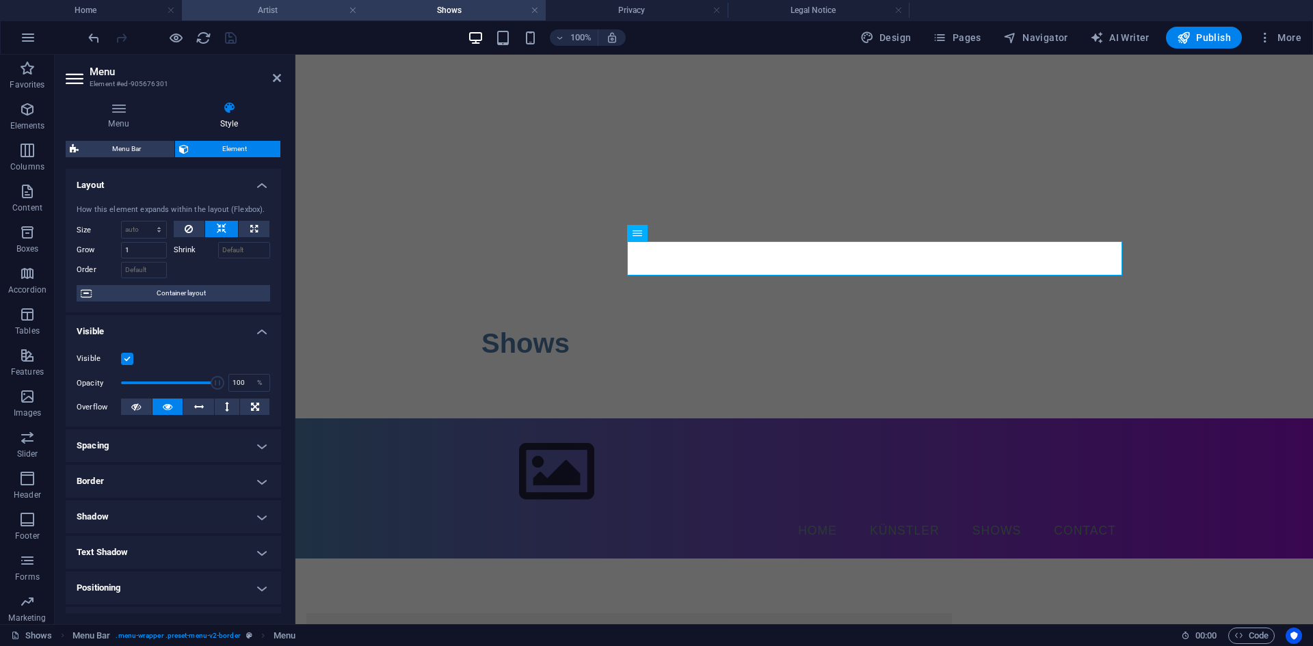
click at [299, 13] on h4 "Artist" at bounding box center [273, 10] width 182 height 15
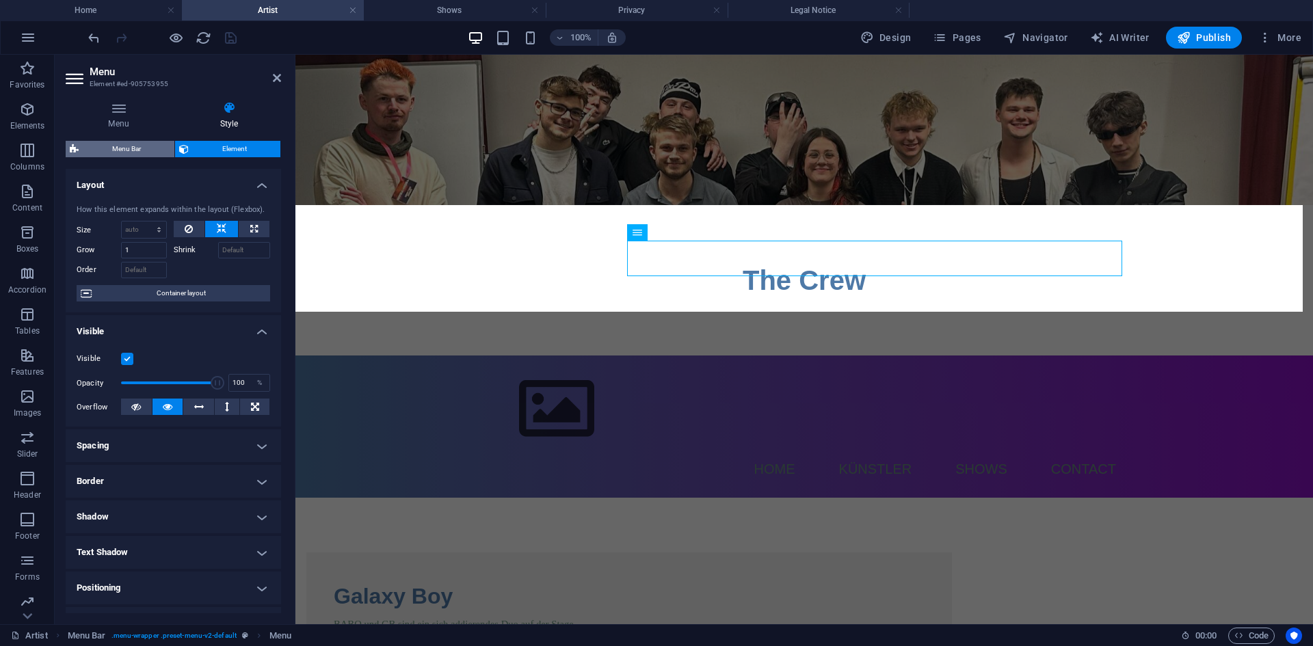
click at [149, 144] on span "Menu Bar" at bounding box center [127, 149] width 88 height 16
select select "rem"
select select "preset-menu-v2-default"
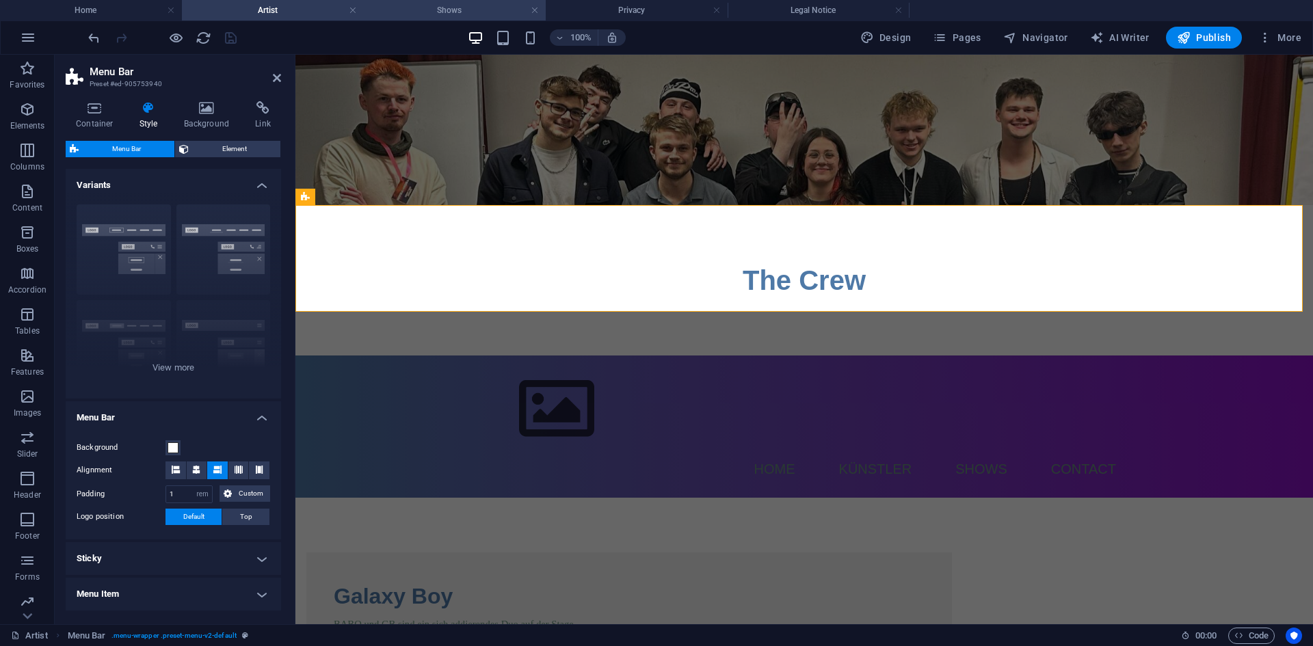
click at [455, 14] on h4 "Shows" at bounding box center [455, 10] width 182 height 15
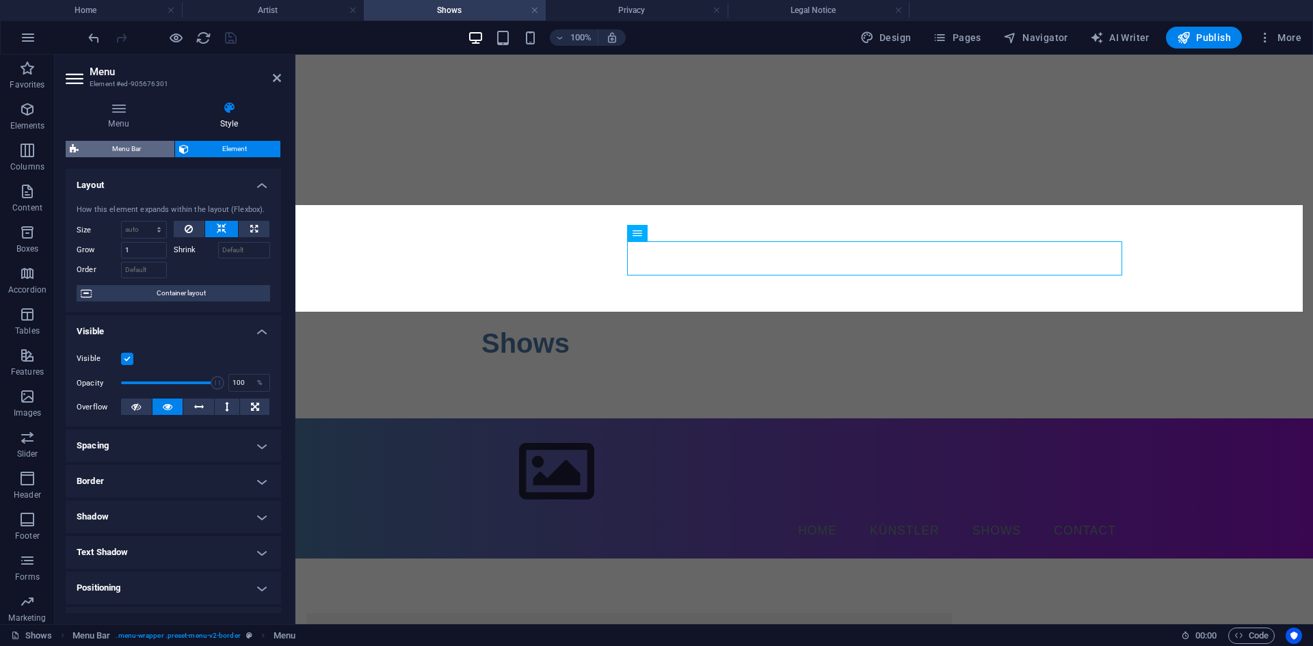
click at [155, 142] on span "Menu Bar" at bounding box center [127, 149] width 88 height 16
select select "rem"
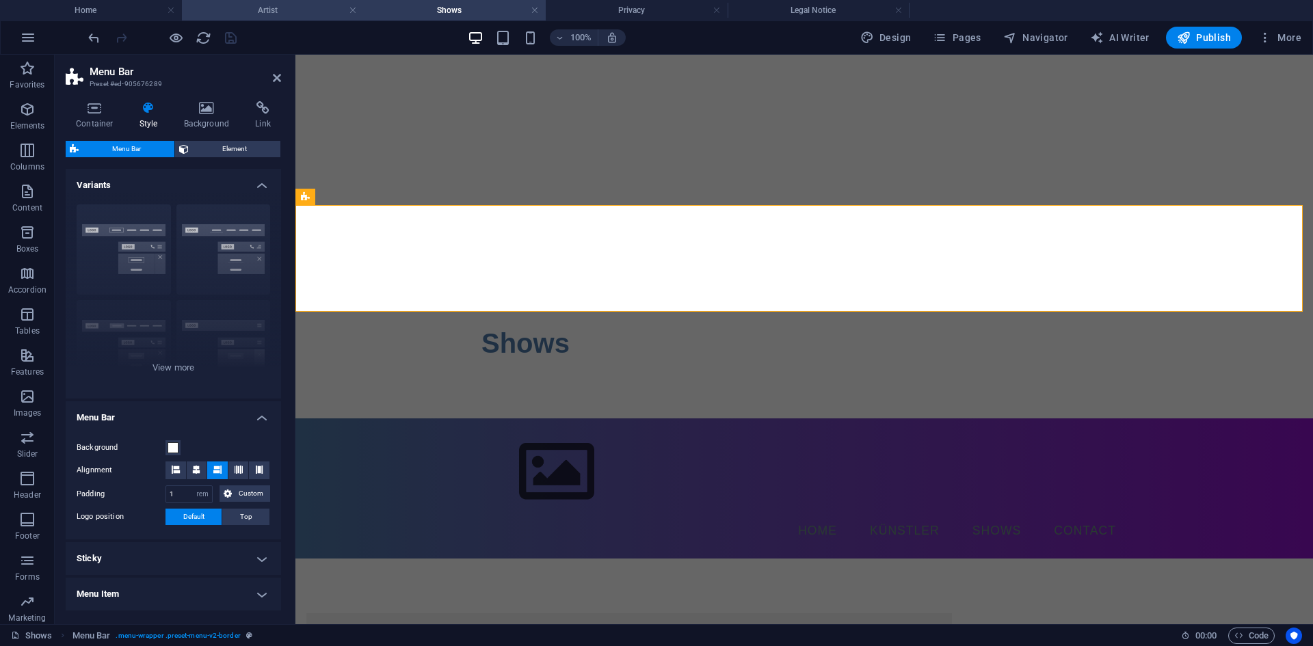
click at [308, 13] on h4 "Artist" at bounding box center [273, 10] width 182 height 15
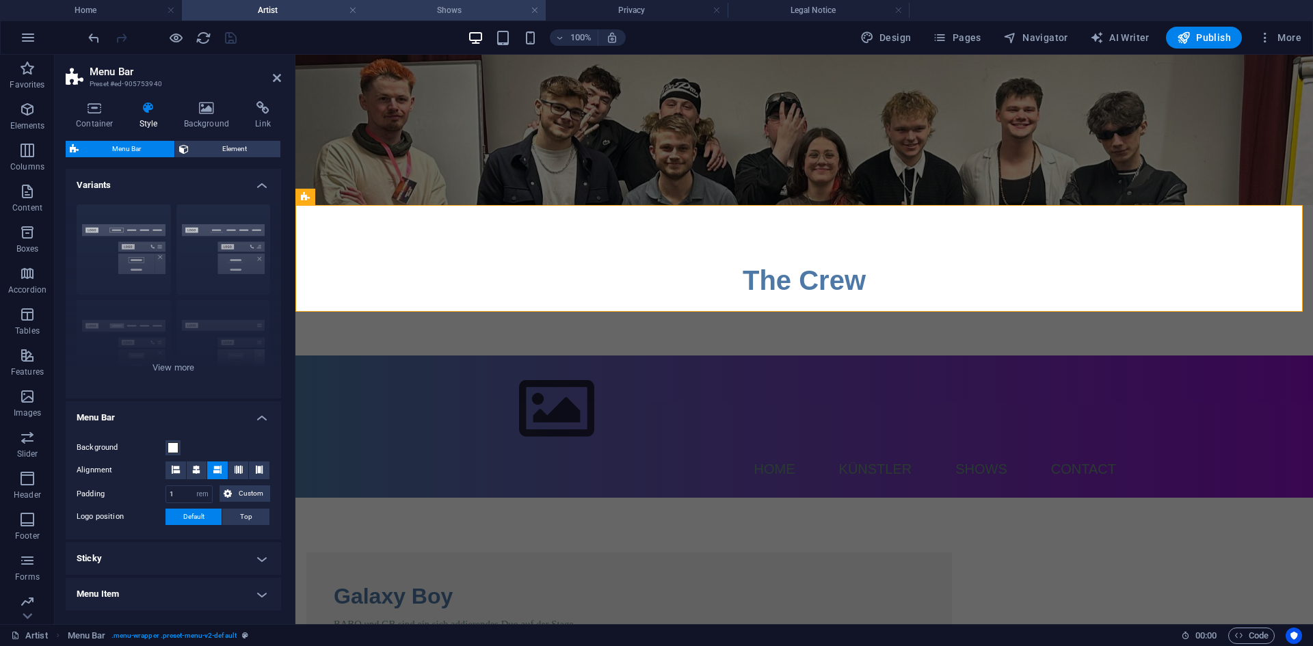
click at [427, 11] on h4 "Shows" at bounding box center [455, 10] width 182 height 15
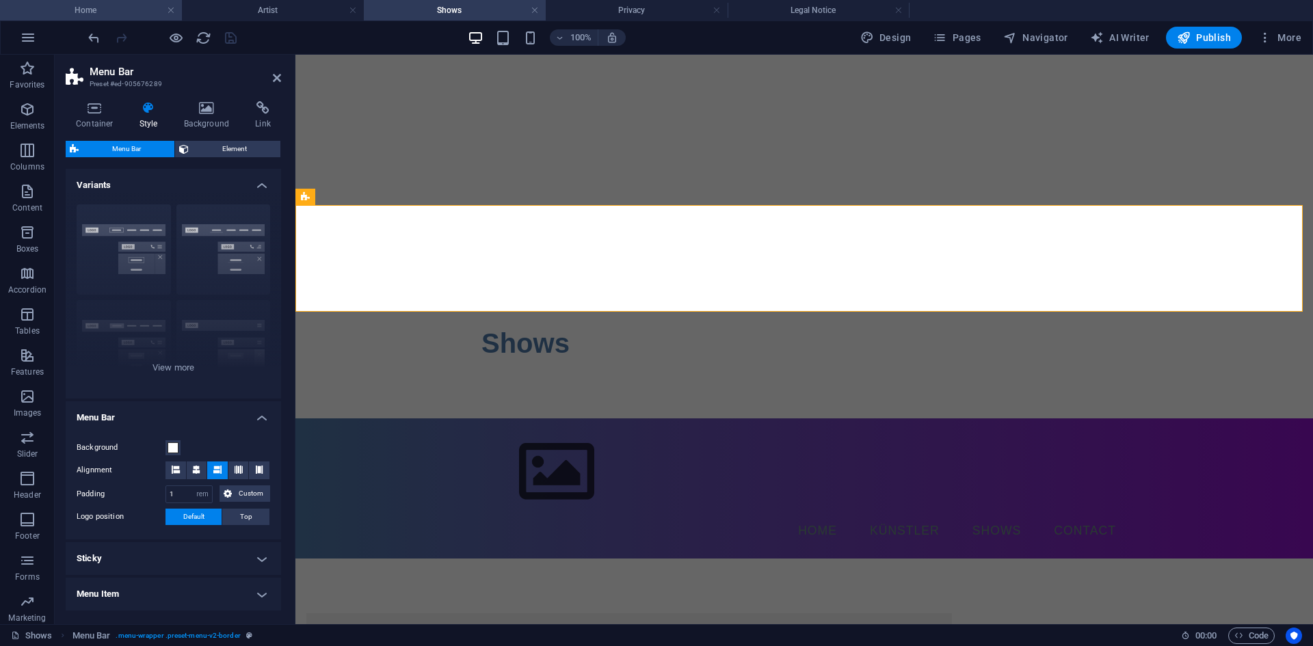
click at [101, 10] on h4 "Home" at bounding box center [91, 10] width 182 height 15
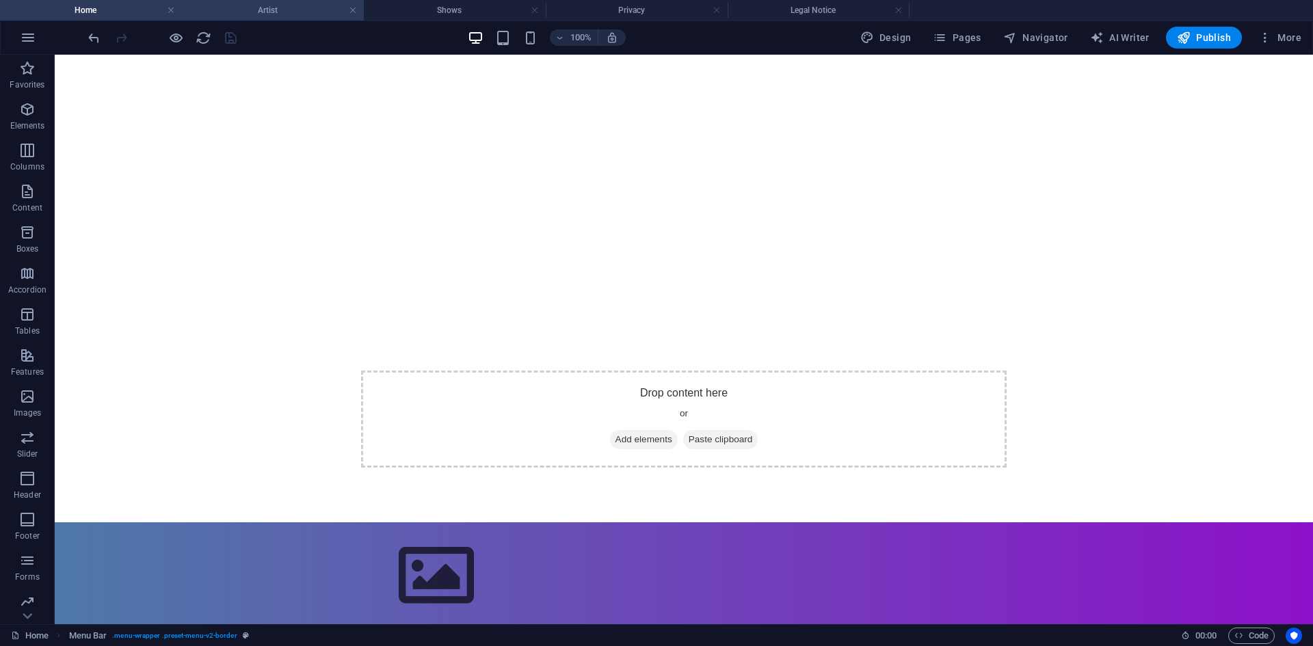
click at [255, 18] on li "Artist" at bounding box center [273, 10] width 182 height 21
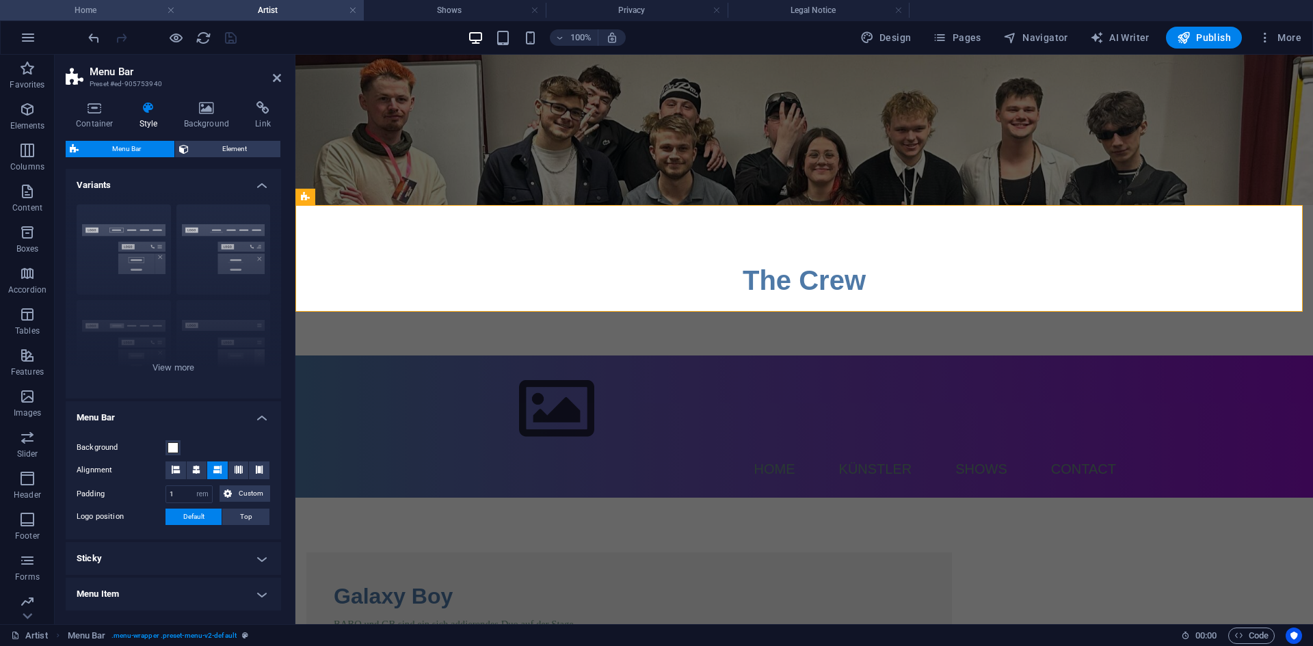
click at [107, 10] on h4 "Home" at bounding box center [91, 10] width 182 height 15
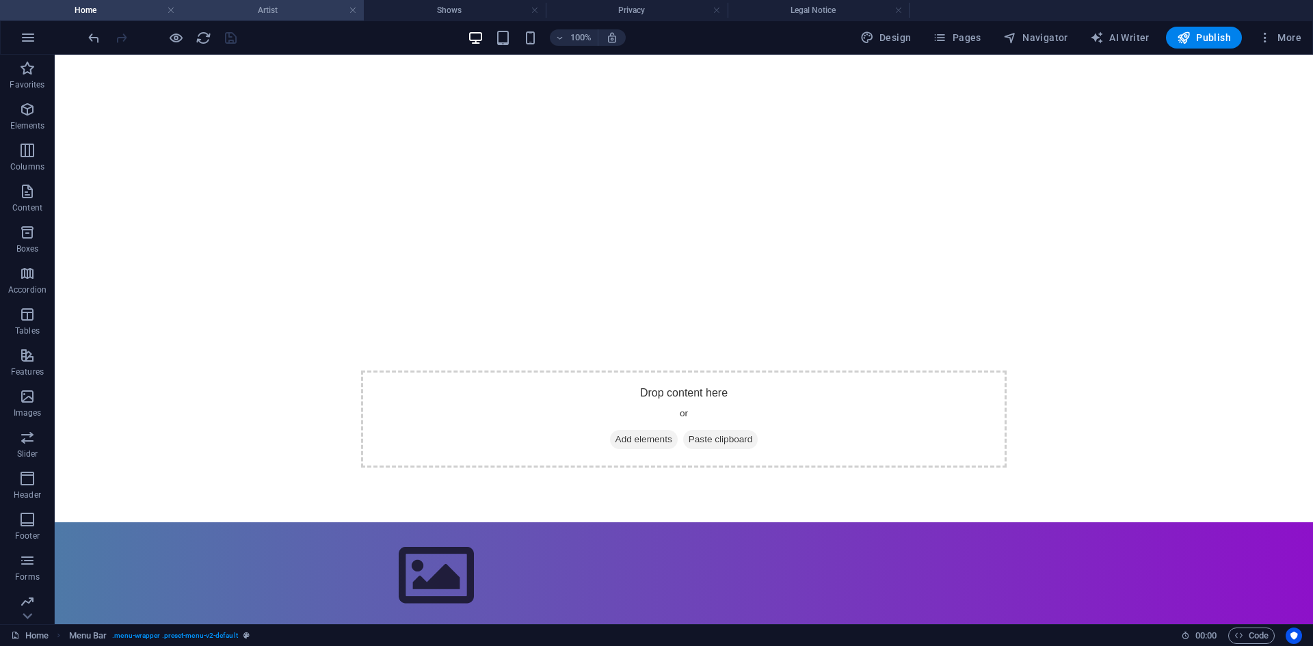
click at [250, 16] on h4 "Artist" at bounding box center [273, 10] width 182 height 15
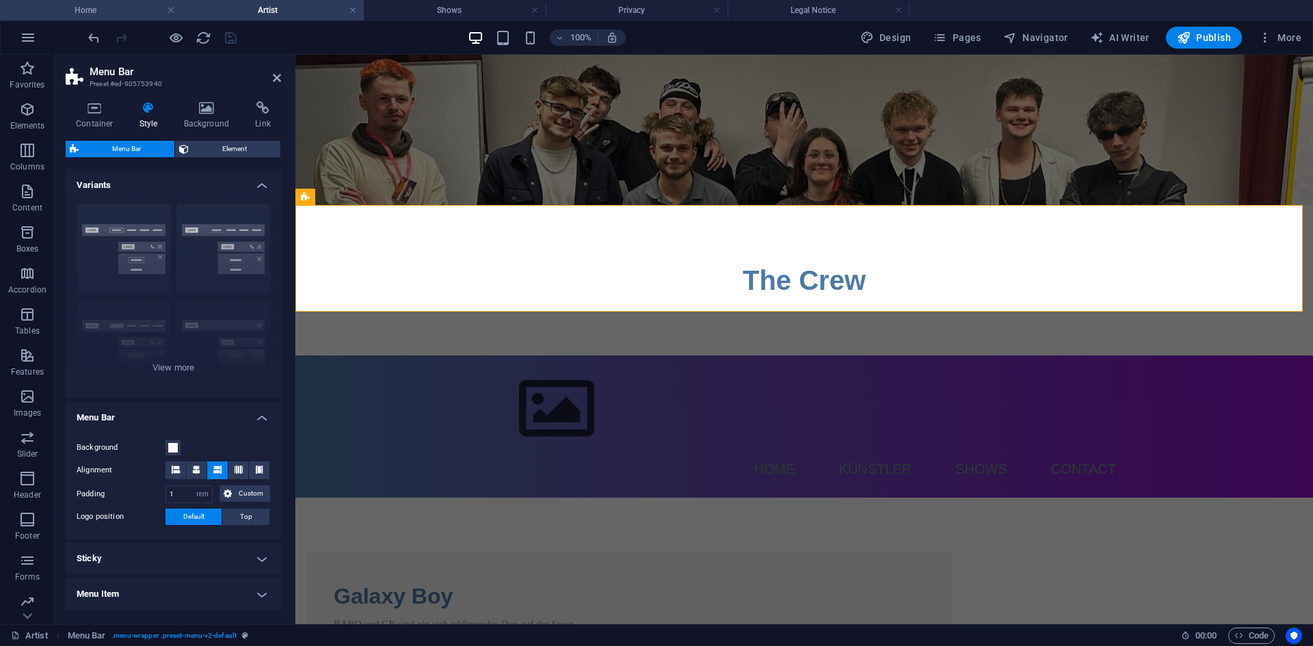
click at [133, 9] on h4 "Home" at bounding box center [91, 10] width 182 height 15
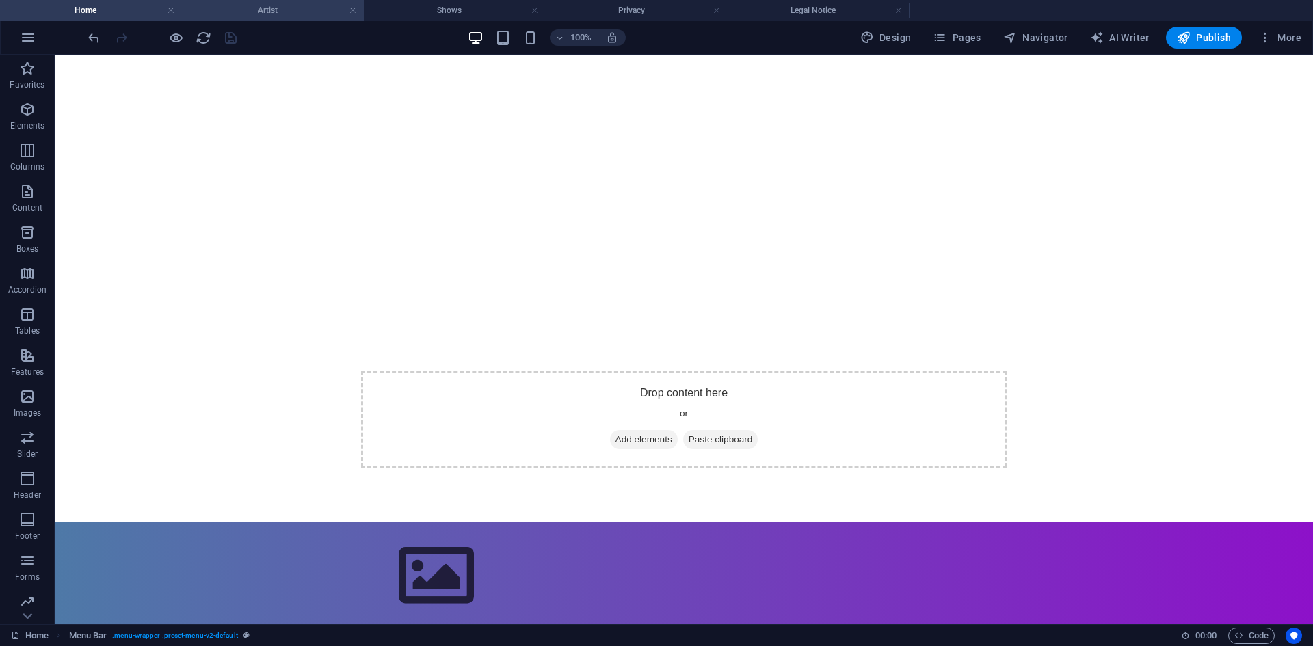
click at [254, 14] on h4 "Artist" at bounding box center [273, 10] width 182 height 15
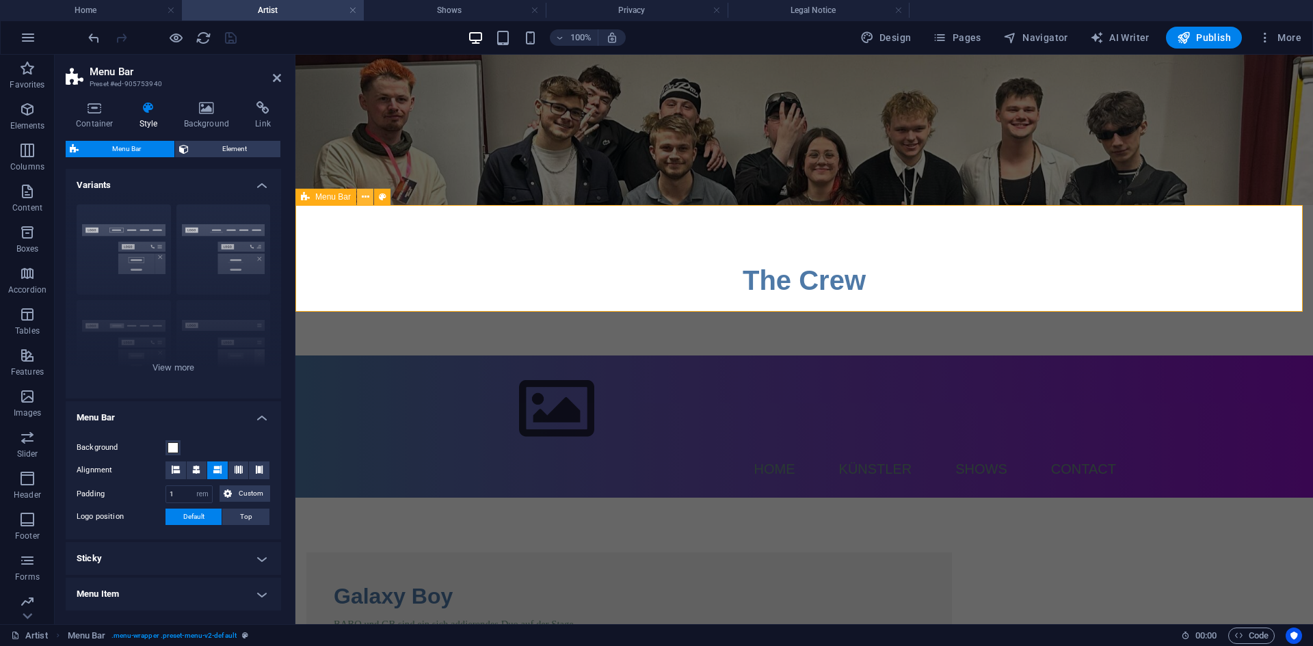
click at [360, 200] on button at bounding box center [365, 197] width 16 height 16
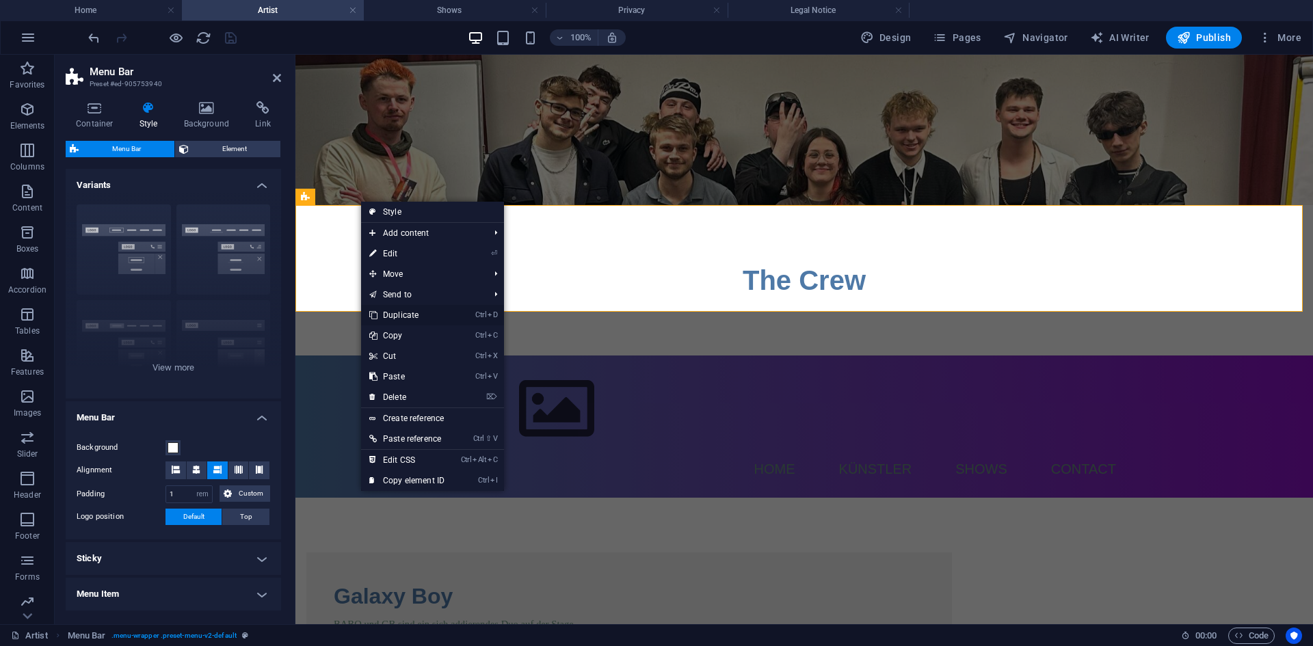
click at [408, 317] on link "Ctrl D Duplicate" at bounding box center [407, 315] width 92 height 21
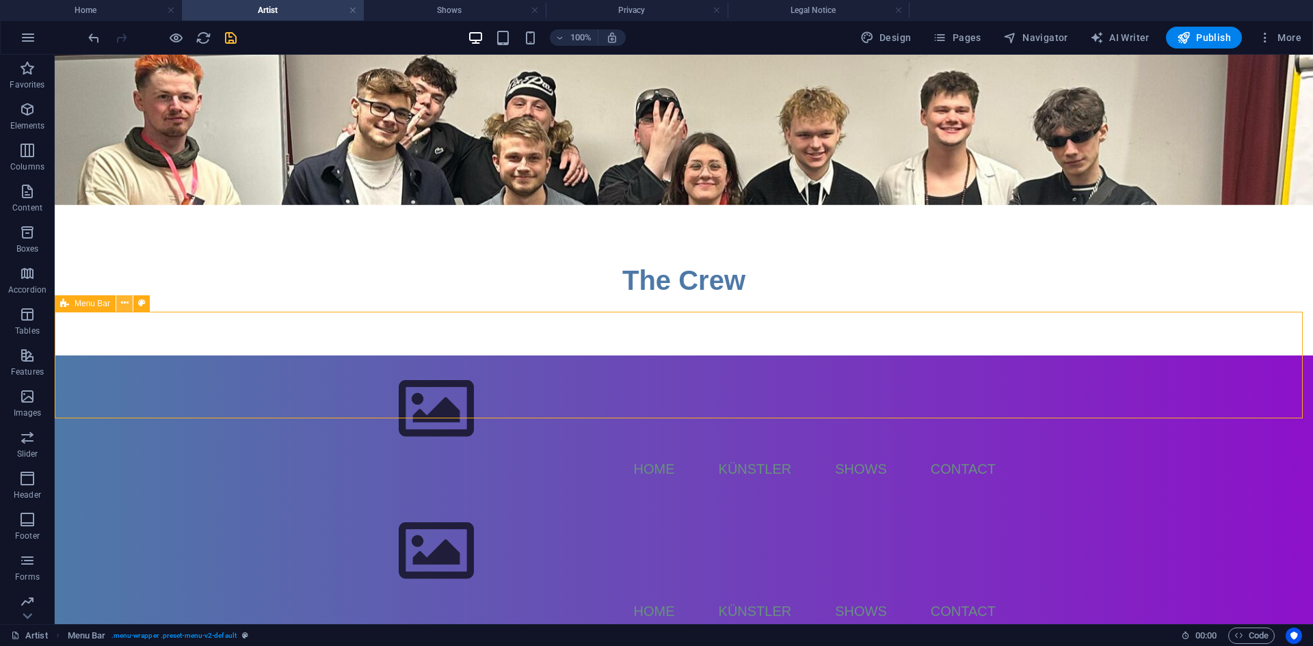
click at [121, 303] on icon at bounding box center [125, 303] width 8 height 14
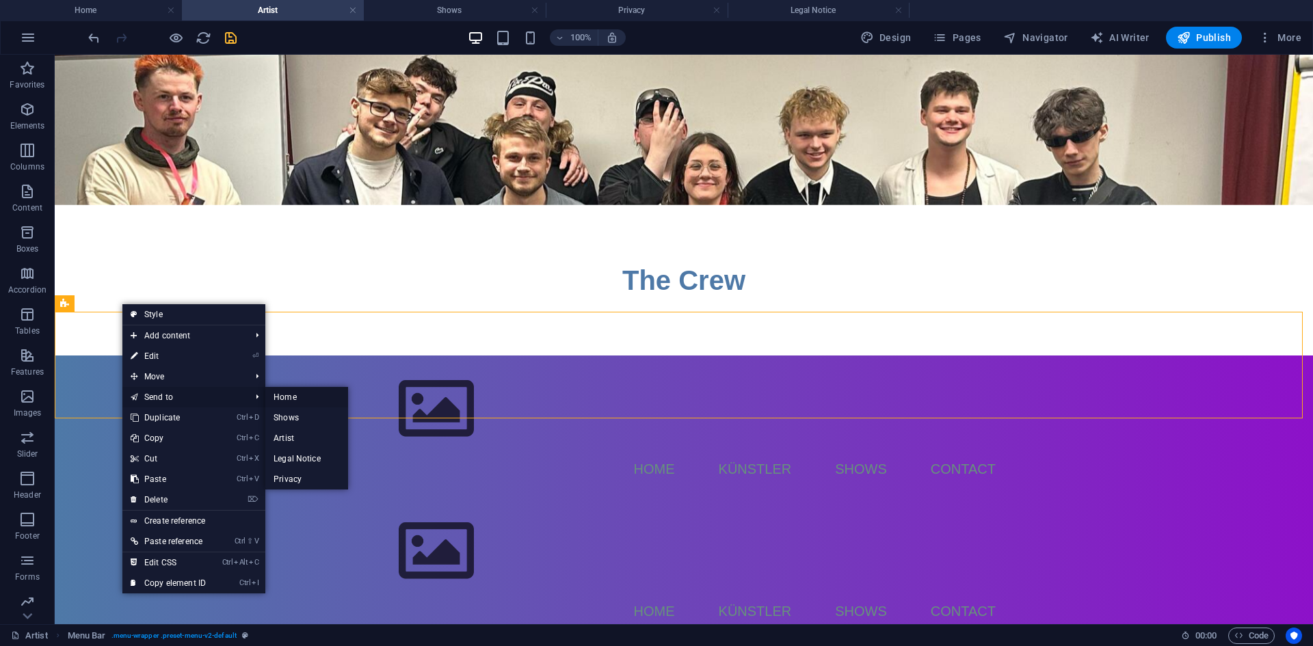
click at [287, 398] on link "Home" at bounding box center [306, 397] width 83 height 21
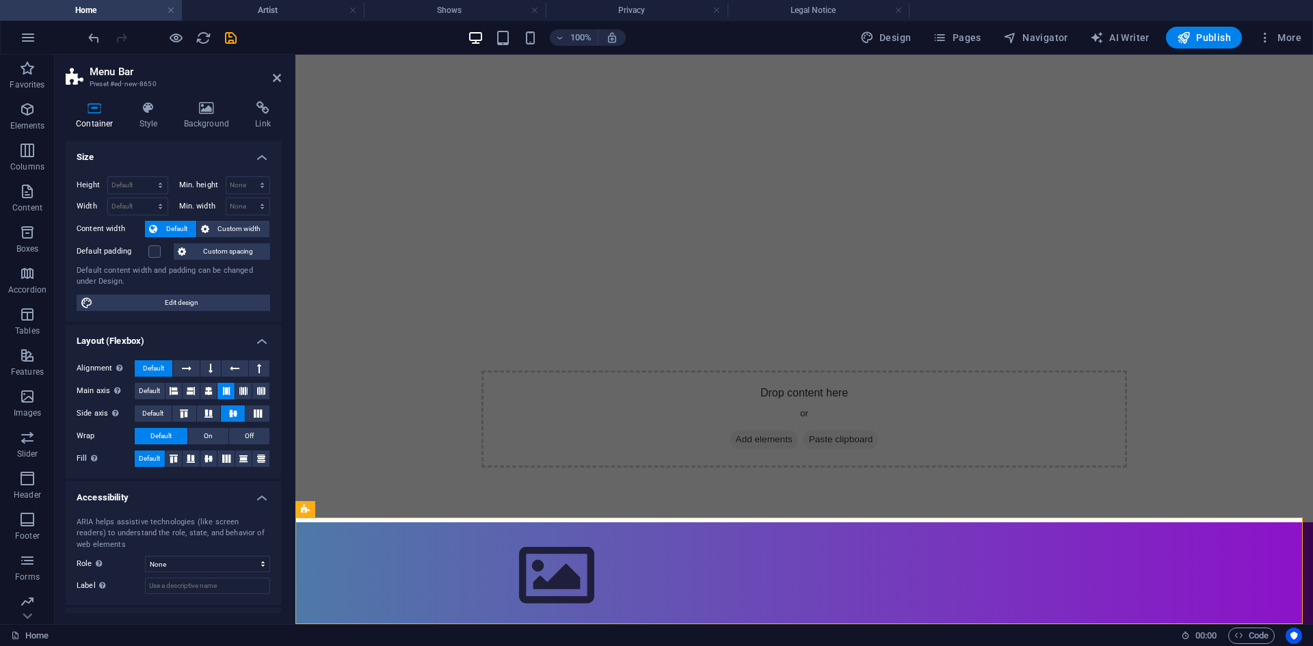
scroll to position [398, 0]
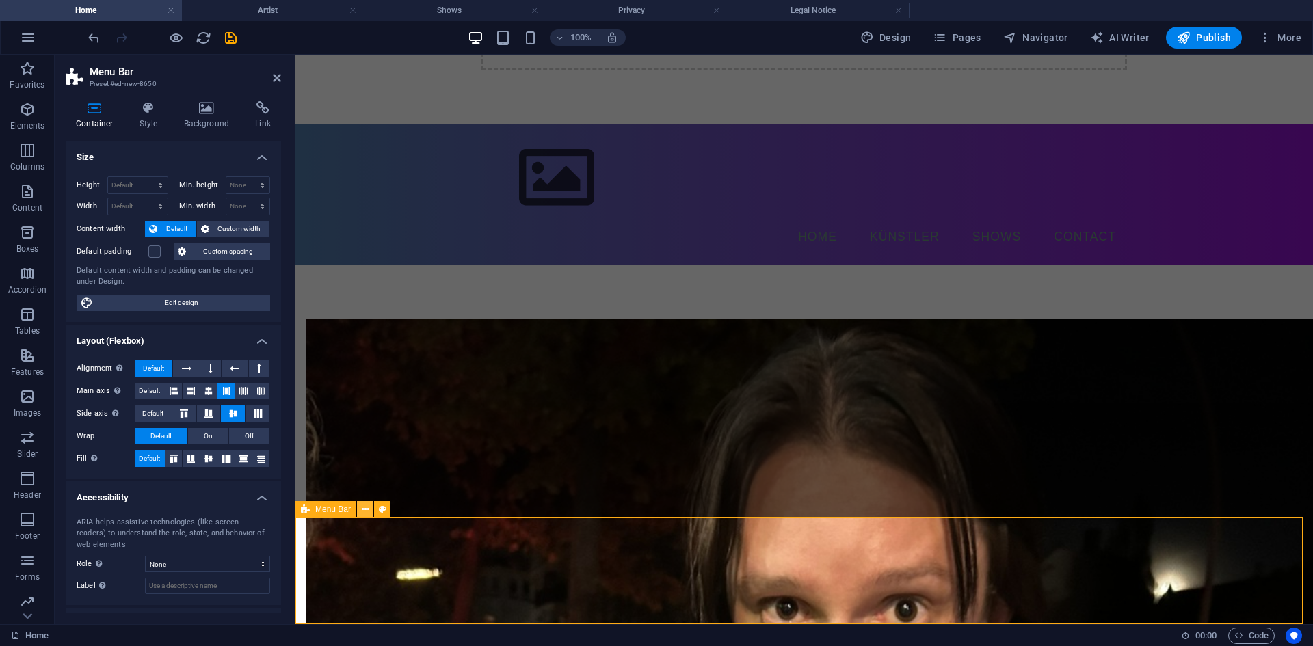
click at [365, 511] on icon at bounding box center [366, 510] width 8 height 14
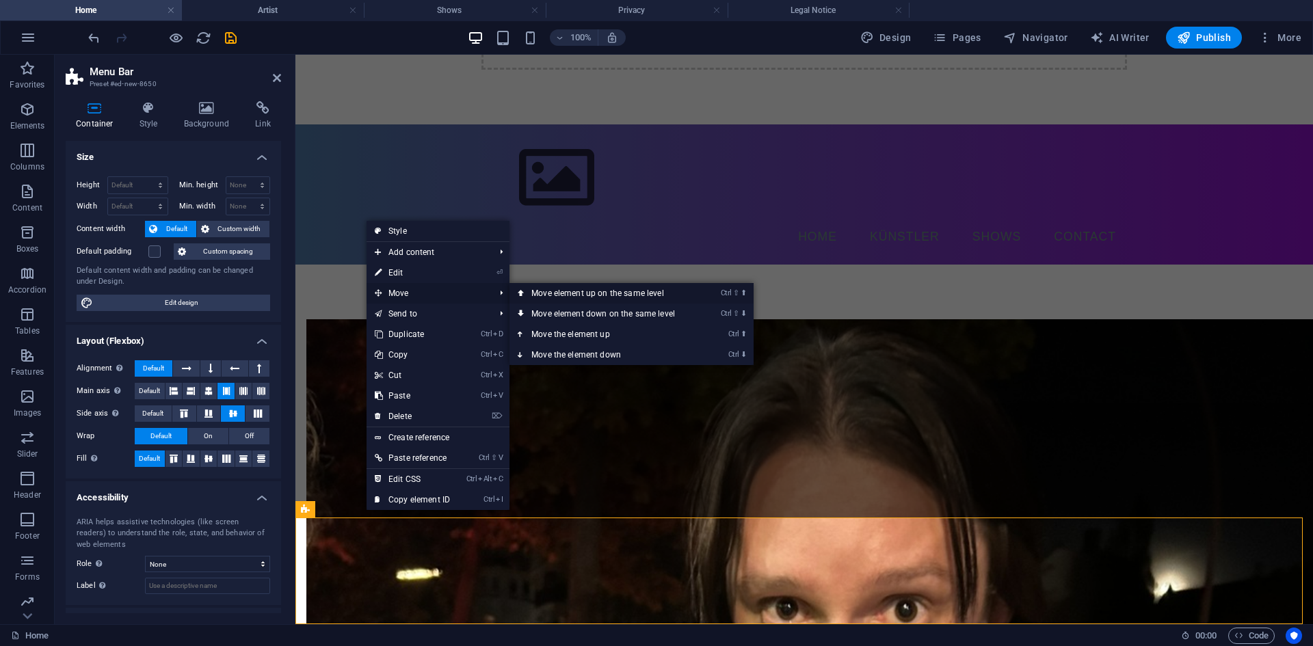
click at [527, 294] on link "Ctrl ⇧ ⬆ Move element up on the same level" at bounding box center [605, 293] width 193 height 21
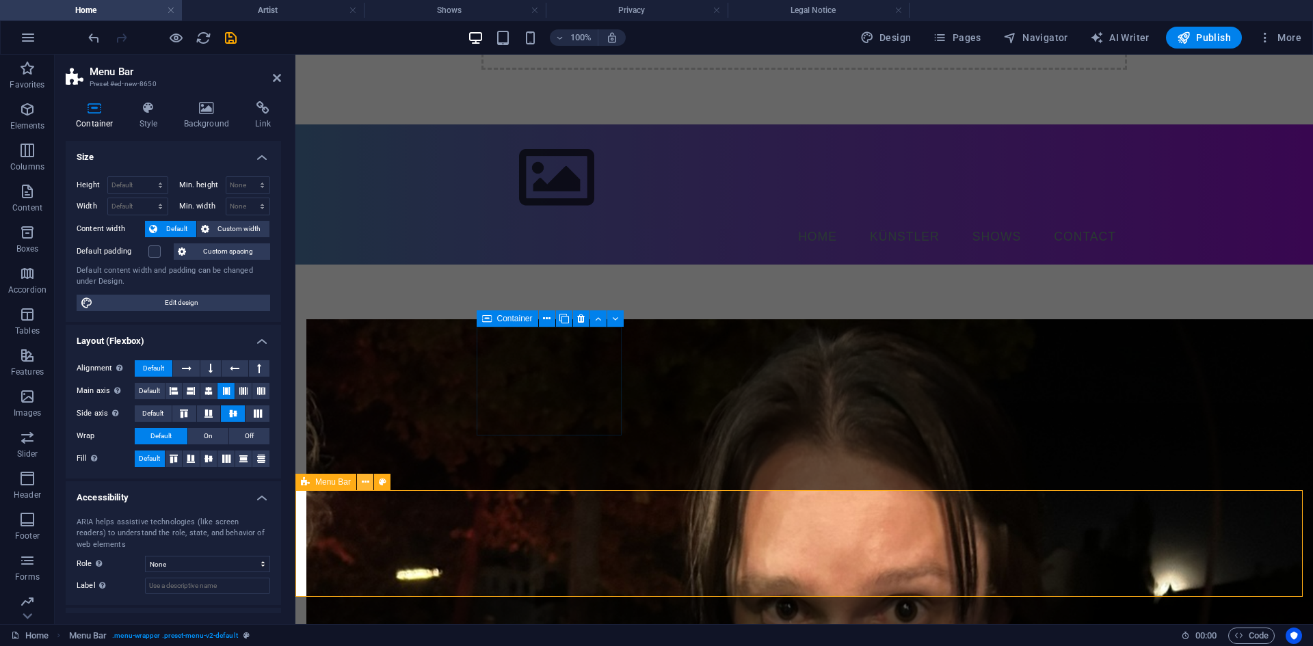
click at [363, 483] on icon at bounding box center [366, 482] width 8 height 14
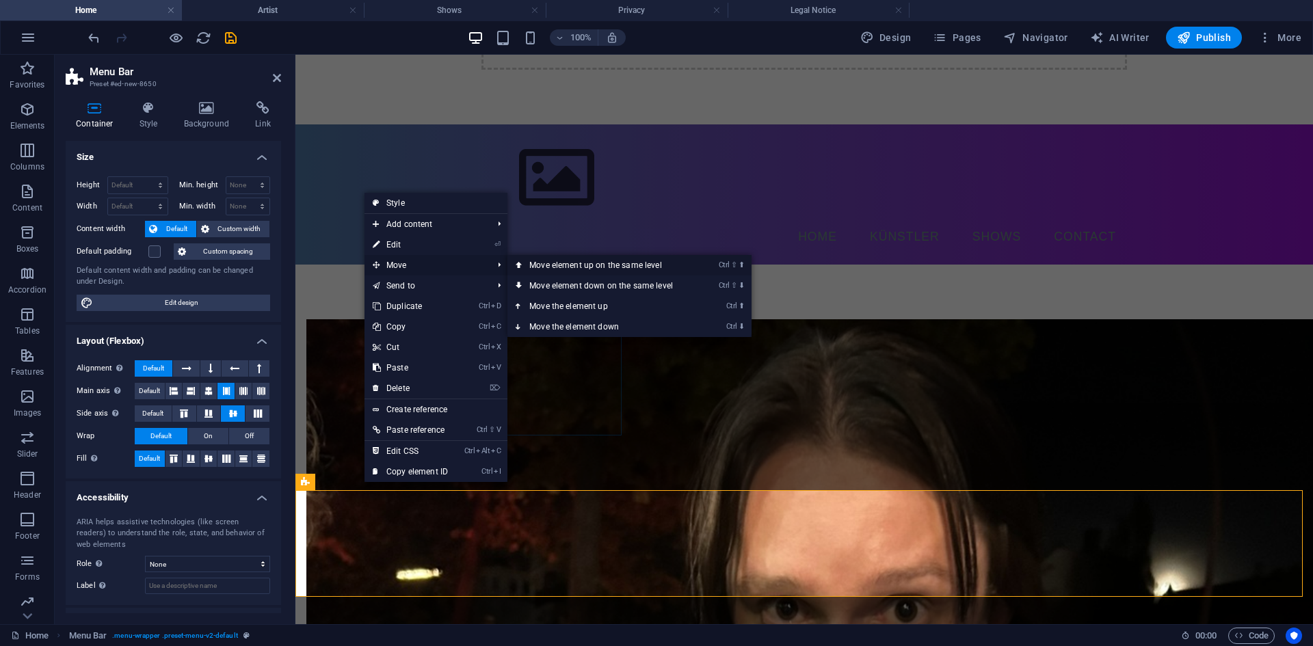
click at [535, 265] on link "Ctrl ⇧ ⬆ Move element up on the same level" at bounding box center [603, 265] width 193 height 21
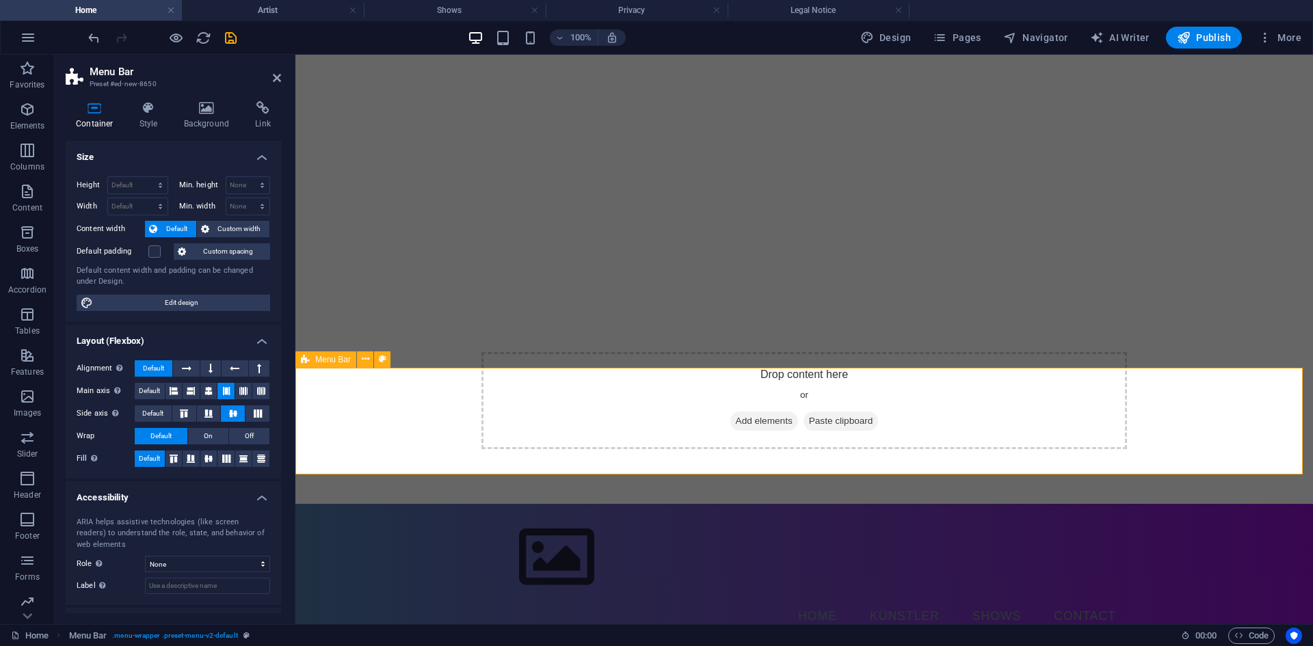
scroll to position [0, 0]
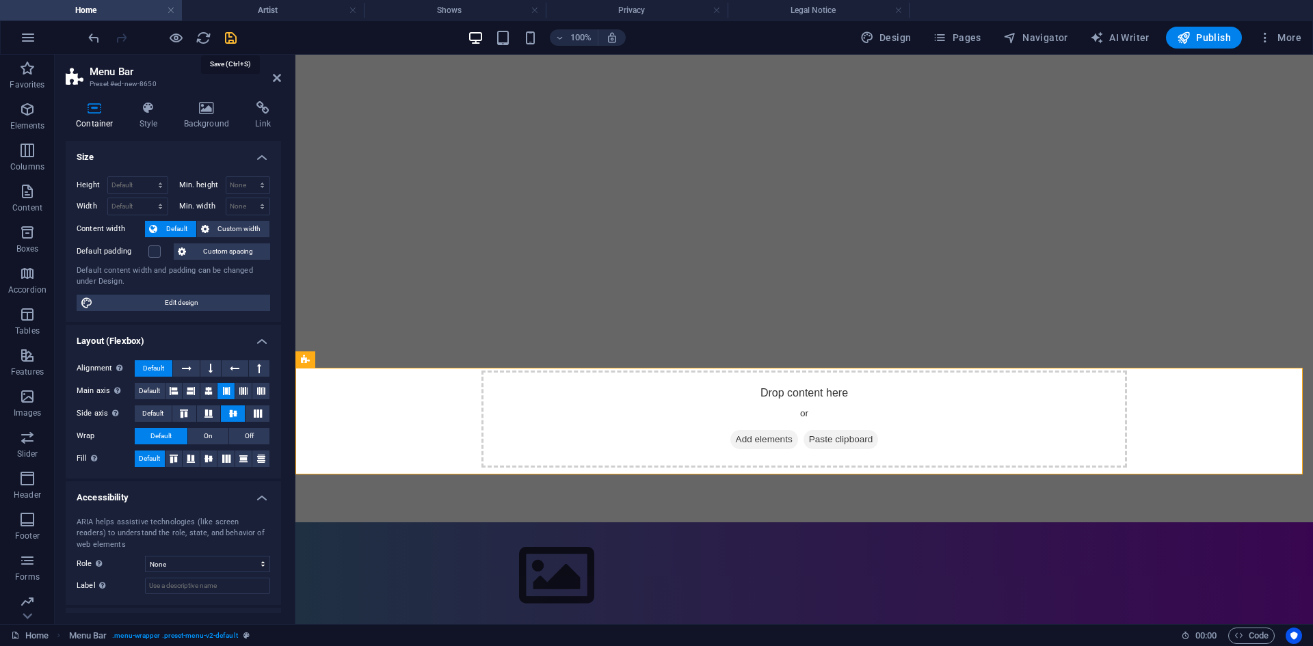
drag, startPoint x: 230, startPoint y: 32, endPoint x: 306, endPoint y: 71, distance: 85.3
click at [230, 32] on icon "save" at bounding box center [231, 38] width 16 height 16
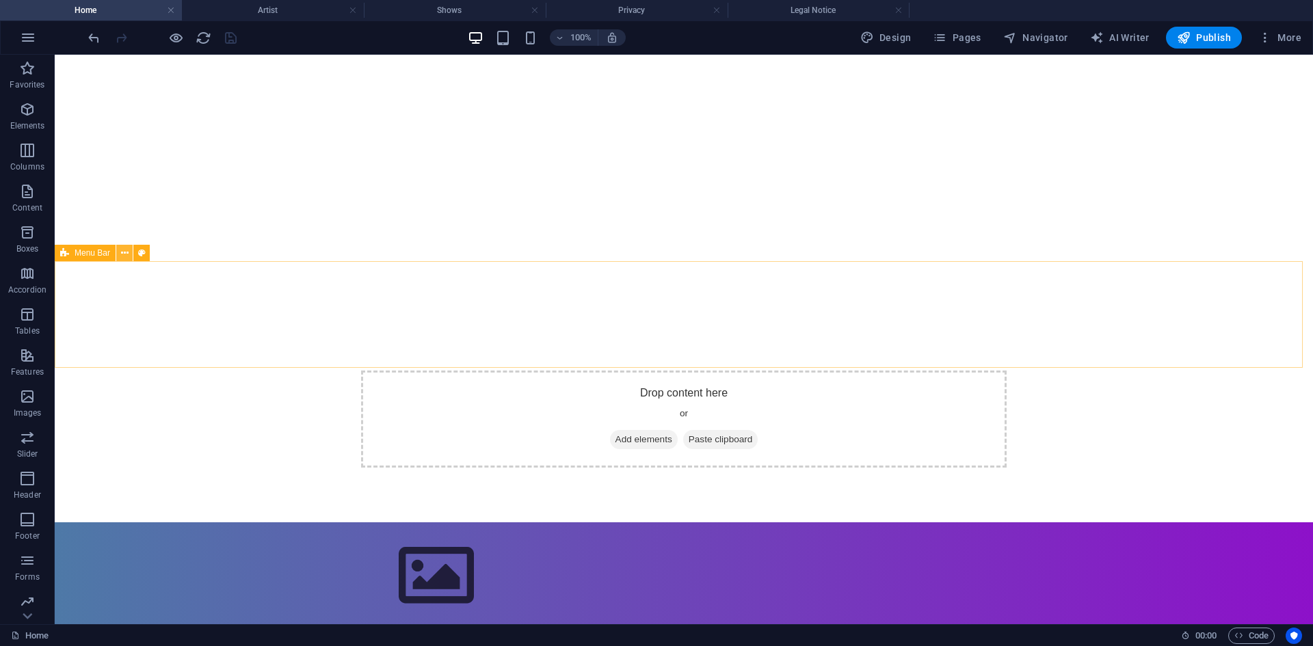
click at [124, 257] on icon at bounding box center [125, 253] width 8 height 14
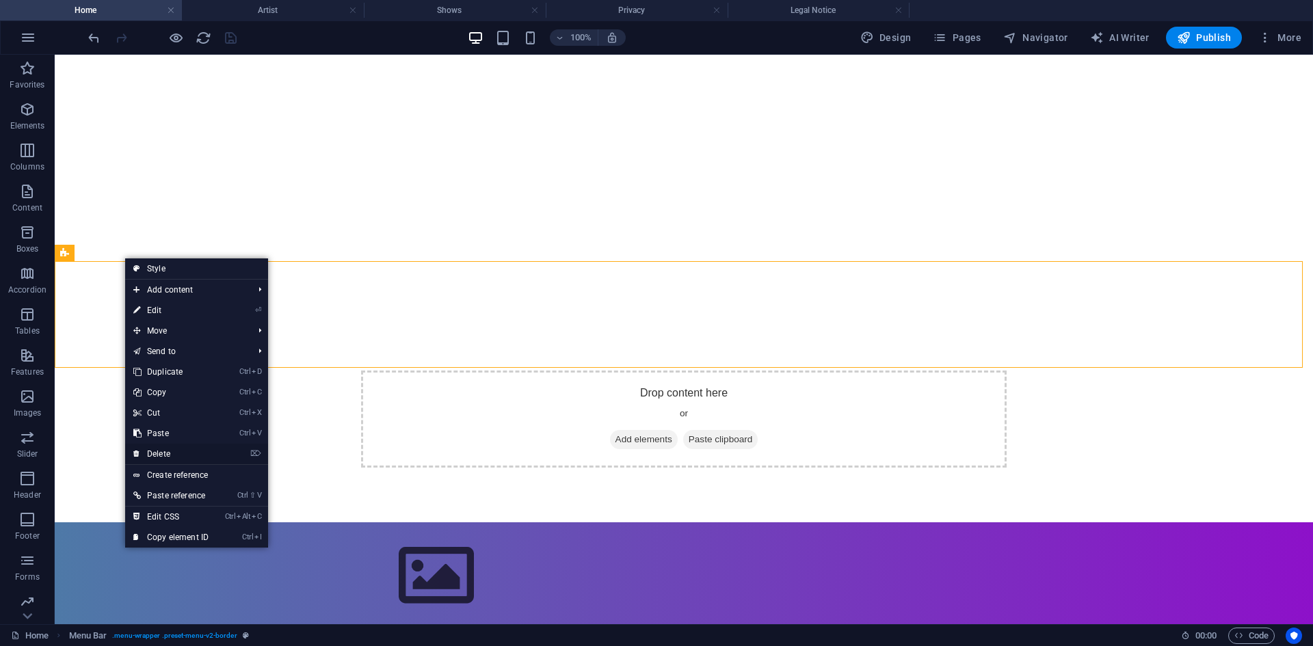
click at [176, 460] on link "⌦ Delete" at bounding box center [171, 454] width 92 height 21
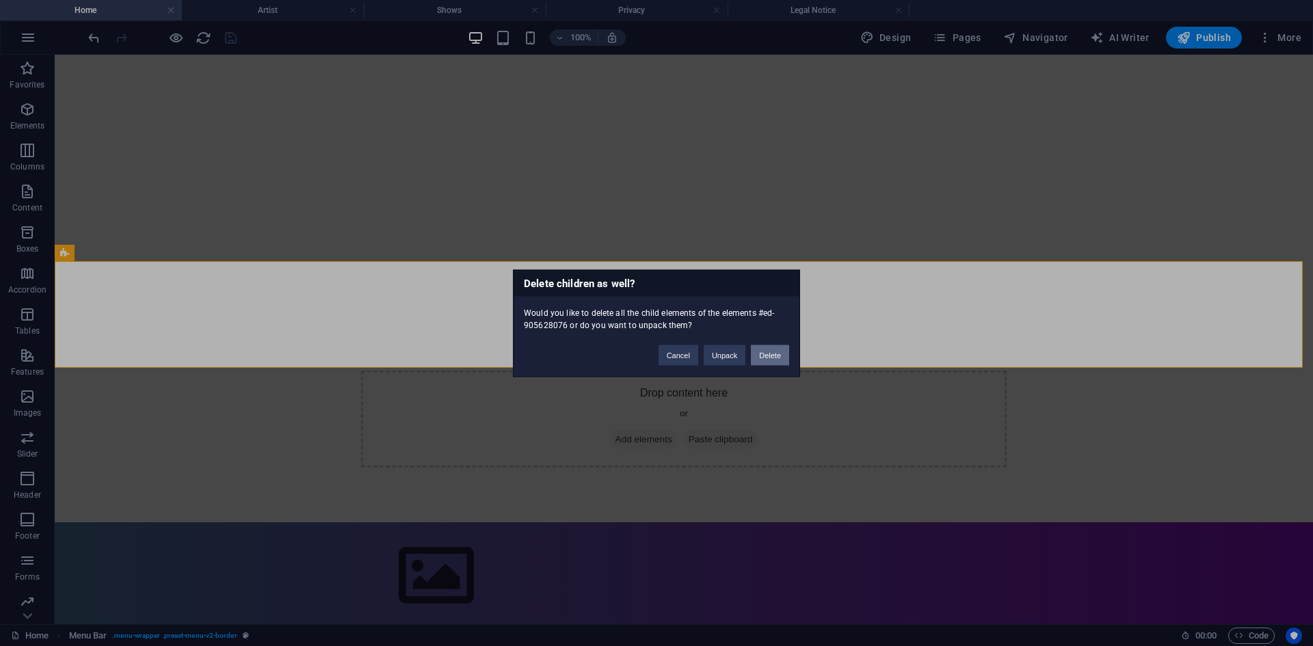
click at [765, 360] on button "Delete" at bounding box center [770, 355] width 38 height 21
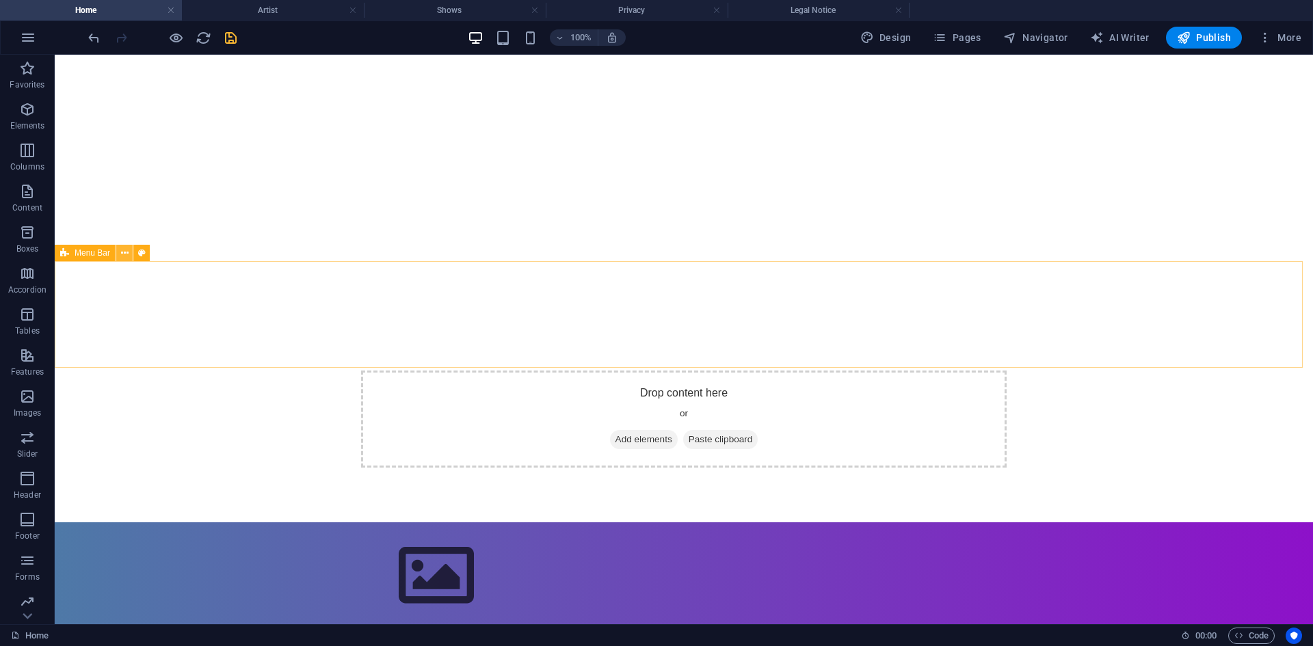
click at [123, 256] on icon at bounding box center [125, 253] width 8 height 14
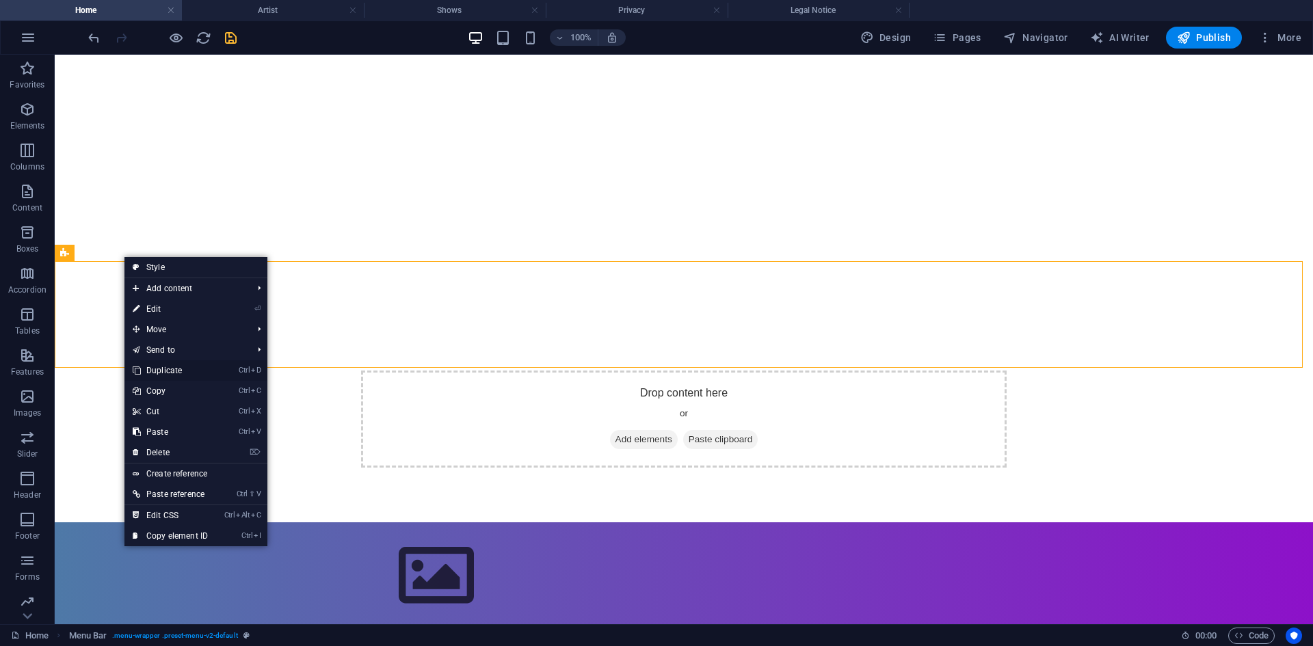
click at [181, 373] on link "Ctrl D Duplicate" at bounding box center [170, 370] width 92 height 21
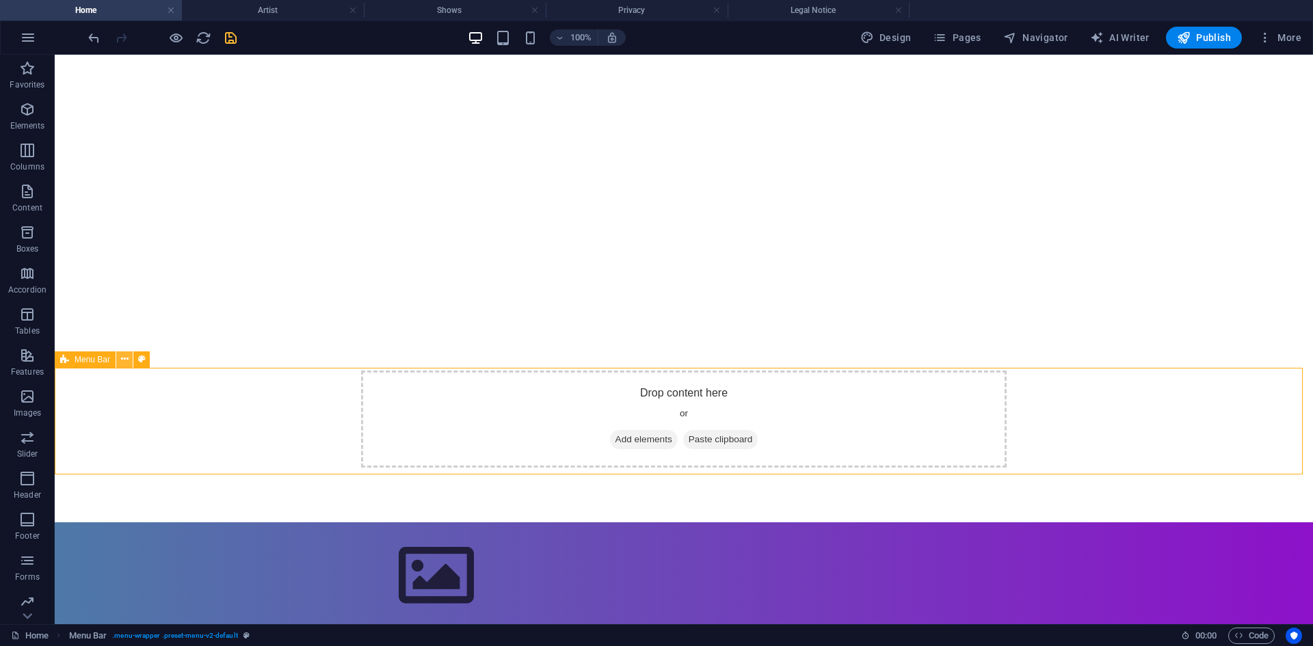
click at [122, 363] on icon at bounding box center [125, 359] width 8 height 14
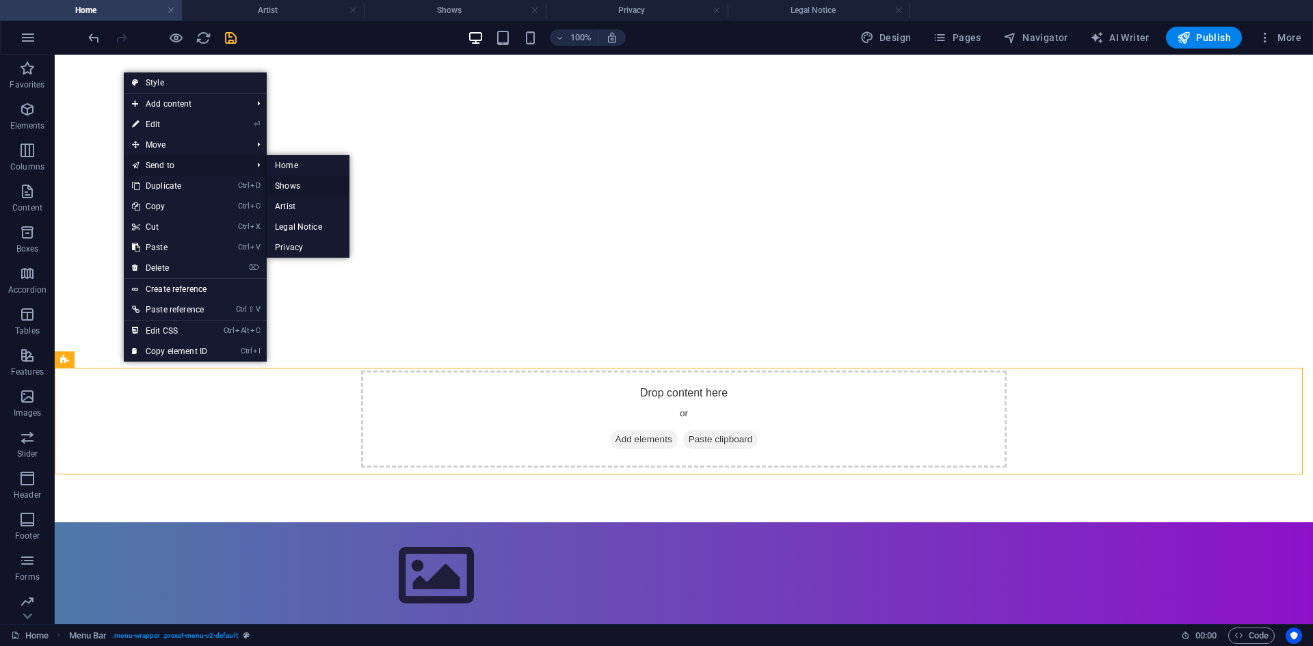
click at [295, 193] on link "Shows" at bounding box center [308, 186] width 83 height 21
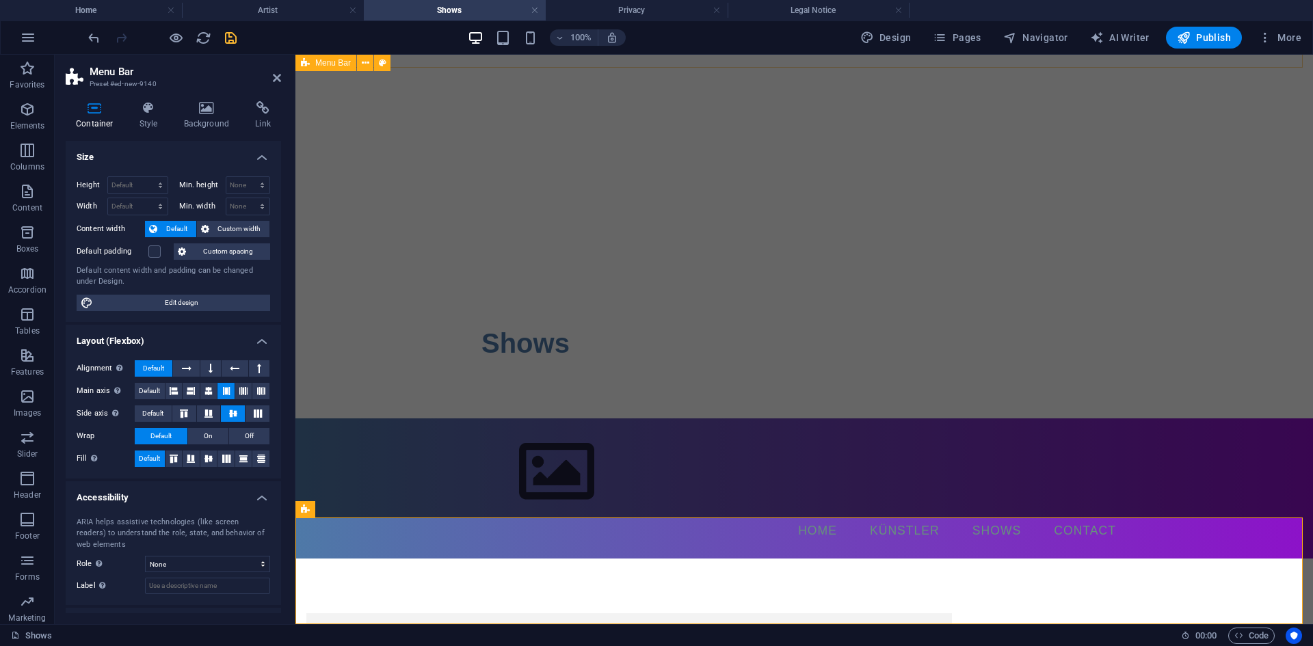
scroll to position [244, 0]
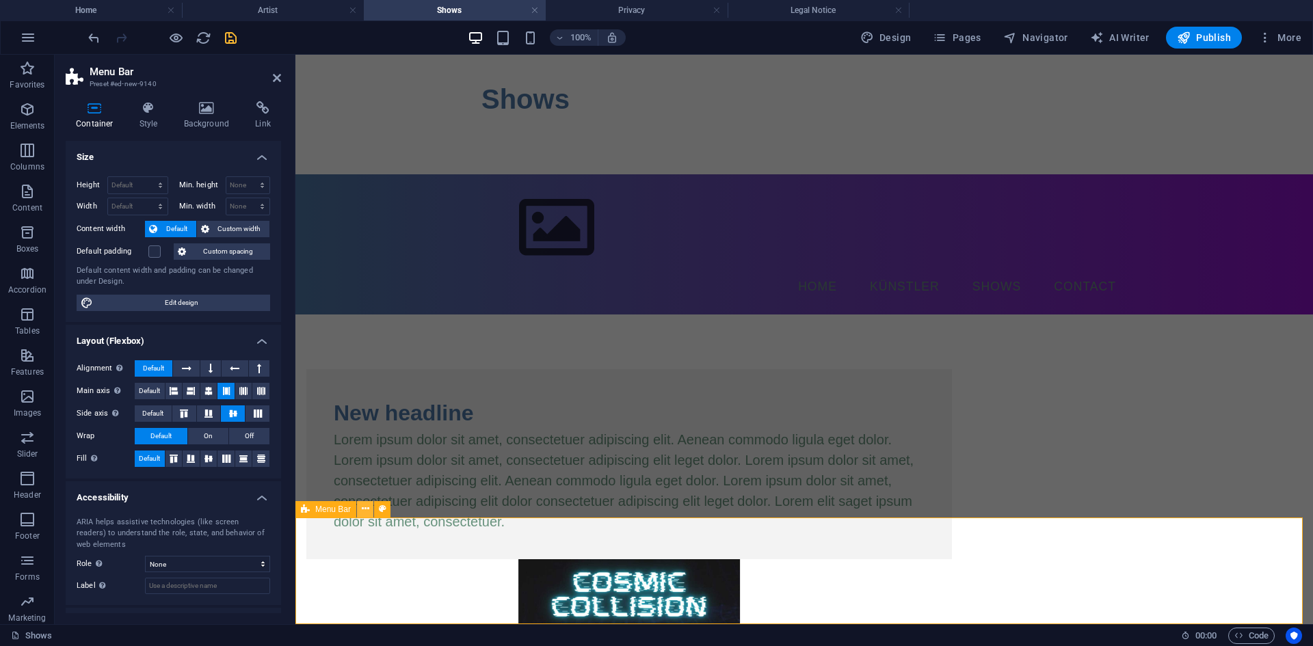
click at [363, 507] on icon at bounding box center [366, 509] width 8 height 14
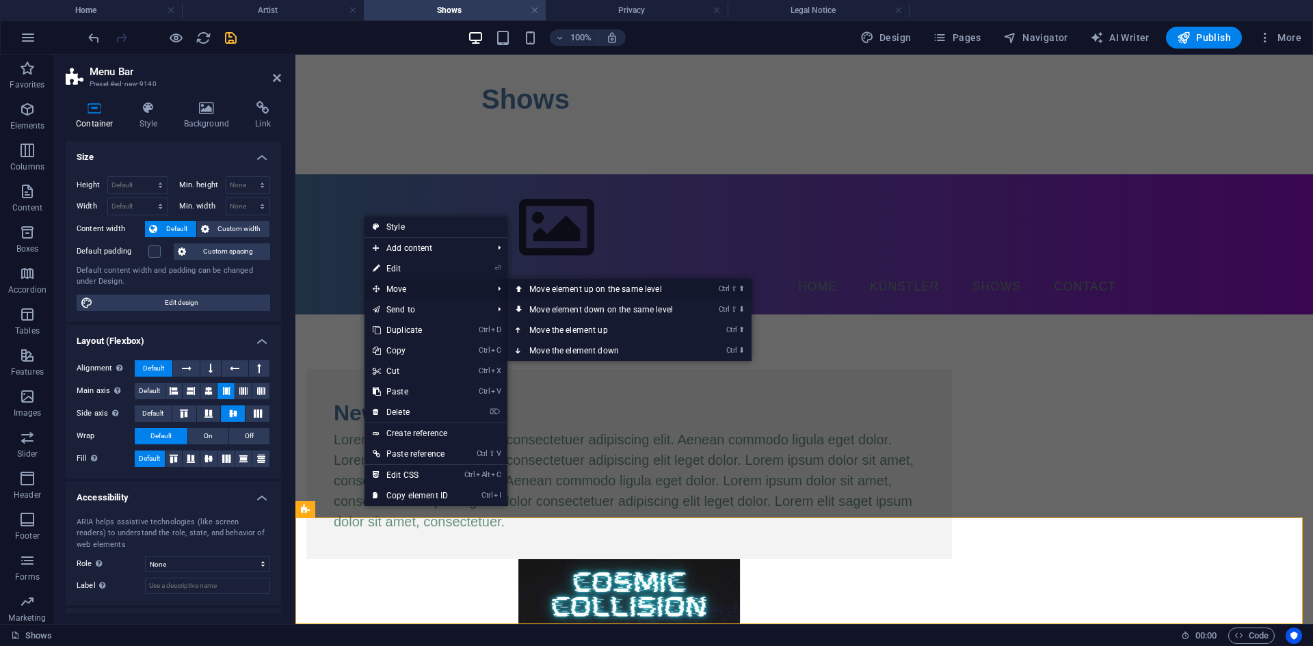
click at [537, 291] on link "Ctrl ⇧ ⬆ Move element up on the same level" at bounding box center [603, 289] width 193 height 21
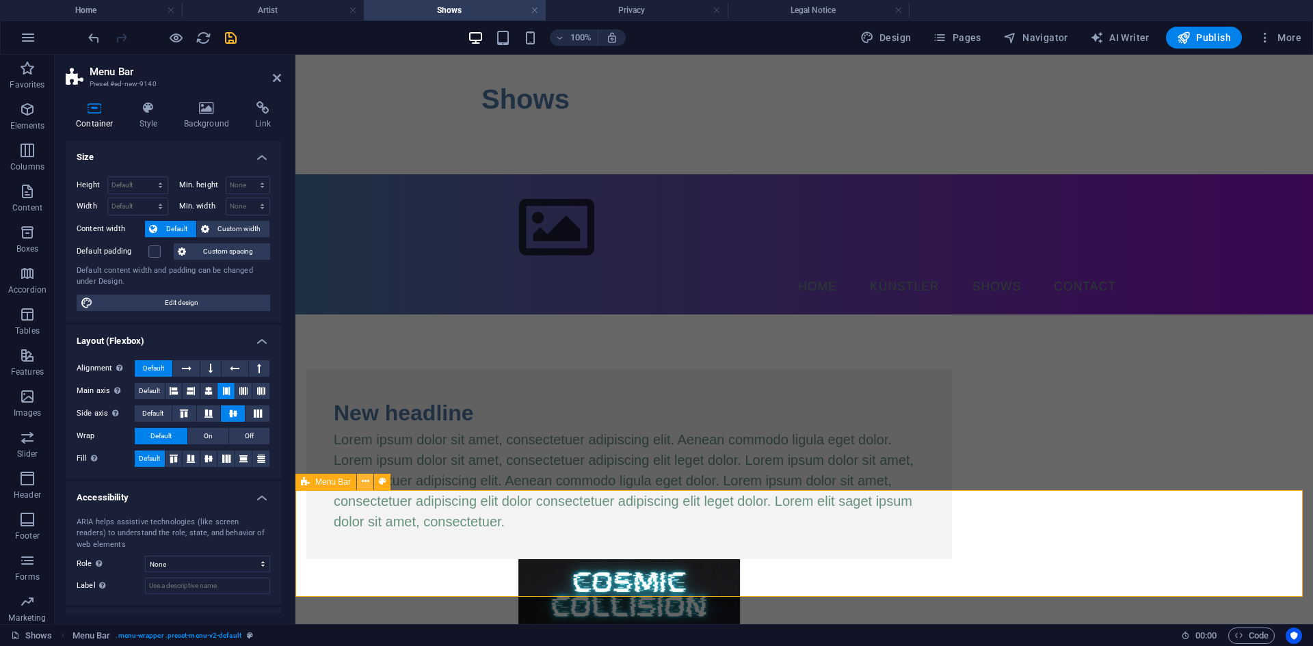
click at [363, 483] on icon at bounding box center [366, 482] width 8 height 14
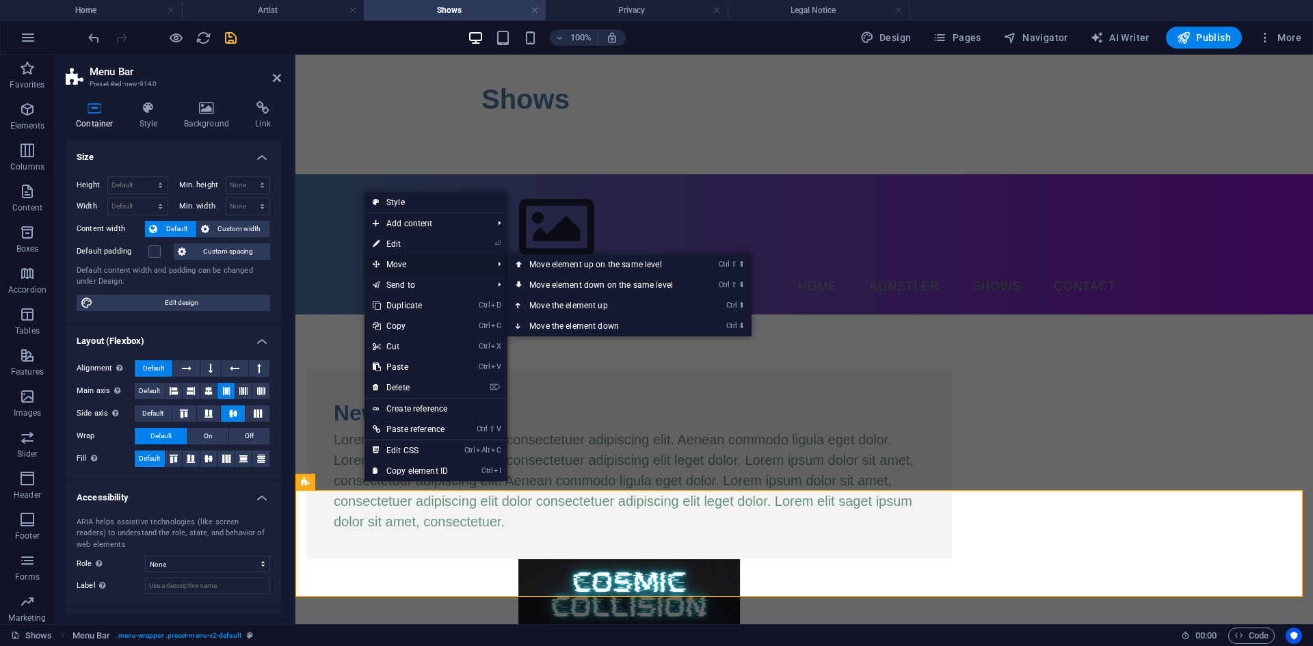
click at [421, 264] on span "Move" at bounding box center [425, 264] width 122 height 21
click at [535, 268] on link "Ctrl ⇧ ⬆ Move element up on the same level" at bounding box center [603, 264] width 193 height 21
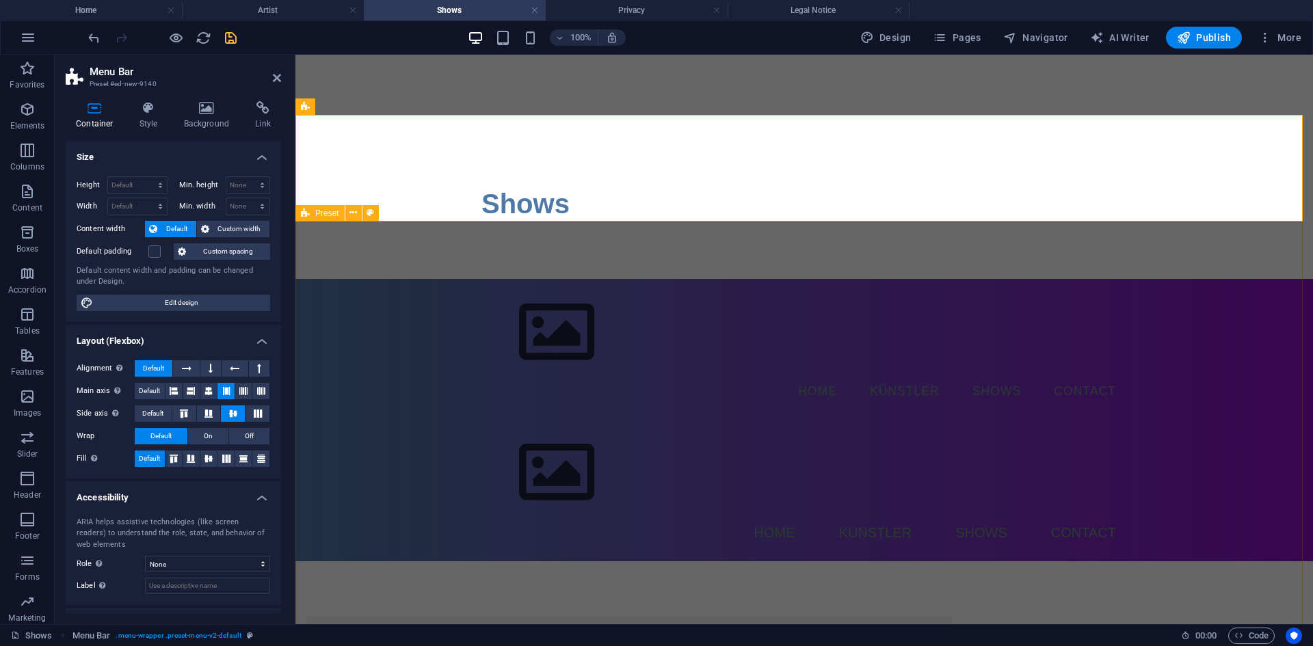
scroll to position [39, 0]
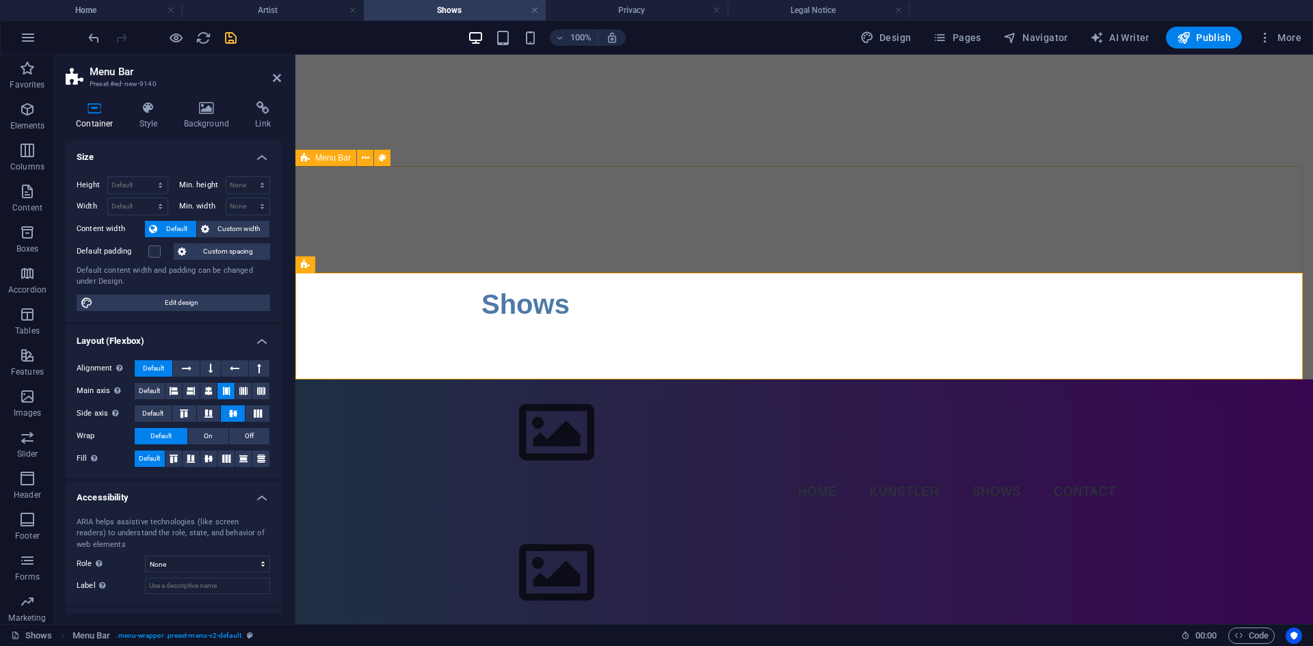
click at [409, 379] on div "Menu Home Künstler Shows Contact" at bounding box center [803, 449] width 1017 height 140
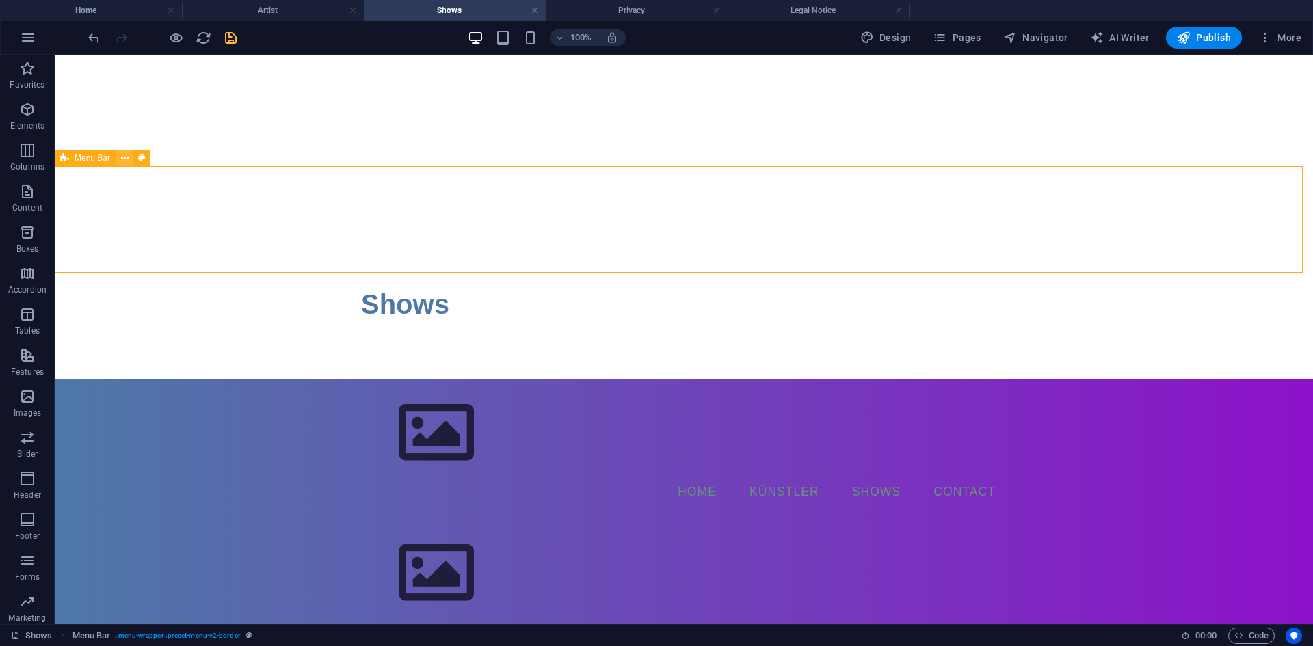
click at [122, 154] on icon at bounding box center [125, 158] width 8 height 14
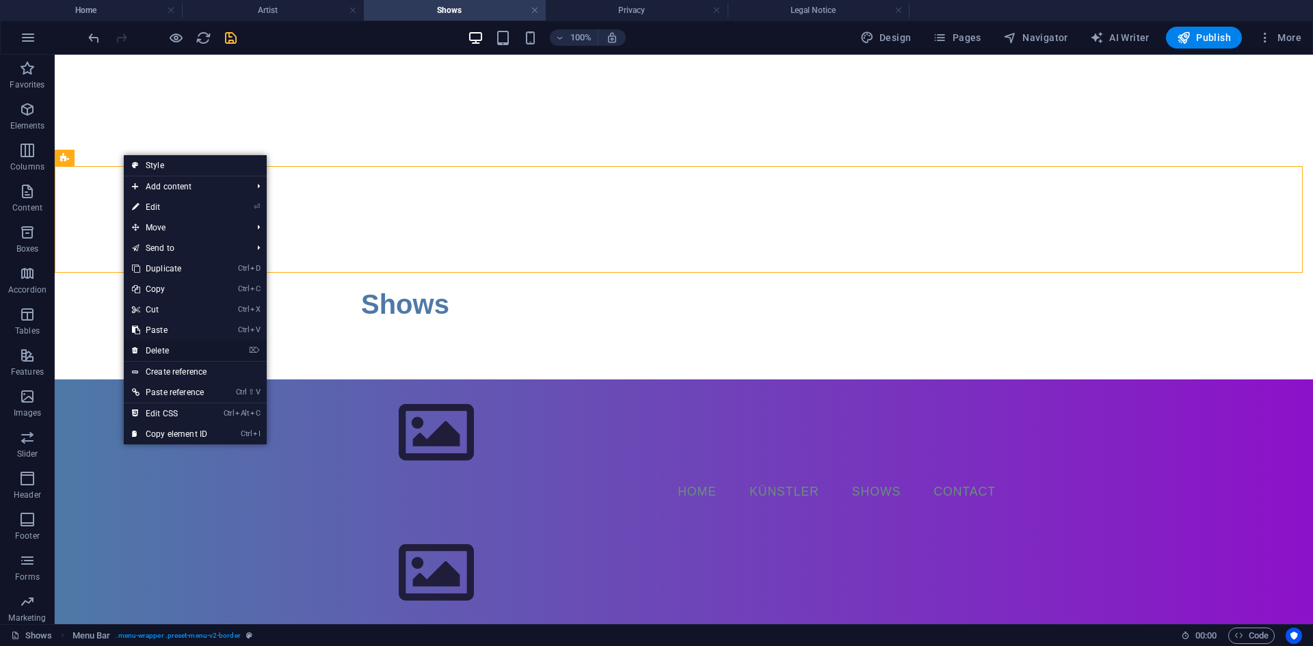
click at [155, 351] on link "⌦ Delete" at bounding box center [170, 351] width 92 height 21
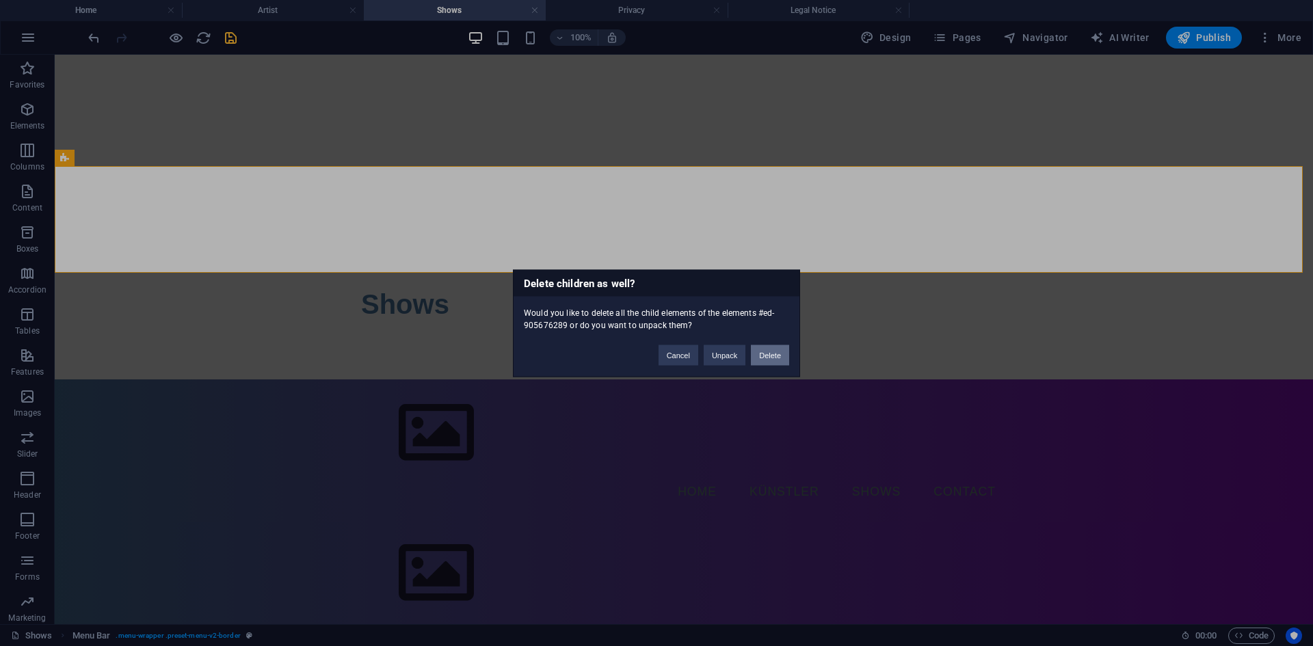
click at [763, 354] on button "Delete" at bounding box center [770, 355] width 38 height 21
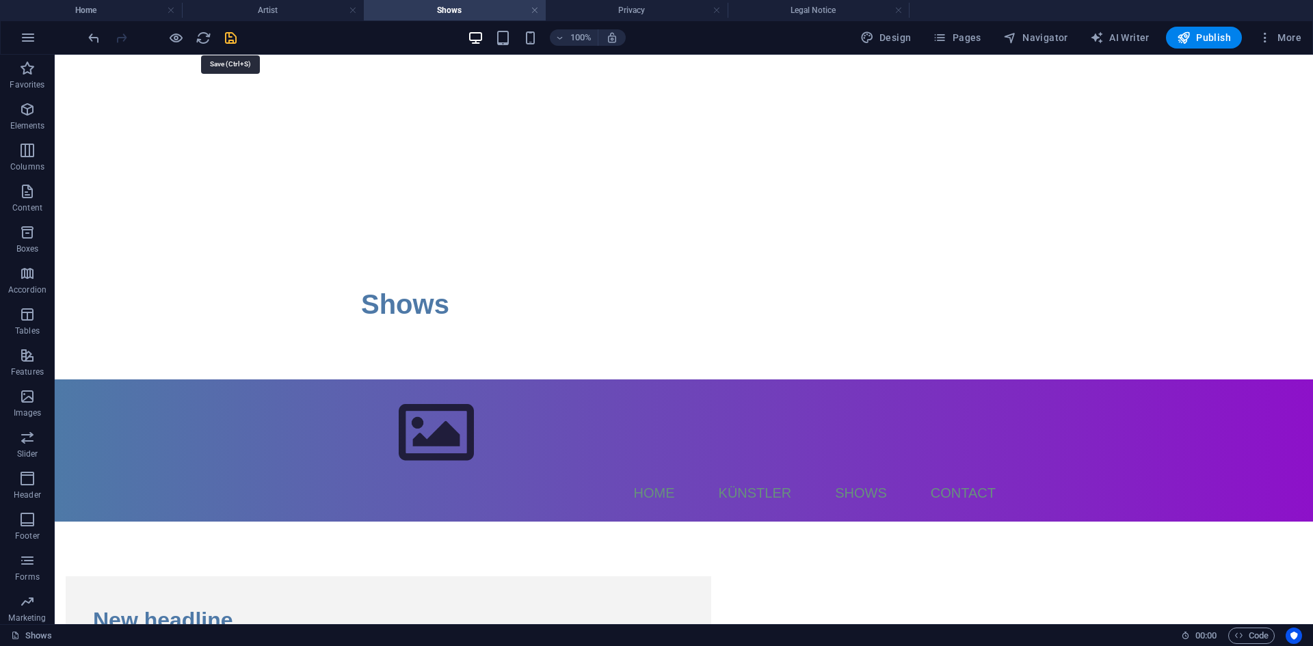
click at [225, 36] on icon "save" at bounding box center [231, 38] width 16 height 16
click at [127, 161] on icon at bounding box center [125, 158] width 8 height 14
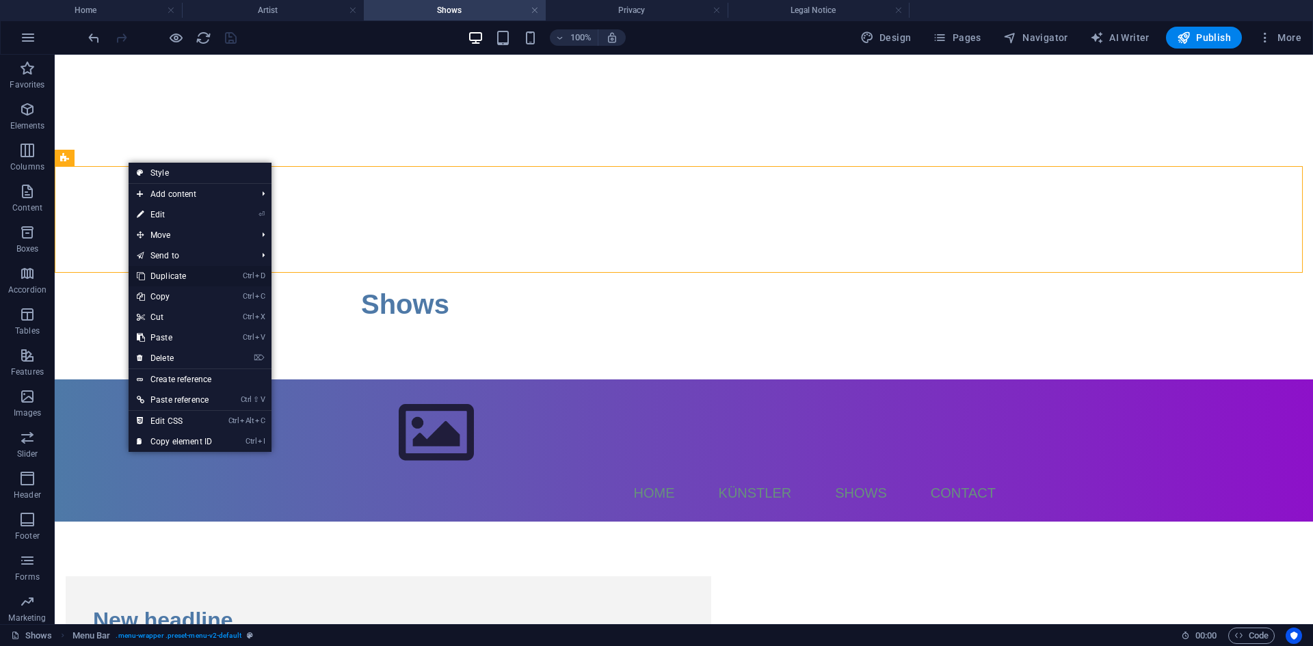
click at [171, 276] on link "Ctrl D Duplicate" at bounding box center [175, 276] width 92 height 21
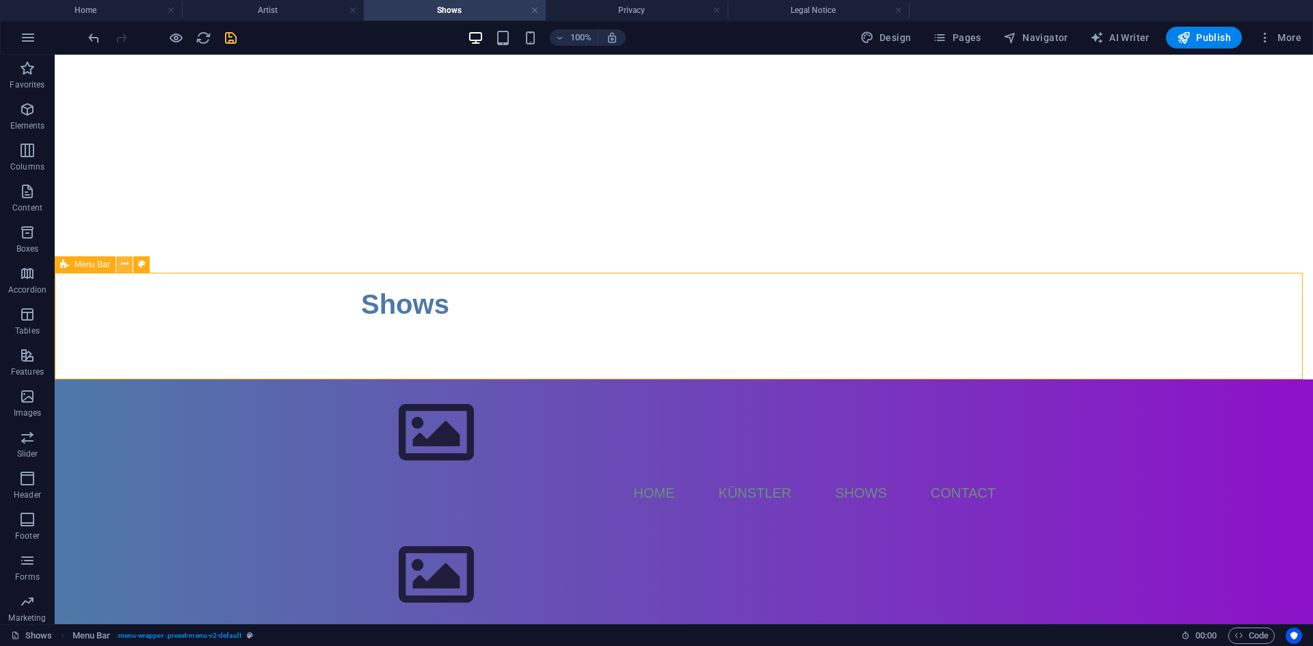
click at [121, 262] on icon at bounding box center [125, 264] width 8 height 14
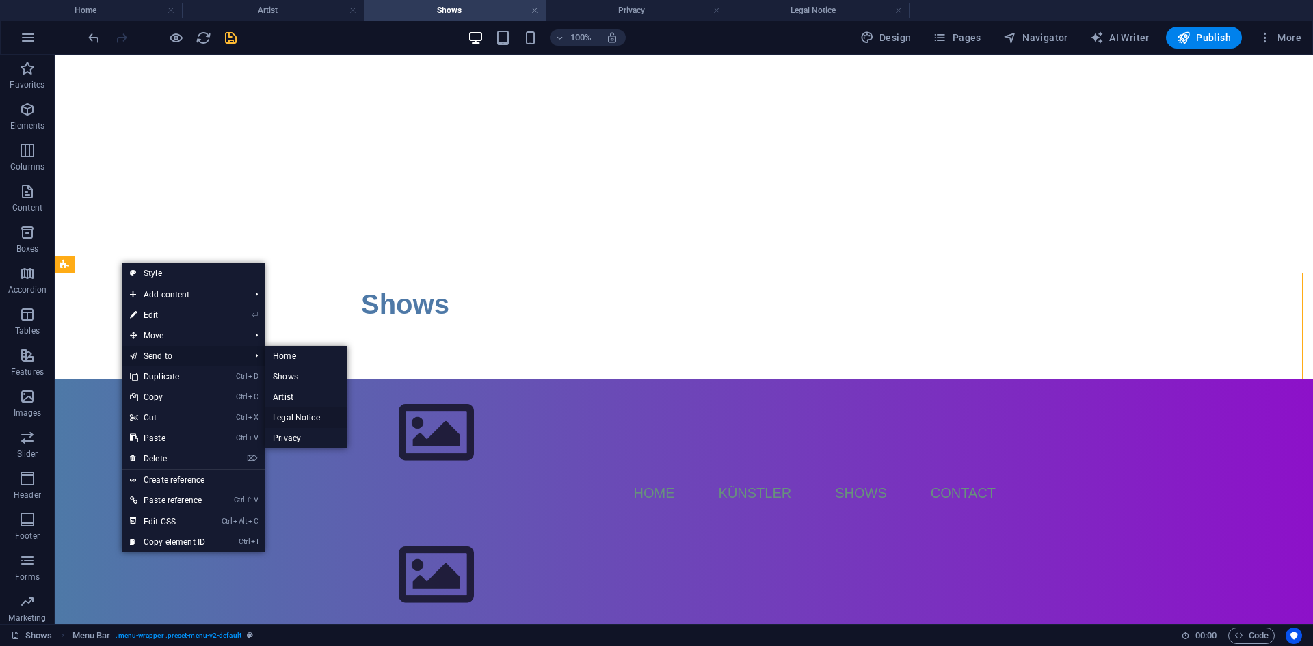
click at [309, 414] on link "Legal Notice" at bounding box center [306, 418] width 83 height 21
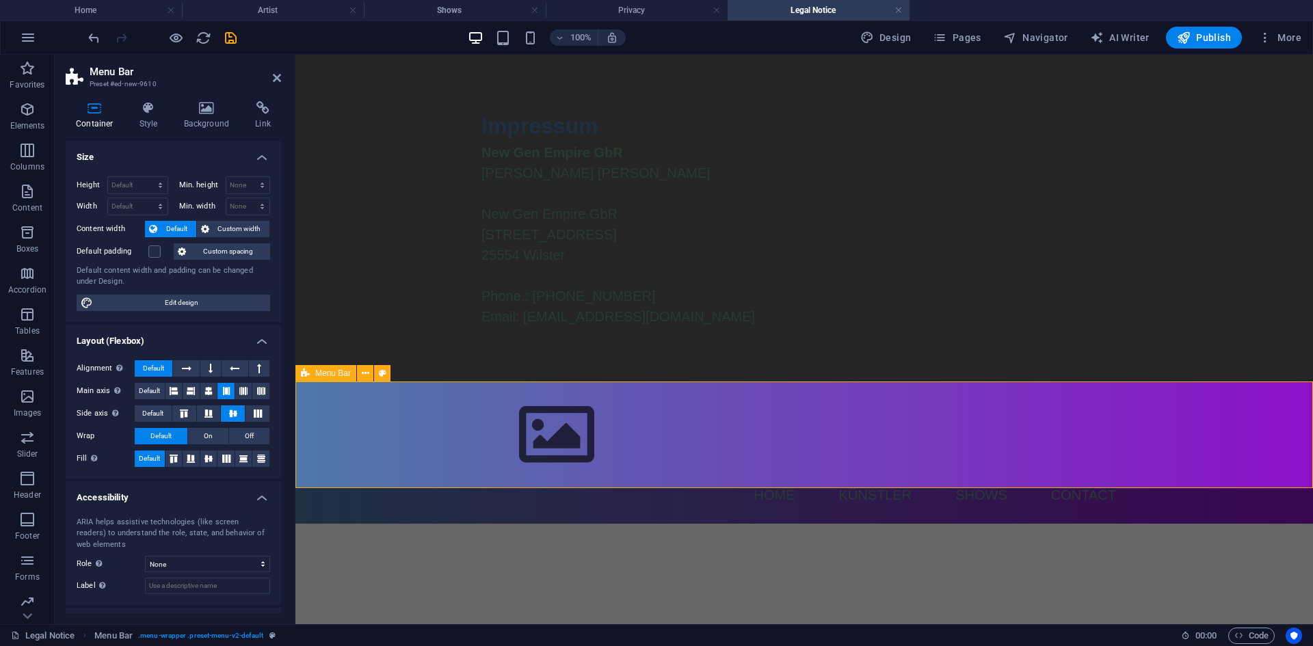
scroll to position [0, 0]
click at [368, 378] on icon at bounding box center [366, 374] width 8 height 14
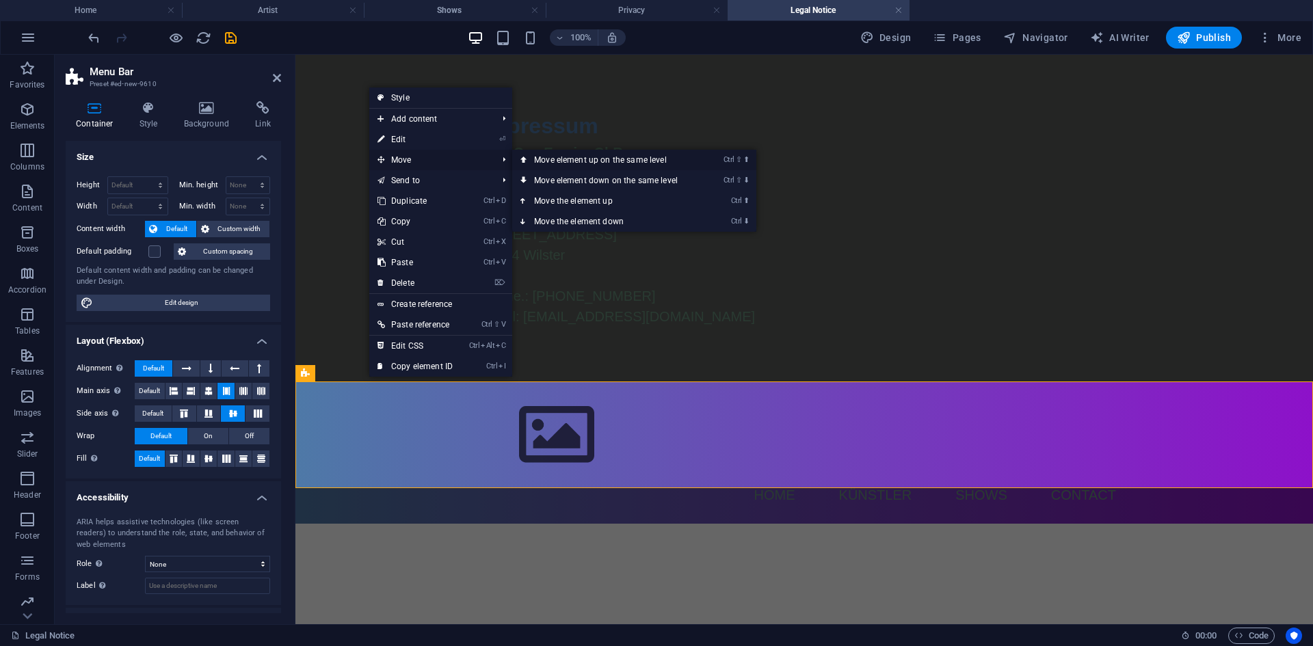
click at [537, 166] on link "Ctrl ⇧ ⬆ Move element up on the same level" at bounding box center [608, 160] width 193 height 21
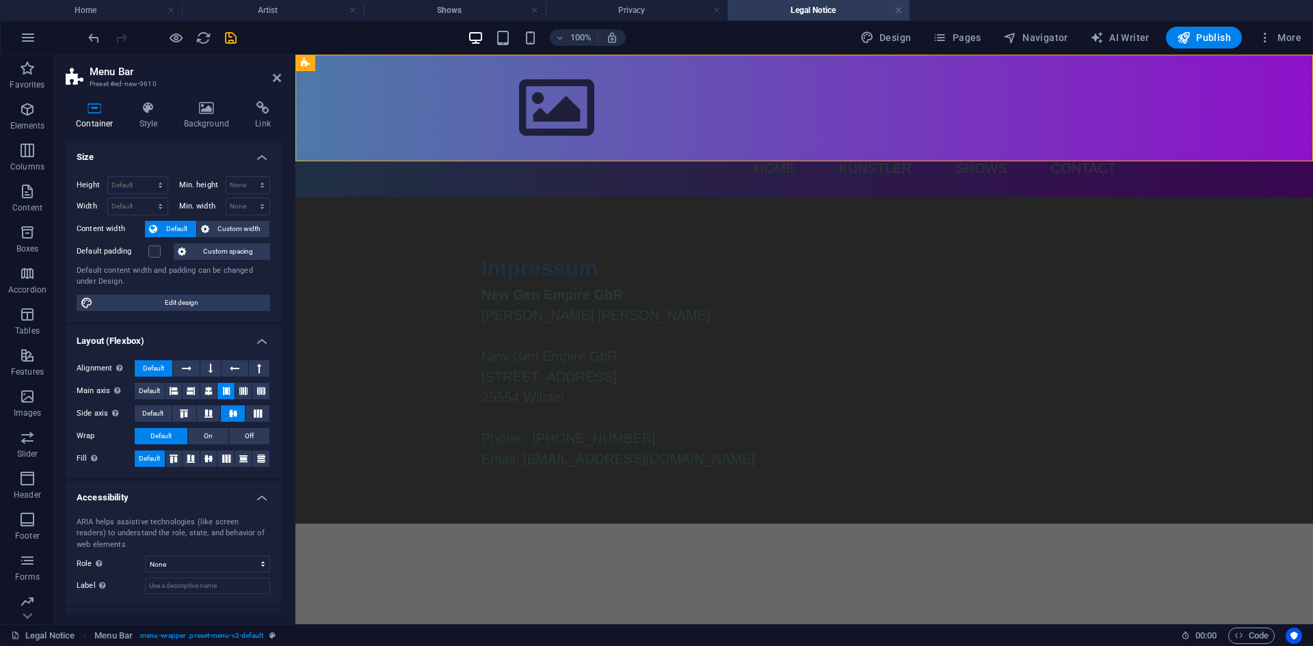
click at [570, 524] on html "Skip to main content Menu Home Künstler Shows Contact Impressum New Gen Empire …" at bounding box center [803, 289] width 1017 height 469
click at [226, 34] on icon "save" at bounding box center [231, 38] width 16 height 16
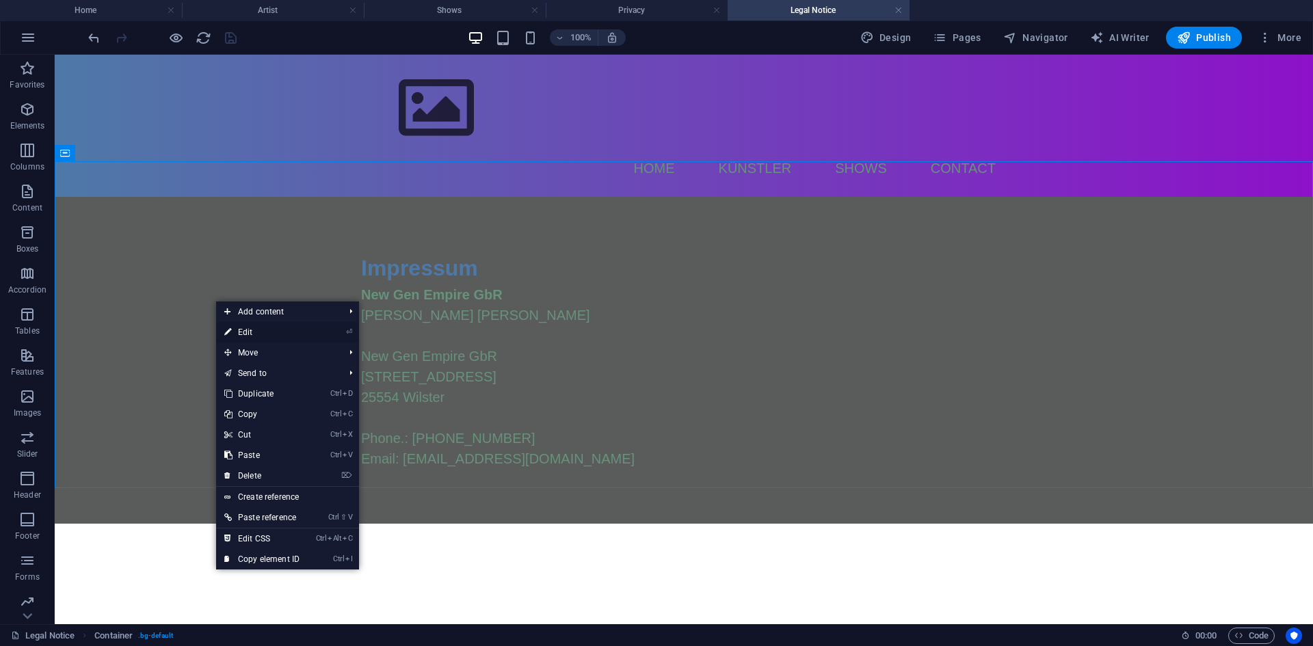
click at [237, 331] on link "⏎ Edit" at bounding box center [262, 332] width 92 height 21
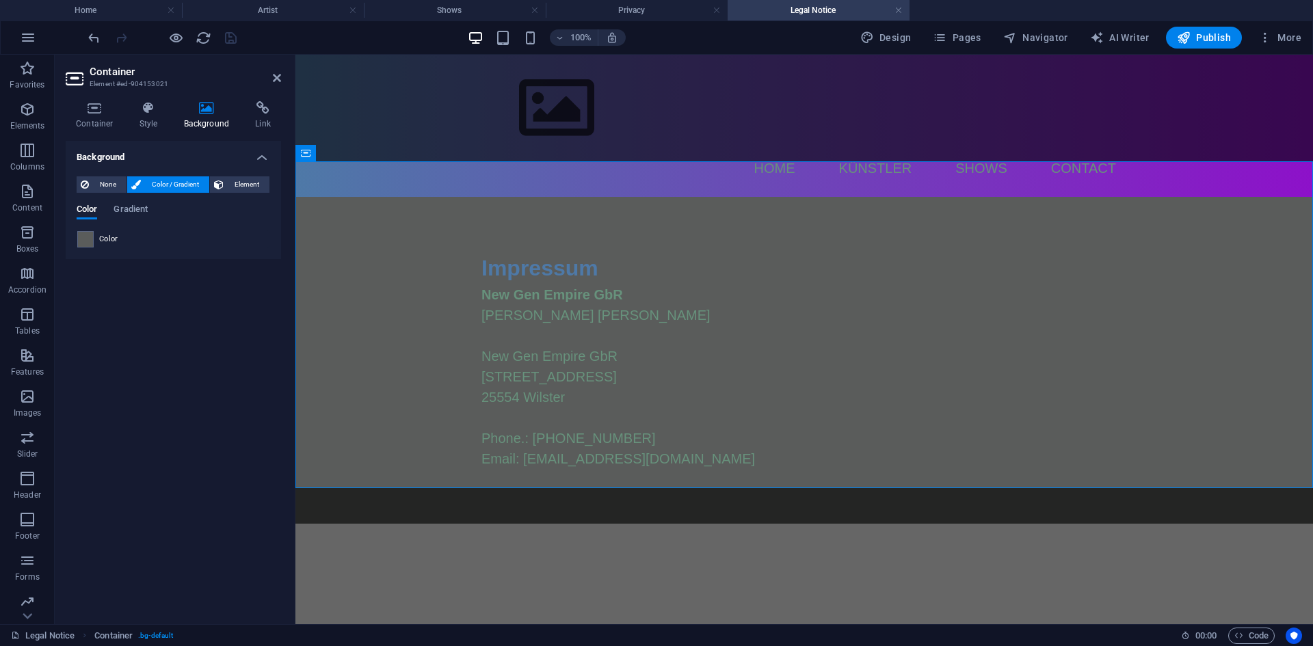
click at [85, 237] on span at bounding box center [85, 239] width 15 height 15
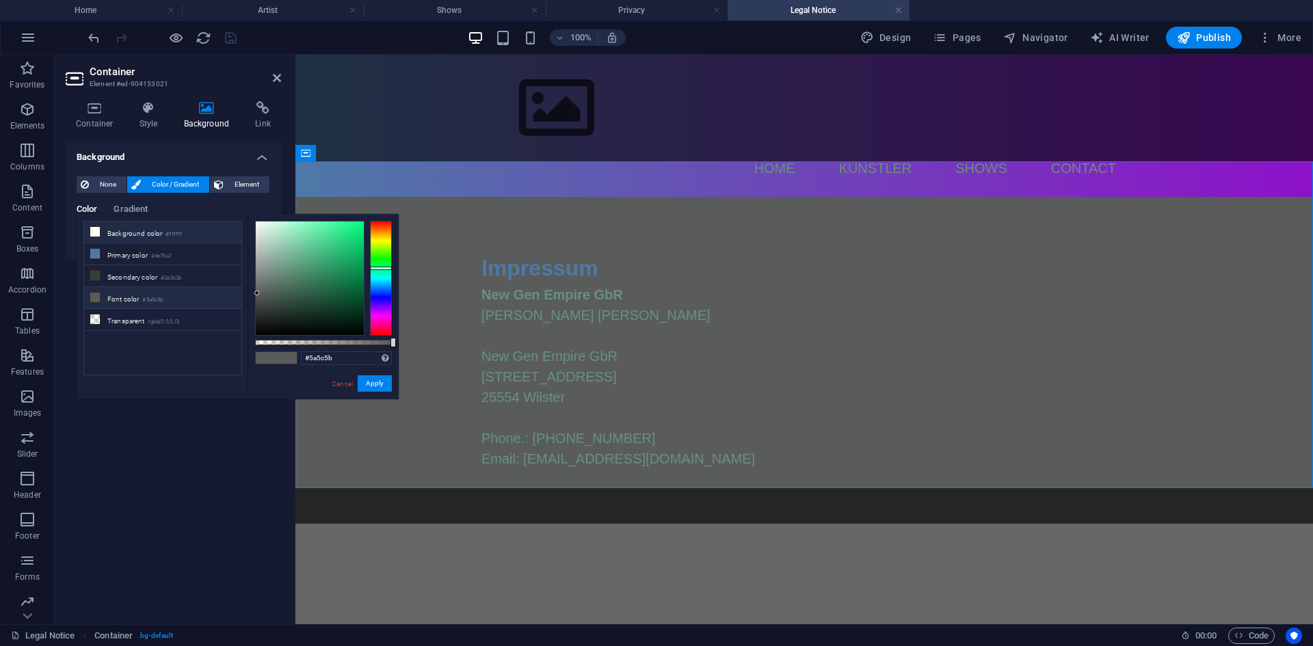
click at [98, 232] on icon at bounding box center [95, 232] width 10 height 10
type input "#ffffff"
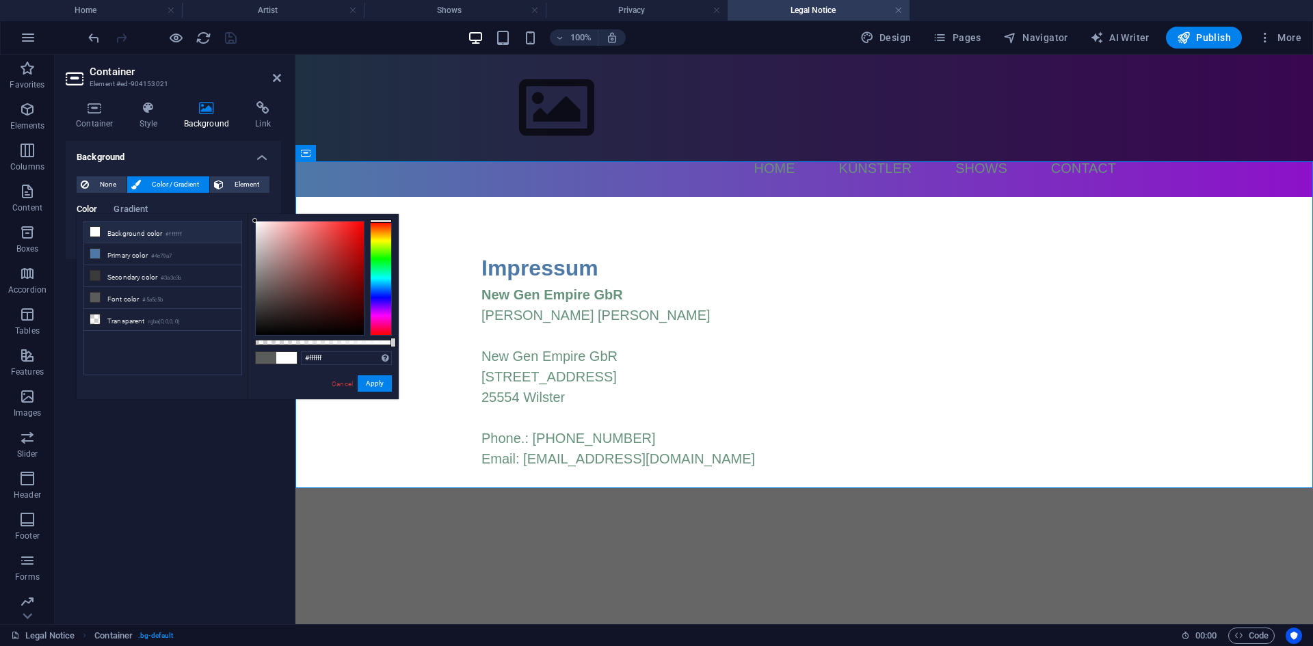
click at [418, 510] on html "Skip to main content Menu Home Künstler Shows Contact Impressum New Gen Empire …" at bounding box center [803, 289] width 1017 height 469
click at [373, 383] on button "Apply" at bounding box center [375, 383] width 34 height 16
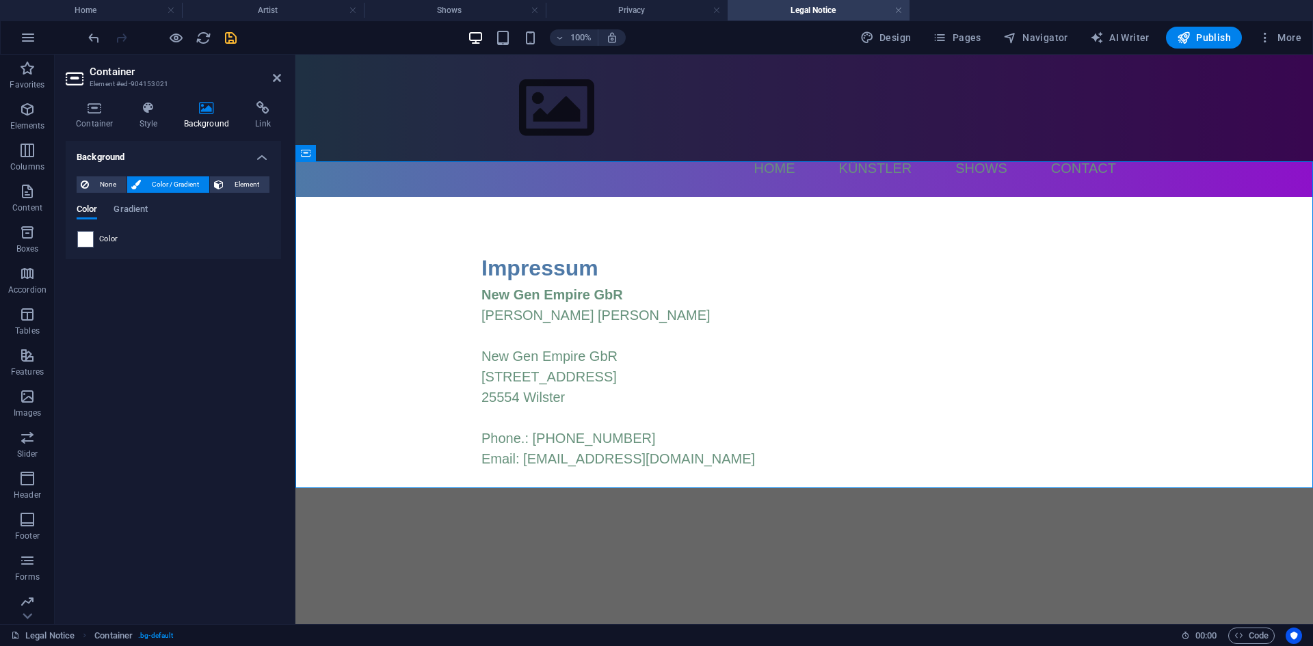
drag, startPoint x: 574, startPoint y: 597, endPoint x: 470, endPoint y: 438, distance: 189.3
click at [574, 524] on html "Skip to main content Menu Home Künstler Shows Contact Impressum New Gen Empire …" at bounding box center [803, 289] width 1017 height 469
click at [1080, 414] on div "New Gen Empire GbR [PERSON_NAME] New Gen Empire GbR [STREET_ADDRESS] Phone.: [P…" at bounding box center [803, 376] width 645 height 185
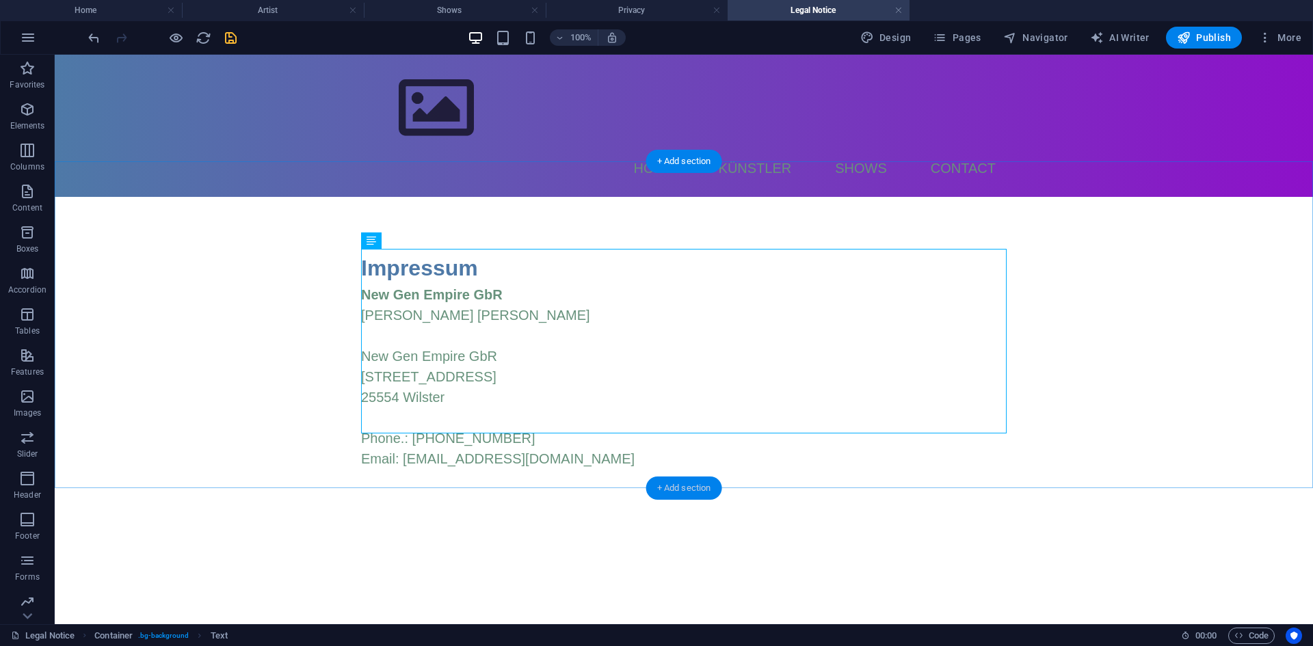
click at [686, 490] on div "+ Add section" at bounding box center [684, 488] width 76 height 23
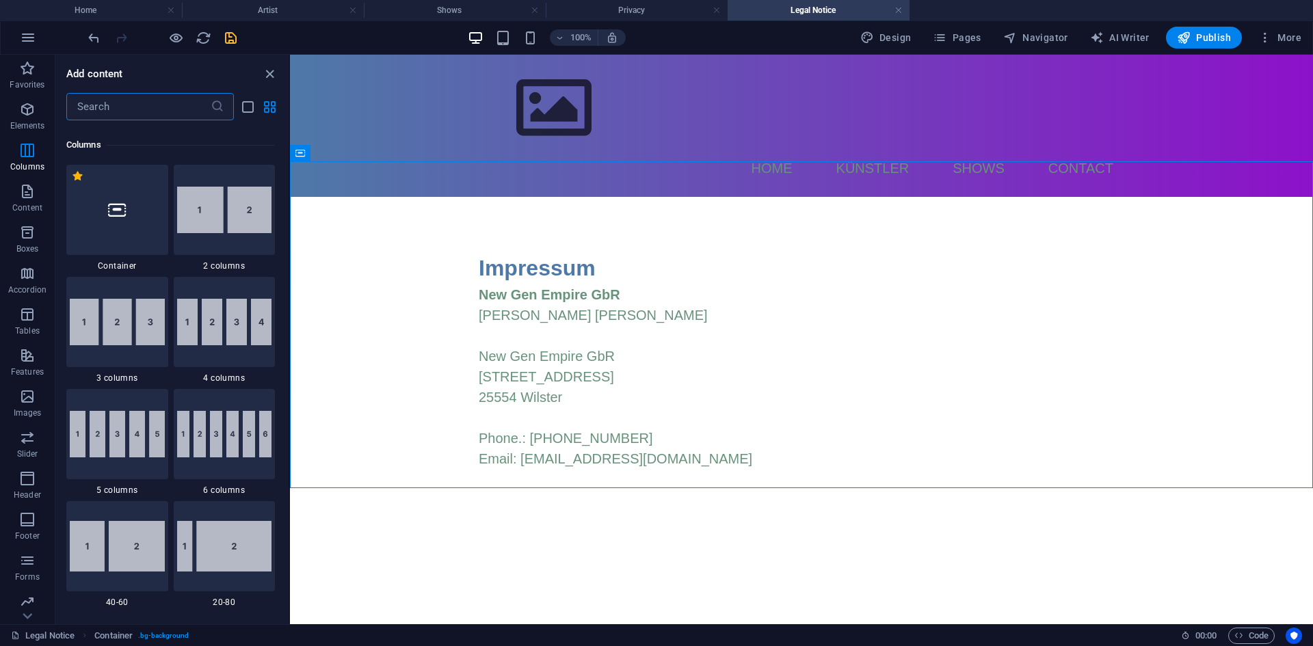
scroll to position [615, 0]
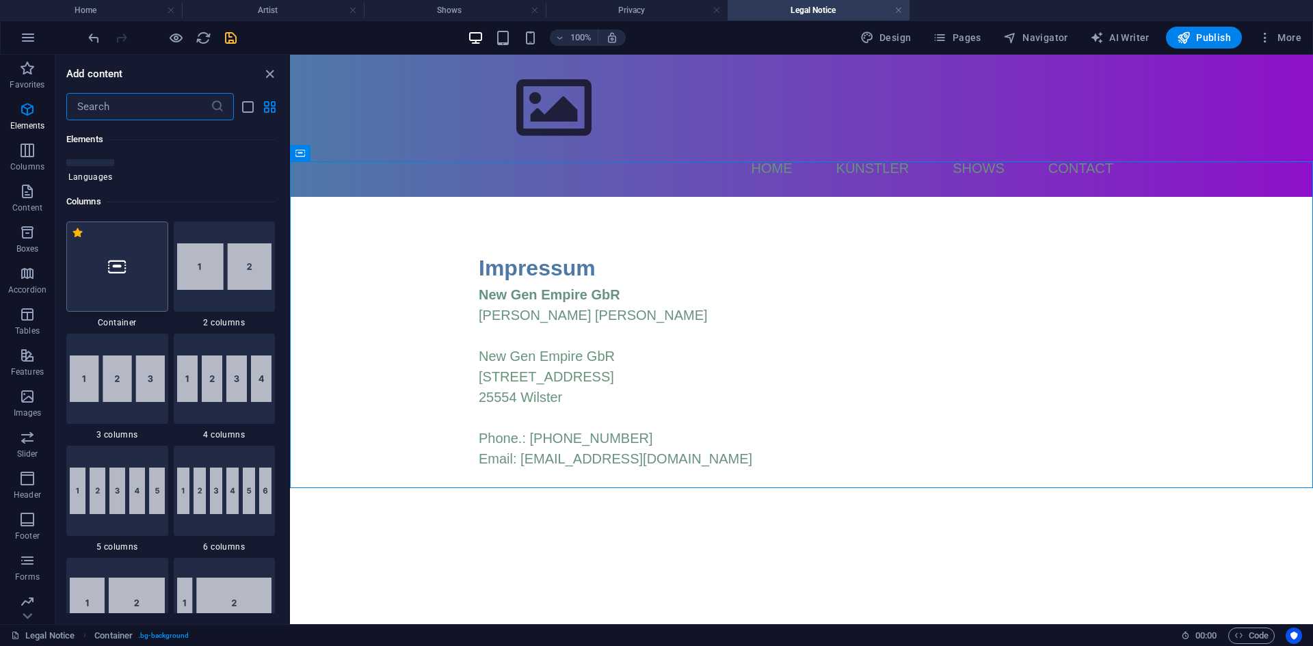
click at [108, 282] on div at bounding box center [117, 267] width 102 height 90
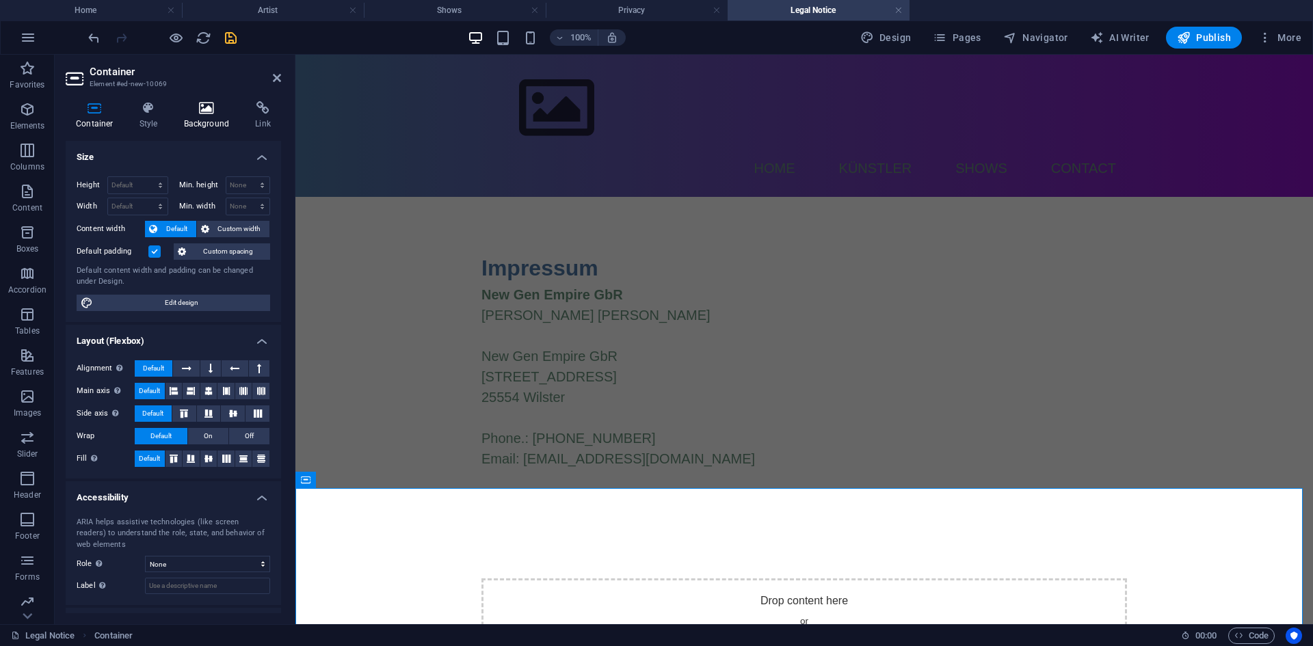
click at [211, 123] on h4 "Background" at bounding box center [210, 115] width 72 height 29
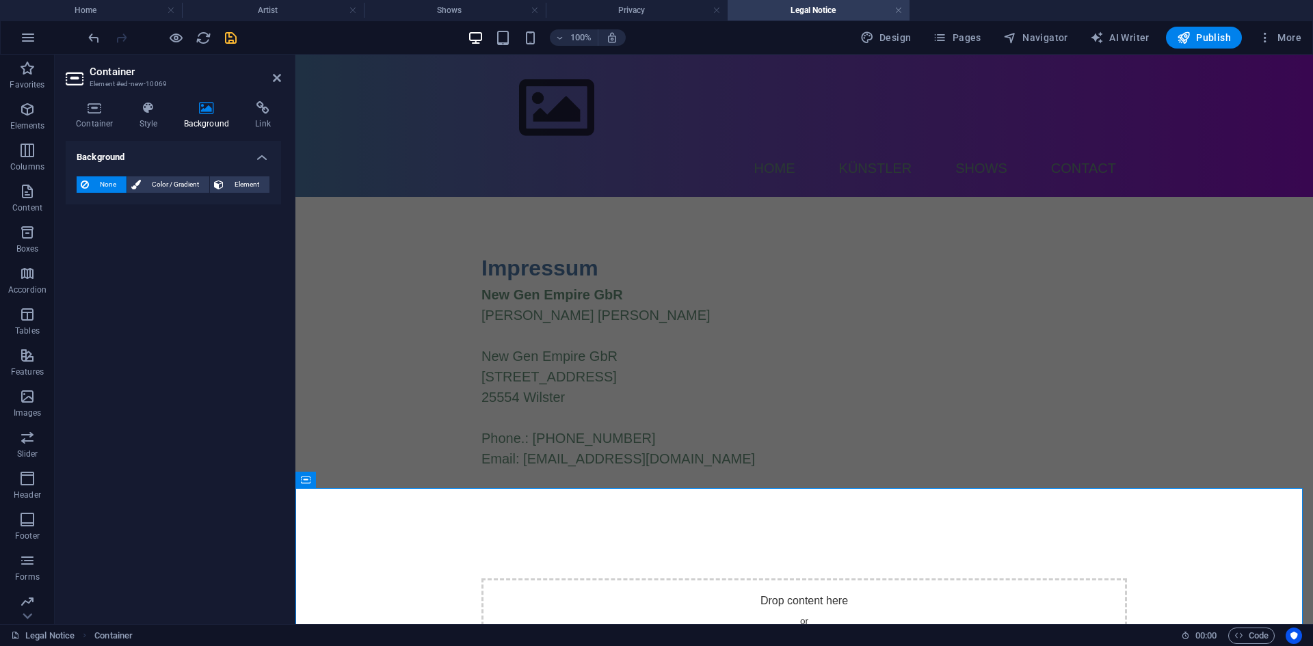
click at [175, 172] on div "None Color / Gradient Element Stretch background to full-width Color overlay Pl…" at bounding box center [173, 184] width 215 height 39
click at [175, 178] on span "Color / Gradient" at bounding box center [175, 184] width 60 height 16
click at [132, 214] on span "Gradient" at bounding box center [131, 210] width 34 height 19
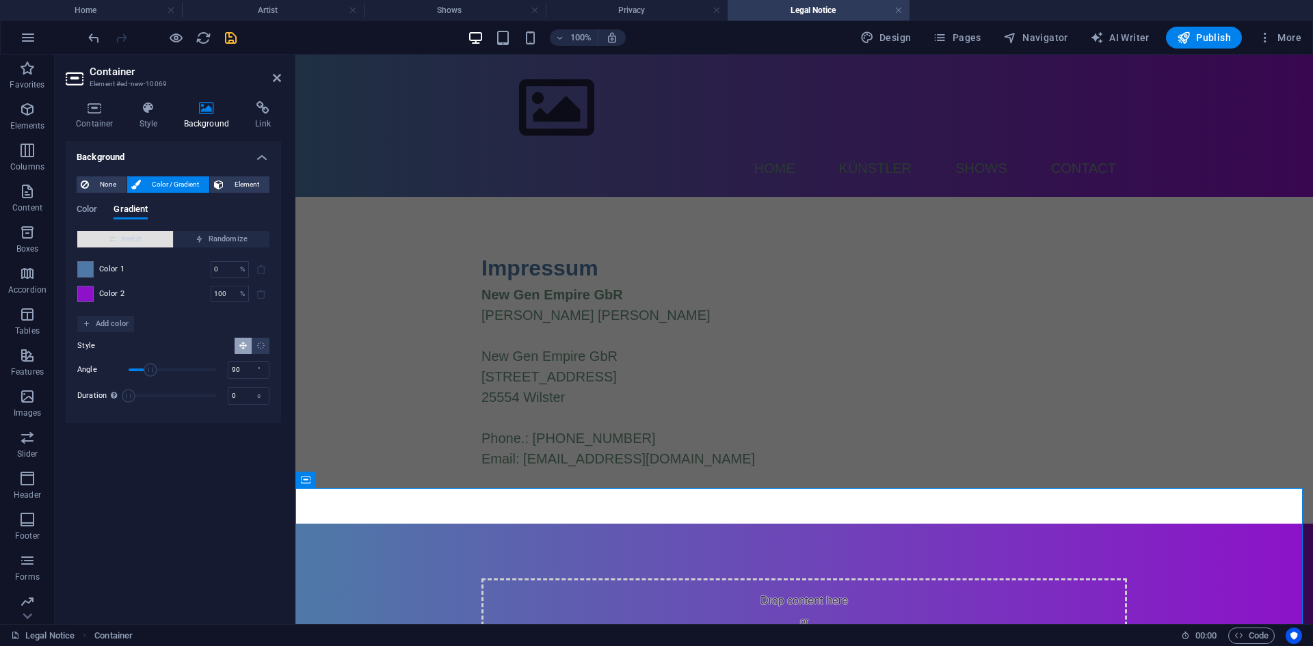
click at [143, 240] on span "Invert" at bounding box center [125, 239] width 85 height 16
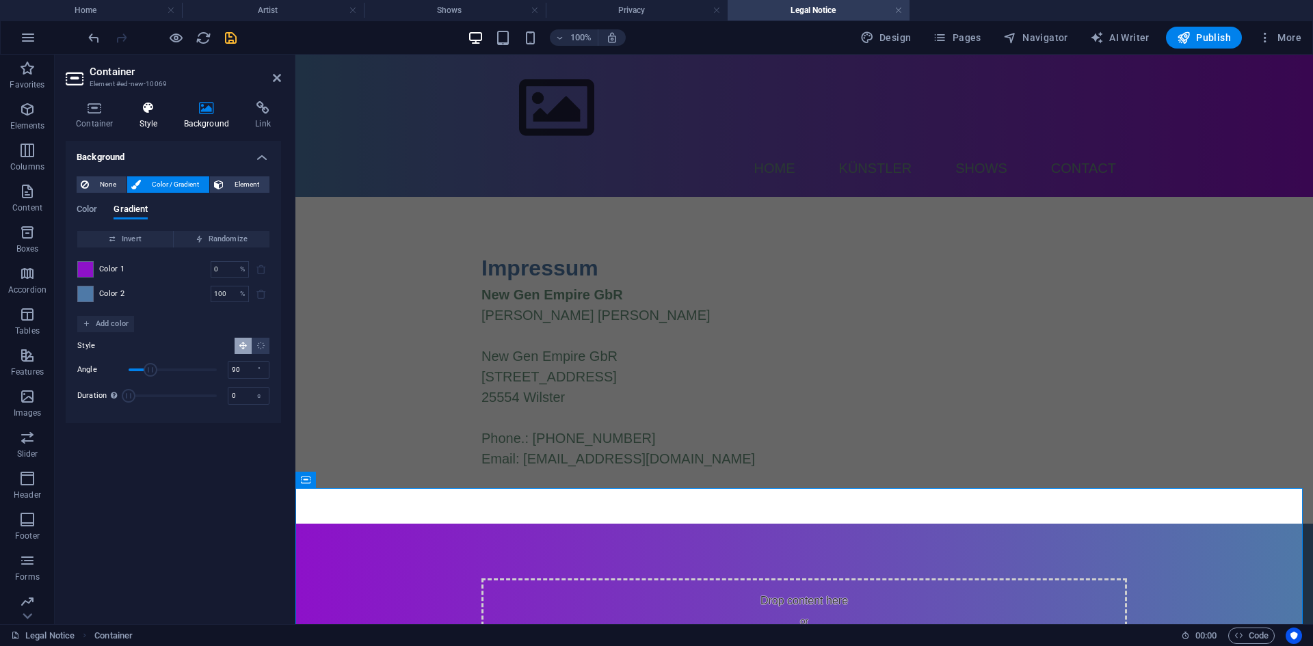
click at [145, 104] on icon at bounding box center [148, 108] width 39 height 14
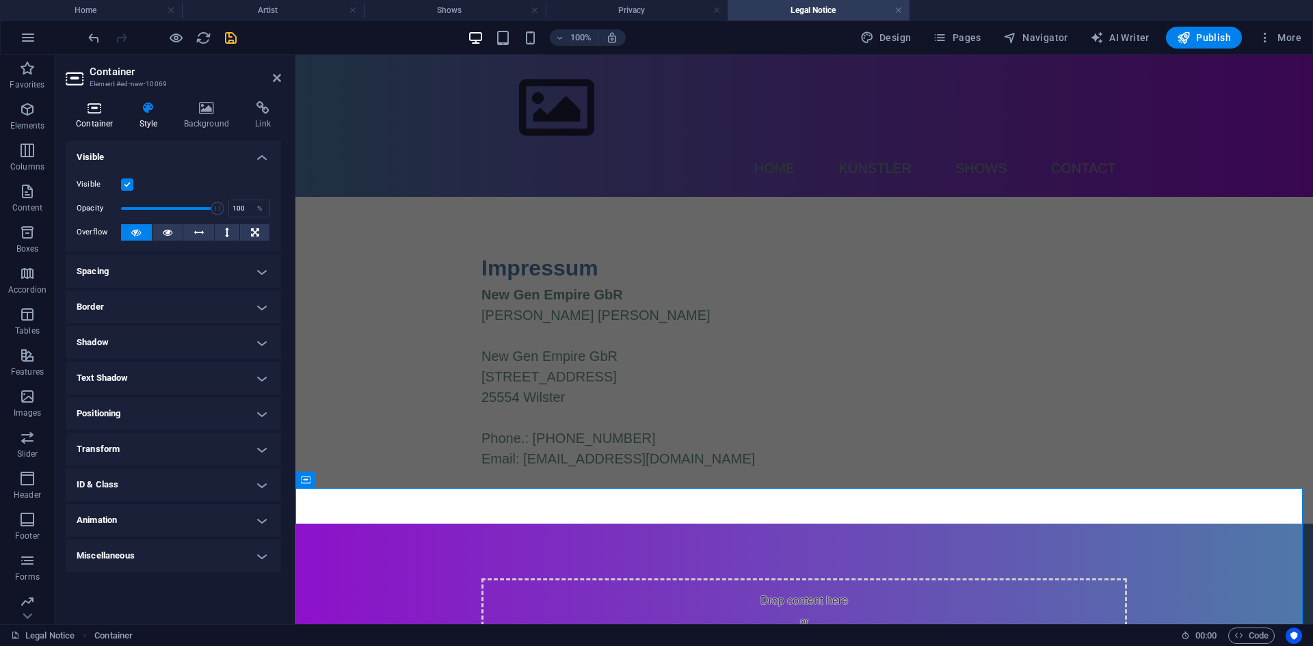
click at [93, 104] on icon at bounding box center [95, 108] width 58 height 14
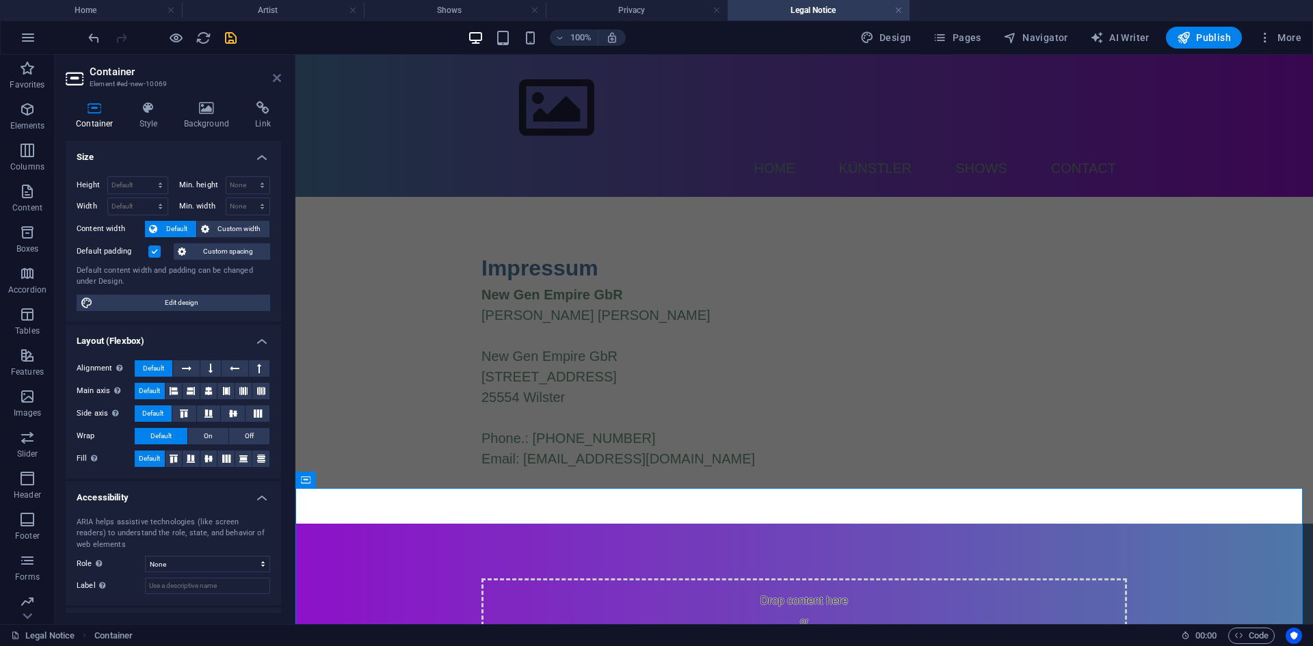
click at [273, 74] on icon at bounding box center [277, 77] width 8 height 11
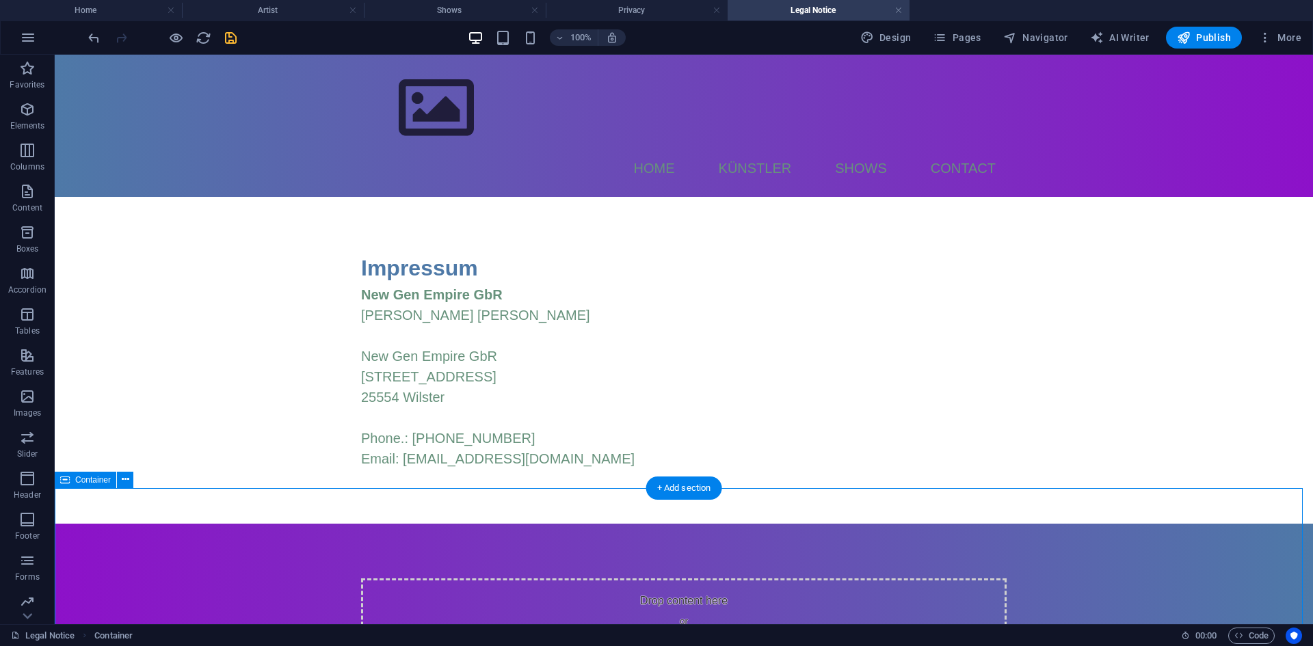
click at [634, 638] on span "Add elements" at bounding box center [644, 647] width 68 height 19
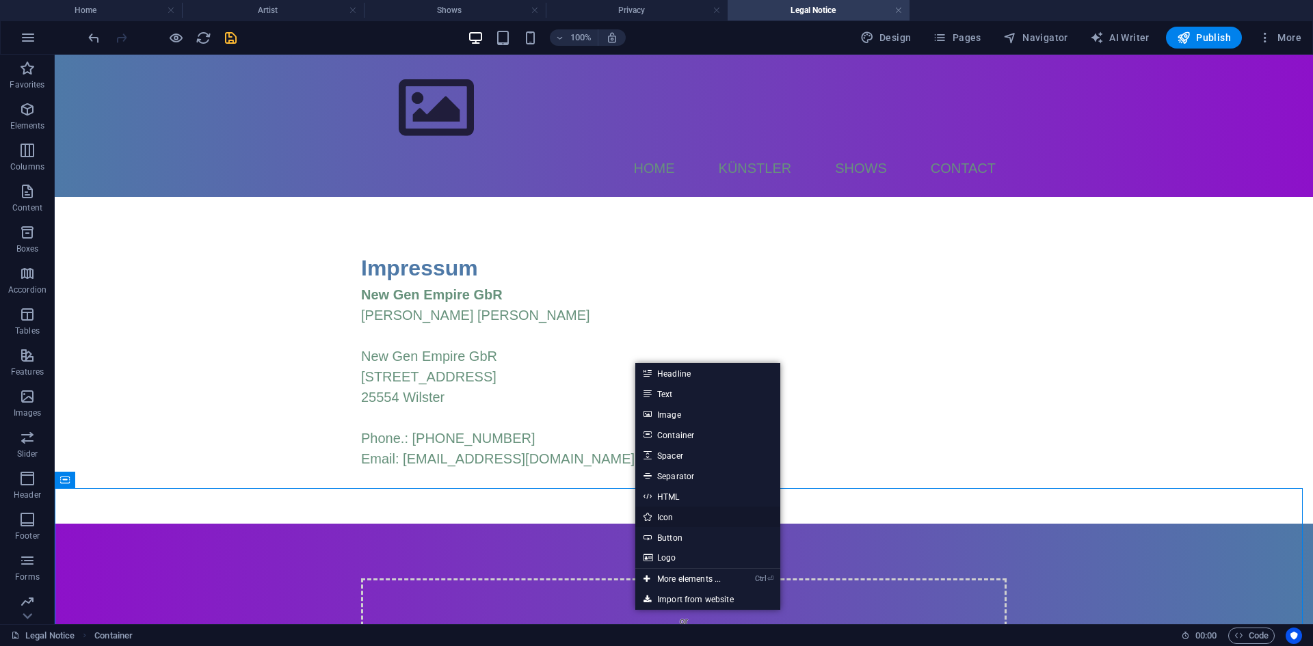
click at [688, 523] on link "Icon" at bounding box center [707, 517] width 145 height 21
select select "xMidYMid"
select select "px"
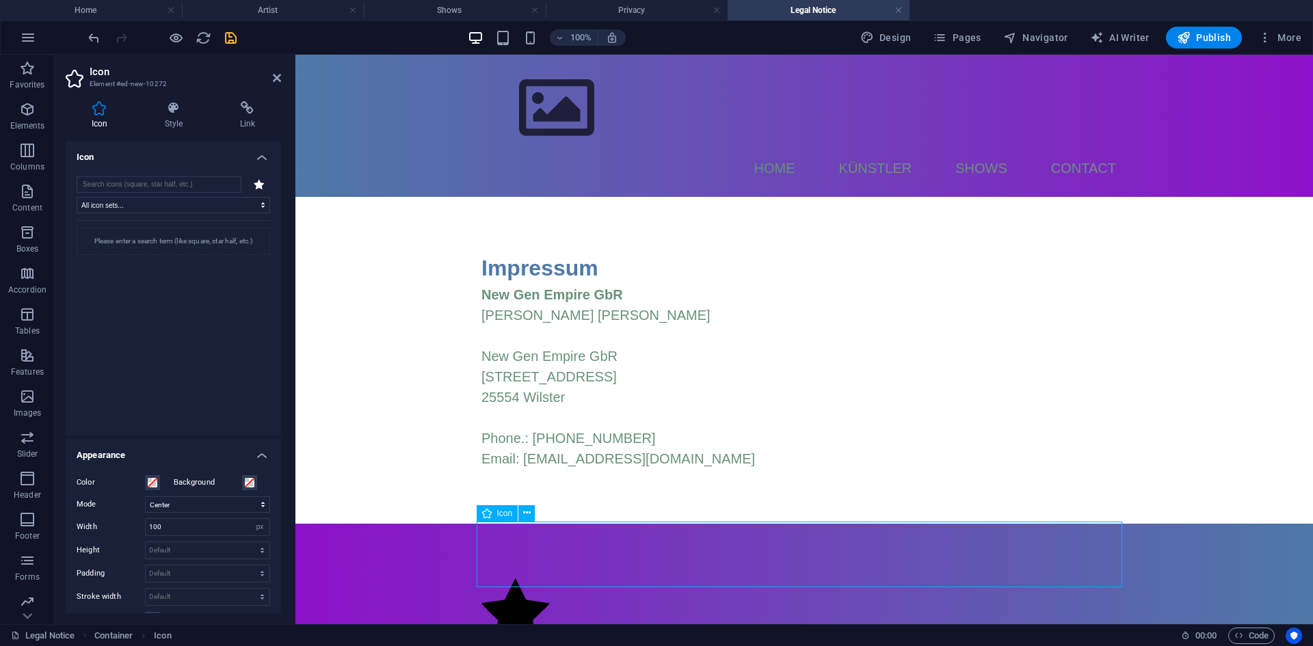
scroll to position [39, 0]
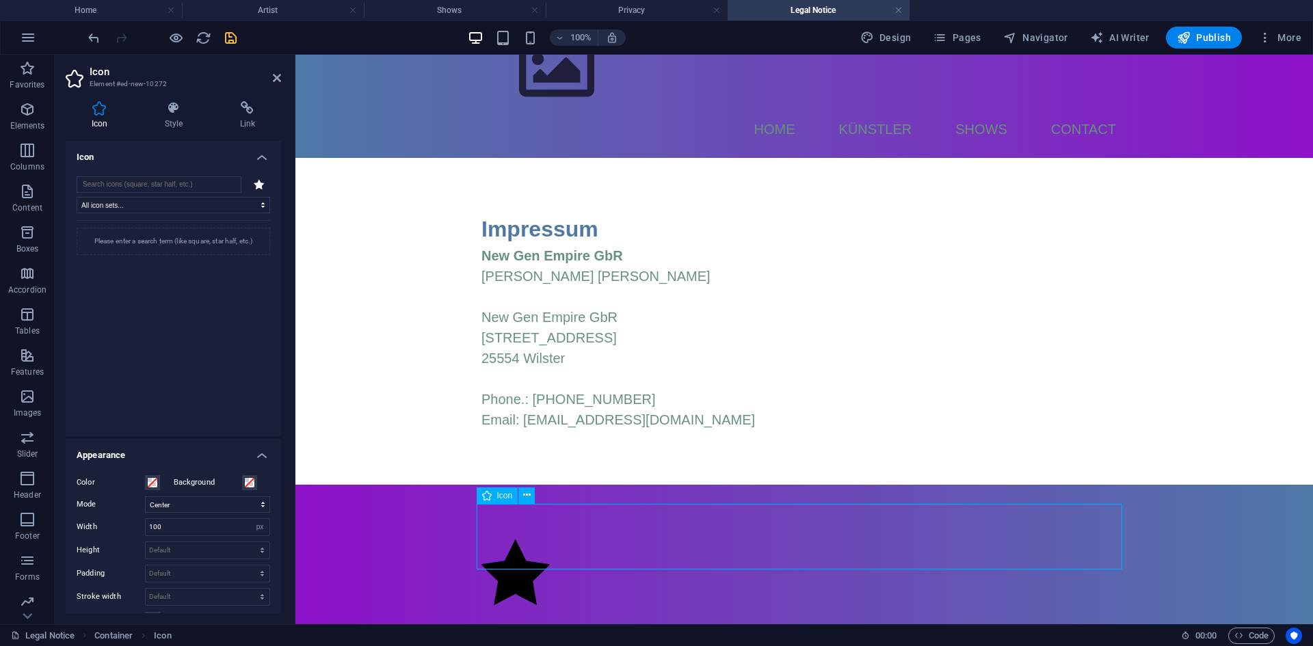
drag, startPoint x: 518, startPoint y: 581, endPoint x: 550, endPoint y: 562, distance: 36.8
click at [550, 562] on figure at bounding box center [803, 575] width 645 height 71
drag, startPoint x: 535, startPoint y: 548, endPoint x: 543, endPoint y: 566, distance: 20.2
click at [525, 600] on div at bounding box center [803, 575] width 1017 height 181
drag, startPoint x: 555, startPoint y: 557, endPoint x: 550, endPoint y: 586, distance: 29.7
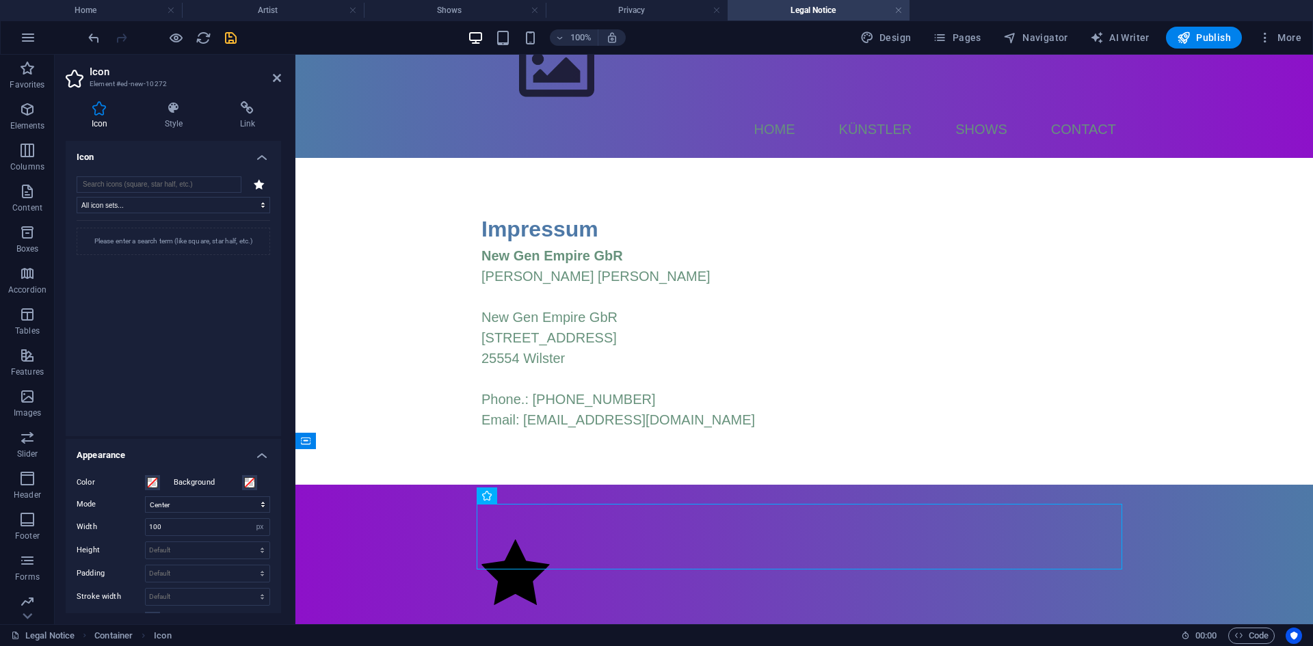
click at [550, 586] on div at bounding box center [803, 575] width 1017 height 181
click at [522, 496] on button at bounding box center [526, 496] width 16 height 16
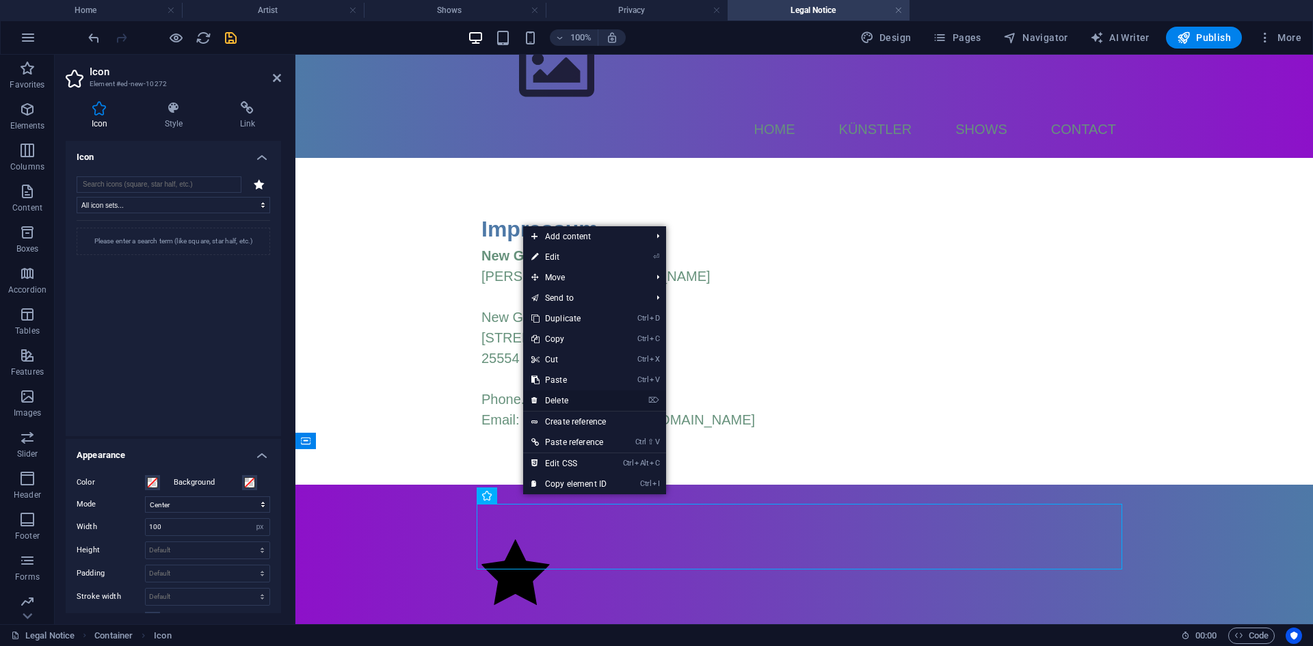
click at [576, 401] on link "⌦ Delete" at bounding box center [569, 400] width 92 height 21
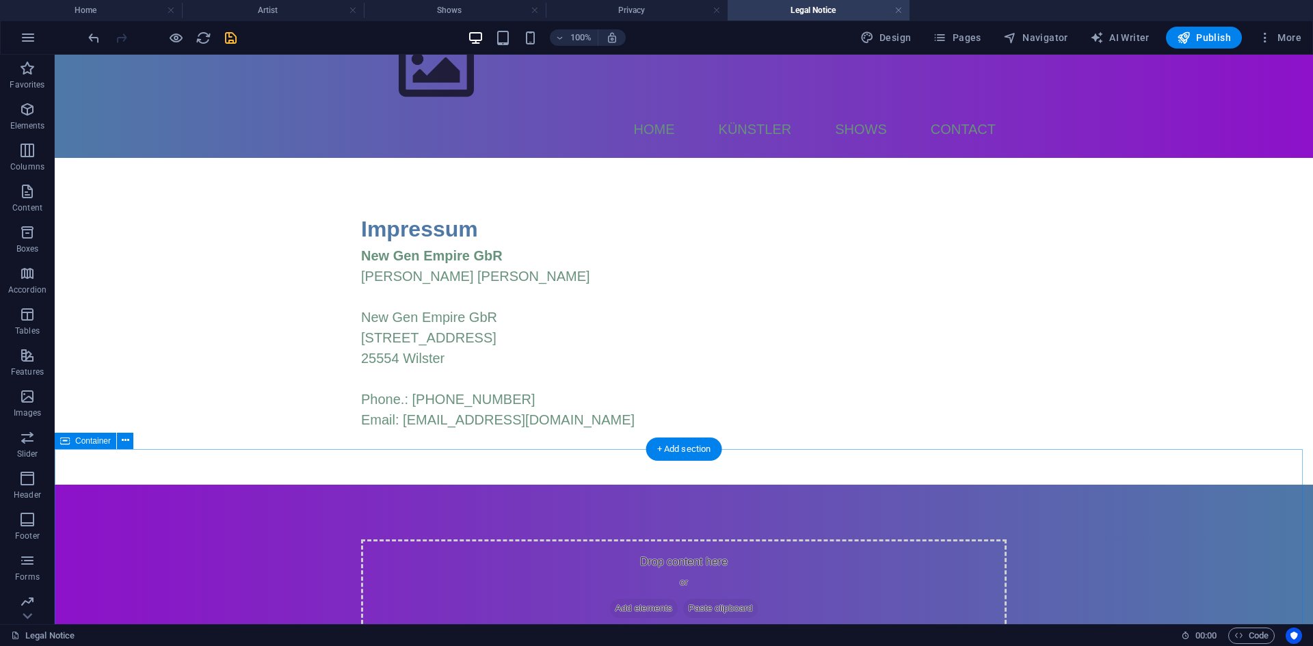
click at [636, 599] on span "Add elements" at bounding box center [644, 608] width 68 height 19
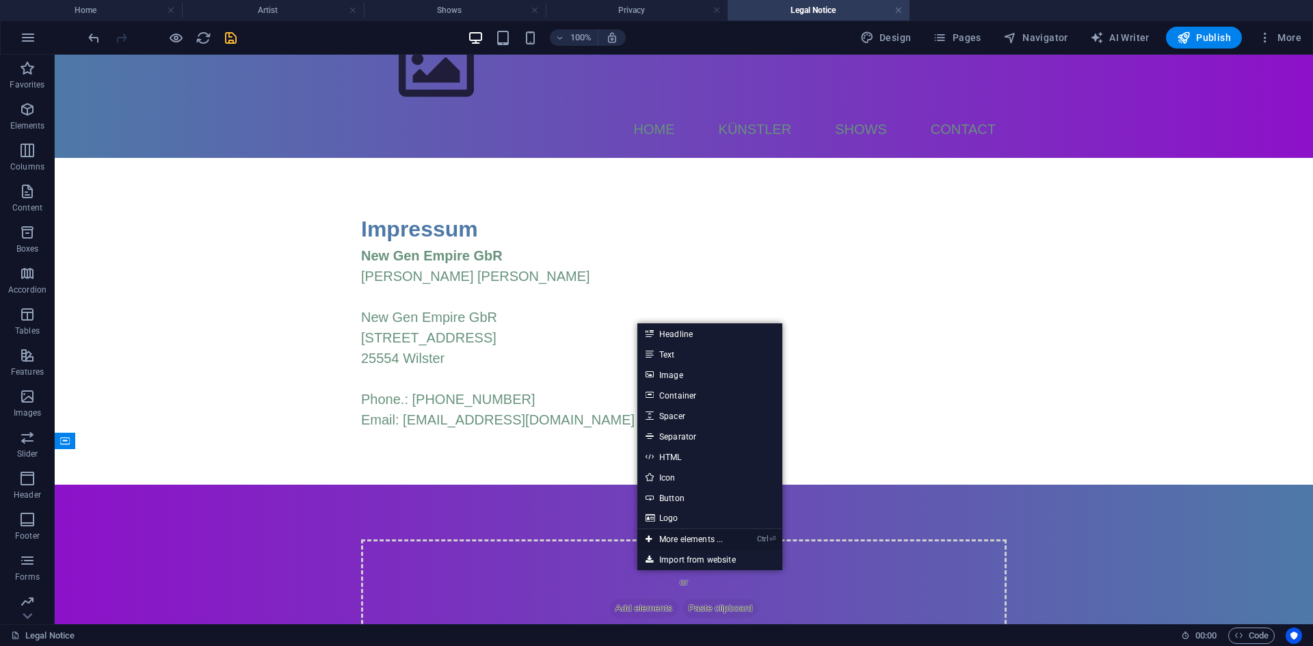
click at [694, 541] on link "Ctrl ⏎ More elements ..." at bounding box center [684, 539] width 94 height 21
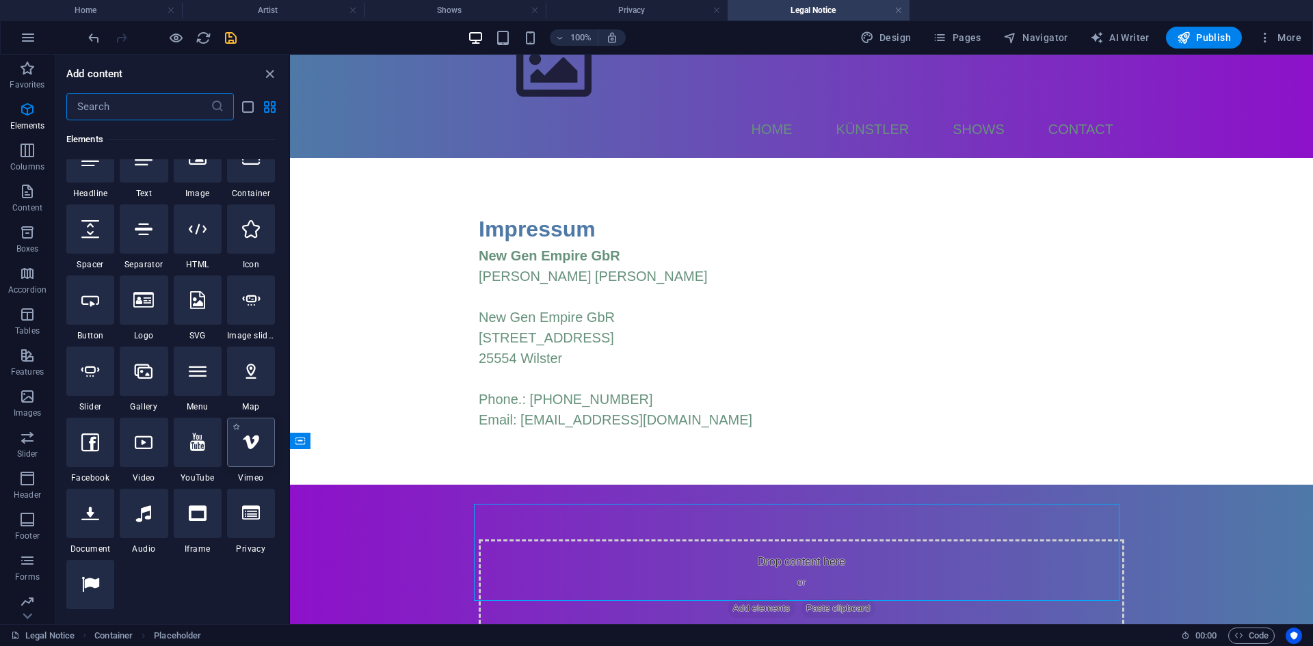
scroll to position [146, 0]
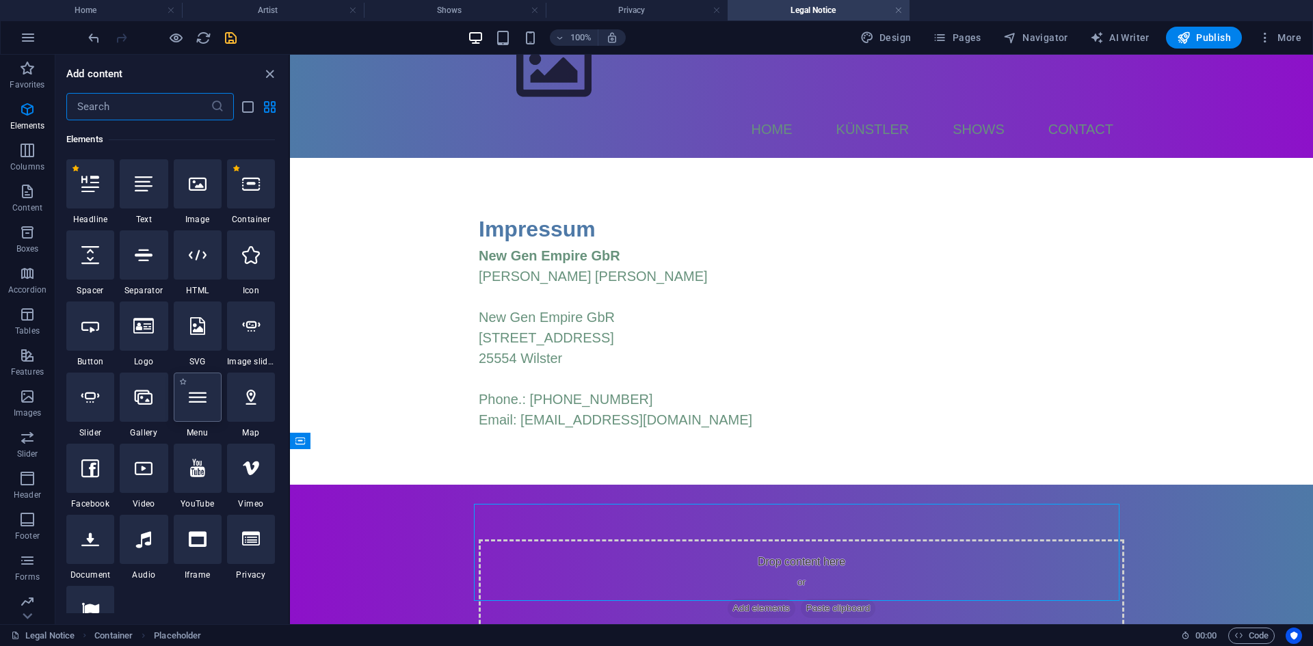
click at [187, 413] on div at bounding box center [198, 397] width 48 height 49
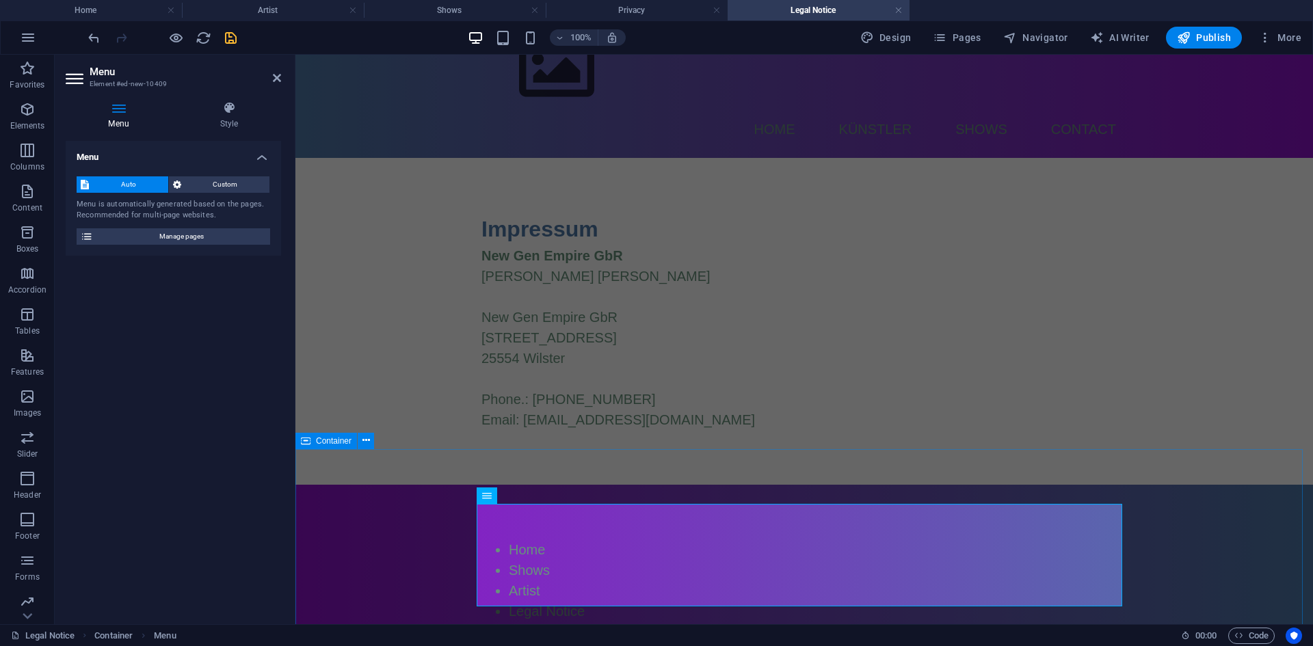
click at [425, 511] on div "Home Shows Artist Legal Notice Privacy" at bounding box center [803, 591] width 1017 height 212
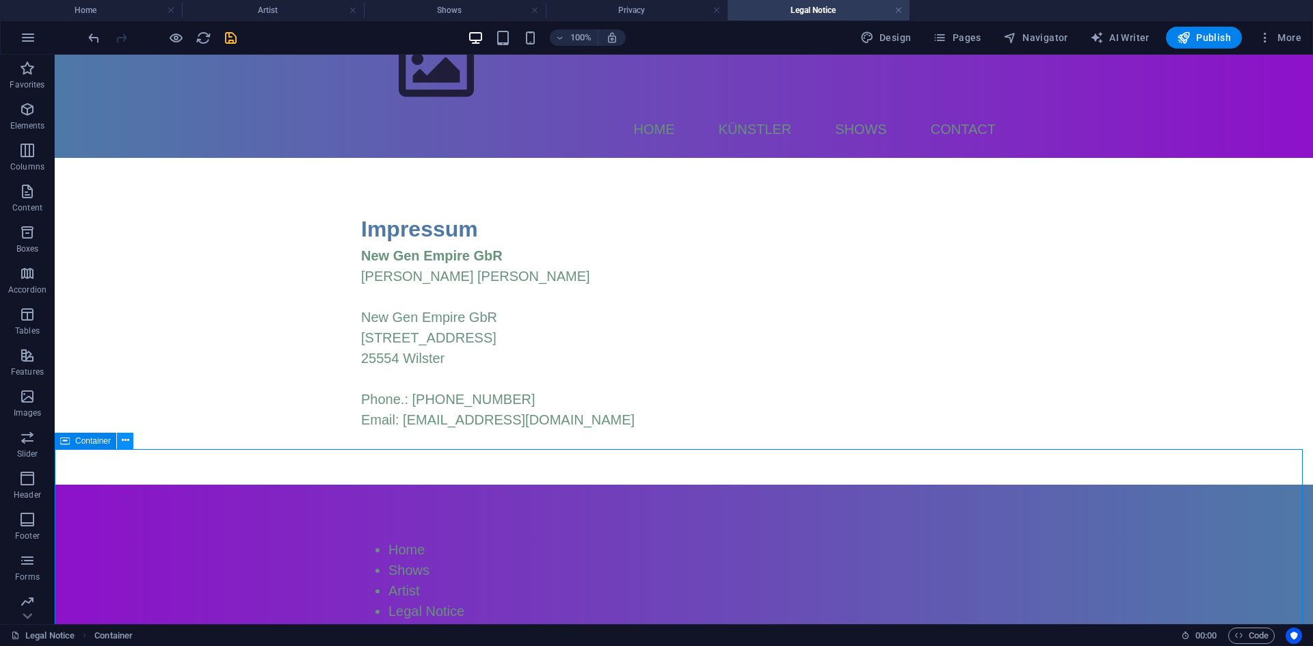
click at [126, 442] on icon at bounding box center [126, 441] width 8 height 14
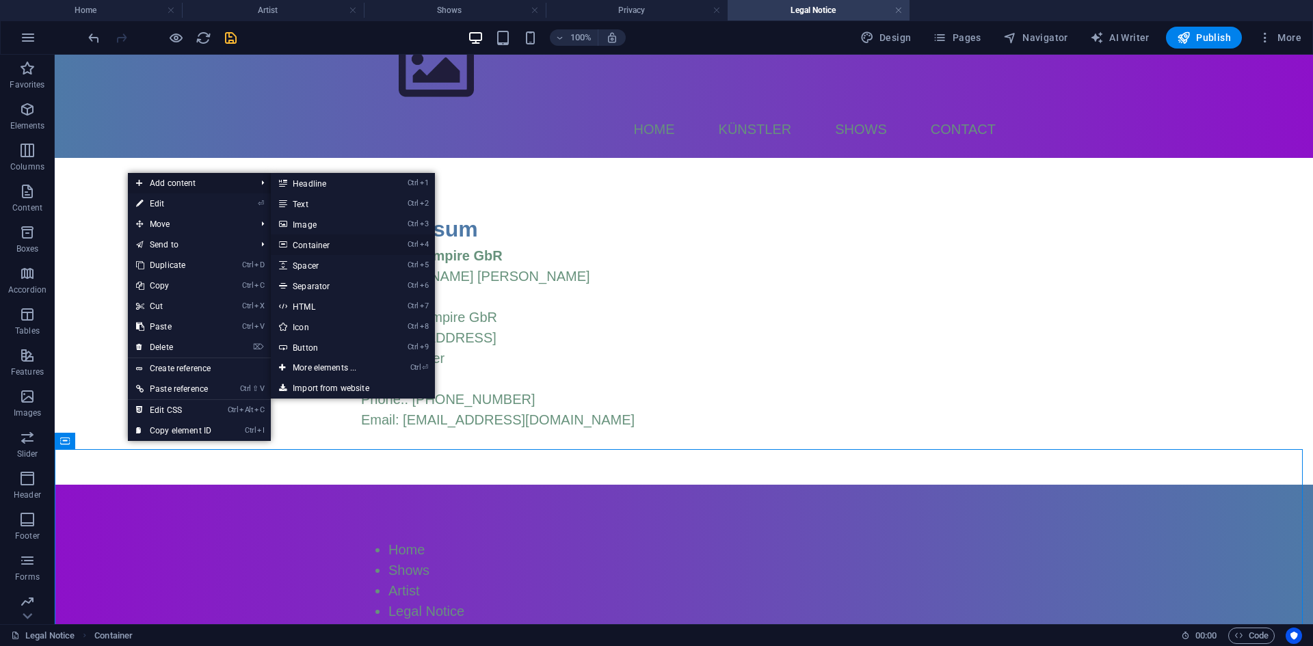
click at [332, 247] on link "Ctrl 4 Container" at bounding box center [327, 245] width 113 height 21
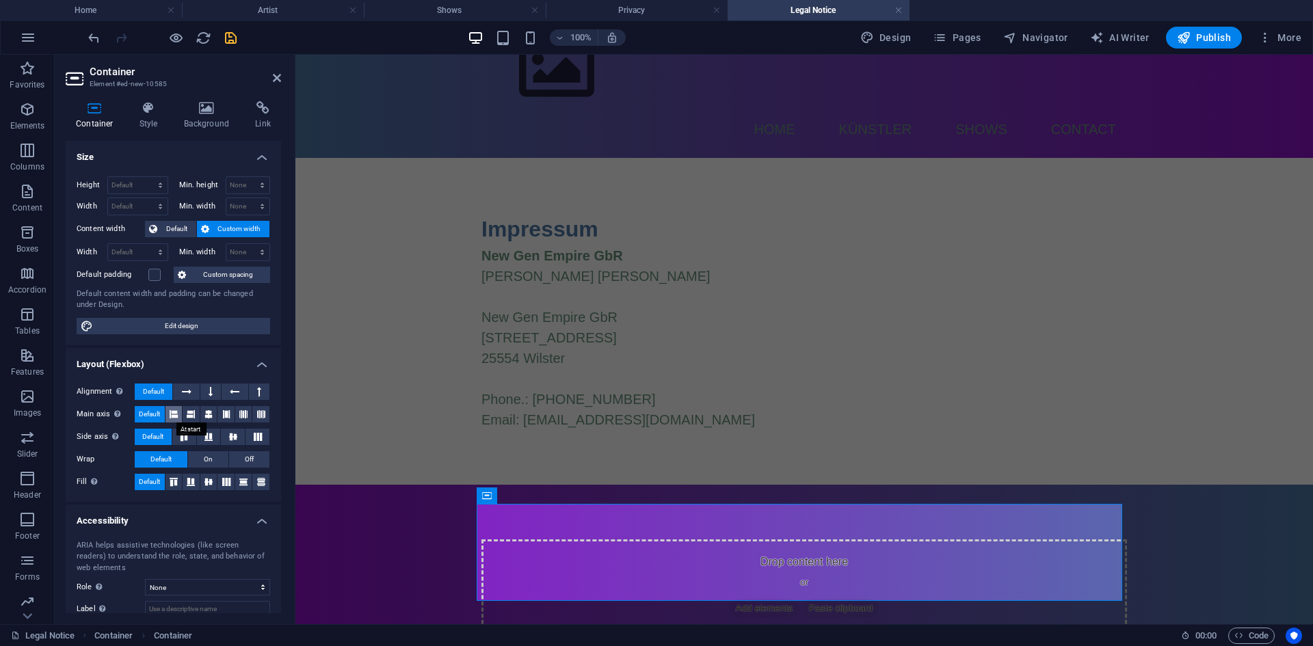
click at [176, 414] on icon at bounding box center [174, 414] width 8 height 16
drag, startPoint x: 476, startPoint y: 543, endPoint x: 349, endPoint y: 539, distance: 127.2
click at [349, 539] on div "Drop content here or Add elements Paste clipboard Home Shows Artist Legal Notic…" at bounding box center [803, 639] width 1017 height 309
click at [544, 497] on icon at bounding box center [547, 495] width 8 height 14
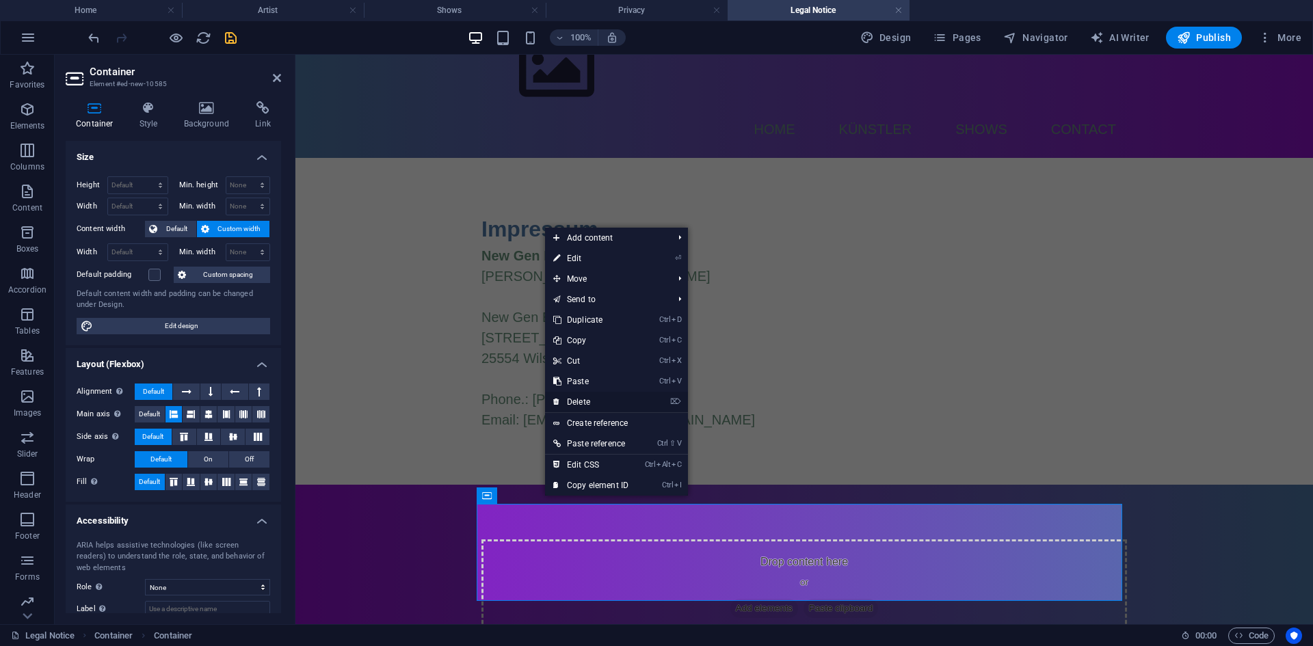
click at [581, 403] on link "⌦ Delete" at bounding box center [591, 402] width 92 height 21
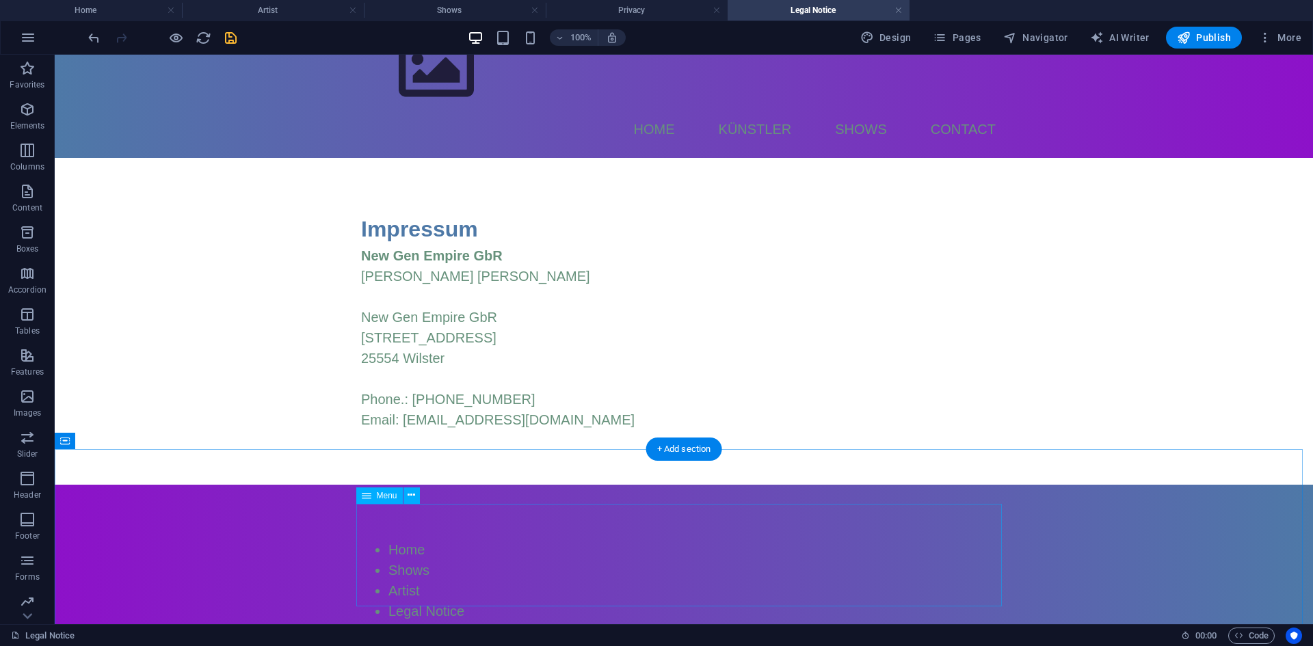
click at [408, 540] on nav "Home Shows Artist Legal Notice Privacy" at bounding box center [683, 591] width 645 height 103
click at [410, 503] on button at bounding box center [411, 496] width 16 height 16
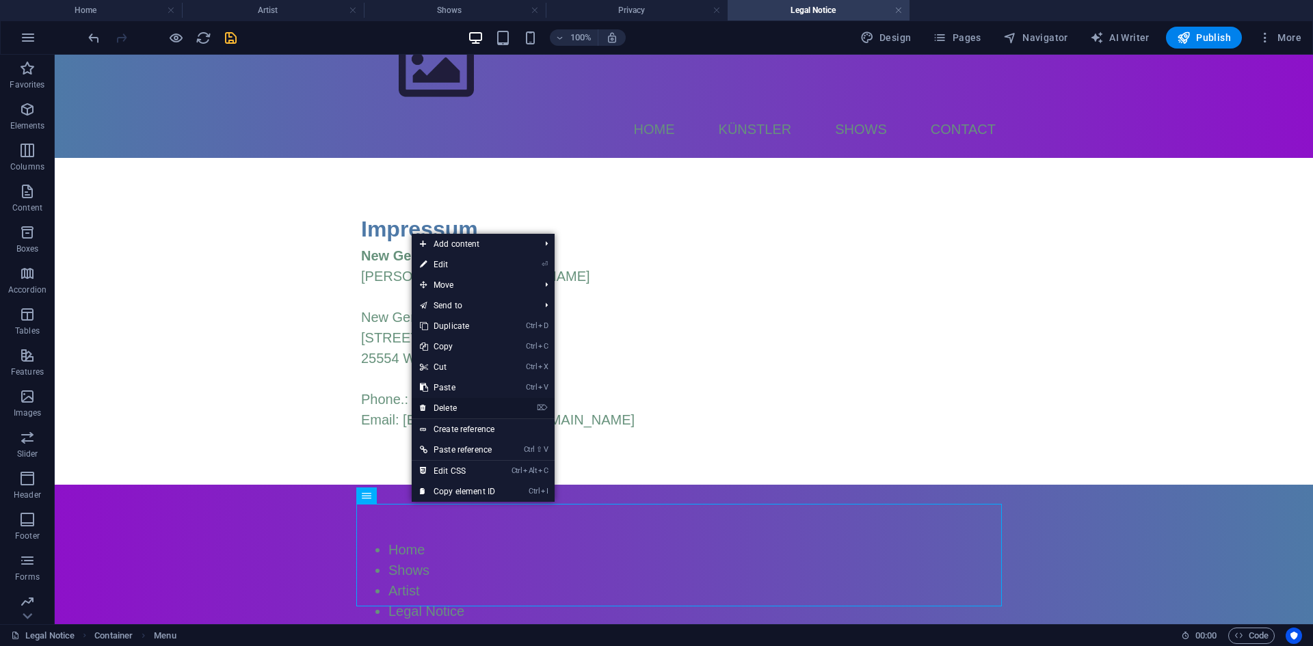
drag, startPoint x: 454, startPoint y: 410, endPoint x: 400, endPoint y: 355, distance: 77.4
click at [455, 410] on link "⌦ Delete" at bounding box center [458, 408] width 92 height 21
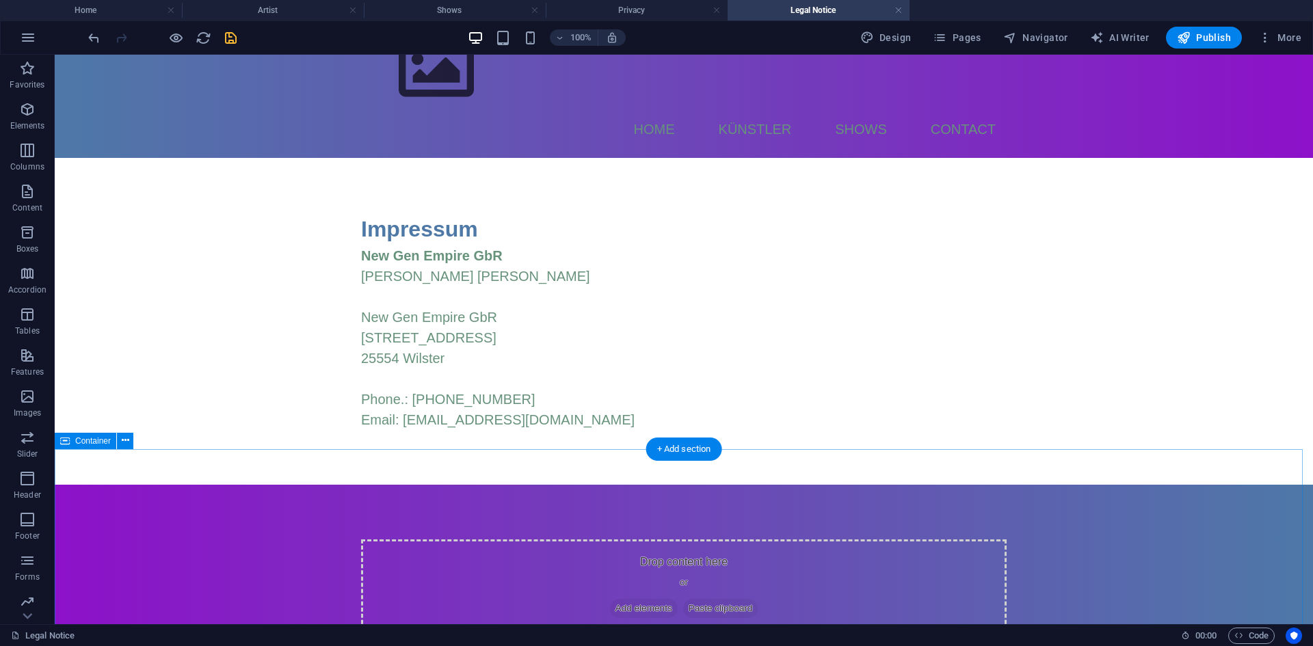
click at [618, 599] on span "Add elements" at bounding box center [644, 608] width 68 height 19
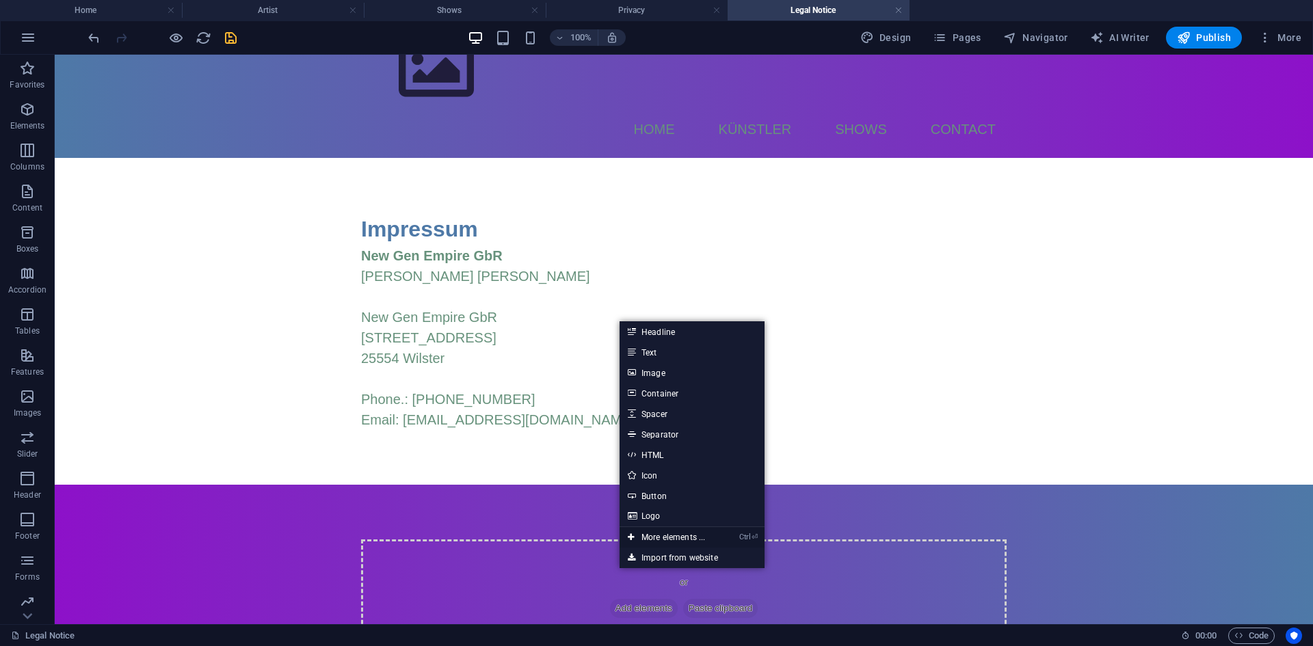
click at [661, 534] on link "Ctrl ⏎ More elements ..." at bounding box center [667, 537] width 94 height 21
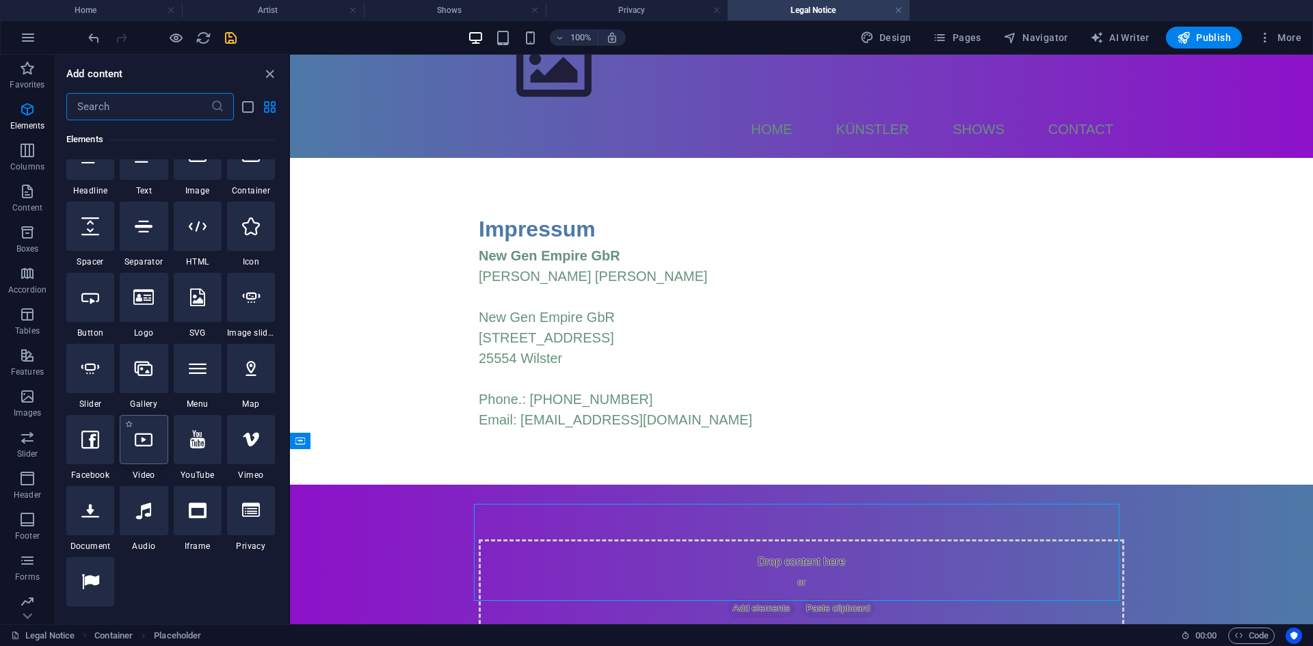
scroll to position [214, 0]
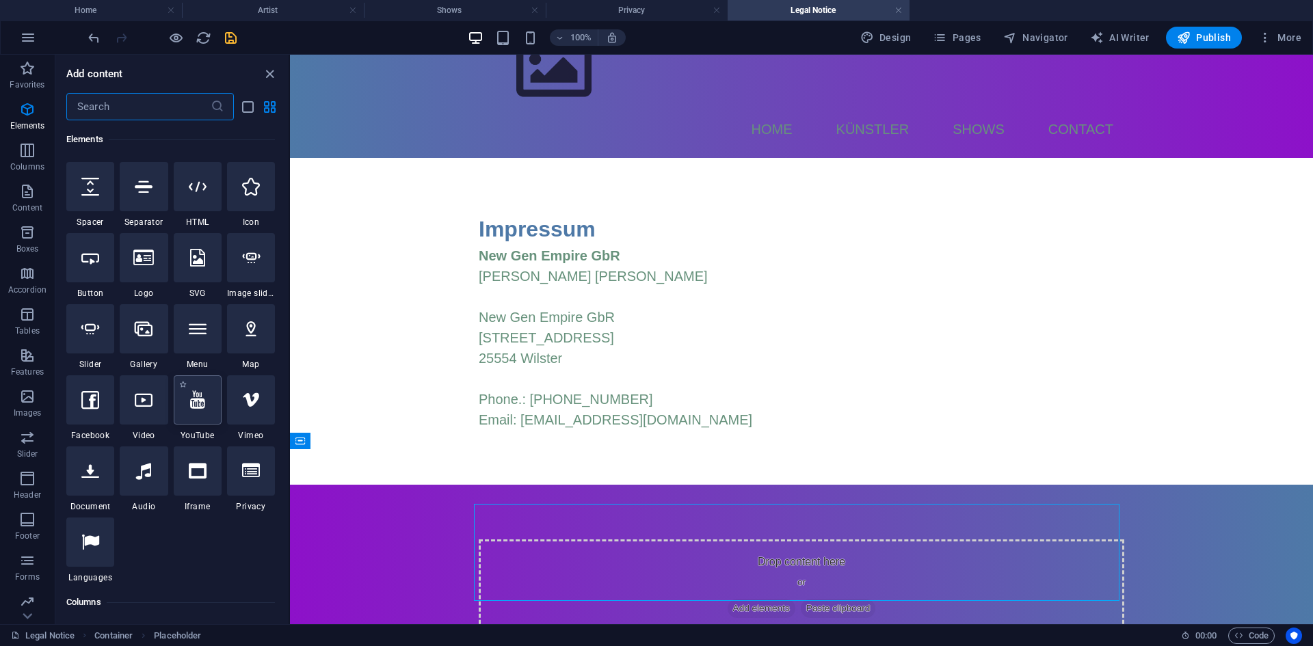
click at [195, 412] on div at bounding box center [198, 399] width 48 height 49
select select "ar16_9"
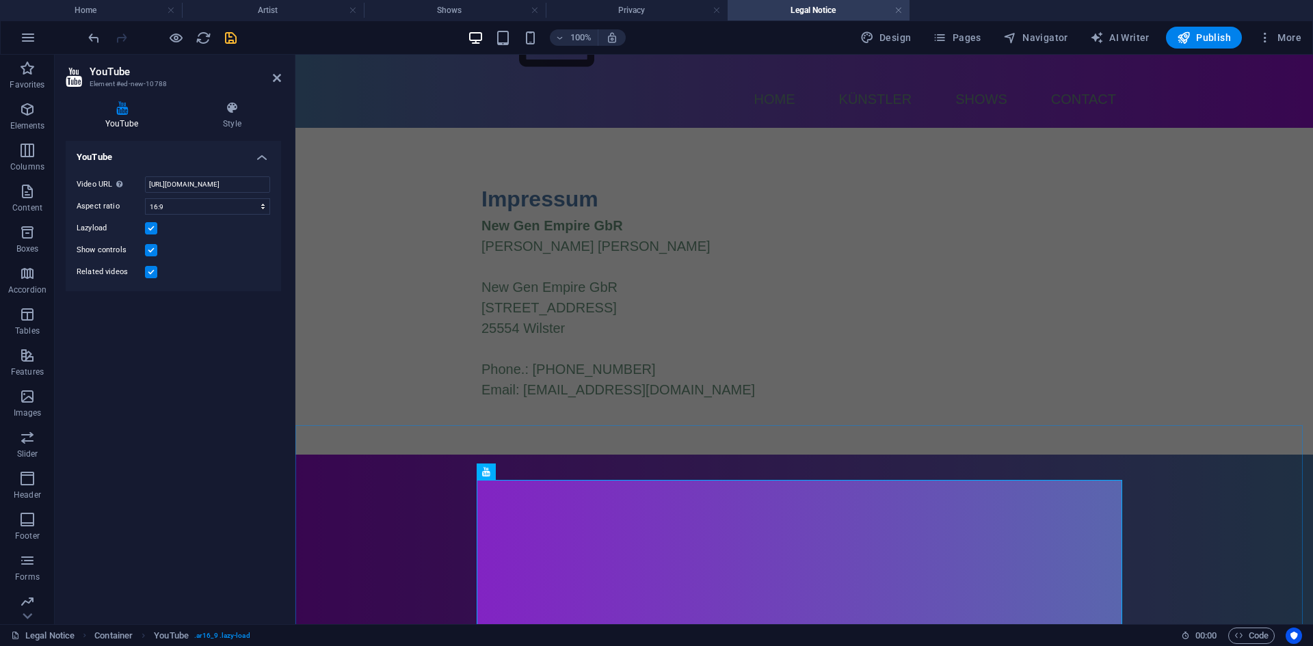
scroll to position [63, 0]
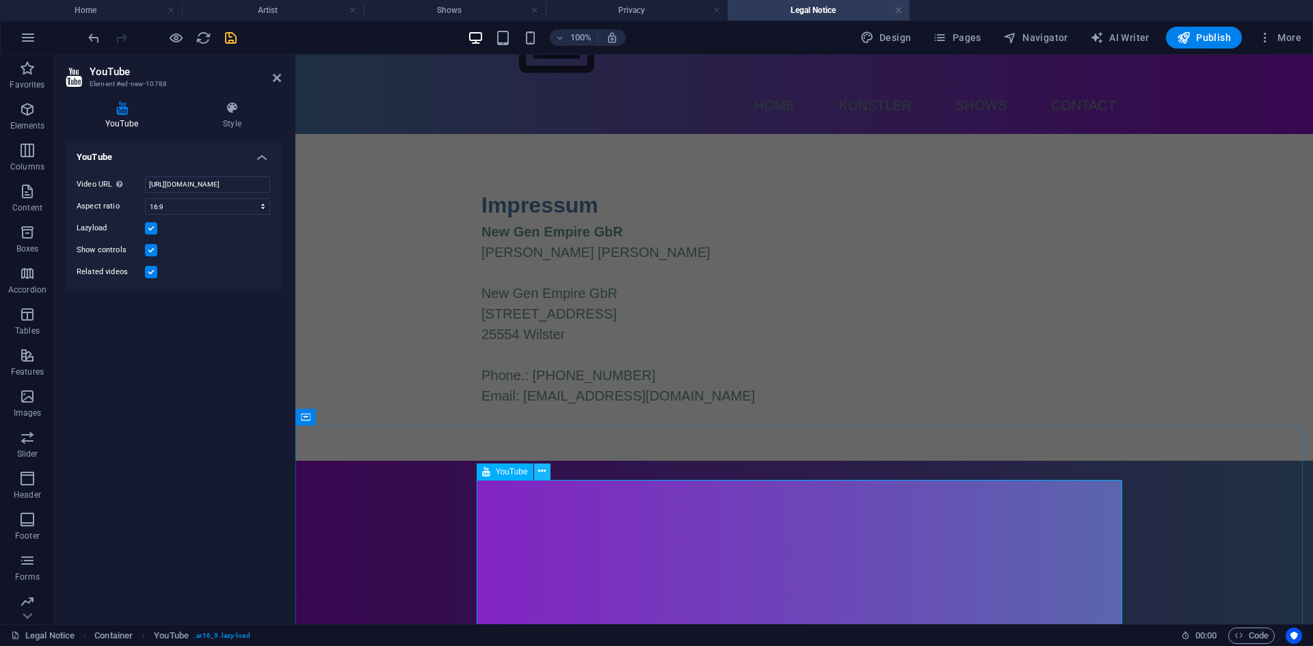
click at [544, 469] on icon at bounding box center [542, 471] width 8 height 14
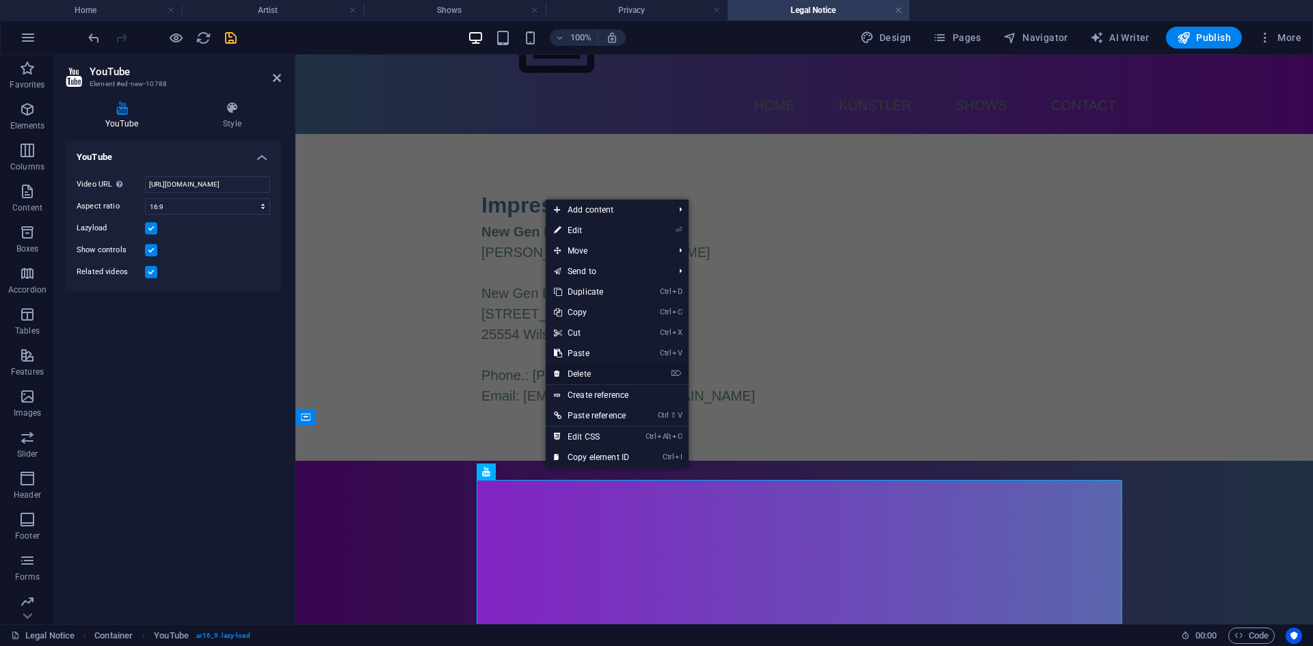
drag, startPoint x: 593, startPoint y: 377, endPoint x: 538, endPoint y: 325, distance: 75.9
click at [593, 377] on link "⌦ Delete" at bounding box center [592, 374] width 92 height 21
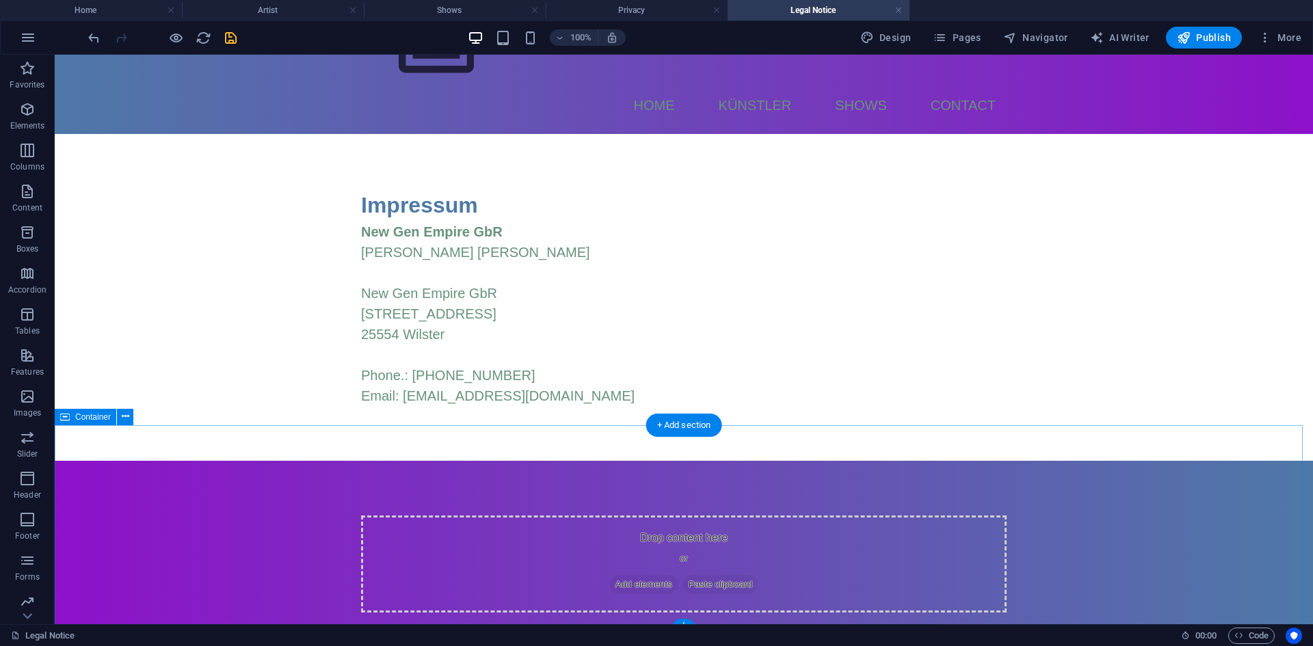
click at [629, 575] on span "Add elements" at bounding box center [644, 584] width 68 height 19
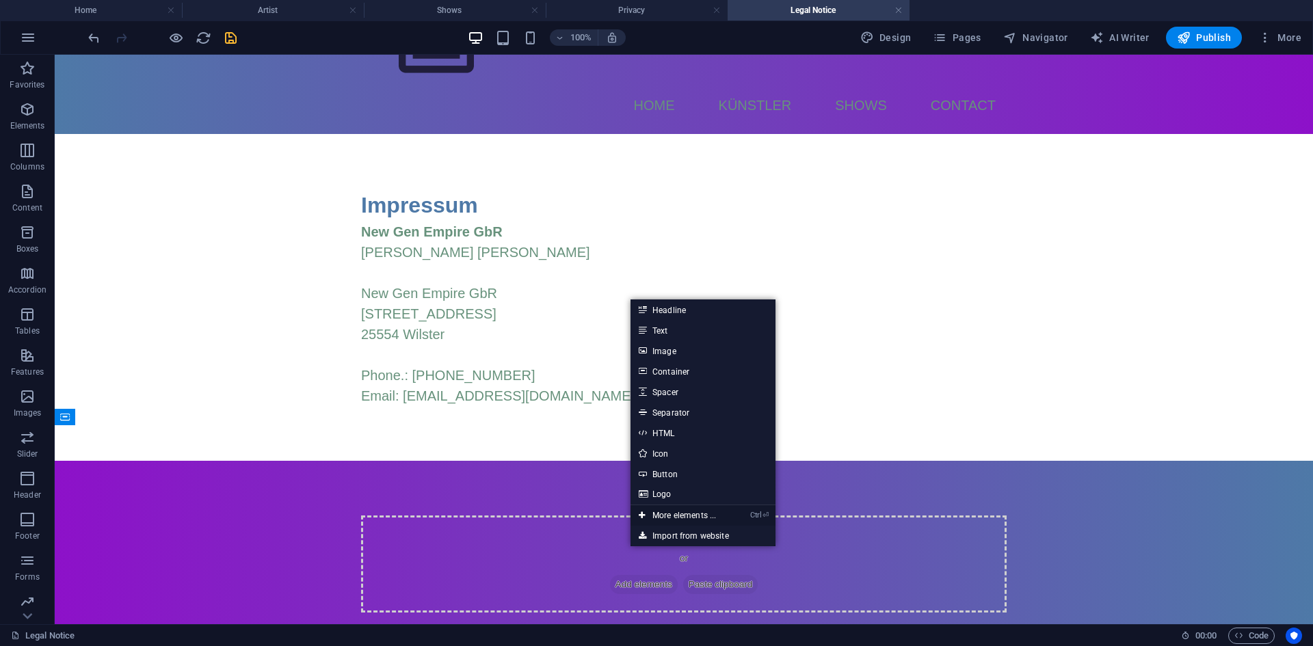
drag, startPoint x: 665, startPoint y: 511, endPoint x: 219, endPoint y: 414, distance: 456.3
click at [665, 511] on link "Ctrl ⏎ More elements ..." at bounding box center [677, 515] width 94 height 21
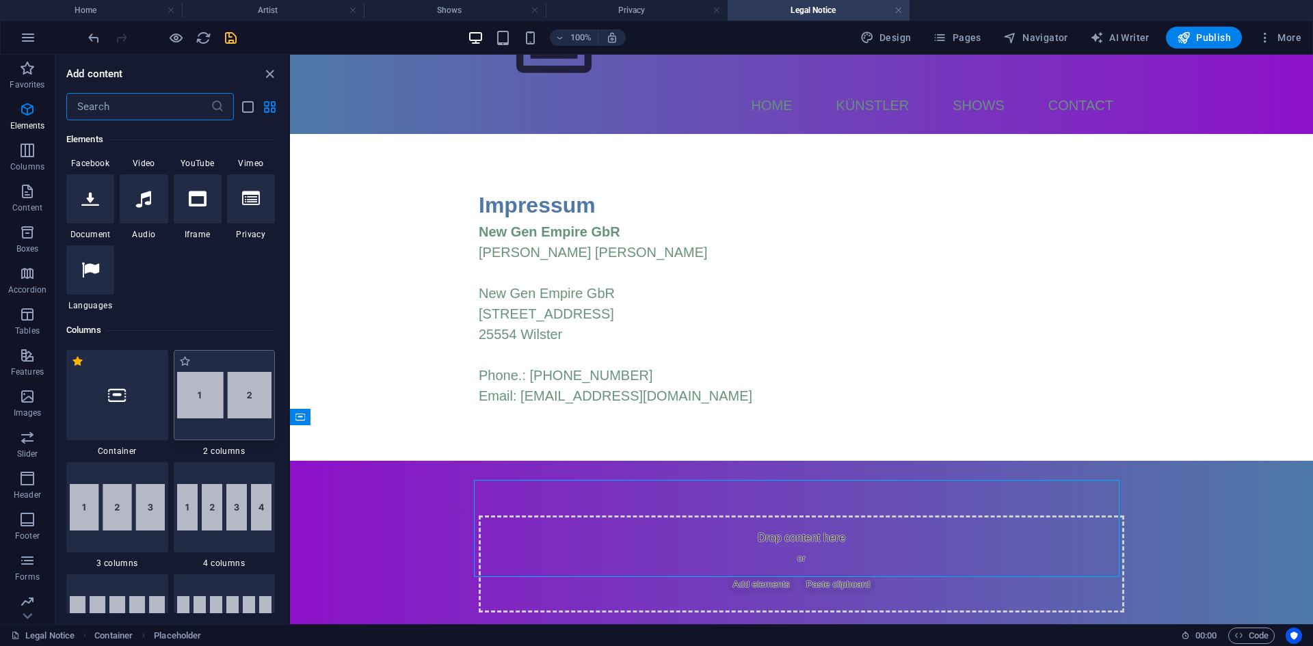
scroll to position [488, 0]
click at [245, 197] on icon at bounding box center [251, 198] width 18 height 18
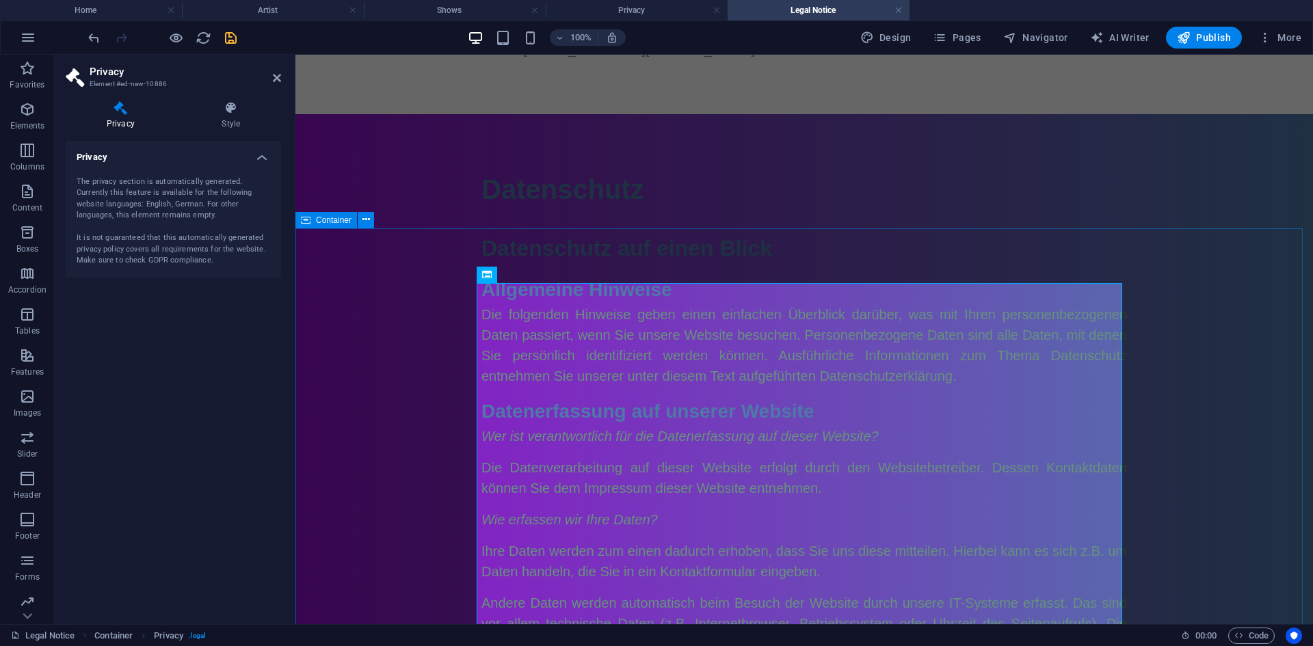
scroll to position [410, 0]
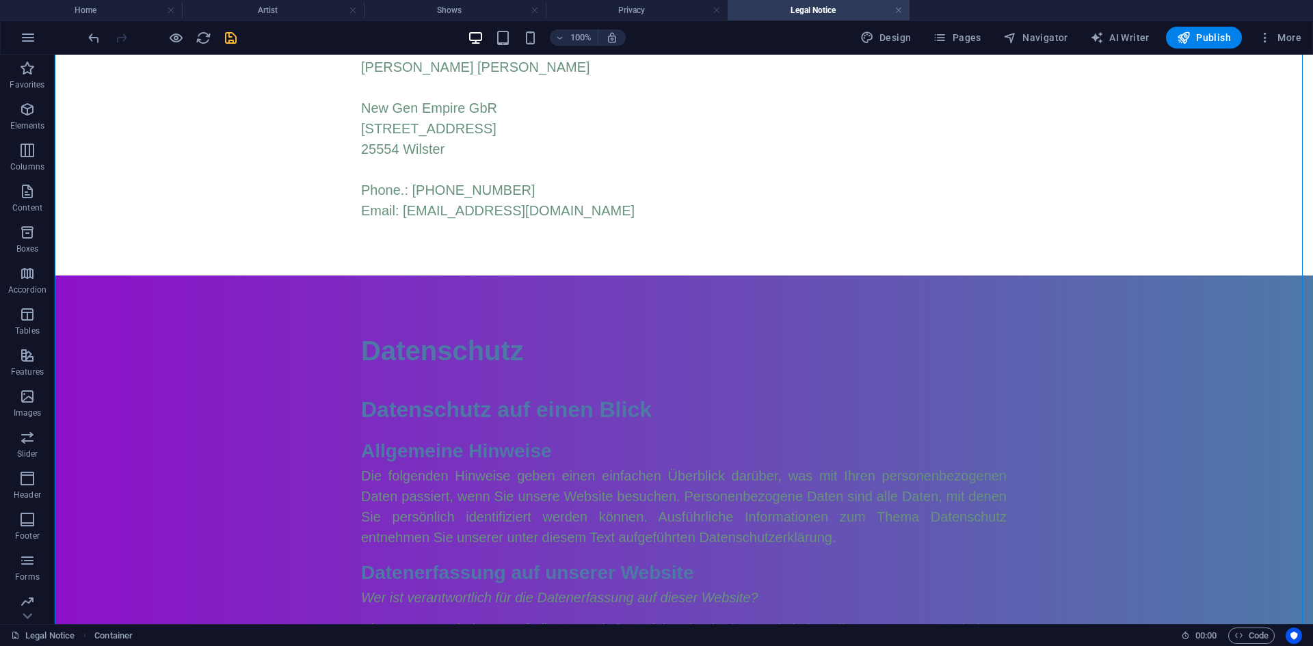
scroll to position [0, 0]
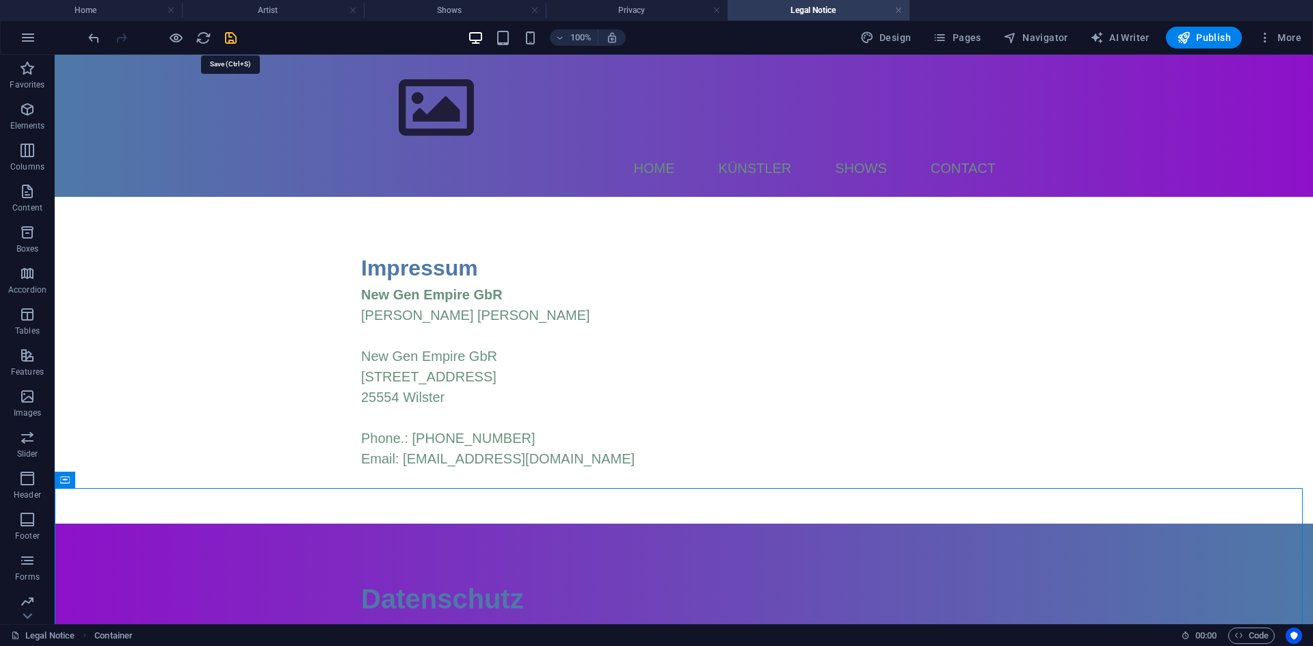
click at [230, 38] on icon "save" at bounding box center [231, 38] width 16 height 16
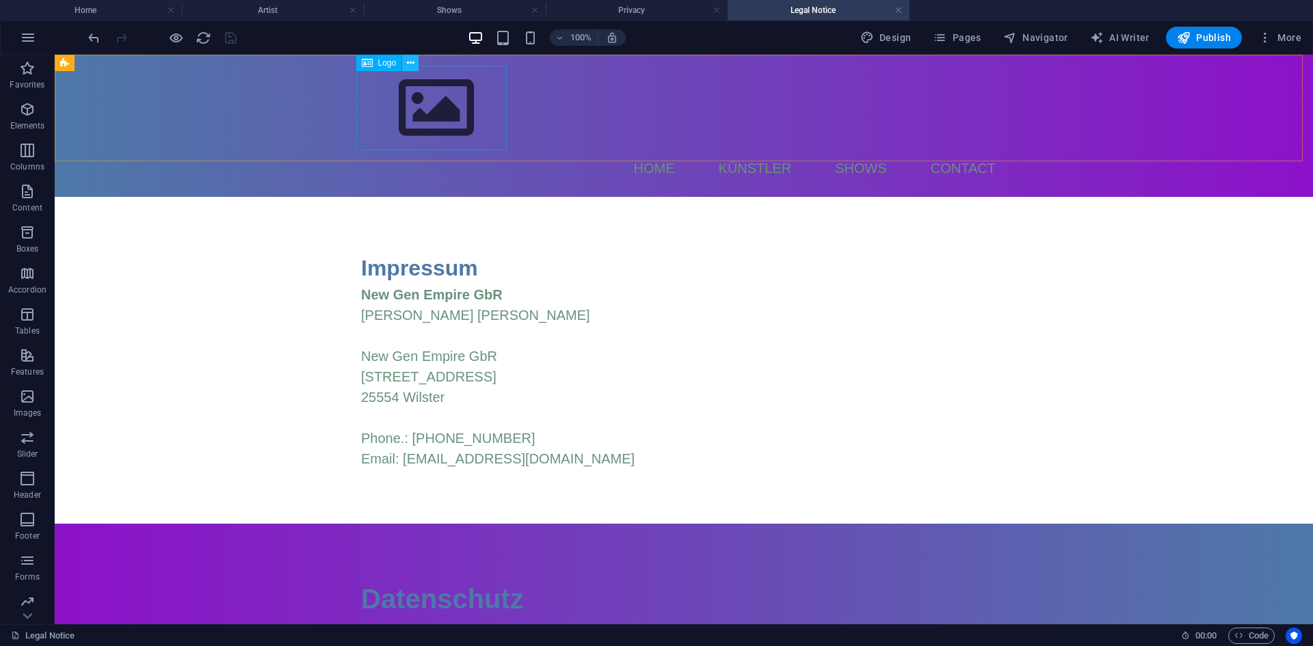
click at [414, 65] on button at bounding box center [410, 63] width 16 height 16
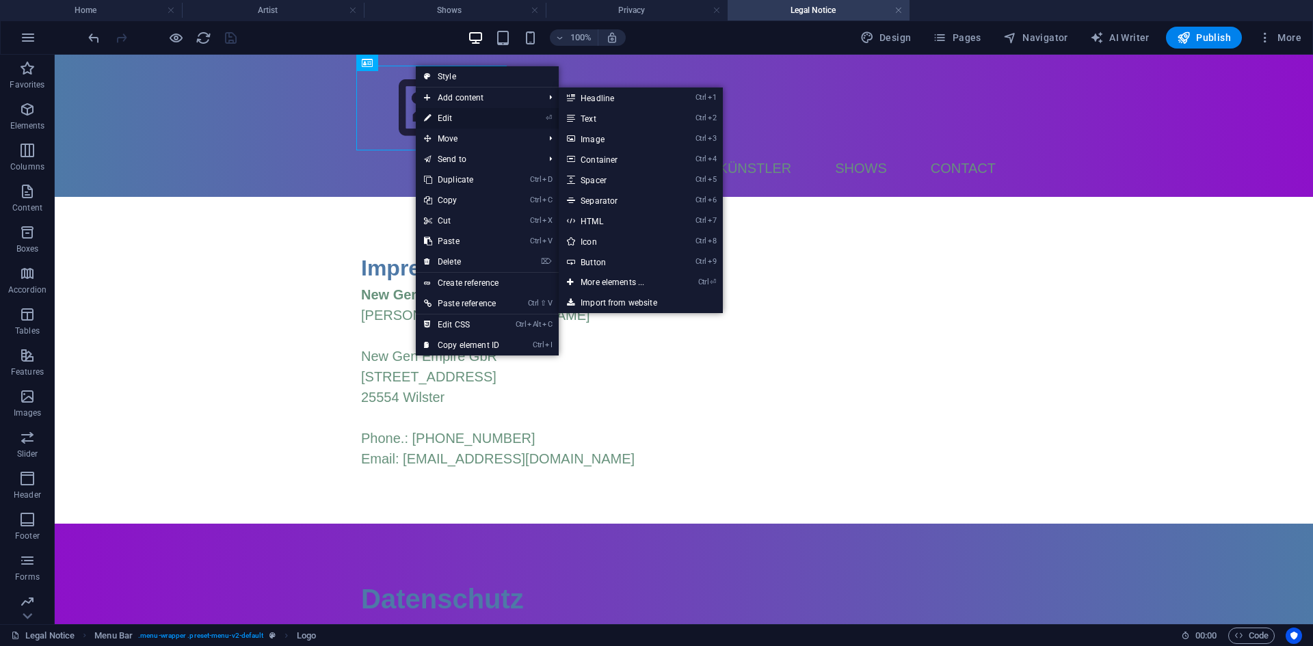
click at [444, 112] on link "⏎ Edit" at bounding box center [462, 118] width 92 height 21
select select "px"
select select
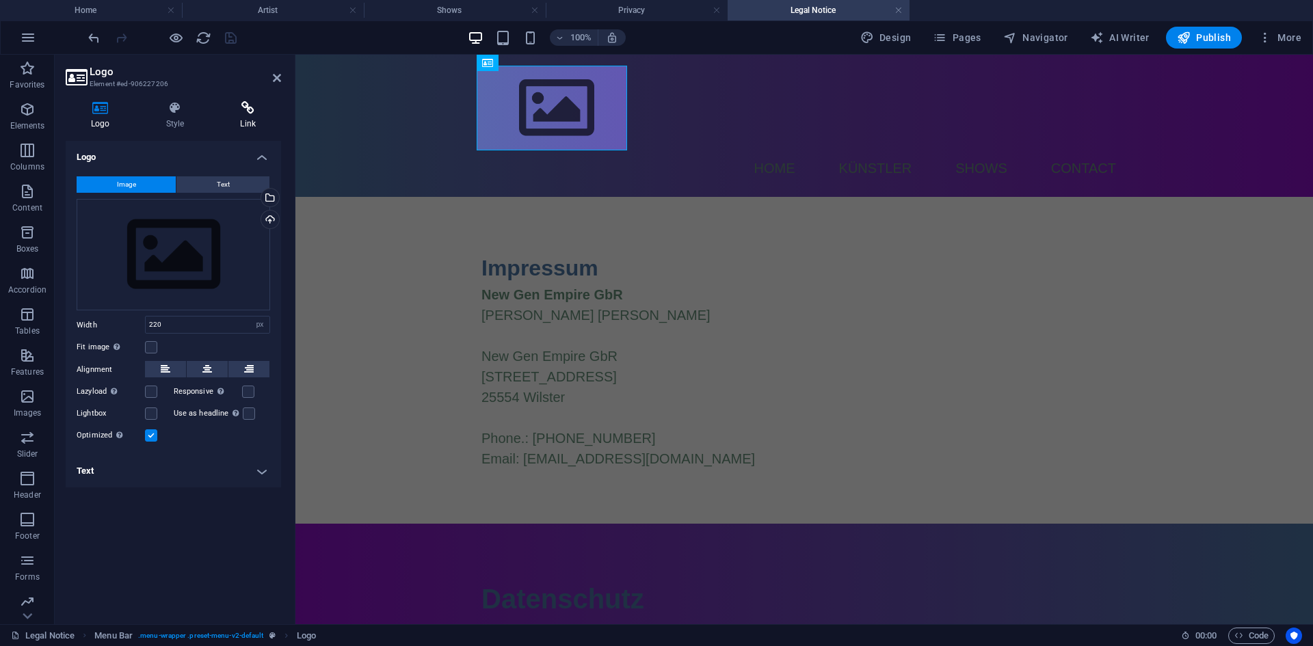
click at [244, 120] on h4 "Link" at bounding box center [248, 115] width 66 height 29
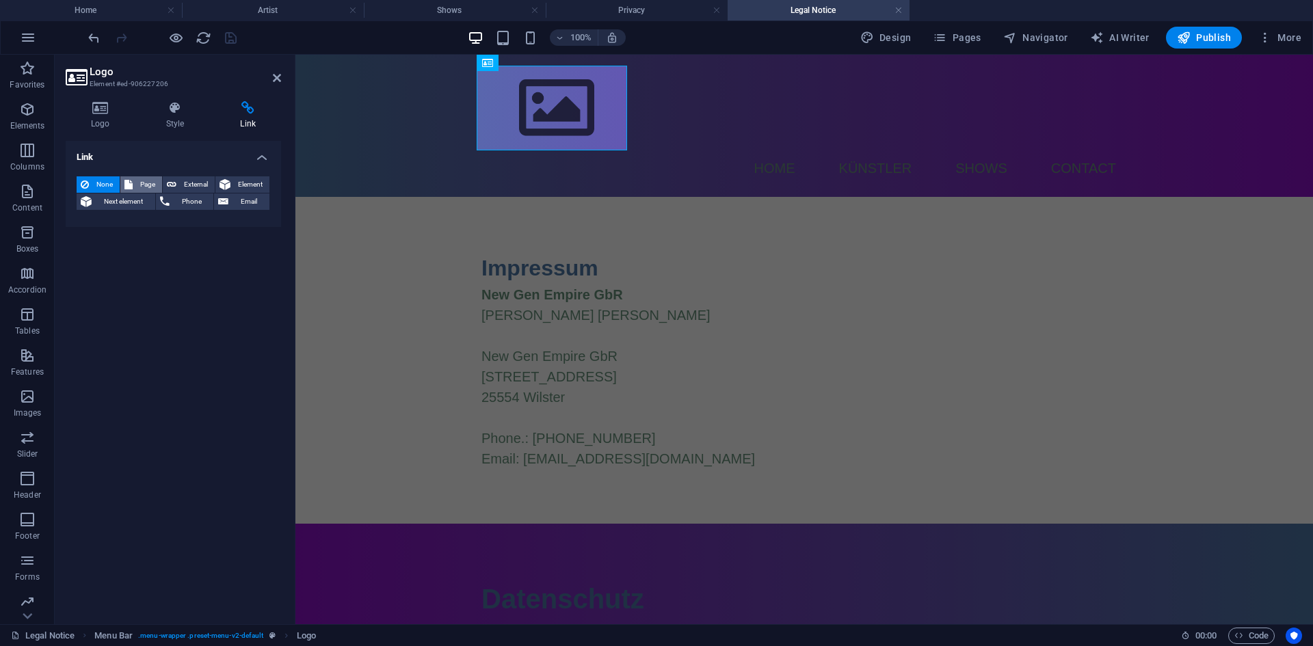
click at [144, 178] on span "Page" at bounding box center [147, 184] width 21 height 16
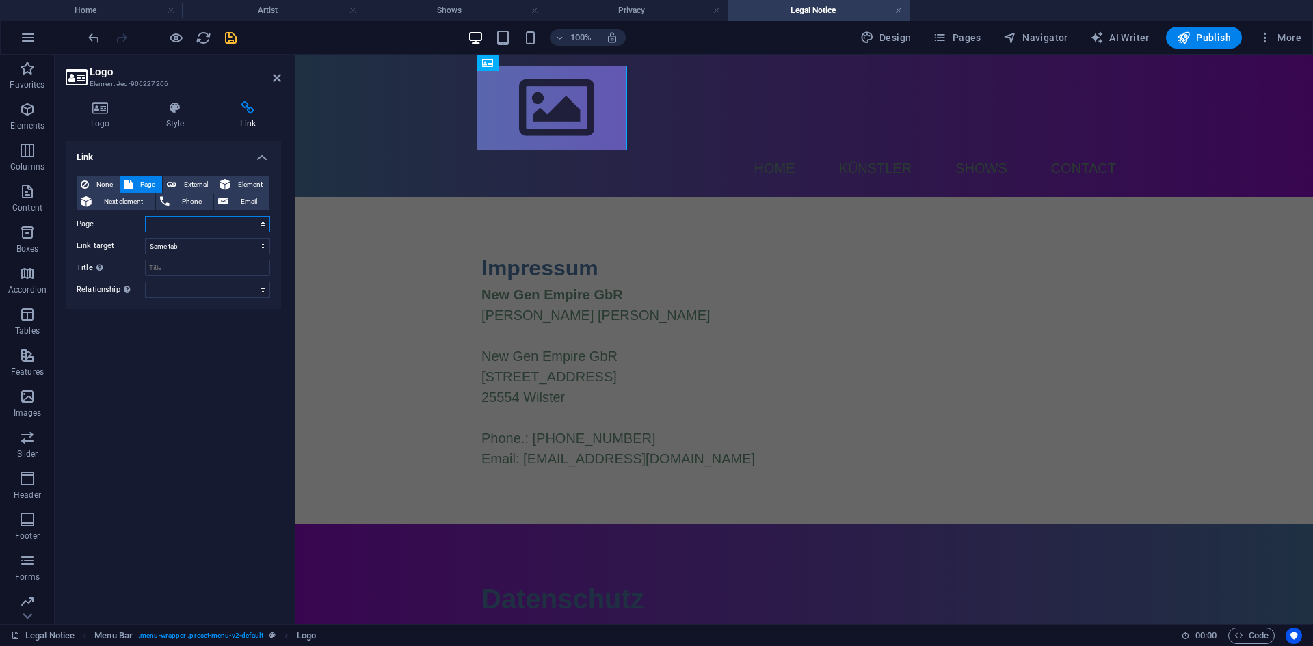
click at [166, 216] on select "Home Shows Artist Legal Notice Privacy" at bounding box center [207, 224] width 125 height 16
select select "0"
click at [145, 216] on select "Home Shows Artist Legal Notice Privacy" at bounding box center [207, 224] width 125 height 16
click at [232, 41] on icon "save" at bounding box center [231, 38] width 16 height 16
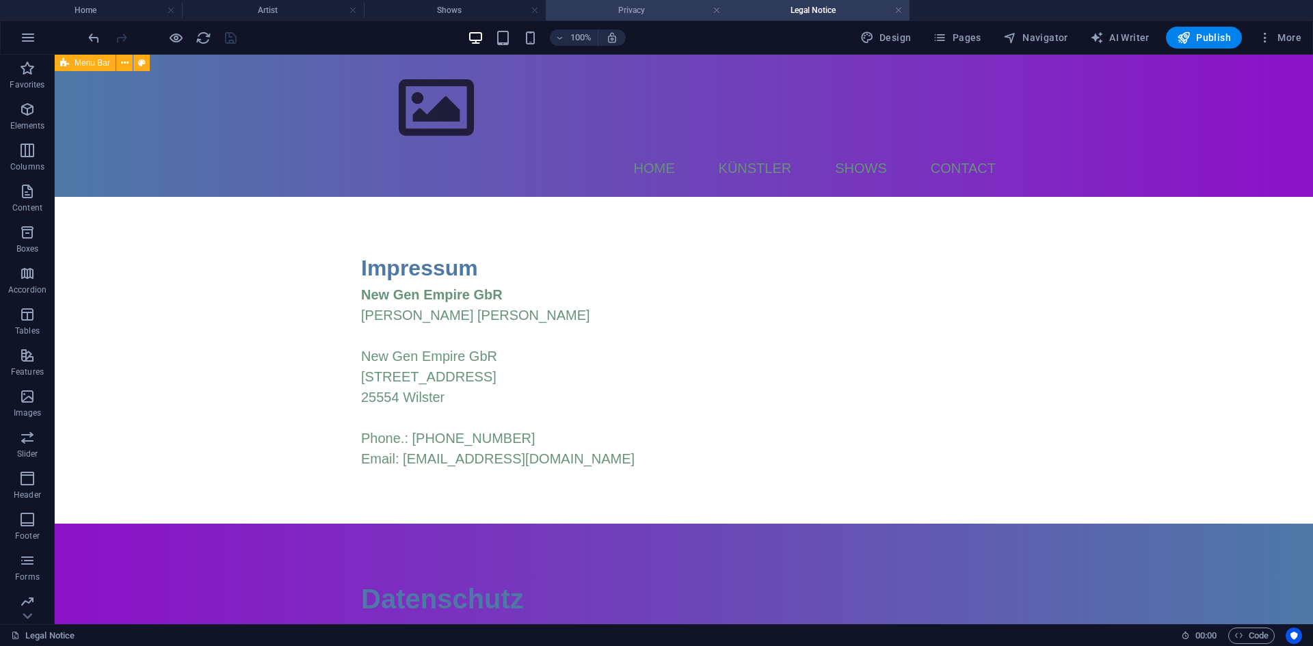
click at [626, 8] on h4 "Privacy" at bounding box center [637, 10] width 182 height 15
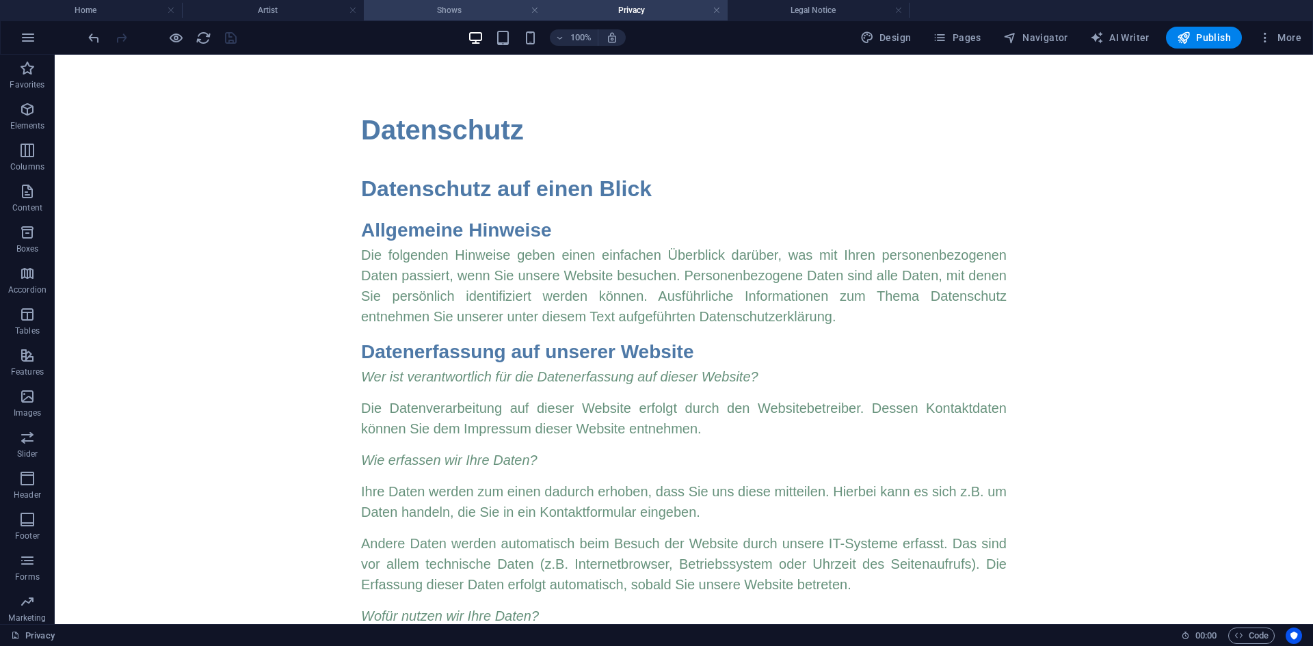
click at [480, 9] on h4 "Shows" at bounding box center [455, 10] width 182 height 15
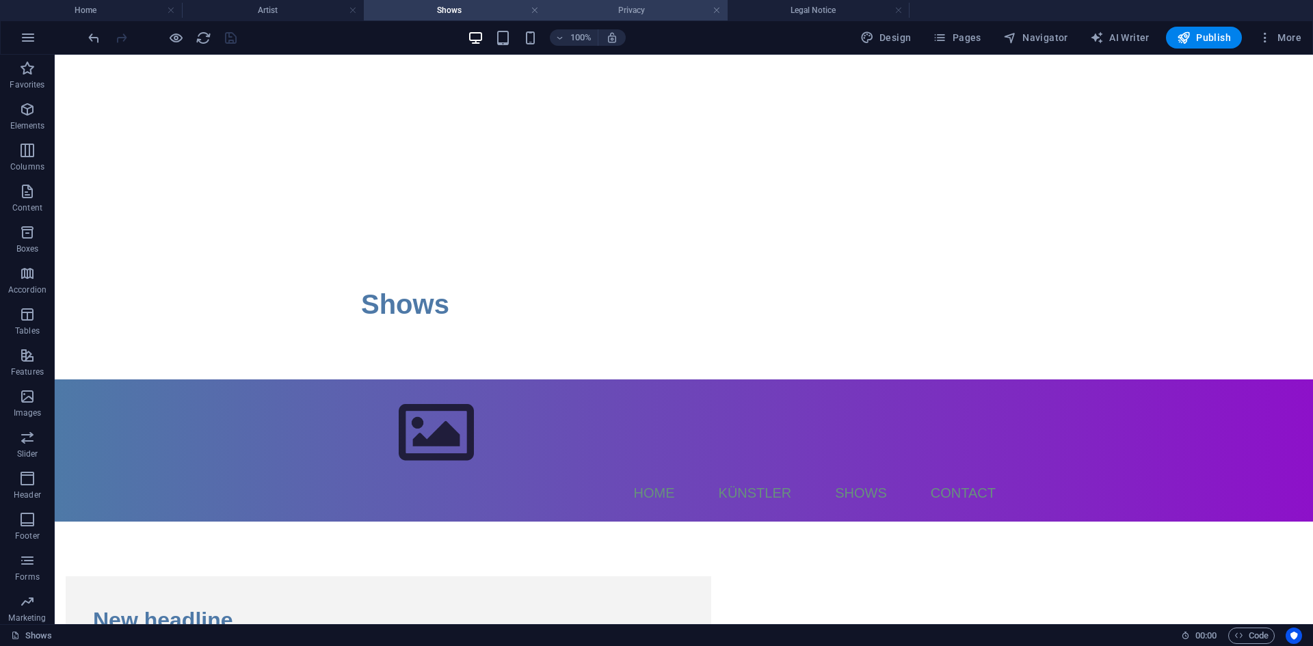
click at [637, 11] on h4 "Privacy" at bounding box center [637, 10] width 182 height 15
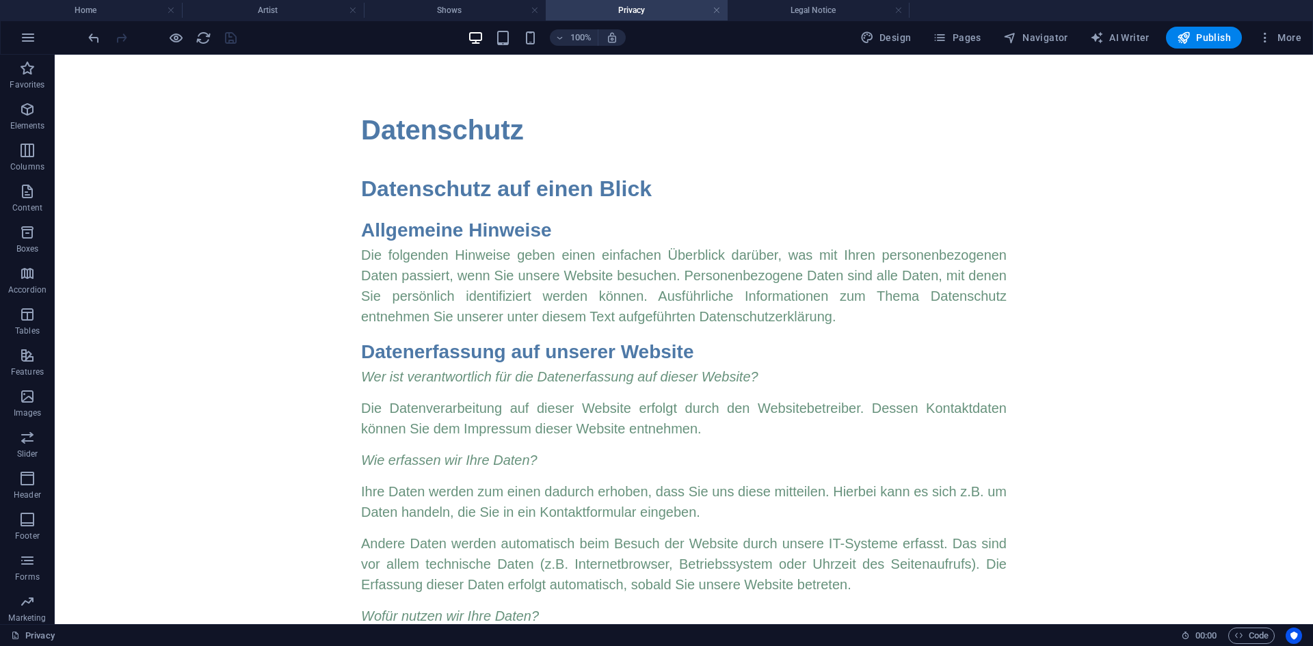
scroll to position [0, 0]
click at [718, 12] on link at bounding box center [716, 10] width 8 height 13
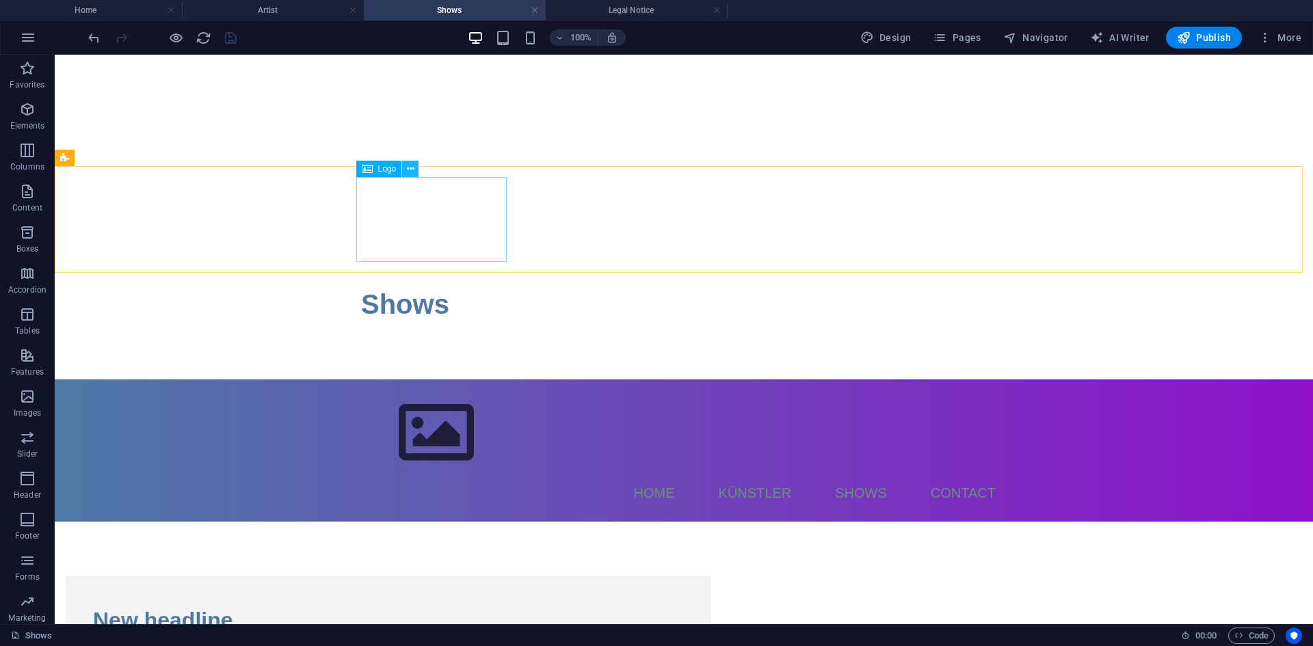
click at [407, 168] on icon at bounding box center [411, 169] width 8 height 14
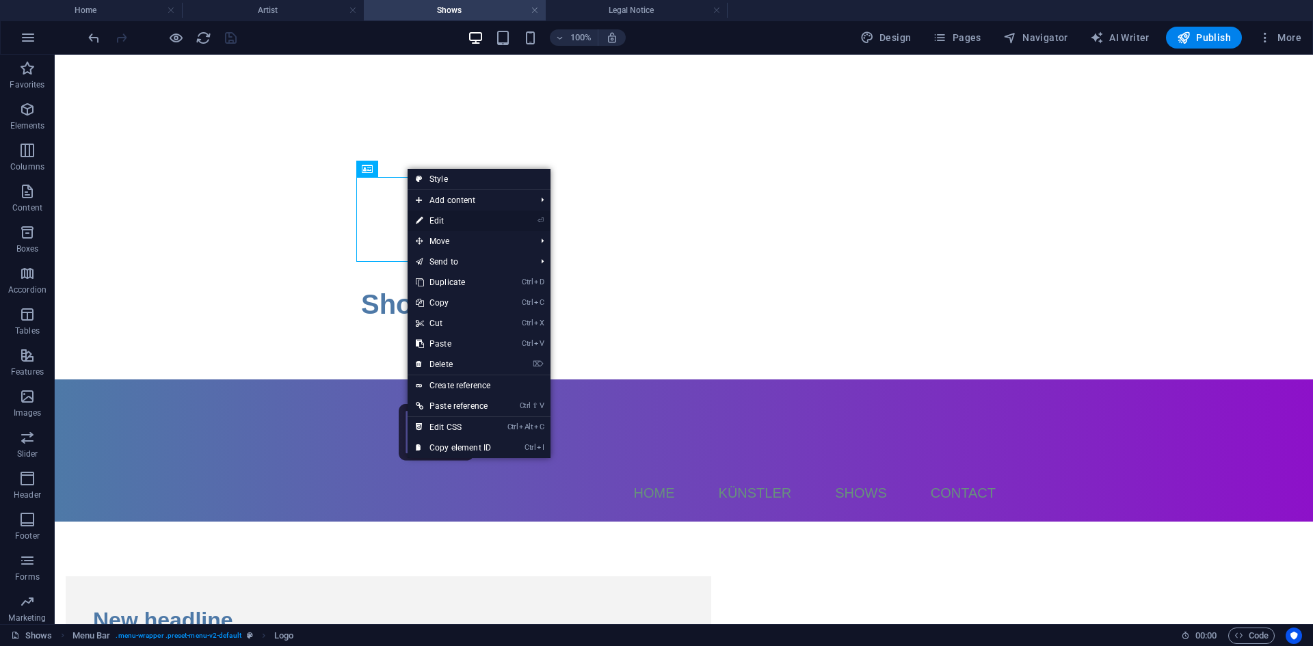
click at [454, 215] on link "⏎ Edit" at bounding box center [454, 221] width 92 height 21
select select "px"
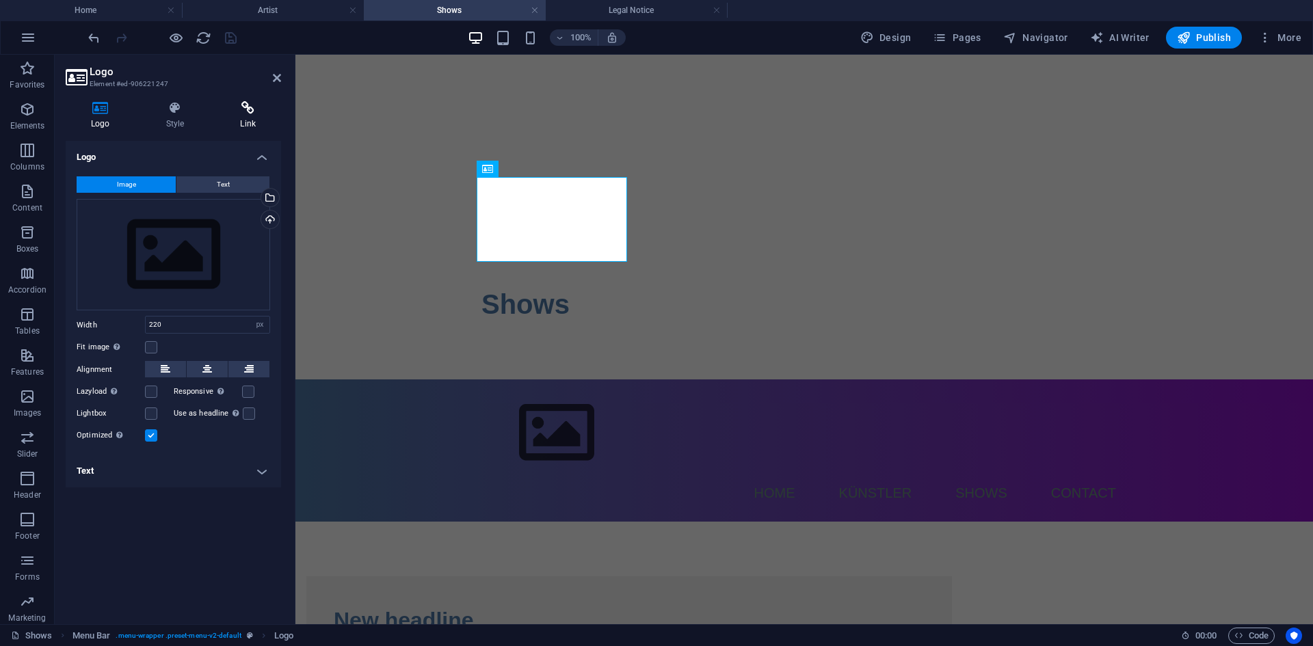
click at [245, 119] on h4 "Link" at bounding box center [248, 115] width 66 height 29
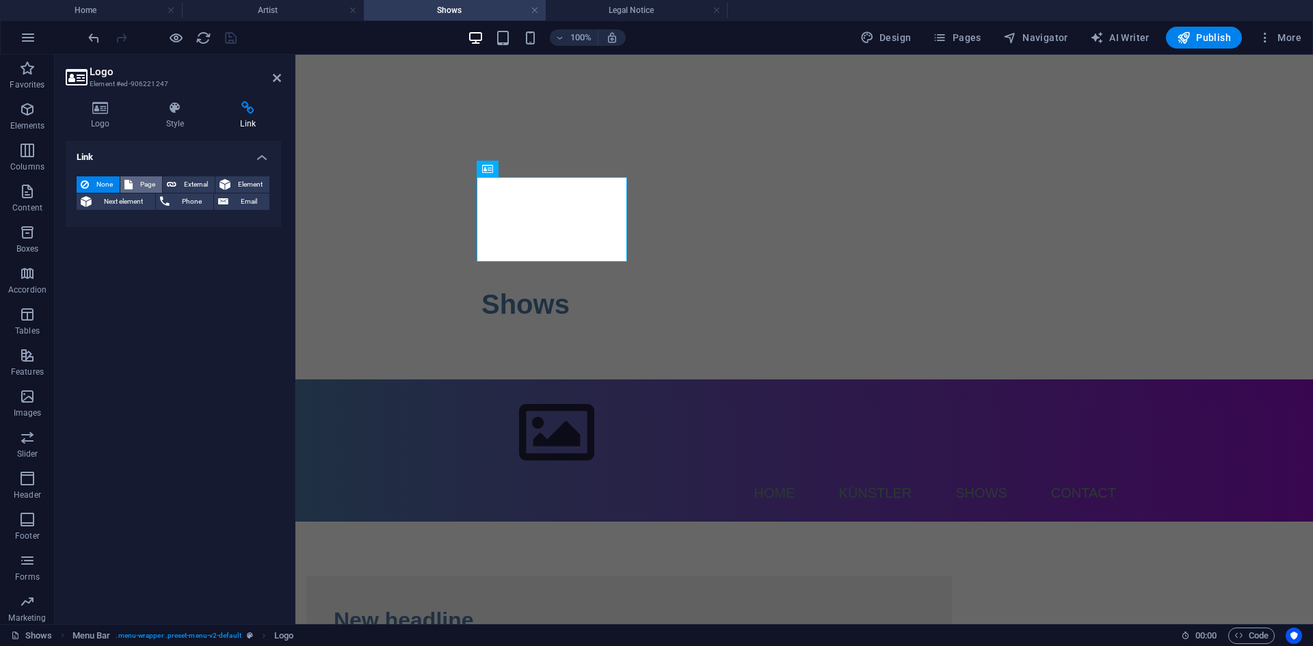
click at [137, 183] on span "Page" at bounding box center [147, 184] width 21 height 16
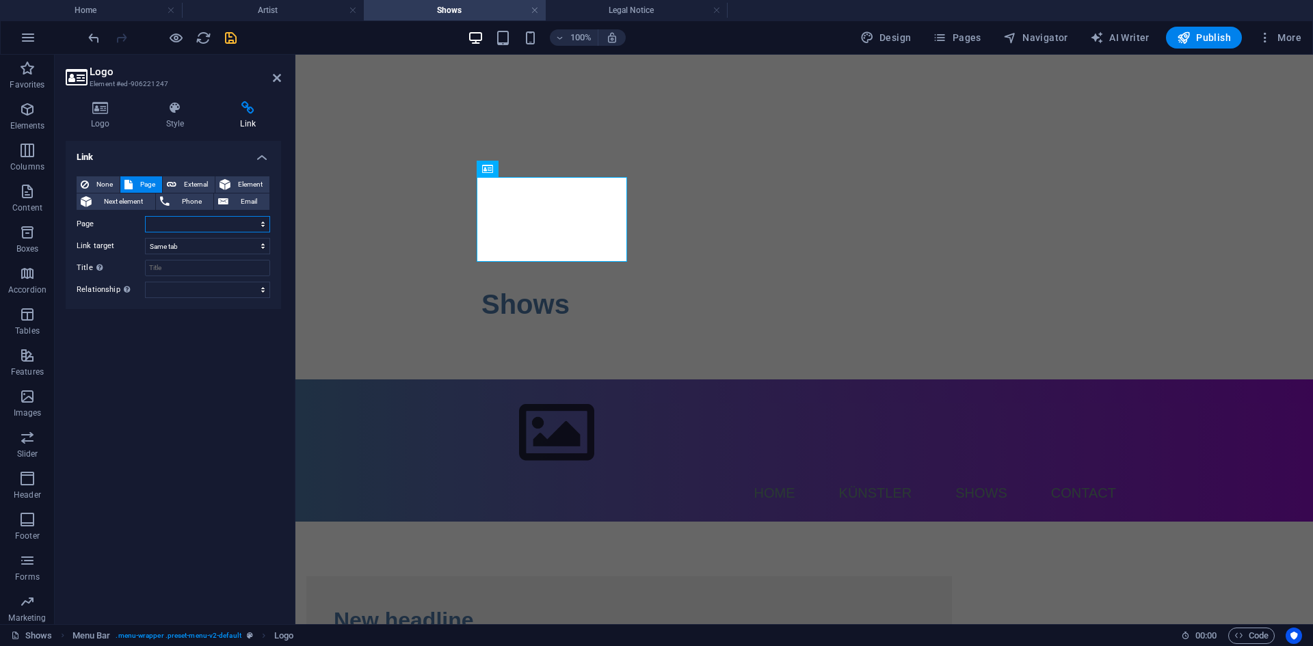
click at [183, 228] on select "Home Shows Artist Legal Notice Privacy" at bounding box center [207, 224] width 125 height 16
select select "0"
click at [145, 216] on select "Home Shows Artist Legal Notice Privacy" at bounding box center [207, 224] width 125 height 16
click at [226, 38] on icon "save" at bounding box center [231, 38] width 16 height 16
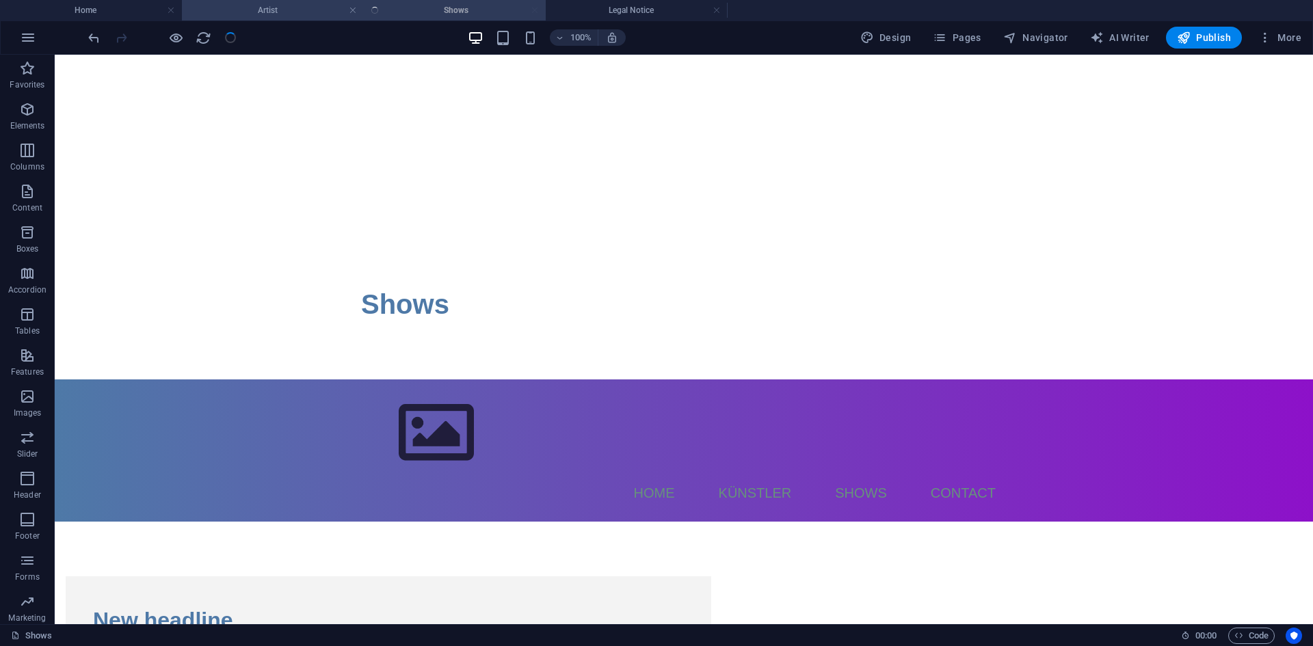
click at [264, 9] on h4 "Artist" at bounding box center [273, 10] width 182 height 15
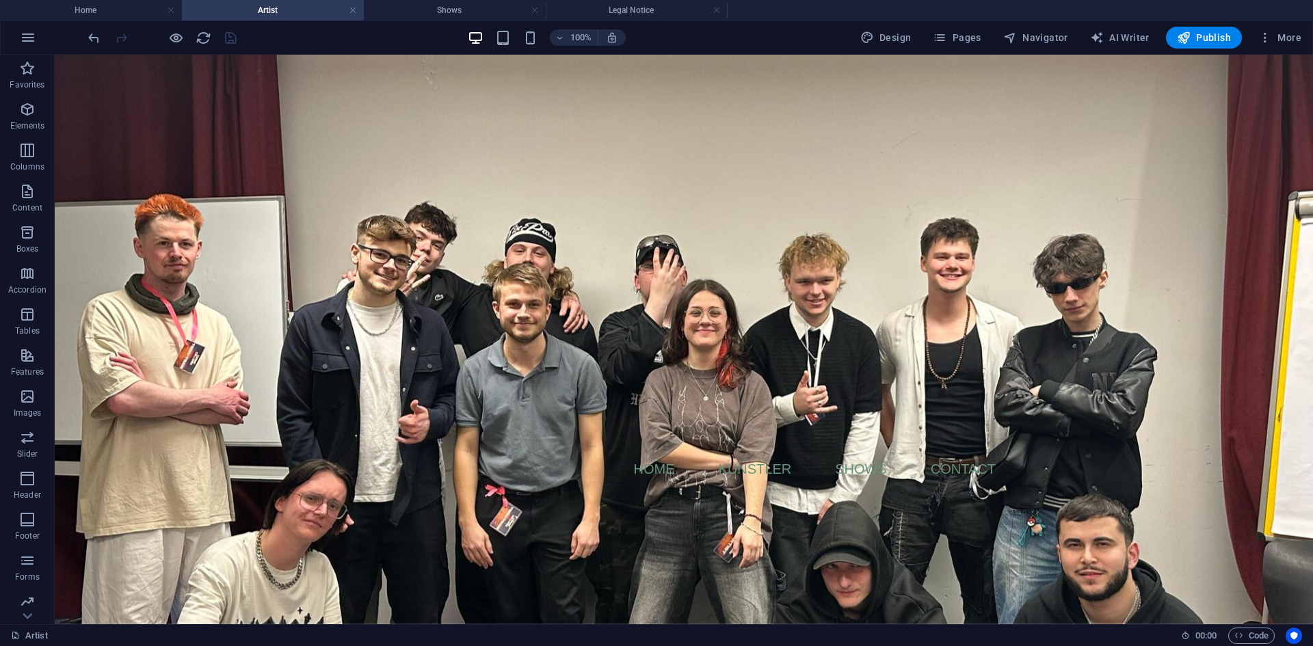
scroll to position [0, 0]
click at [425, 367] on div at bounding box center [683, 409] width 645 height 85
click at [407, 208] on icon at bounding box center [411, 208] width 8 height 14
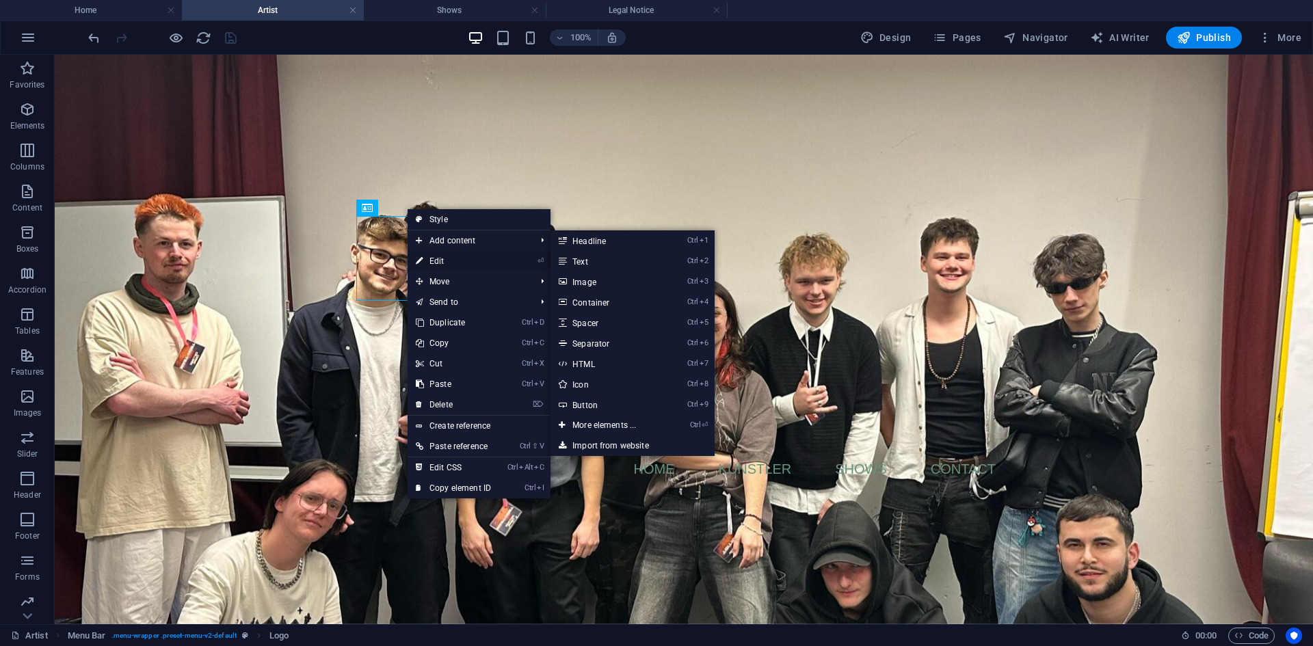
click at [439, 265] on link "⏎ Edit" at bounding box center [454, 261] width 92 height 21
select select "px"
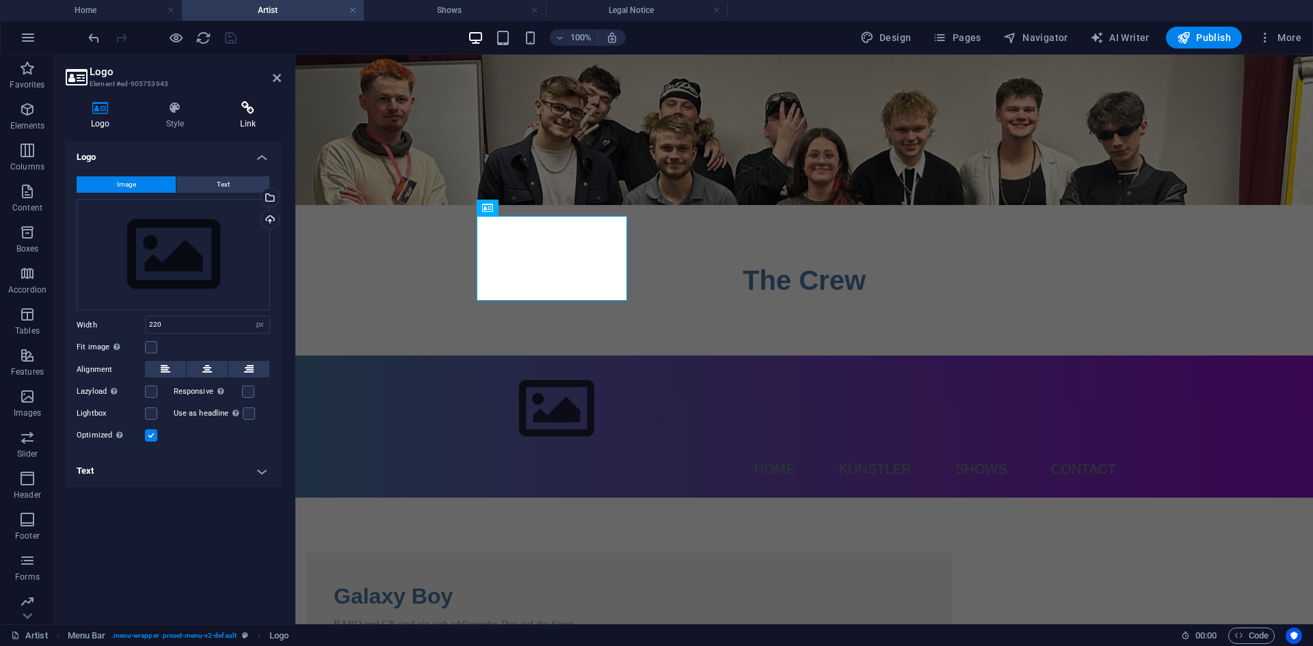
click at [261, 120] on h4 "Link" at bounding box center [248, 115] width 66 height 29
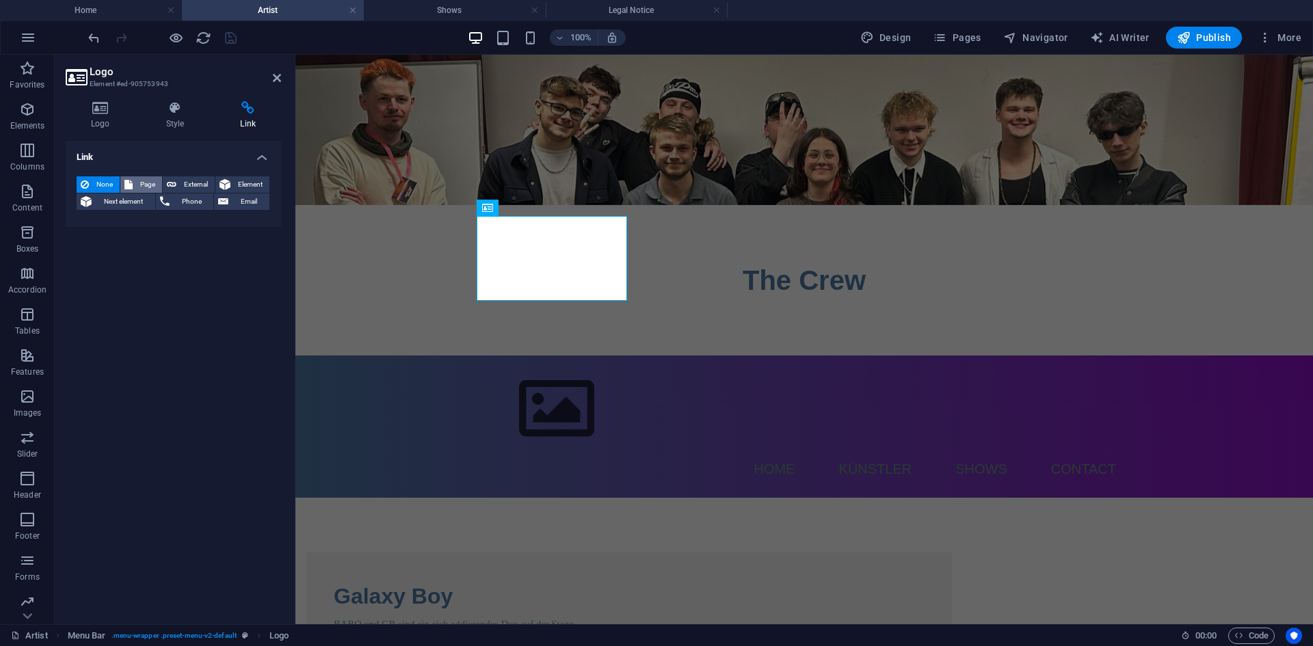
click at [138, 182] on span "Page" at bounding box center [147, 184] width 21 height 16
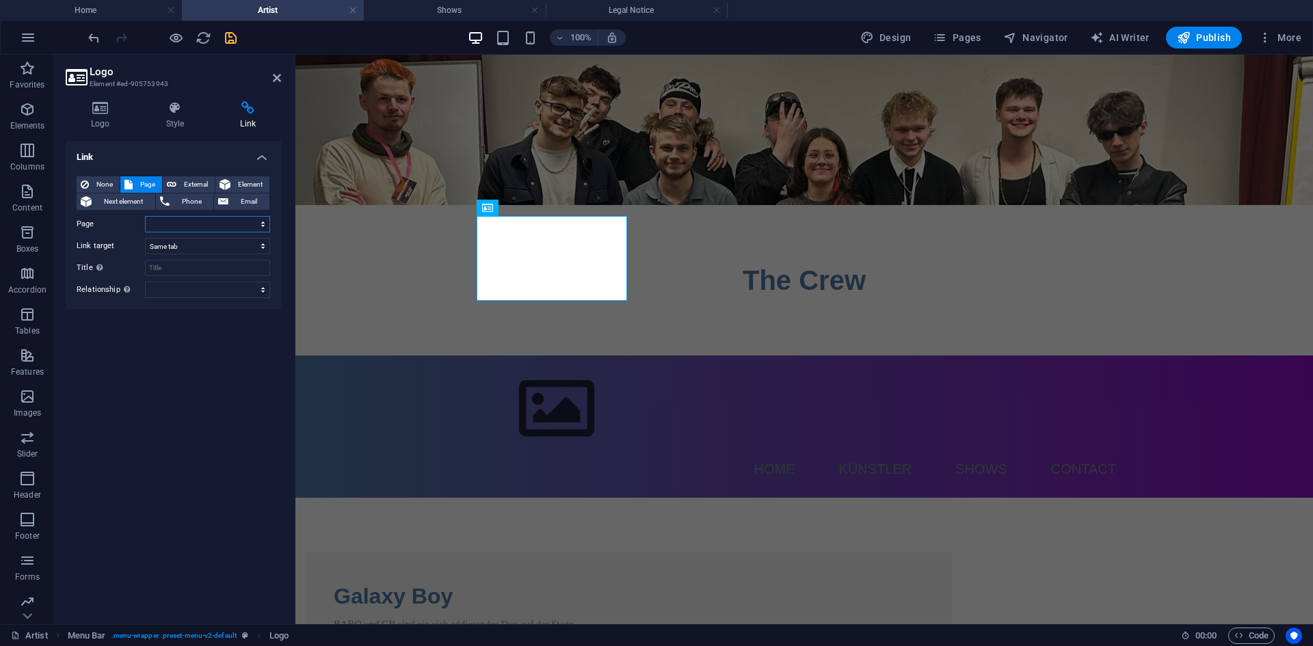
click at [180, 228] on select "Home Shows Artist Legal Notice Privacy" at bounding box center [207, 224] width 125 height 16
select select "0"
click at [145, 216] on select "Home Shows Artist Legal Notice Privacy" at bounding box center [207, 224] width 125 height 16
click at [192, 219] on select "Home Shows Artist Legal Notice Privacy" at bounding box center [207, 224] width 125 height 16
click at [145, 216] on select "Home Shows Artist Legal Notice Privacy" at bounding box center [207, 224] width 125 height 16
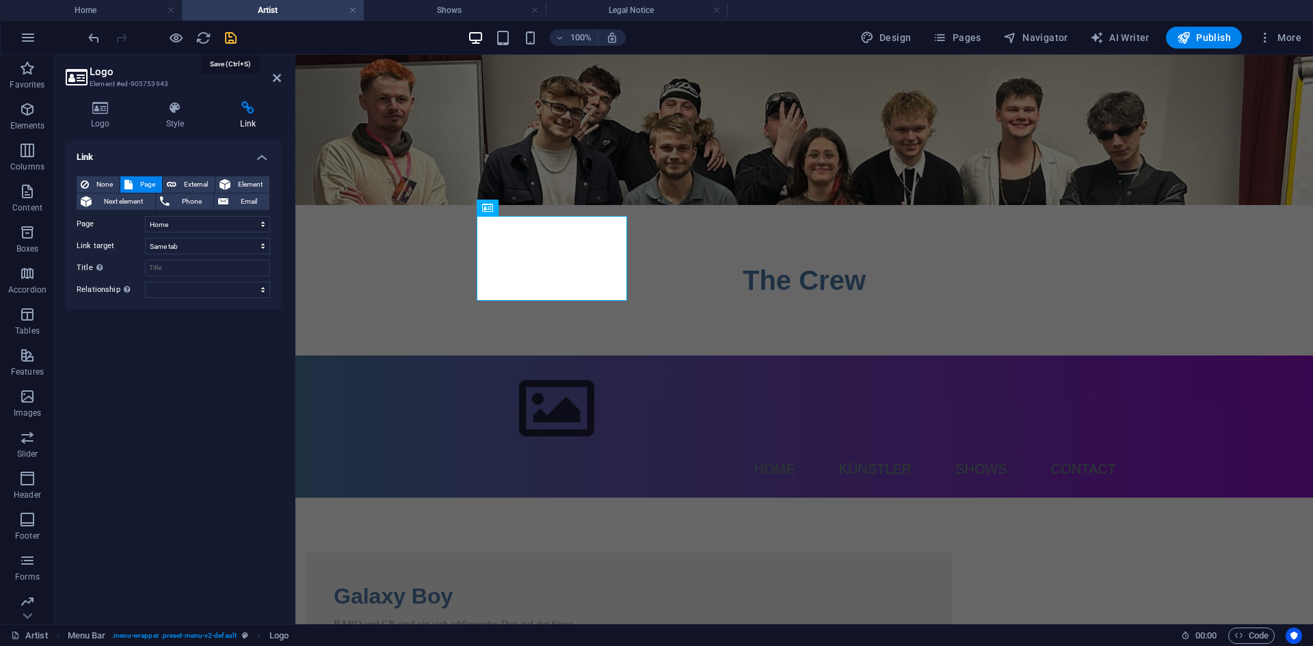
click at [227, 39] on icon "save" at bounding box center [231, 38] width 16 height 16
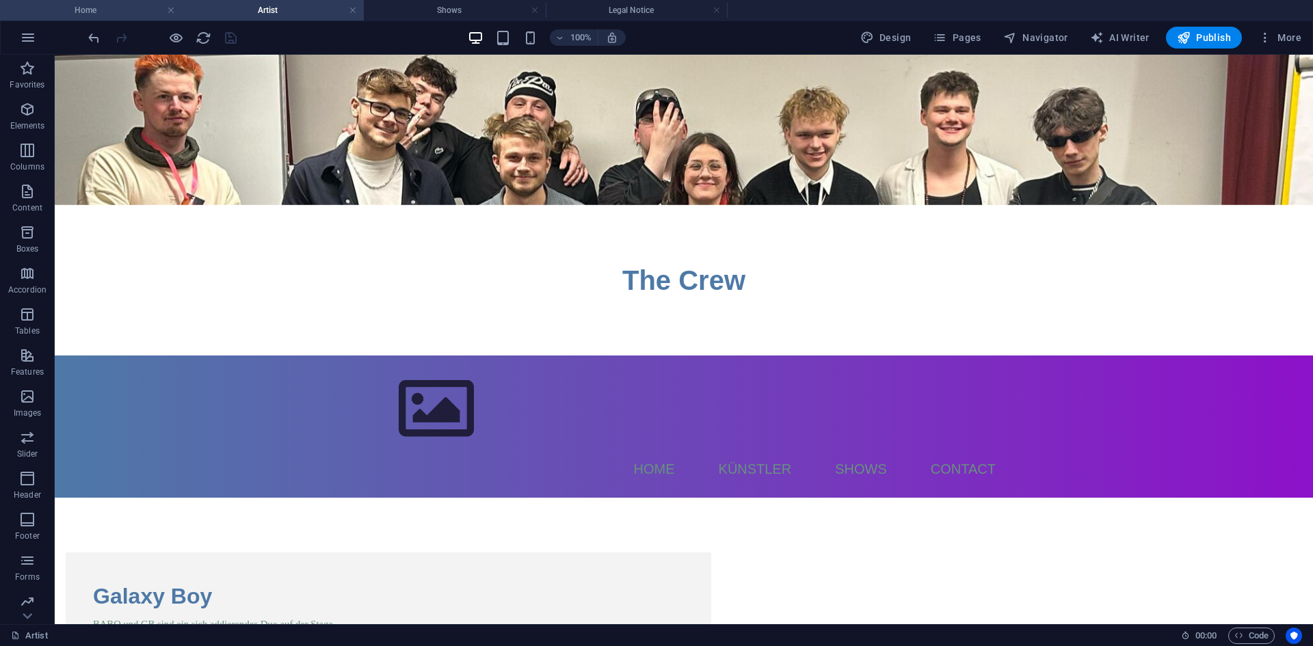
click at [110, 15] on h4 "Home" at bounding box center [91, 10] width 182 height 15
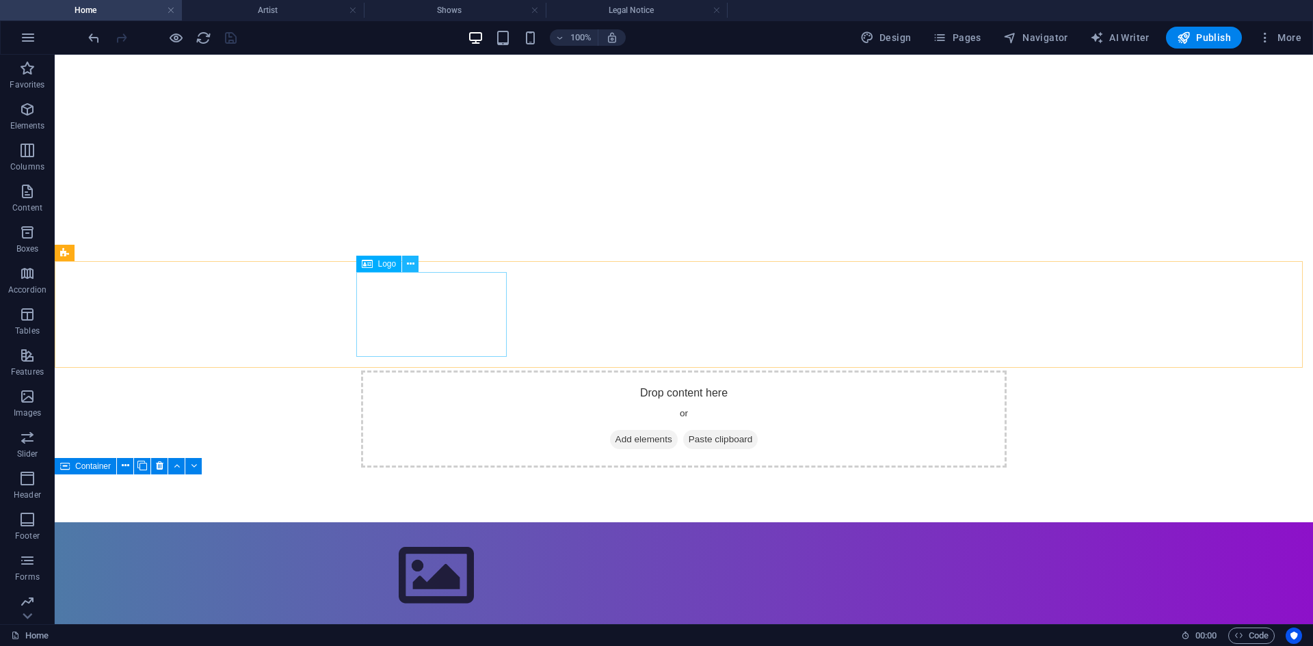
click at [409, 262] on icon at bounding box center [411, 264] width 8 height 14
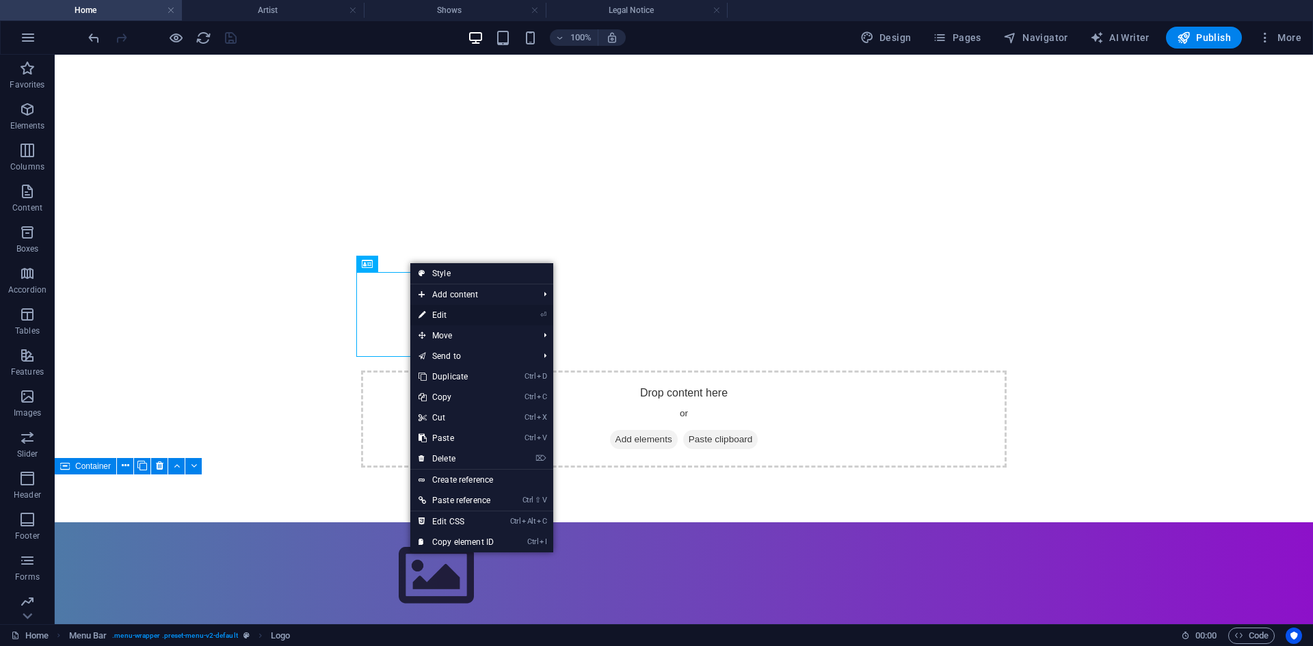
click at [434, 310] on link "⏎ Edit" at bounding box center [456, 315] width 92 height 21
select select "px"
select select
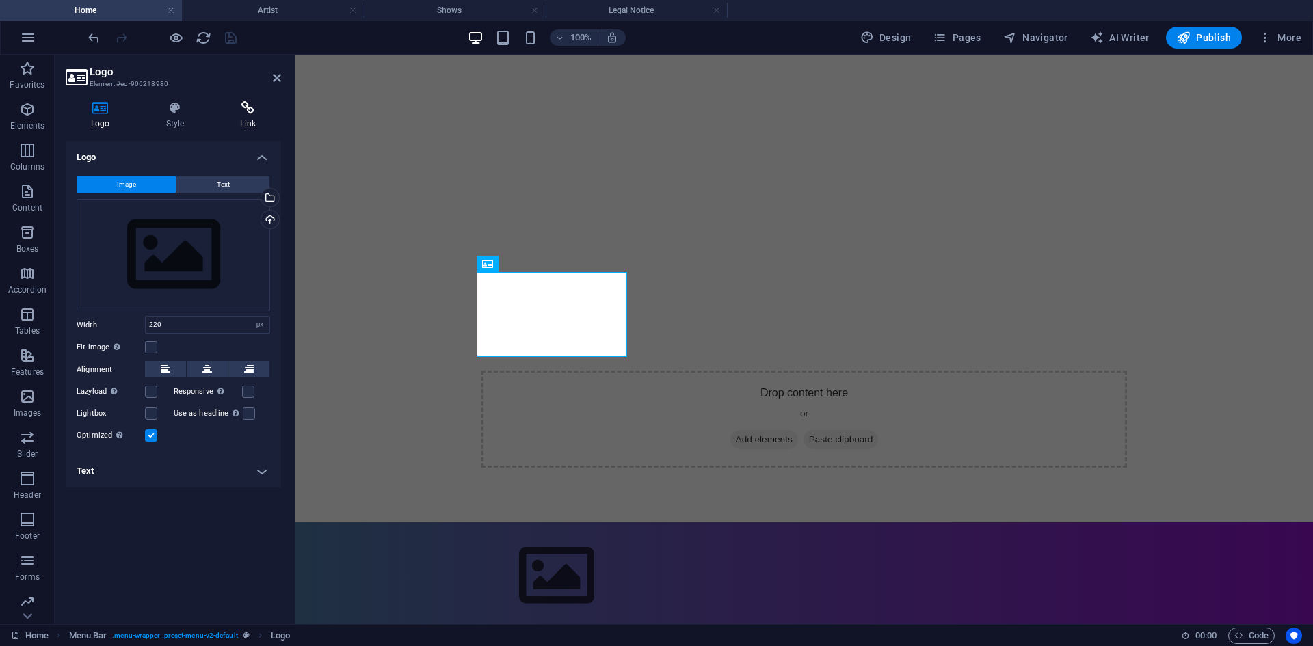
click at [243, 122] on h4 "Link" at bounding box center [248, 115] width 66 height 29
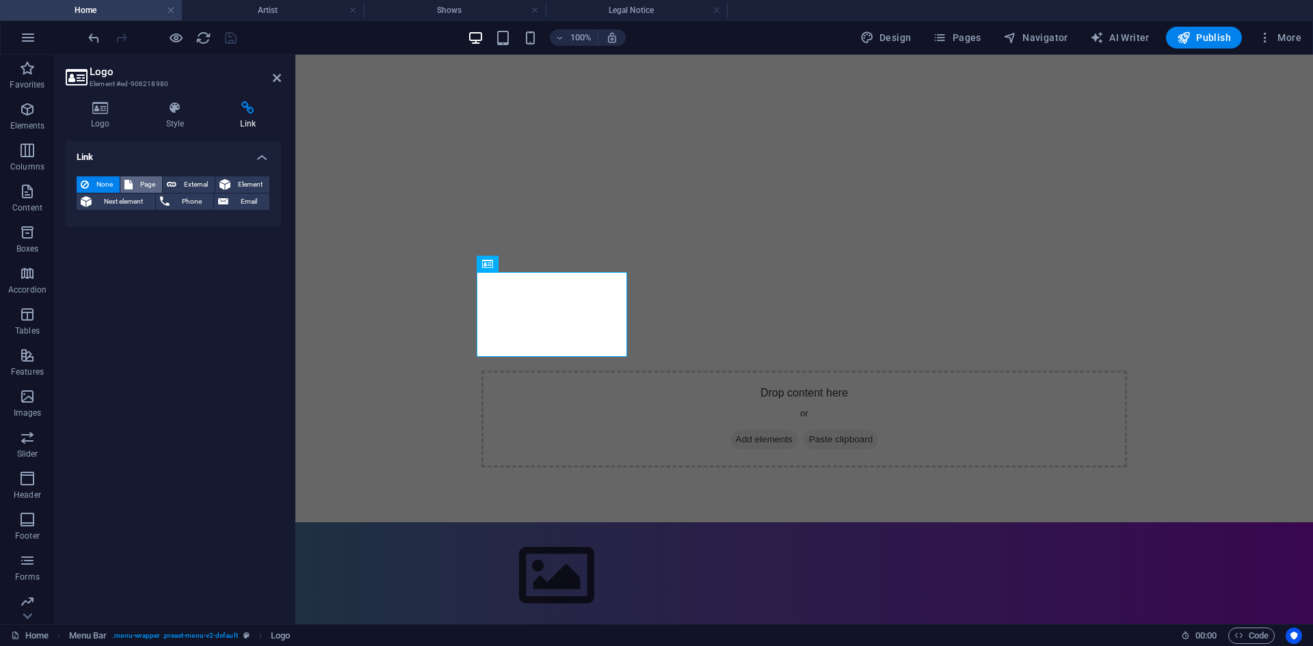
click at [146, 178] on span "Page" at bounding box center [147, 184] width 21 height 16
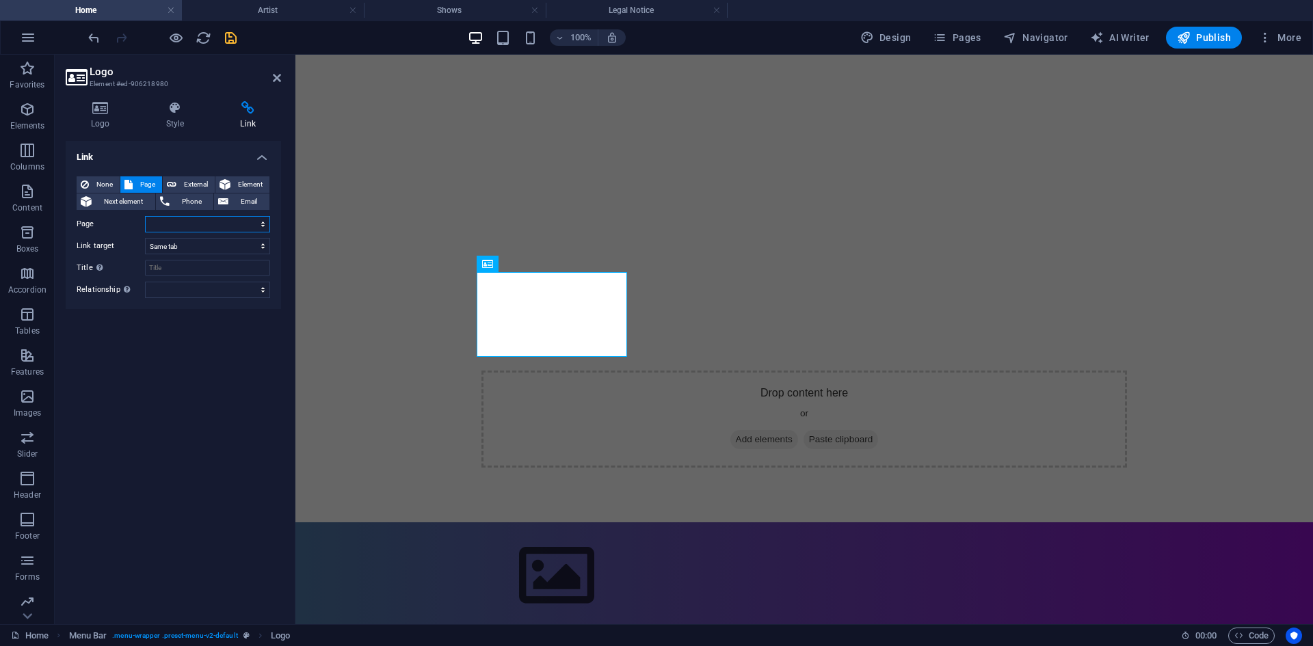
click at [198, 219] on select "Home Shows Artist Legal Notice Privacy" at bounding box center [207, 224] width 125 height 16
select select "0"
click at [145, 216] on select "Home Shows Artist Legal Notice Privacy" at bounding box center [207, 224] width 125 height 16
click at [233, 39] on icon "save" at bounding box center [231, 38] width 16 height 16
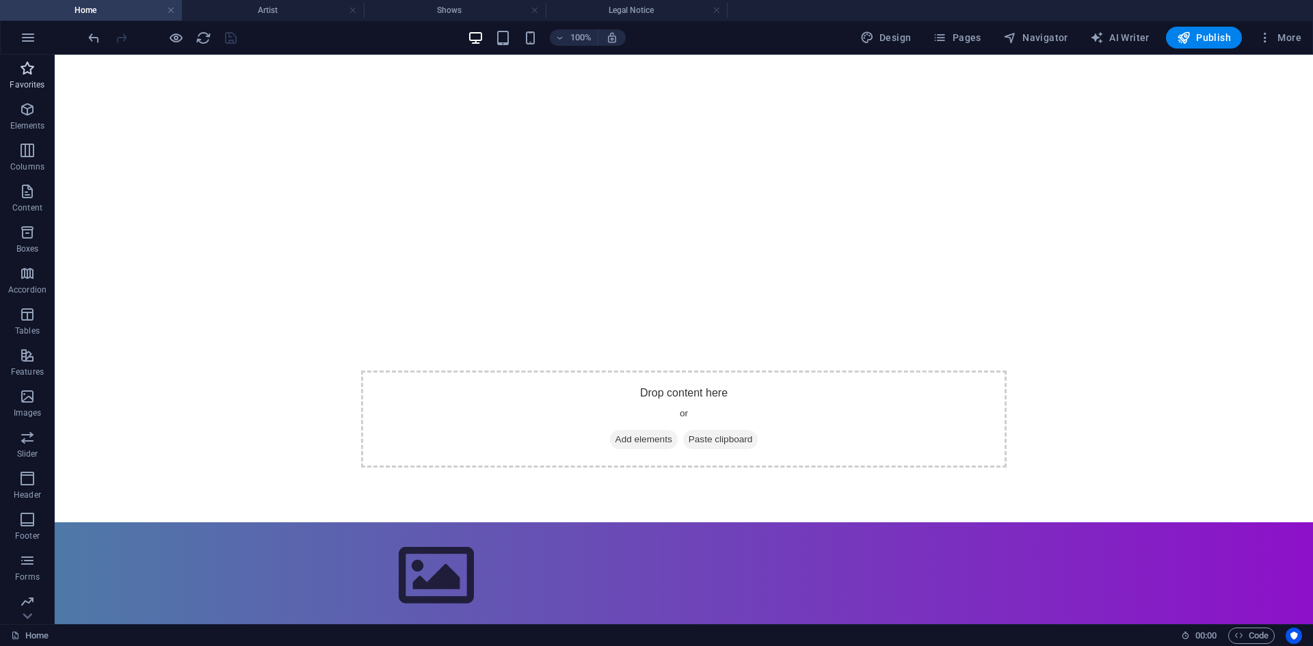
click at [32, 68] on icon "button" at bounding box center [27, 68] width 16 height 16
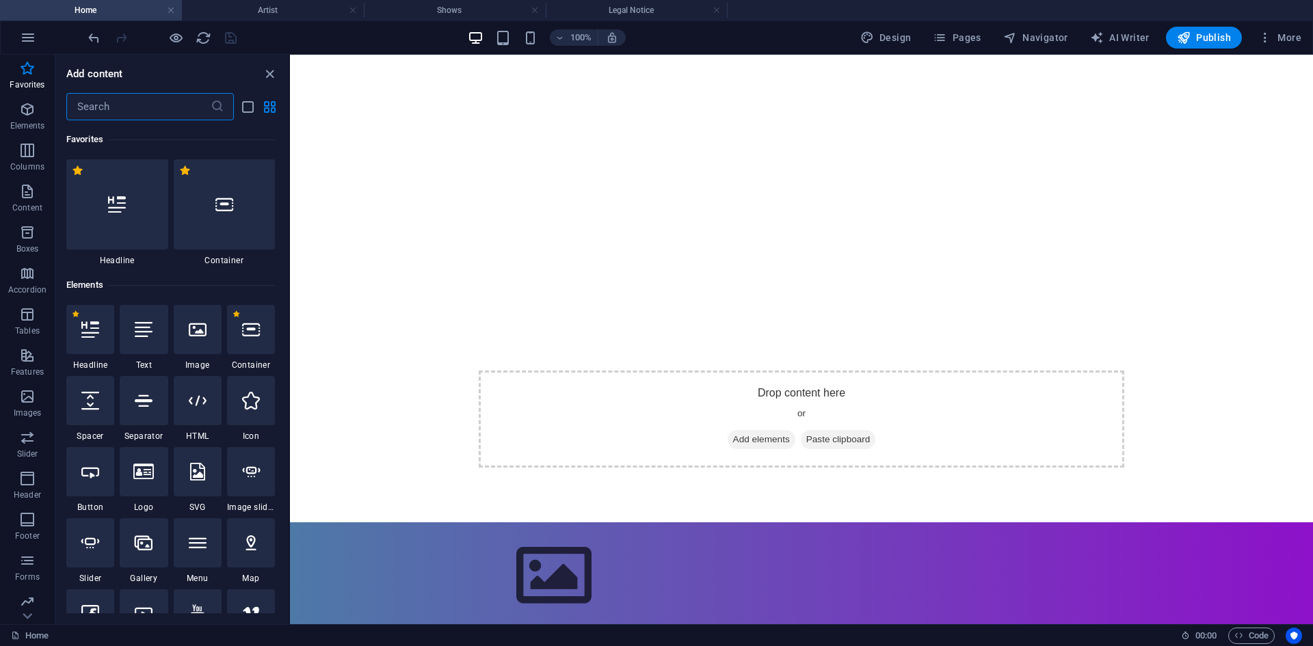
click at [154, 103] on input "text" at bounding box center [138, 106] width 144 height 27
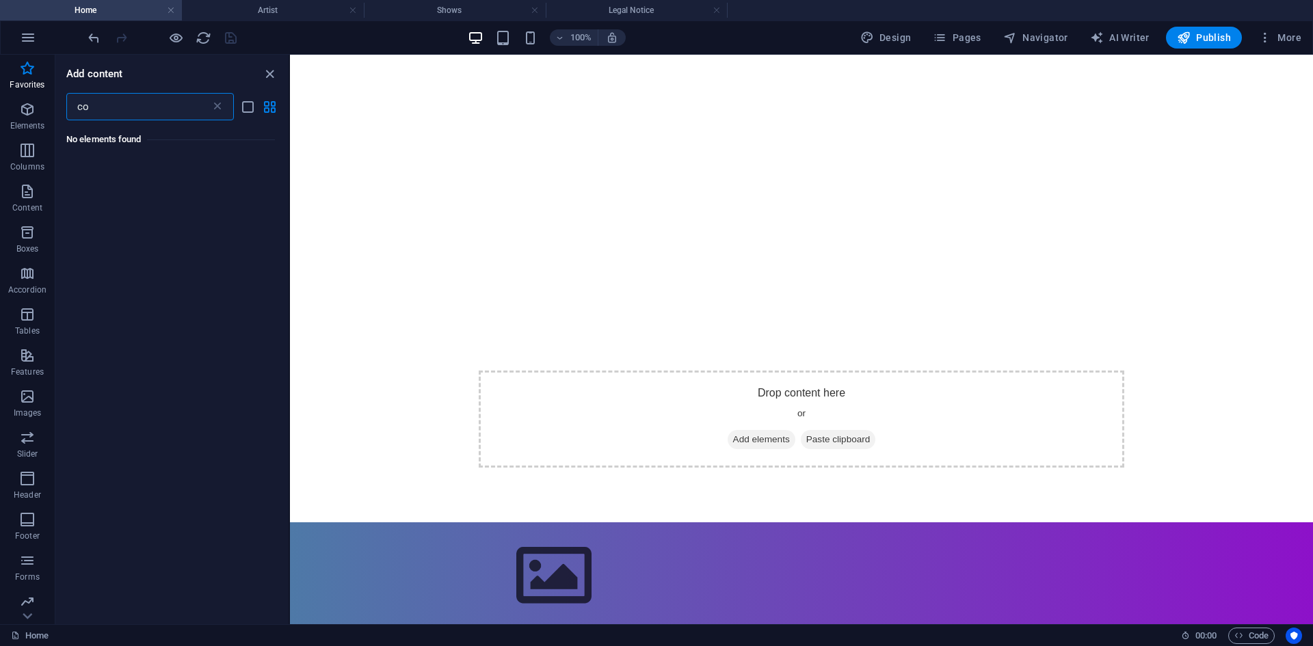
type input "c"
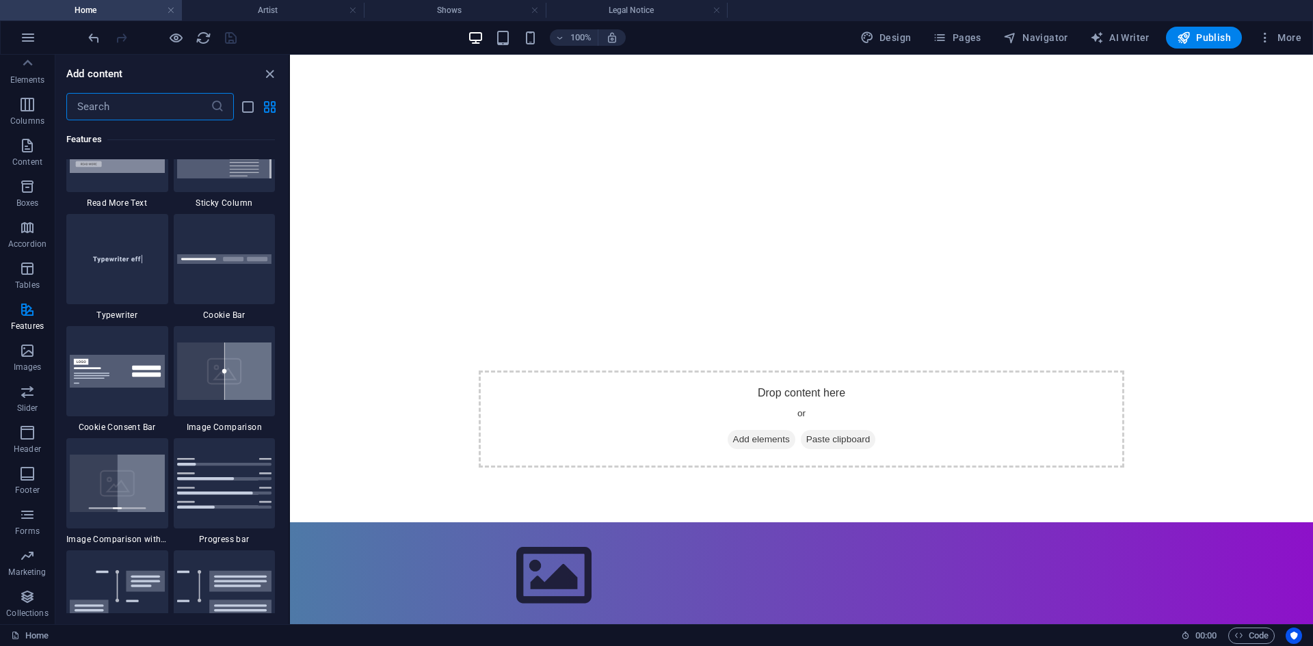
scroll to position [5402, 0]
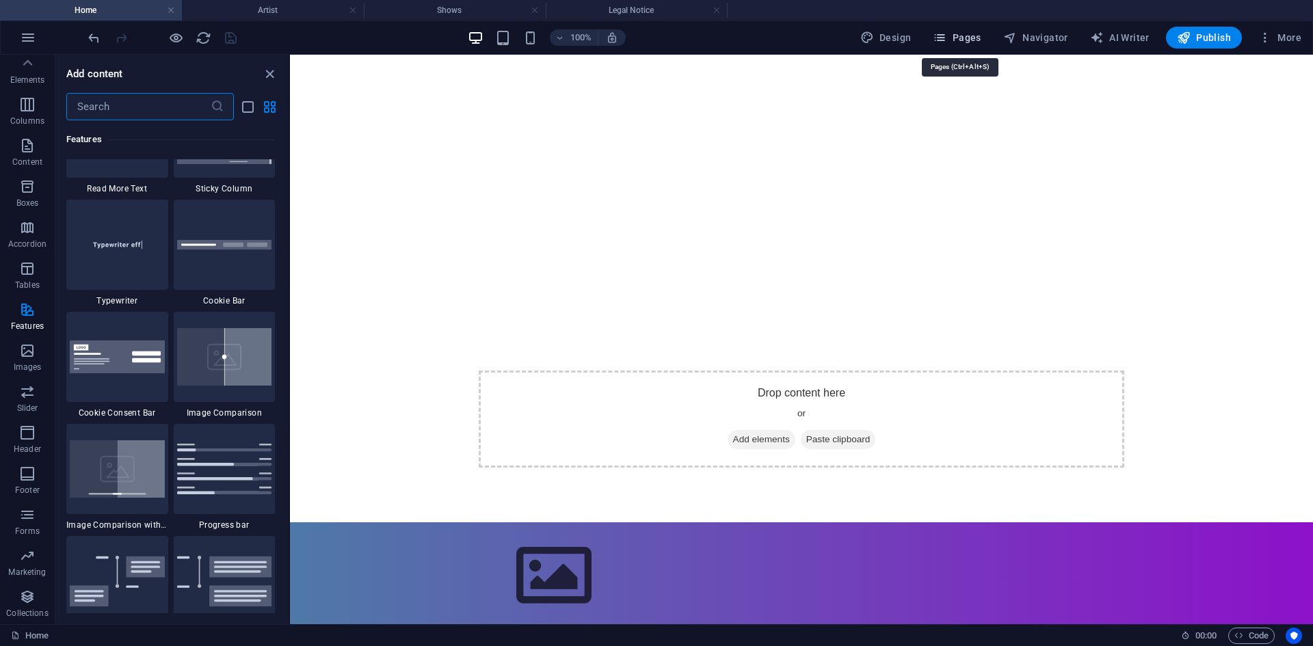
click at [964, 40] on span "Pages" at bounding box center [957, 38] width 48 height 14
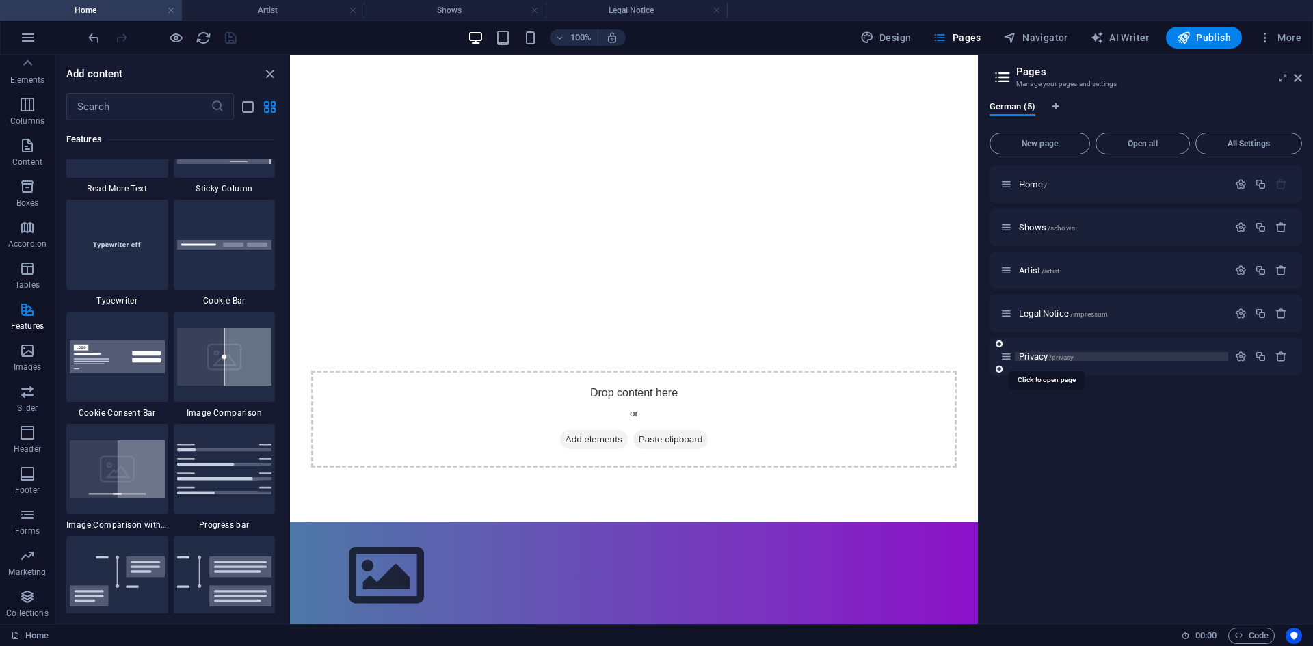
click at [1039, 355] on span "Privacy /privacy" at bounding box center [1046, 356] width 55 height 10
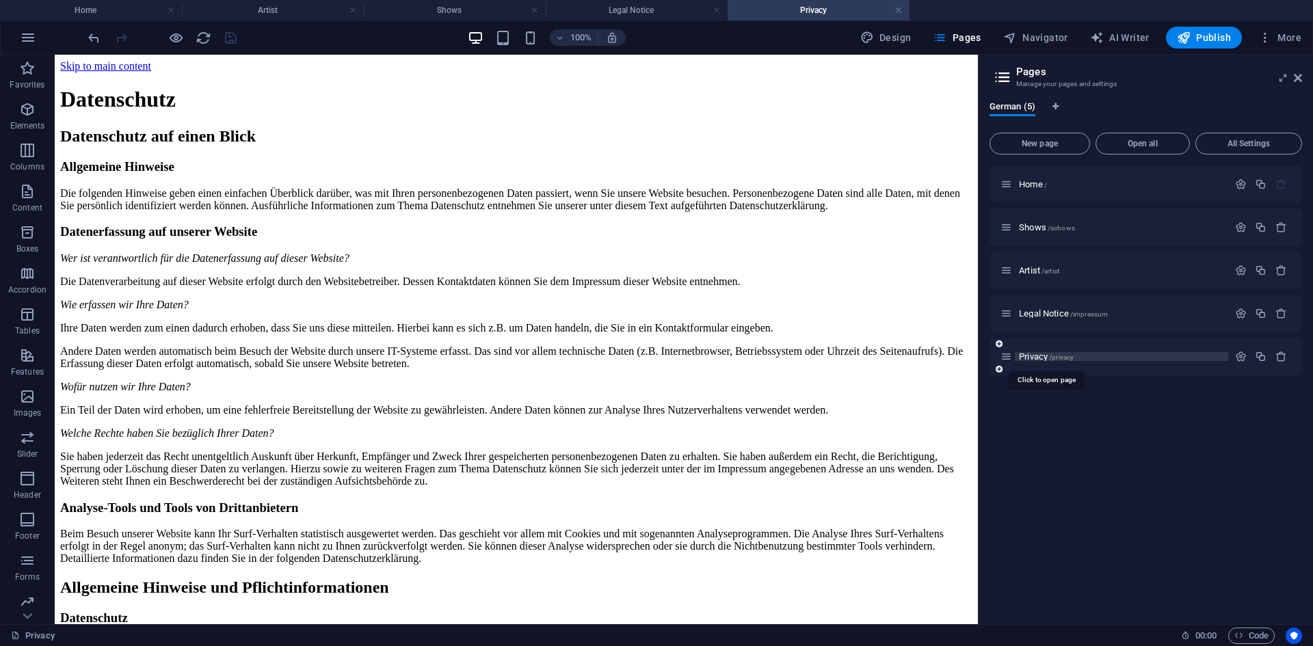
scroll to position [0, 0]
click at [31, 43] on icon "button" at bounding box center [28, 37] width 16 height 16
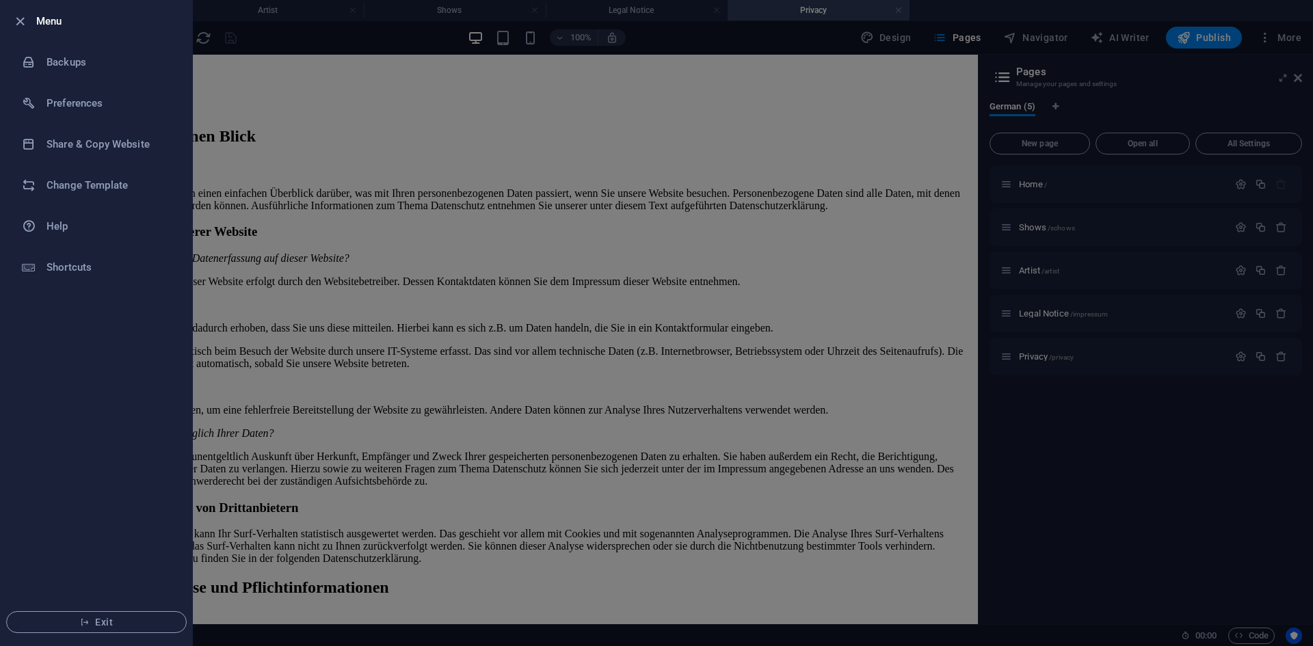
drag, startPoint x: 282, startPoint y: 178, endPoint x: 192, endPoint y: 150, distance: 94.7
click at [284, 179] on div at bounding box center [656, 323] width 1313 height 646
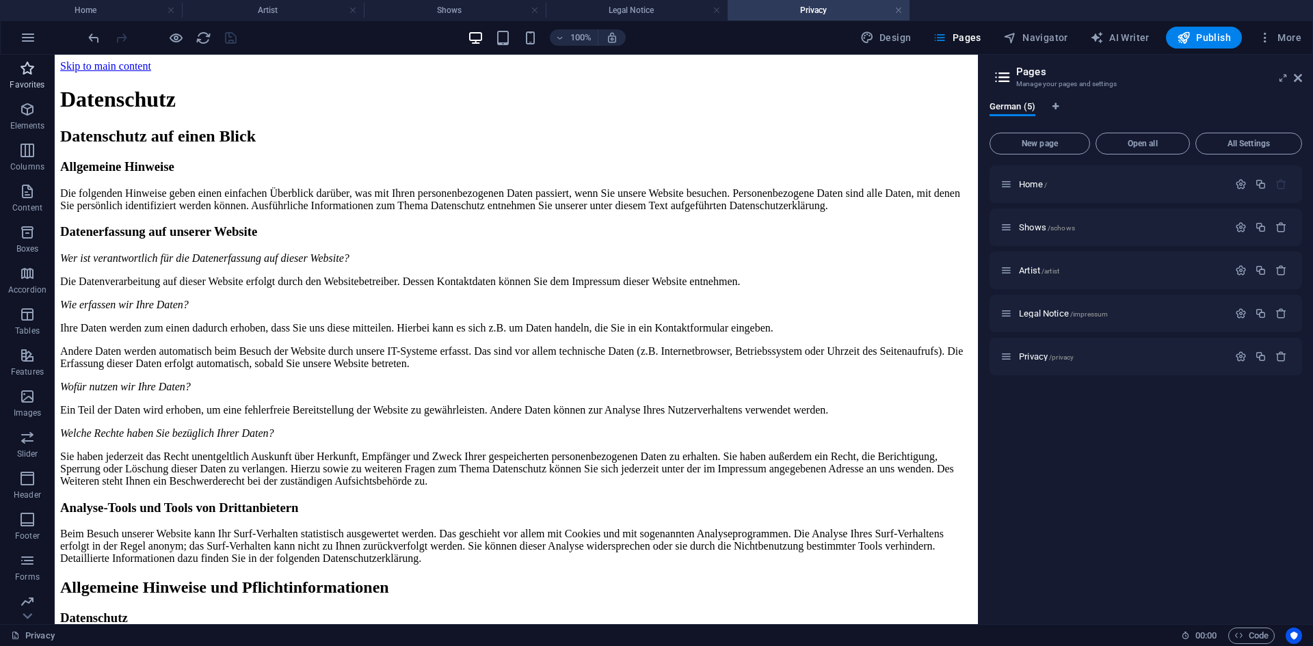
click at [17, 64] on span "Favorites" at bounding box center [27, 76] width 55 height 33
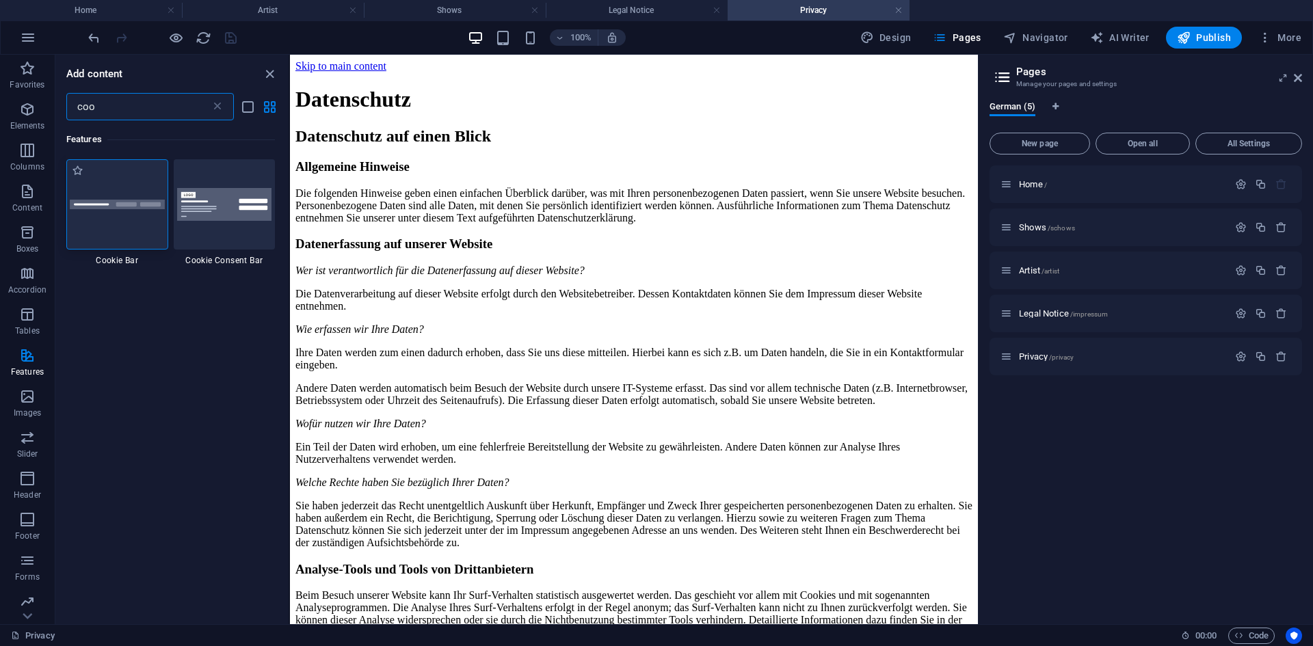
type input "coo"
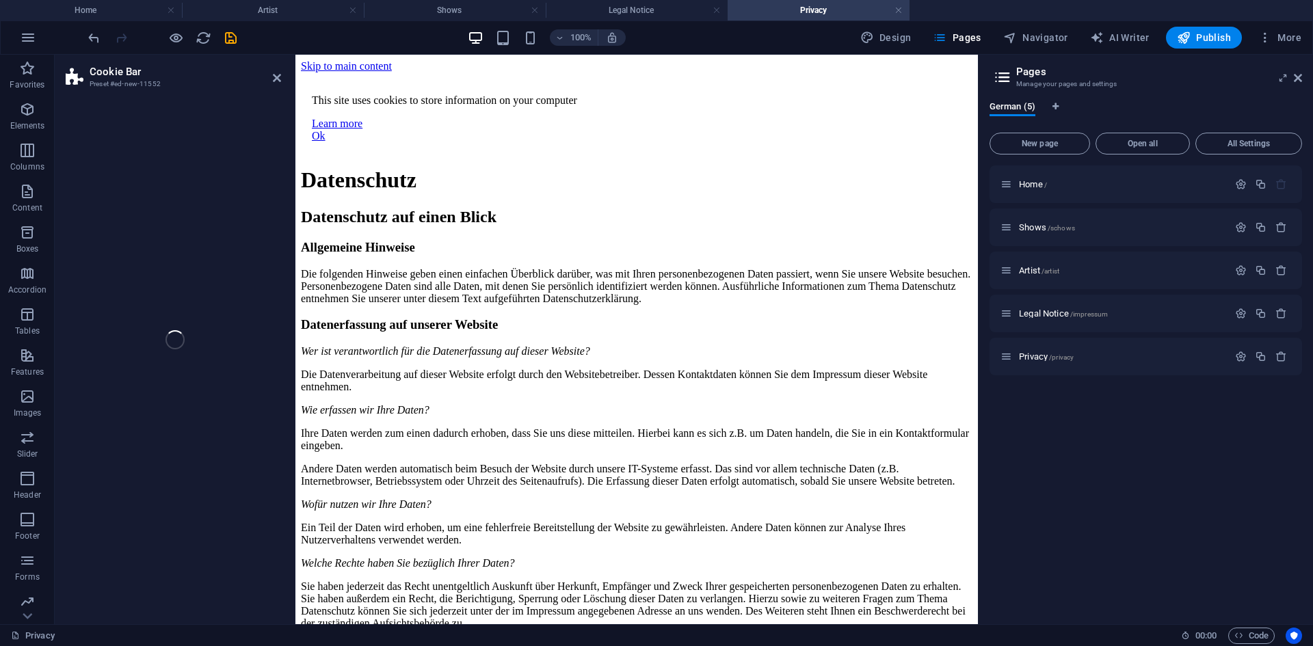
select select "px"
select select "rem"
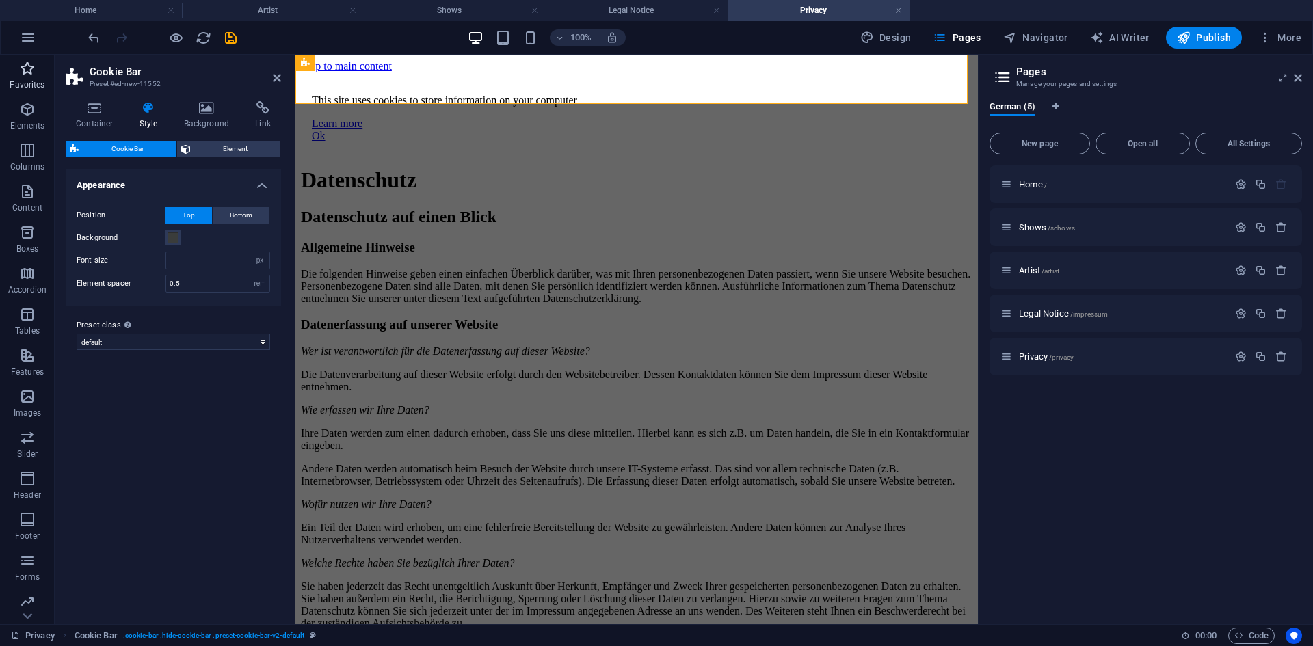
click at [35, 81] on p "Favorites" at bounding box center [27, 84] width 35 height 11
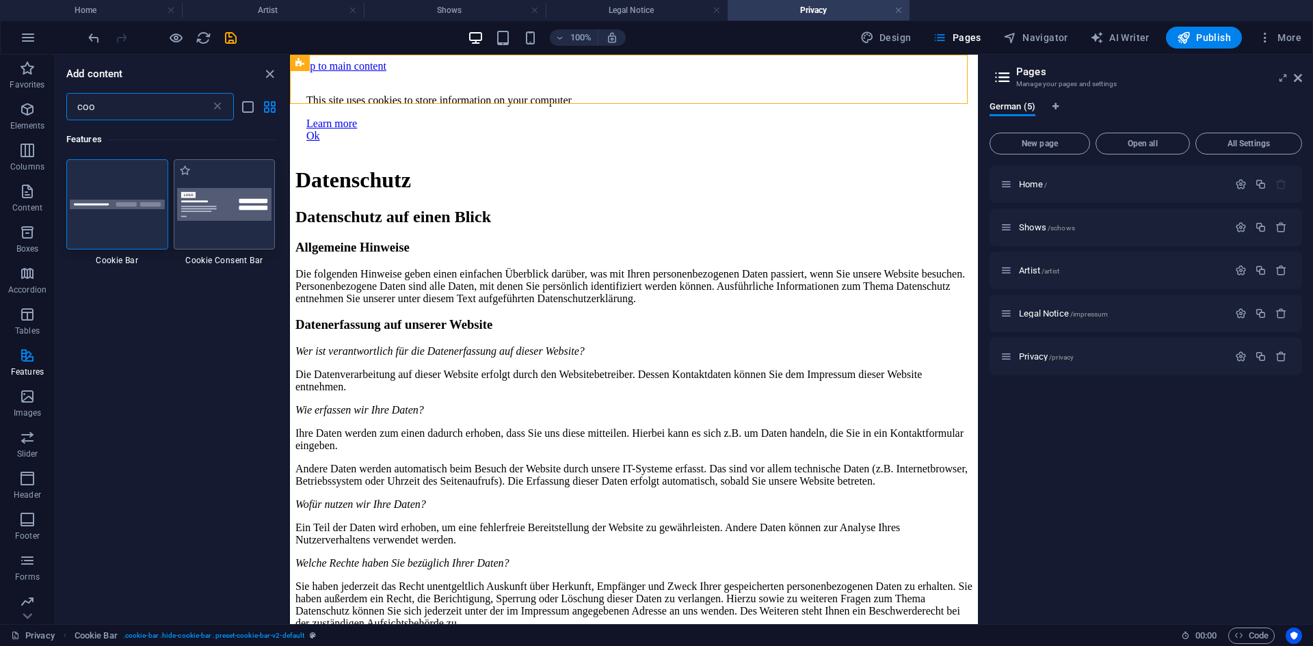
type input "coo"
click at [212, 199] on img at bounding box center [224, 204] width 95 height 33
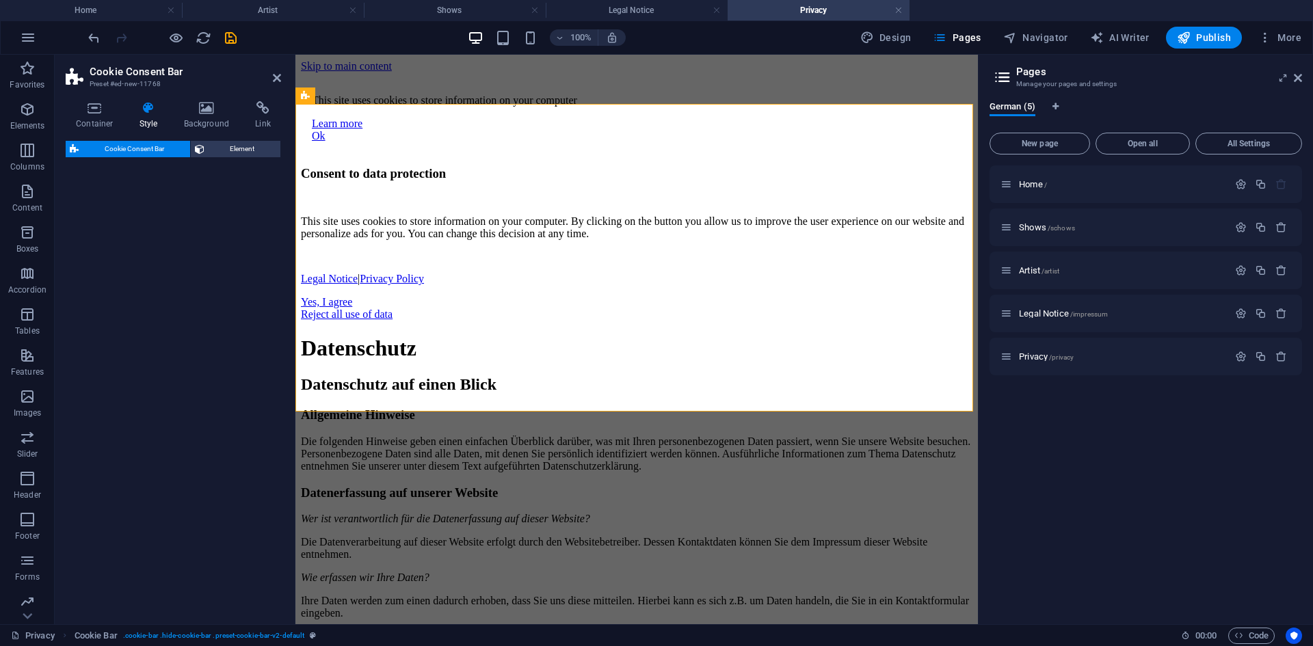
select select "rem"
select select "px"
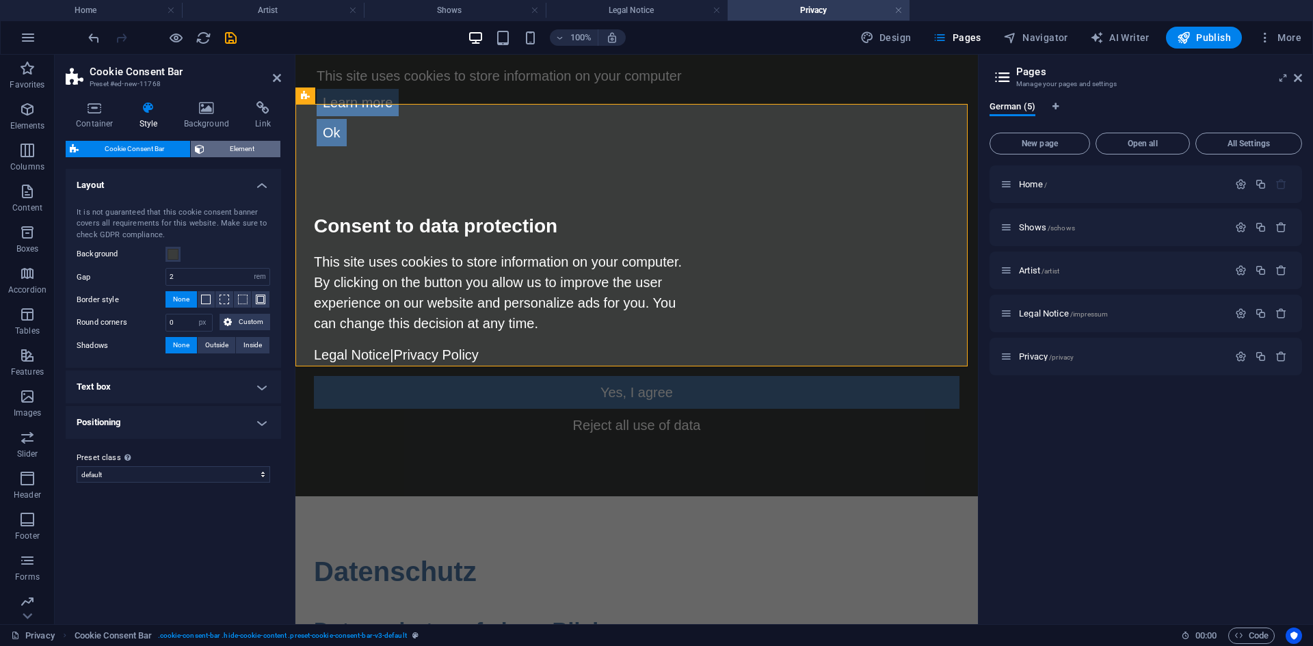
click at [233, 153] on span "Element" at bounding box center [243, 149] width 68 height 16
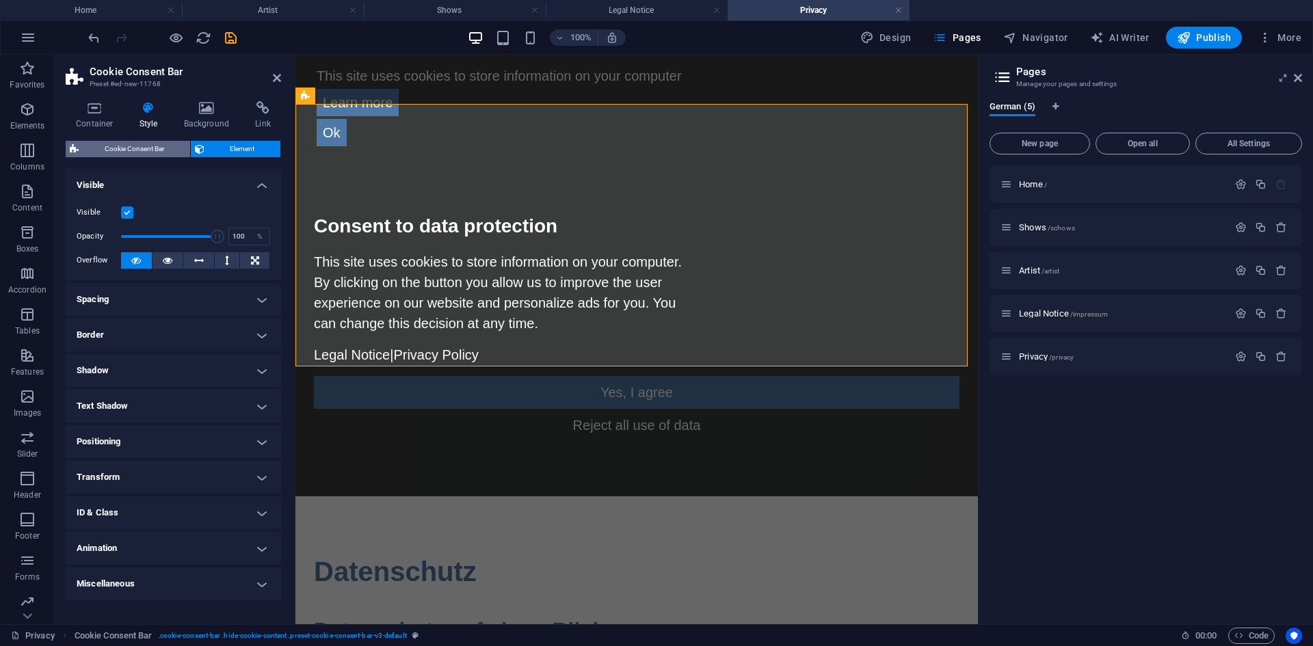
click at [153, 149] on span "Cookie Consent Bar" at bounding box center [134, 149] width 103 height 16
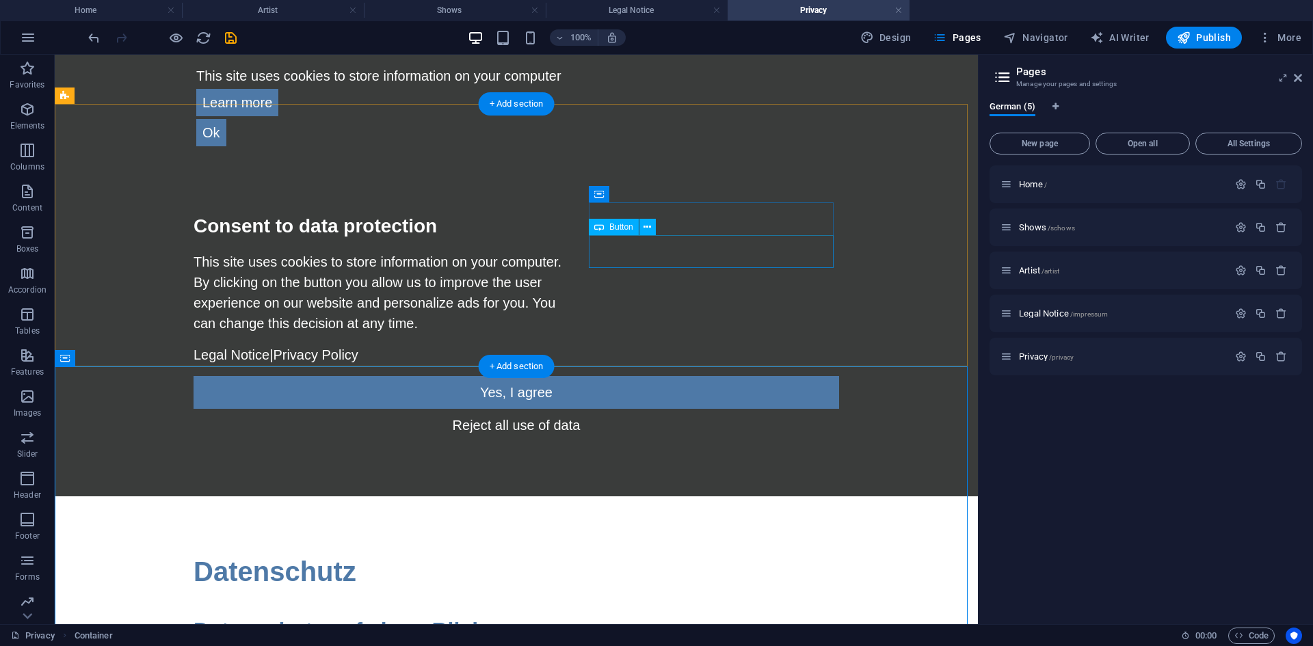
click at [715, 409] on div "Reject all use of data" at bounding box center [516, 425] width 645 height 33
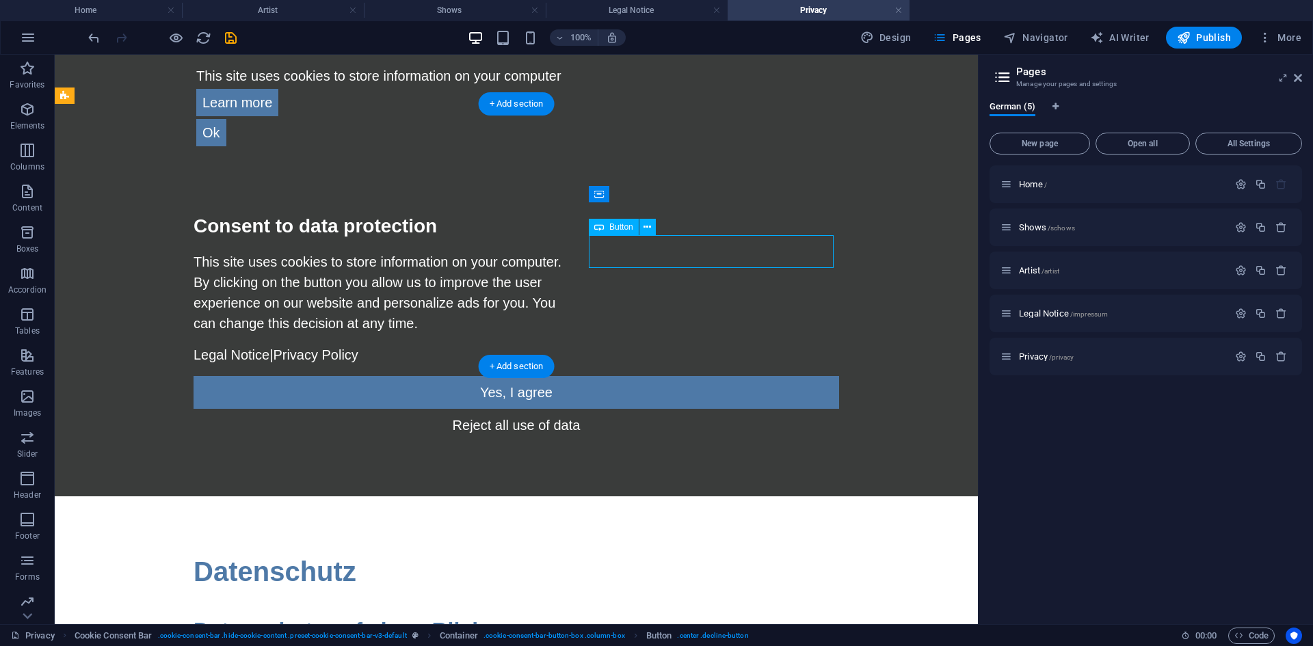
click at [715, 409] on div "Reject all use of data" at bounding box center [516, 425] width 645 height 33
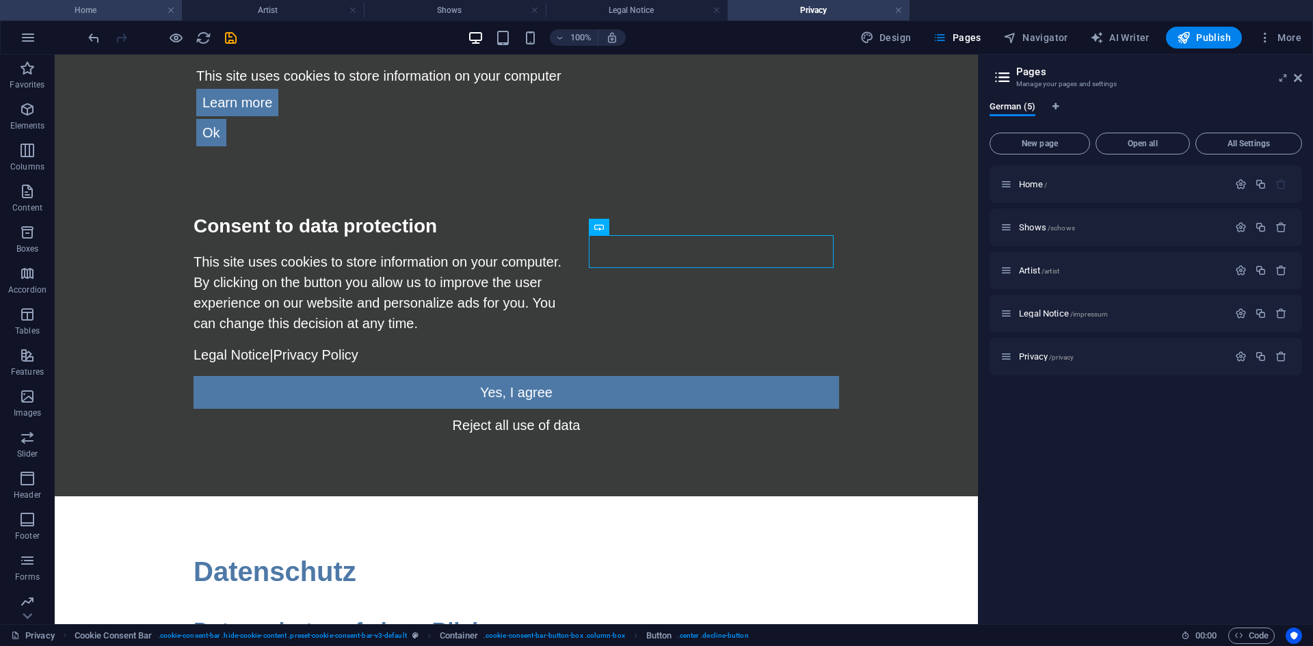
click at [137, 14] on h4 "Home" at bounding box center [91, 10] width 182 height 15
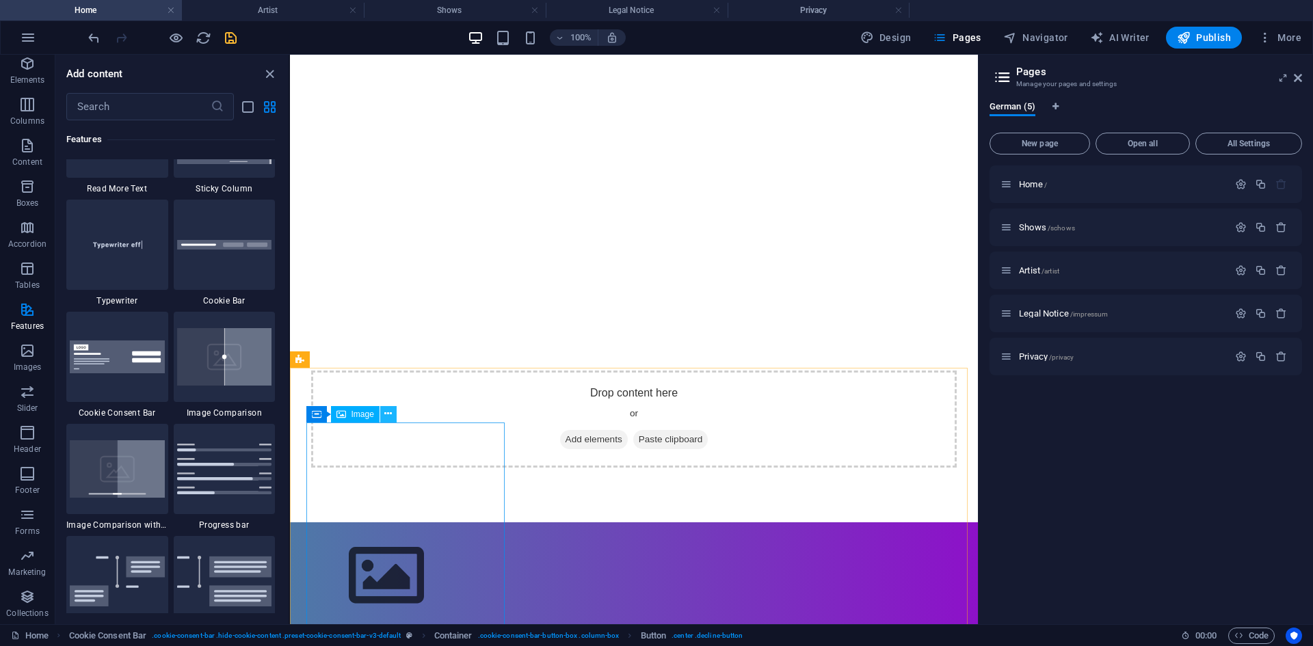
click at [390, 416] on icon at bounding box center [388, 414] width 8 height 14
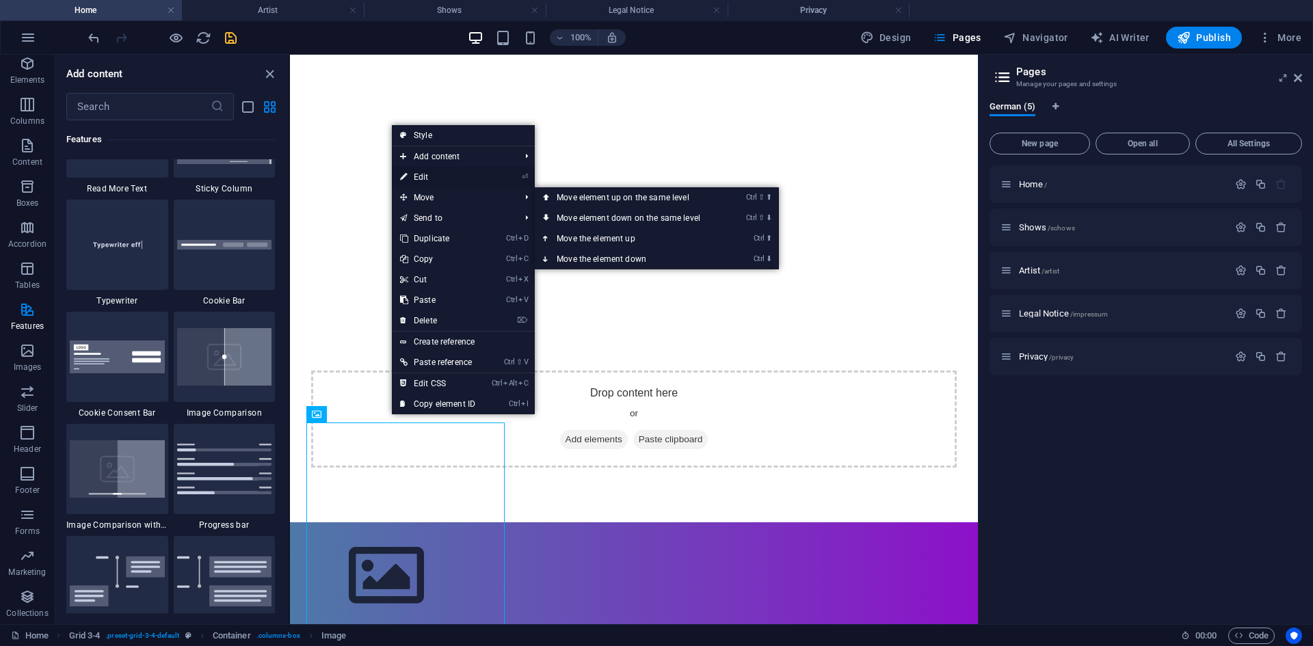
click at [449, 176] on link "⏎ Edit" at bounding box center [438, 177] width 92 height 21
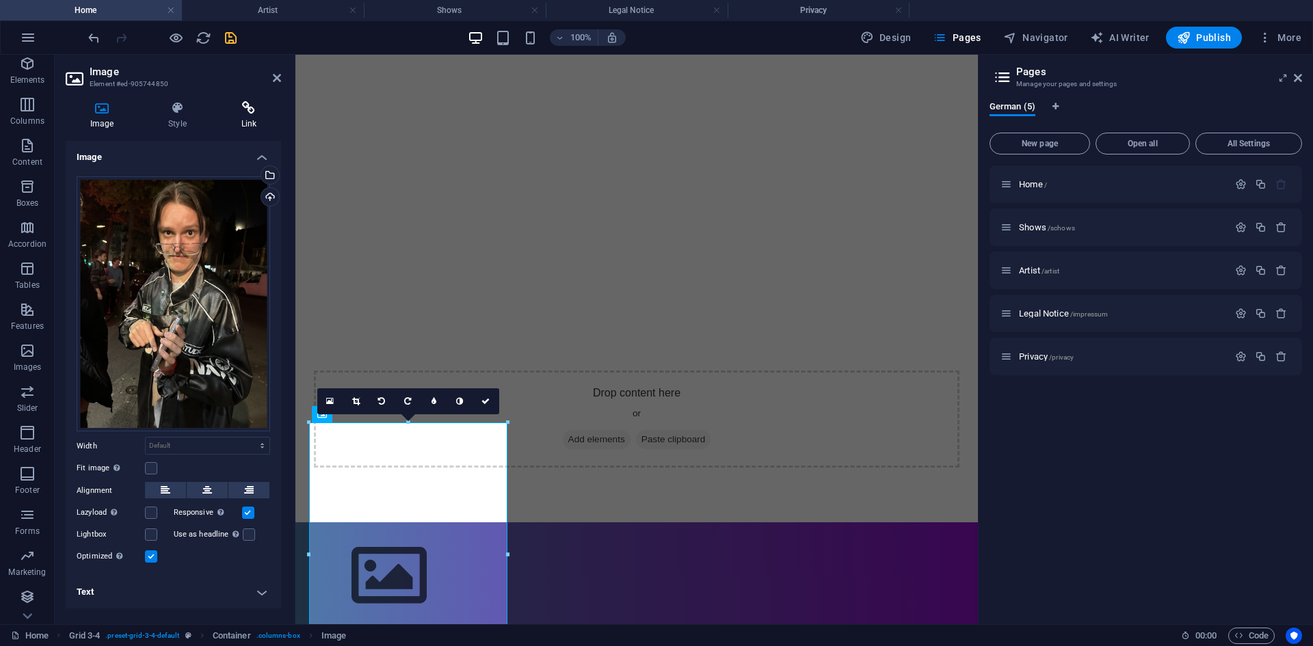
click at [248, 117] on h4 "Link" at bounding box center [249, 115] width 64 height 29
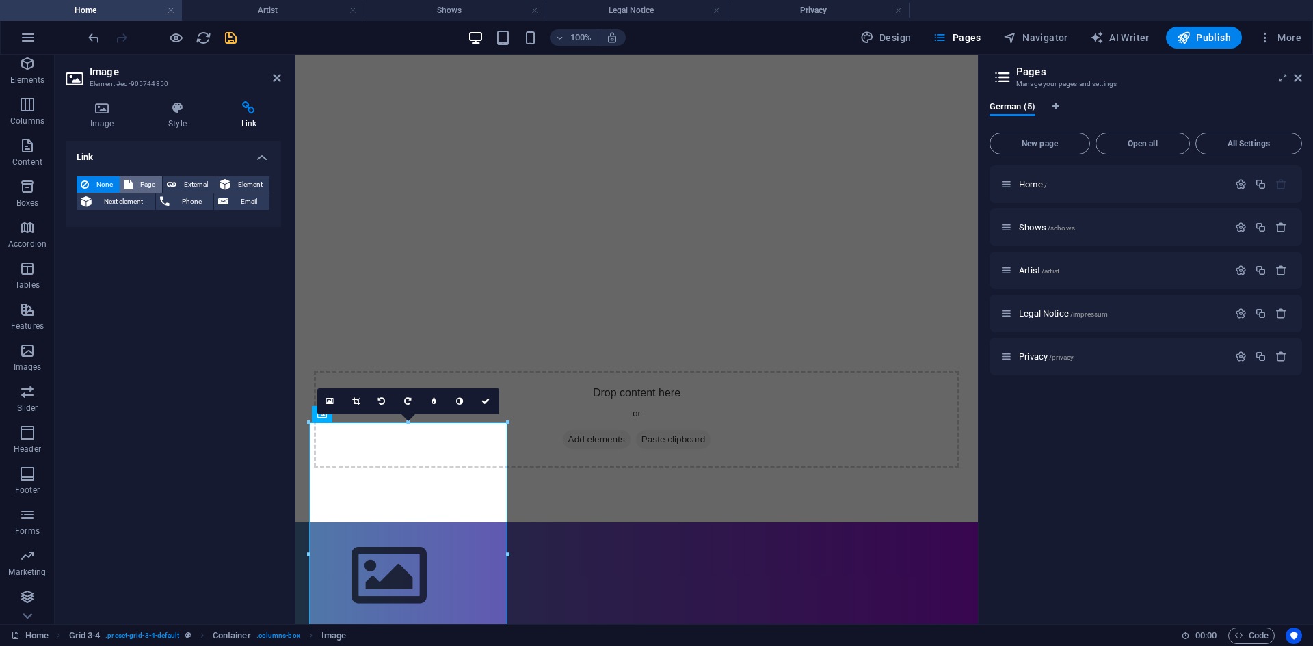
click at [145, 185] on span "Page" at bounding box center [147, 184] width 21 height 16
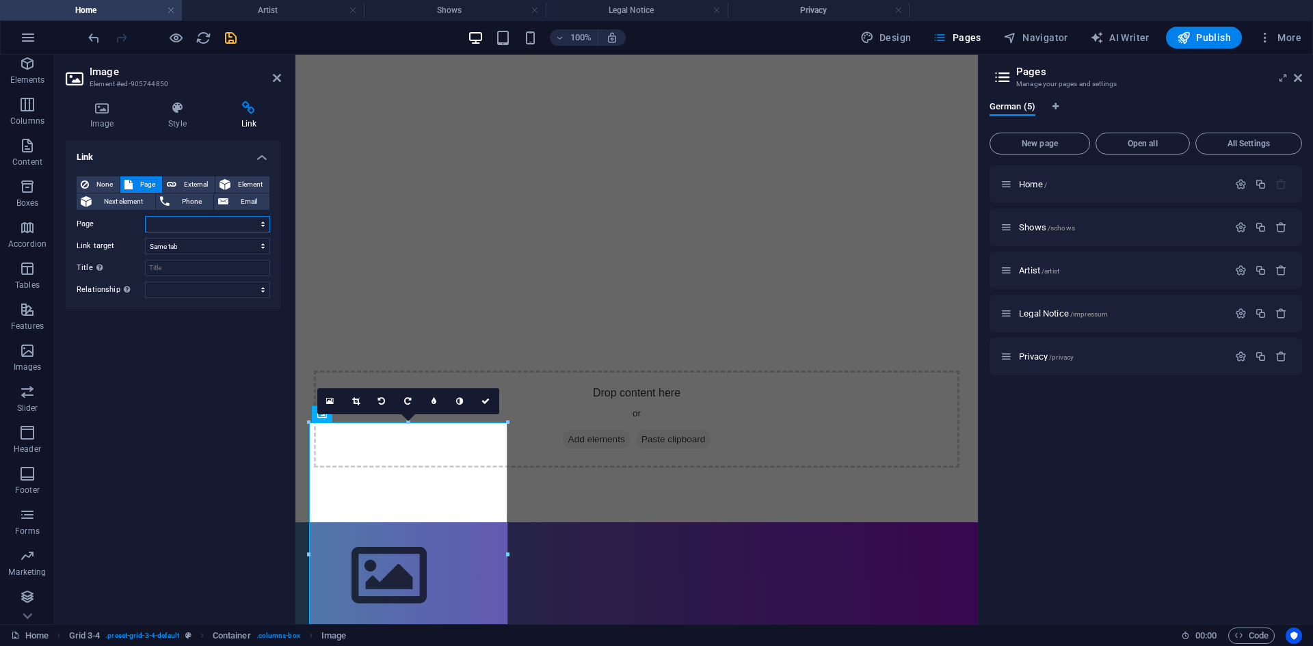
click at [180, 230] on select "Home Shows Artist Legal Notice Privacy" at bounding box center [207, 224] width 125 height 16
select select "4"
click at [145, 216] on select "Home Shows Artist Legal Notice Privacy" at bounding box center [207, 224] width 125 height 16
click at [226, 46] on div at bounding box center [161, 38] width 153 height 22
click at [229, 34] on icon "save" at bounding box center [231, 38] width 16 height 16
